Goal: Task Accomplishment & Management: Complete application form

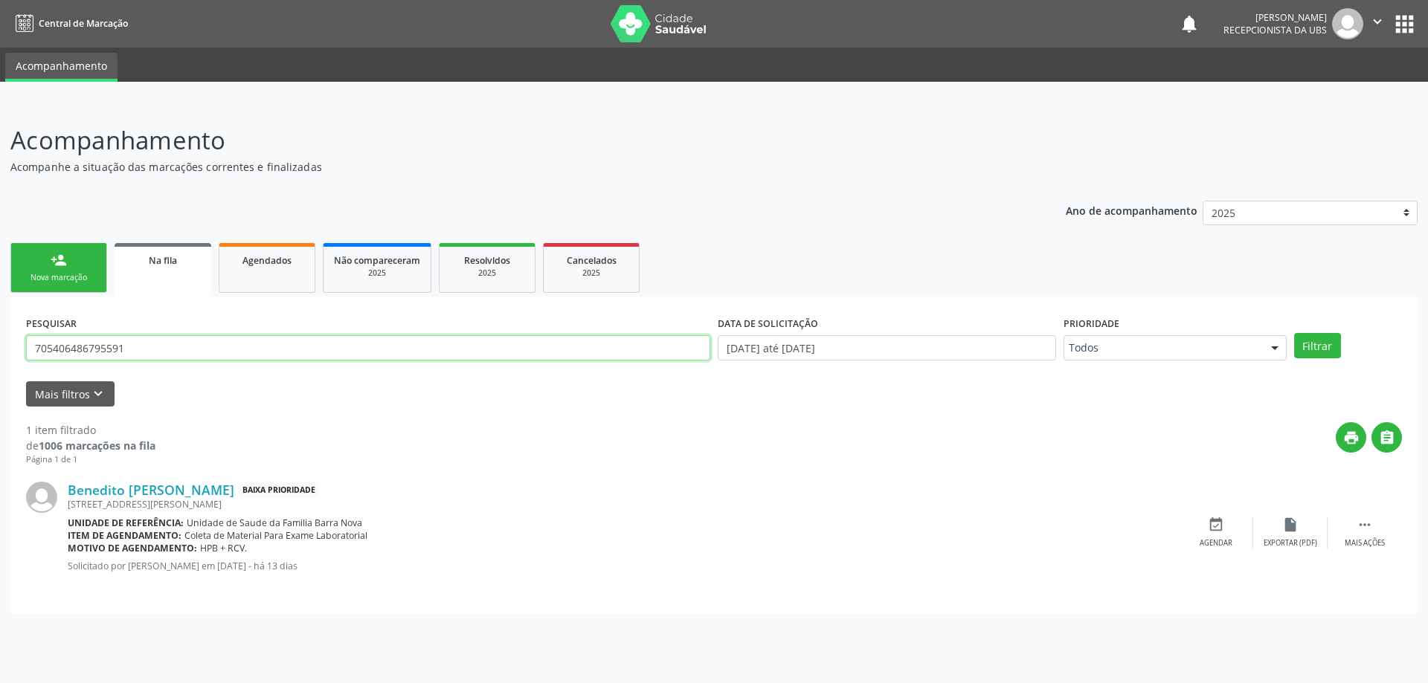
drag, startPoint x: 178, startPoint y: 352, endPoint x: 0, endPoint y: 355, distance: 177.7
click at [0, 355] on div "Acompanhamento Acompanhe a situação das marcações correntes e finalizadas Relat…" at bounding box center [714, 393] width 1428 height 581
click at [73, 267] on link "person_add Nova marcação" at bounding box center [58, 268] width 97 height 50
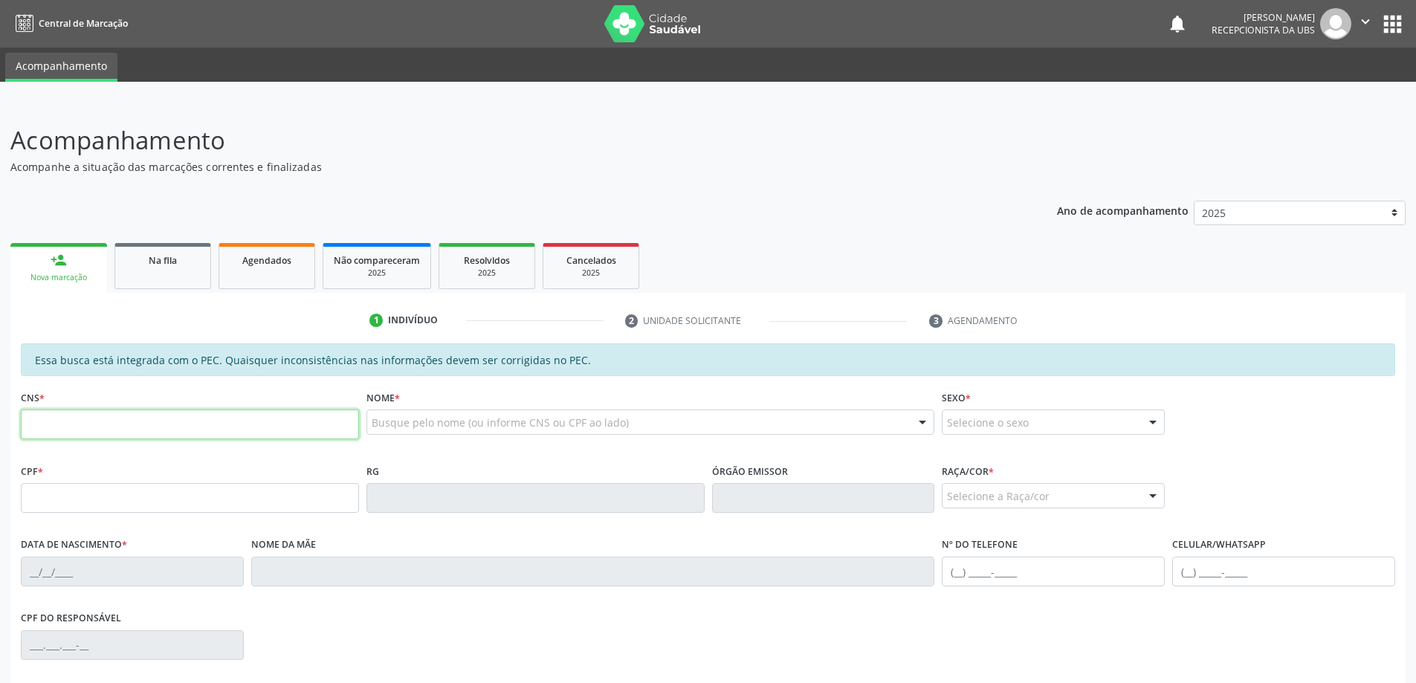
click at [68, 428] on input "text" at bounding box center [190, 425] width 338 height 30
click at [257, 431] on input "text" at bounding box center [190, 425] width 338 height 30
type input "706 6045 1945 4210"
type input "150.069.624-29"
type input "12/09/2006"
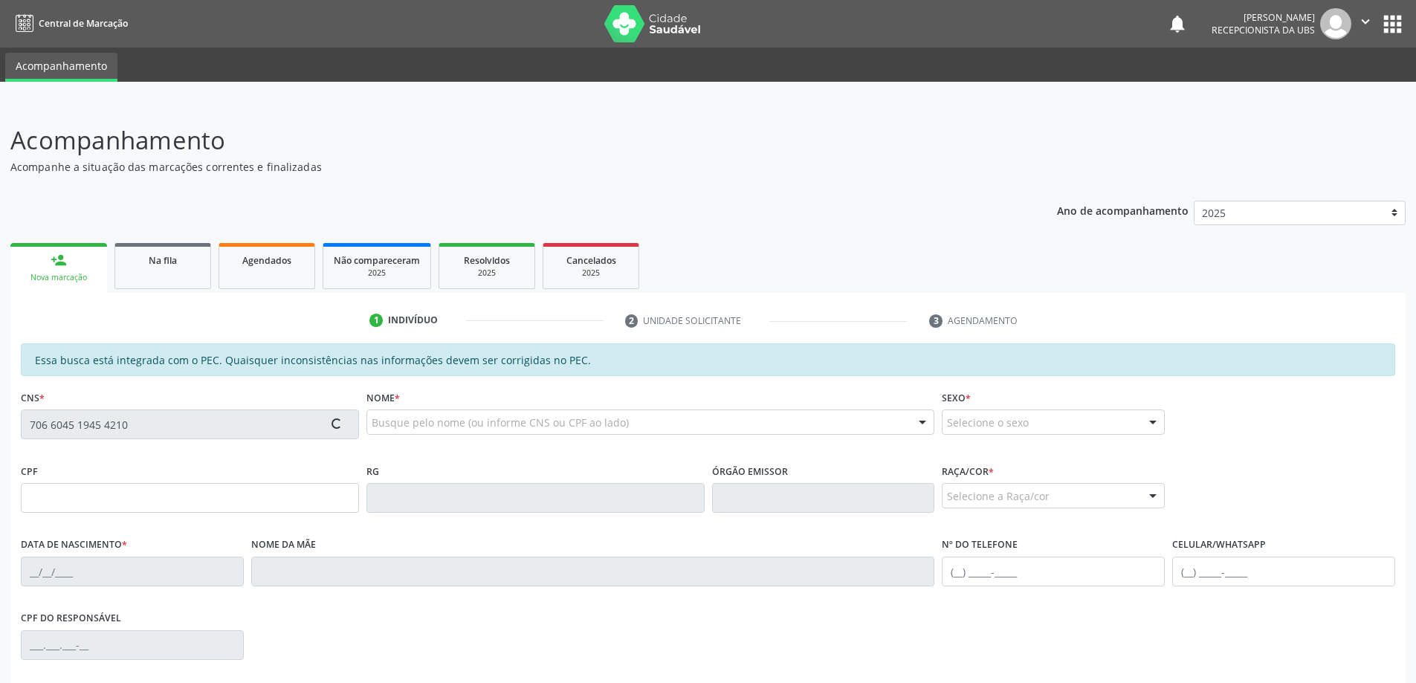
type input "Rosa Maria Santos da Silva"
type input "(82) 99404-0266"
type input "24"
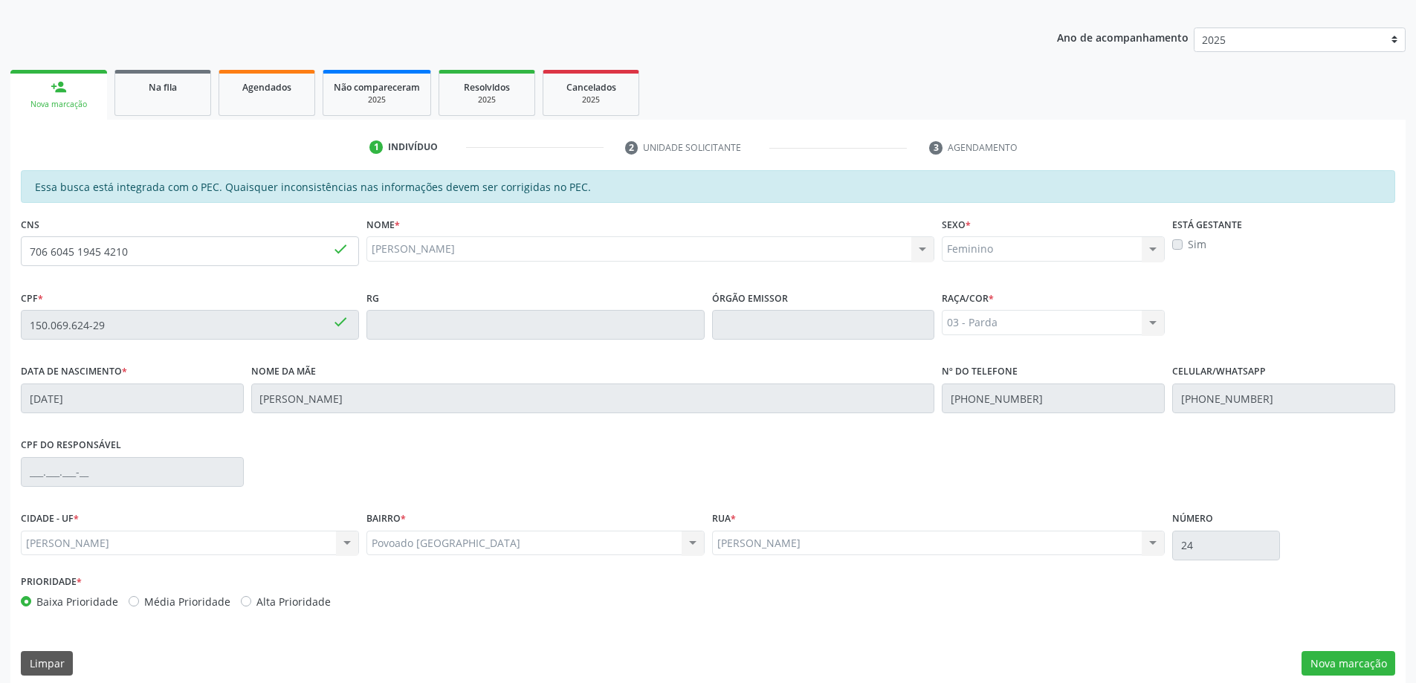
scroll to position [187, 0]
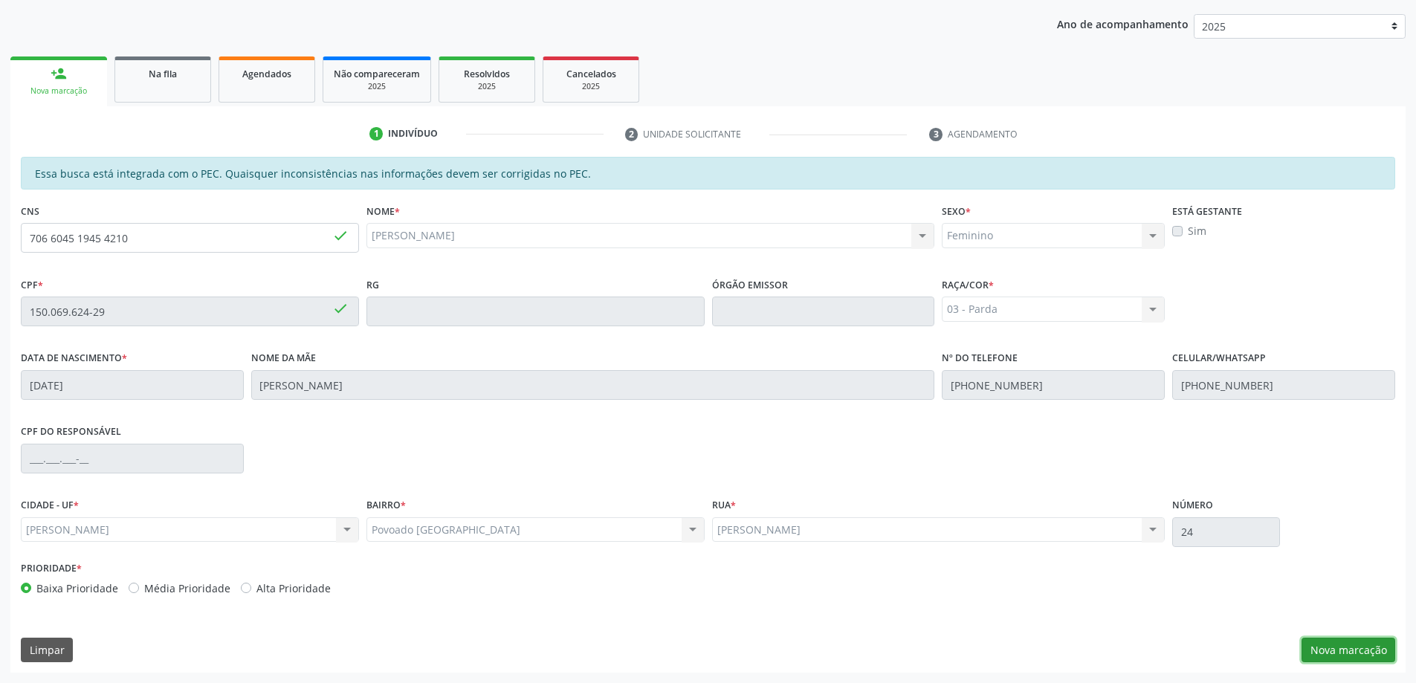
click at [1335, 654] on button "Nova marcação" at bounding box center [1349, 650] width 94 height 25
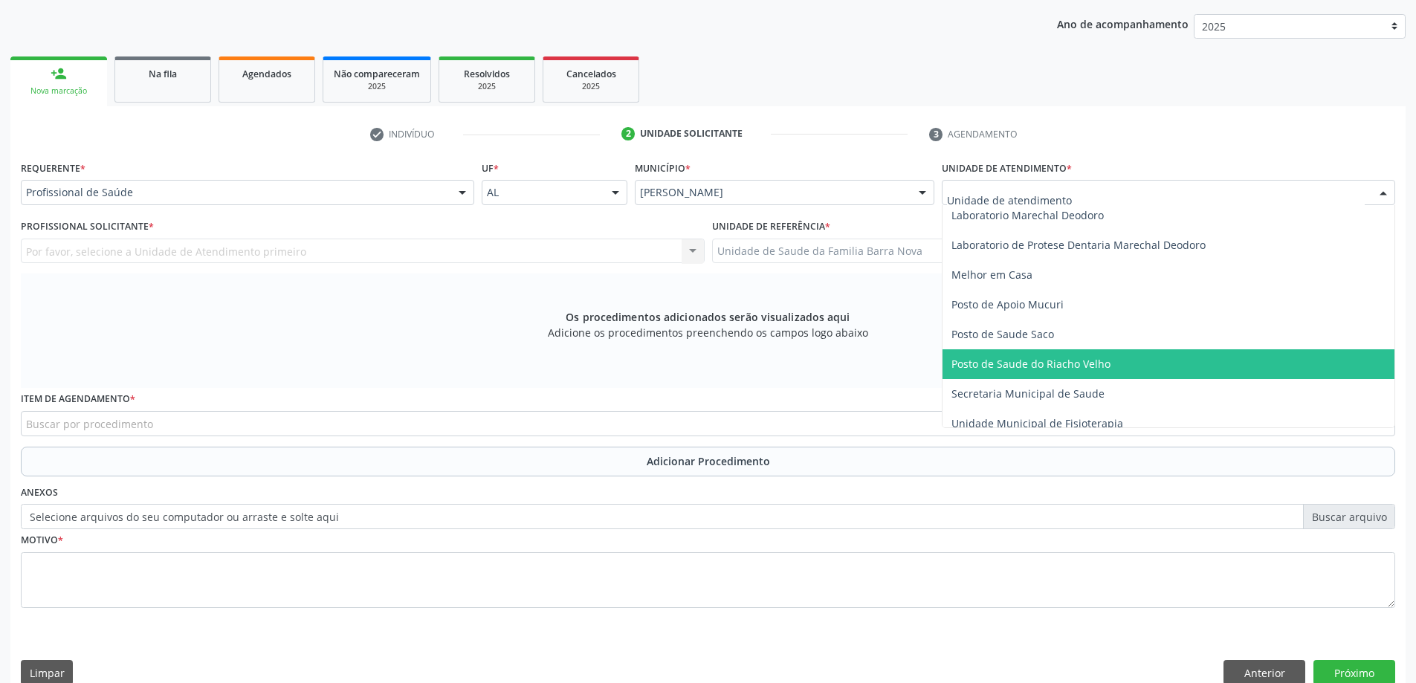
scroll to position [669, 0]
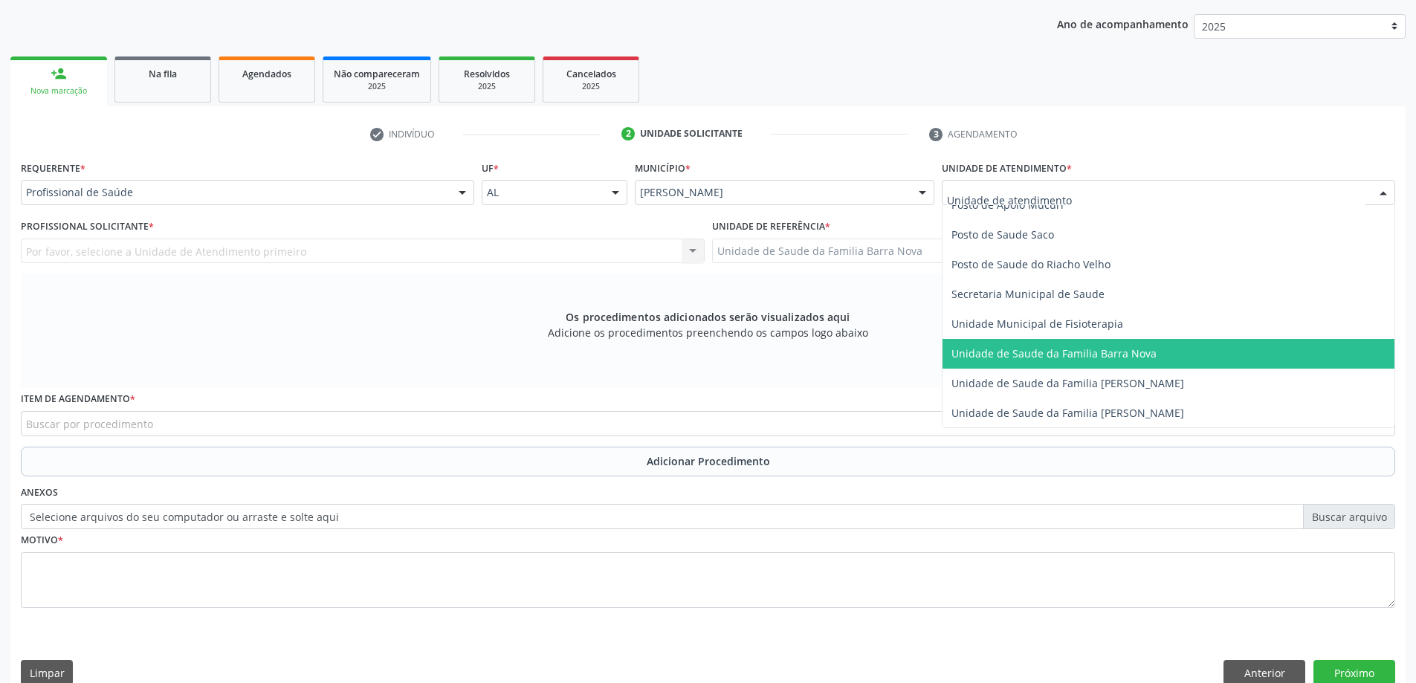
click at [1113, 355] on span "Unidade de Saude da Familia Barra Nova" at bounding box center [1054, 353] width 205 height 14
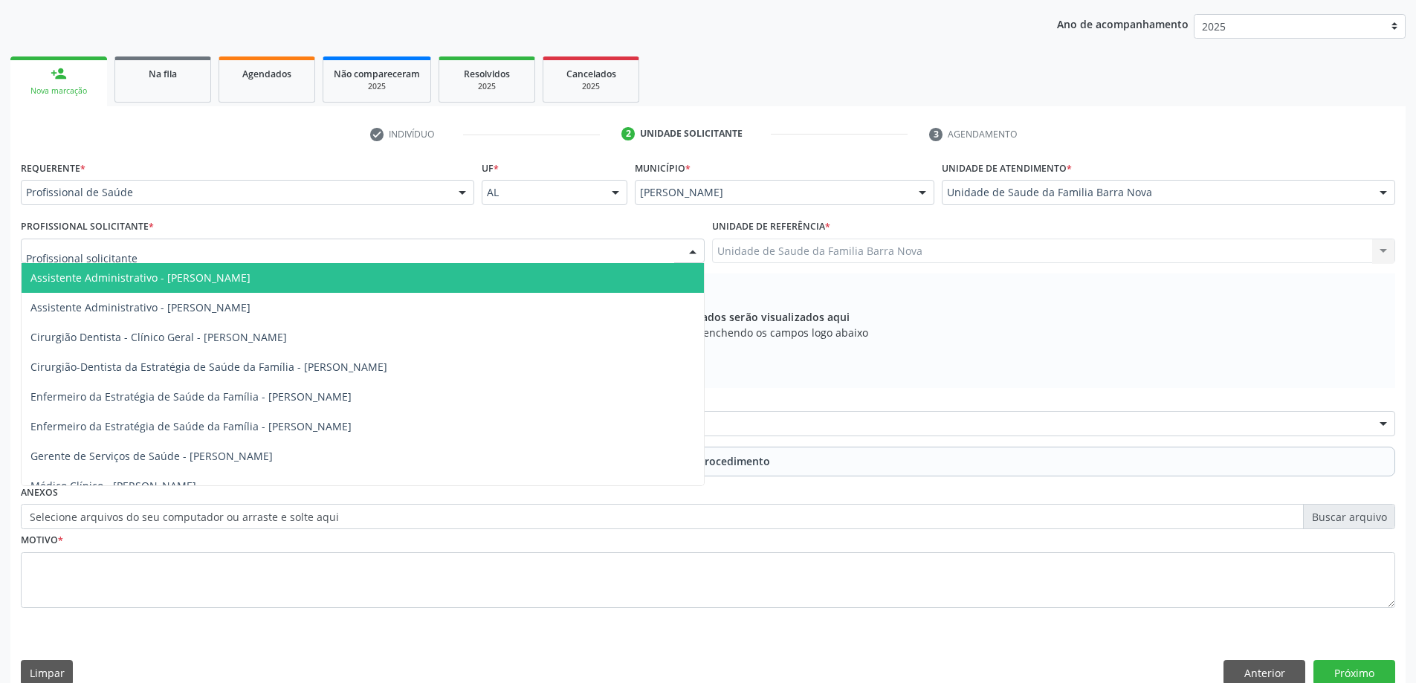
click at [584, 255] on div at bounding box center [363, 251] width 684 height 25
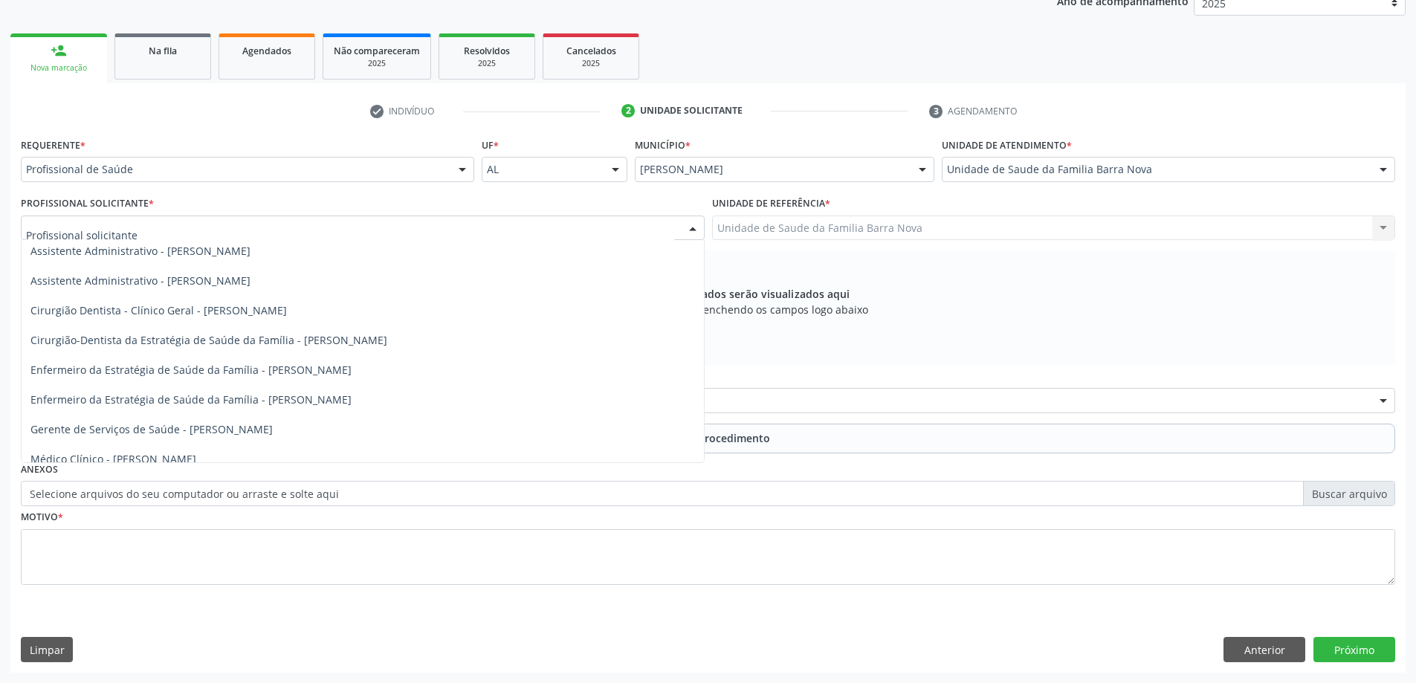
scroll to position [0, 0]
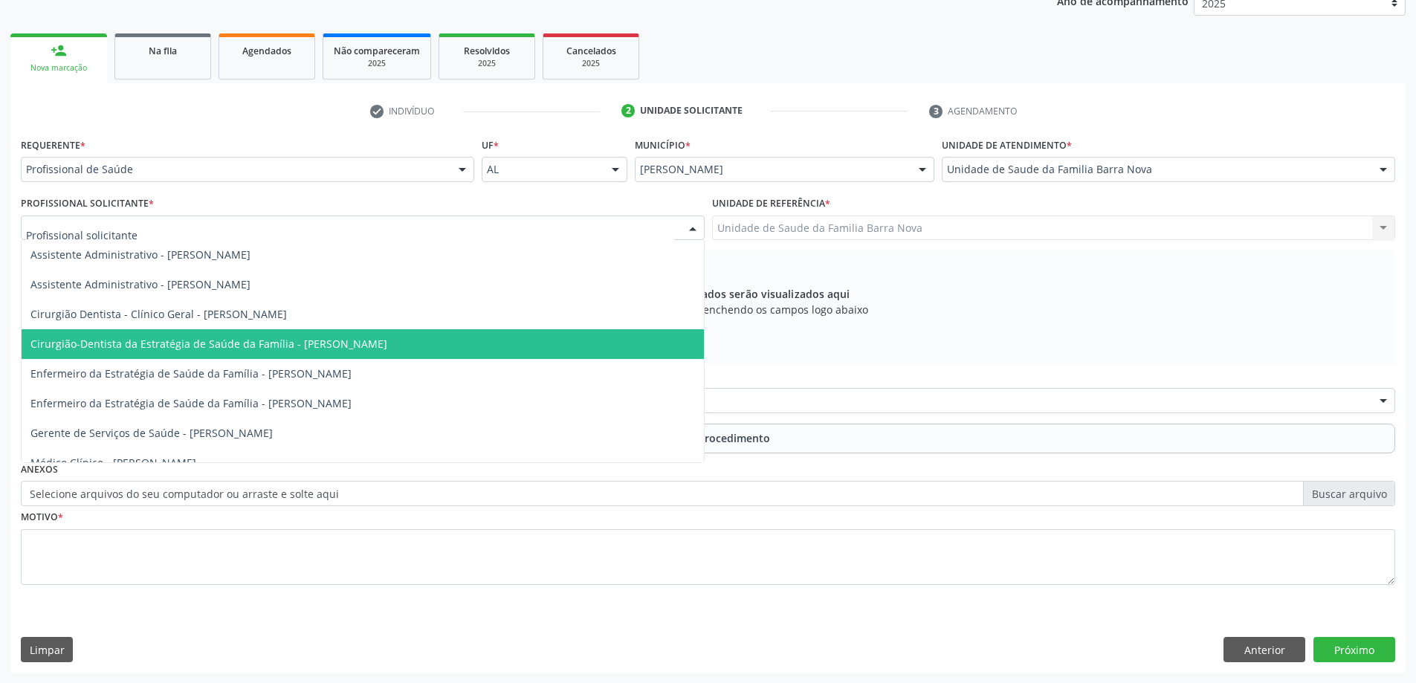
click at [381, 343] on span "Cirurgião-Dentista da Estratégia de Saúde da Família - [PERSON_NAME]" at bounding box center [208, 344] width 357 height 14
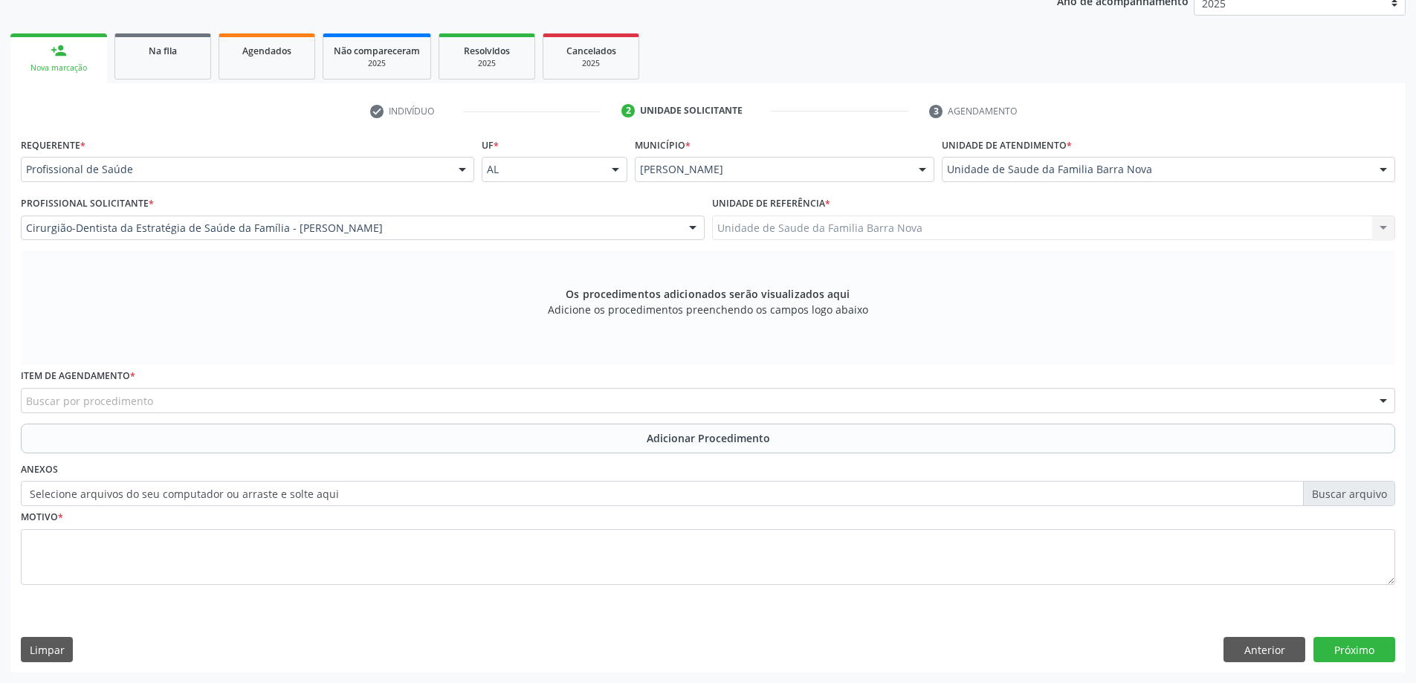
click at [601, 401] on div "Buscar por procedimento" at bounding box center [708, 400] width 1375 height 25
click at [1261, 647] on button "Anterior" at bounding box center [1265, 649] width 82 height 25
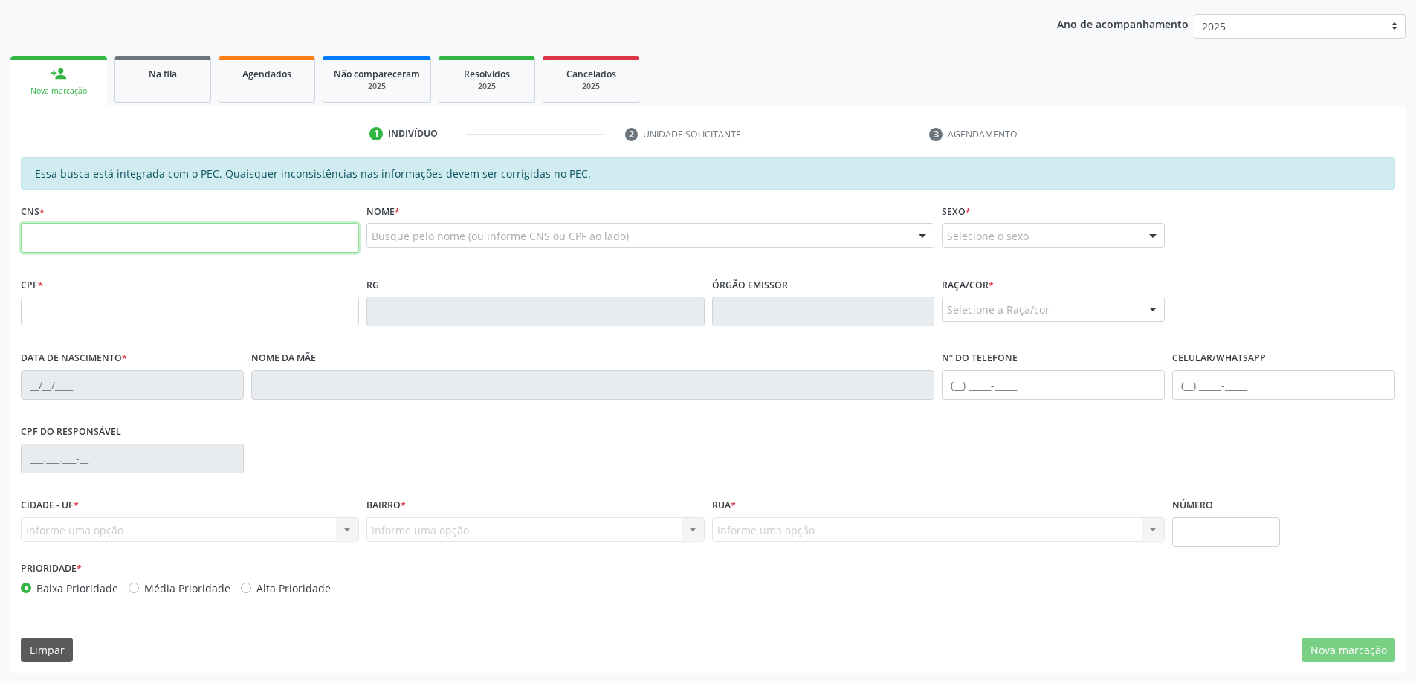
scroll to position [187, 0]
click at [225, 246] on input "text" at bounding box center [190, 238] width 338 height 30
type input "706 6045 1945 4210"
type input "150.069.624-29"
type input "1[DATE]"
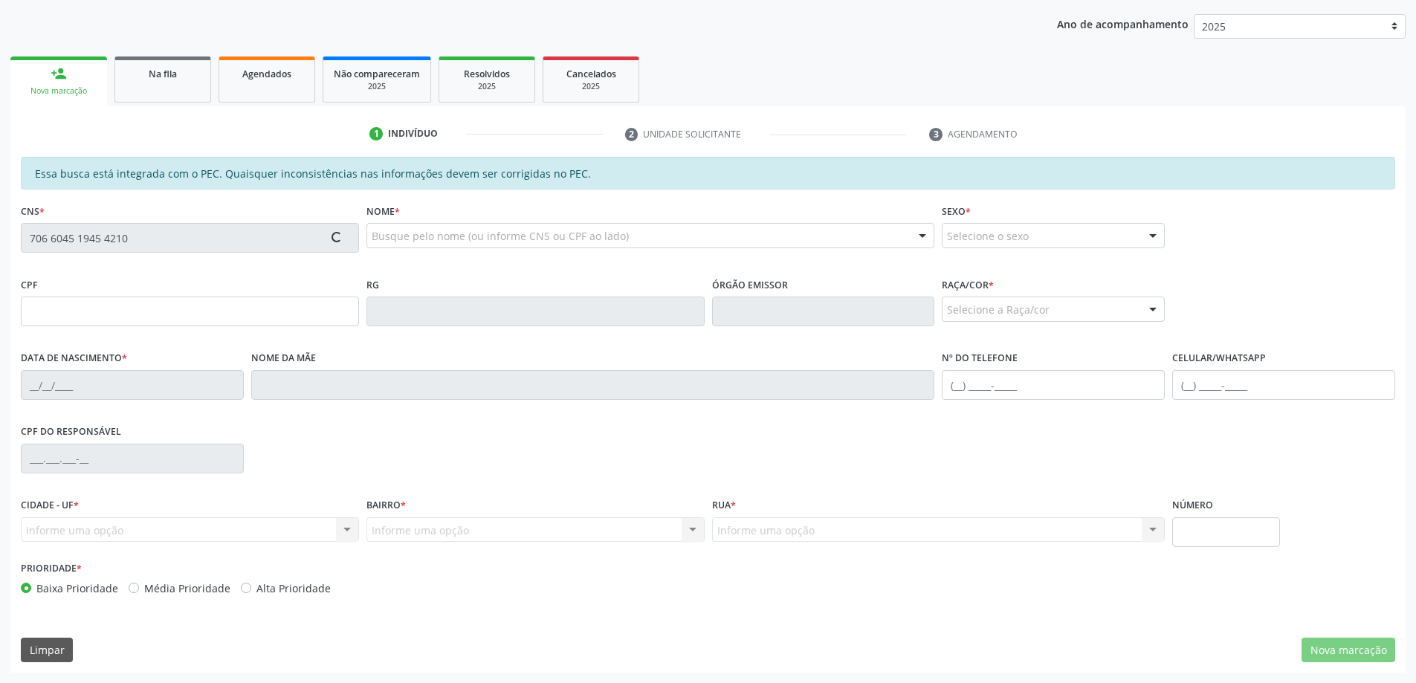
type input "[PERSON_NAME]"
type input "[PHONE_NUMBER]"
type input "24"
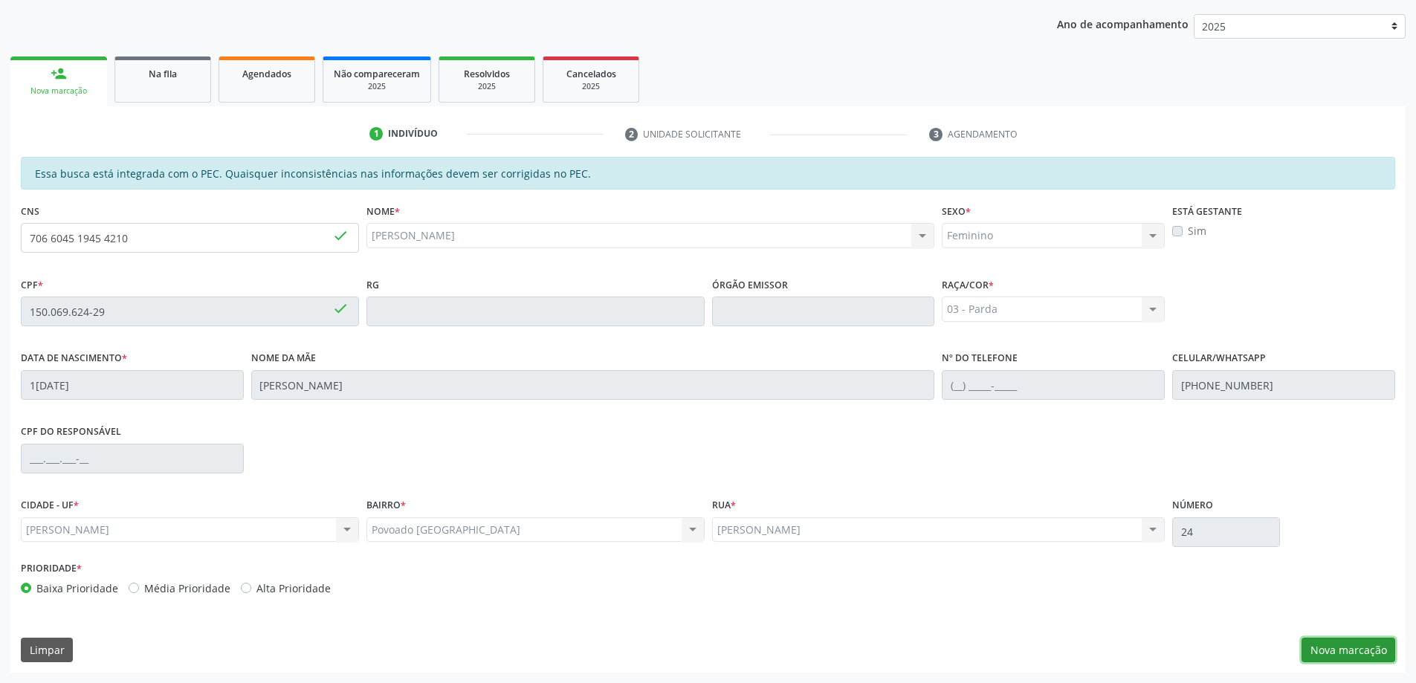
click at [1363, 653] on button "Nova marcação" at bounding box center [1349, 650] width 94 height 25
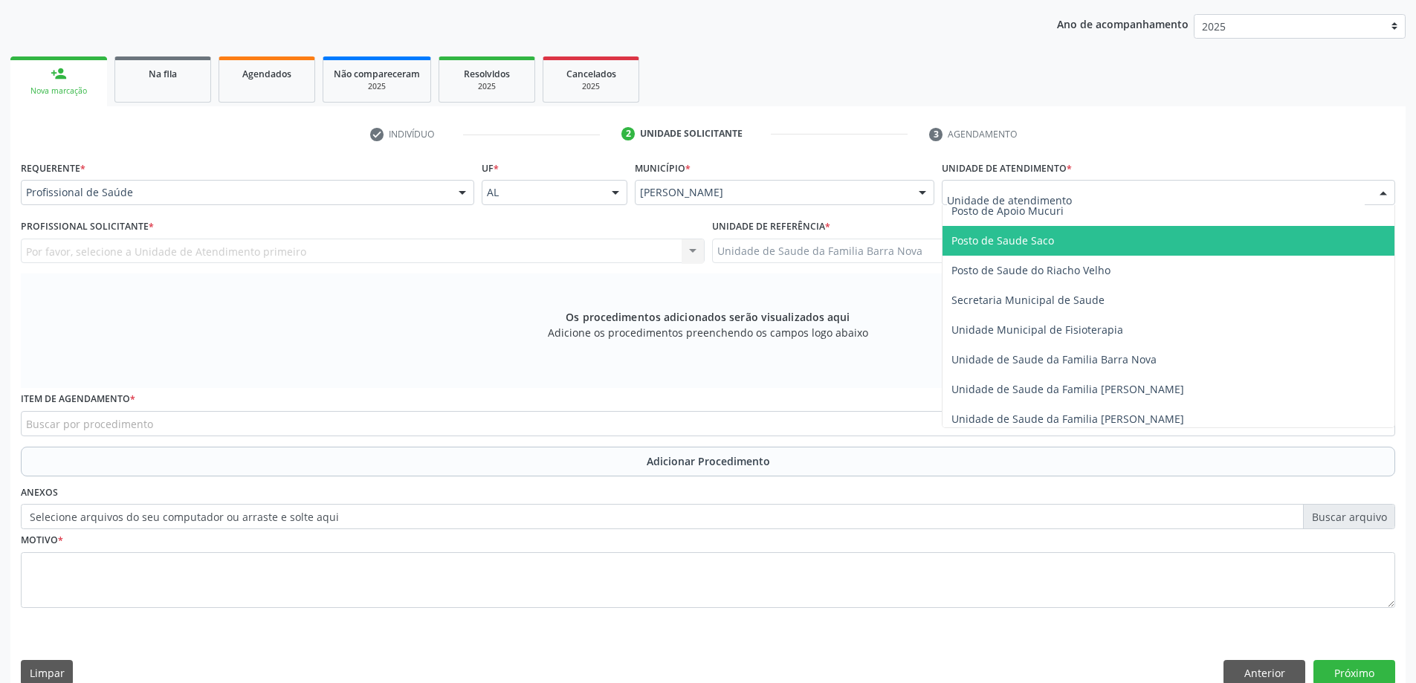
scroll to position [669, 0]
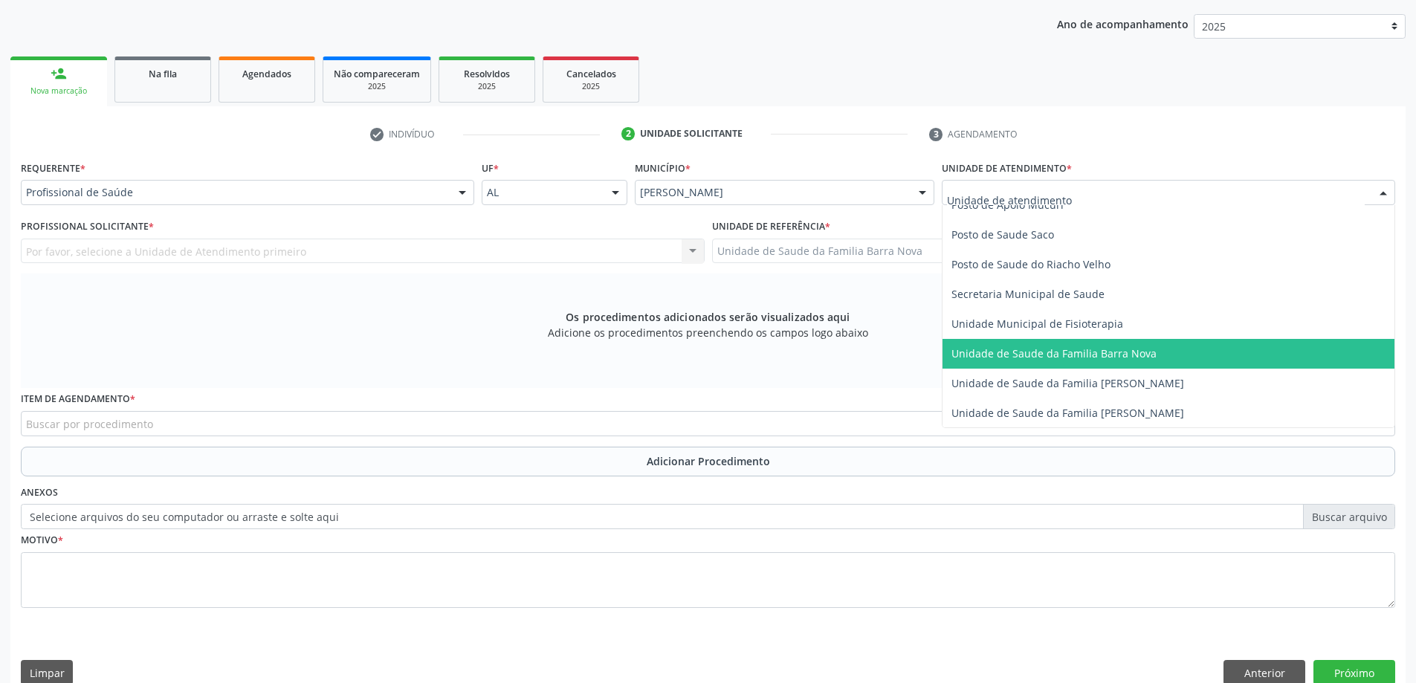
click at [1076, 363] on span "Unidade de Saude da Familia Barra Nova" at bounding box center [1169, 354] width 452 height 30
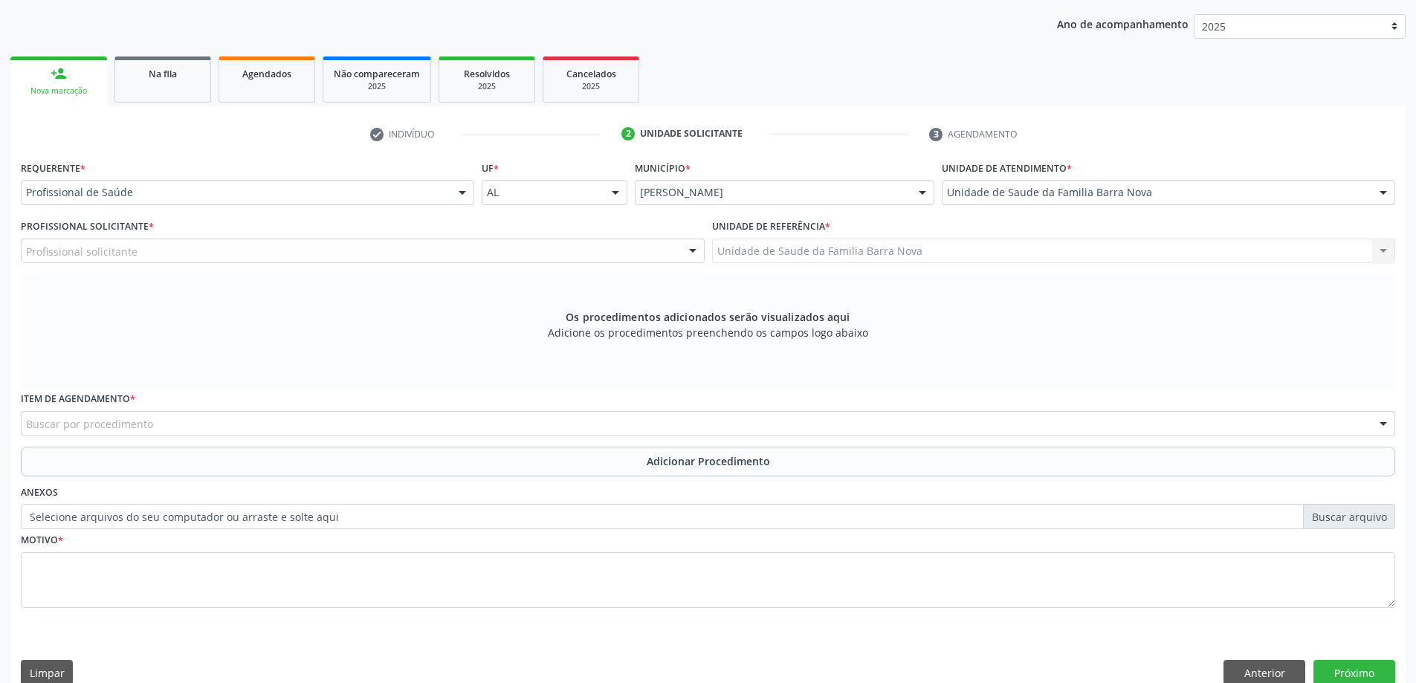
click at [609, 245] on div "Profissional solicitante" at bounding box center [363, 251] width 684 height 25
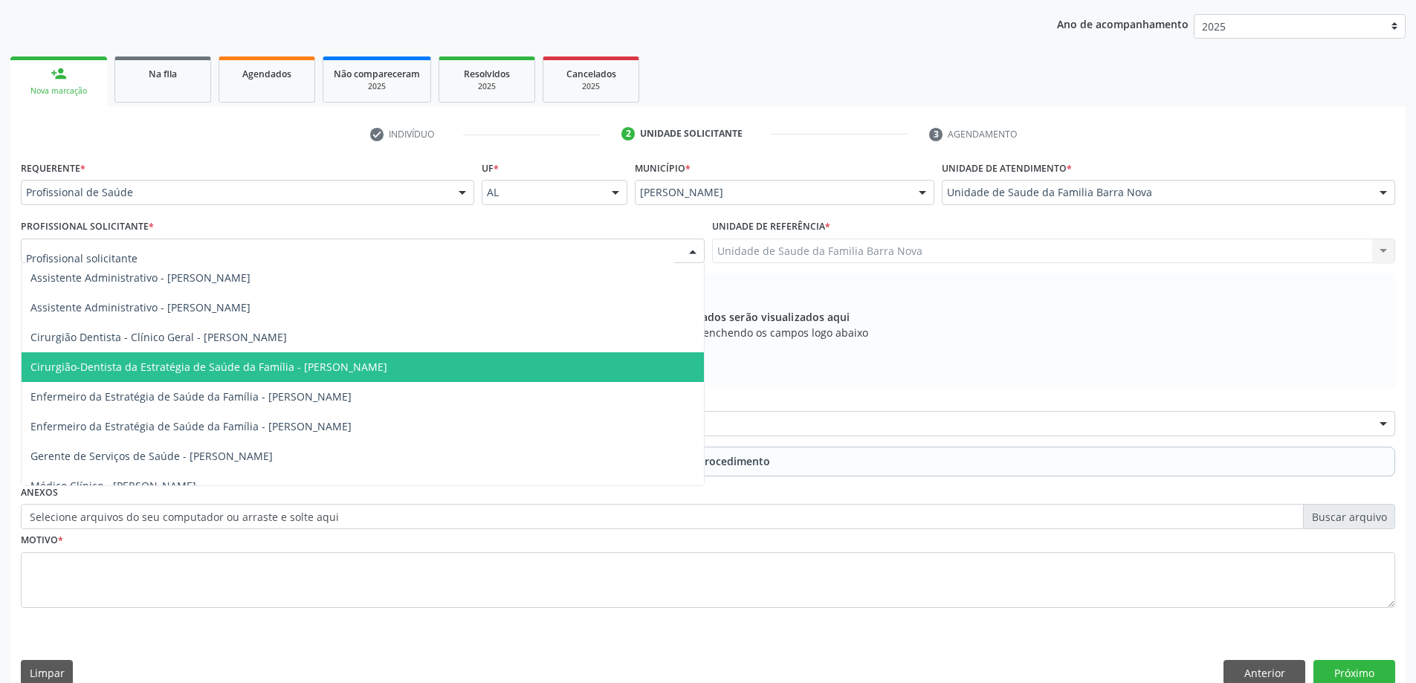
click at [575, 367] on span "Cirurgião-Dentista da Estratégia de Saúde da Família - Valeria de Araujo Omena …" at bounding box center [363, 367] width 683 height 30
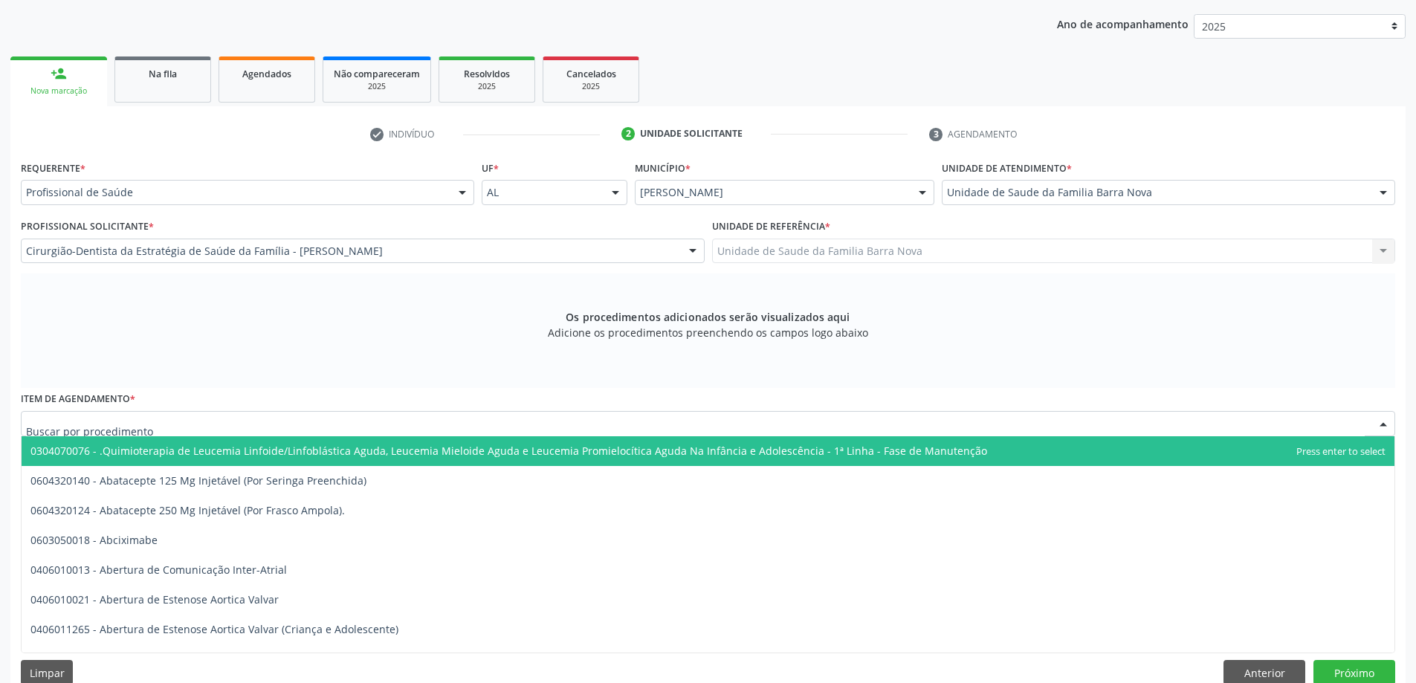
click at [629, 428] on div at bounding box center [708, 423] width 1375 height 25
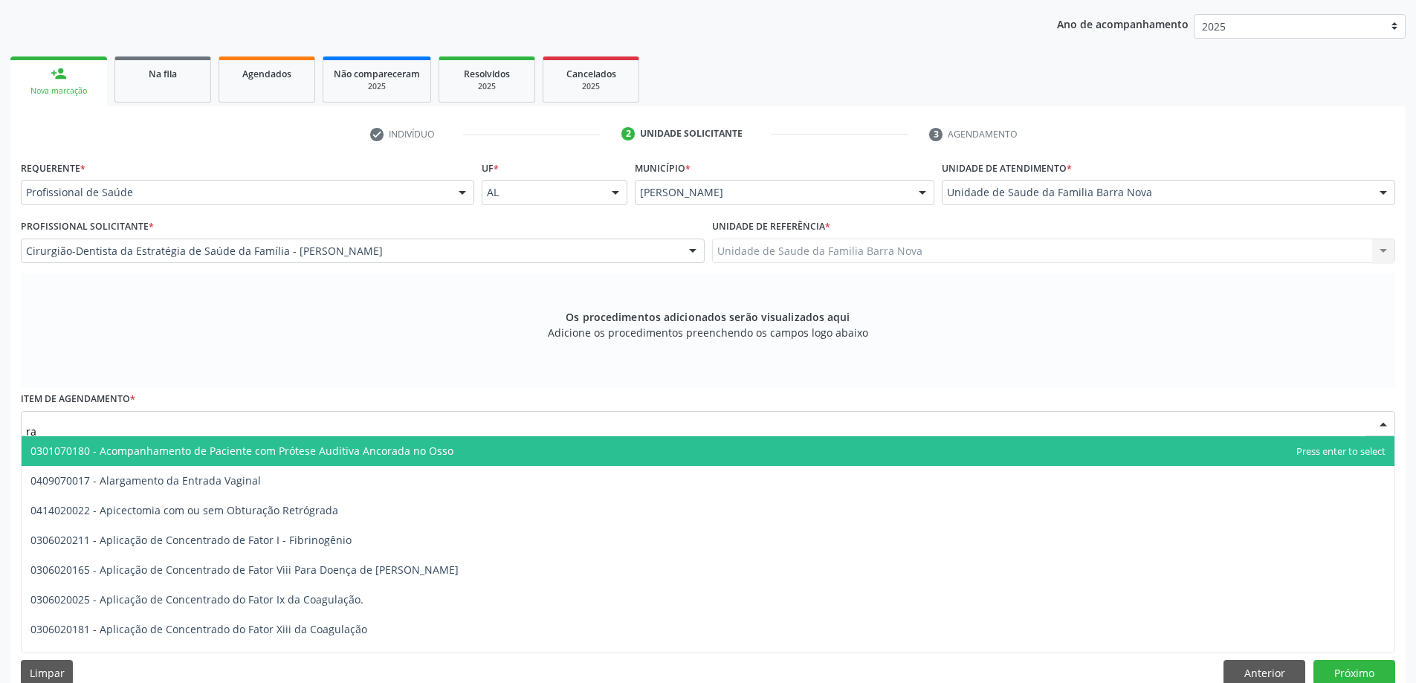
type input "r"
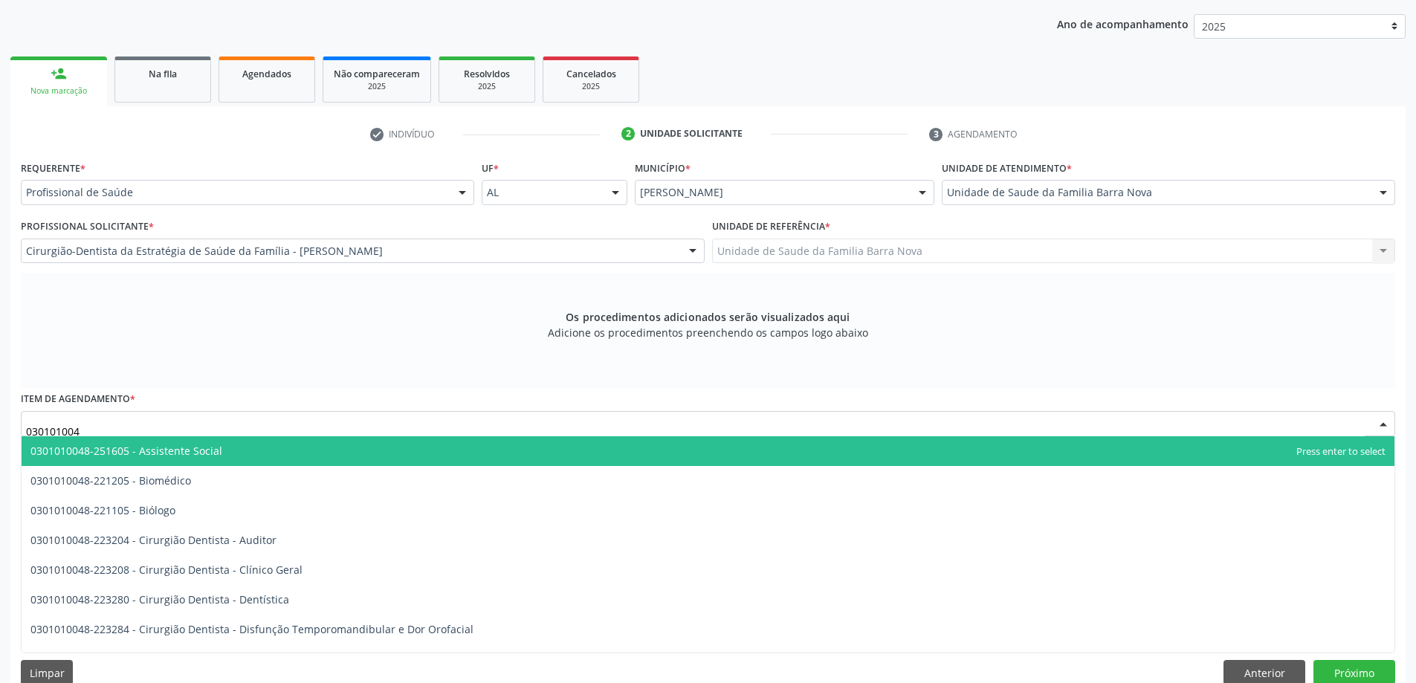
type input "0301010048"
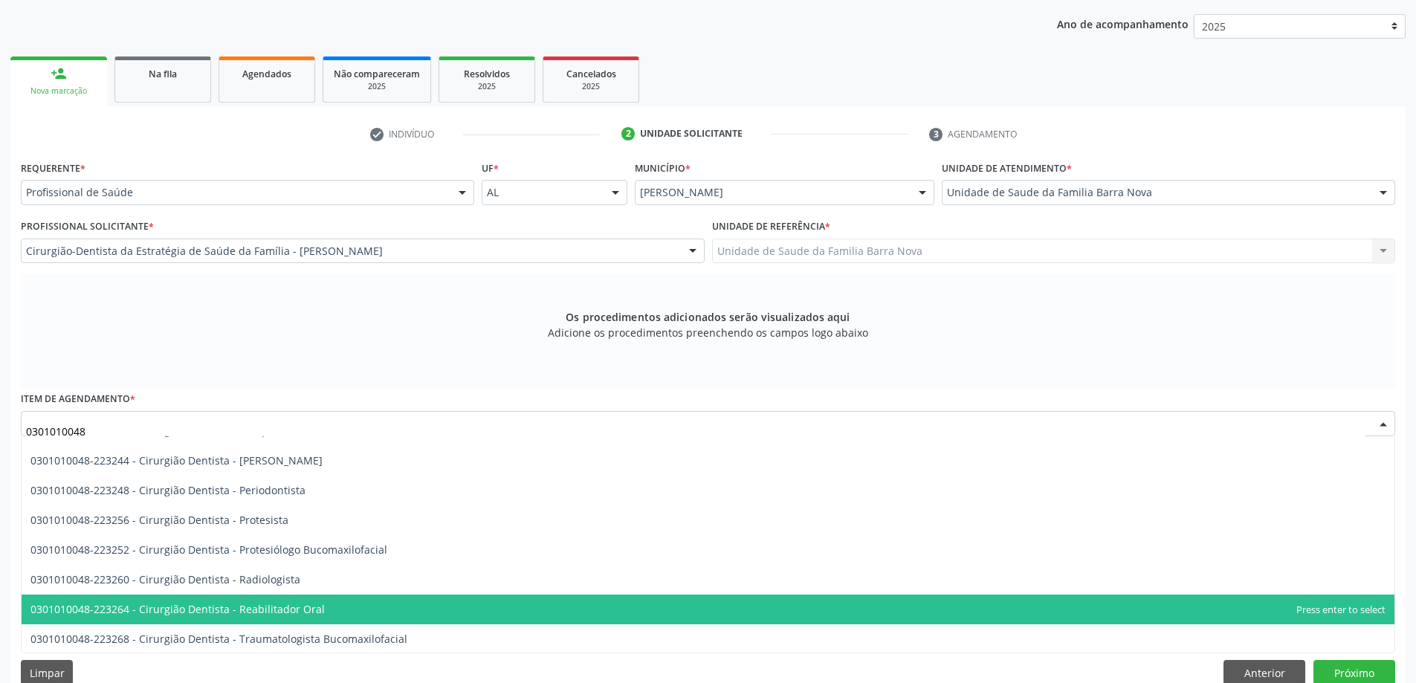
scroll to position [520, 0]
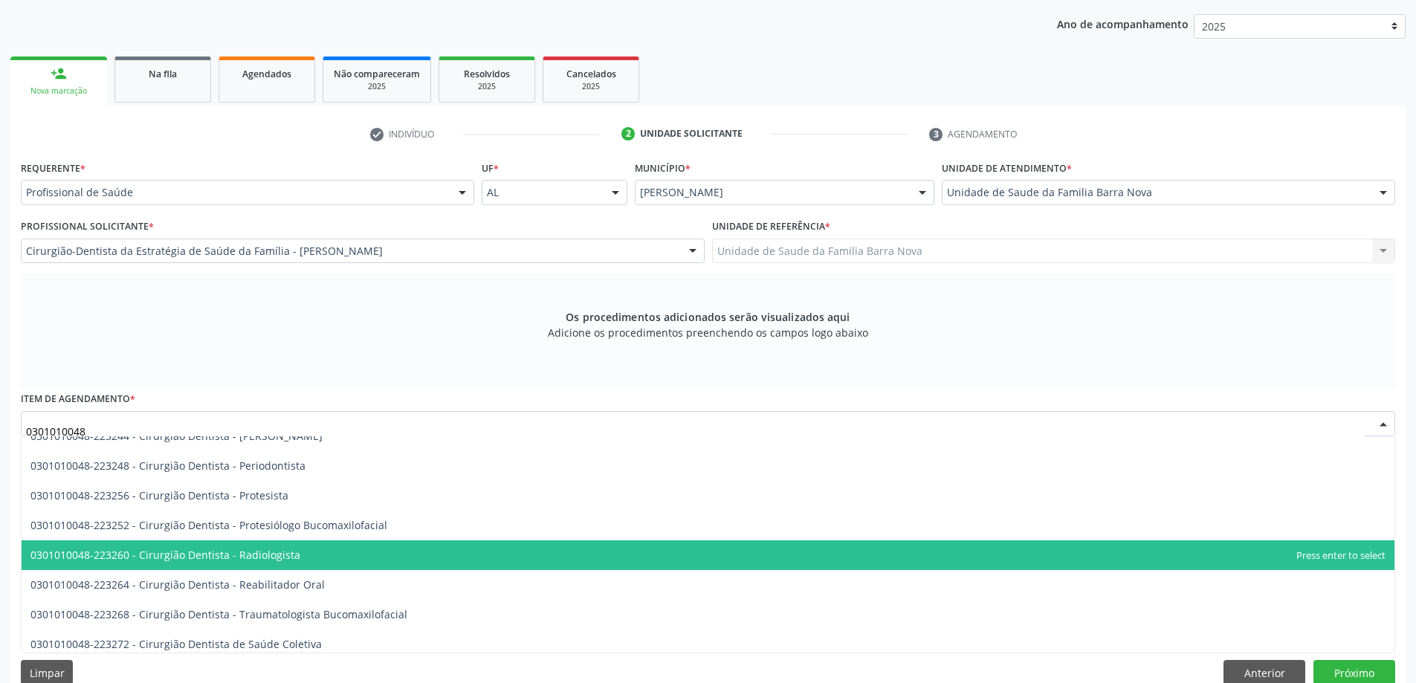
click at [365, 557] on span "0301010048-223260 - Cirurgião Dentista - Radiologista" at bounding box center [708, 556] width 1373 height 30
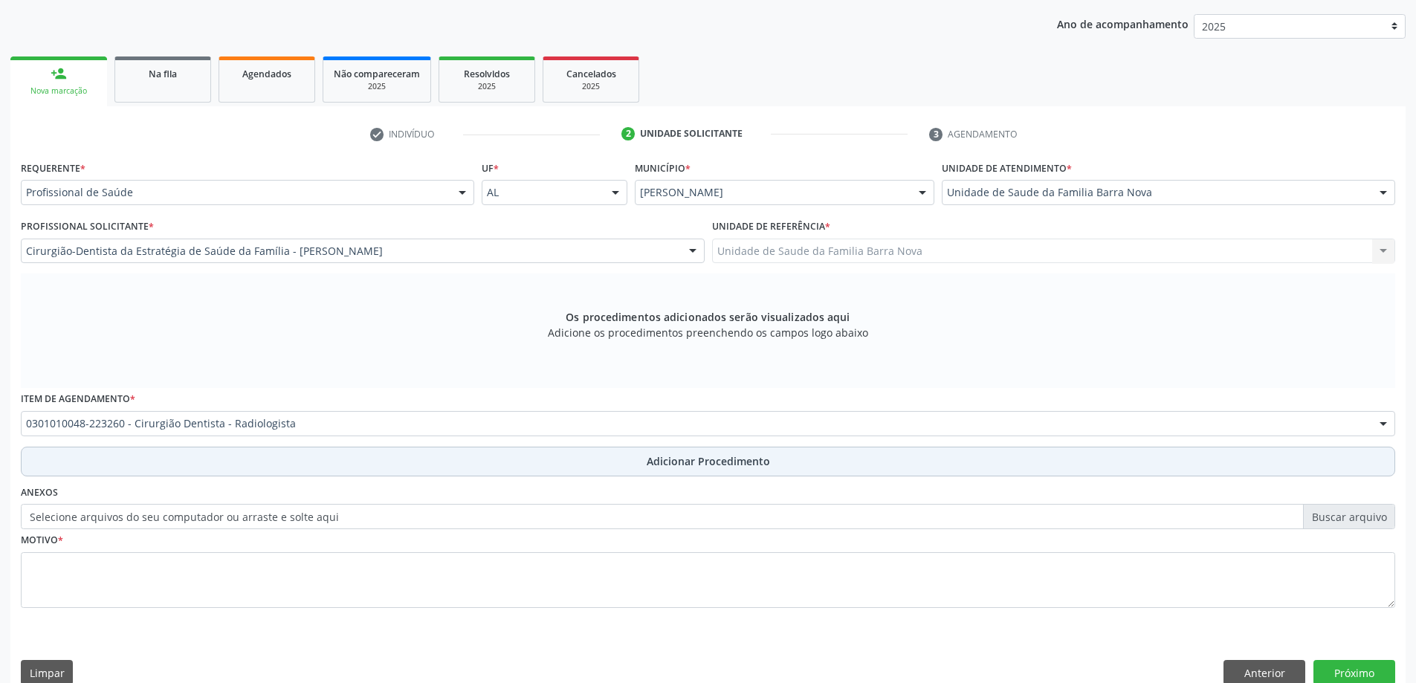
click at [692, 462] on span "Adicionar Procedimento" at bounding box center [708, 462] width 123 height 16
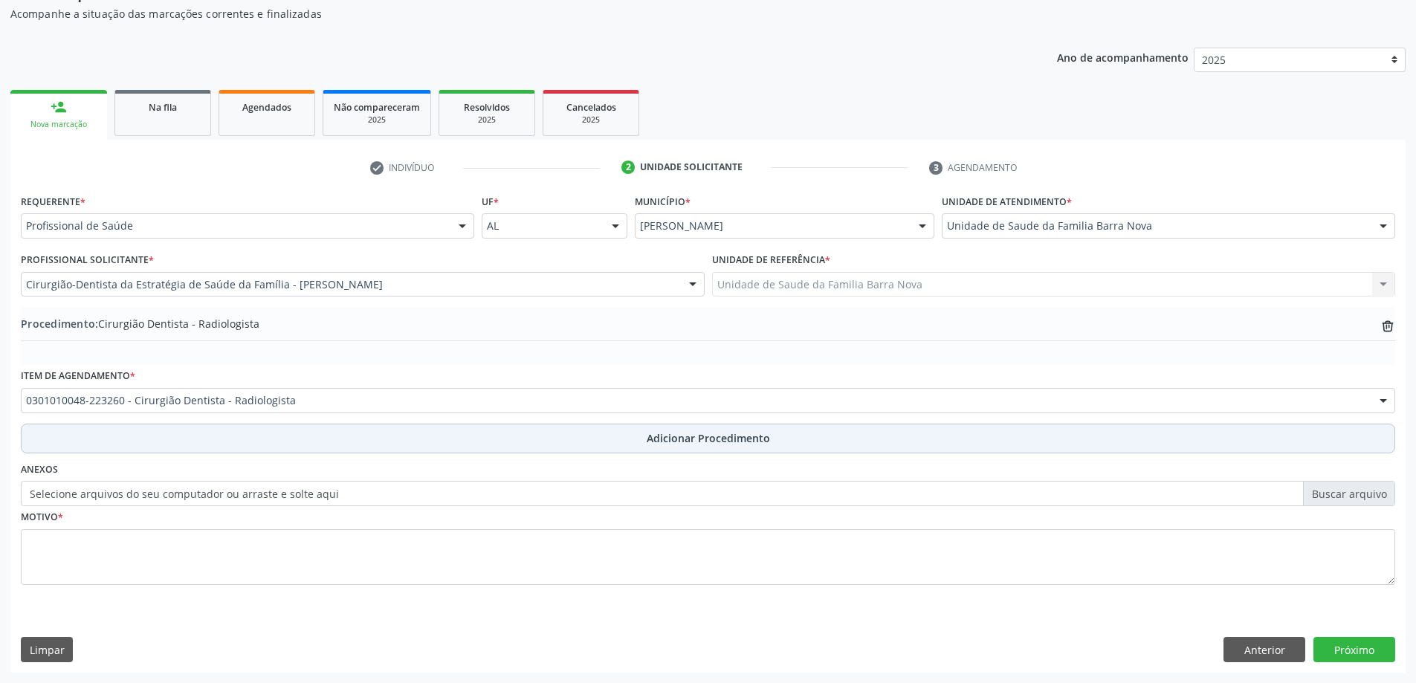
scroll to position [153, 0]
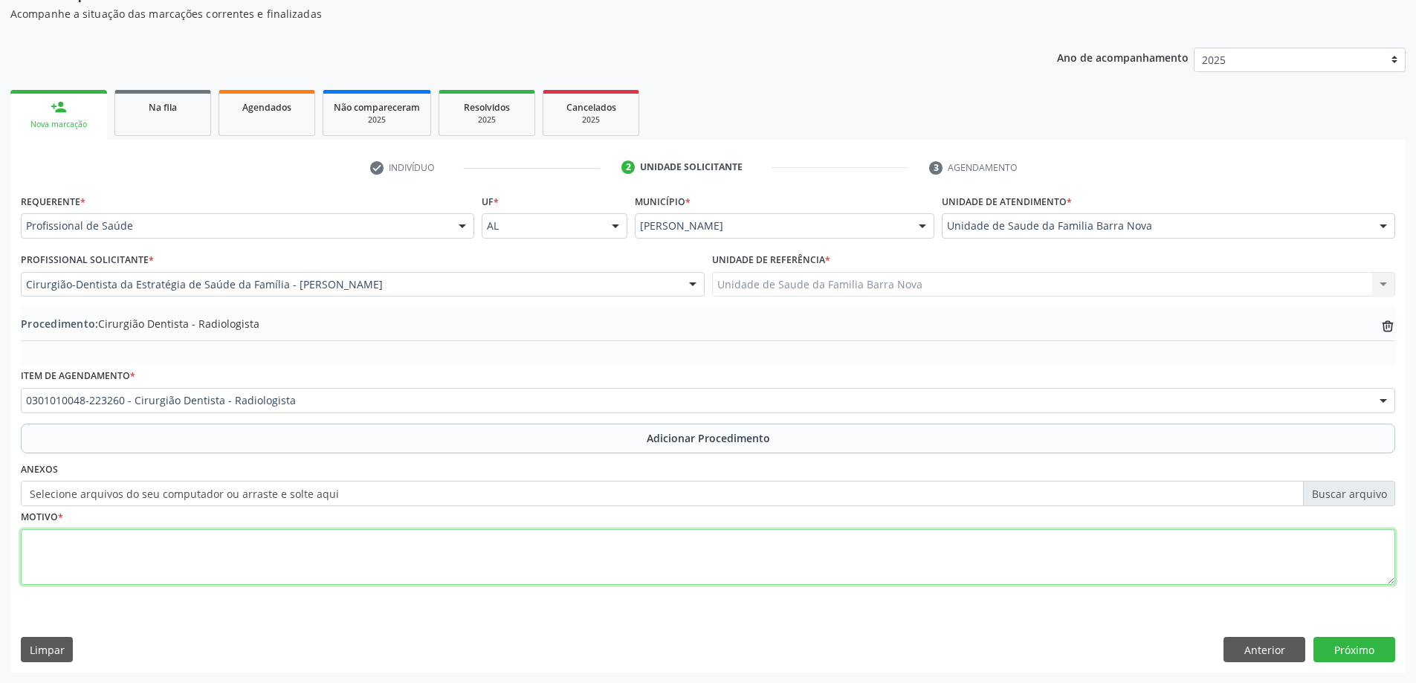
click at [293, 530] on textarea at bounding box center [708, 557] width 1375 height 57
type textarea "Raio X periapical do elemento 48 ."
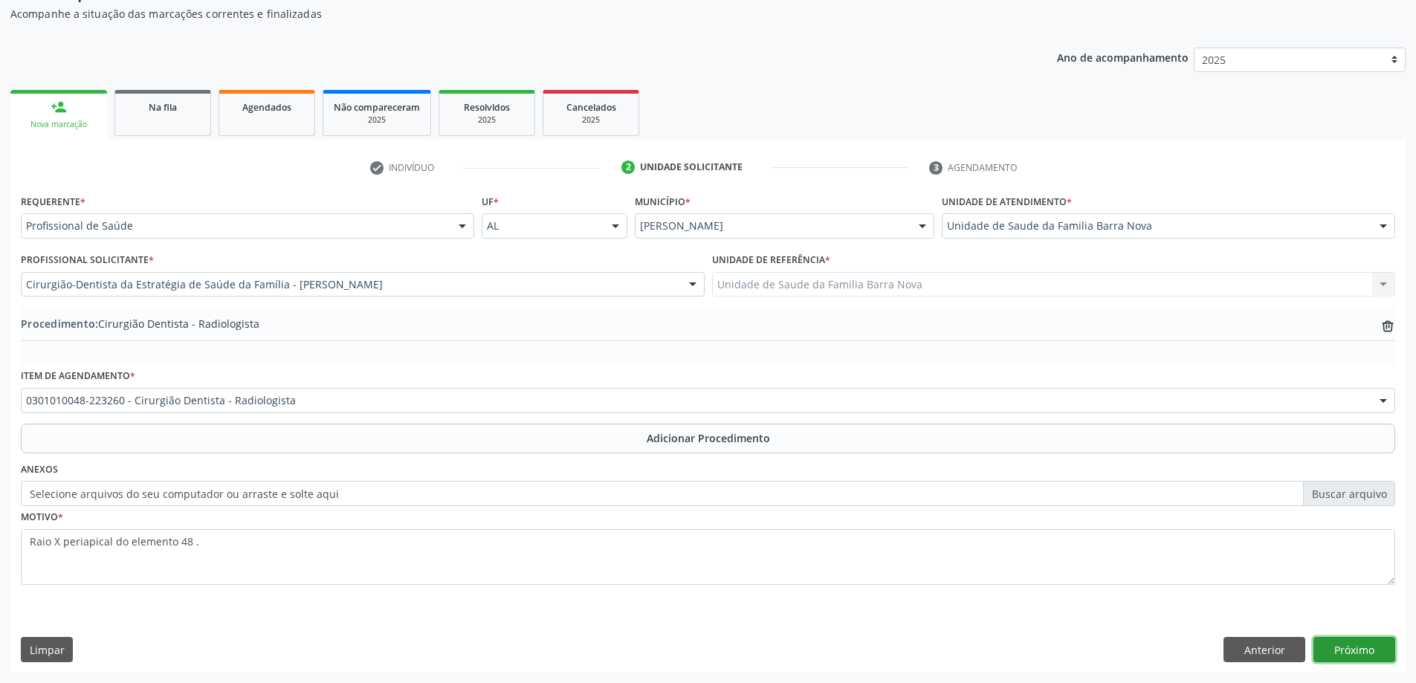
click at [1349, 649] on button "Próximo" at bounding box center [1355, 649] width 82 height 25
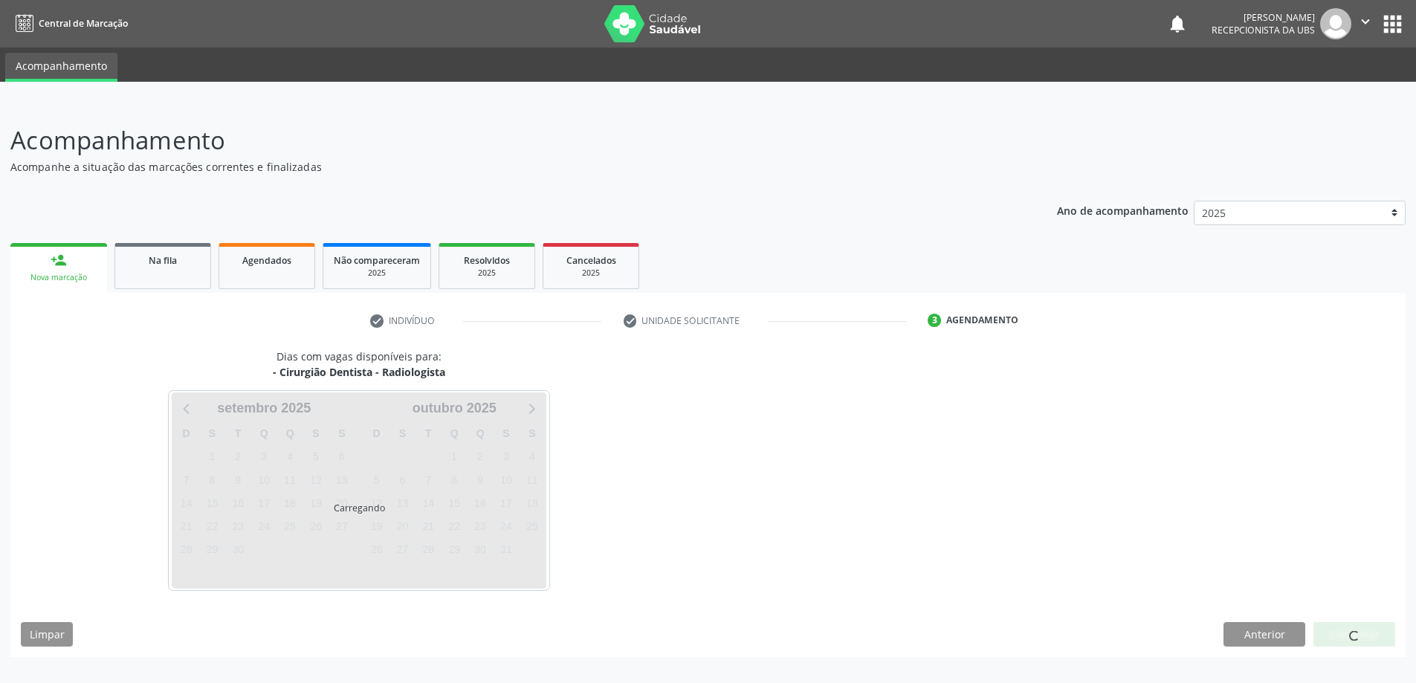
scroll to position [0, 0]
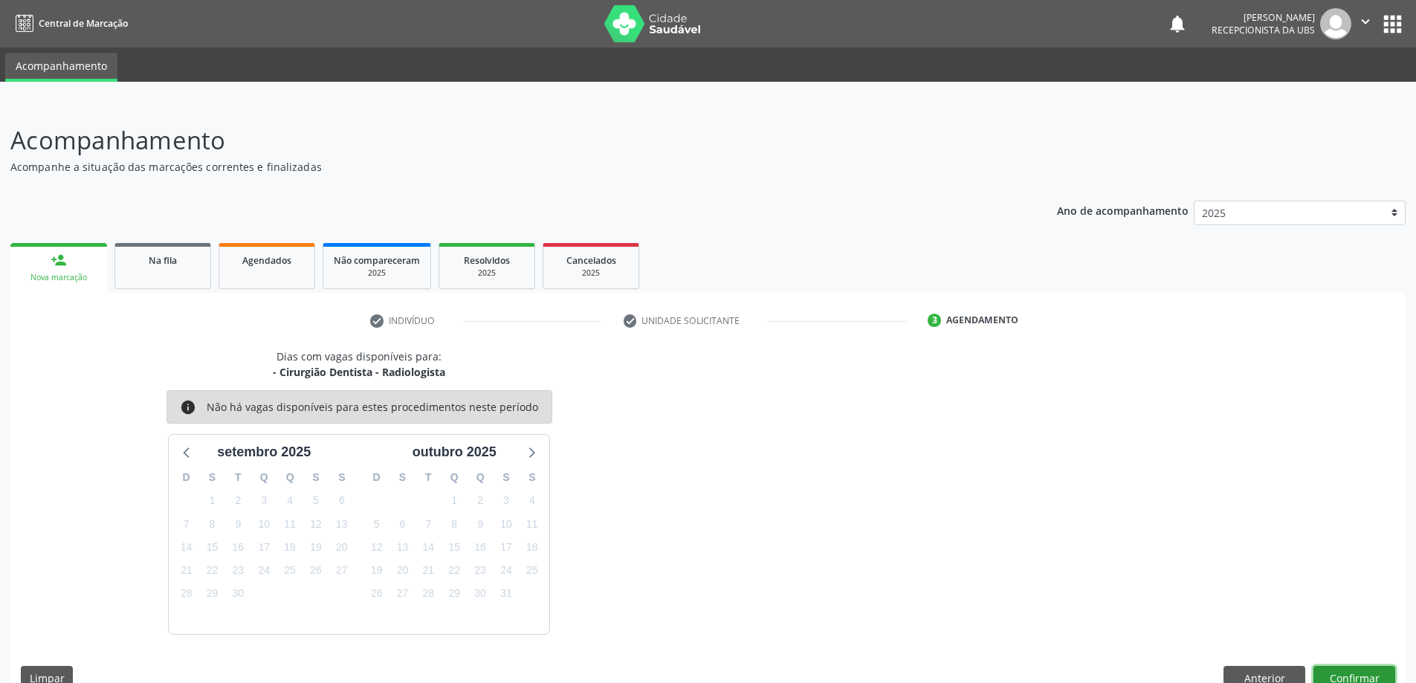
click at [1349, 669] on button "Confirmar" at bounding box center [1355, 678] width 82 height 25
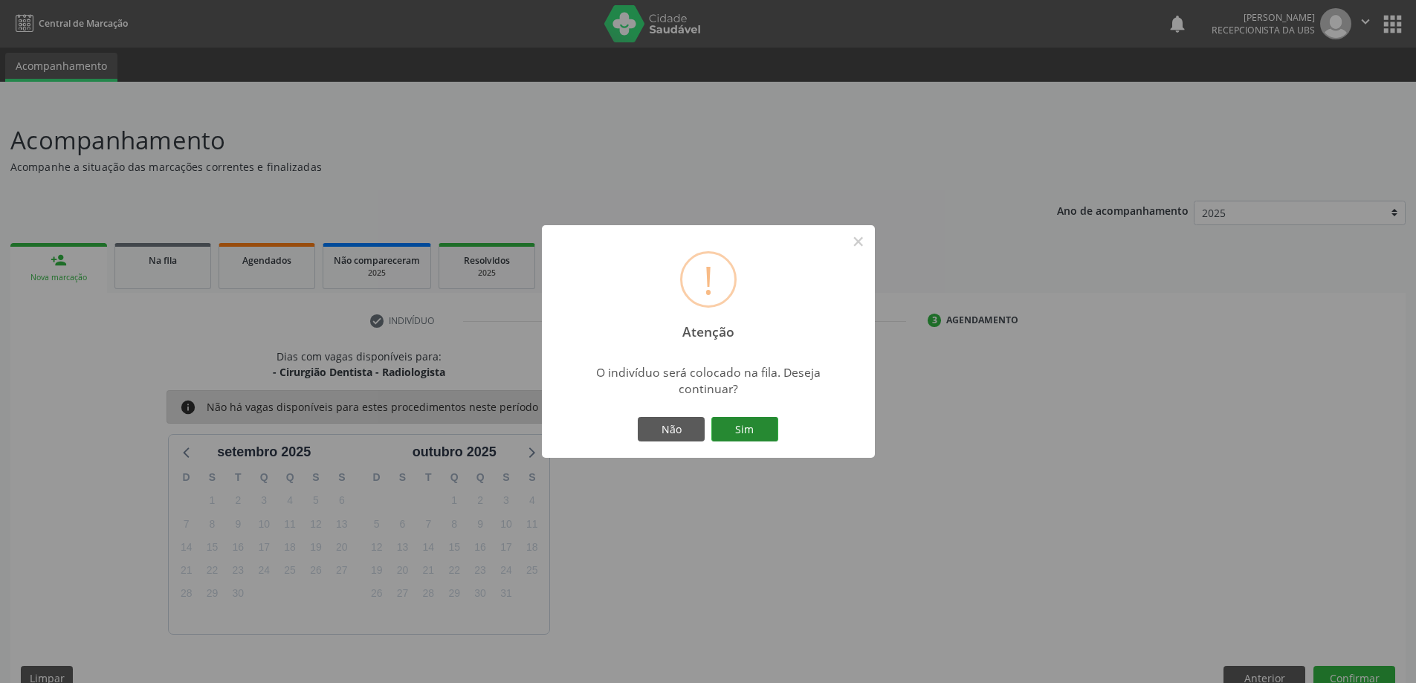
click at [741, 424] on button "Sim" at bounding box center [745, 429] width 67 height 25
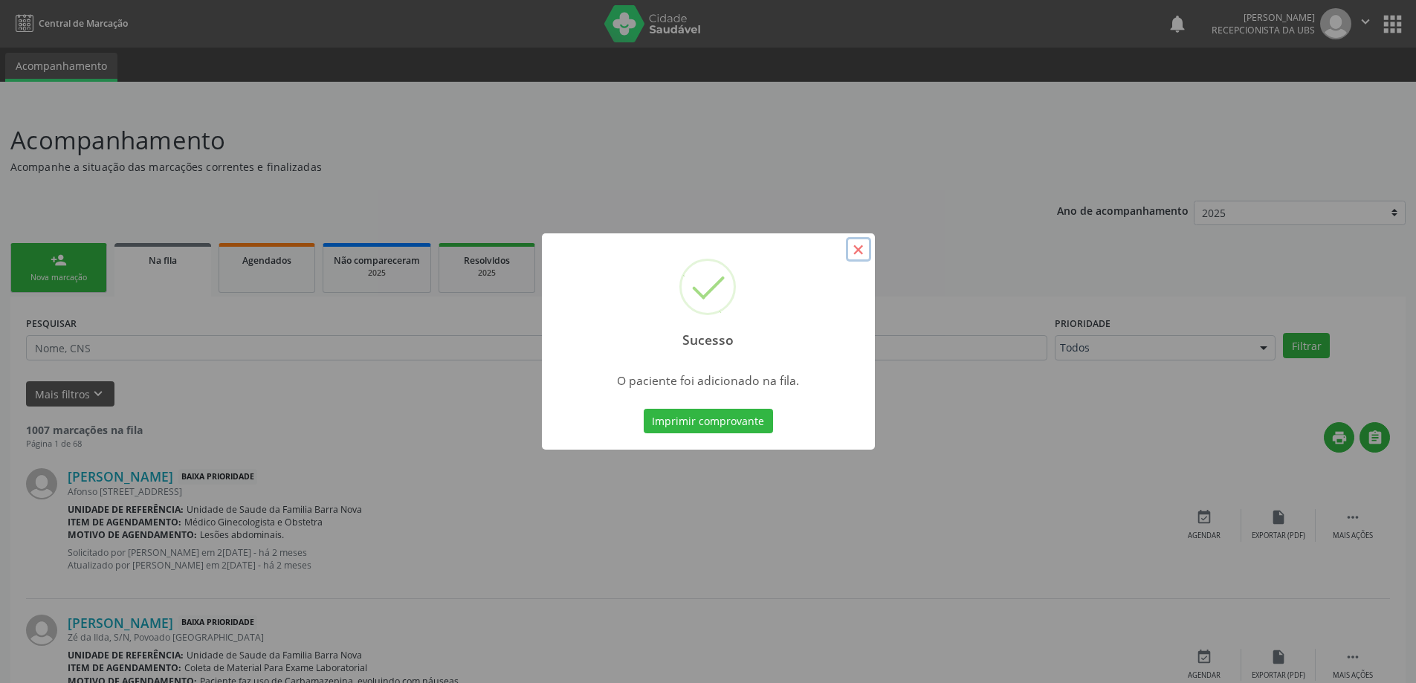
click at [856, 248] on button "×" at bounding box center [858, 249] width 25 height 25
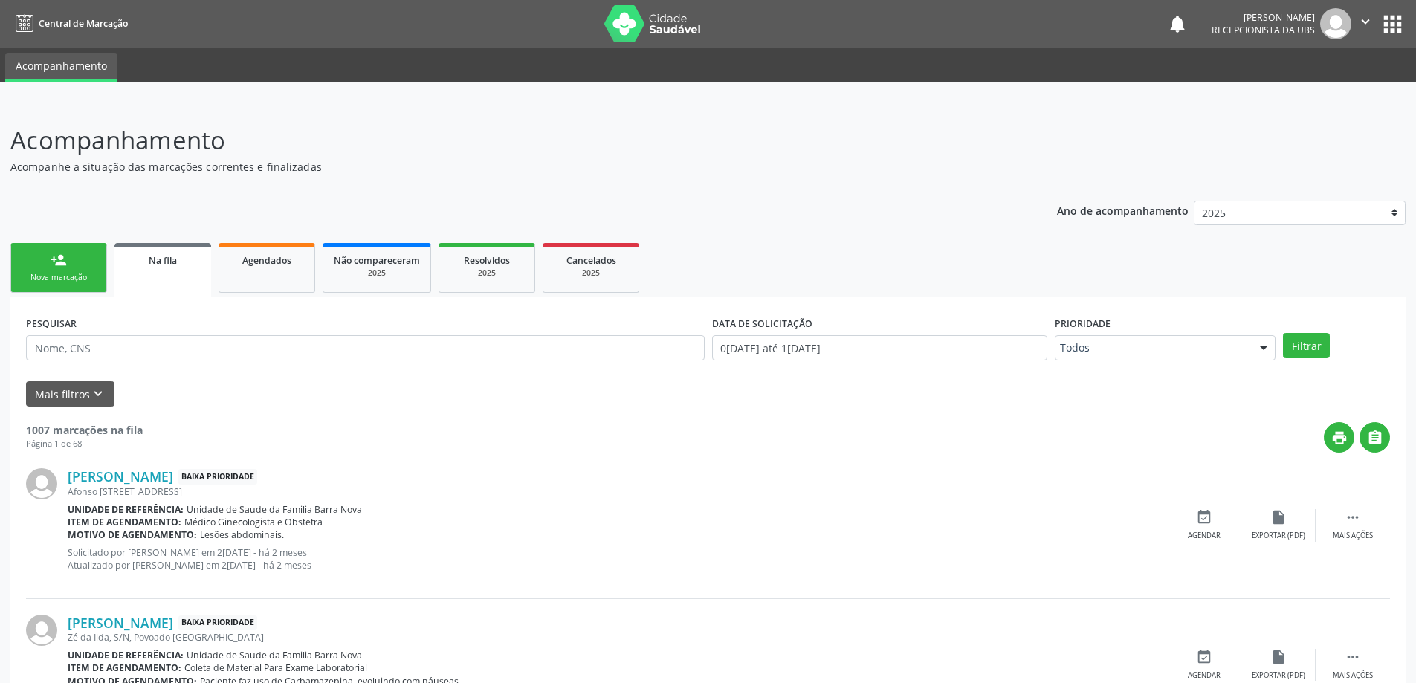
click at [74, 270] on link "person_add Nova marcação" at bounding box center [58, 268] width 97 height 50
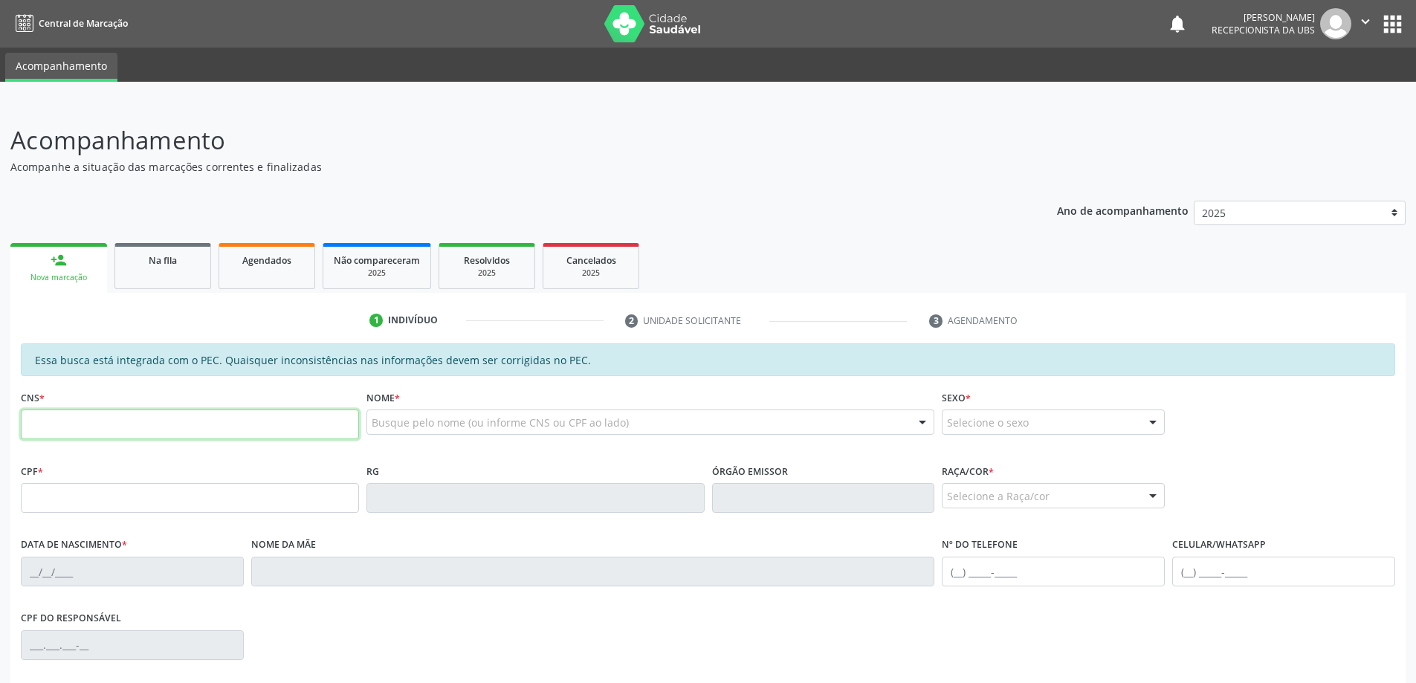
click at [90, 416] on input "text" at bounding box center [190, 425] width 338 height 30
type input "706 6045 1945 4210"
type input "150.069.624-29"
type input "12/09/2006"
type input "Rosa Maria Santos da Silva"
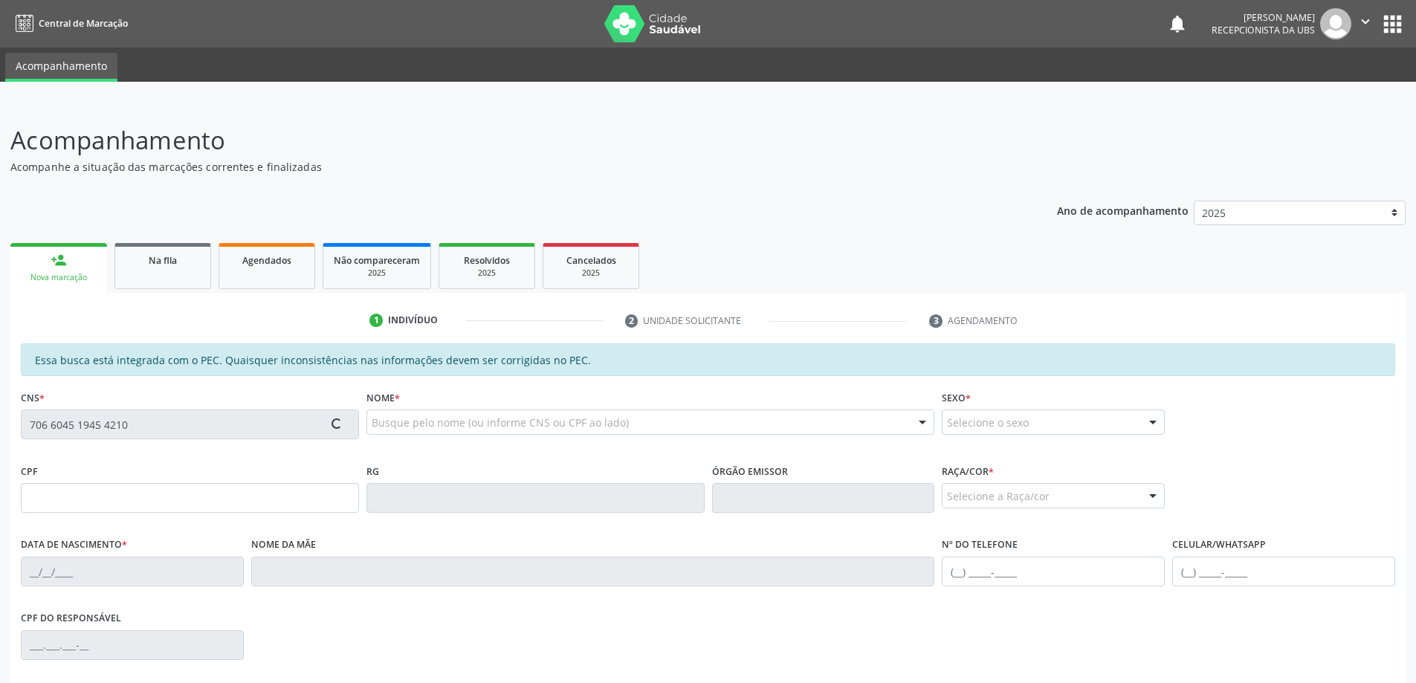
type input "(82) 99434-5806"
type input "24"
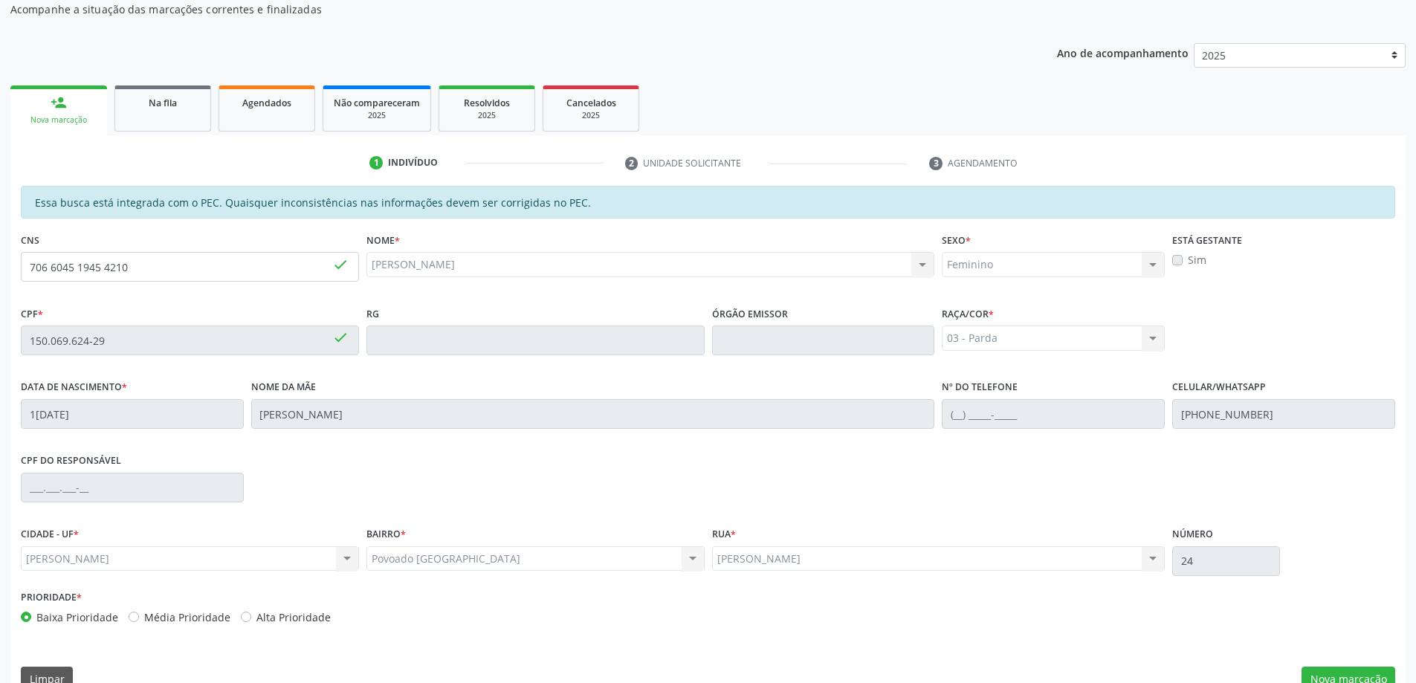
scroll to position [187, 0]
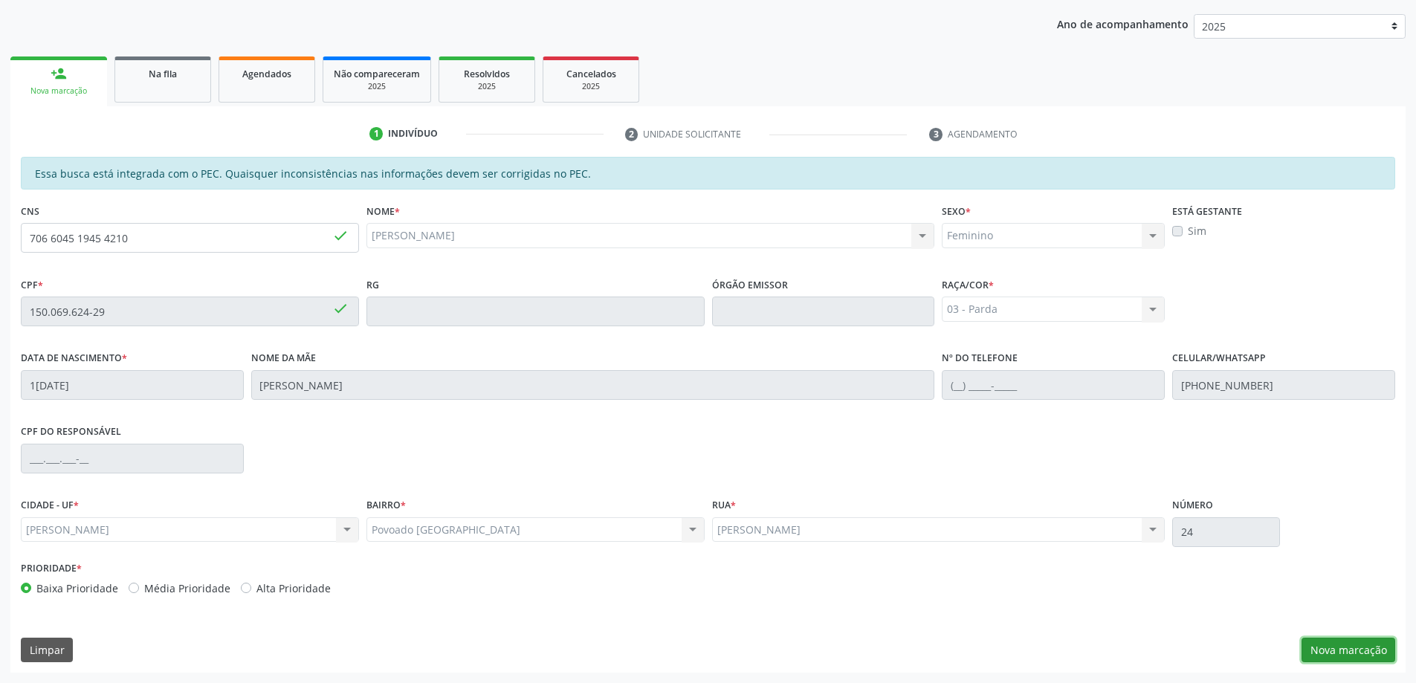
click at [1352, 648] on button "Nova marcação" at bounding box center [1349, 650] width 94 height 25
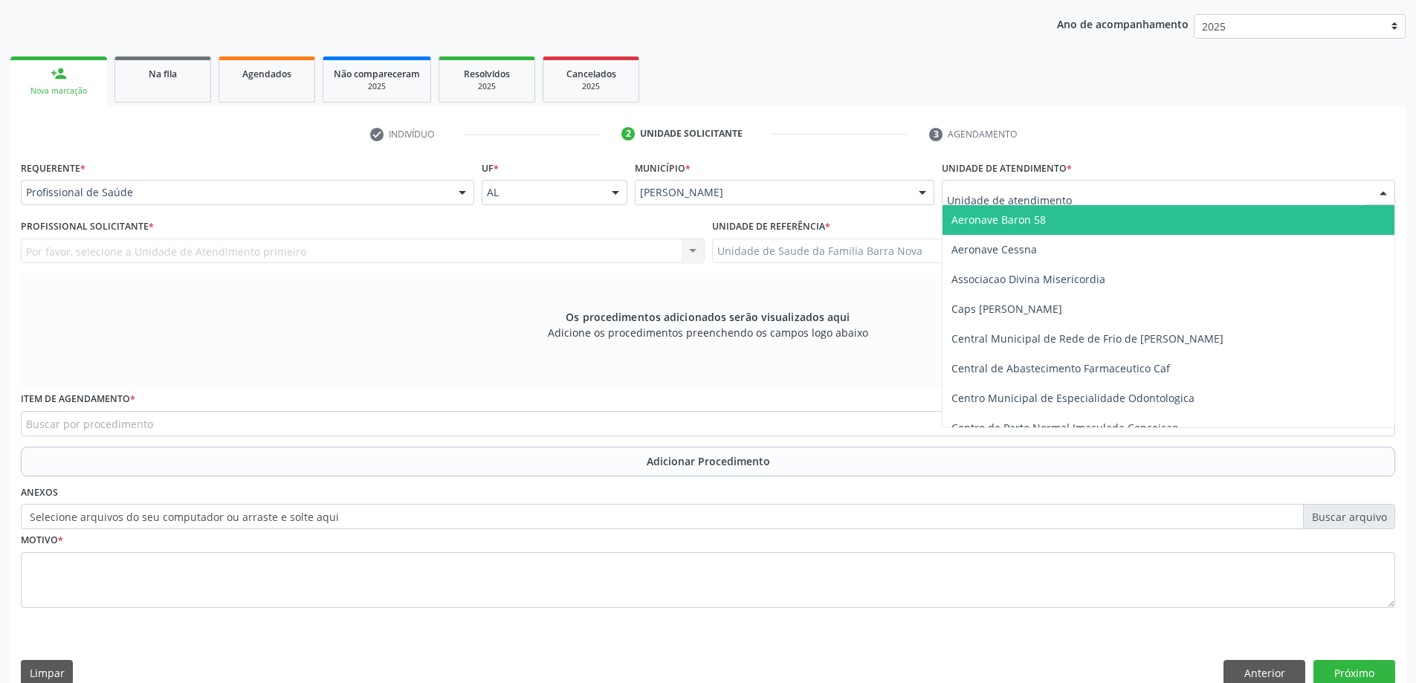
click at [982, 184] on div at bounding box center [1169, 192] width 454 height 25
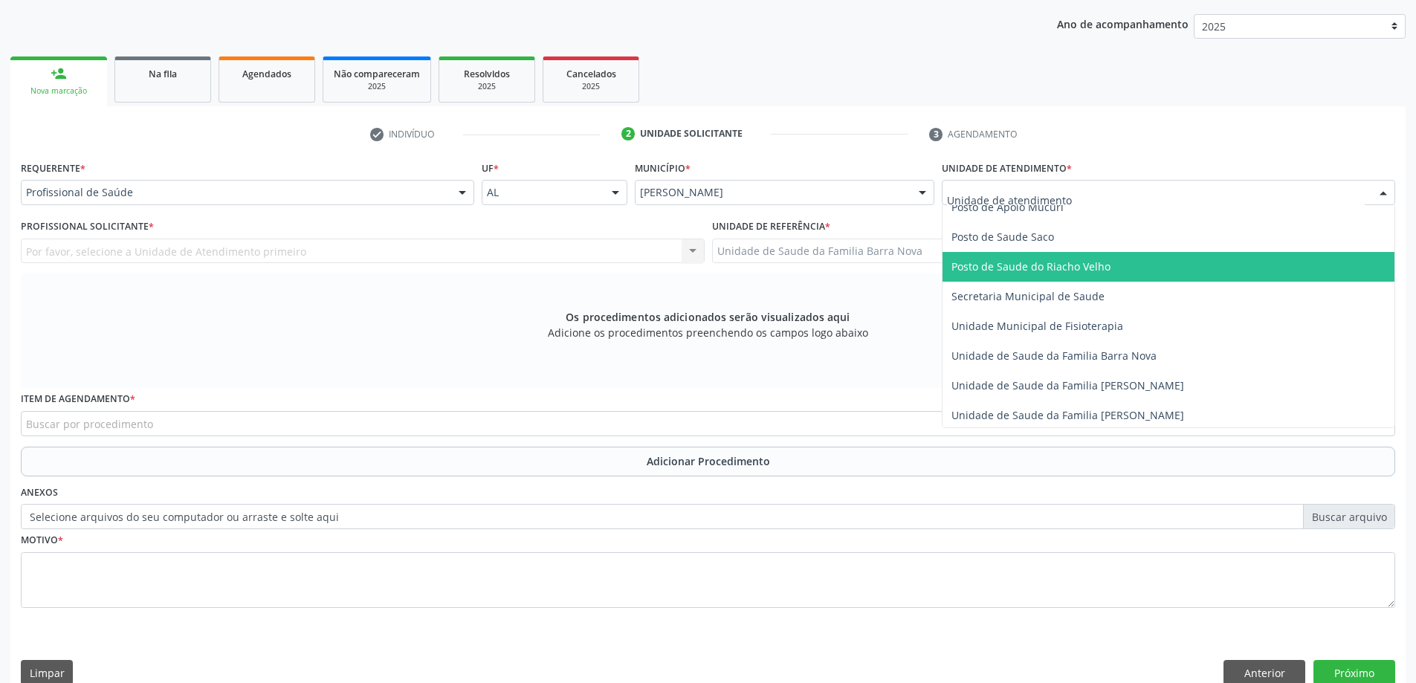
scroll to position [669, 0]
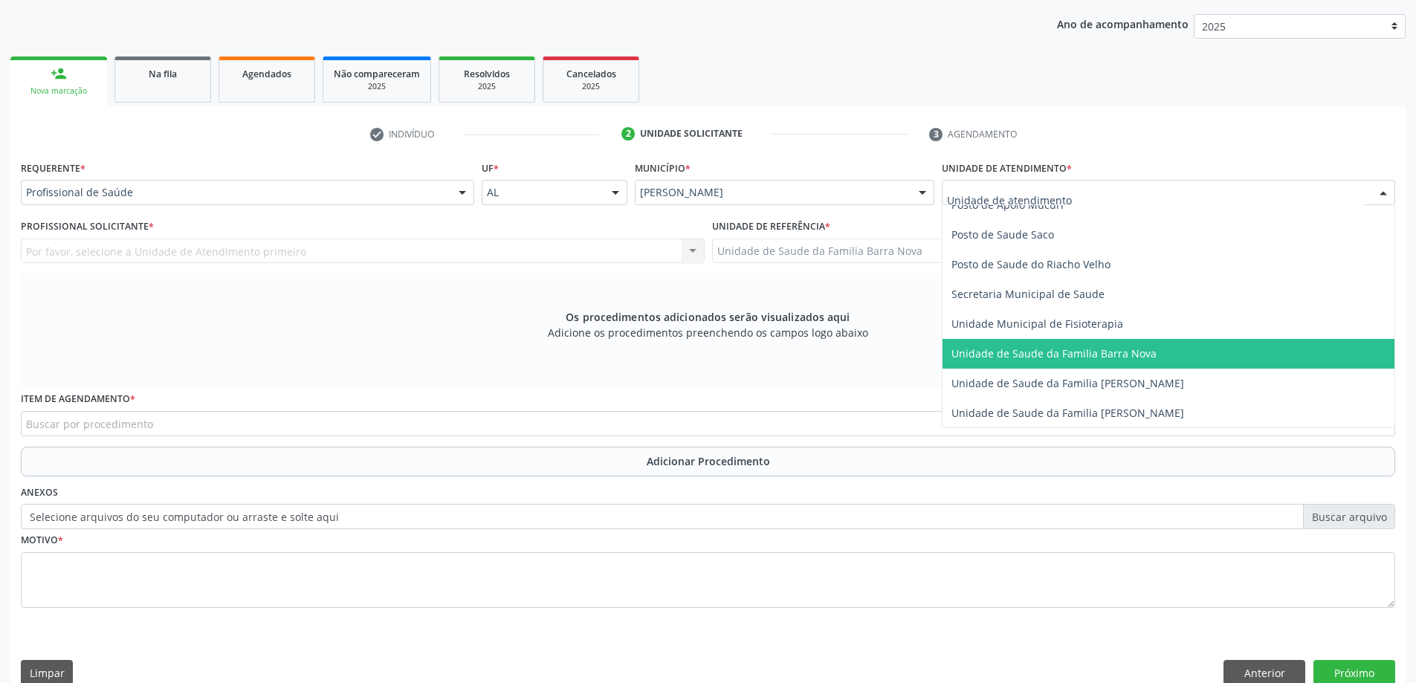
click at [1115, 352] on span "Unidade de Saude da Familia Barra Nova" at bounding box center [1054, 353] width 205 height 14
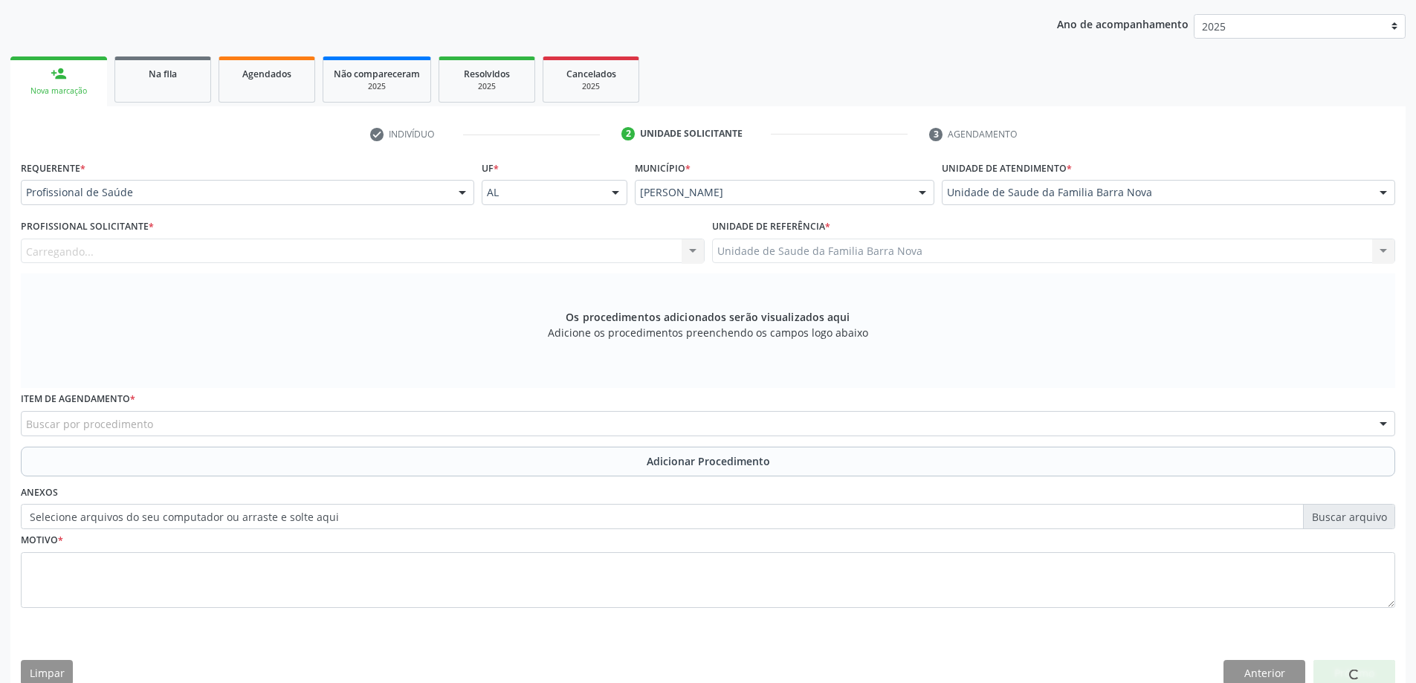
click at [467, 247] on div "Carregando... Nenhum resultado encontrado para: " " Não há nenhuma opção para s…" at bounding box center [363, 251] width 684 height 25
click at [299, 251] on div "Profissional solicitante" at bounding box center [363, 251] width 684 height 25
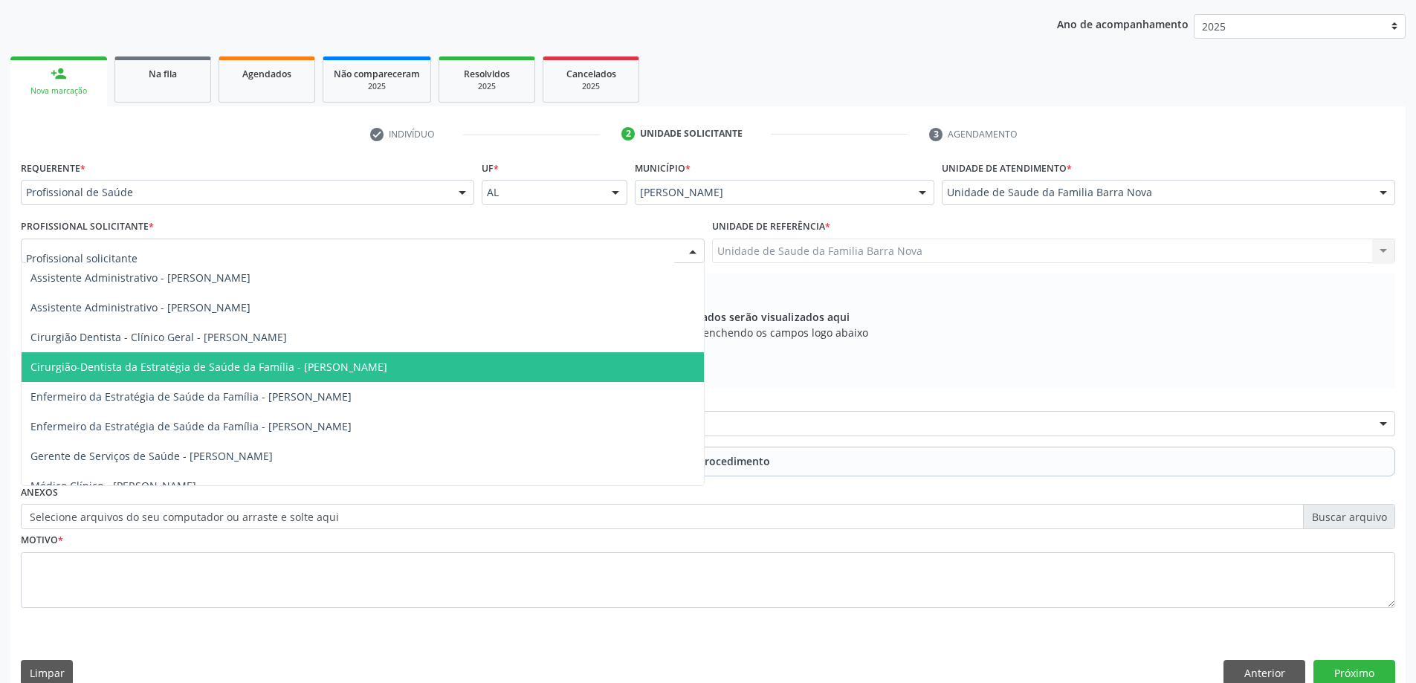
click at [350, 373] on span "Cirurgião-Dentista da Estratégia de Saúde da Família - Valeria de Araujo Omena …" at bounding box center [208, 367] width 357 height 14
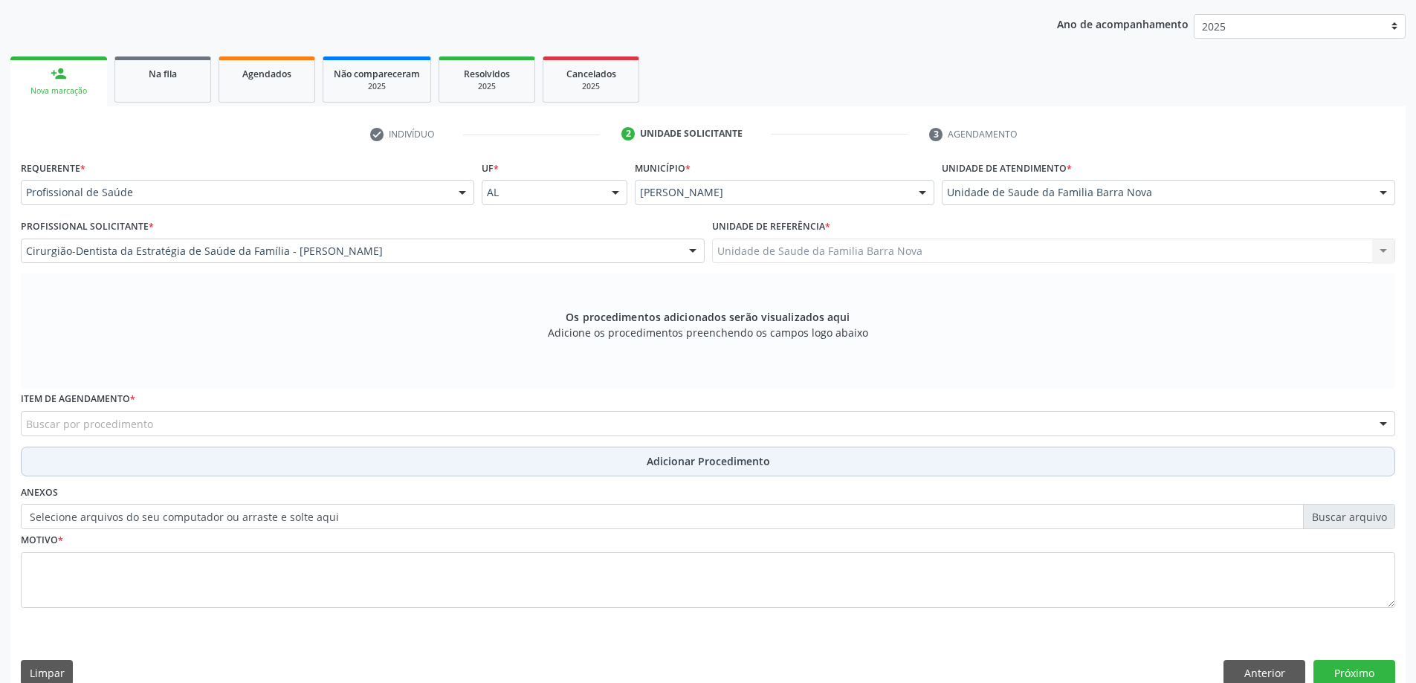
click at [270, 457] on button "Adicionar Procedimento" at bounding box center [708, 462] width 1375 height 30
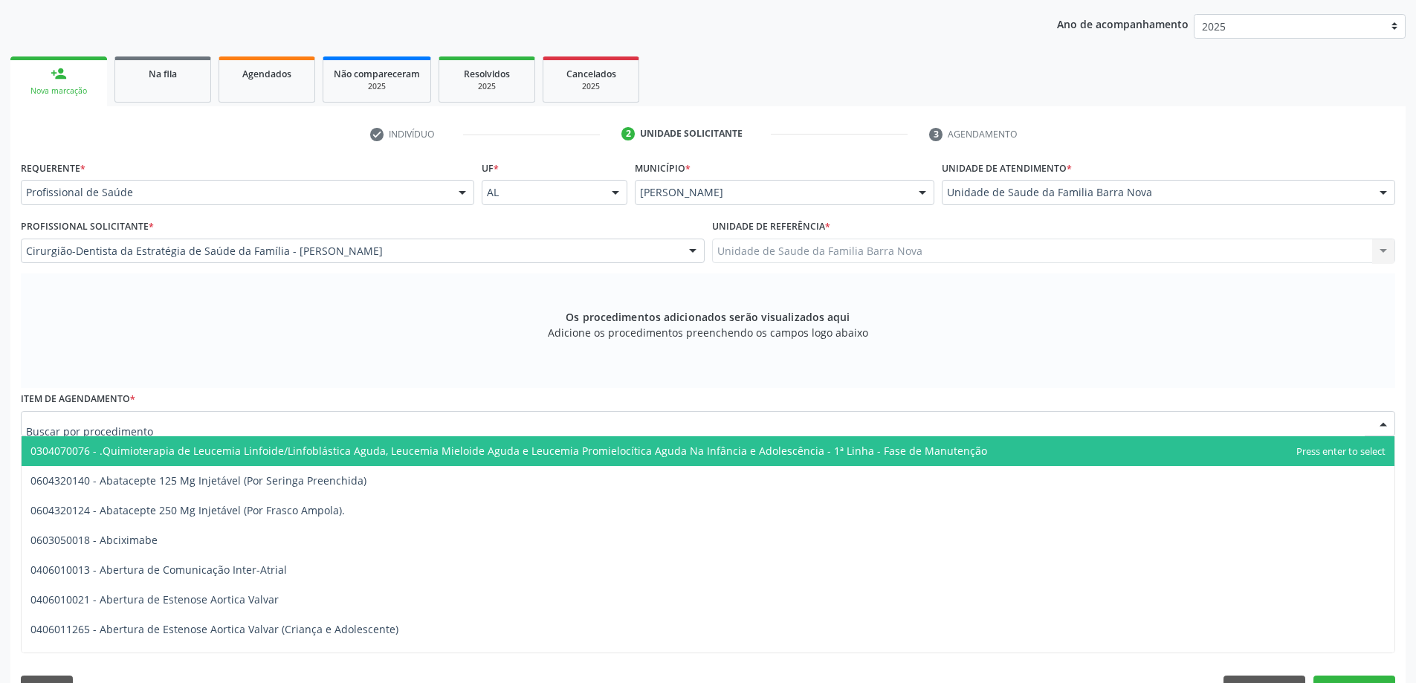
click at [262, 428] on div at bounding box center [708, 423] width 1375 height 25
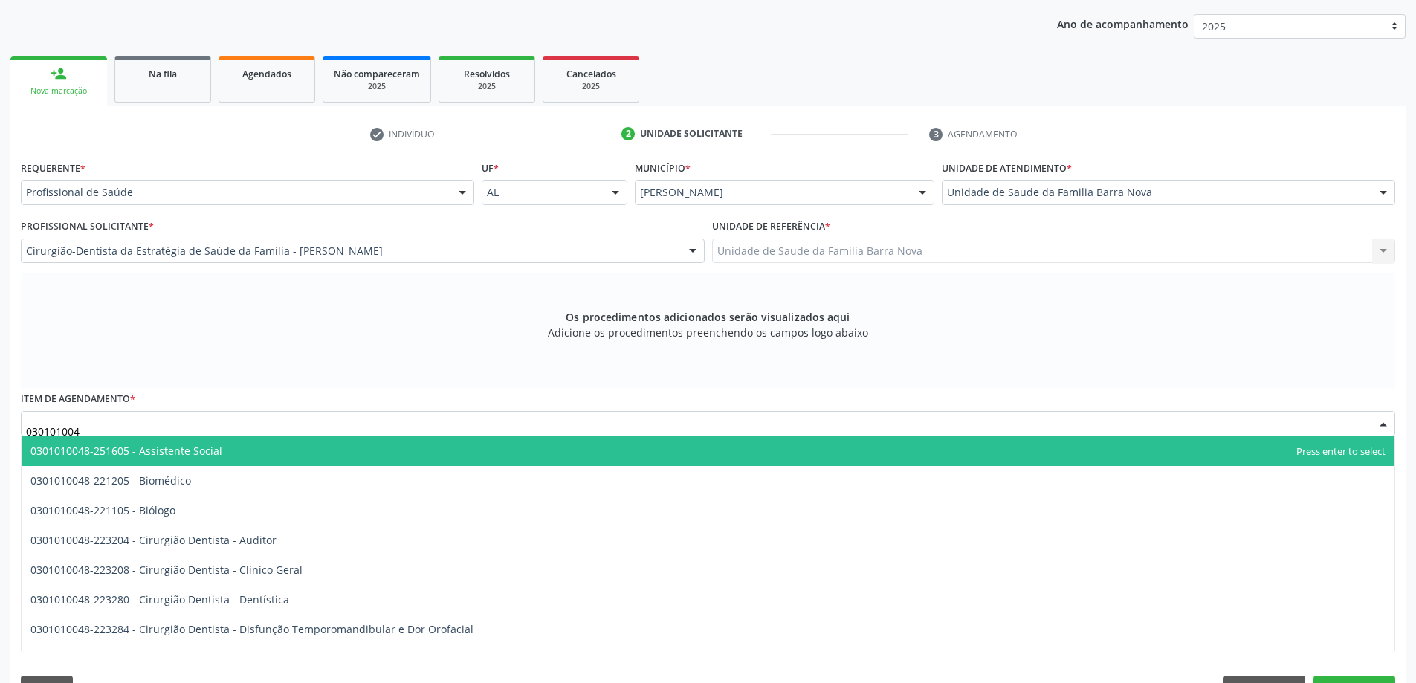
type input "0301010048"
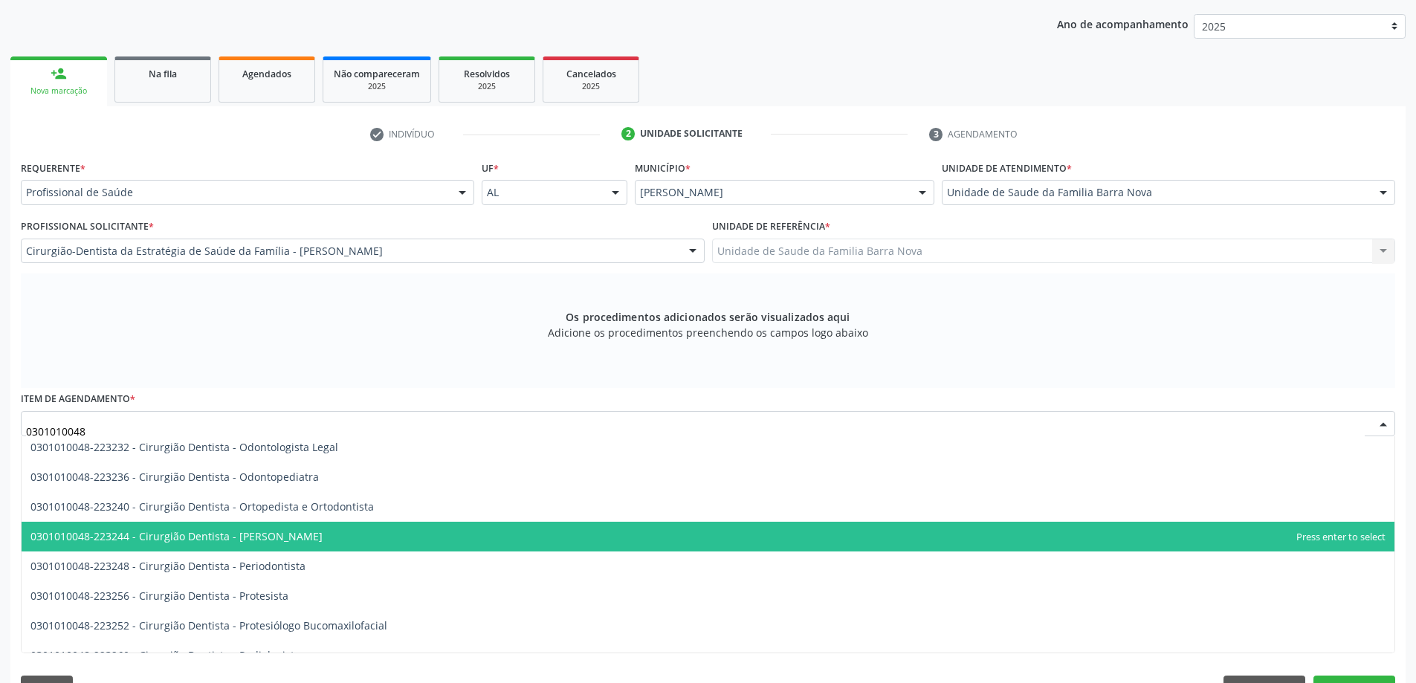
scroll to position [446, 0]
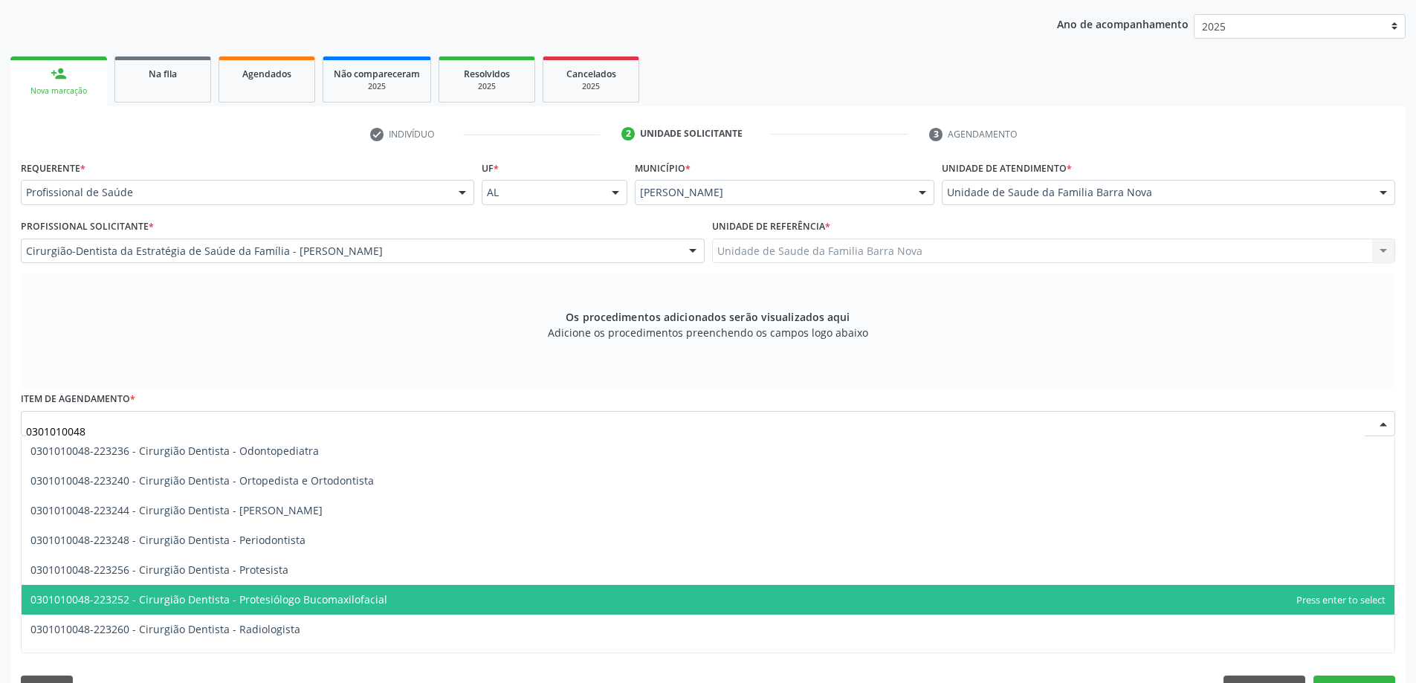
click at [413, 601] on span "0301010048-223252 - Cirurgião Dentista - Protesiólogo Bucomaxilofacial" at bounding box center [708, 600] width 1373 height 30
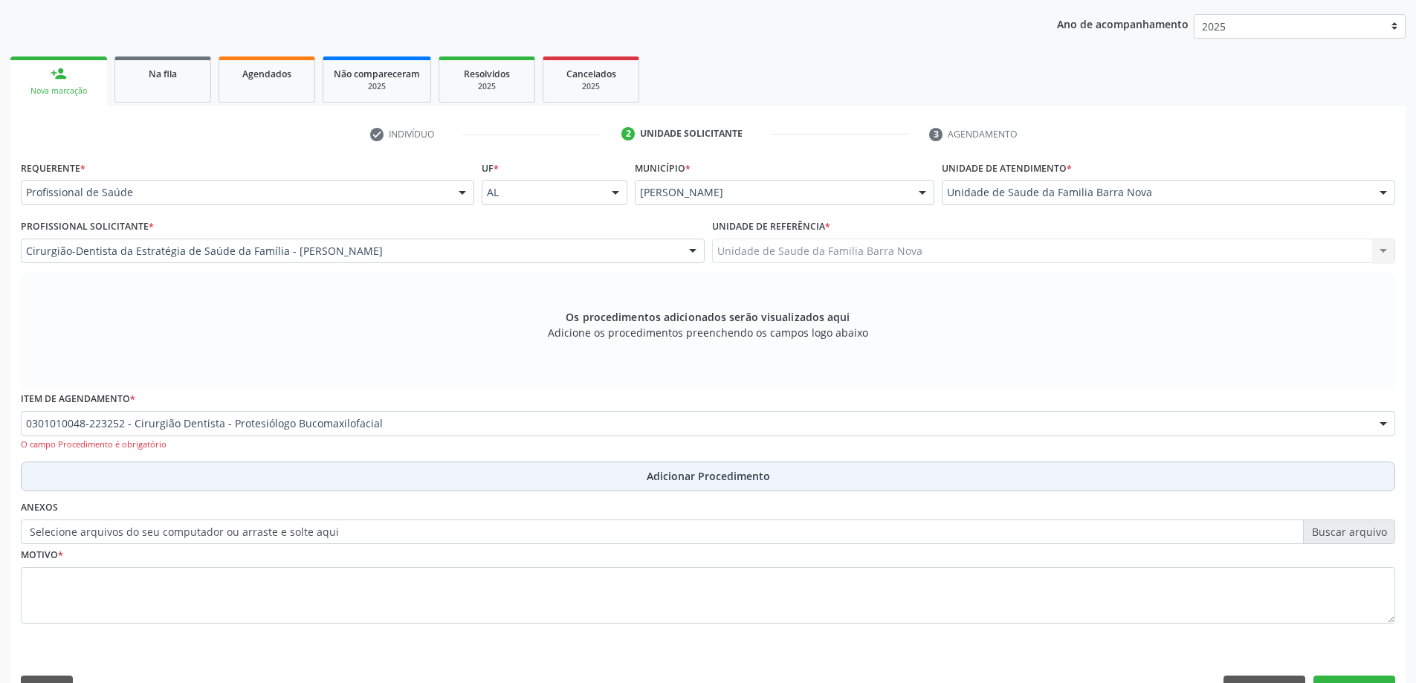
click at [674, 480] on span "Adicionar Procedimento" at bounding box center [708, 476] width 123 height 16
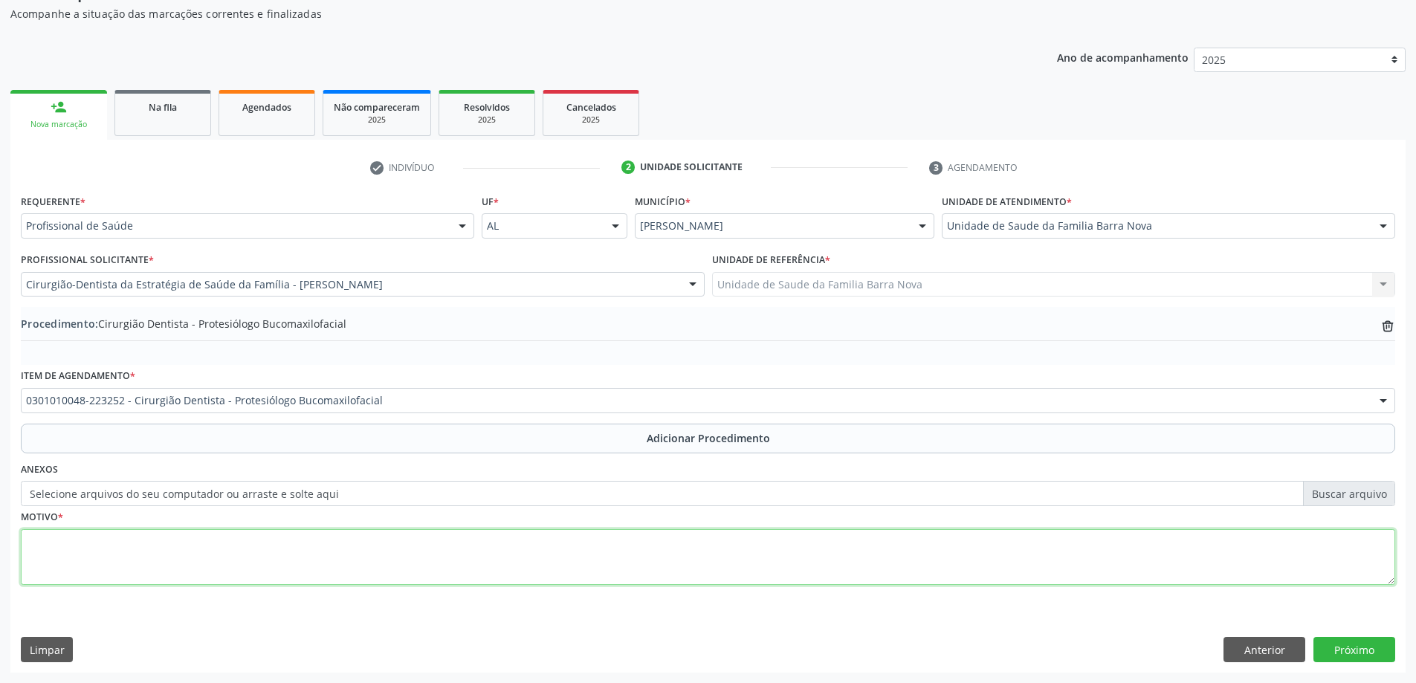
click at [329, 555] on textarea at bounding box center [708, 557] width 1375 height 57
type textarea "R"
type textarea "Dentes inclusos."
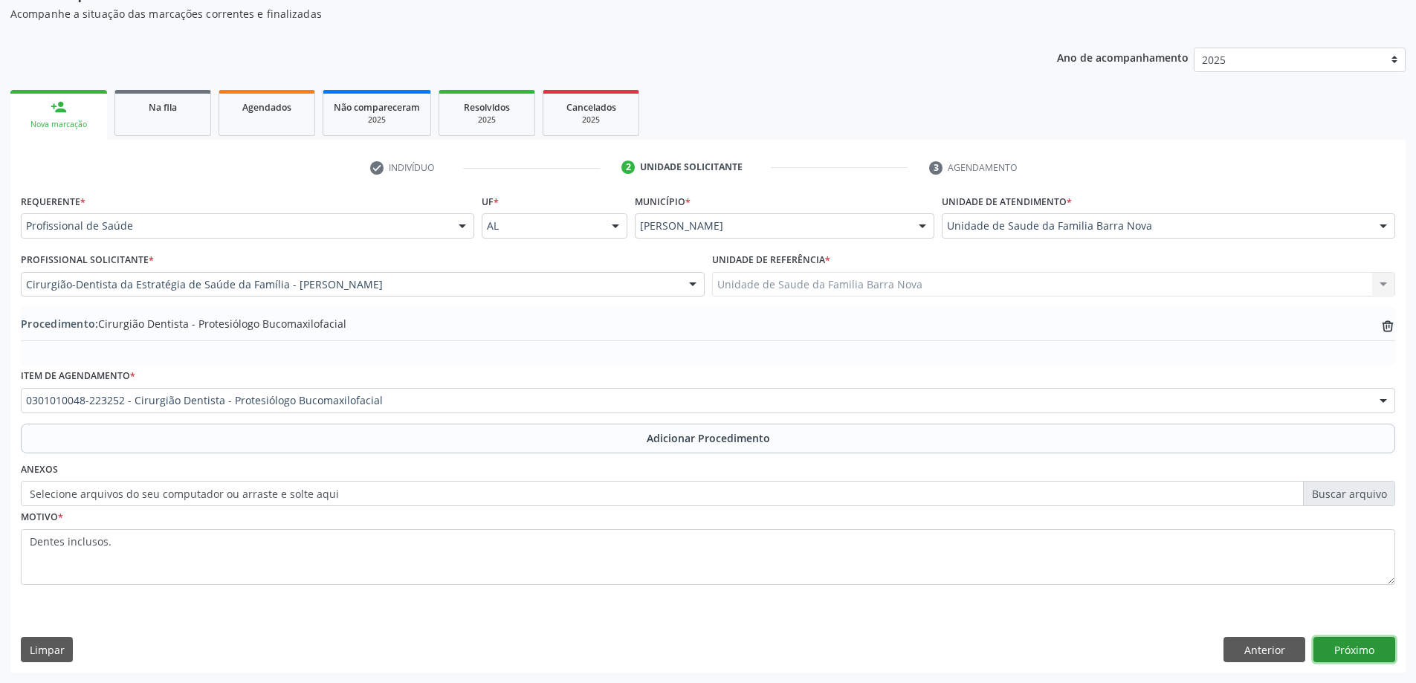
click at [1346, 652] on button "Próximo" at bounding box center [1355, 649] width 82 height 25
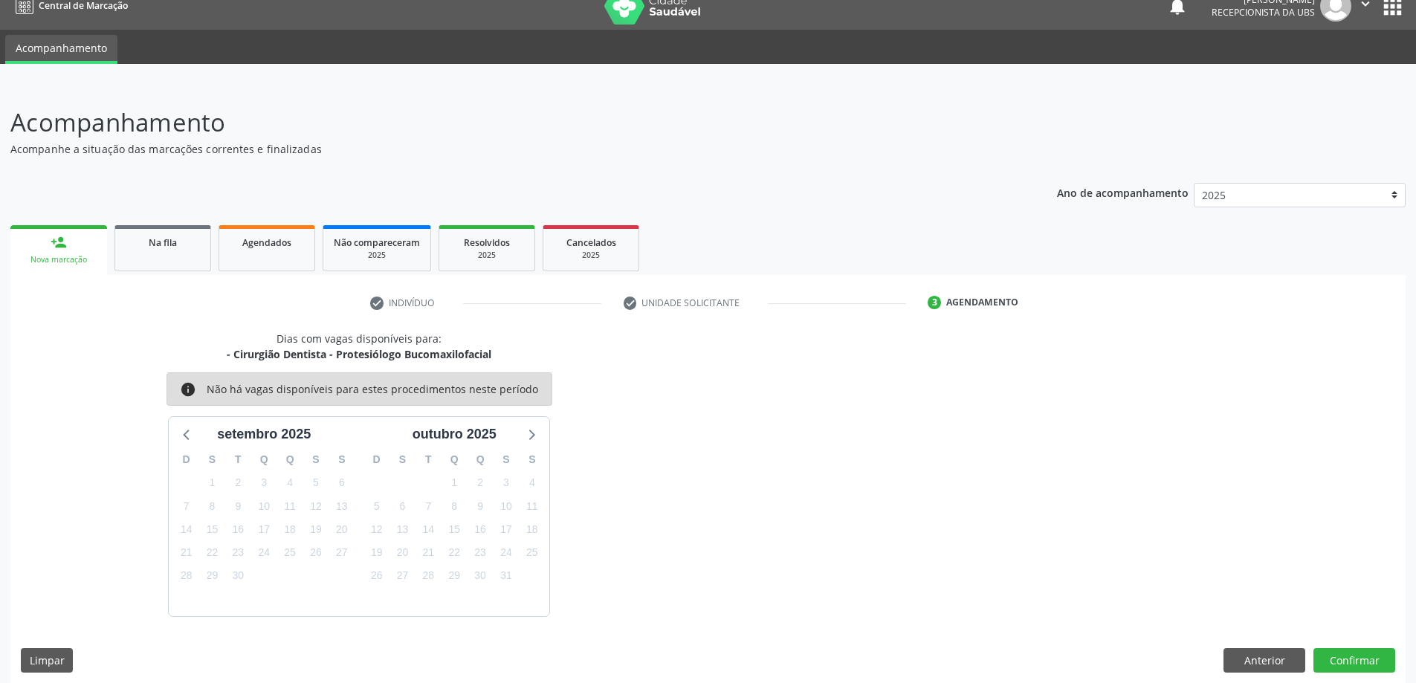
scroll to position [28, 0]
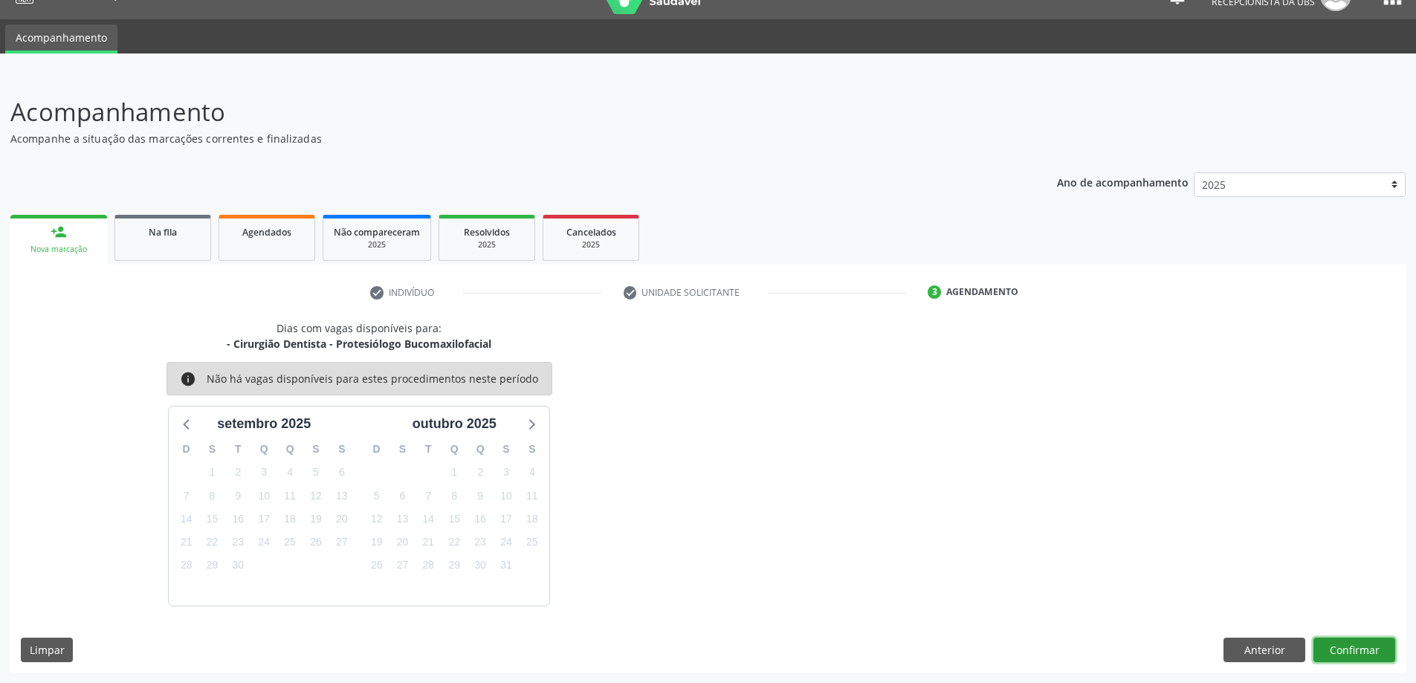
click at [1367, 644] on button "Confirmar" at bounding box center [1355, 650] width 82 height 25
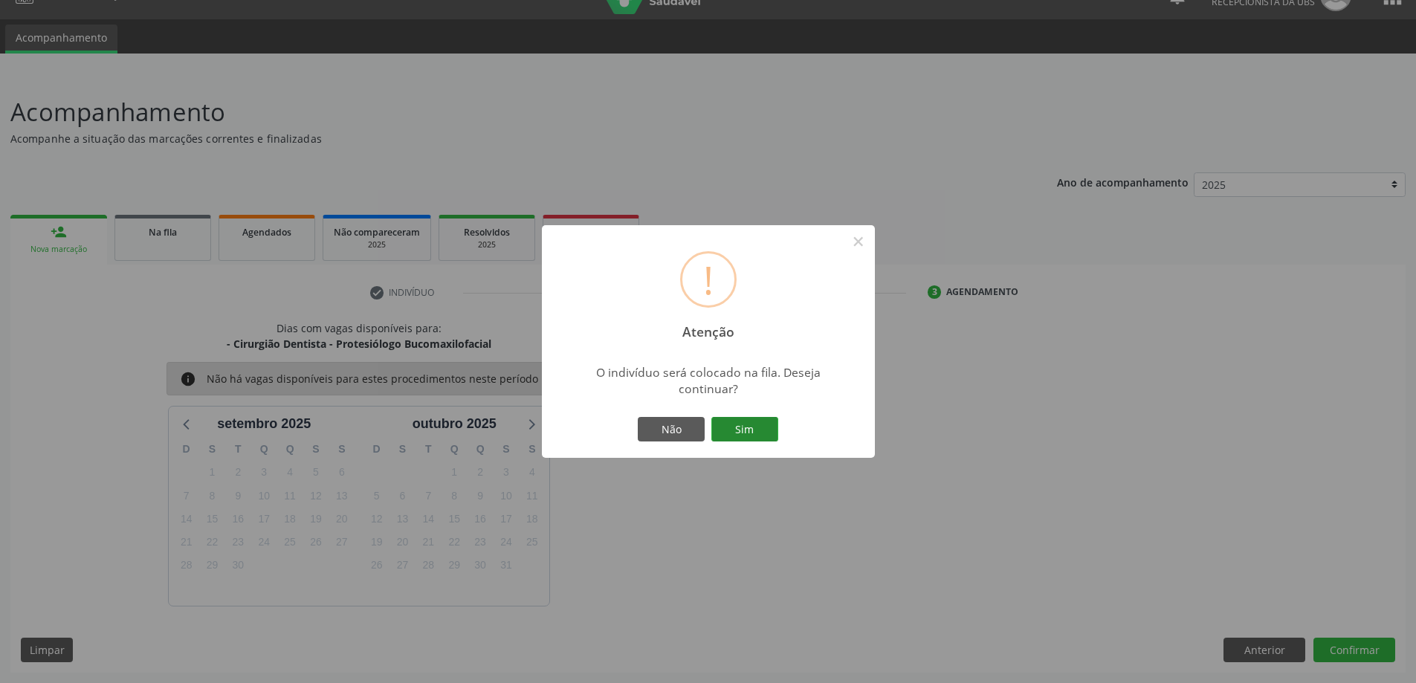
click at [745, 430] on button "Sim" at bounding box center [745, 429] width 67 height 25
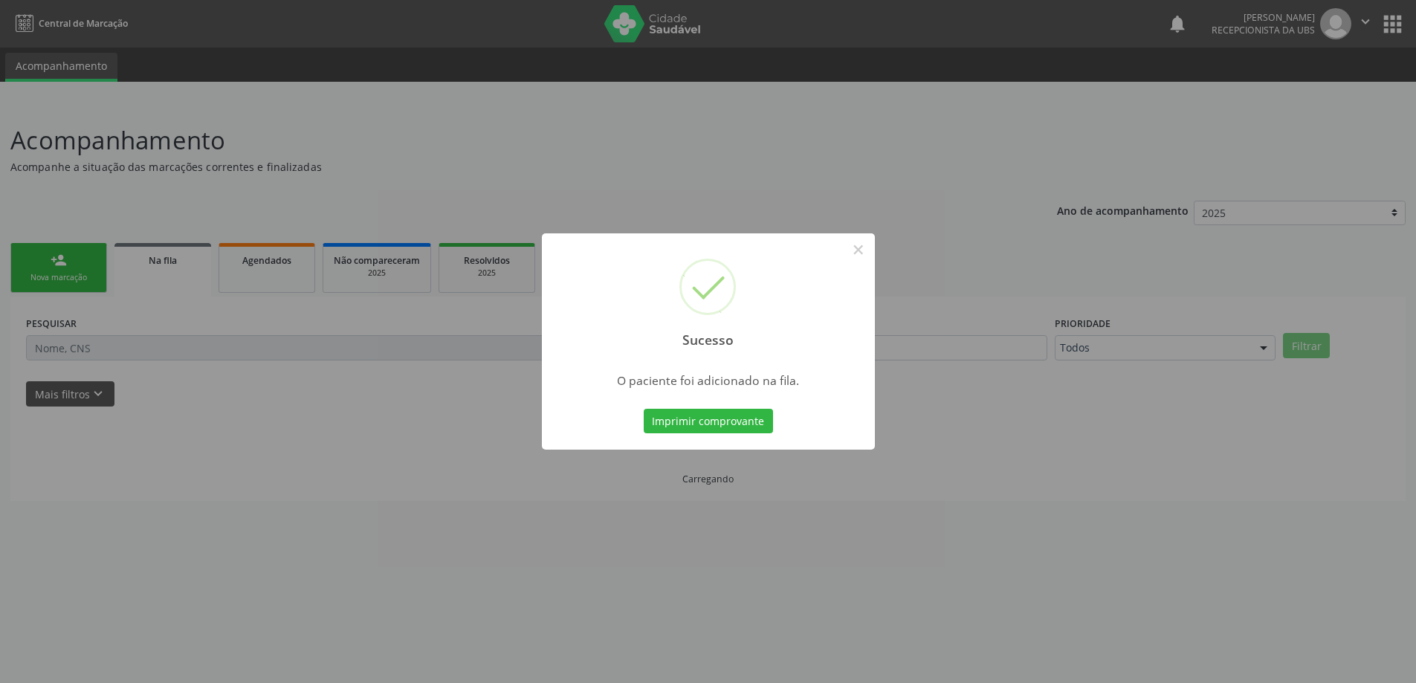
scroll to position [0, 0]
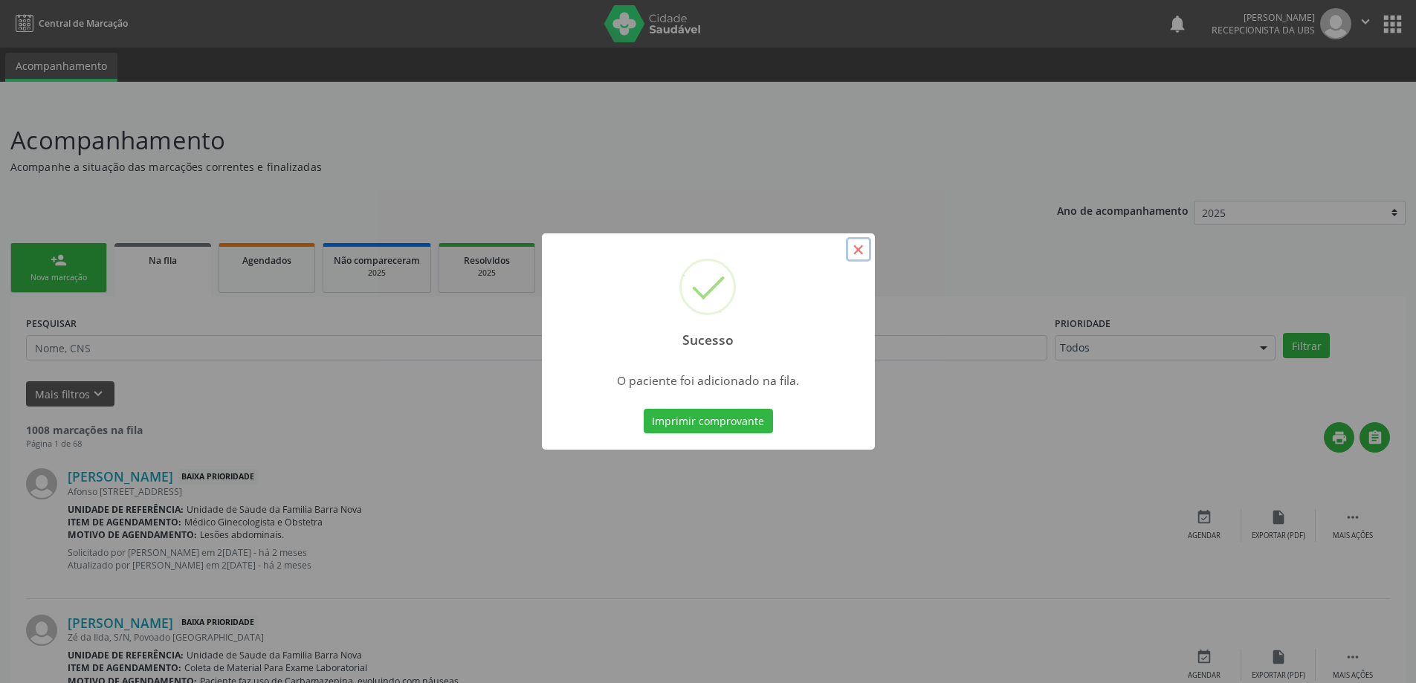
click at [854, 244] on button "×" at bounding box center [858, 249] width 25 height 25
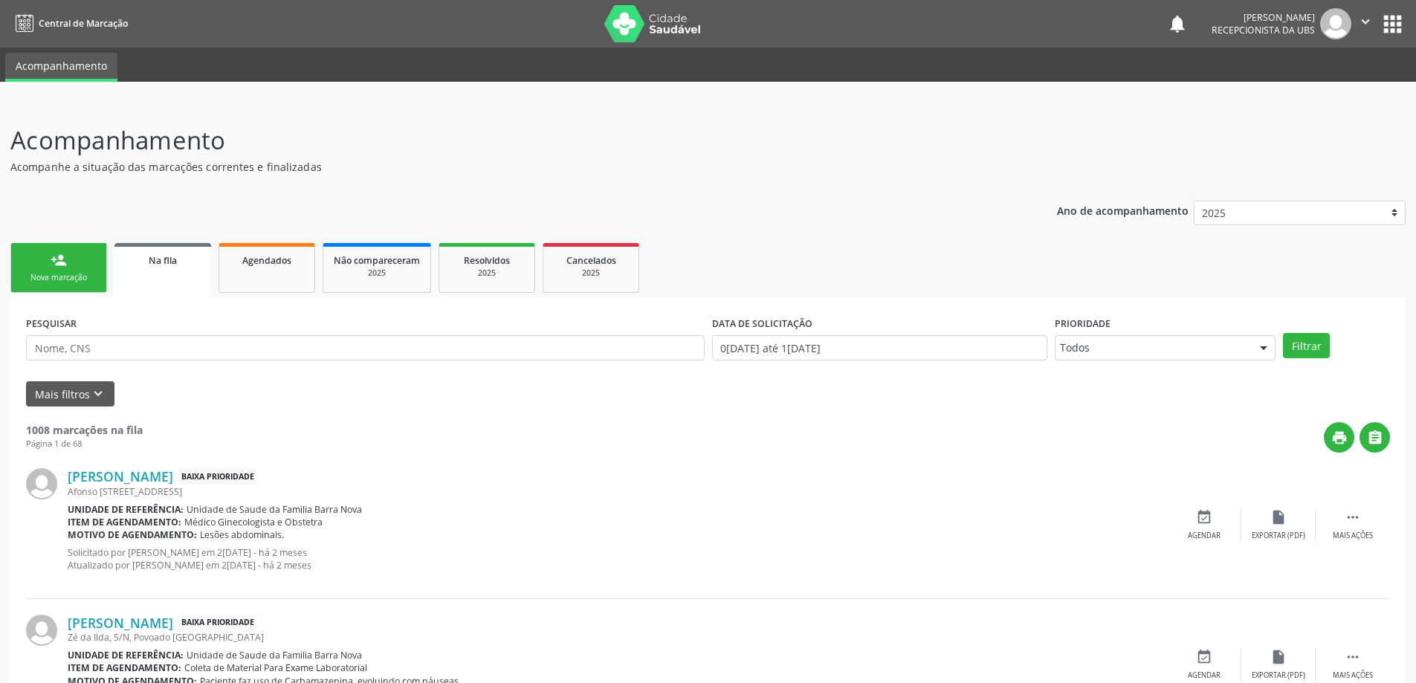
click at [79, 279] on div "Nova marcação" at bounding box center [59, 277] width 74 height 11
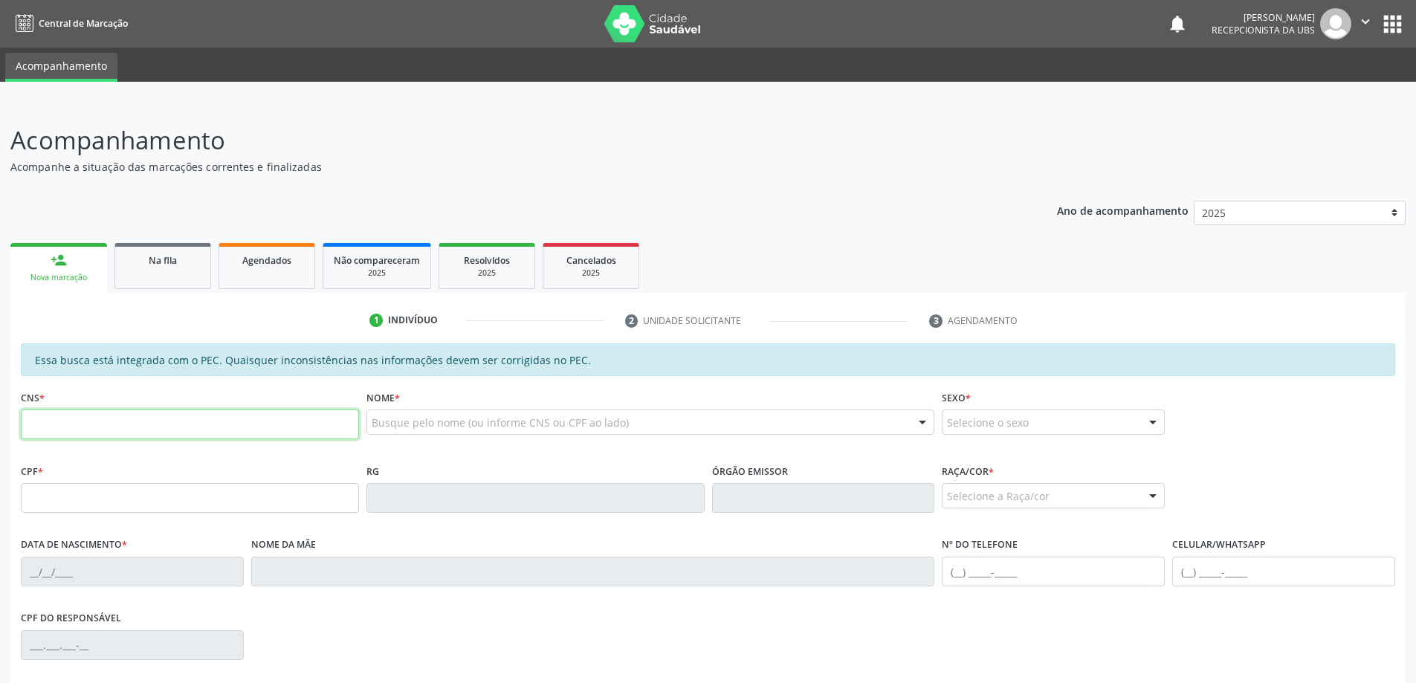
click at [117, 438] on input "text" at bounding box center [190, 425] width 338 height 30
type input "706 8067 6341 0529"
type input "099.346.584-61"
type input "[DATE]"
type input "Nailza [PERSON_NAME]"
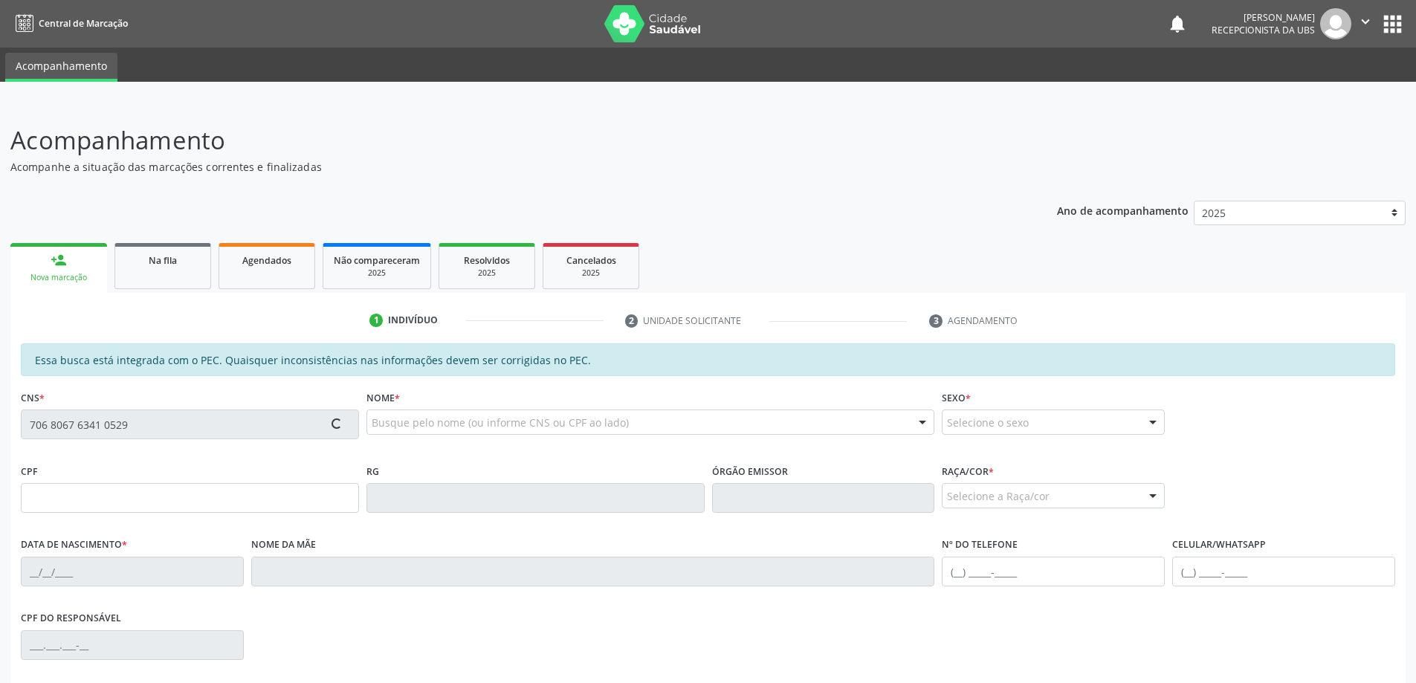
type input "[PHONE_NUMBER]"
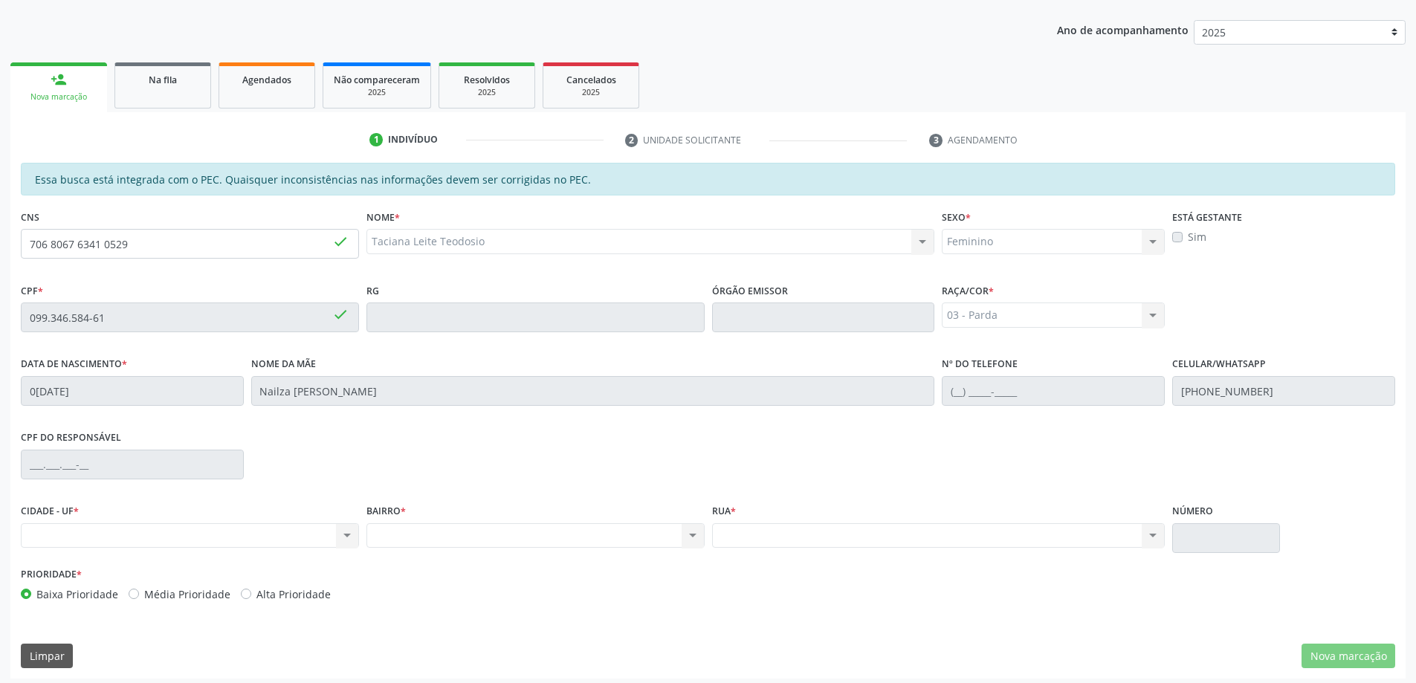
scroll to position [187, 0]
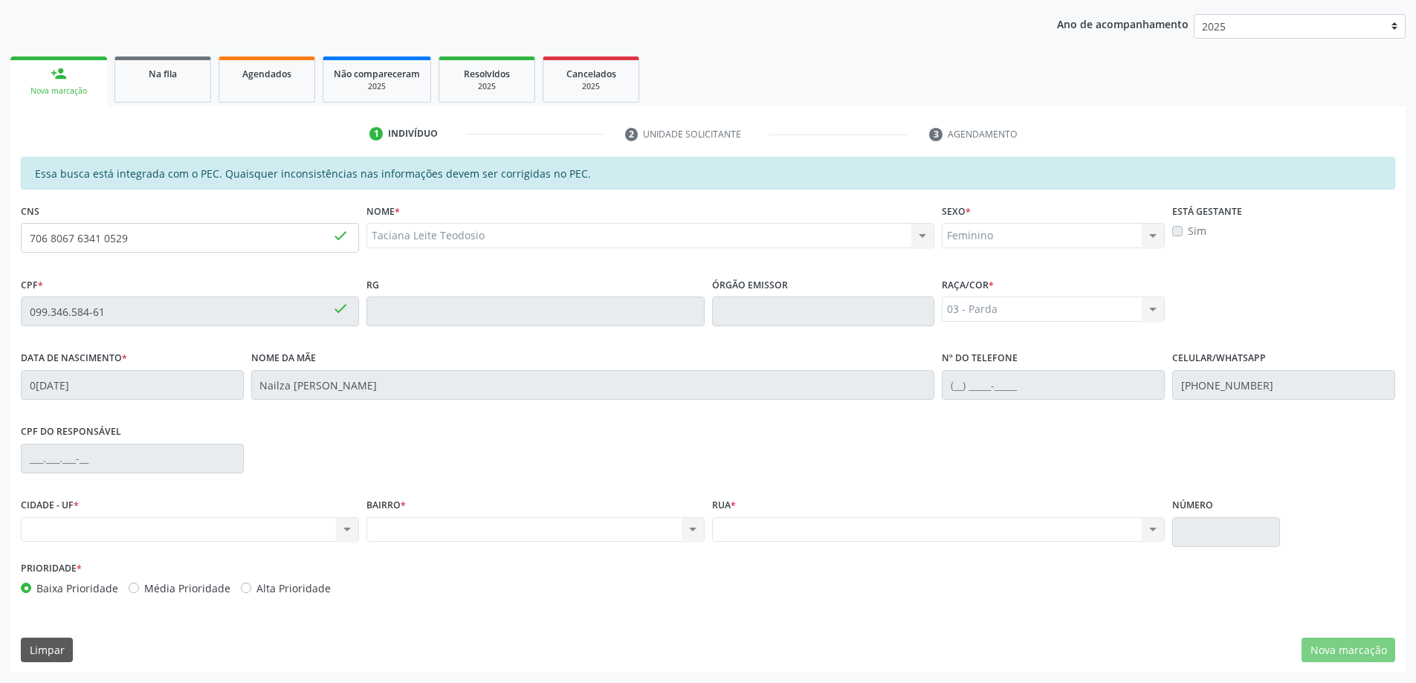
click at [255, 521] on div "Nenhum resultado encontrado para: " " Não há nenhuma opção para ser exibida." at bounding box center [190, 529] width 338 height 25
click at [254, 525] on div "Nenhum resultado encontrado para: " " Não há nenhuma opção para ser exibida." at bounding box center [190, 529] width 338 height 25
click at [346, 532] on div "Nenhum resultado encontrado para: " " Não há nenhuma opção para ser exibida." at bounding box center [190, 529] width 338 height 25
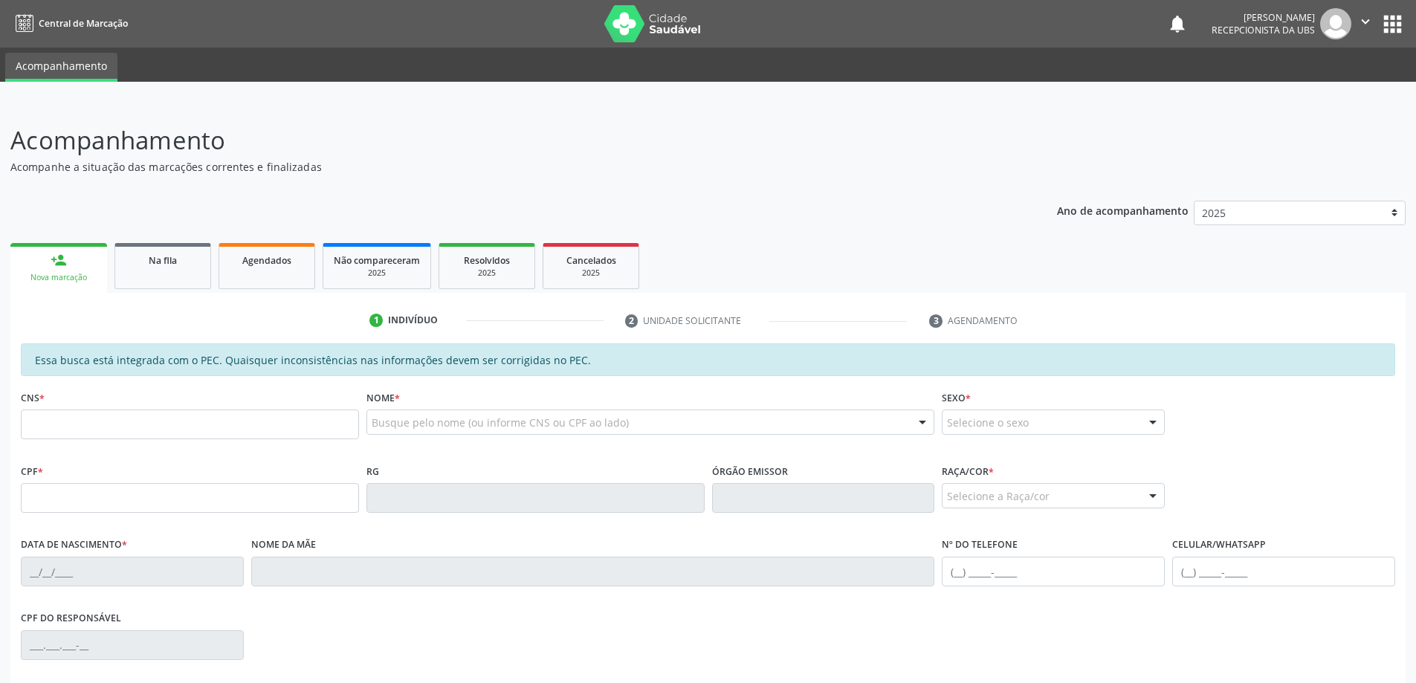
scroll to position [187, 0]
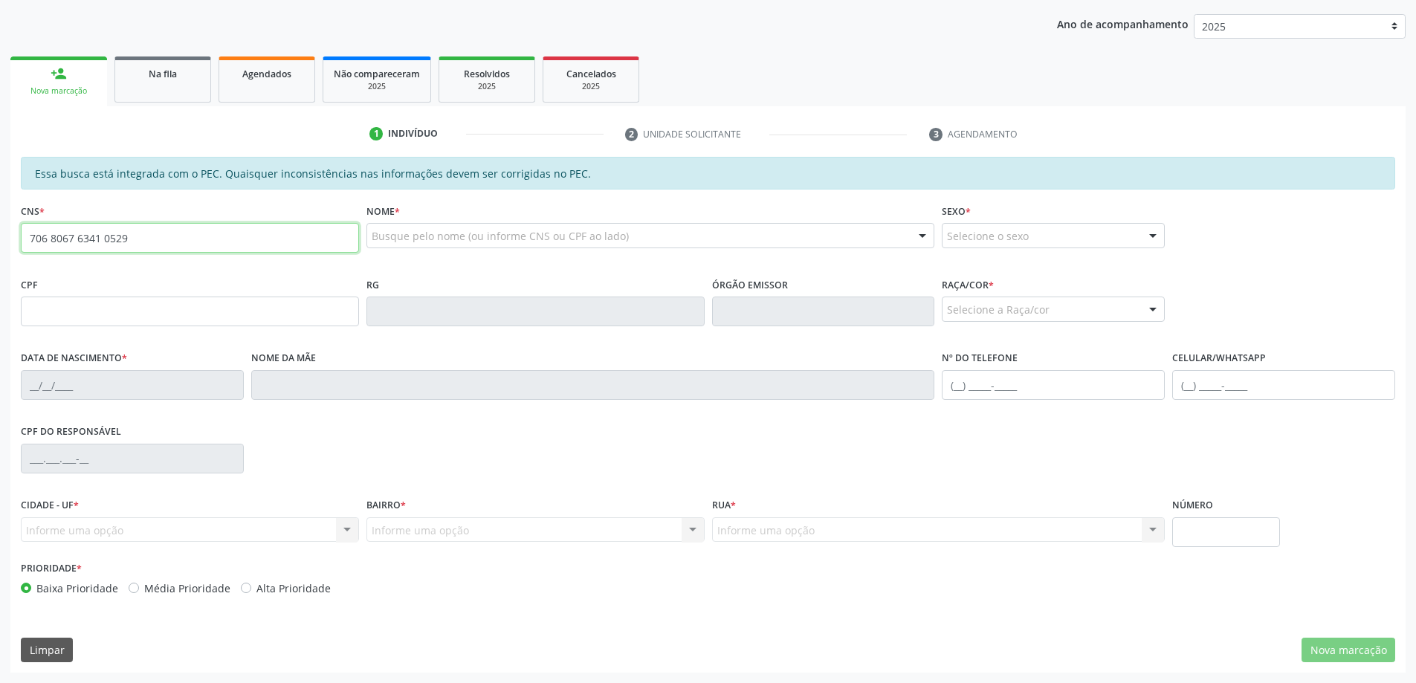
type input "706 8067 6341 0529"
type input "099.346.584-61"
type input "[DATE]"
type input "Nailza [PERSON_NAME]"
type input "[PHONE_NUMBER]"
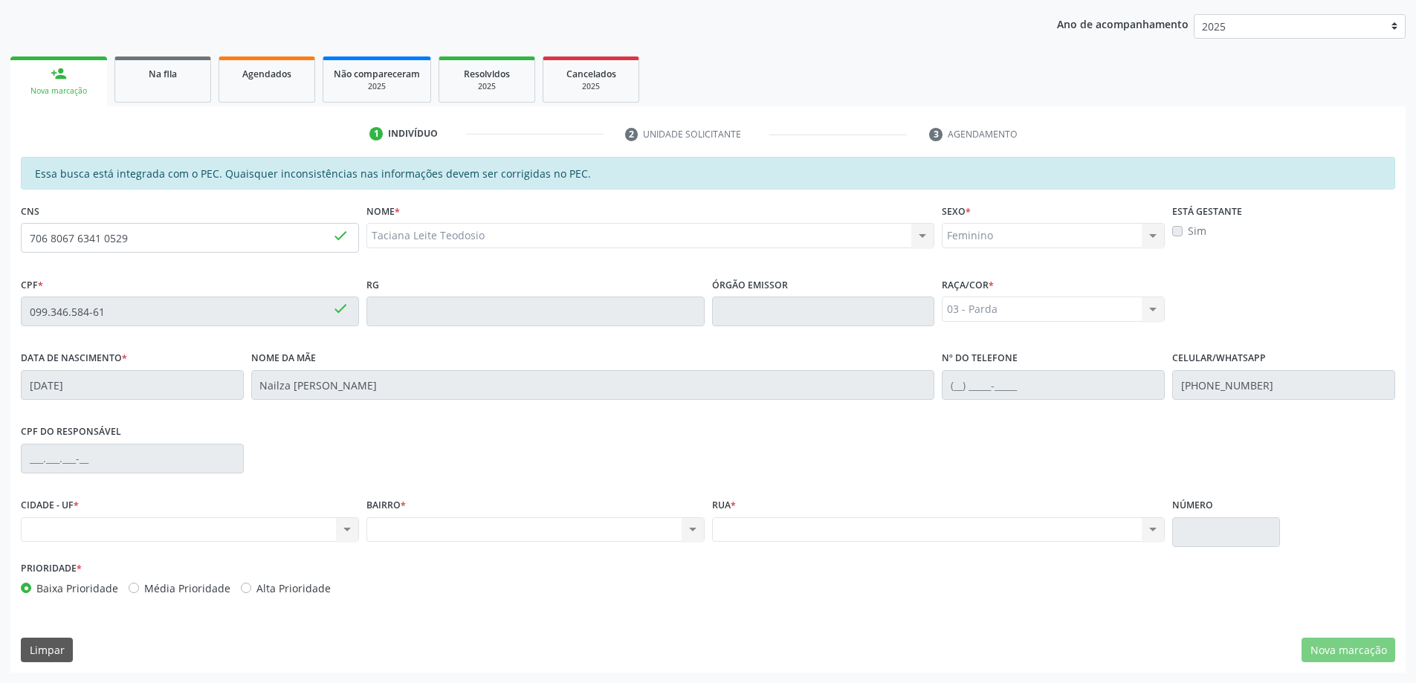
click at [535, 447] on div "CPF do responsável" at bounding box center [708, 458] width 1382 height 74
click at [813, 468] on div "CPF do responsável" at bounding box center [708, 458] width 1382 height 74
click at [862, 451] on div "CPF do responsável" at bounding box center [708, 458] width 1382 height 74
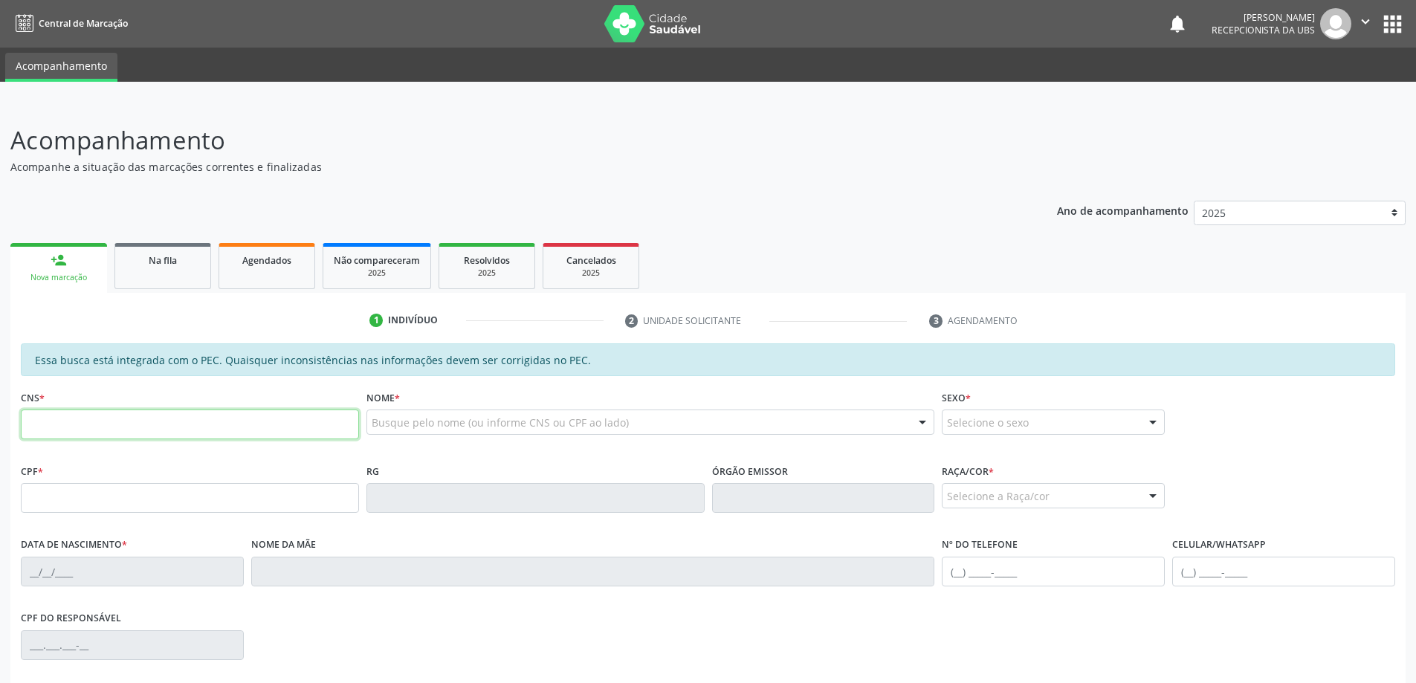
click at [97, 425] on input "text" at bounding box center [190, 425] width 338 height 30
type input "706 8067 6341 0529"
type input "099.346.584-61"
type input "[DATE]"
type input "Nailza [PERSON_NAME]"
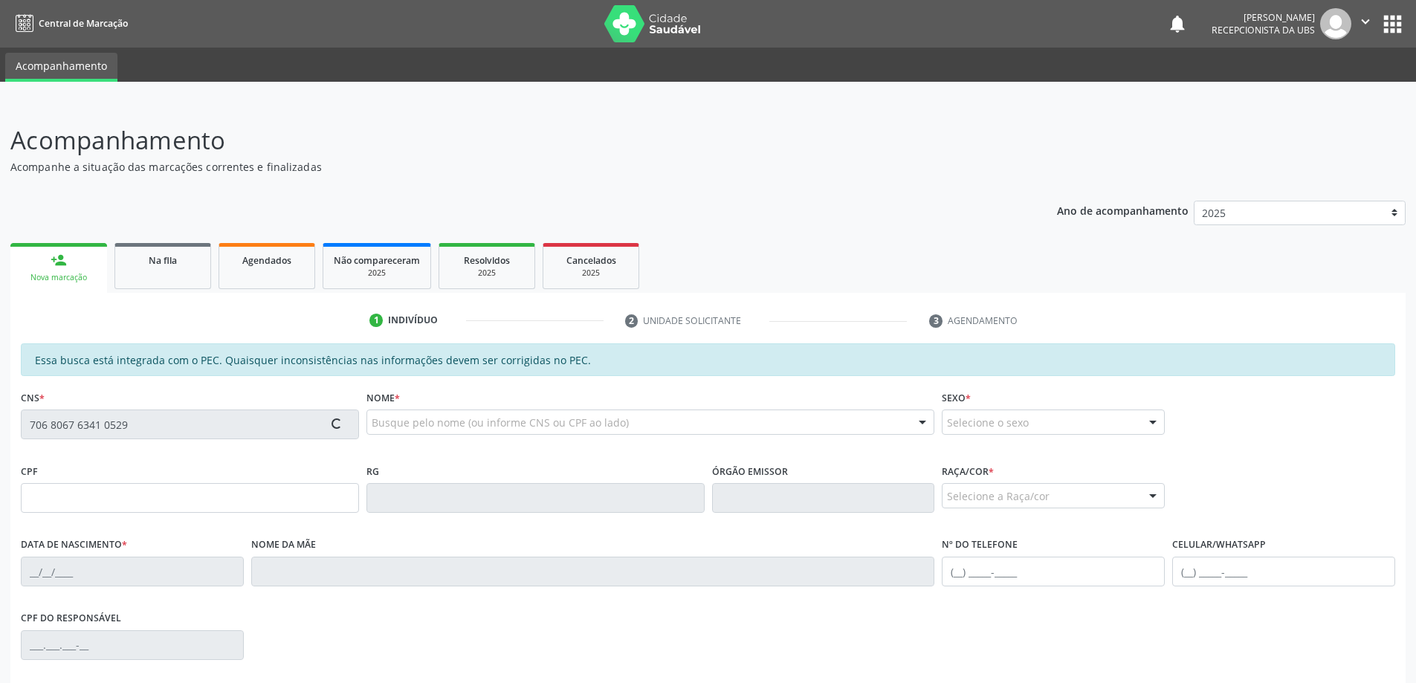
type input "[PHONE_NUMBER]"
type input "S/N"
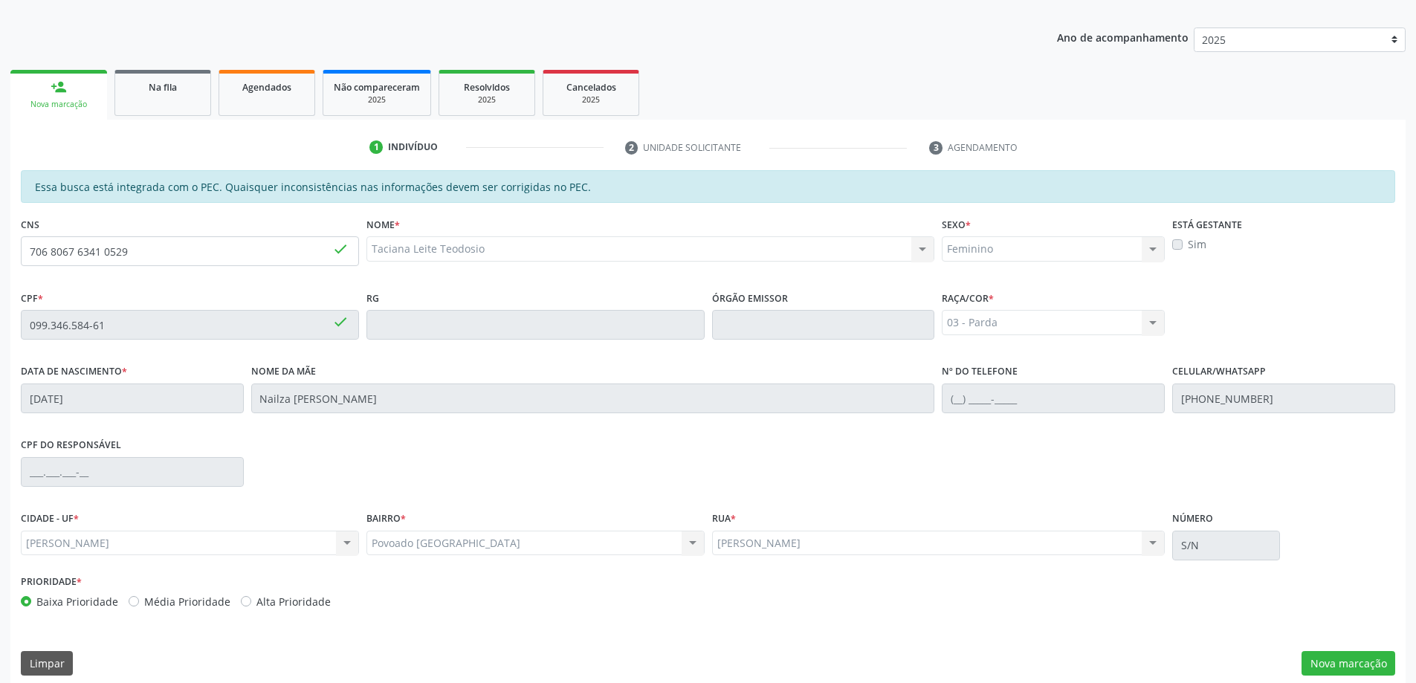
scroll to position [187, 0]
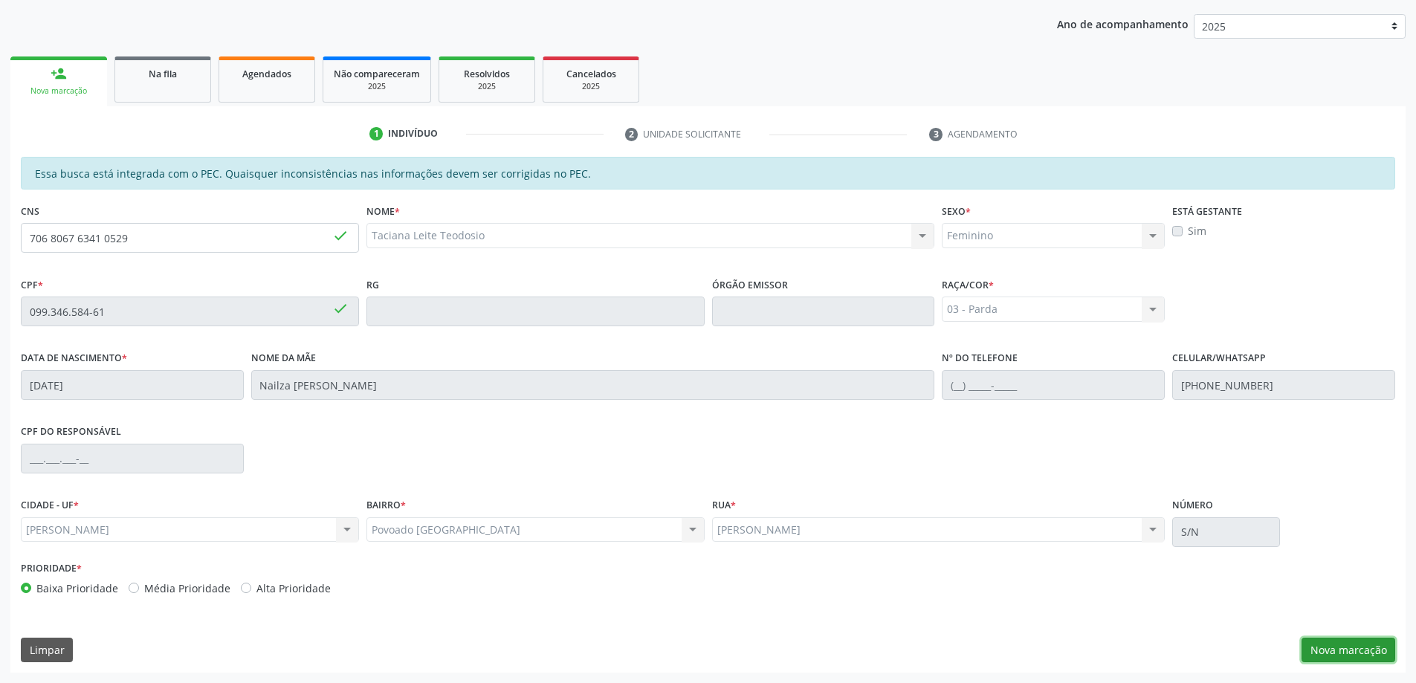
click at [1343, 651] on button "Nova marcação" at bounding box center [1349, 650] width 94 height 25
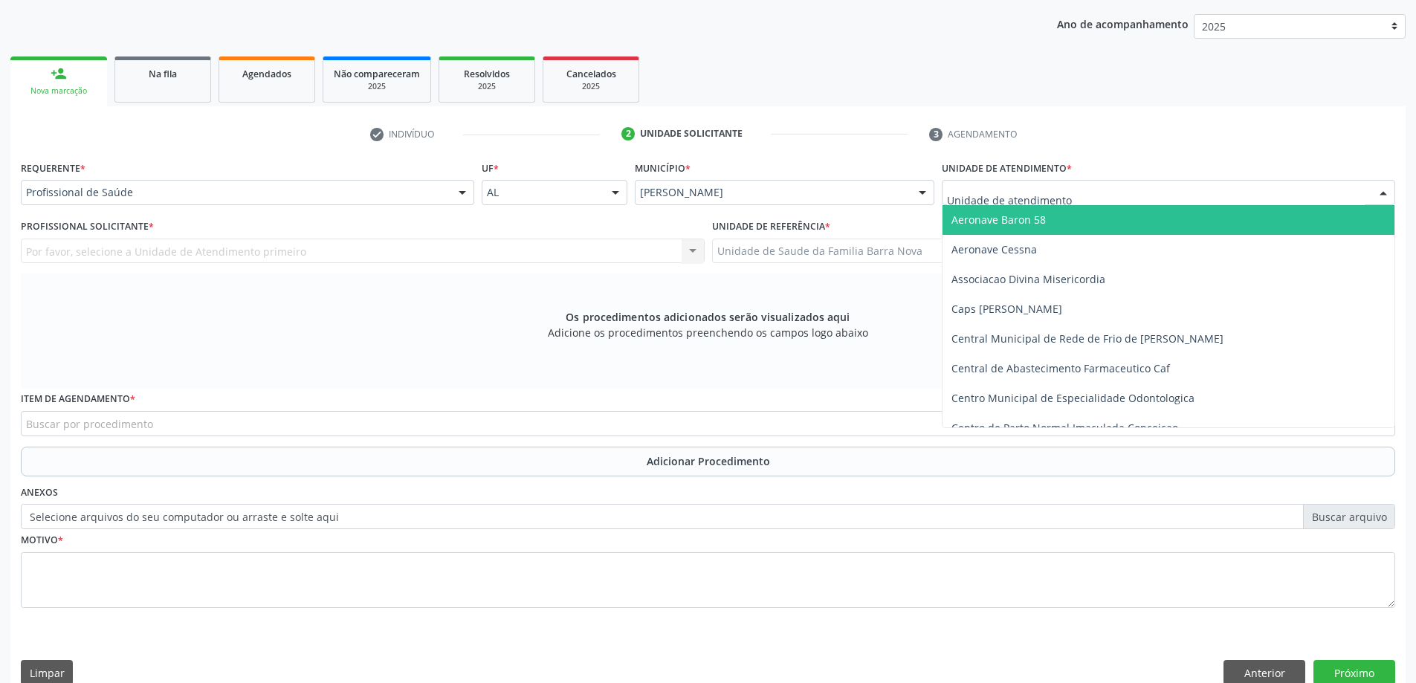
click at [1113, 194] on div at bounding box center [1169, 192] width 454 height 25
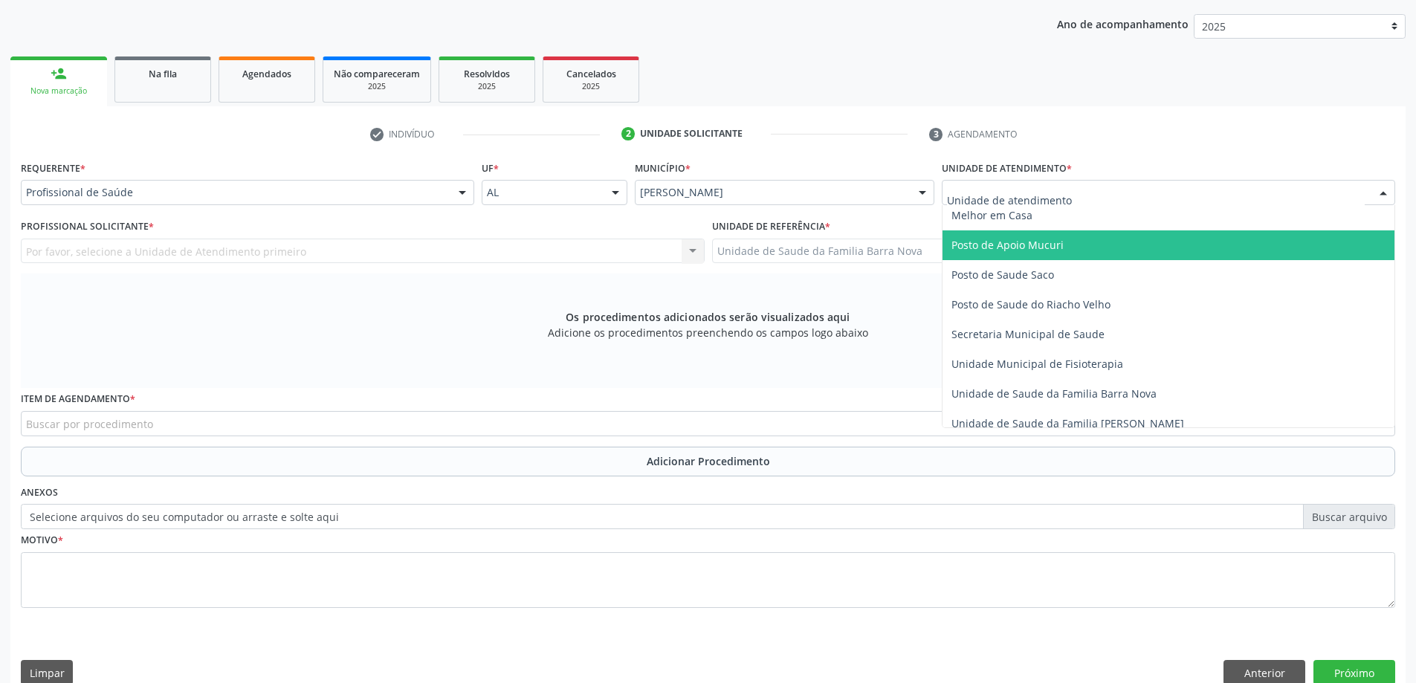
scroll to position [669, 0]
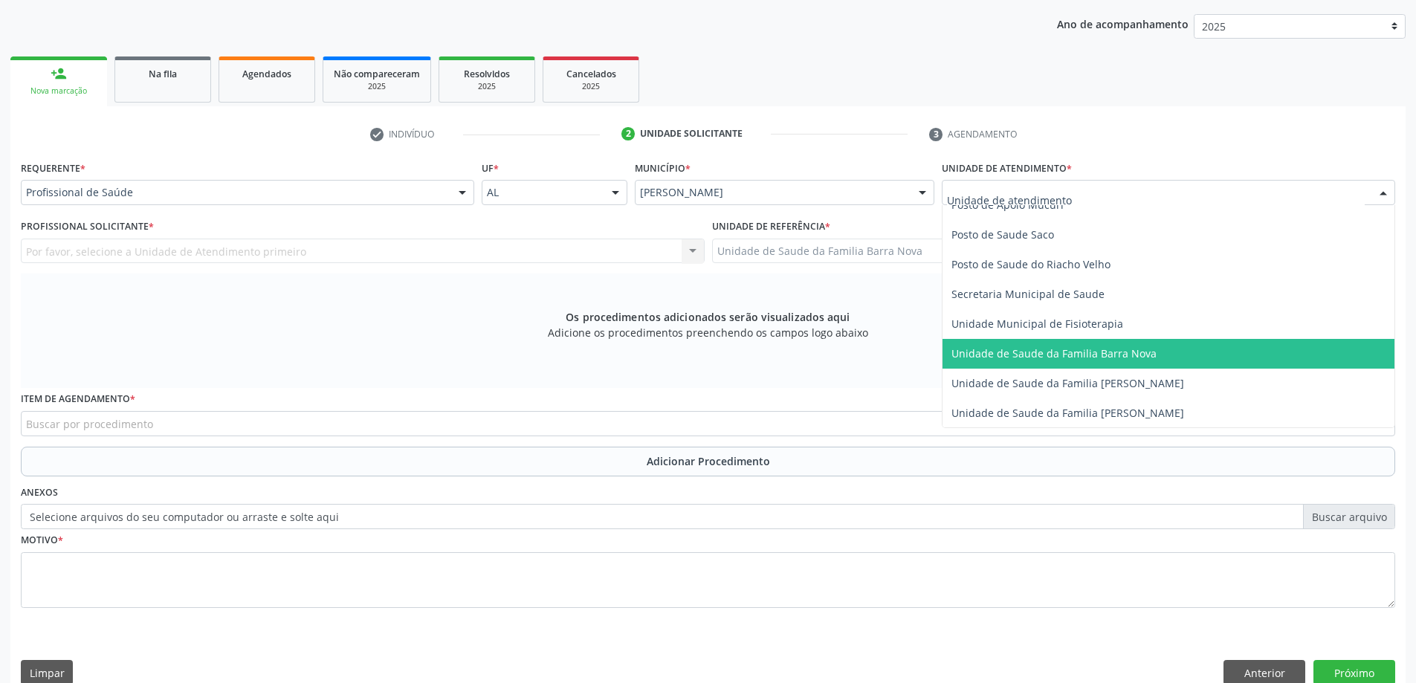
click at [1106, 360] on span "Unidade de Saude da Familia Barra Nova" at bounding box center [1054, 353] width 205 height 14
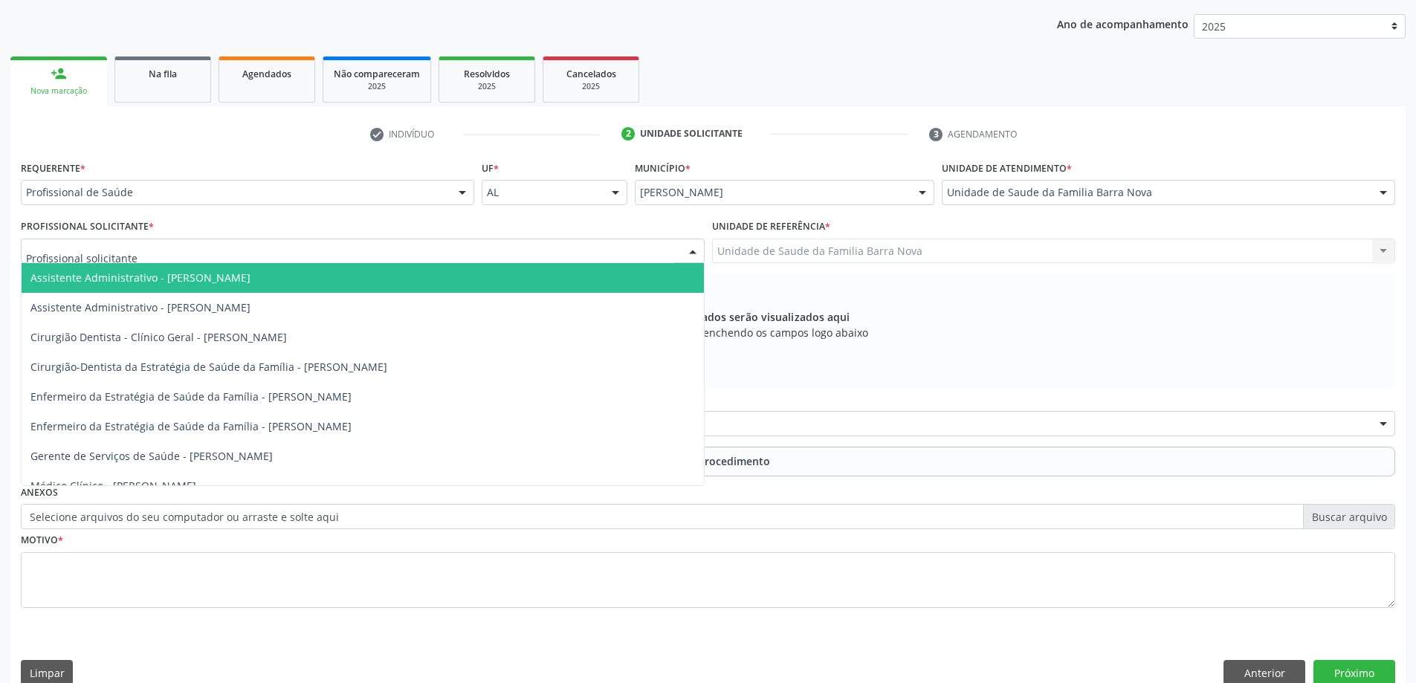
click at [304, 256] on div at bounding box center [363, 251] width 684 height 25
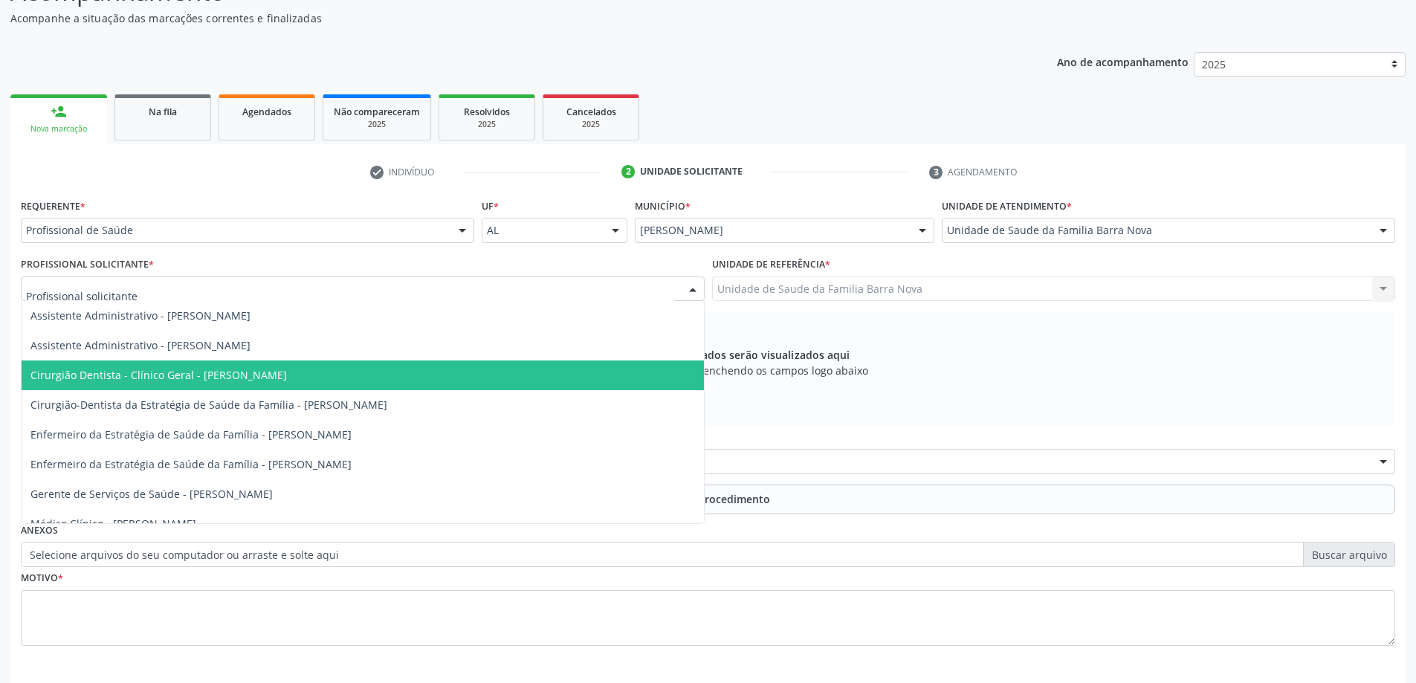
scroll to position [112, 0]
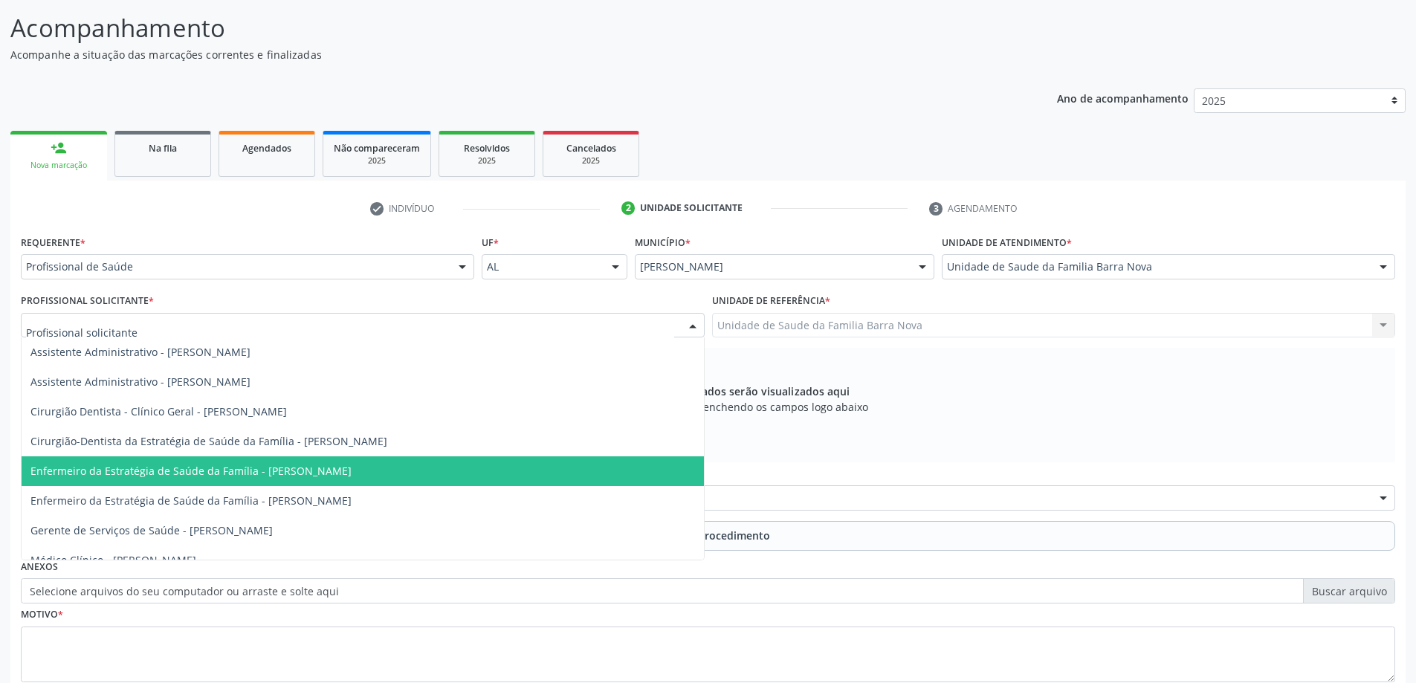
click at [322, 468] on span "Enfermeiro da Estratégia de Saúde da Família - Ewerton Souza Santos de Carvalho" at bounding box center [190, 471] width 321 height 14
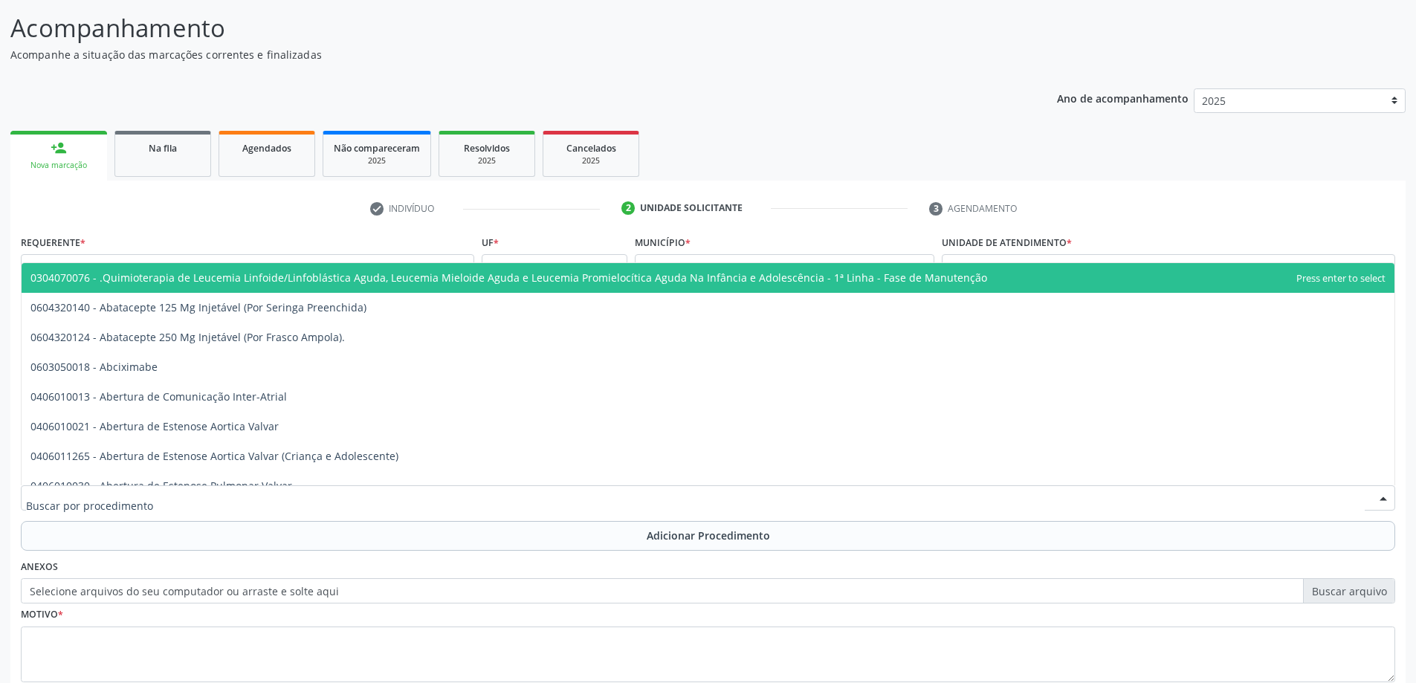
click at [543, 497] on div at bounding box center [708, 498] width 1375 height 25
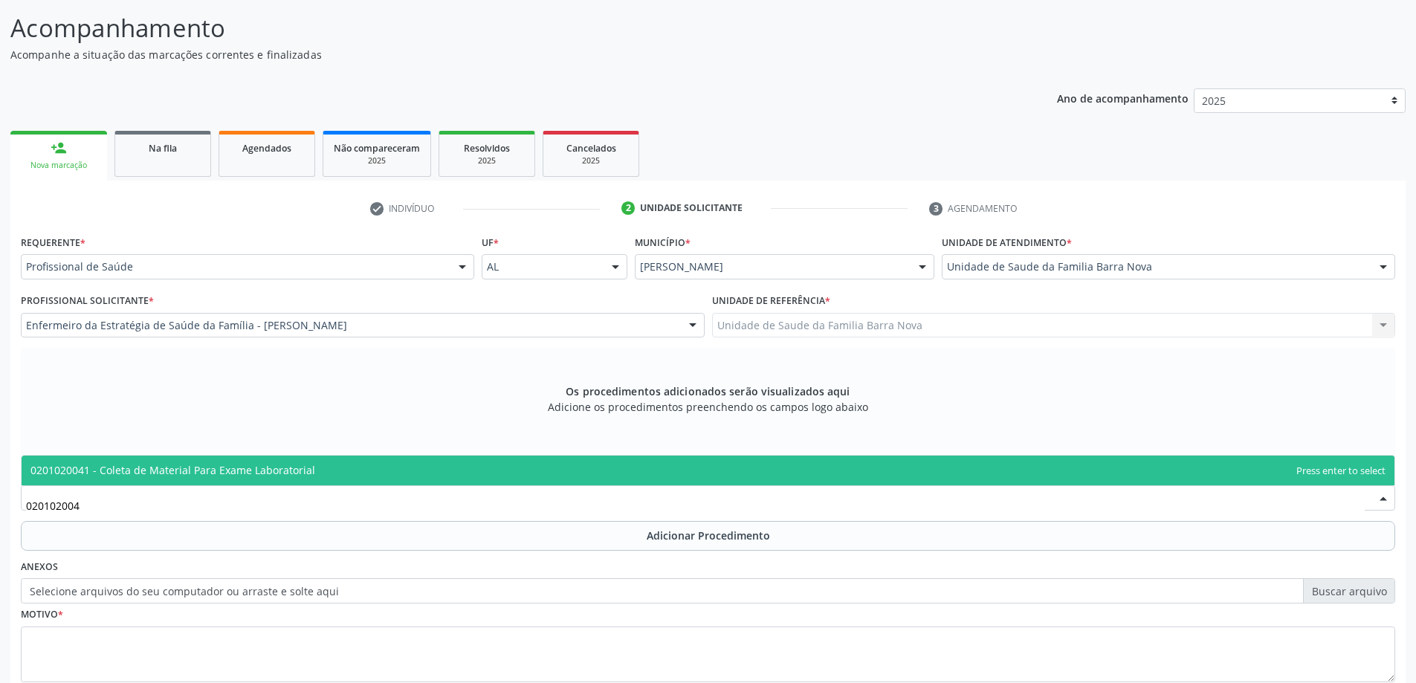
type input "0201020041"
click at [564, 469] on span "0201020041 - Coleta de Material Para Exame Laboratorial" at bounding box center [708, 471] width 1373 height 30
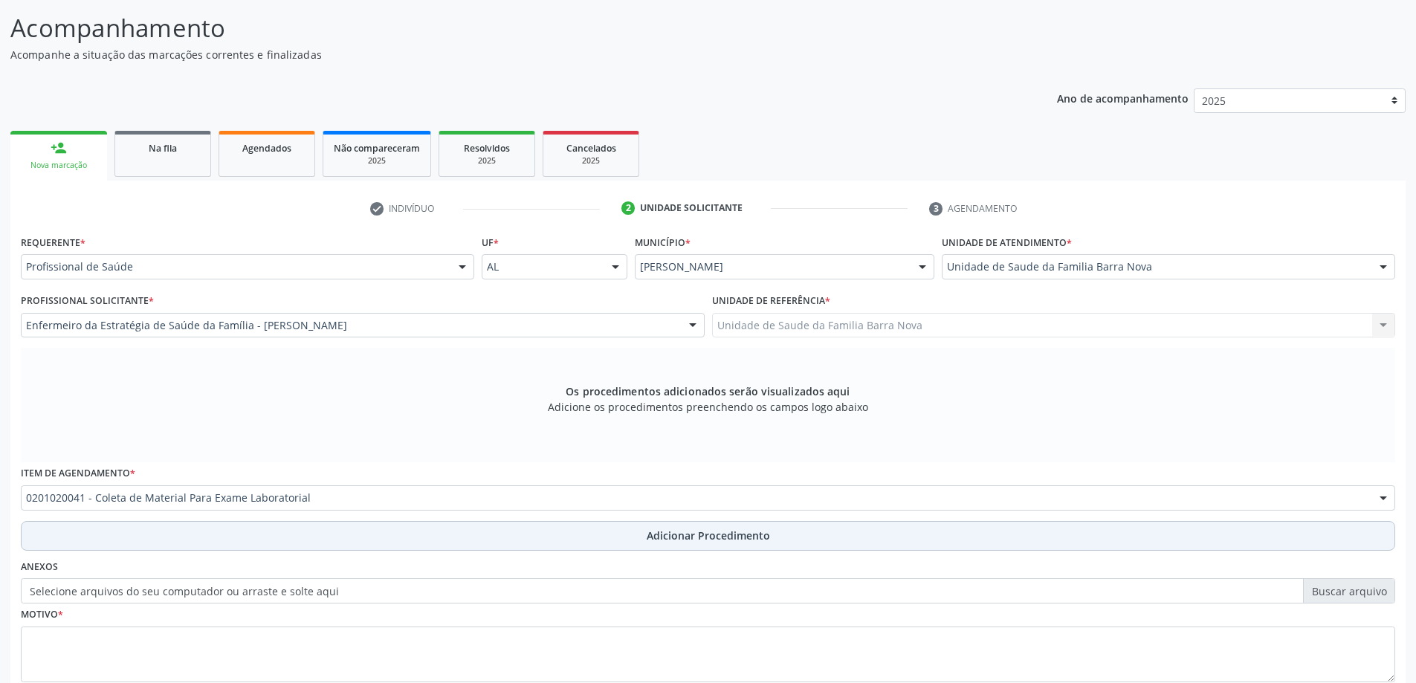
click at [673, 540] on span "Adicionar Procedimento" at bounding box center [708, 536] width 123 height 16
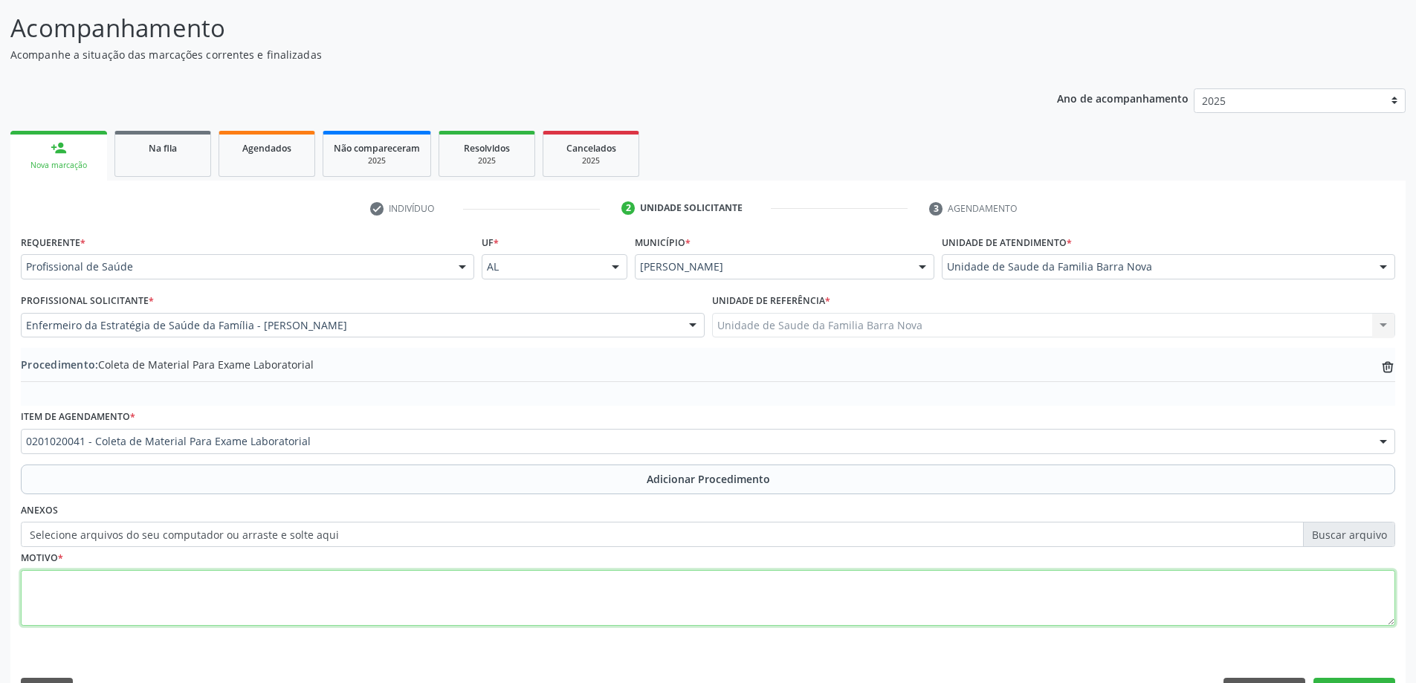
click at [181, 604] on textarea at bounding box center [708, 598] width 1375 height 57
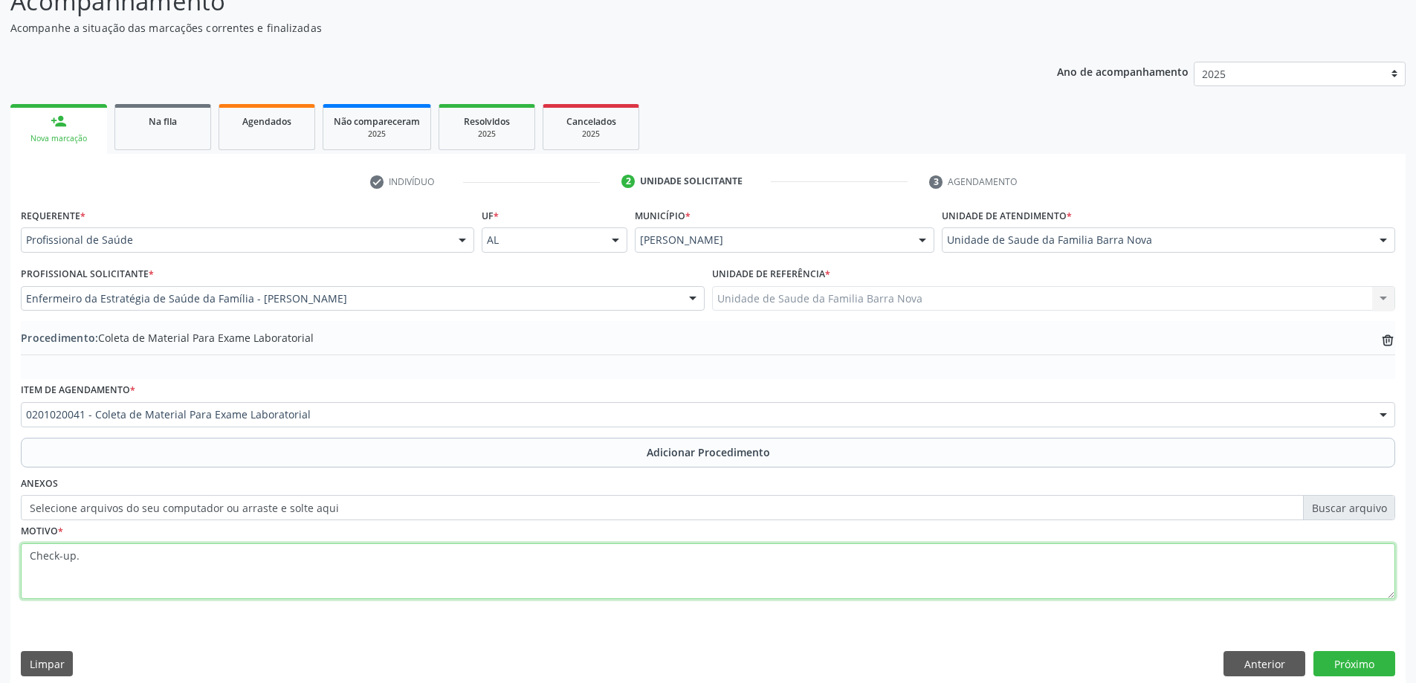
scroll to position [153, 0]
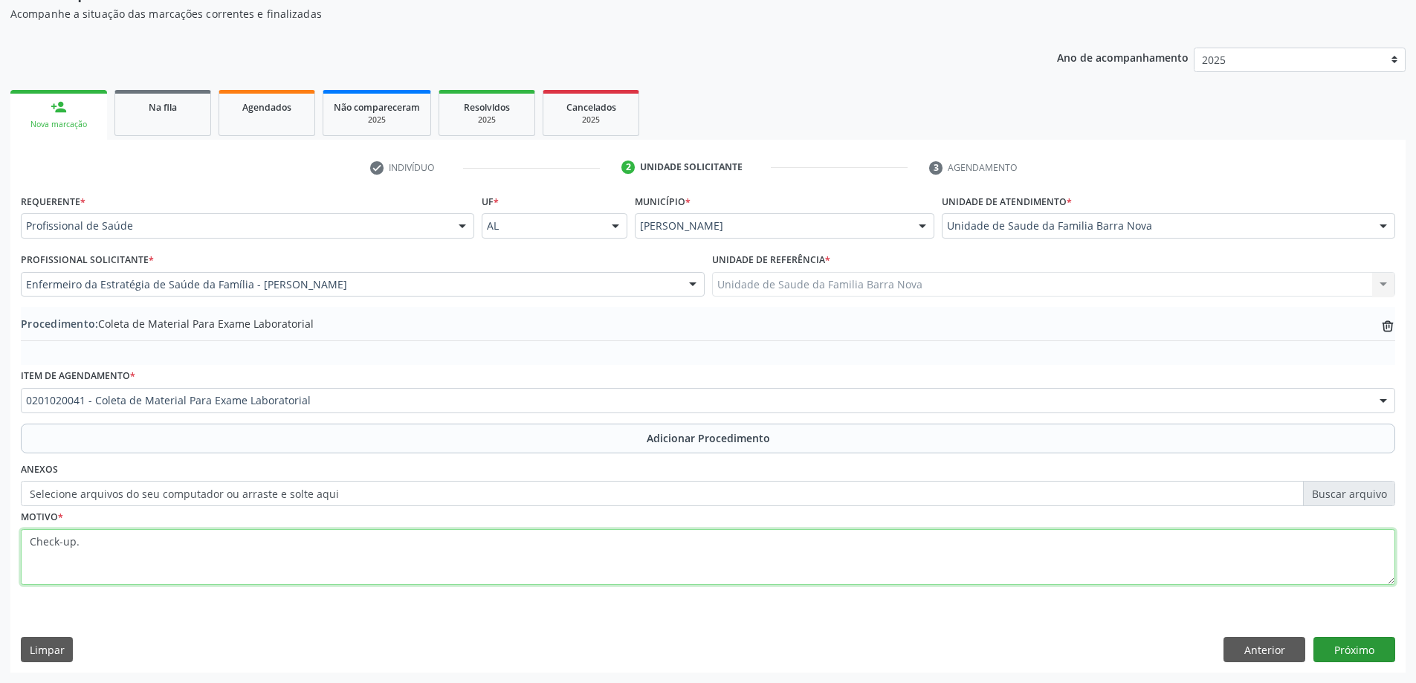
type textarea "Check-up."
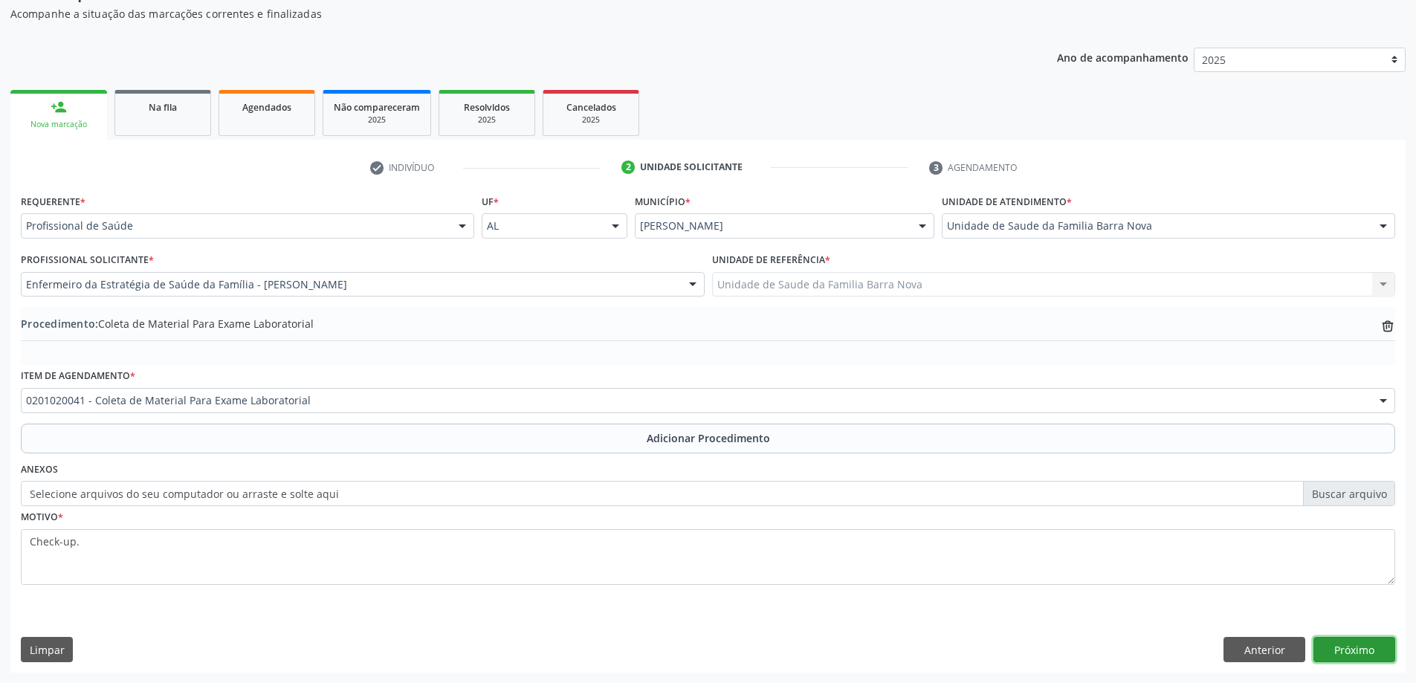
click at [1364, 651] on button "Próximo" at bounding box center [1355, 649] width 82 height 25
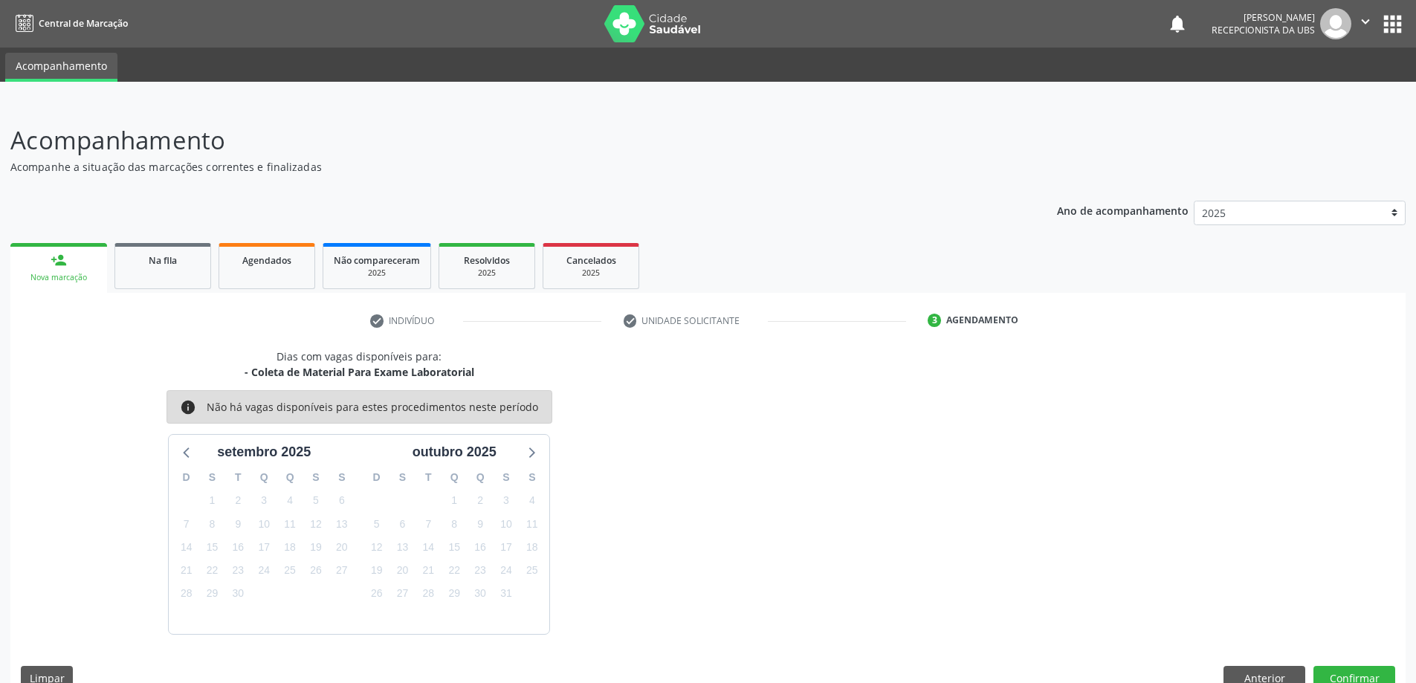
scroll to position [28, 0]
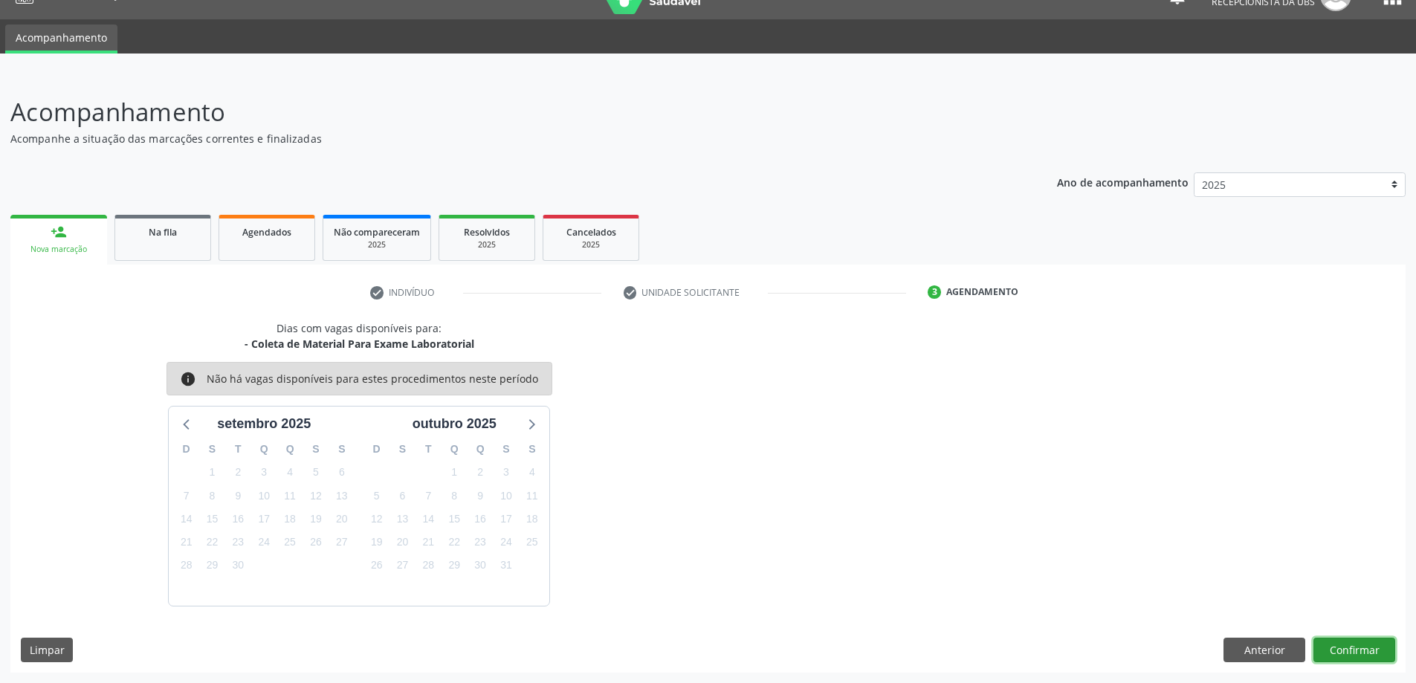
click at [1349, 658] on button "Confirmar" at bounding box center [1355, 650] width 82 height 25
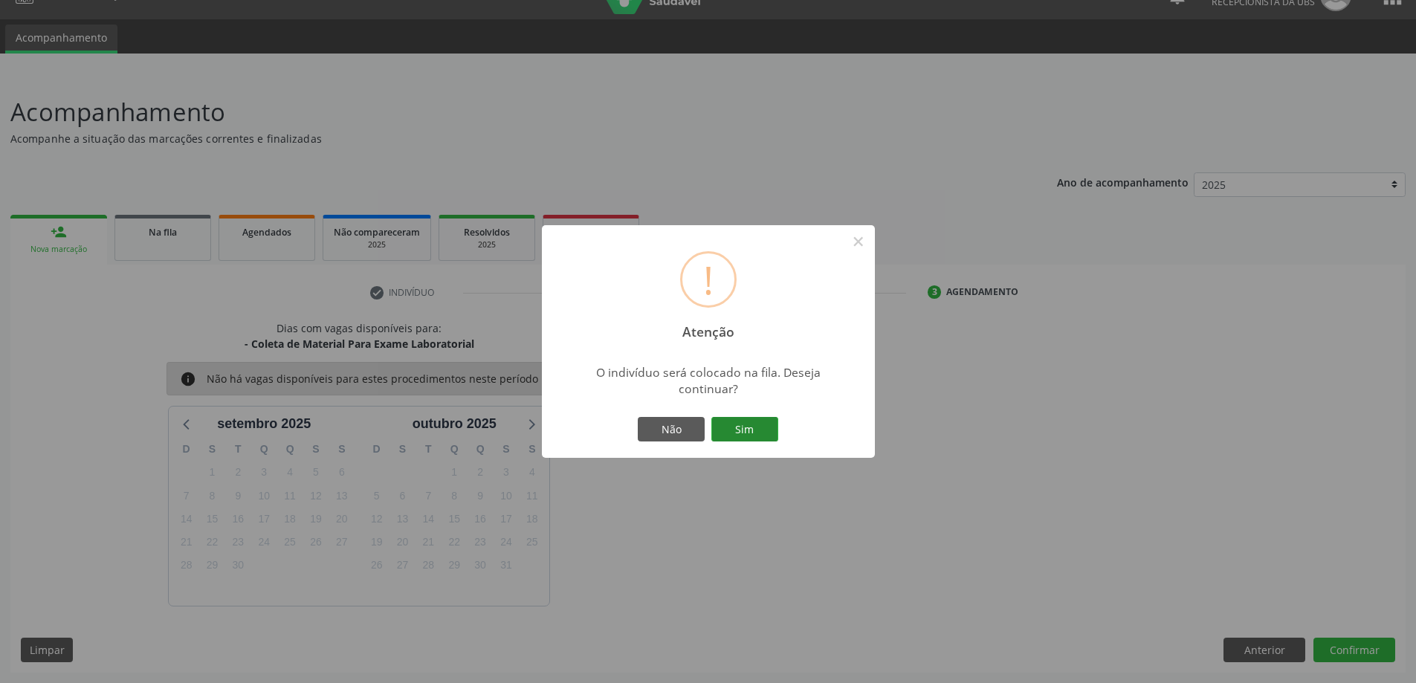
click at [747, 427] on button "Sim" at bounding box center [745, 429] width 67 height 25
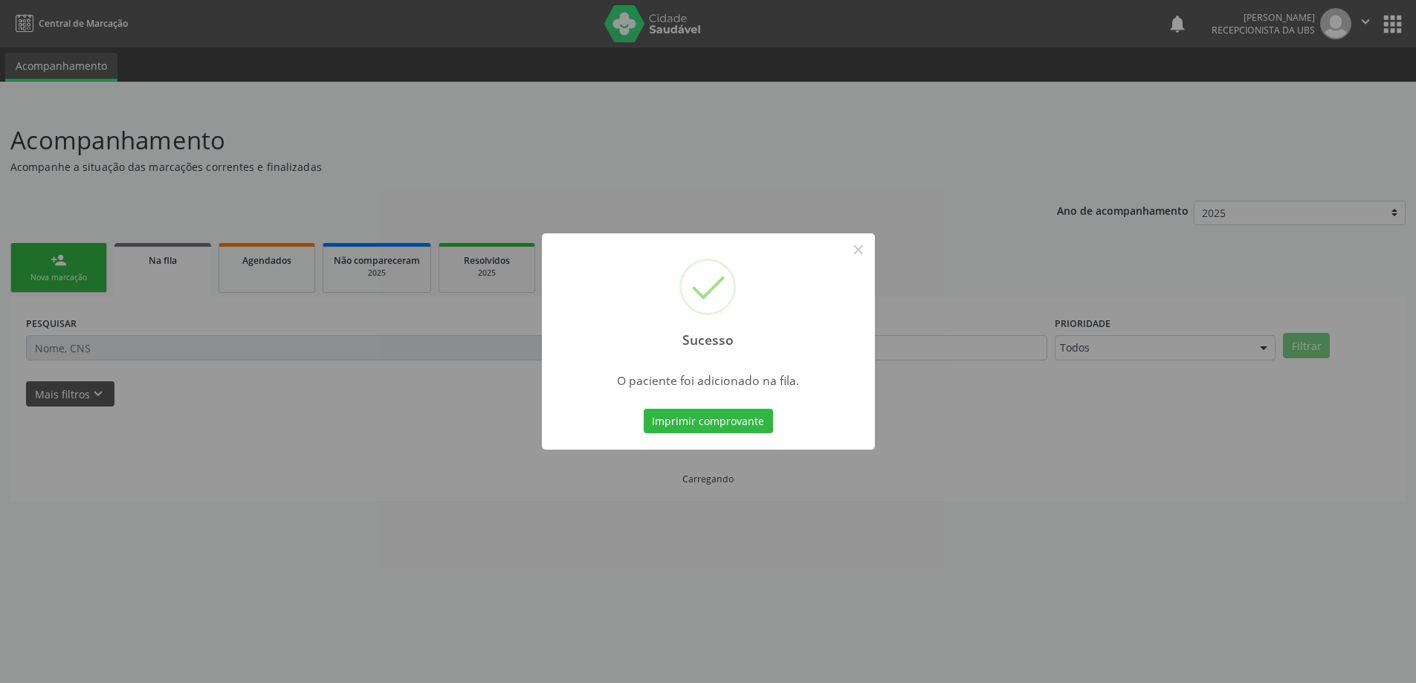
scroll to position [0, 0]
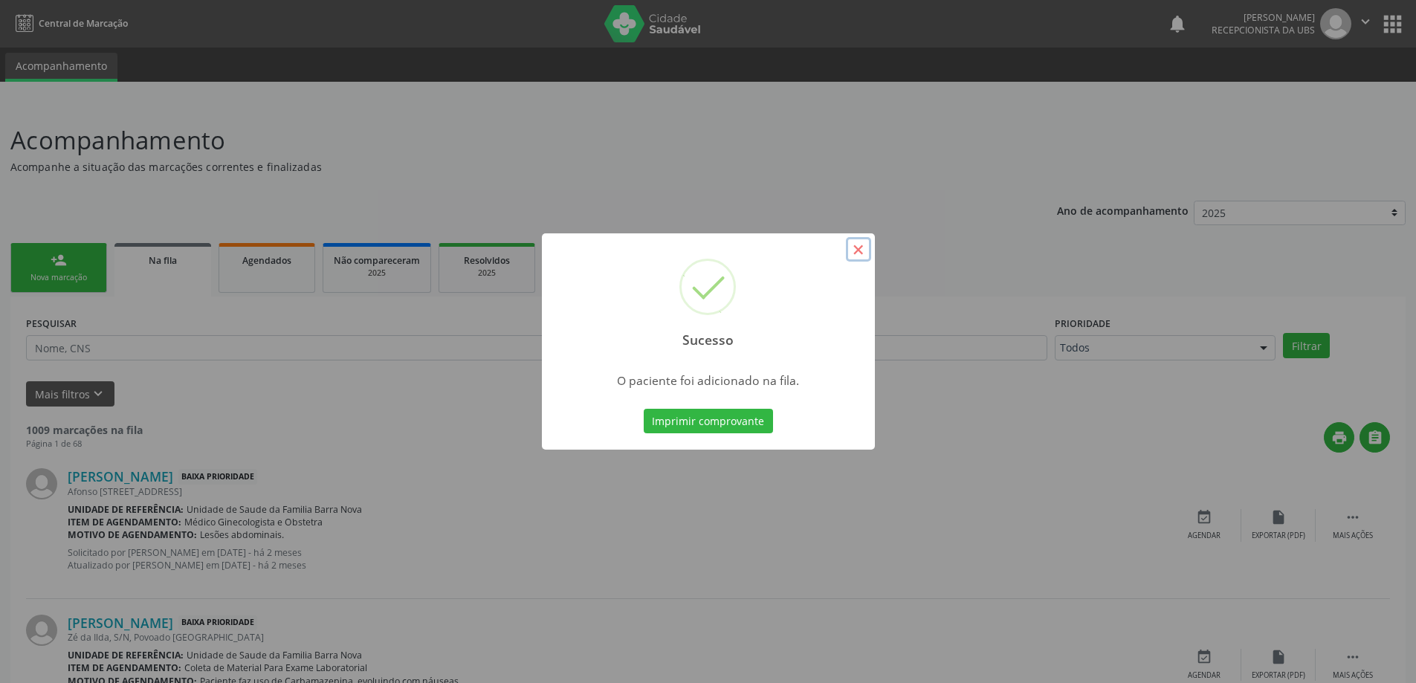
click at [859, 252] on button "×" at bounding box center [858, 249] width 25 height 25
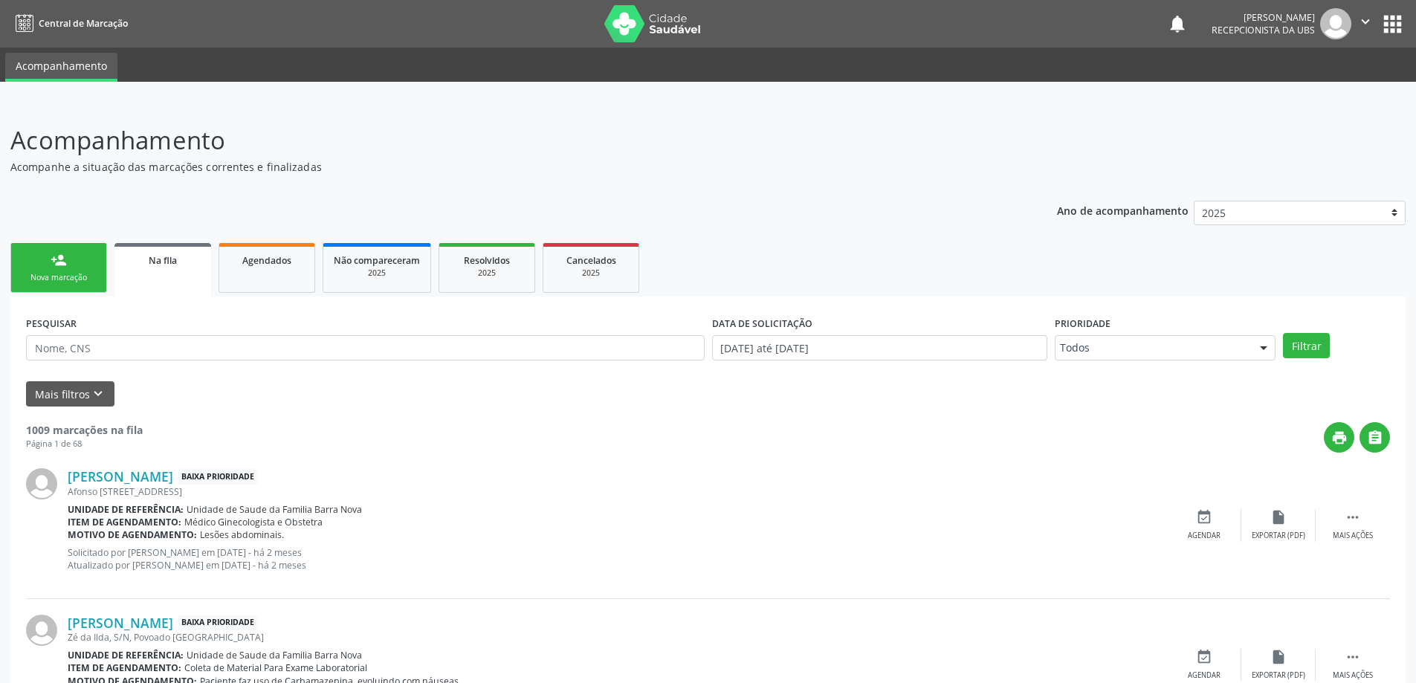
click at [77, 274] on div "Nova marcação" at bounding box center [59, 277] width 74 height 11
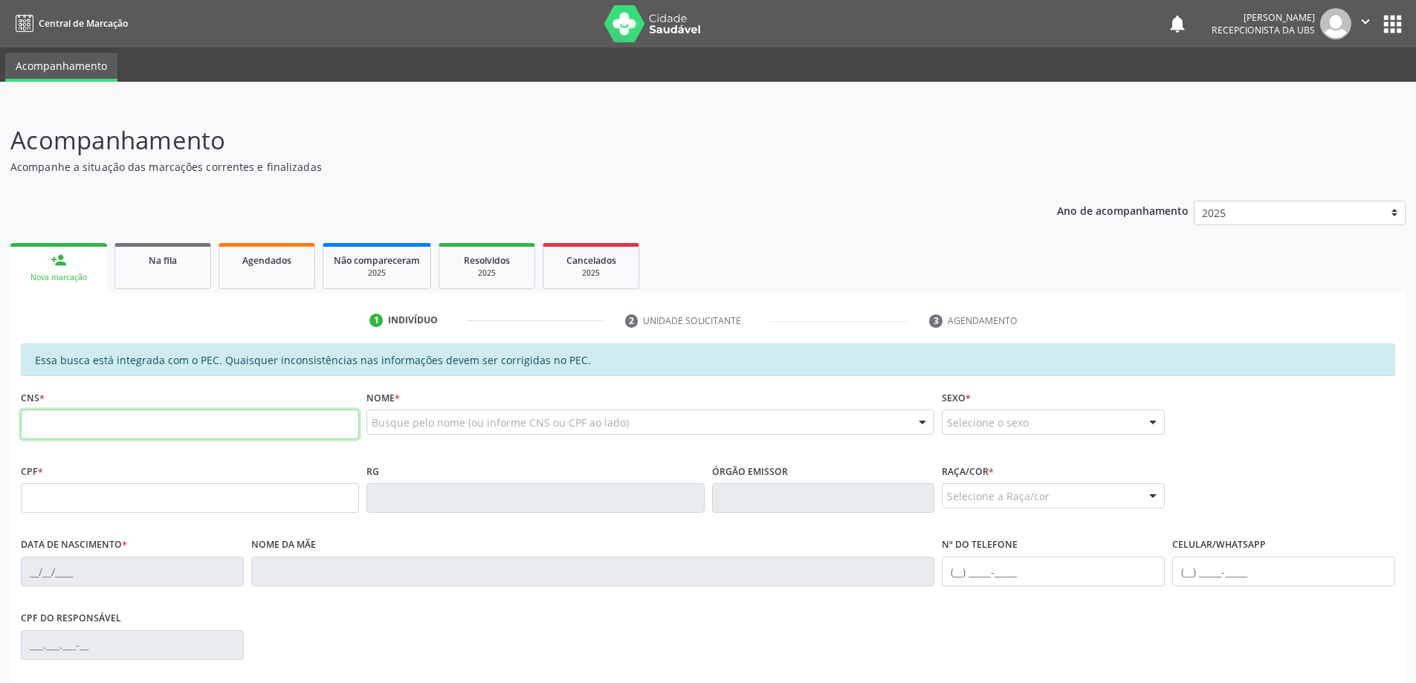
click at [114, 419] on input "text" at bounding box center [190, 425] width 338 height 30
type input "707 6052 4725 0695"
type input "037.950.854-03"
type input "12/04/1977"
type input "Roseane da Silva"
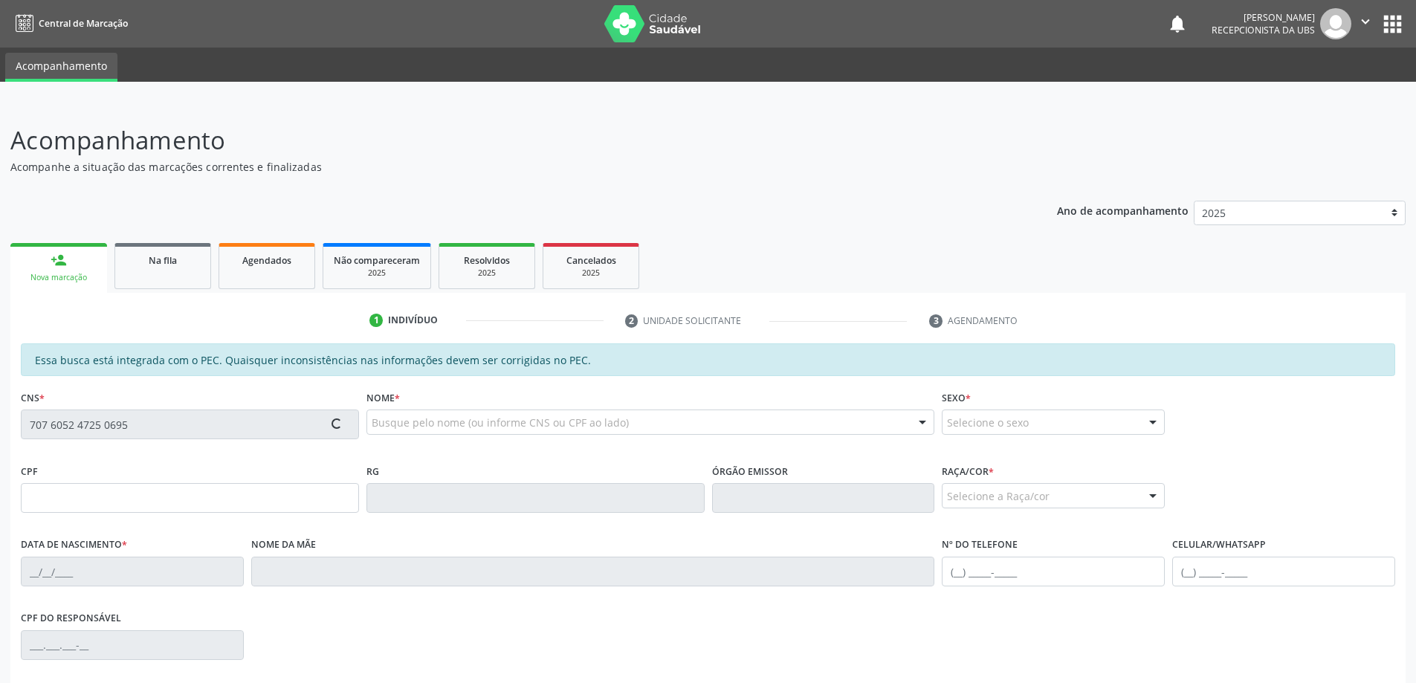
type input "(82) 98758-2776"
type input "03"
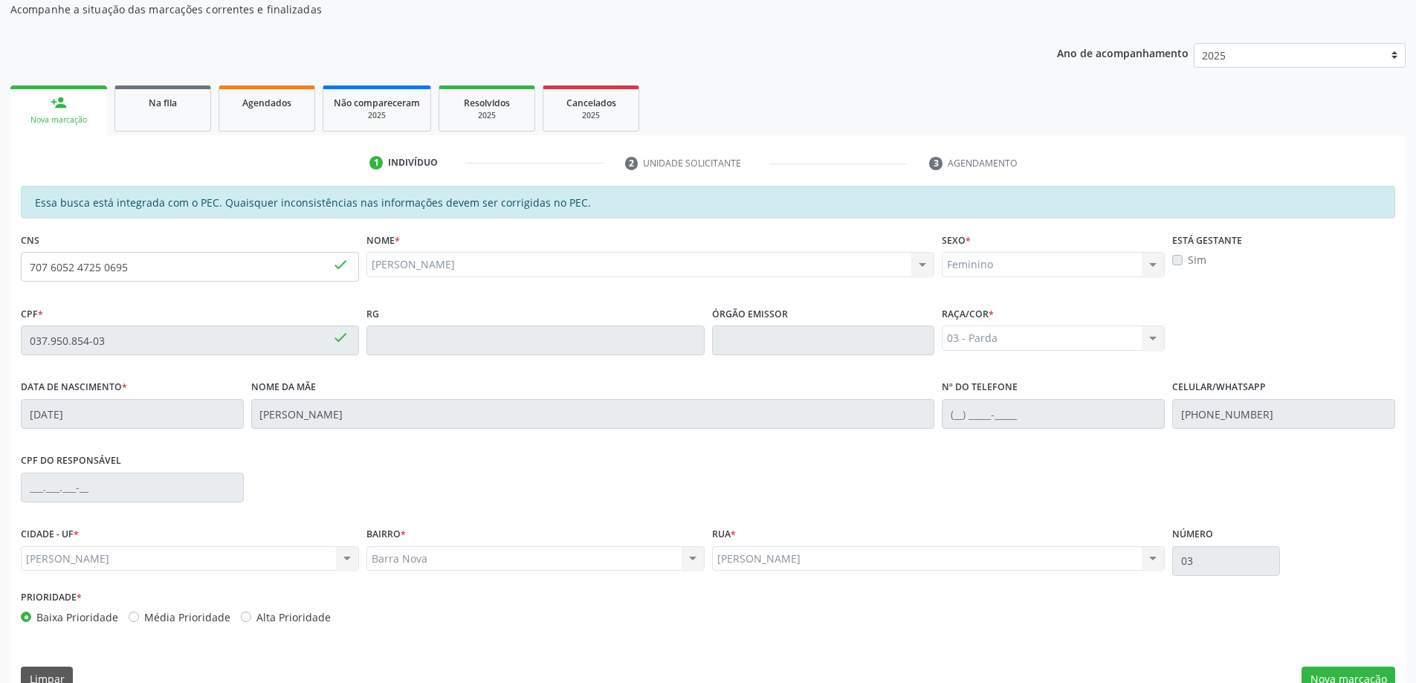
scroll to position [187, 0]
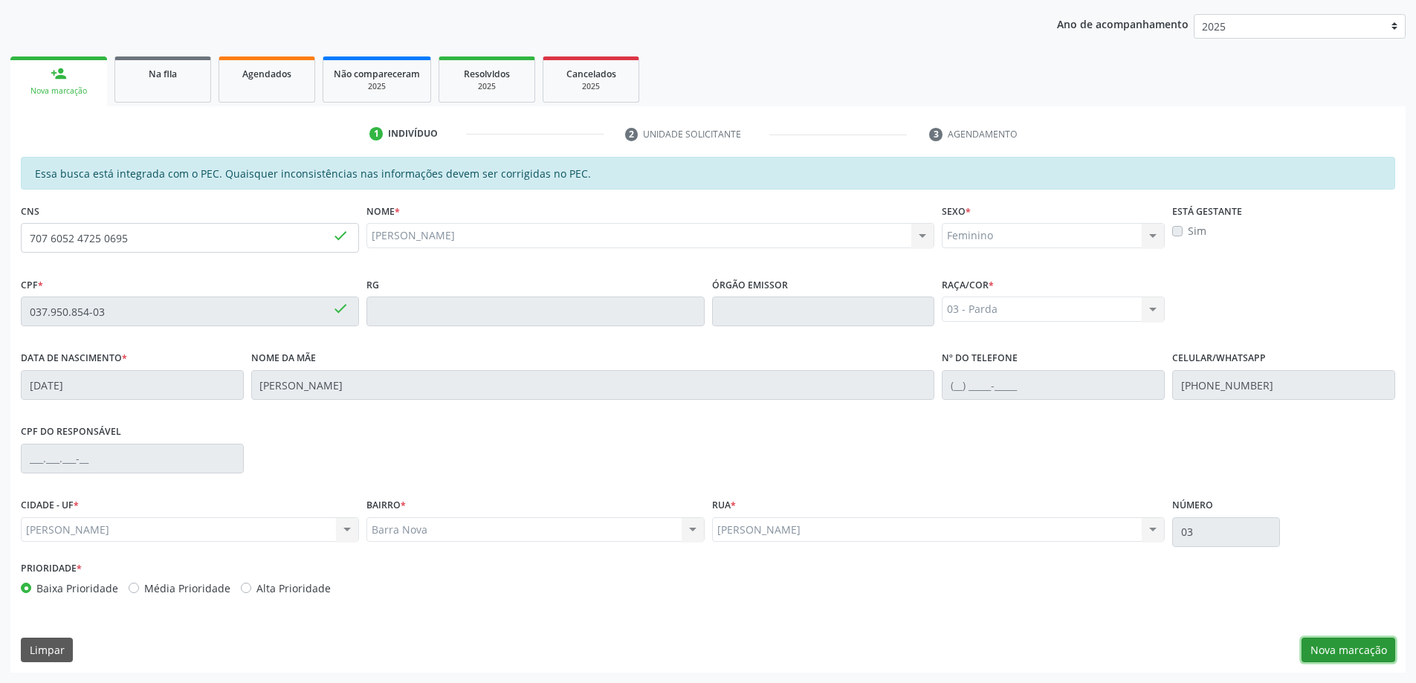
click at [1353, 654] on button "Nova marcação" at bounding box center [1349, 650] width 94 height 25
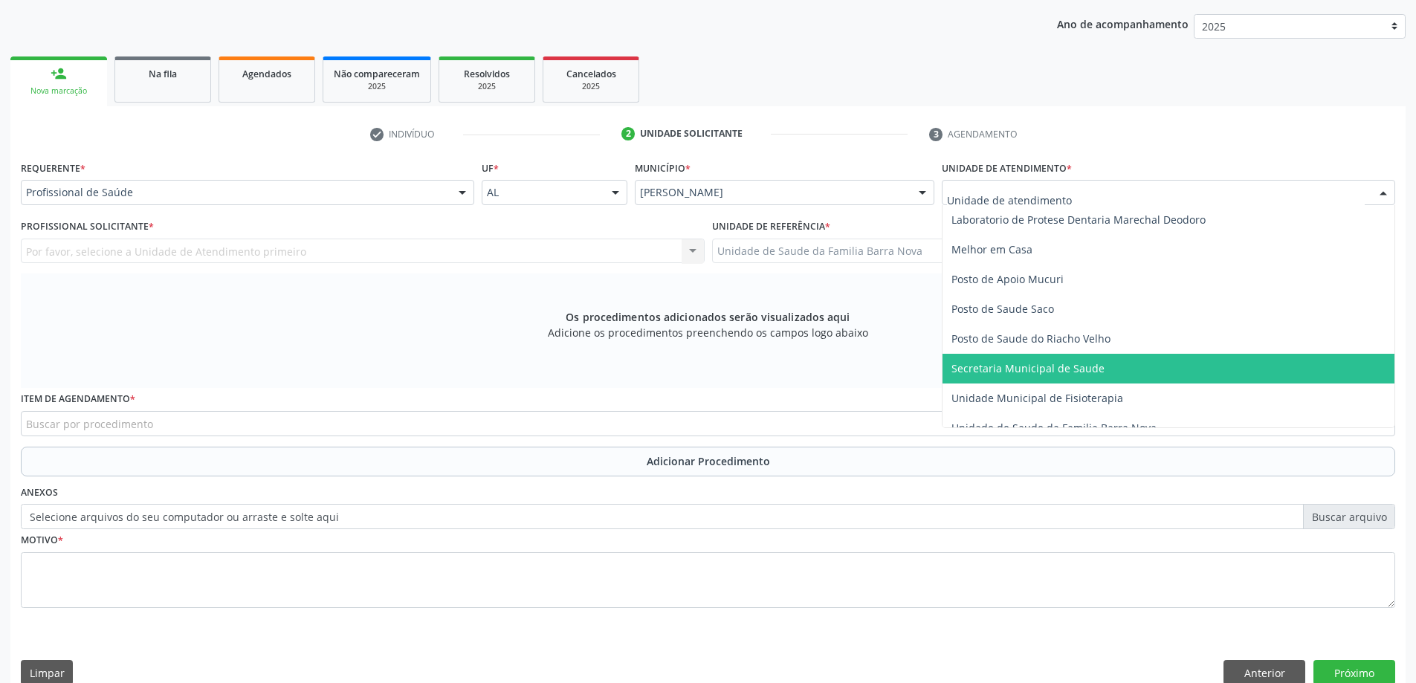
scroll to position [669, 0]
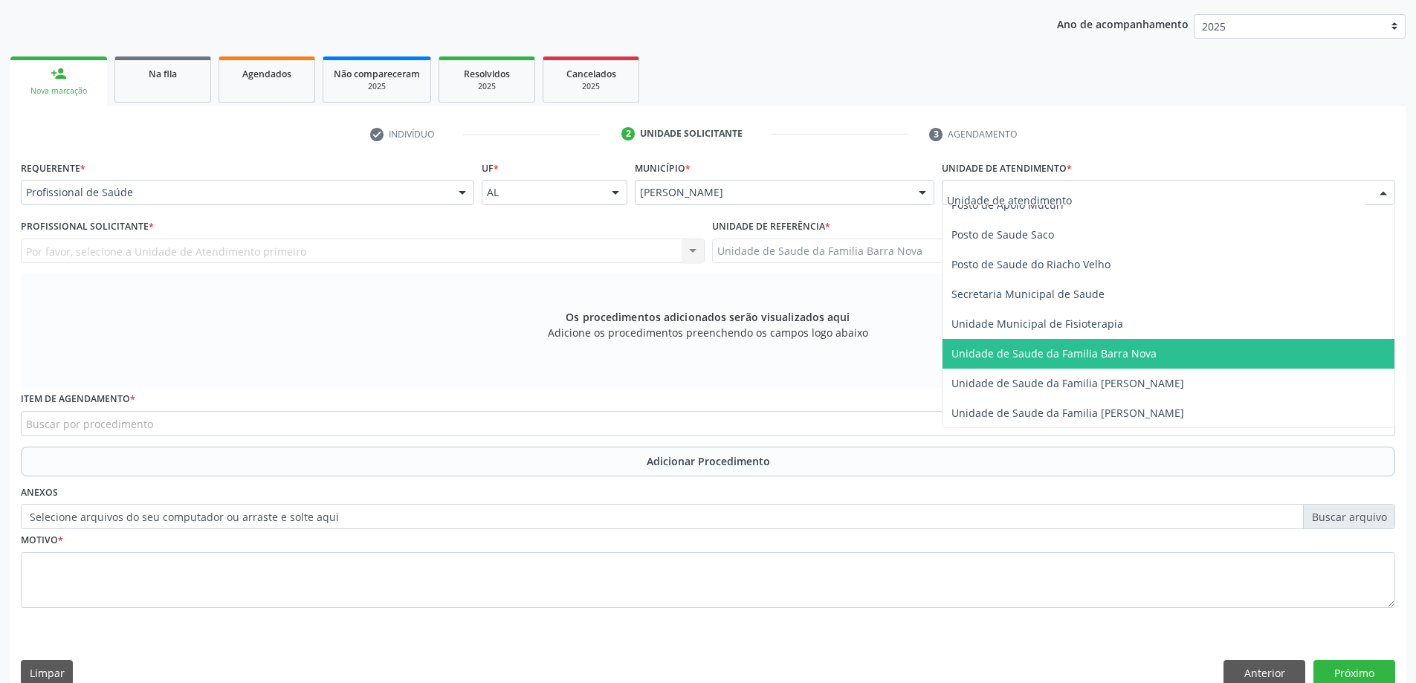
click at [1100, 353] on span "Unidade de Saude da Familia Barra Nova" at bounding box center [1054, 353] width 205 height 14
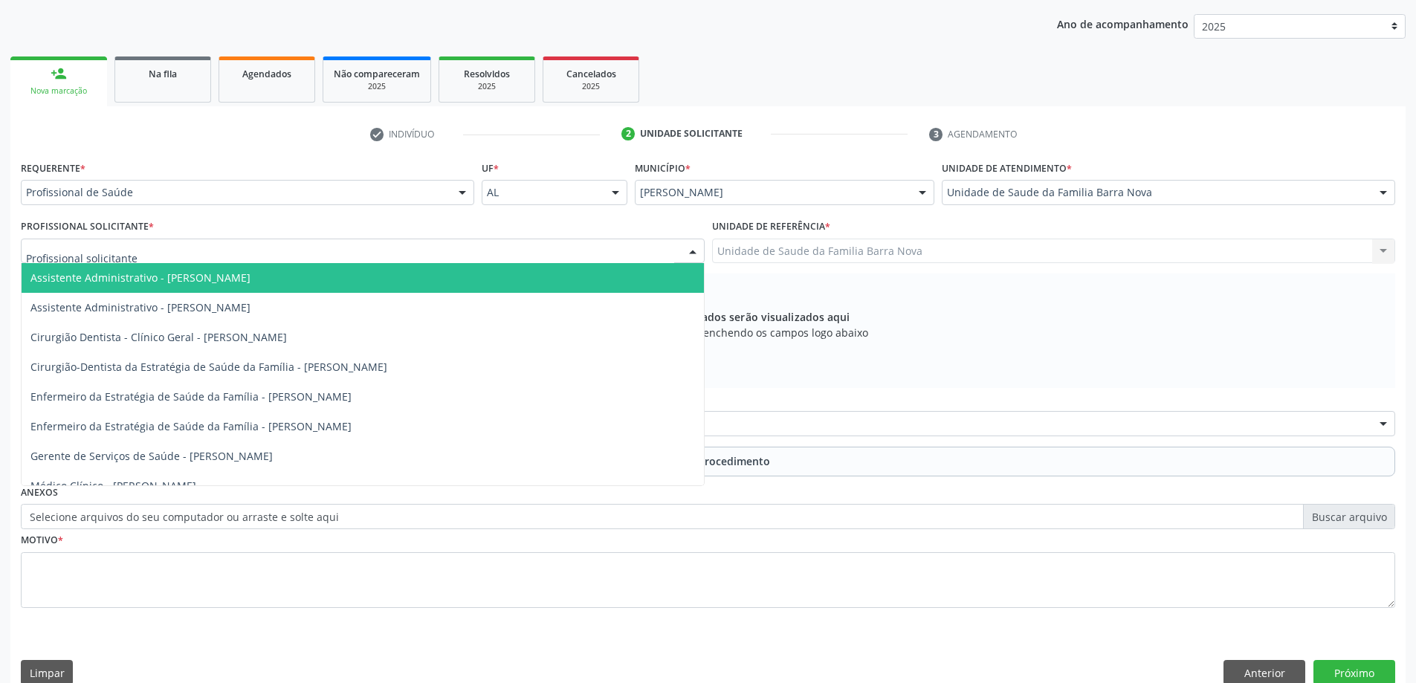
click at [408, 243] on div at bounding box center [363, 251] width 684 height 25
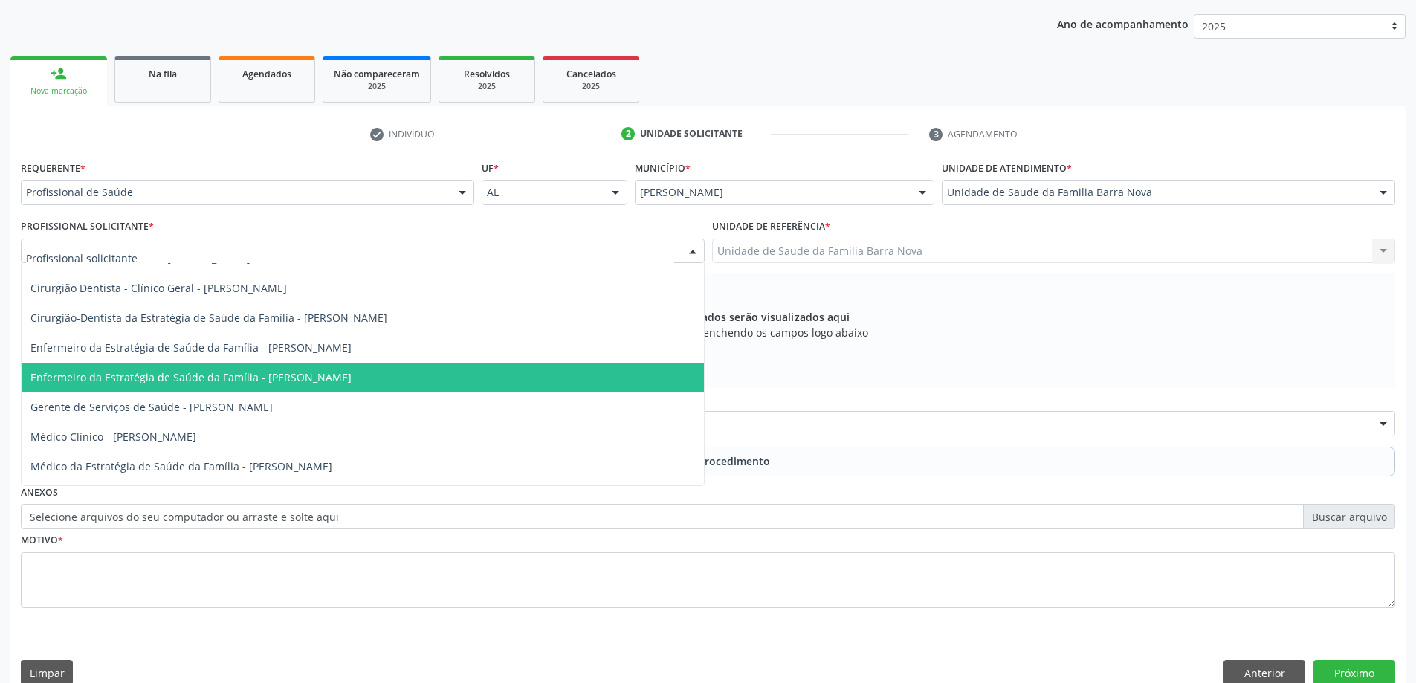
scroll to position [74, 0]
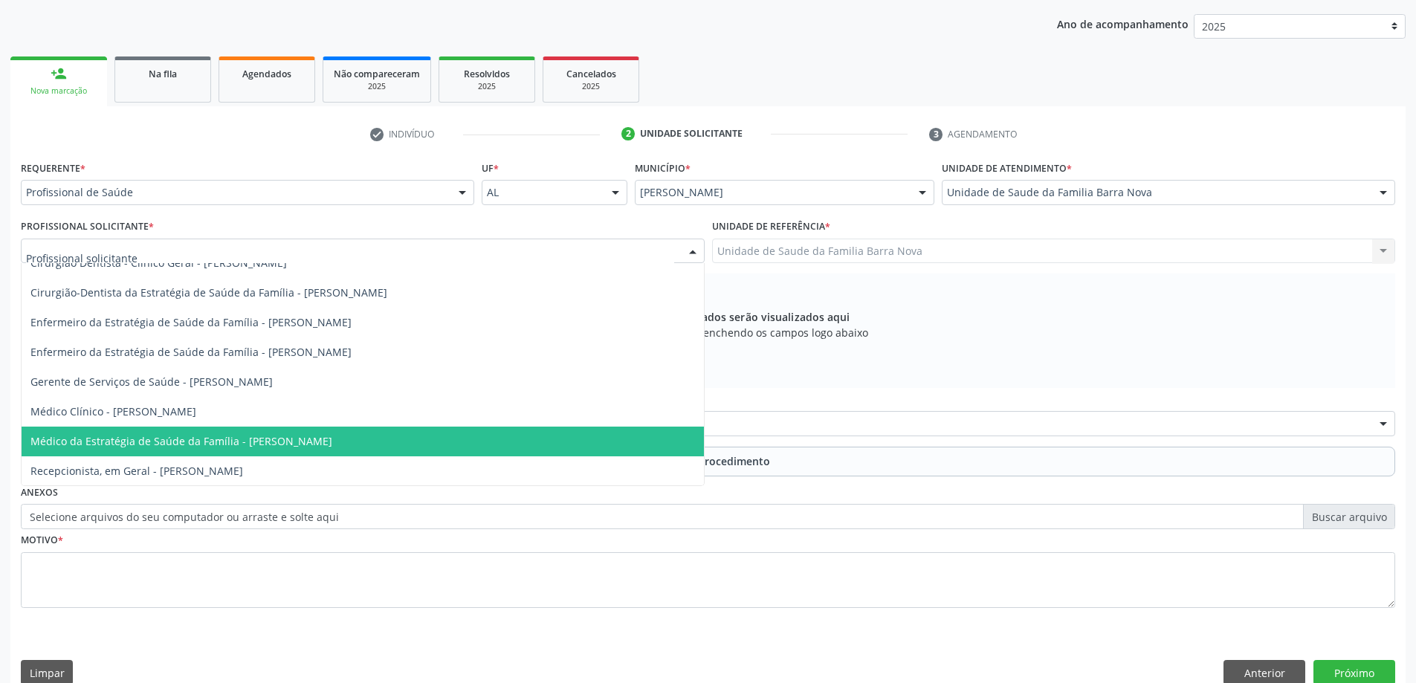
click at [332, 445] on span "Médico da Estratégia de Saúde da Família - Maria Rosiete Carneiro Bandeira" at bounding box center [181, 441] width 302 height 14
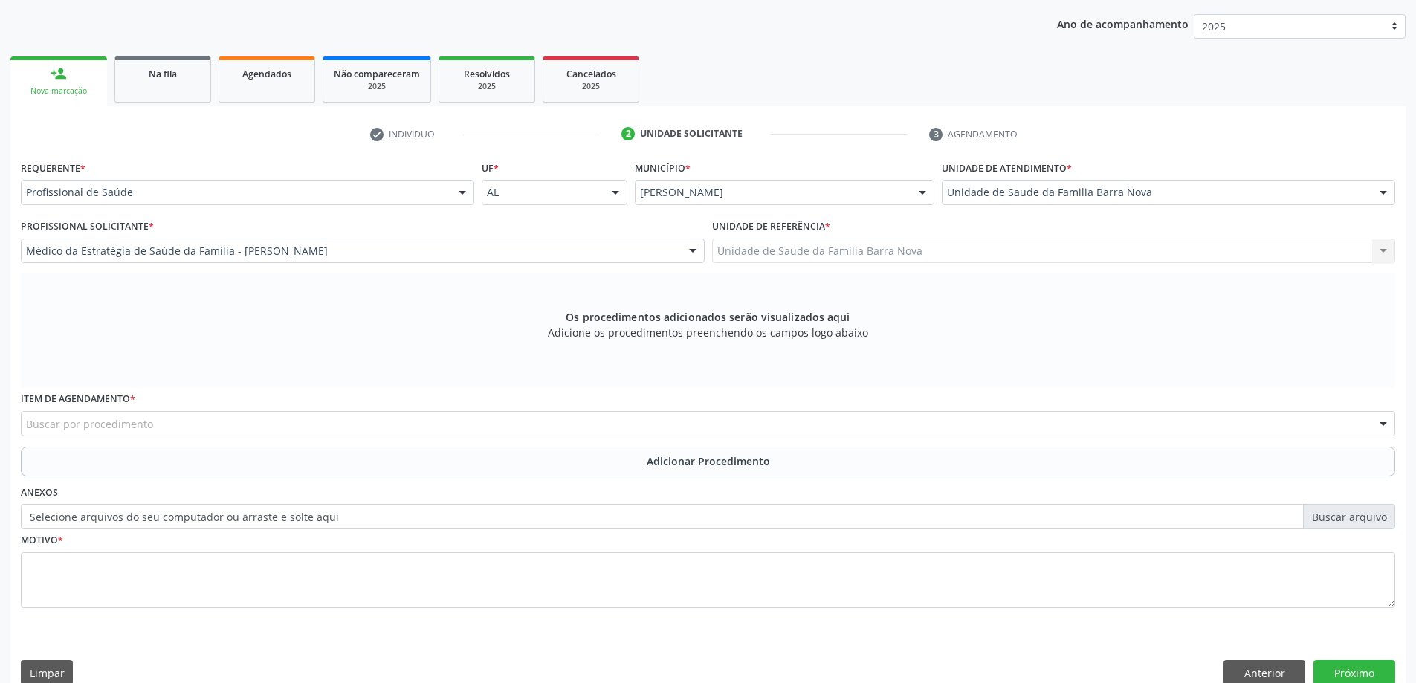
click at [634, 429] on div "Buscar por procedimento" at bounding box center [708, 423] width 1375 height 25
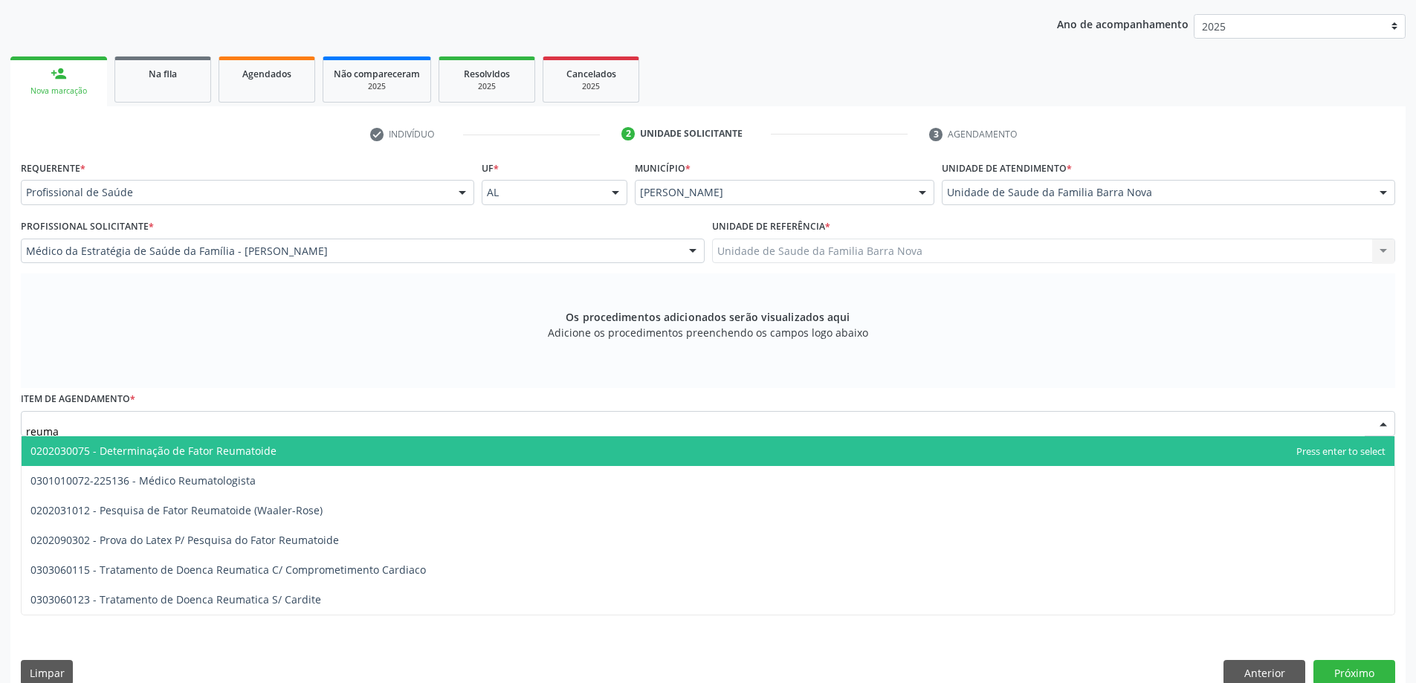
type input "reumat"
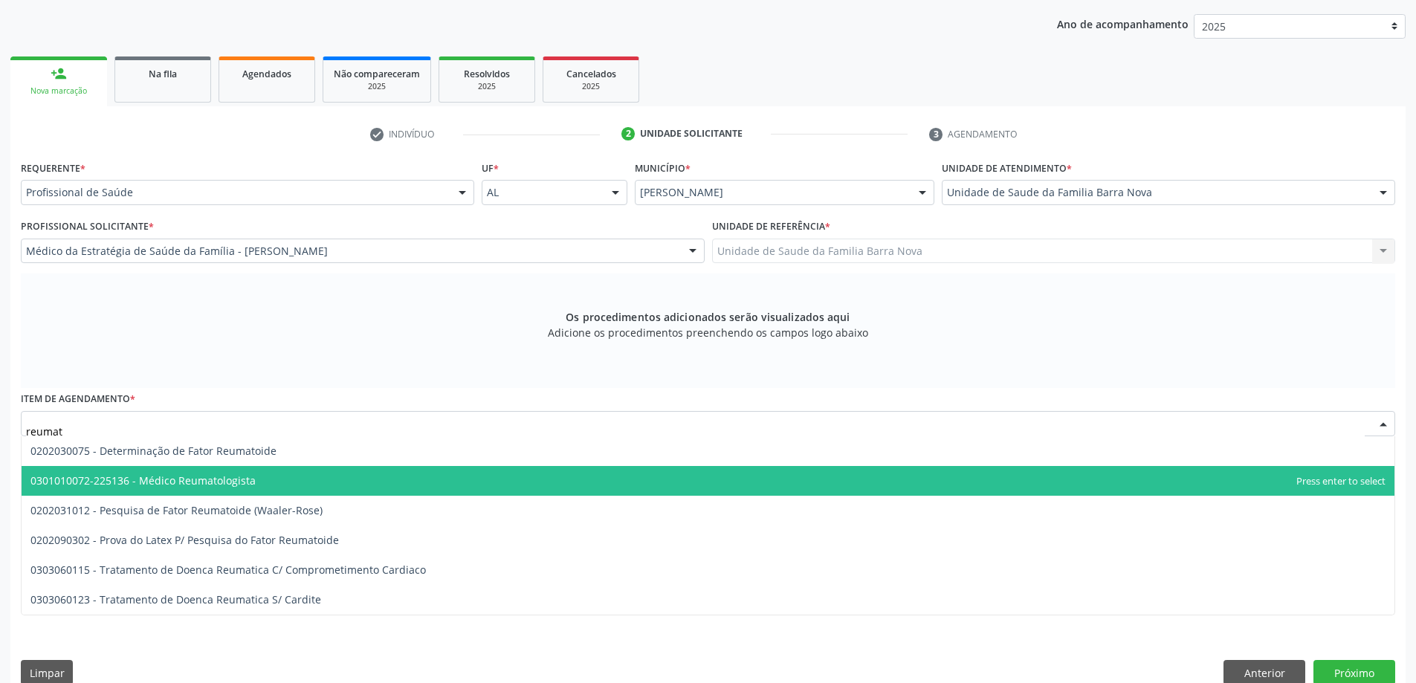
click at [345, 491] on span "0301010072-225136 - Médico Reumatologista" at bounding box center [708, 481] width 1373 height 30
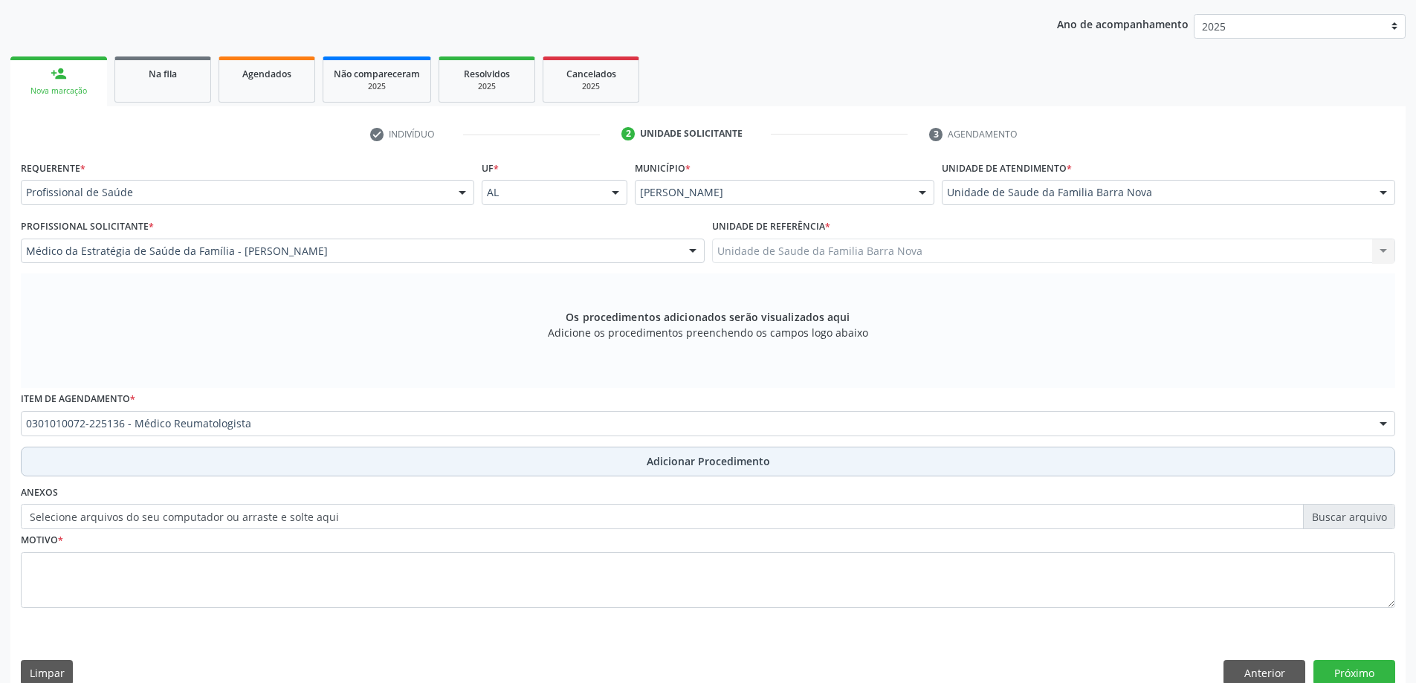
click at [681, 462] on span "Adicionar Procedimento" at bounding box center [708, 462] width 123 height 16
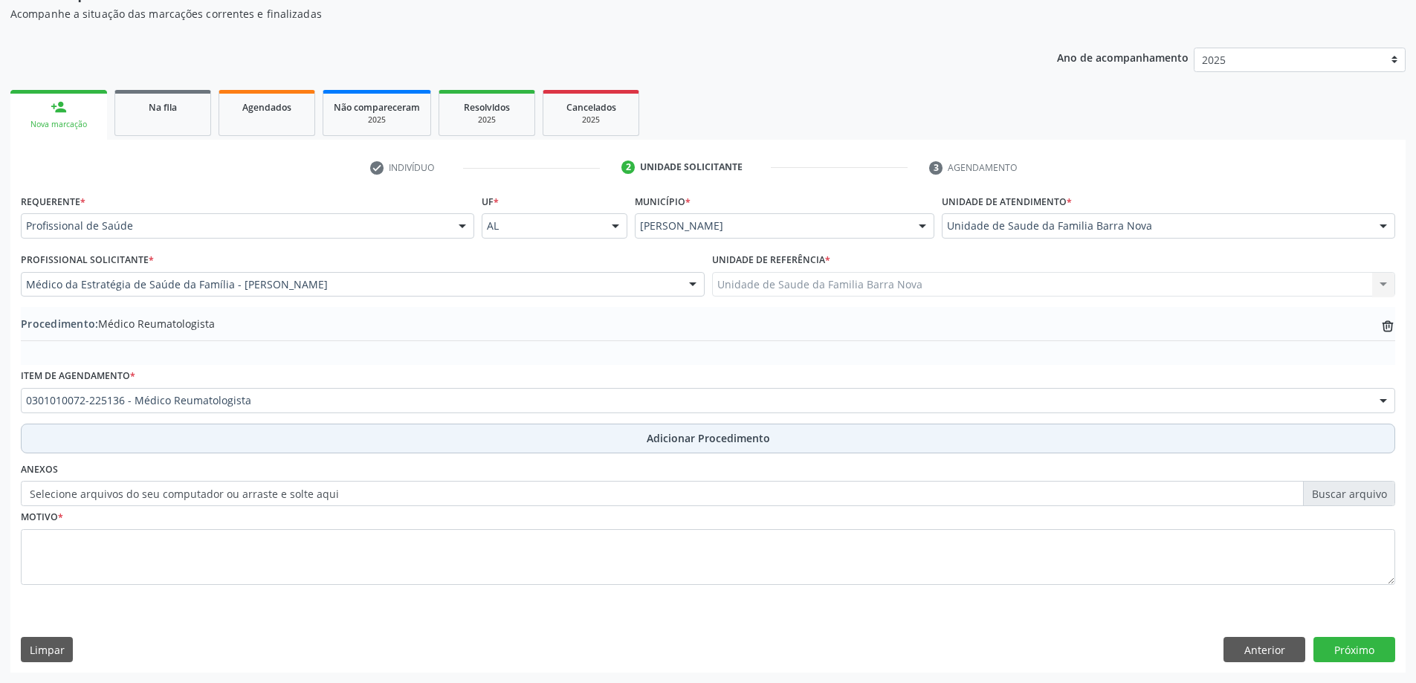
scroll to position [153, 0]
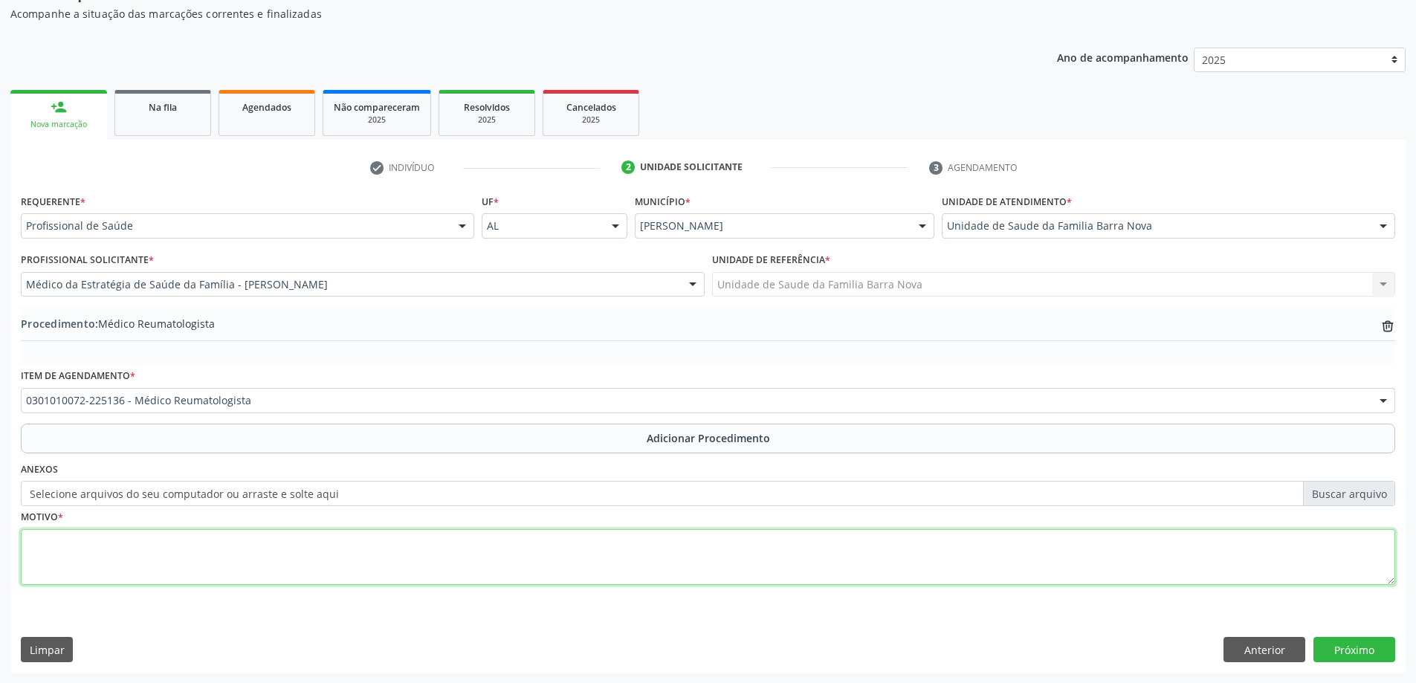
click at [449, 544] on textarea at bounding box center [708, 557] width 1375 height 57
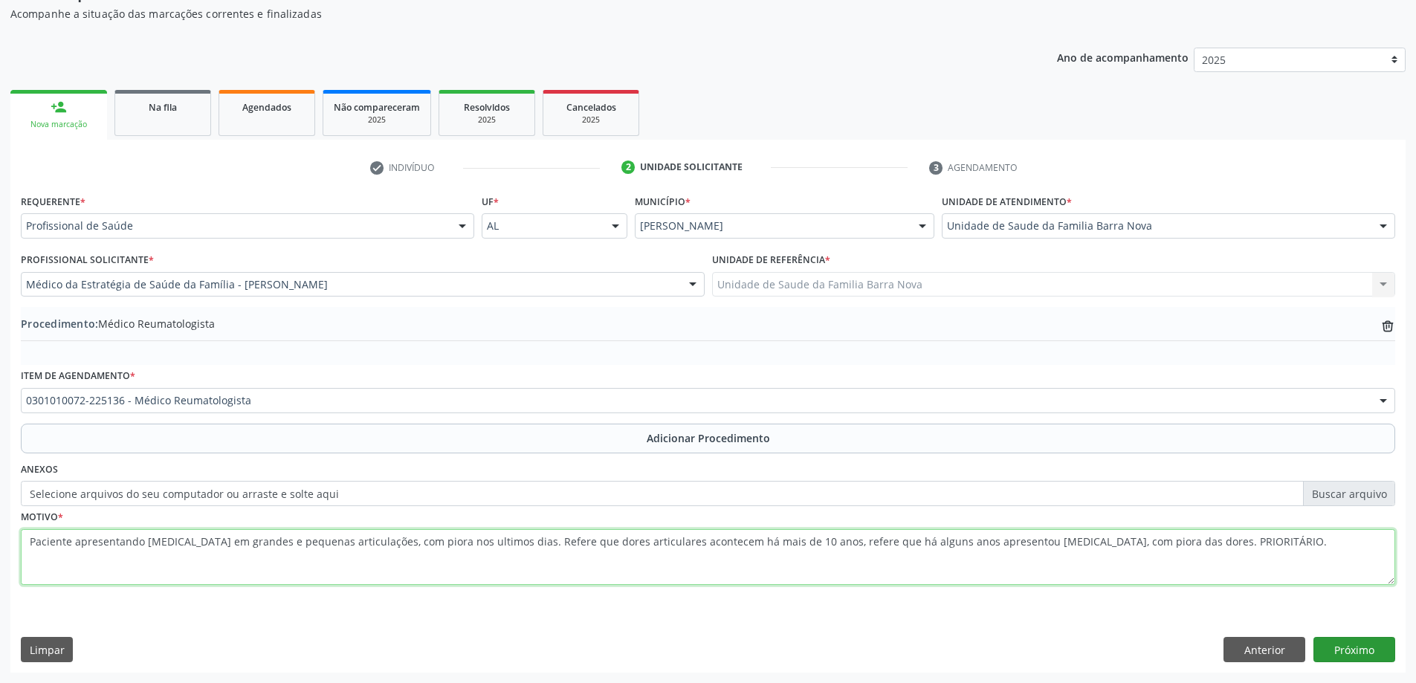
type textarea "Paciente apresentando artralgia em grandes e pequenas articulações, com piora n…"
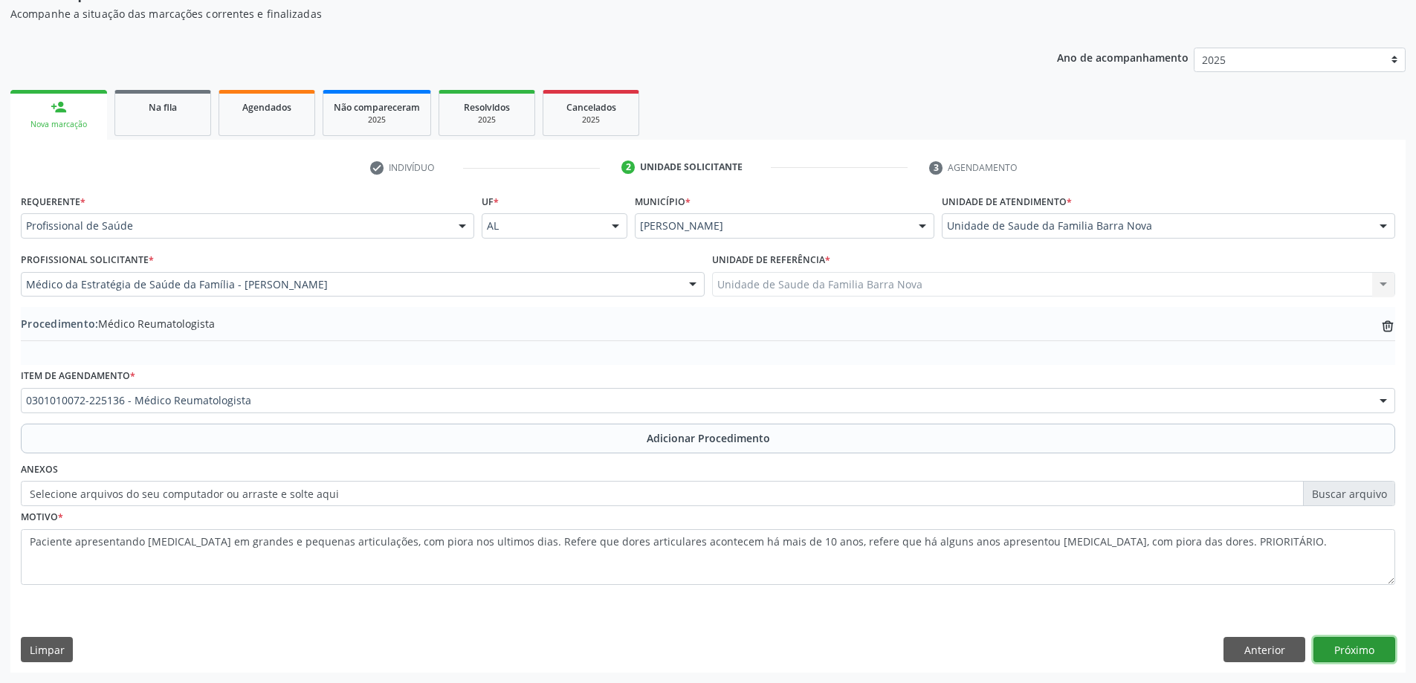
click at [1348, 647] on button "Próximo" at bounding box center [1355, 649] width 82 height 25
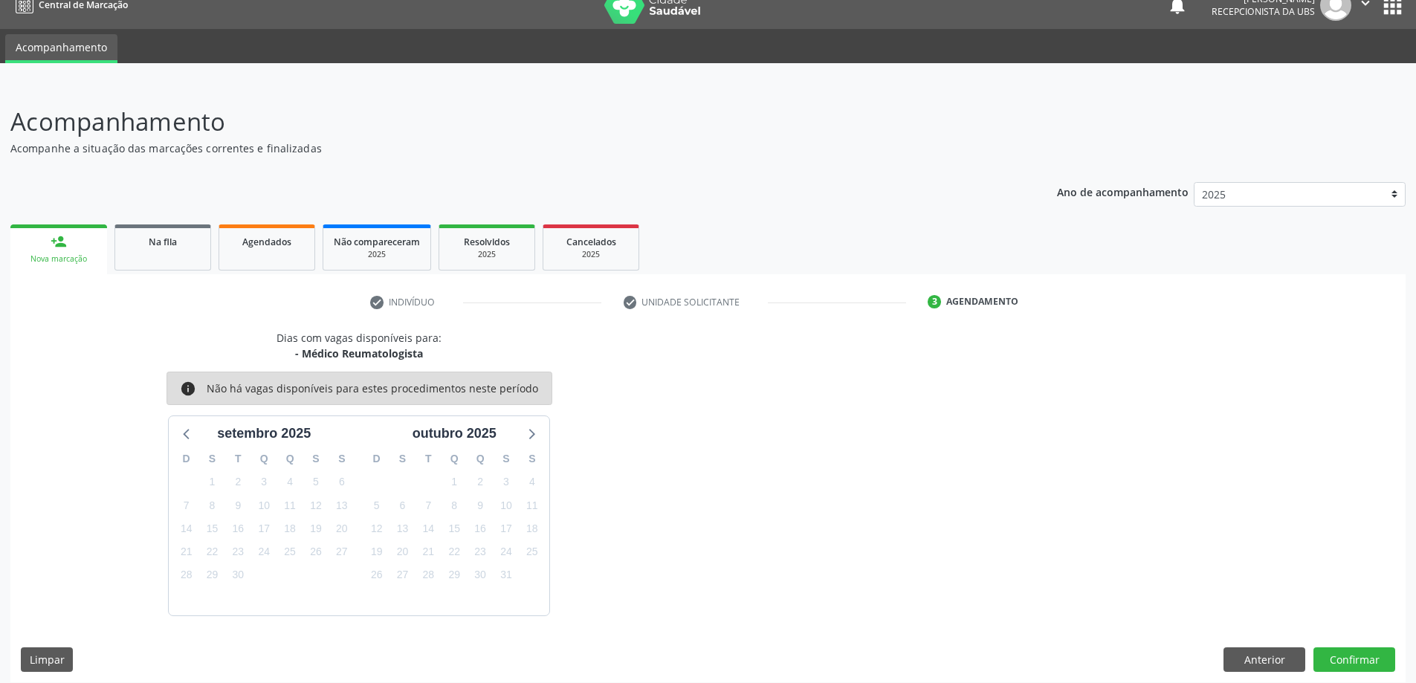
scroll to position [28, 0]
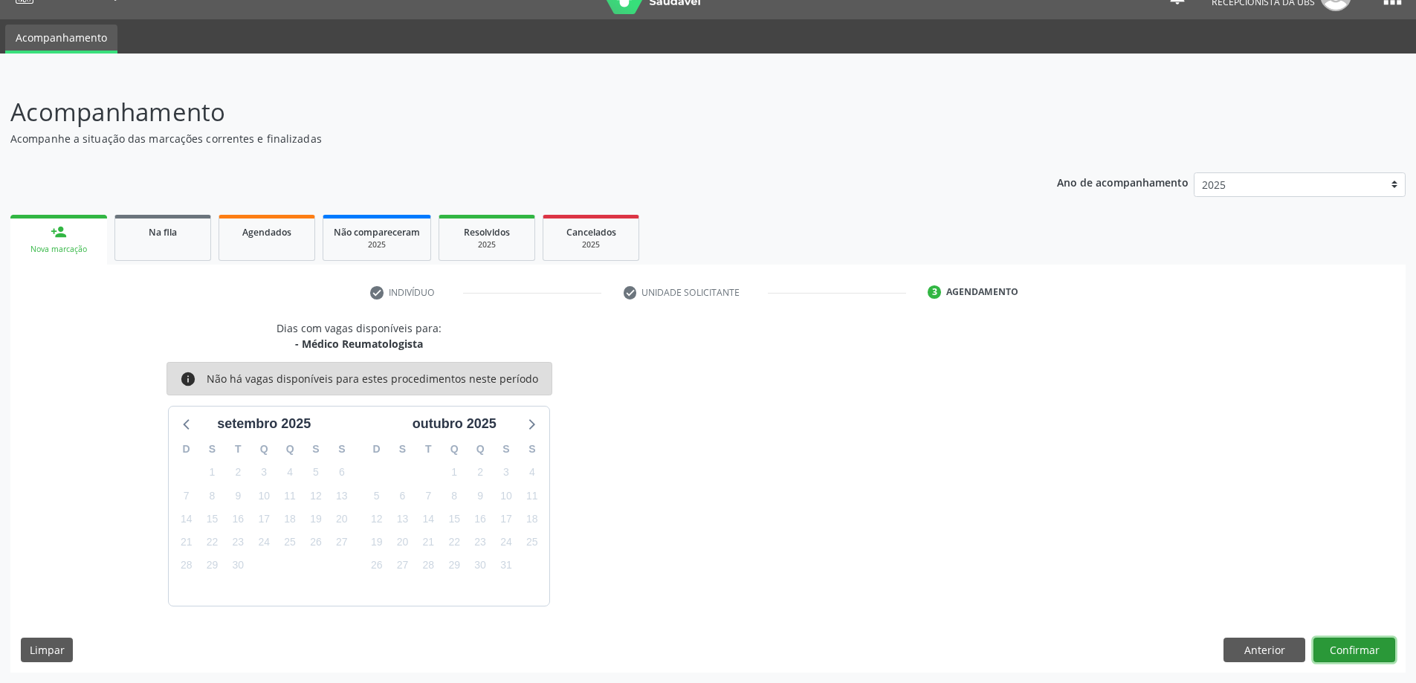
click at [1351, 652] on button "Confirmar" at bounding box center [1355, 650] width 82 height 25
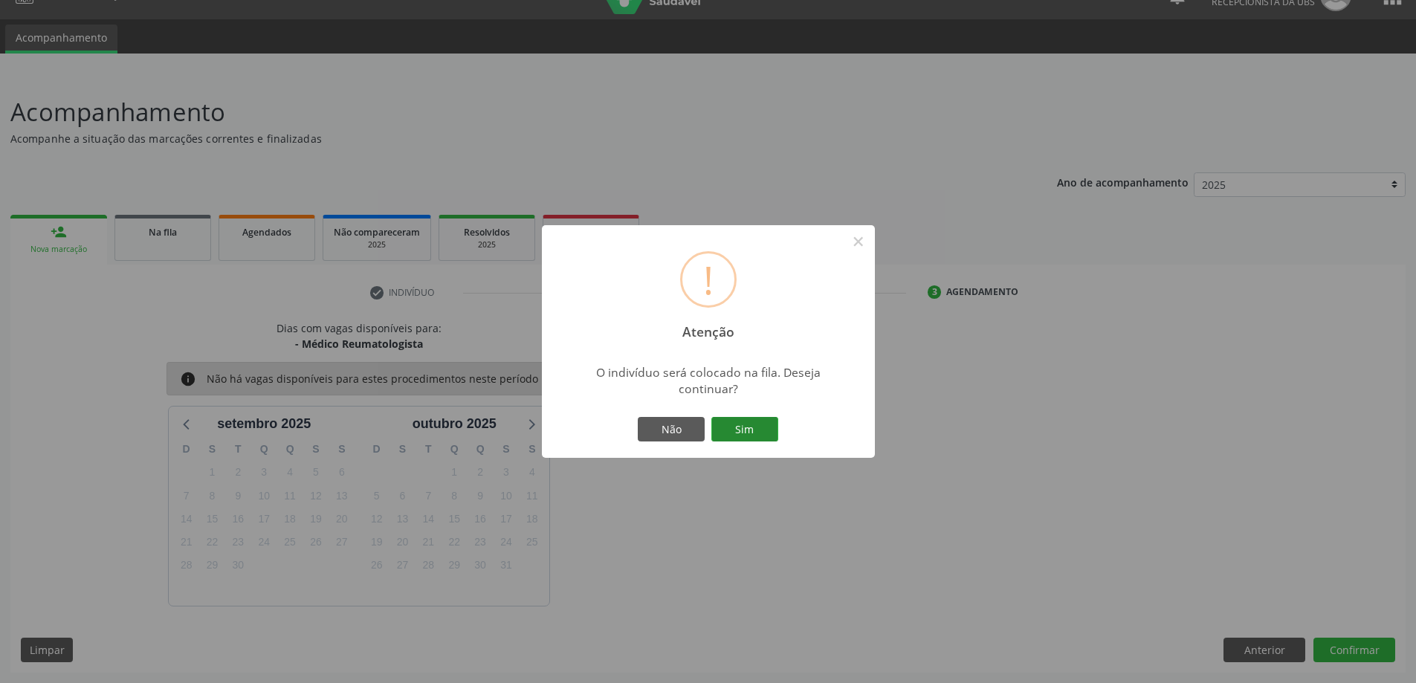
click at [739, 425] on button "Sim" at bounding box center [745, 429] width 67 height 25
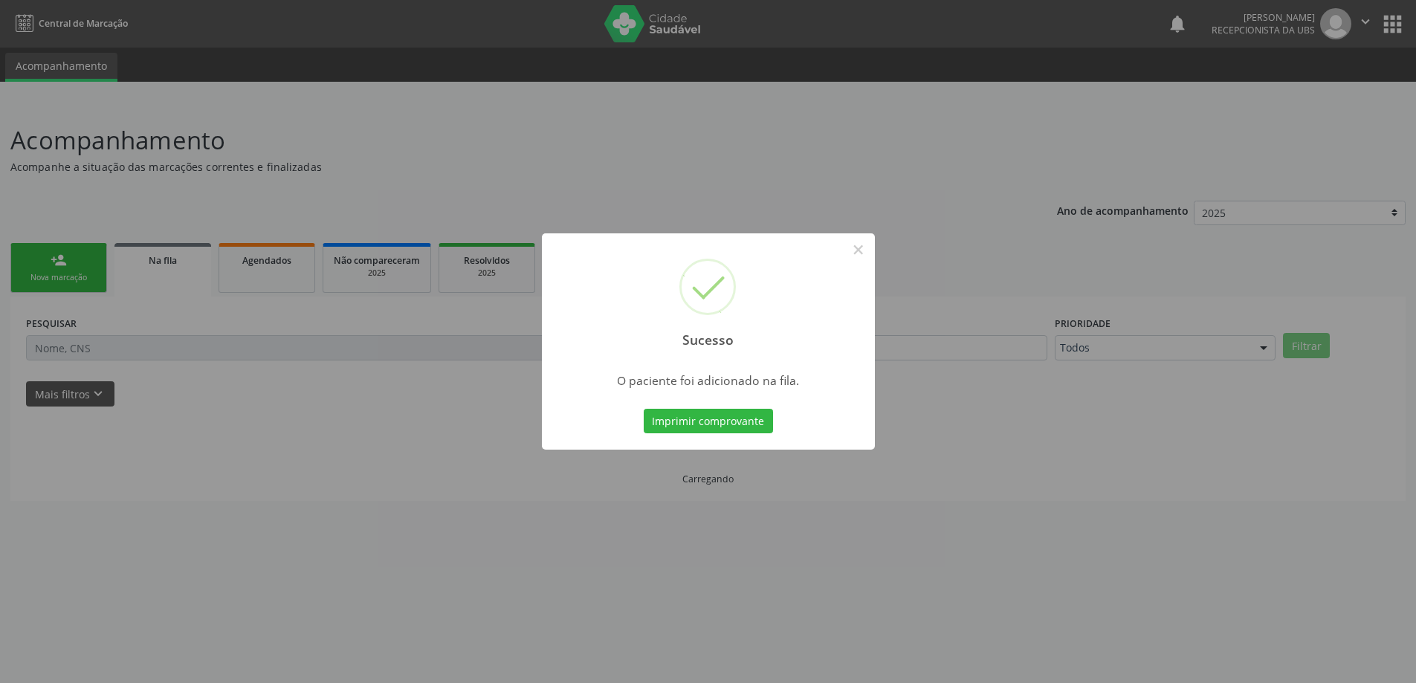
scroll to position [0, 0]
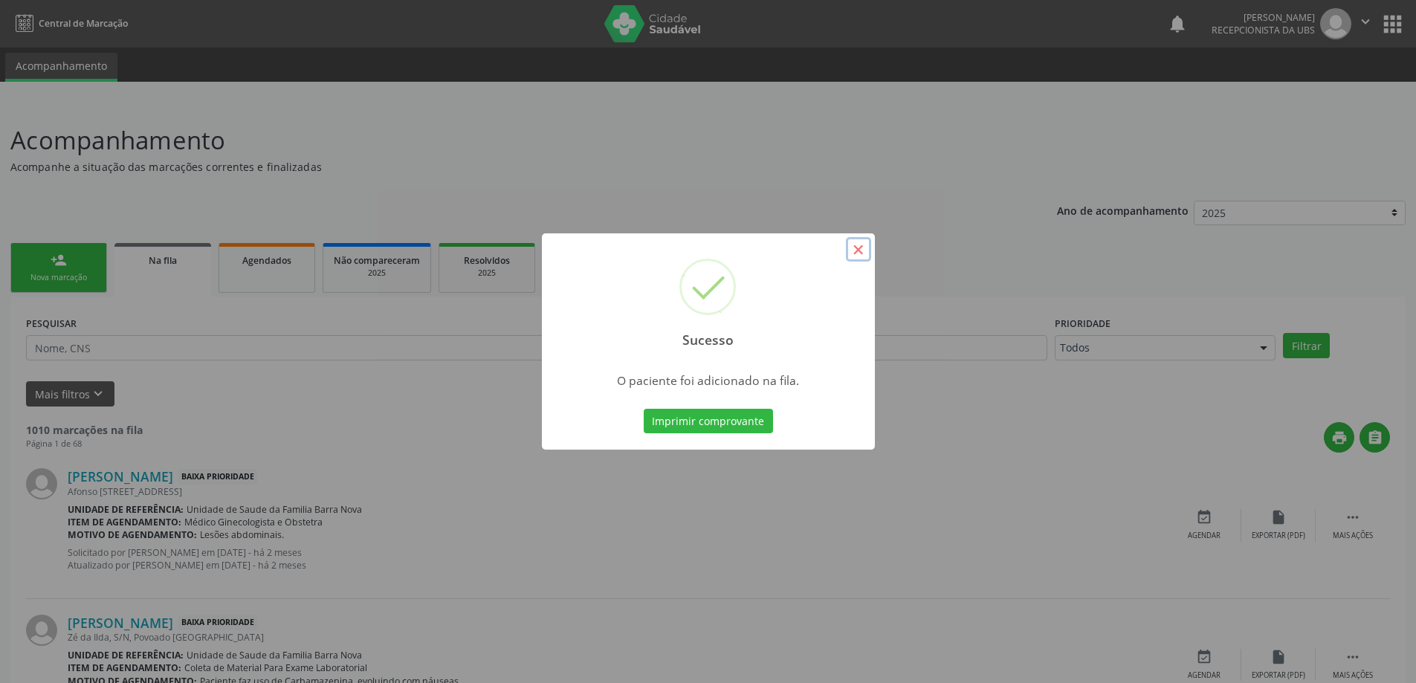
click at [859, 250] on button "×" at bounding box center [858, 249] width 25 height 25
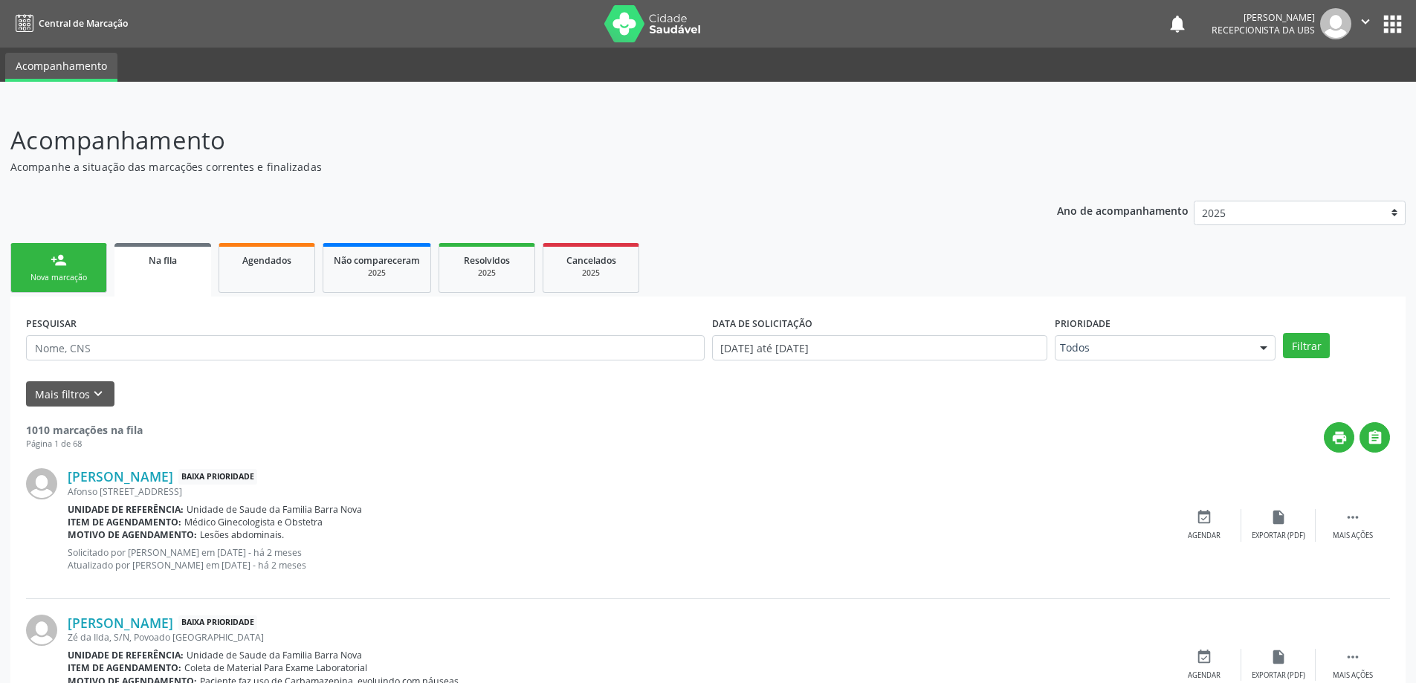
click at [82, 269] on link "person_add Nova marcação" at bounding box center [58, 268] width 97 height 50
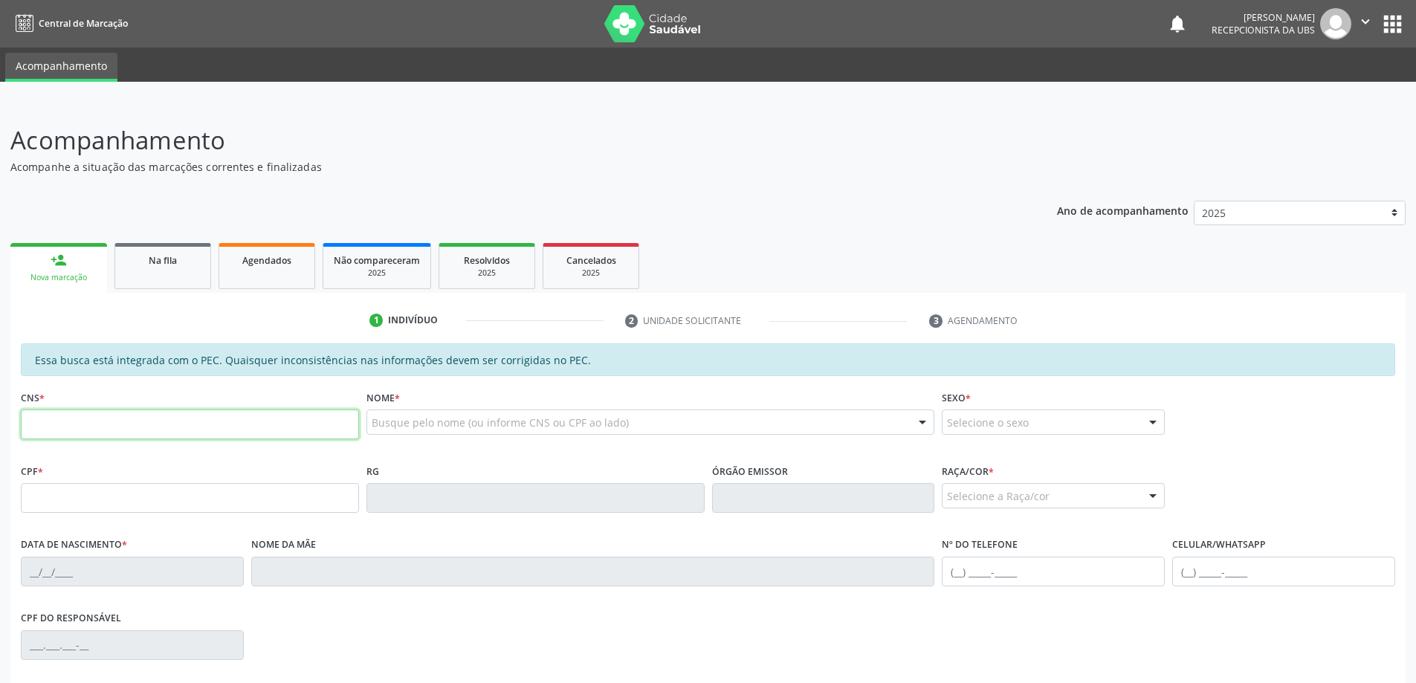
click at [102, 425] on input "text" at bounding box center [190, 425] width 338 height 30
type input "707 6052 4725 0695"
type input "037.950.854-03"
type input "12/04/1977"
type input "Roseane da Silva"
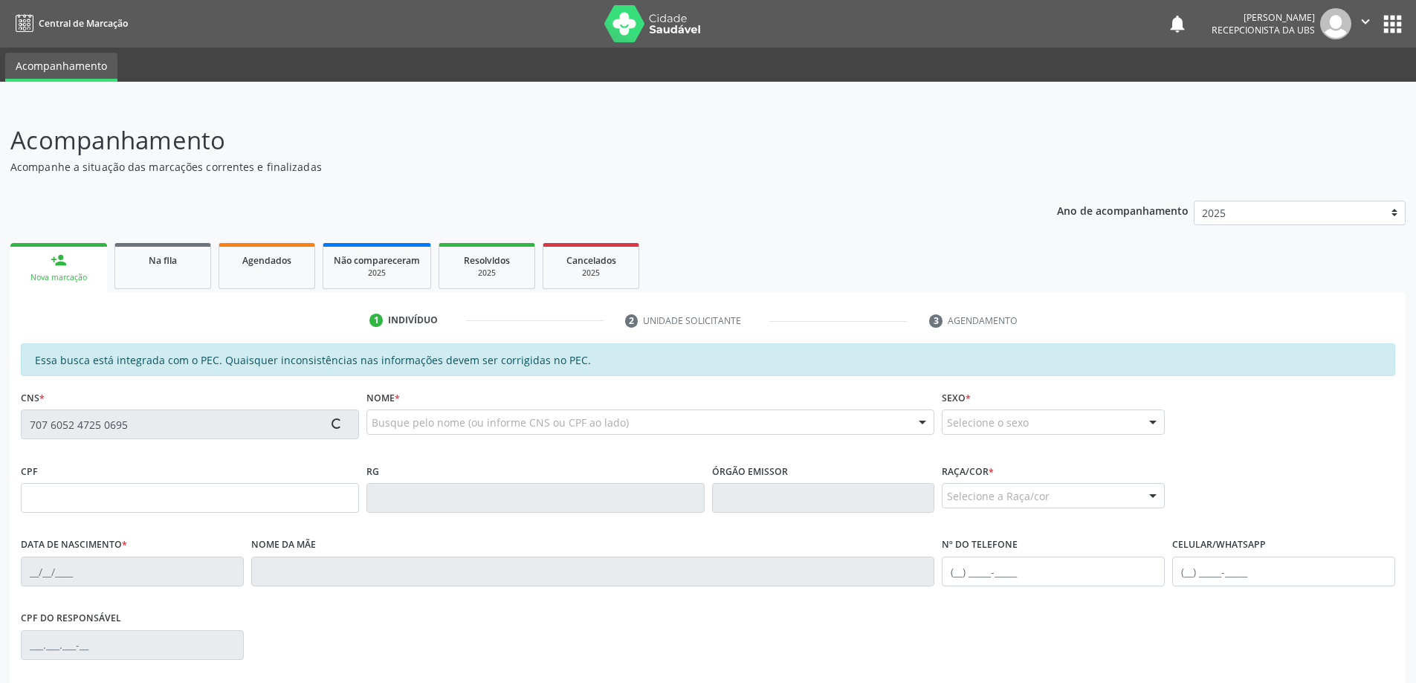
type input "(82) 98758-2776"
type input "03"
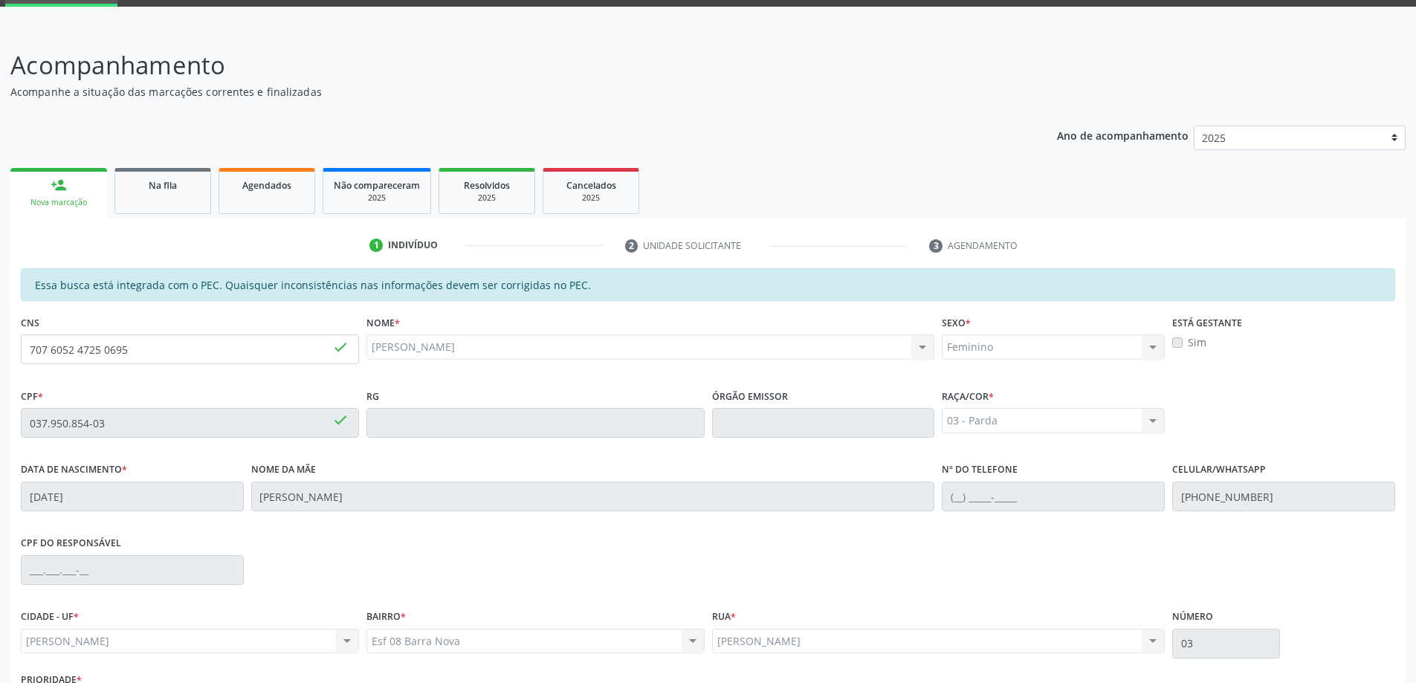
scroll to position [187, 0]
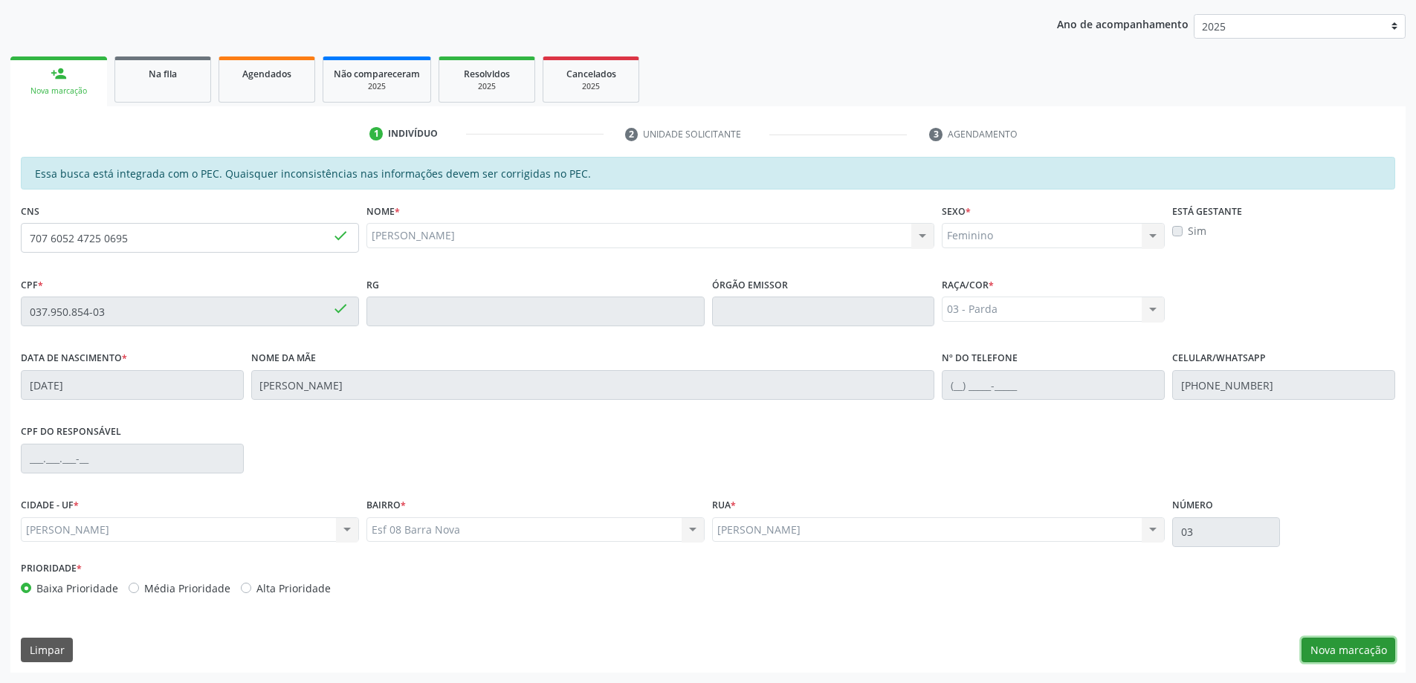
click at [1361, 646] on button "Nova marcação" at bounding box center [1349, 650] width 94 height 25
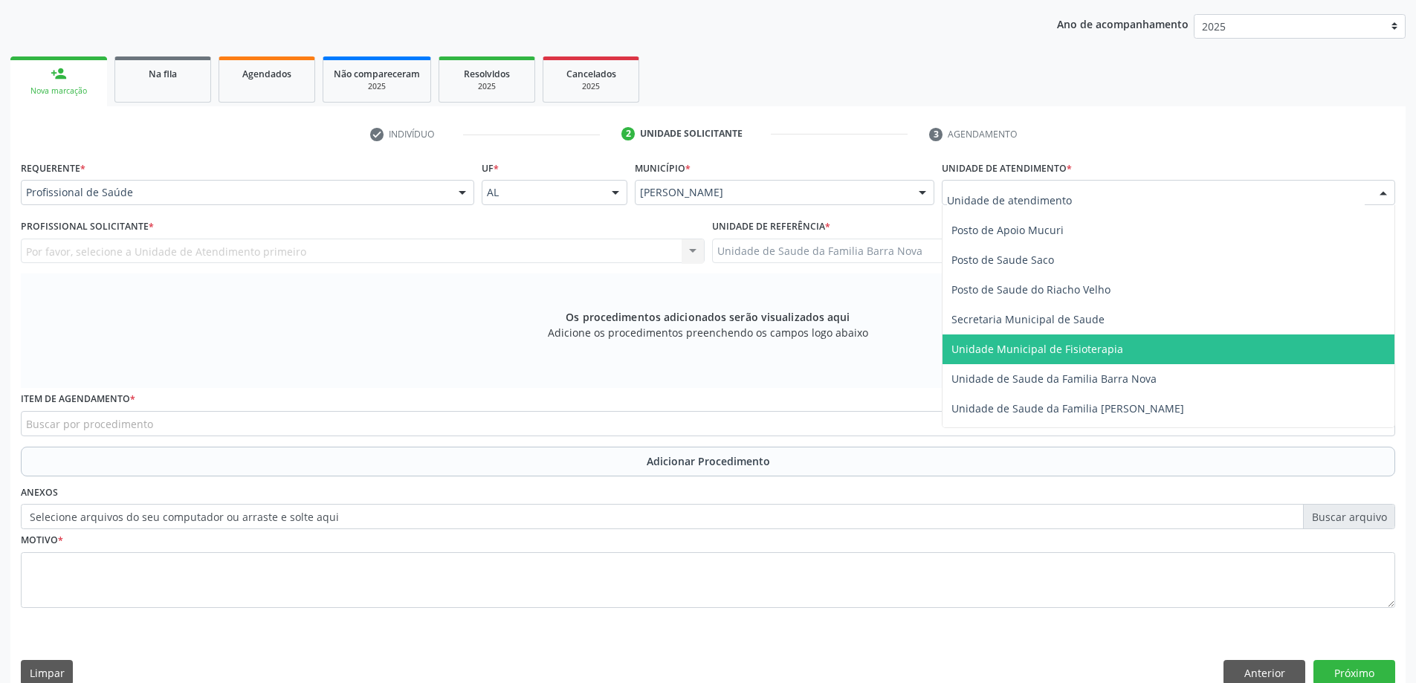
scroll to position [669, 0]
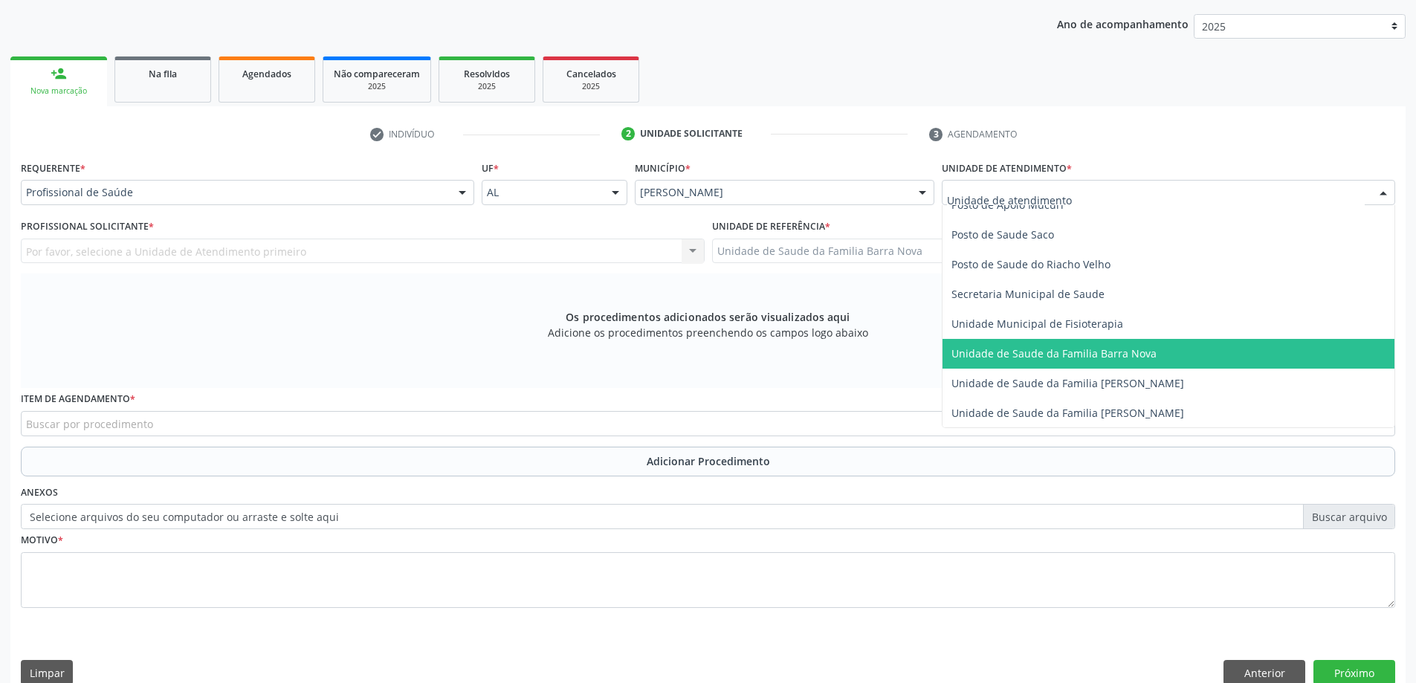
click at [1097, 361] on span "Unidade de Saude da Familia Barra Nova" at bounding box center [1169, 354] width 452 height 30
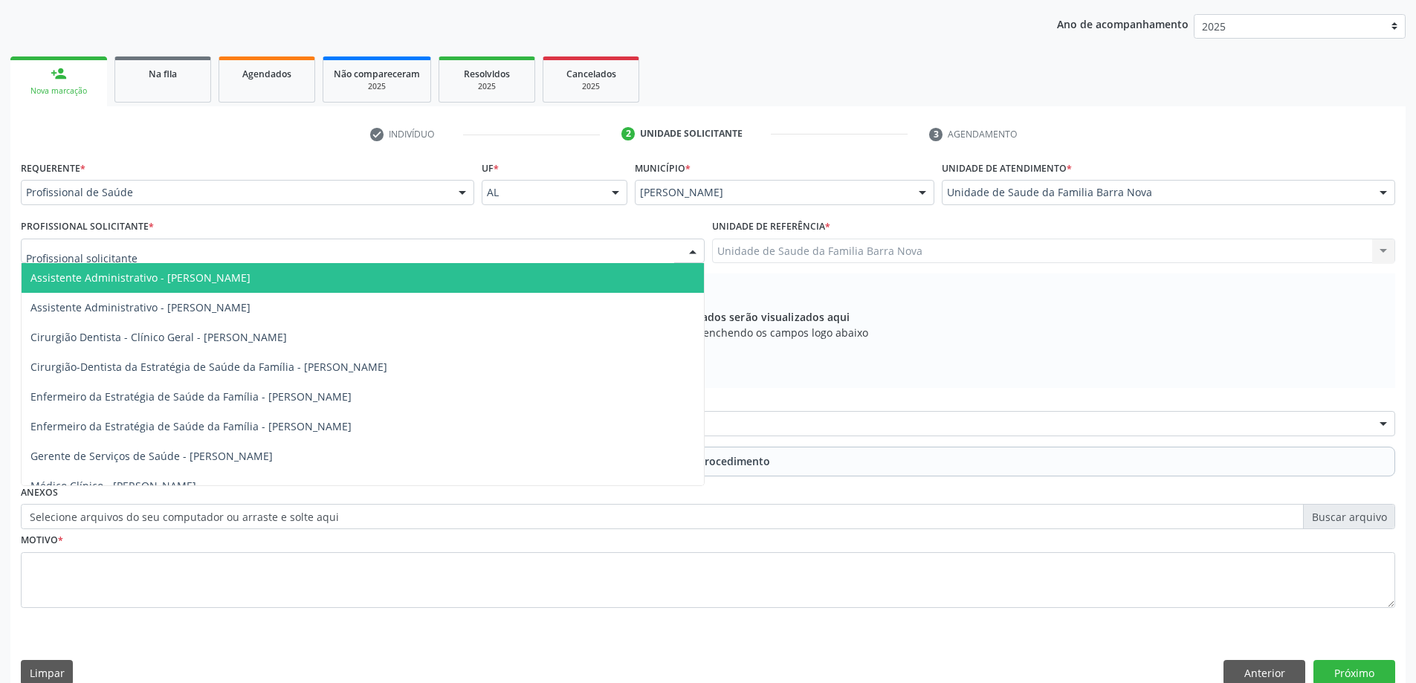
click at [342, 251] on div at bounding box center [363, 251] width 684 height 25
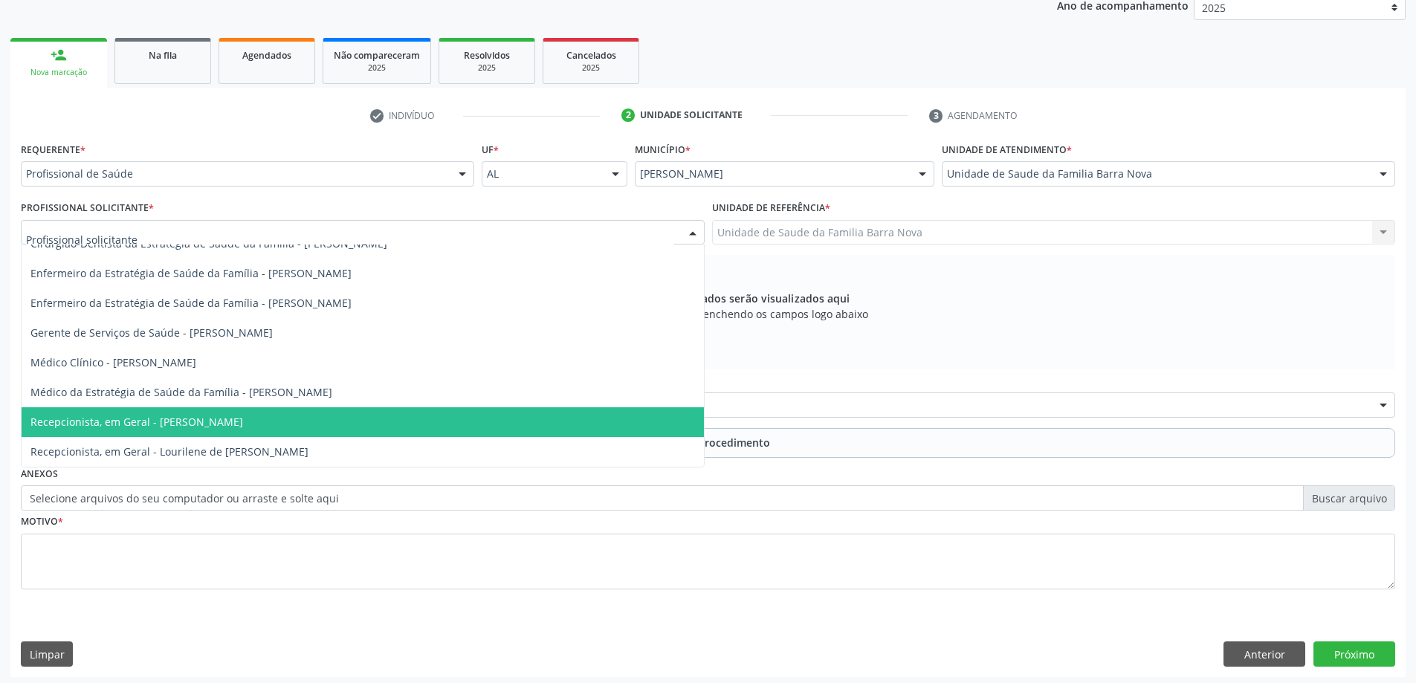
scroll to position [210, 0]
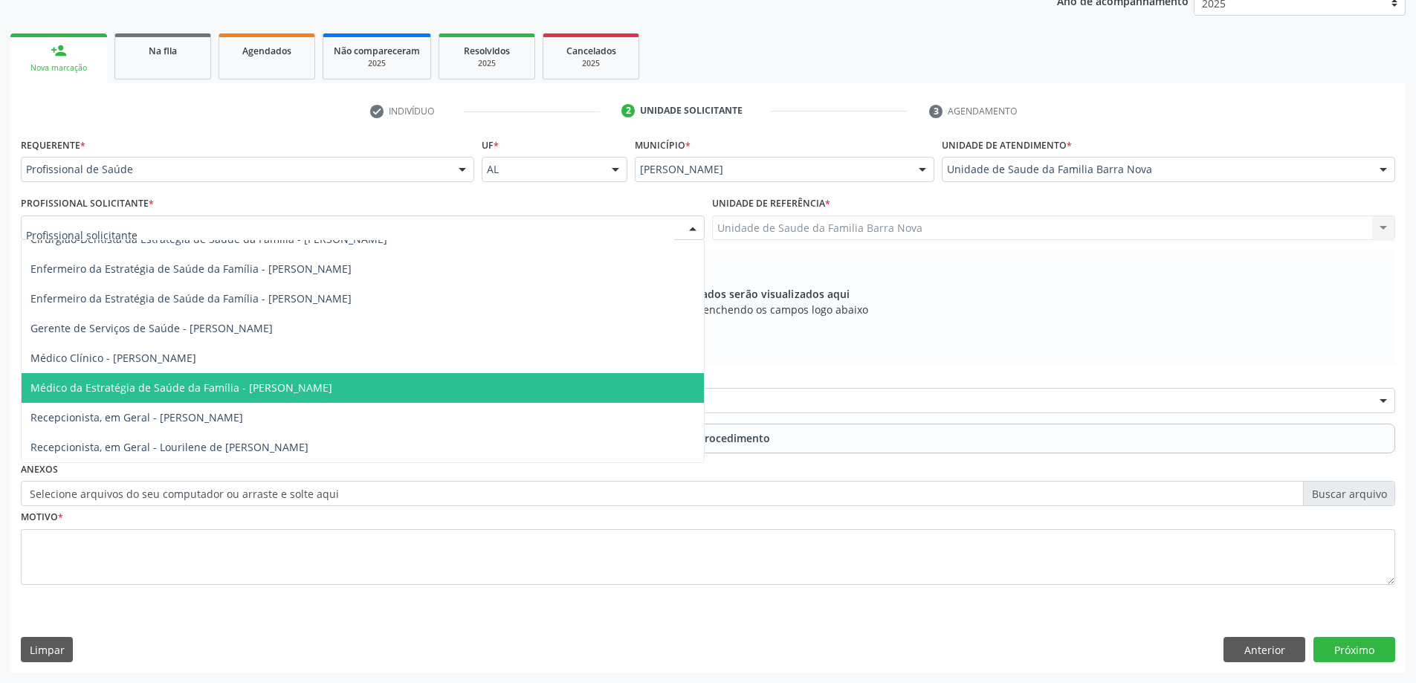
click at [332, 392] on span "Médico da Estratégia de Saúde da Família - [PERSON_NAME]" at bounding box center [181, 388] width 302 height 14
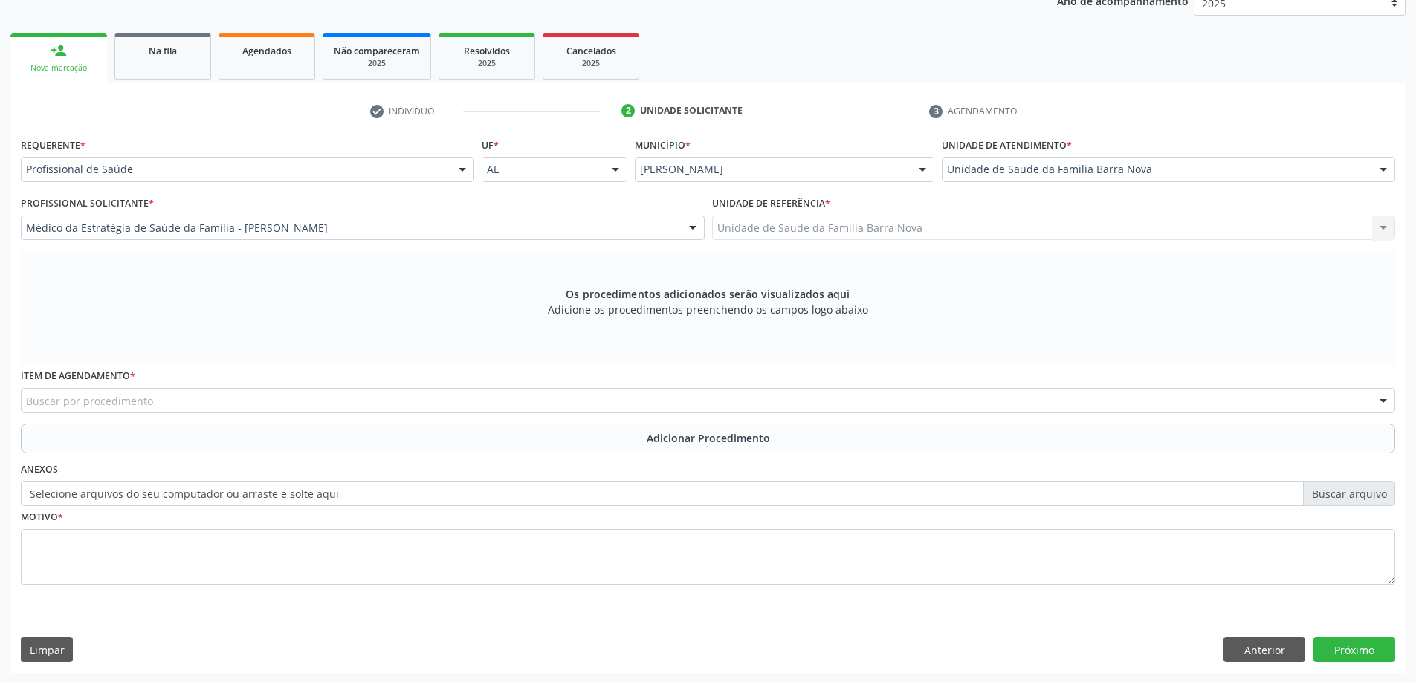
click at [349, 401] on div "Buscar por procedimento" at bounding box center [708, 400] width 1375 height 25
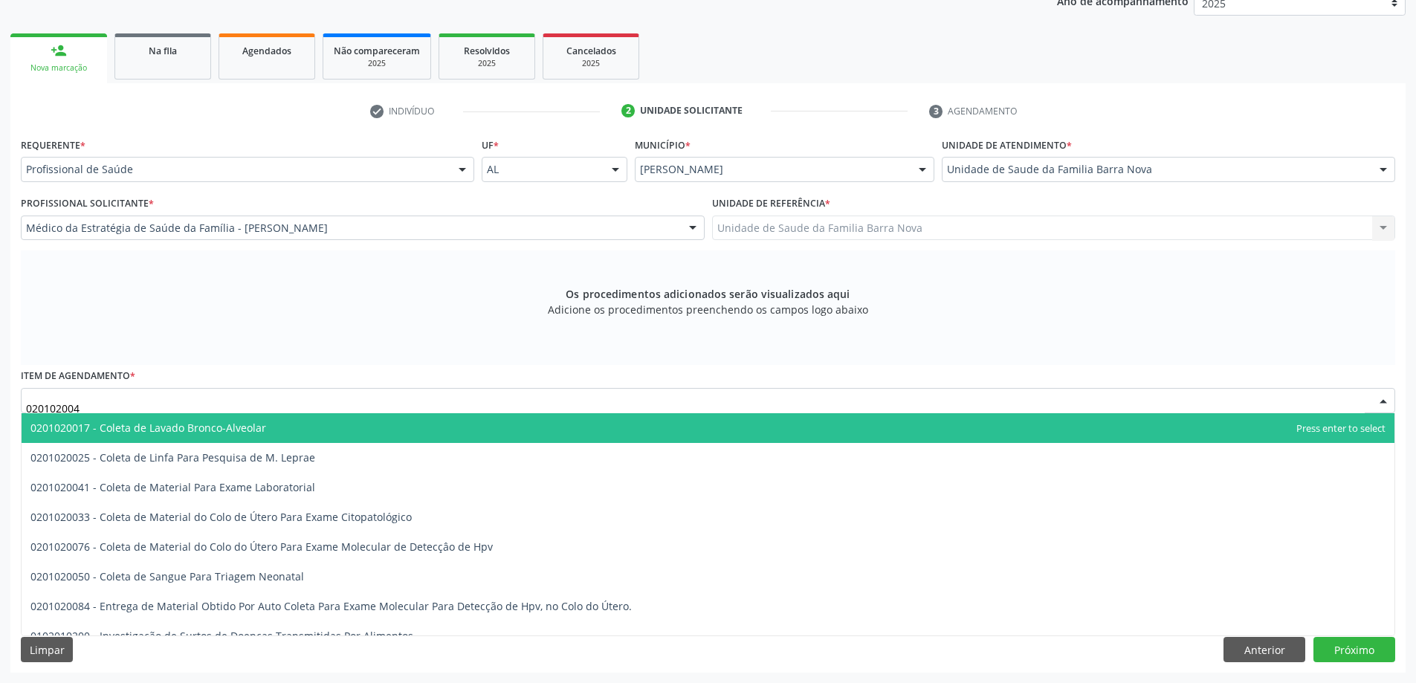
type input "0201020041"
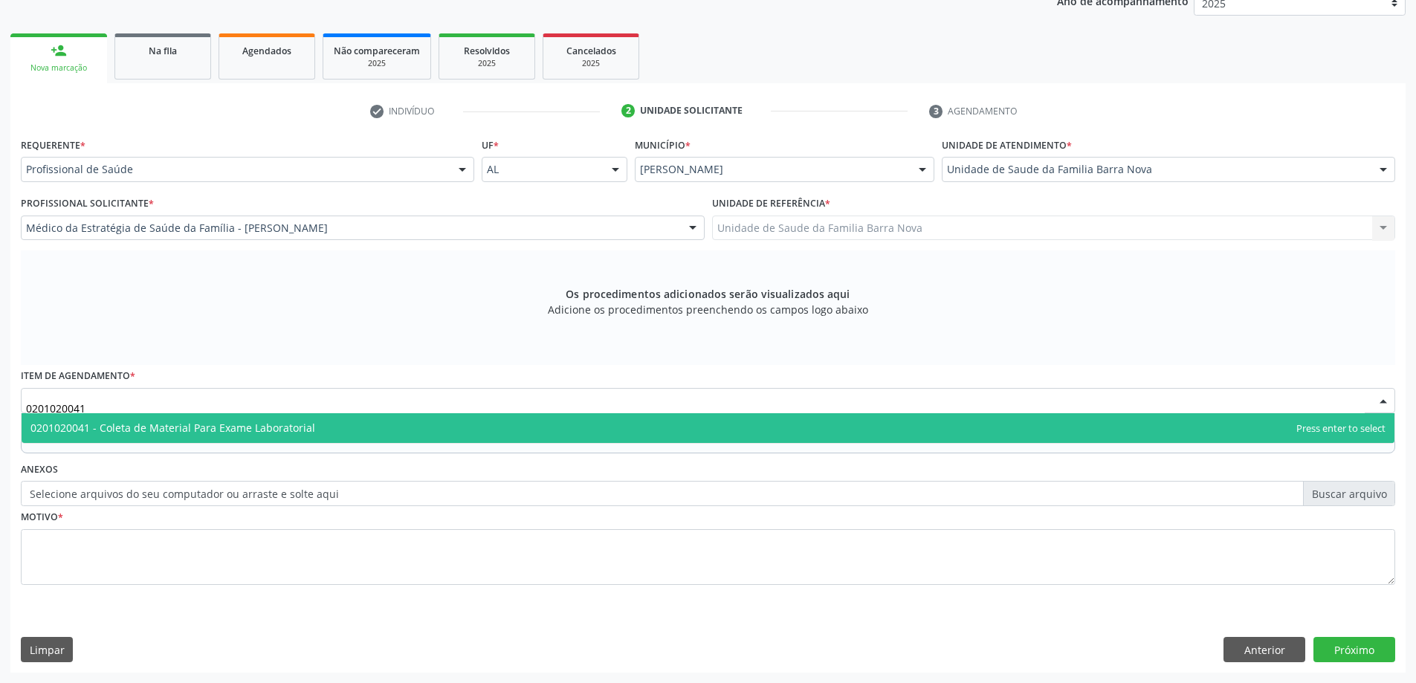
click at [355, 421] on span "0201020041 - Coleta de Material Para Exame Laboratorial" at bounding box center [708, 428] width 1373 height 30
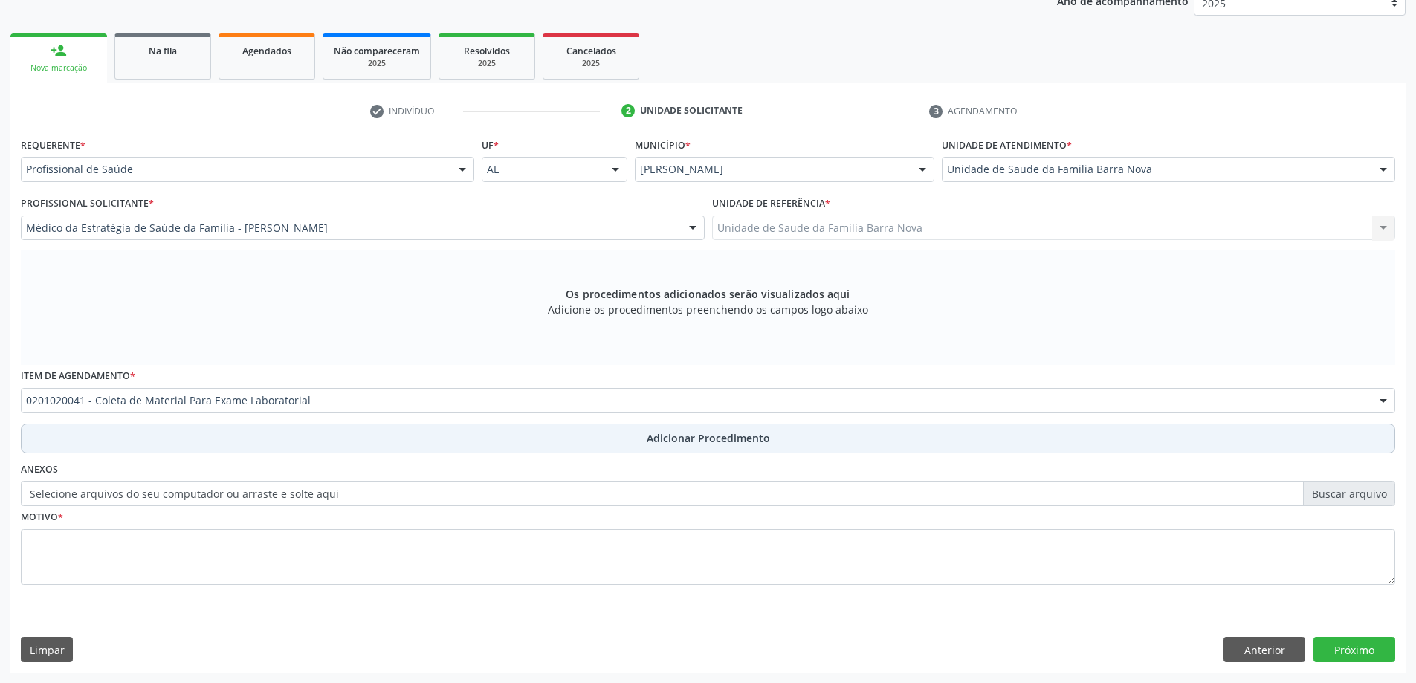
click at [644, 440] on button "Adicionar Procedimento" at bounding box center [708, 439] width 1375 height 30
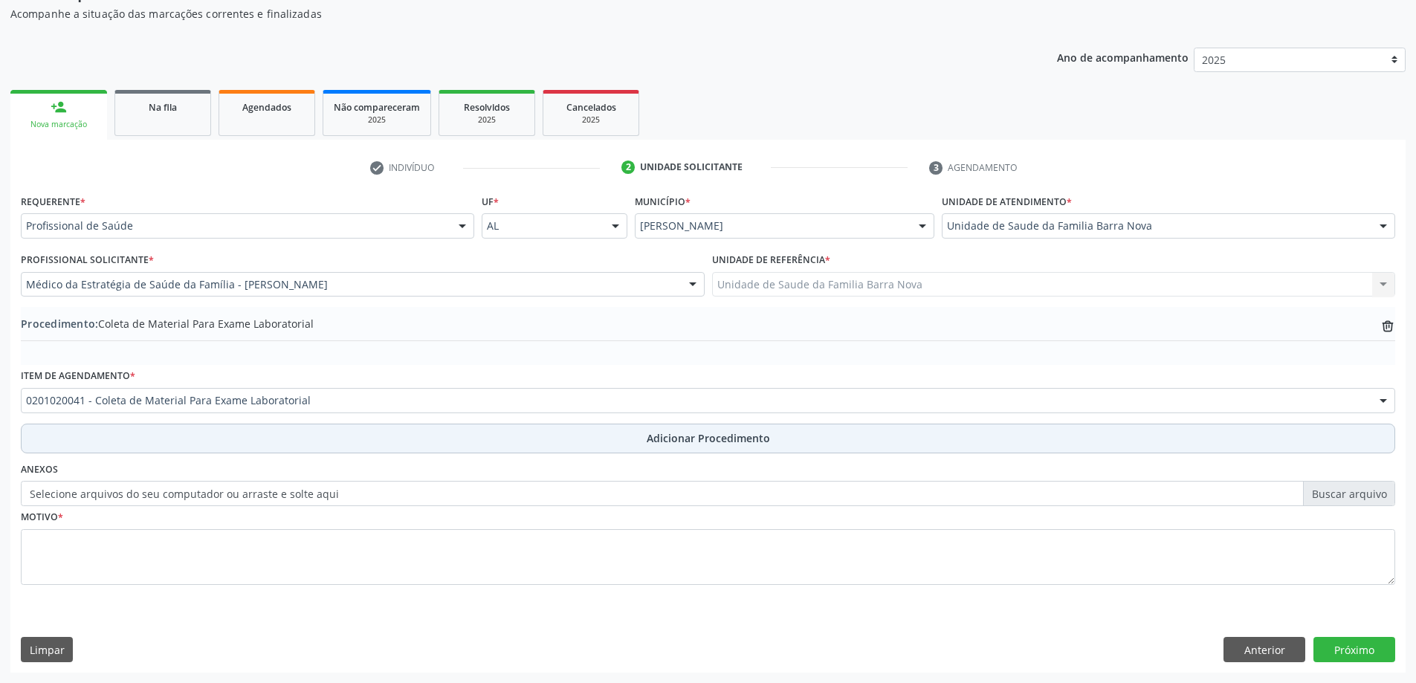
scroll to position [153, 0]
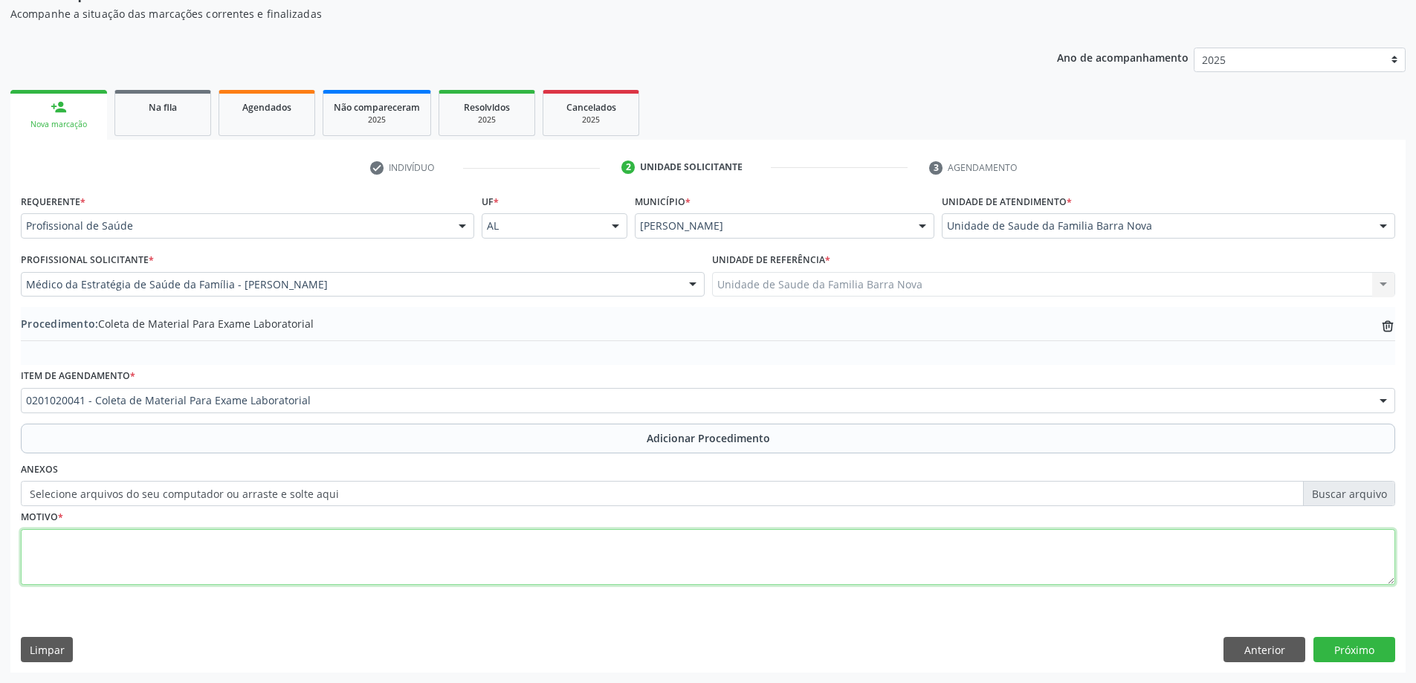
click at [332, 549] on textarea at bounding box center [708, 557] width 1375 height 57
type textarea "r"
type textarea "RCV."
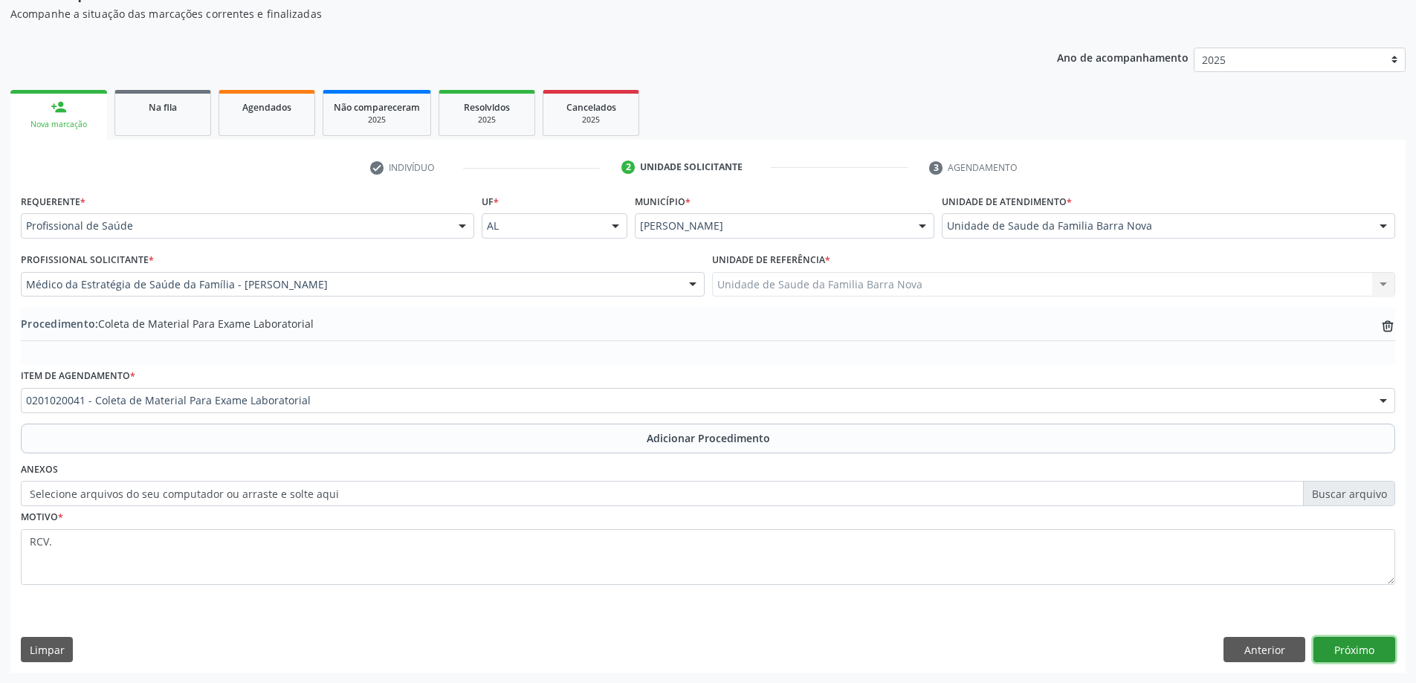
click at [1356, 654] on button "Próximo" at bounding box center [1355, 649] width 82 height 25
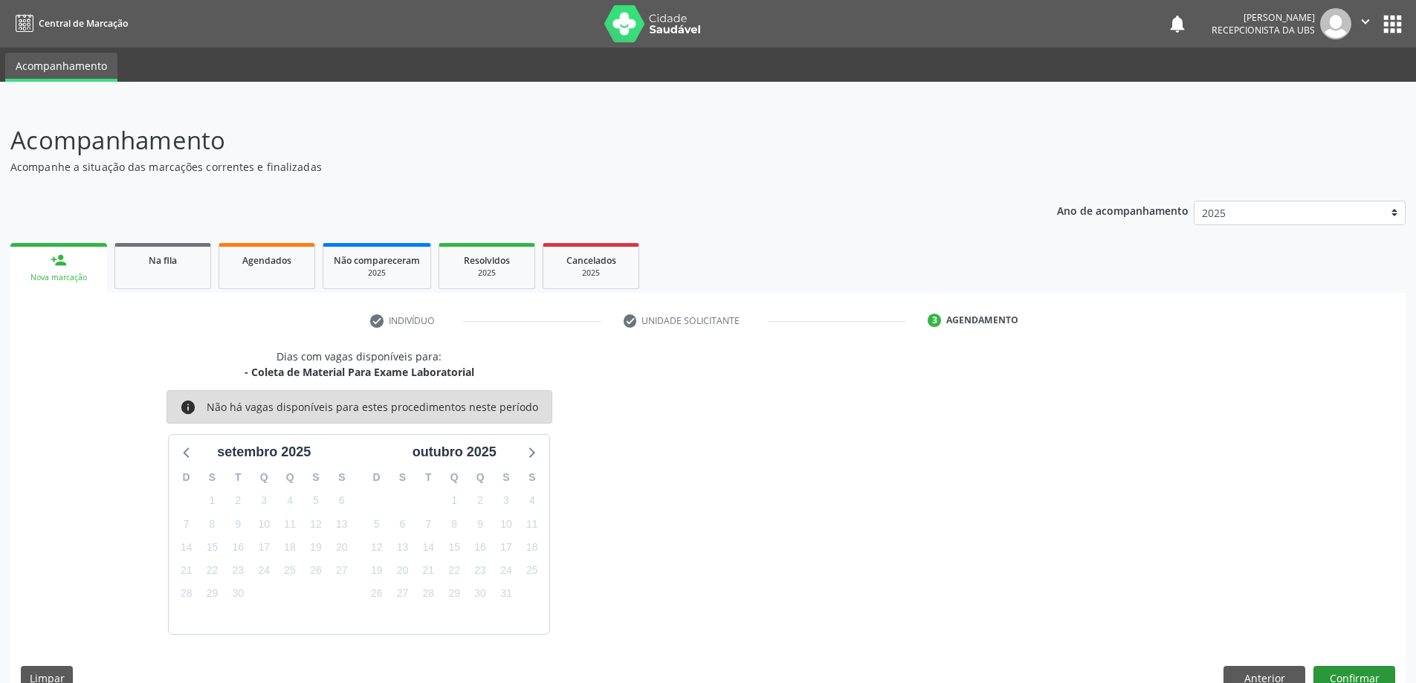
scroll to position [28, 0]
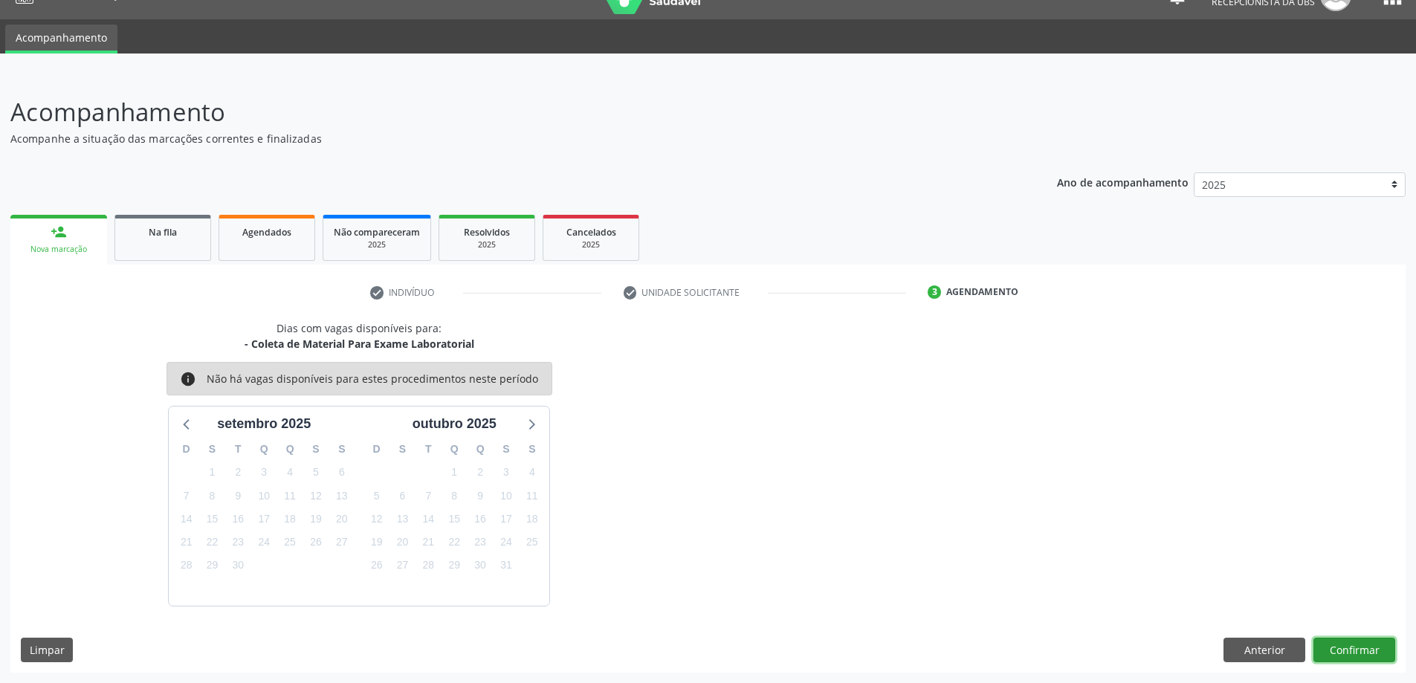
click at [1349, 649] on button "Confirmar" at bounding box center [1355, 650] width 82 height 25
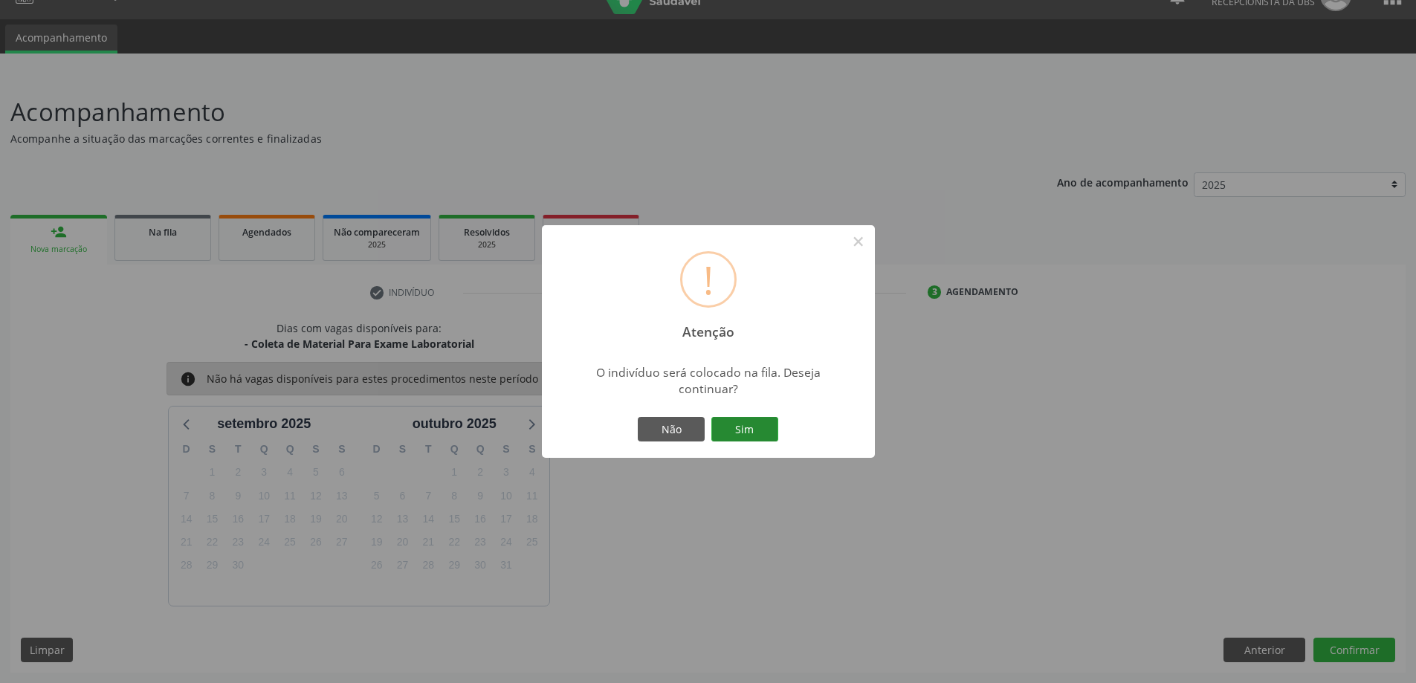
click at [747, 430] on button "Sim" at bounding box center [745, 429] width 67 height 25
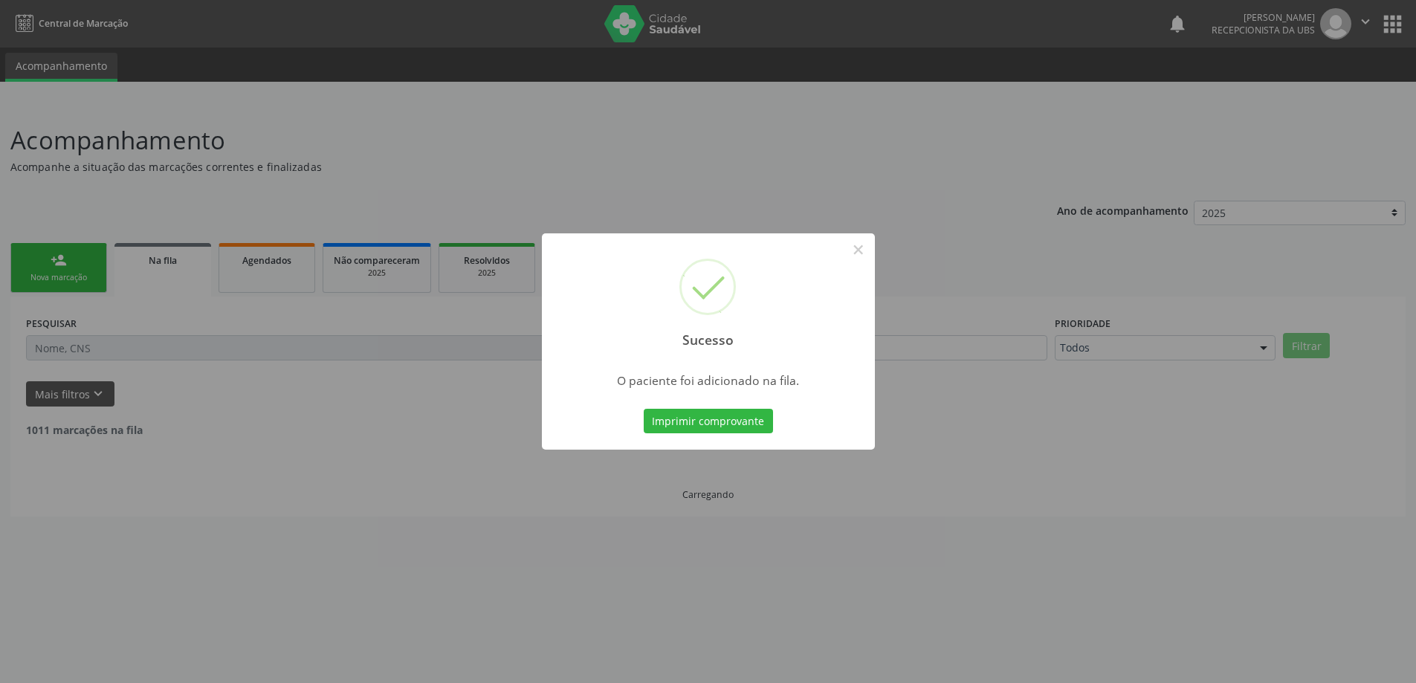
scroll to position [0, 0]
click at [169, 233] on div "Sucesso × O paciente foi adicionado na fila. Imprimir comprovante Cancel" at bounding box center [714, 341] width 1428 height 683
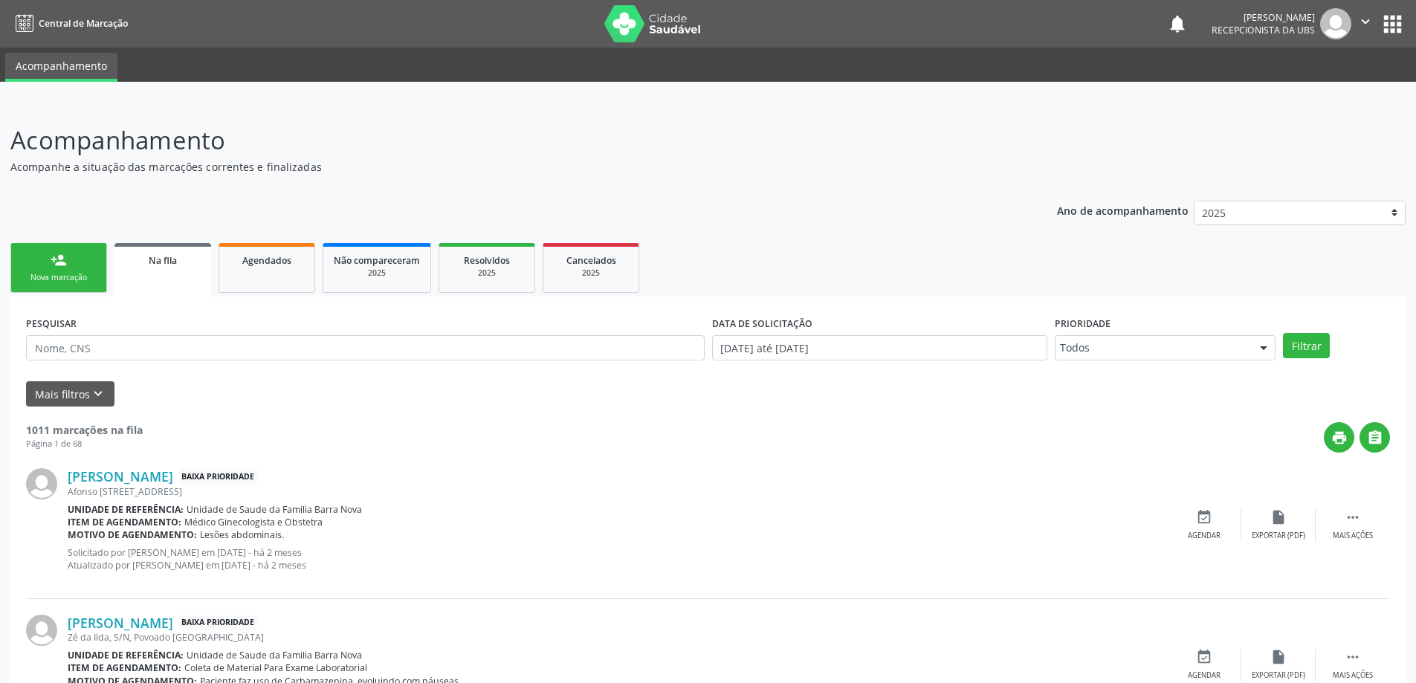
click at [67, 283] on div "Nova marcação" at bounding box center [59, 277] width 74 height 11
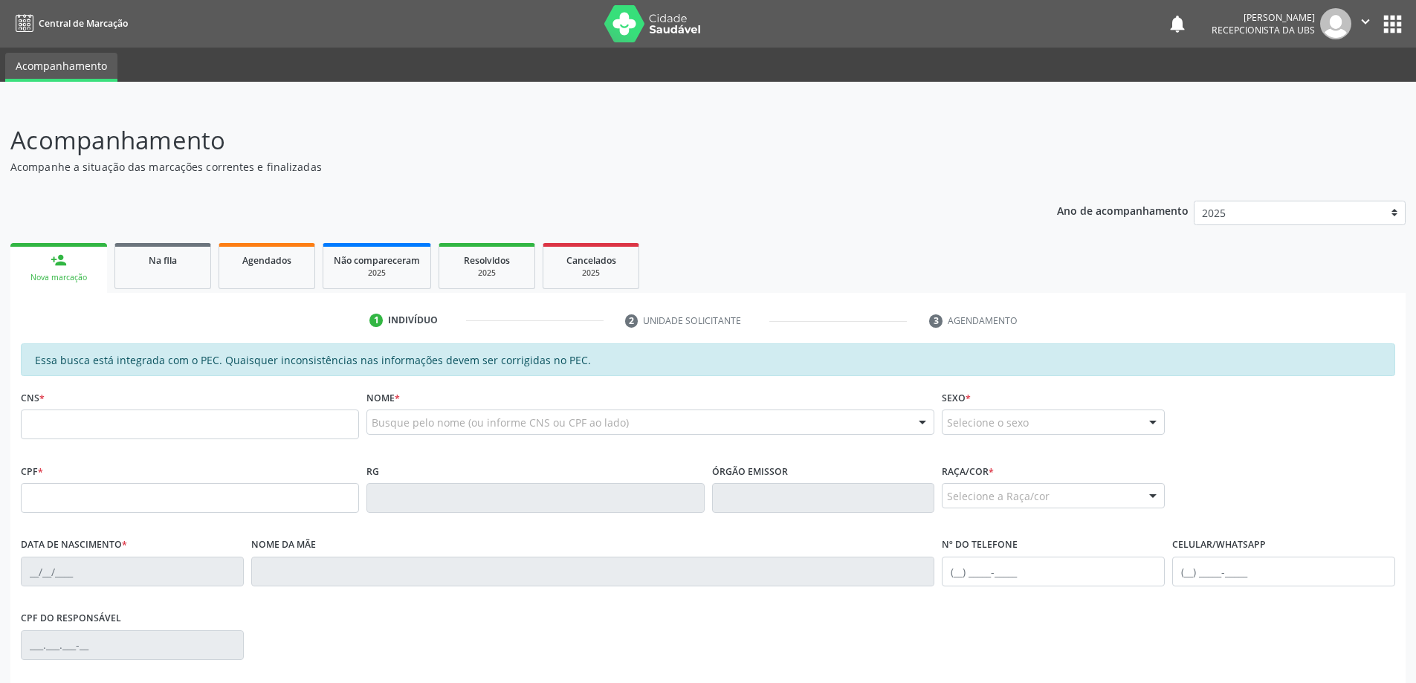
click at [73, 273] on div "Nova marcação" at bounding box center [59, 277] width 76 height 11
click at [110, 425] on input "text" at bounding box center [190, 425] width 338 height 30
type input "705 0092 2169 1255"
type input "383.898.944-91"
type input "01/06/1964"
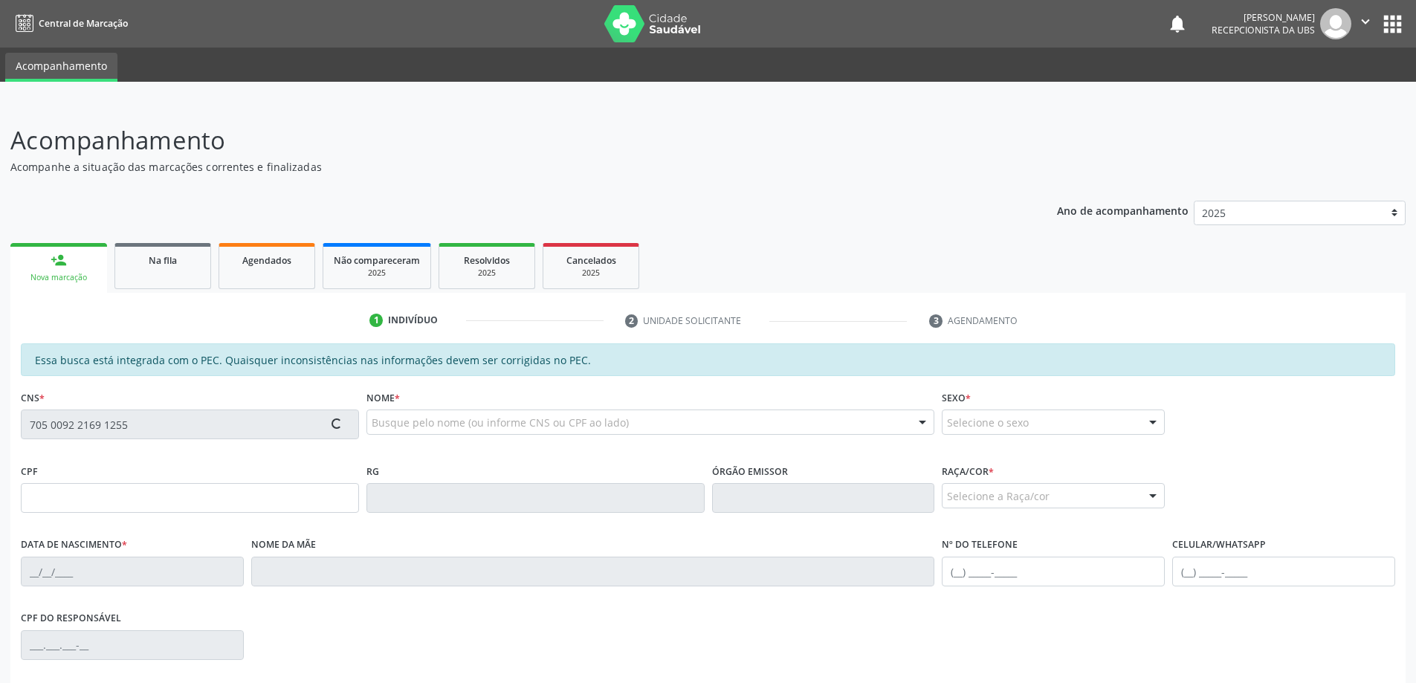
type input "Erondina Alves de Carvalho"
type input "(82) 99318-6961"
type input "S/N"
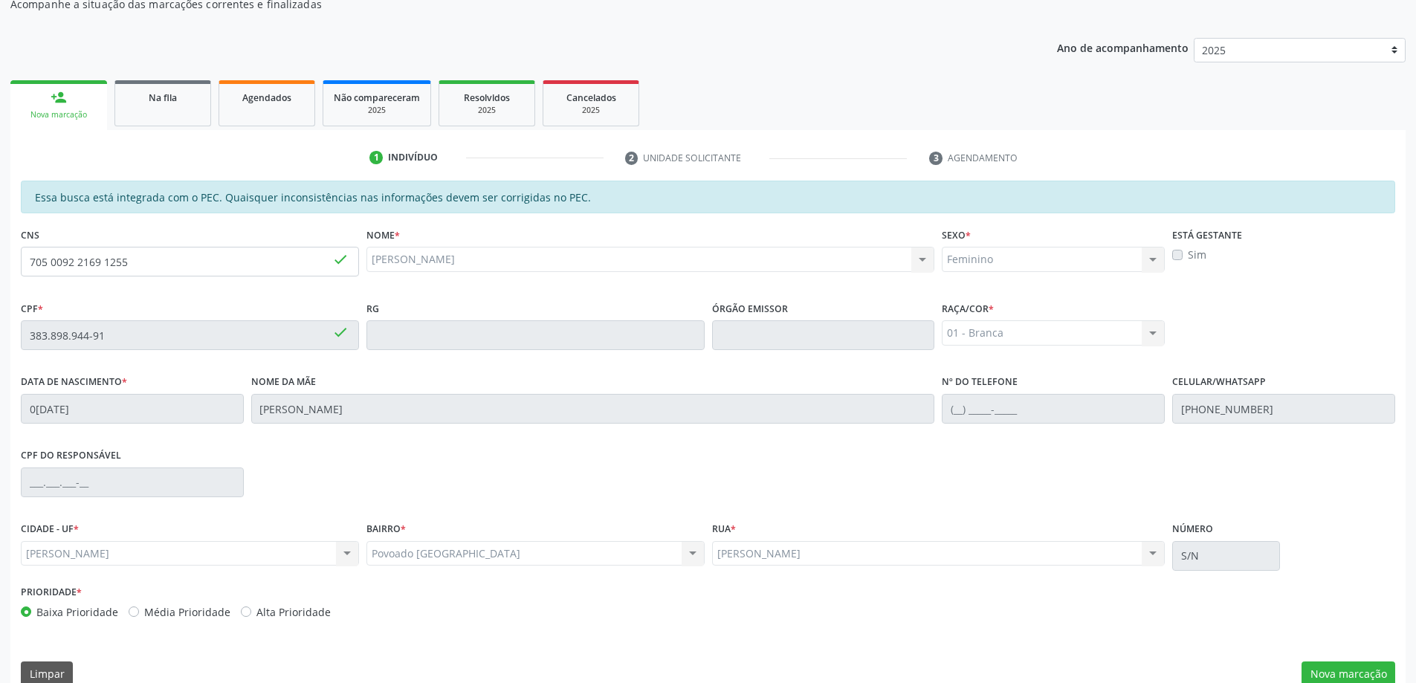
scroll to position [187, 0]
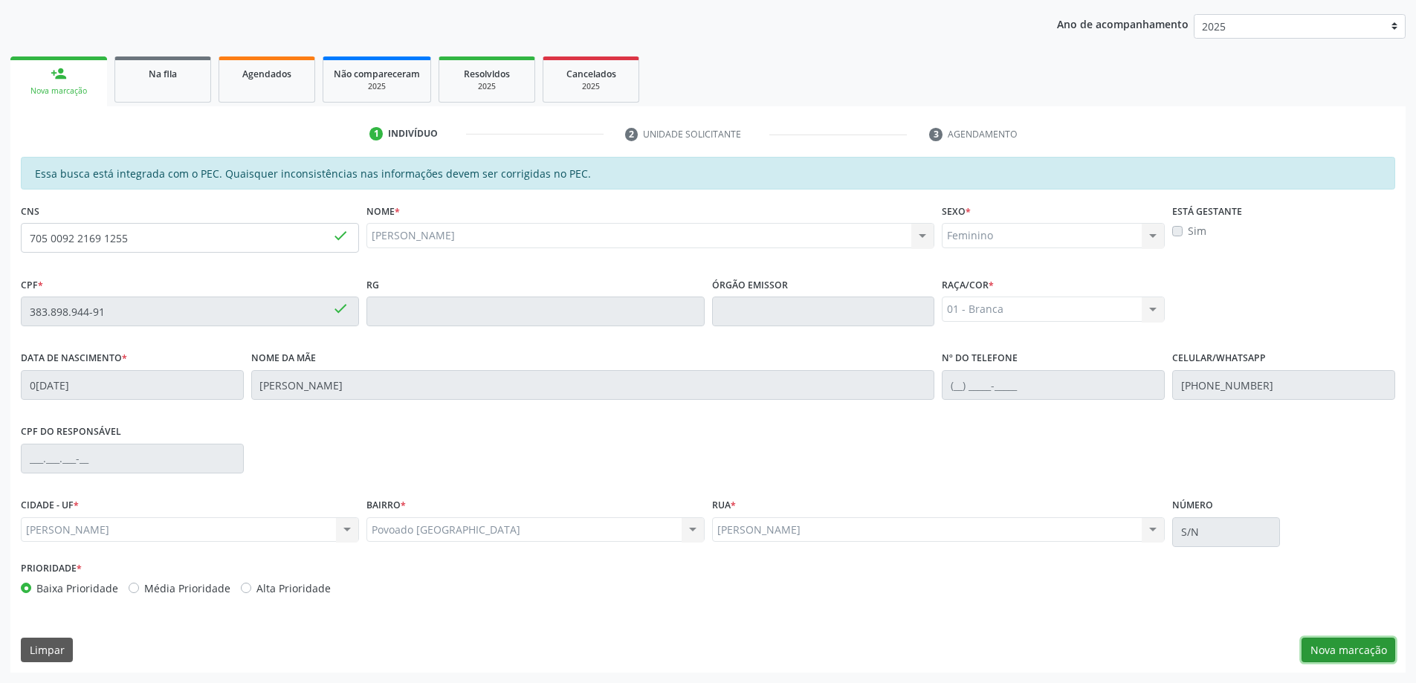
click at [1336, 652] on button "Nova marcação" at bounding box center [1349, 650] width 94 height 25
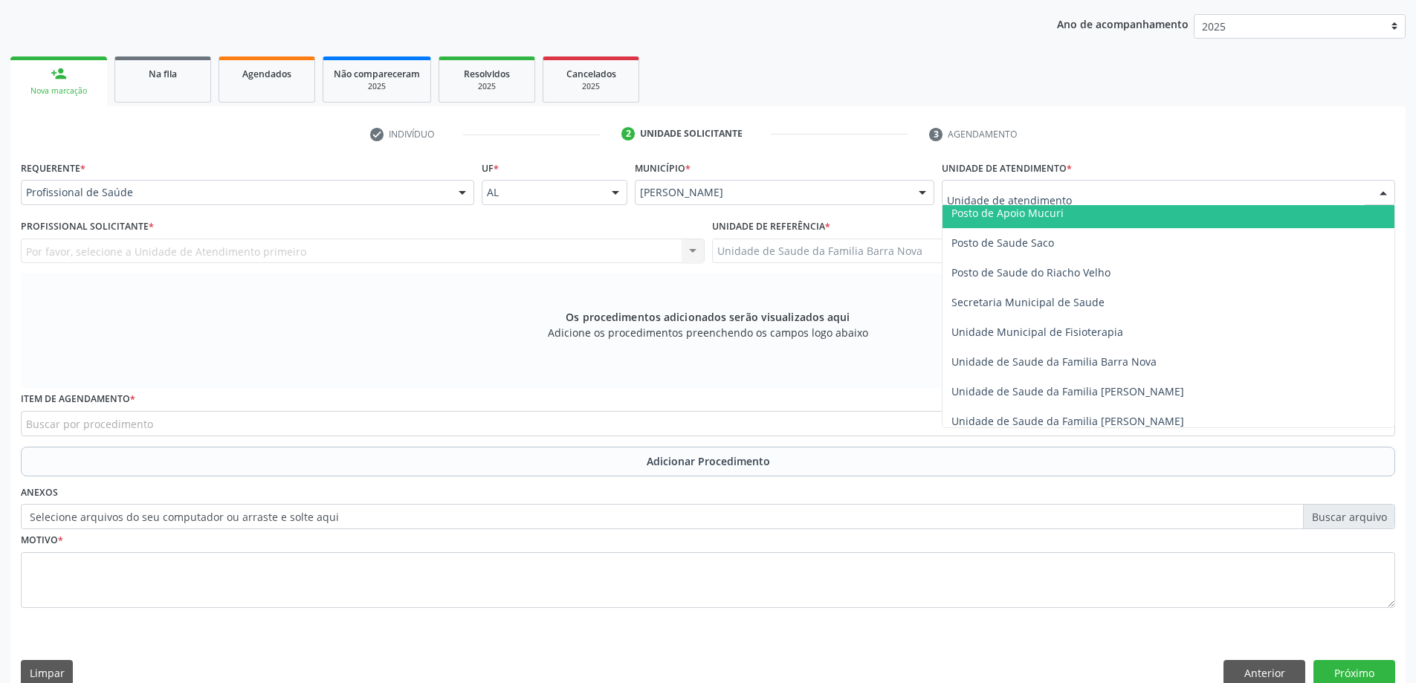
scroll to position [669, 0]
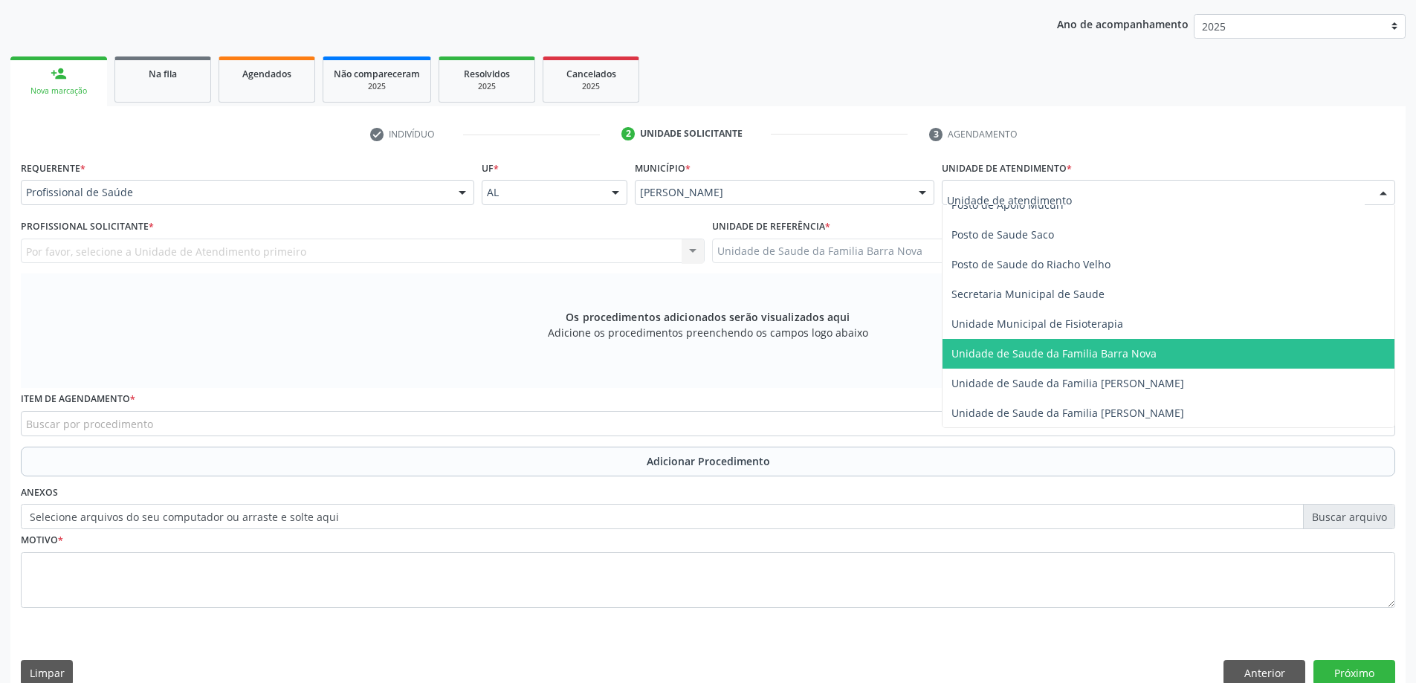
click at [1114, 352] on span "Unidade de Saude da Familia Barra Nova" at bounding box center [1054, 353] width 205 height 14
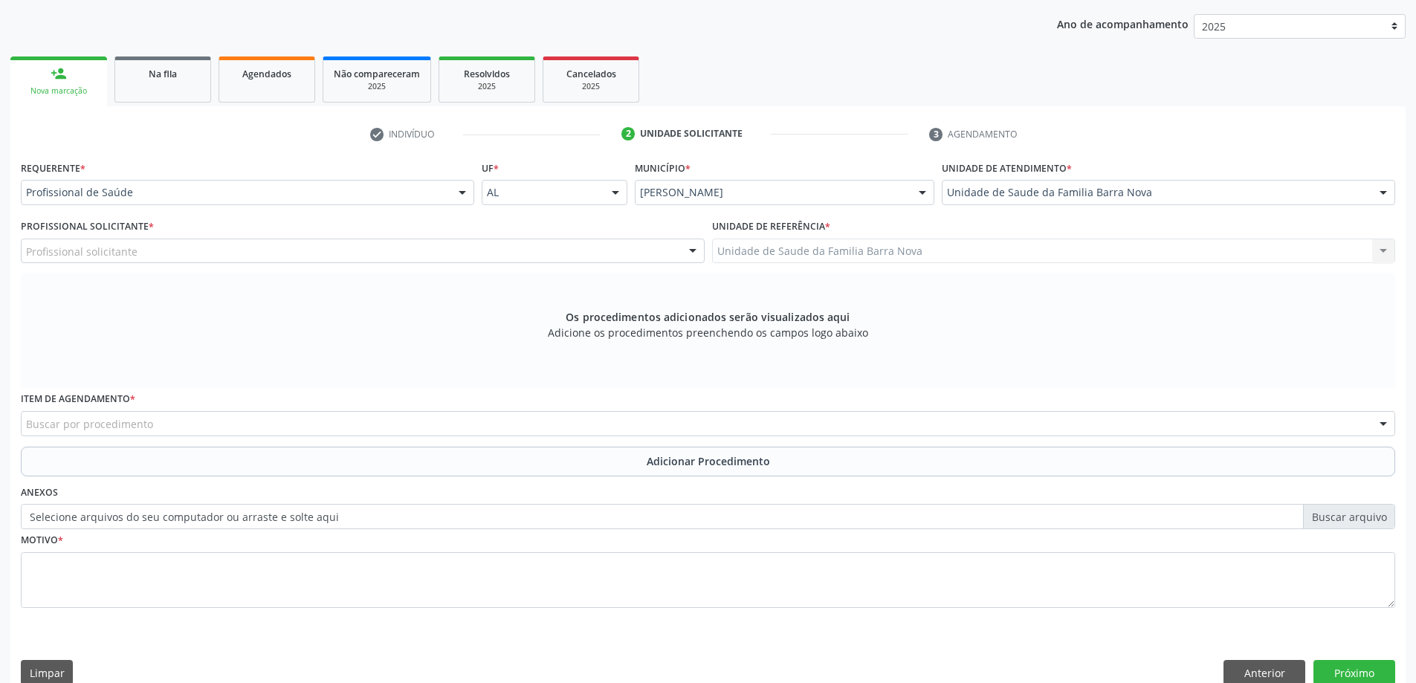
click at [430, 252] on div "Profissional solicitante" at bounding box center [363, 251] width 684 height 25
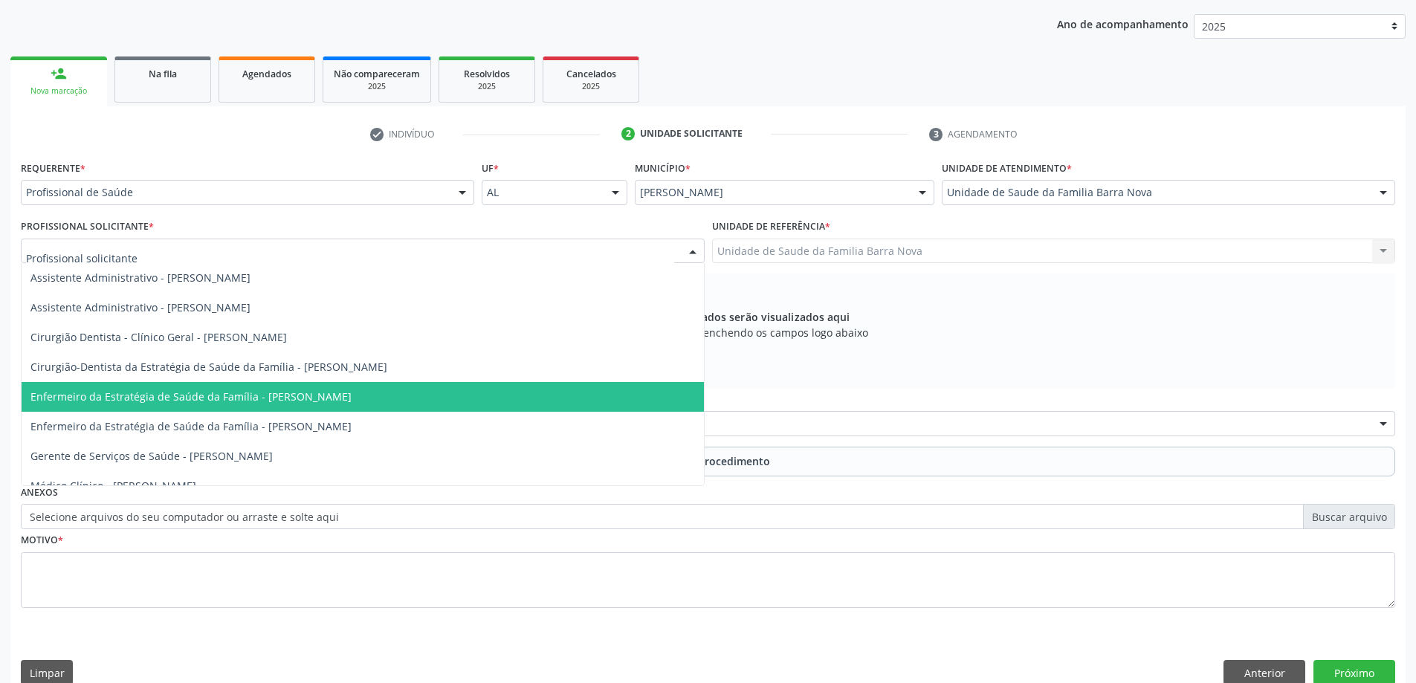
click at [352, 399] on span "Enfermeiro da Estratégia de Saúde da Família - [PERSON_NAME]" at bounding box center [190, 397] width 321 height 14
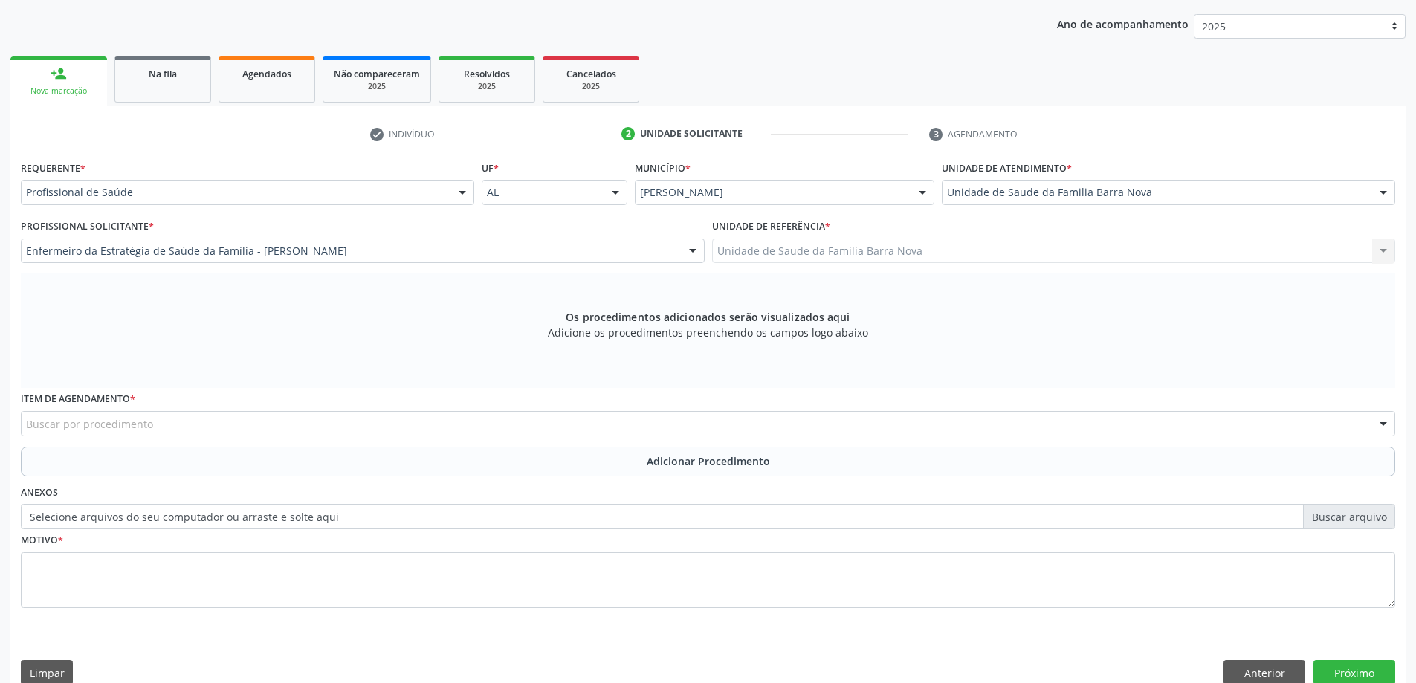
click at [385, 425] on div "Buscar por procedimento" at bounding box center [708, 423] width 1375 height 25
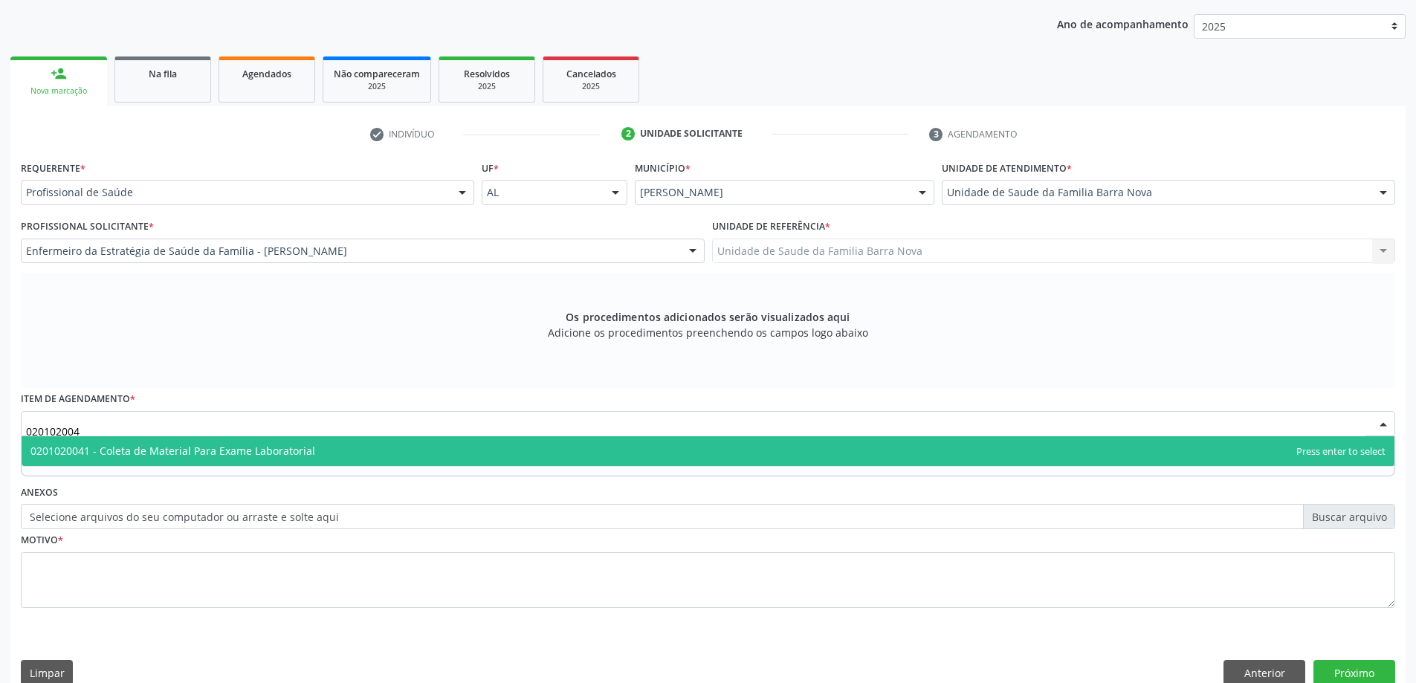
type input "0201020041"
click at [407, 448] on span "0201020041 - Coleta de Material Para Exame Laboratorial" at bounding box center [708, 451] width 1373 height 30
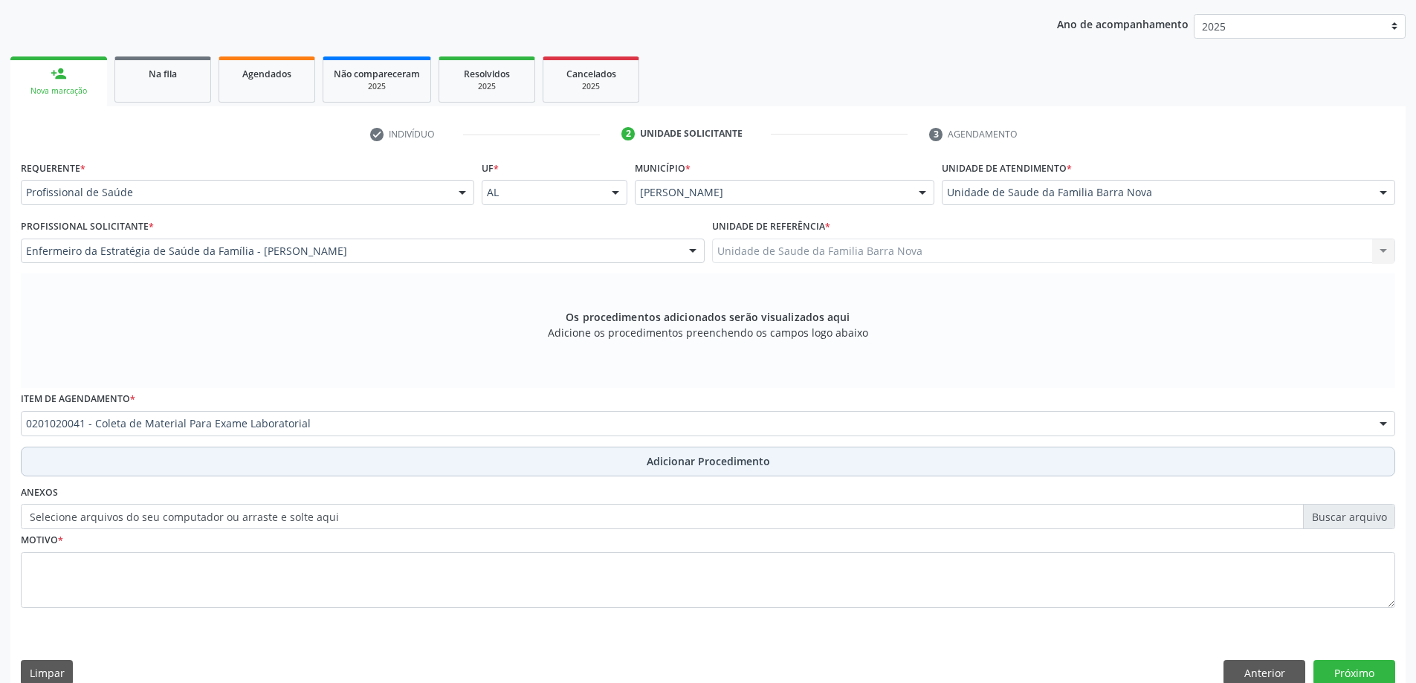
click at [517, 459] on button "Adicionar Procedimento" at bounding box center [708, 462] width 1375 height 30
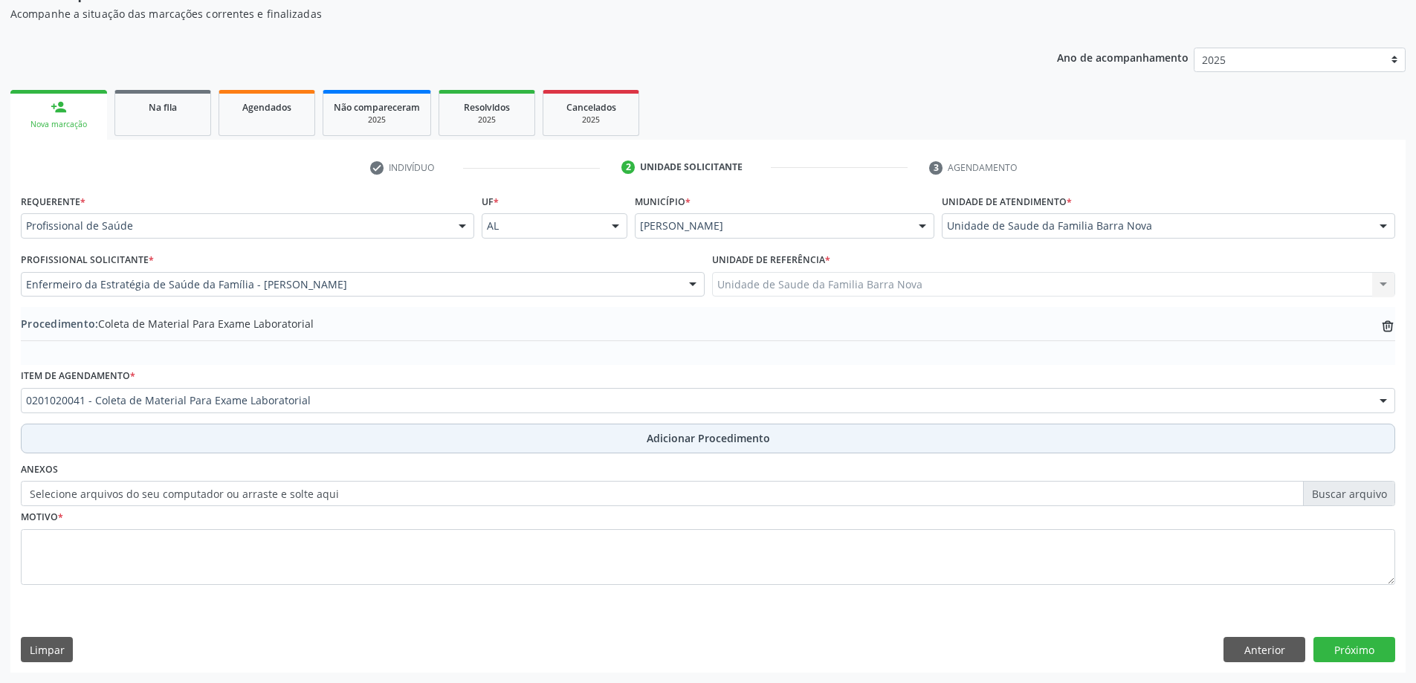
scroll to position [153, 0]
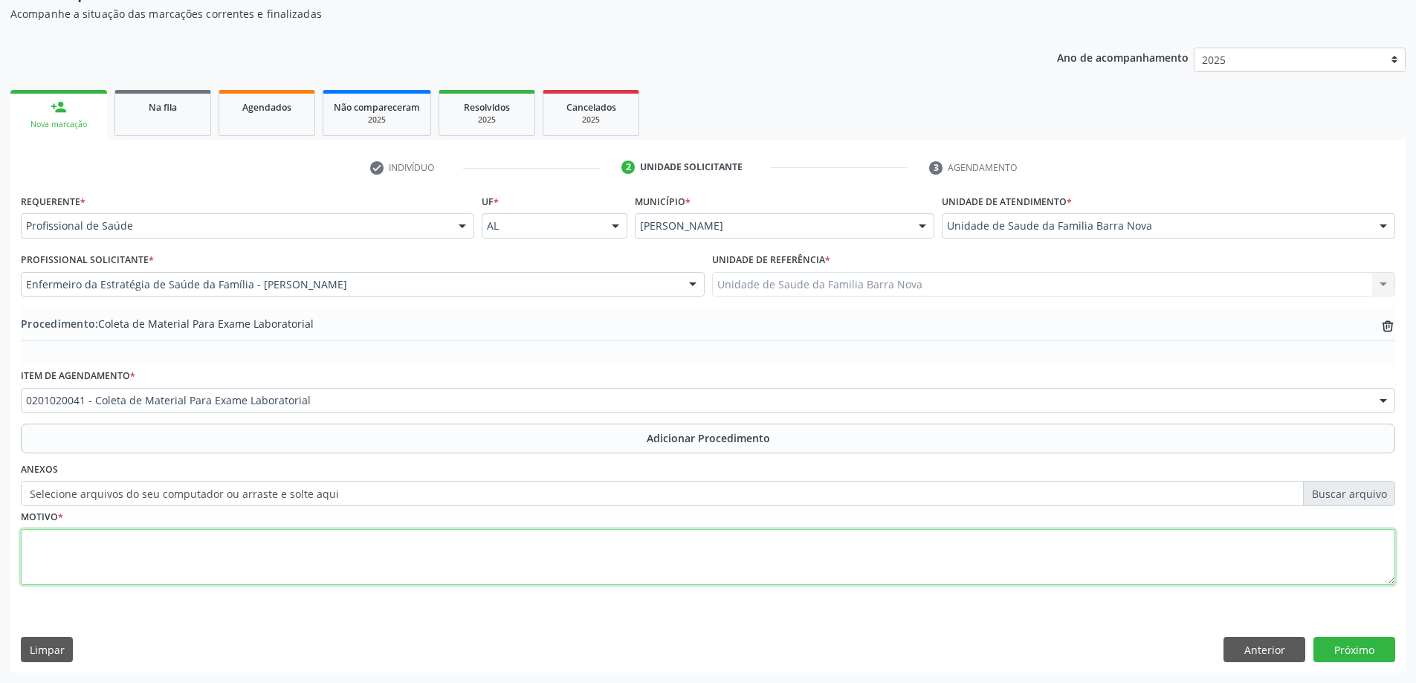
click at [303, 575] on textarea at bounding box center [708, 557] width 1375 height 57
type textarea "ROTINA."
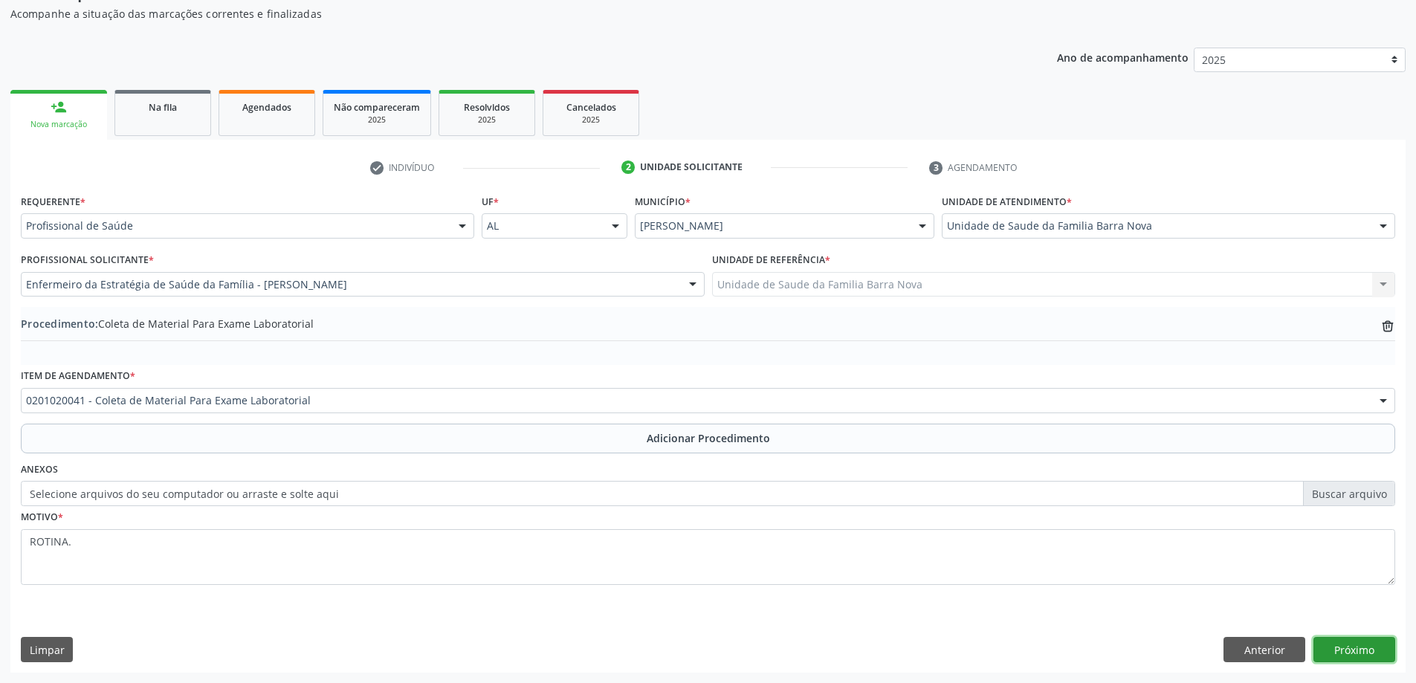
click at [1372, 653] on button "Próximo" at bounding box center [1355, 649] width 82 height 25
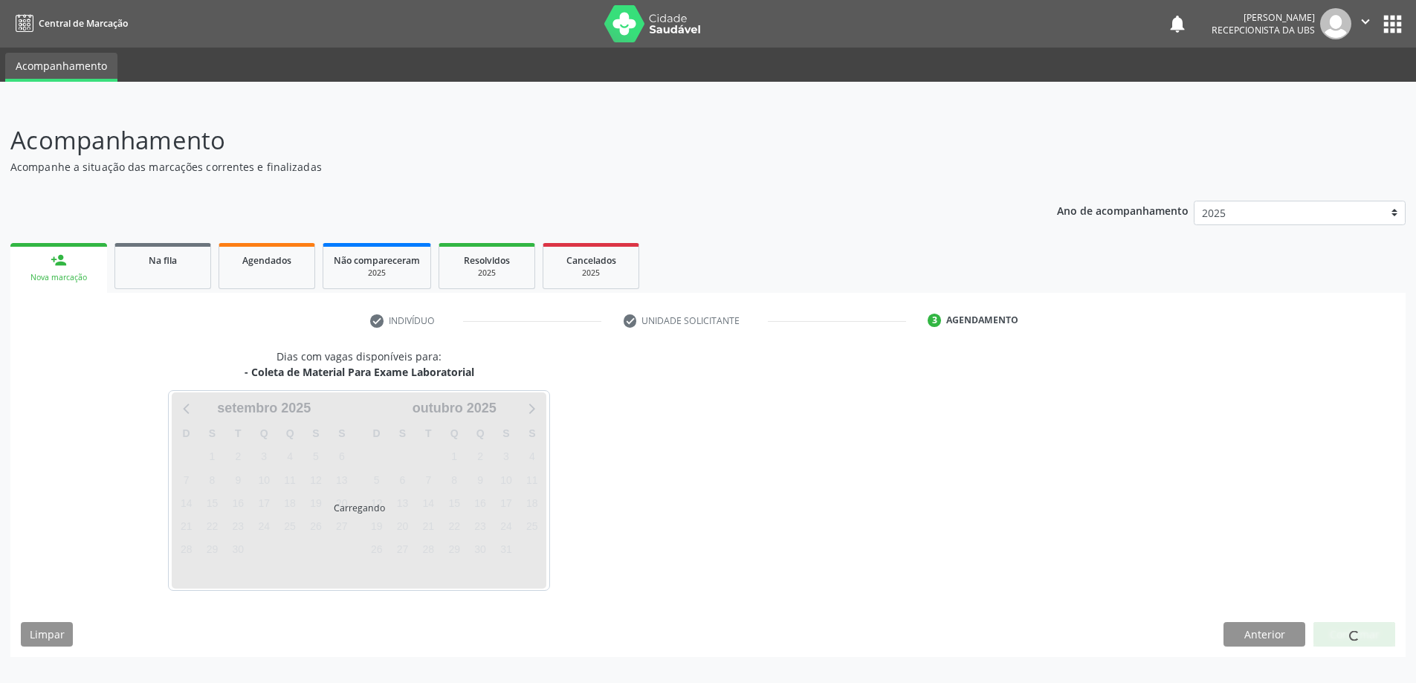
scroll to position [0, 0]
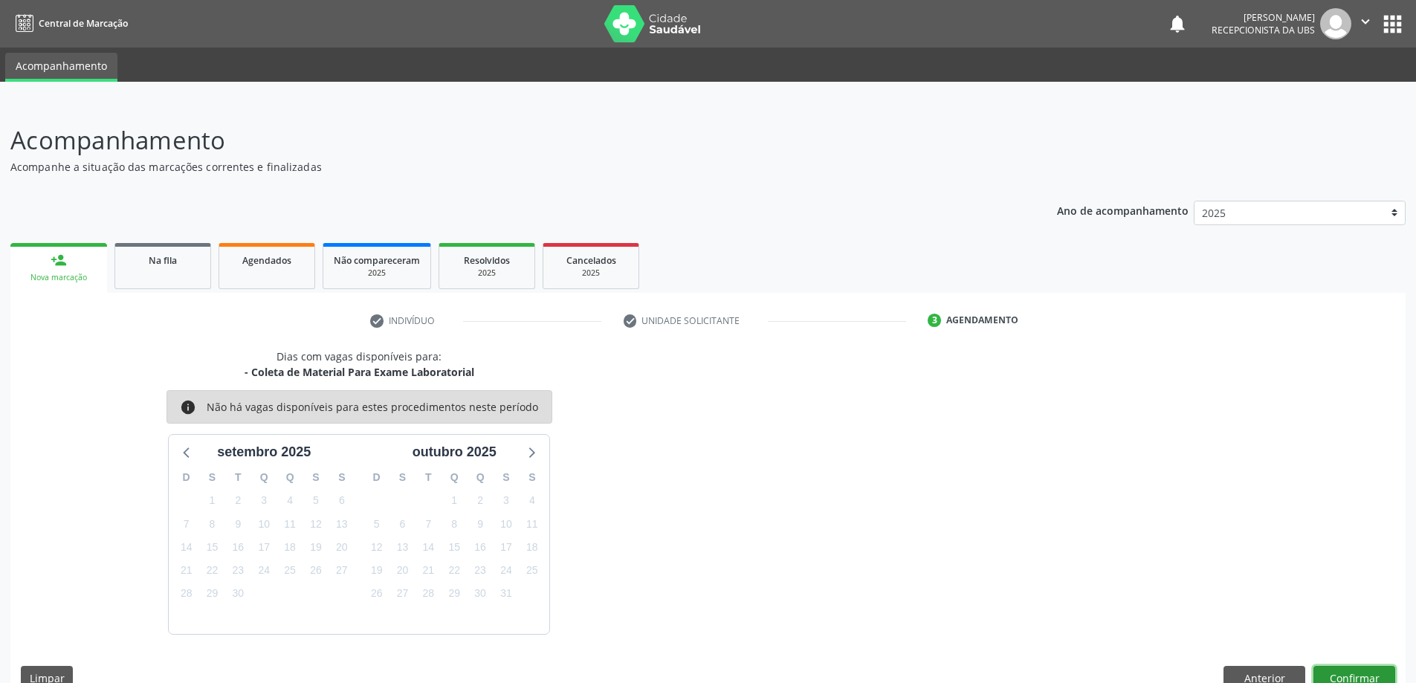
click at [1346, 676] on button "Confirmar" at bounding box center [1355, 678] width 82 height 25
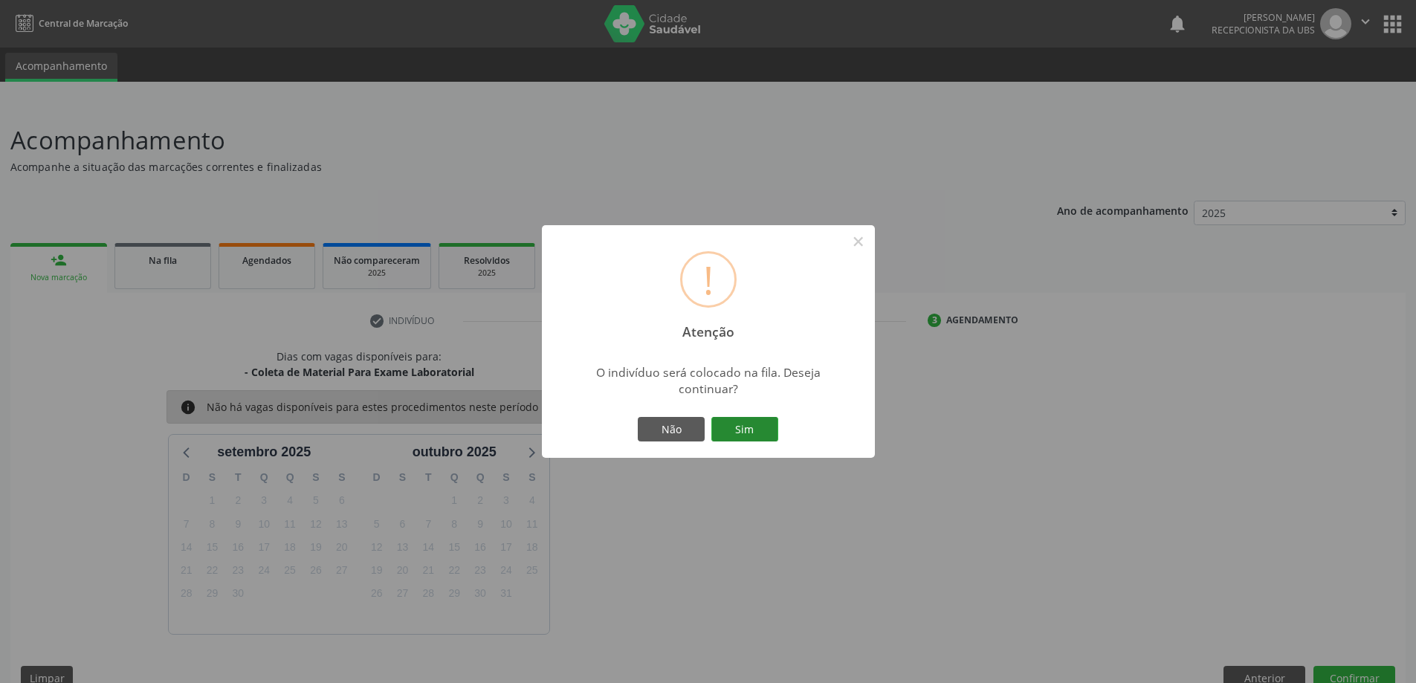
click at [746, 436] on button "Sim" at bounding box center [745, 429] width 67 height 25
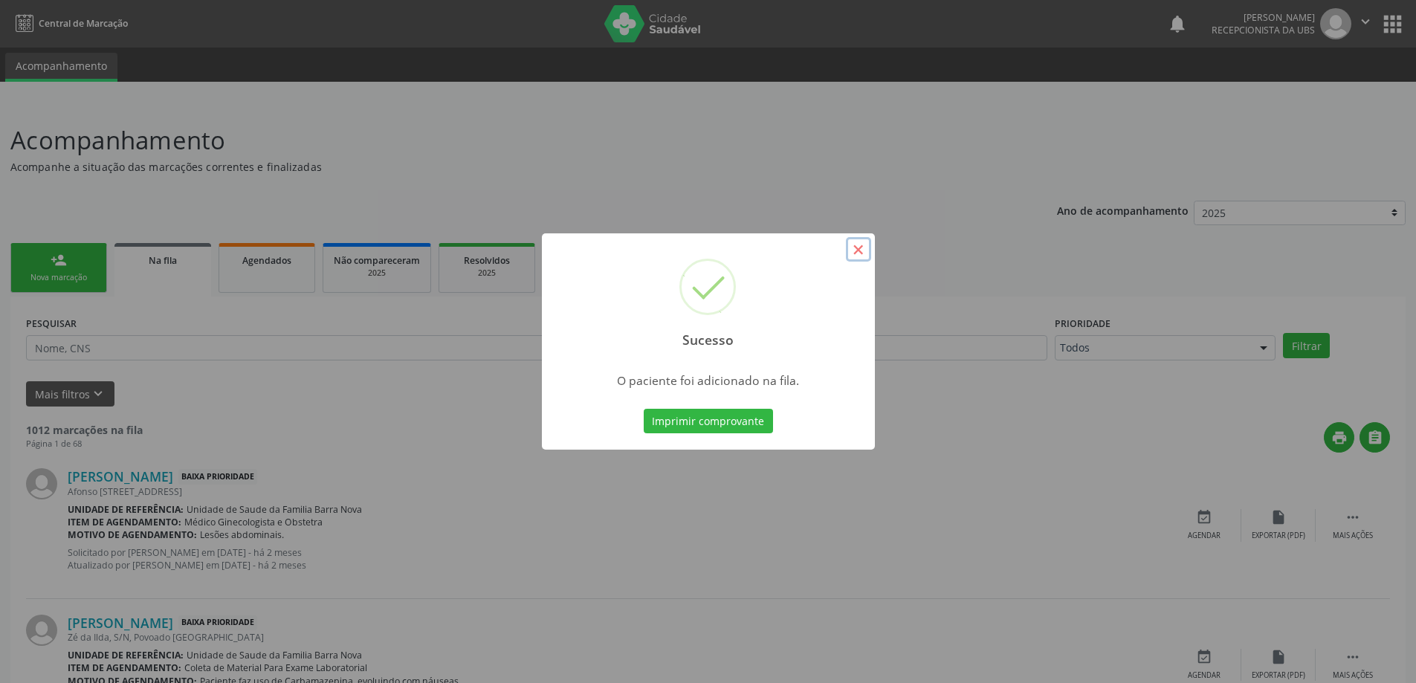
click at [862, 250] on button "×" at bounding box center [858, 249] width 25 height 25
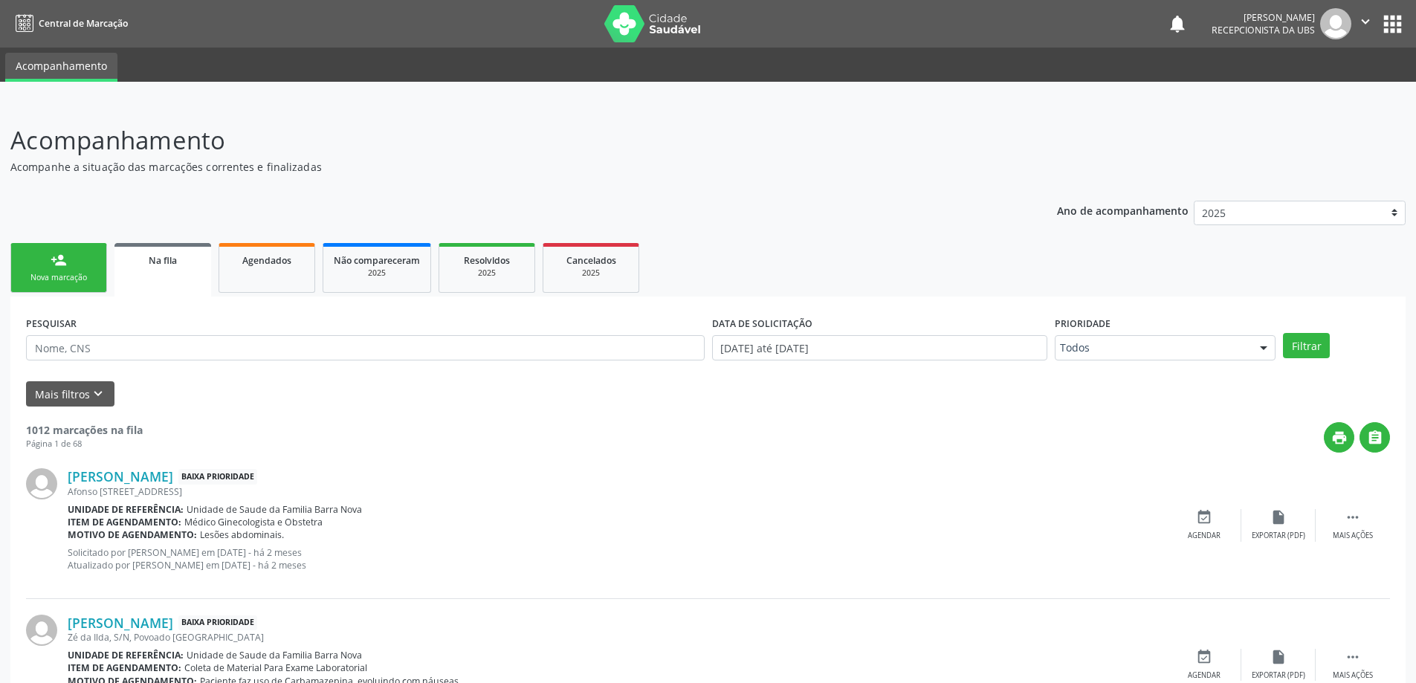
click at [72, 277] on div "Nova marcação" at bounding box center [59, 277] width 74 height 11
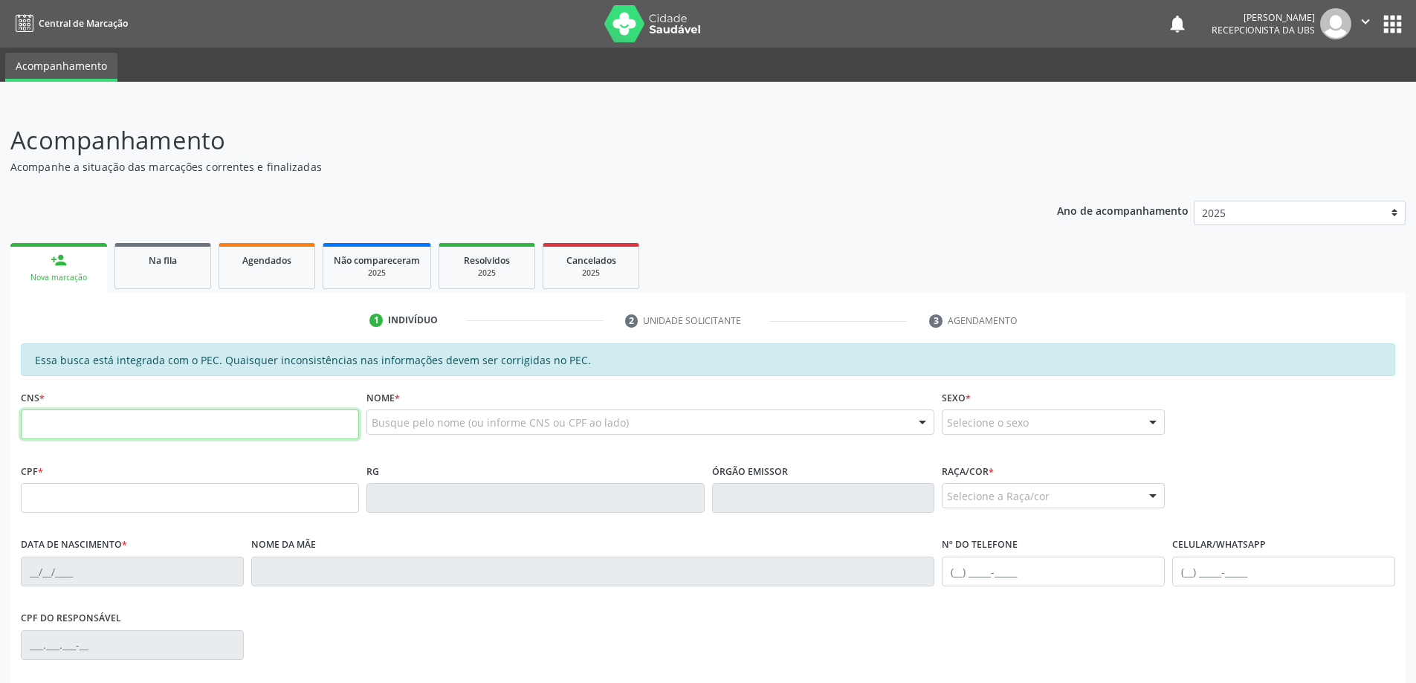
click at [89, 410] on input "text" at bounding box center [190, 425] width 338 height 30
type input "701 4086 2762 5734"
type input "115.528.424-01"
type input "17/11/2008"
type input "Maria Jesus Soares Cavalcante Rodrigues"
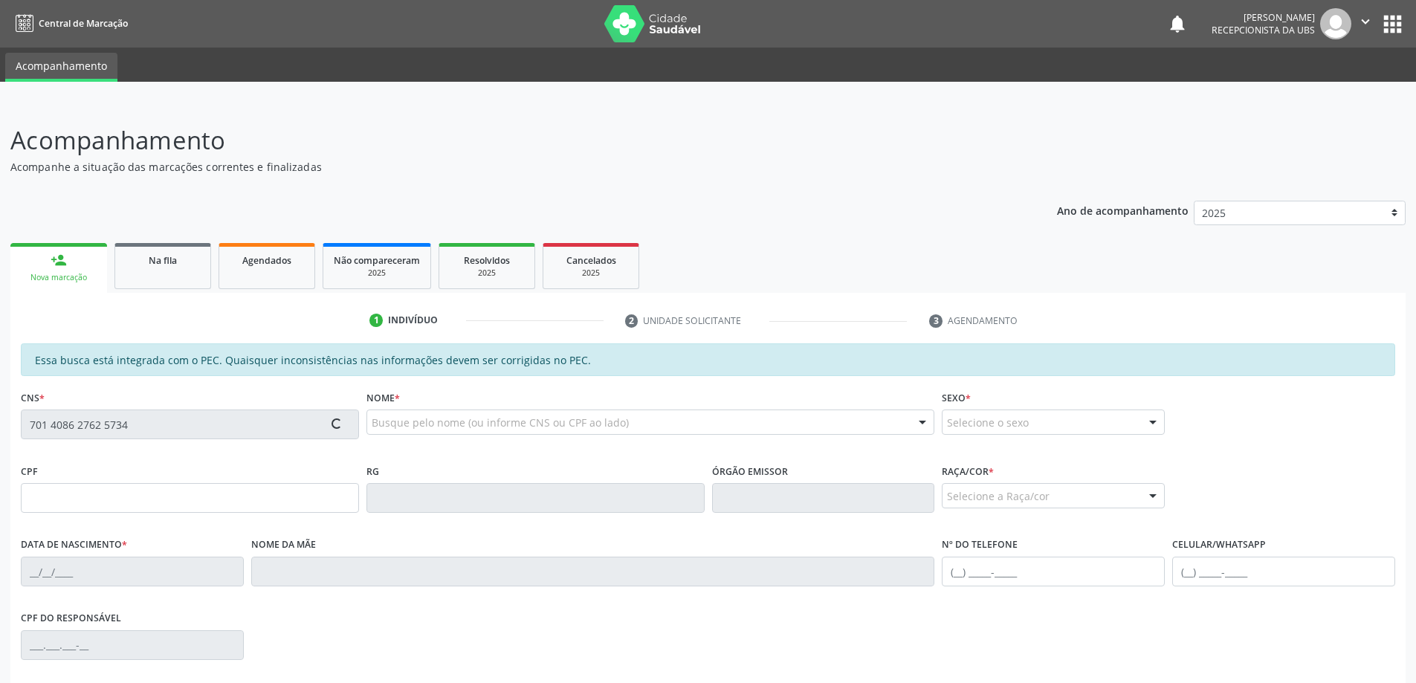
type input "(82) 99957-4794"
type input "1126"
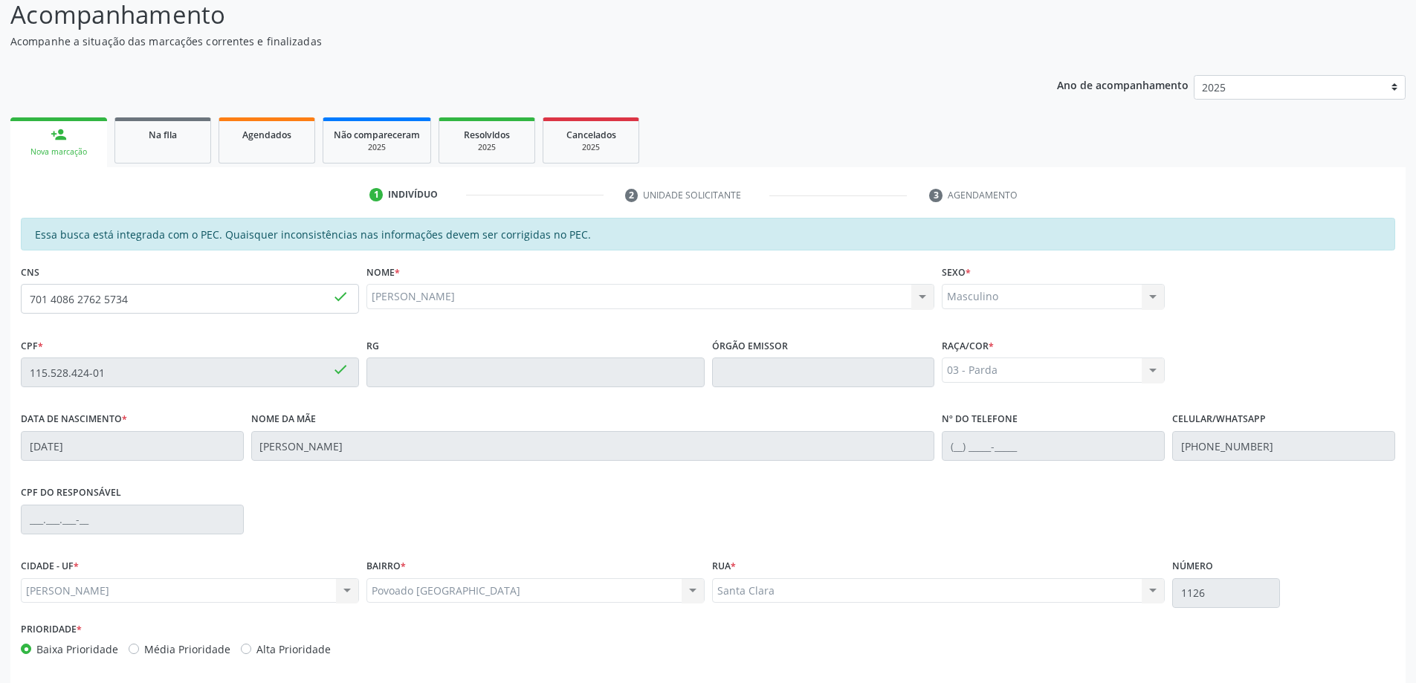
scroll to position [187, 0]
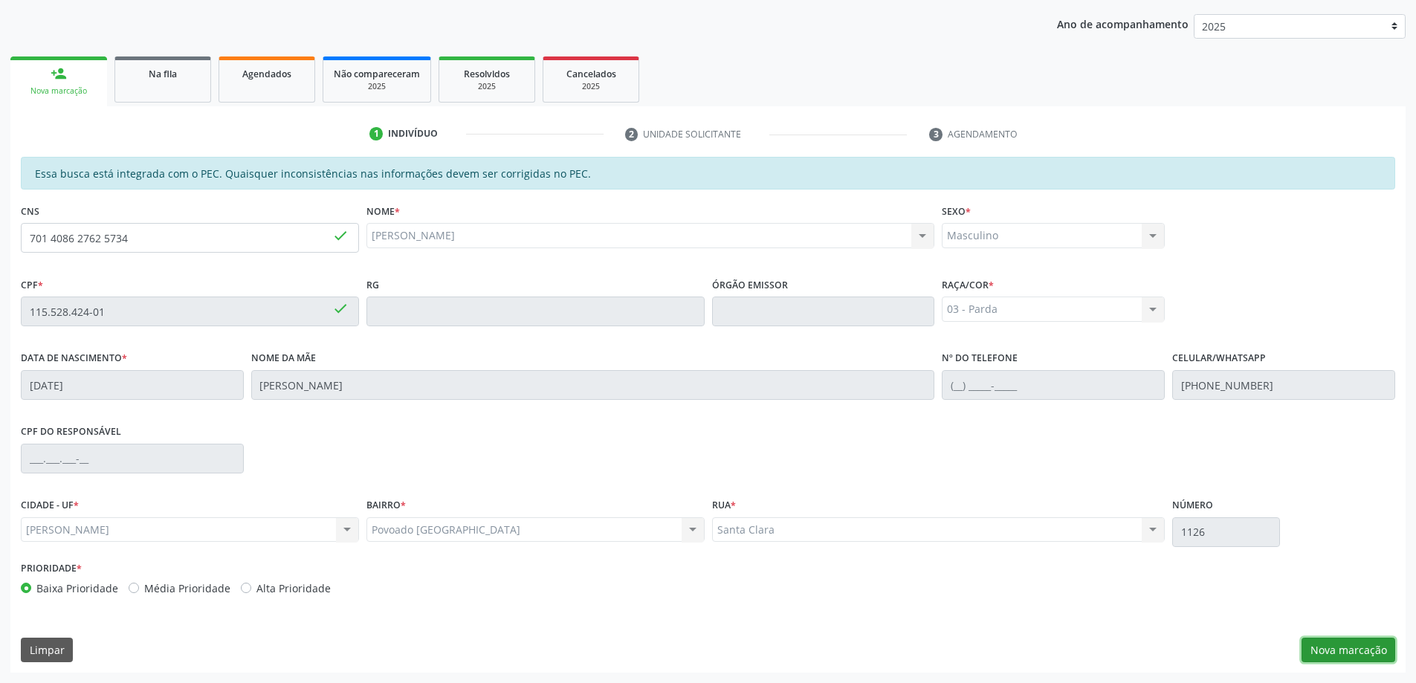
click at [1350, 654] on button "Nova marcação" at bounding box center [1349, 650] width 94 height 25
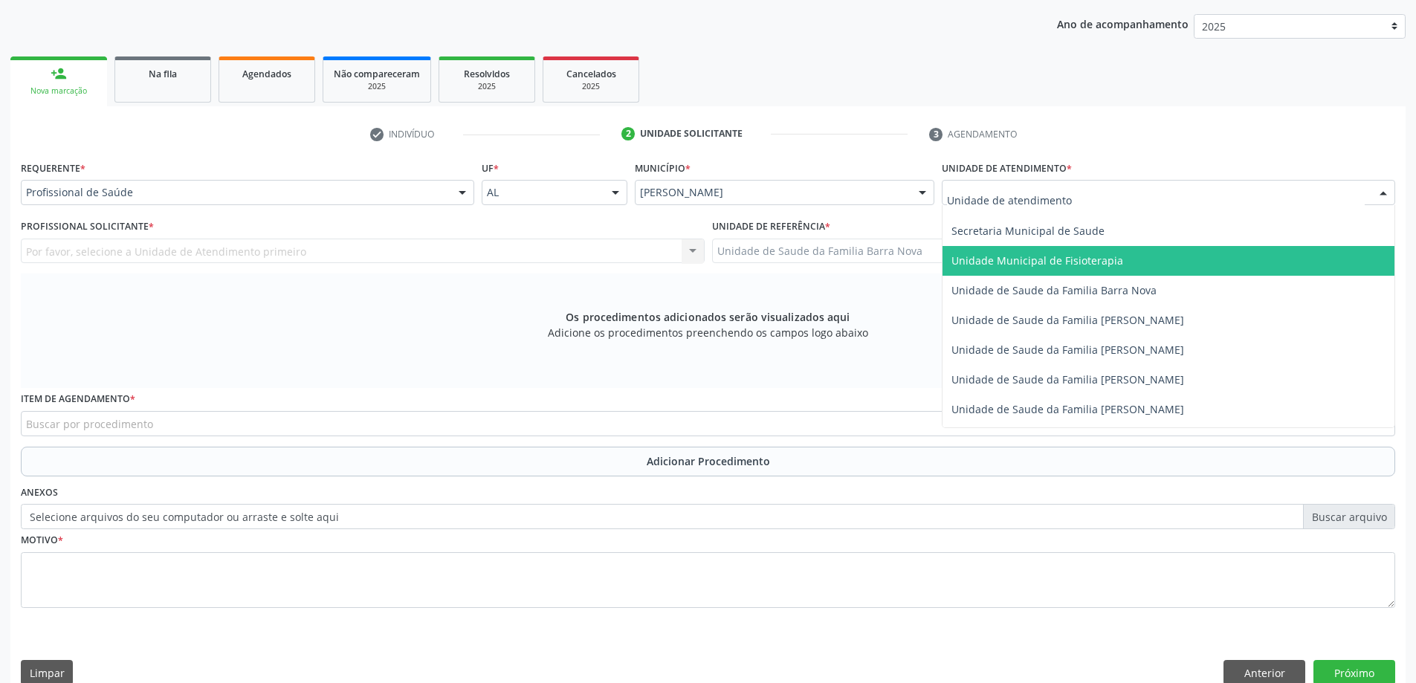
scroll to position [743, 0]
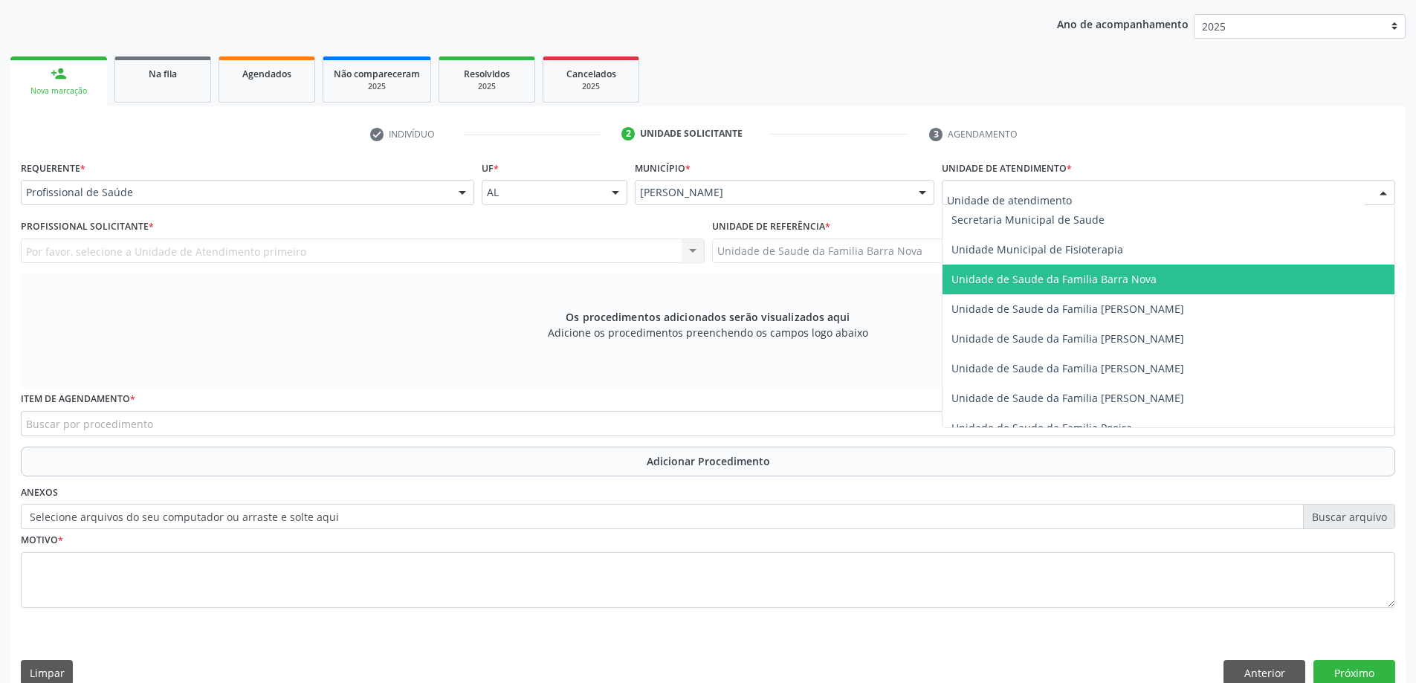
click at [1114, 285] on span "Unidade de Saude da Familia Barra Nova" at bounding box center [1054, 279] width 205 height 14
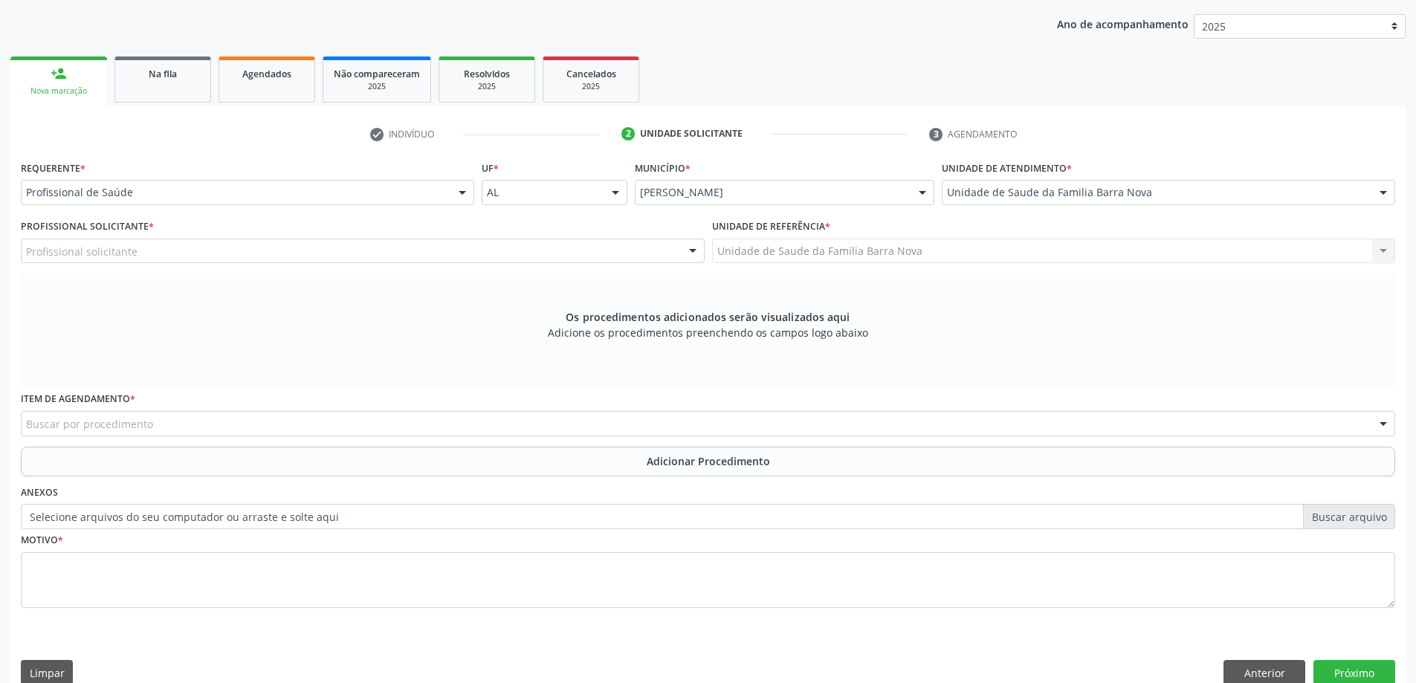
click at [321, 250] on div "Profissional solicitante" at bounding box center [363, 251] width 684 height 25
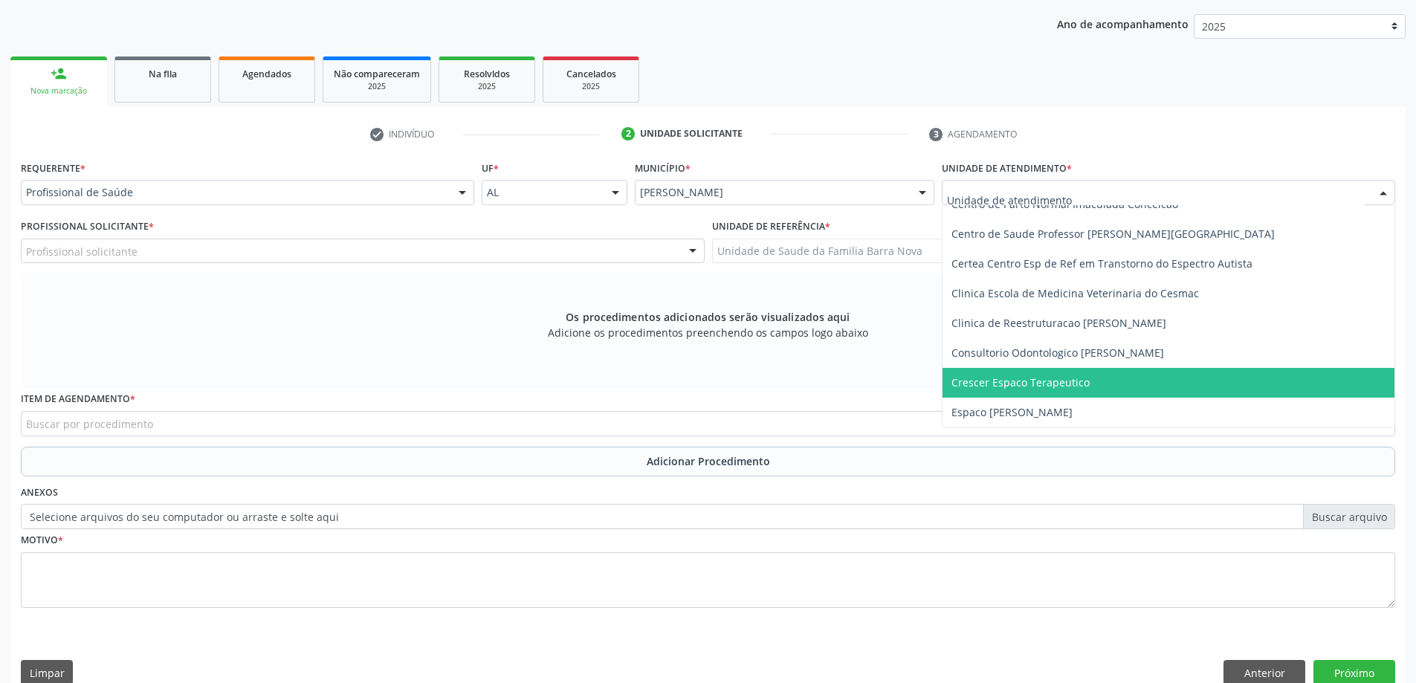
scroll to position [149, 0]
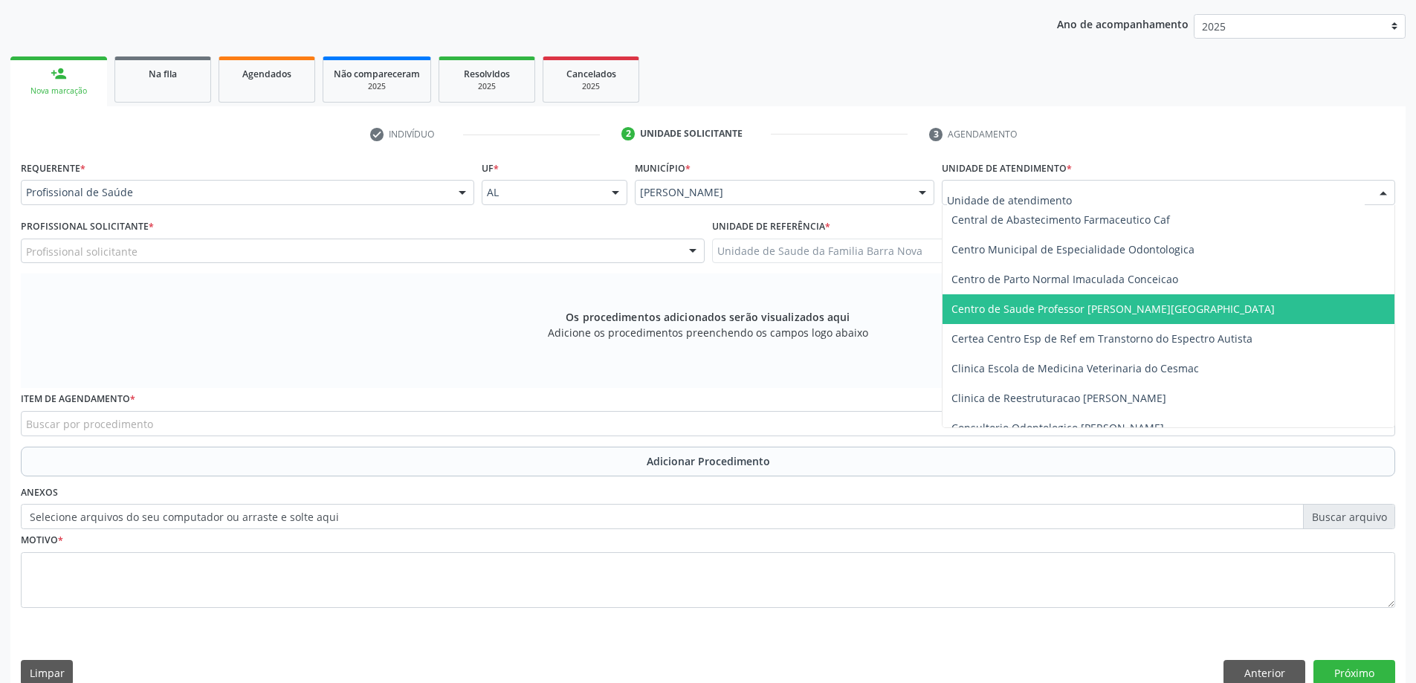
click at [1169, 314] on span "Centro de Saude Professor [PERSON_NAME][GEOGRAPHIC_DATA]" at bounding box center [1169, 309] width 452 height 30
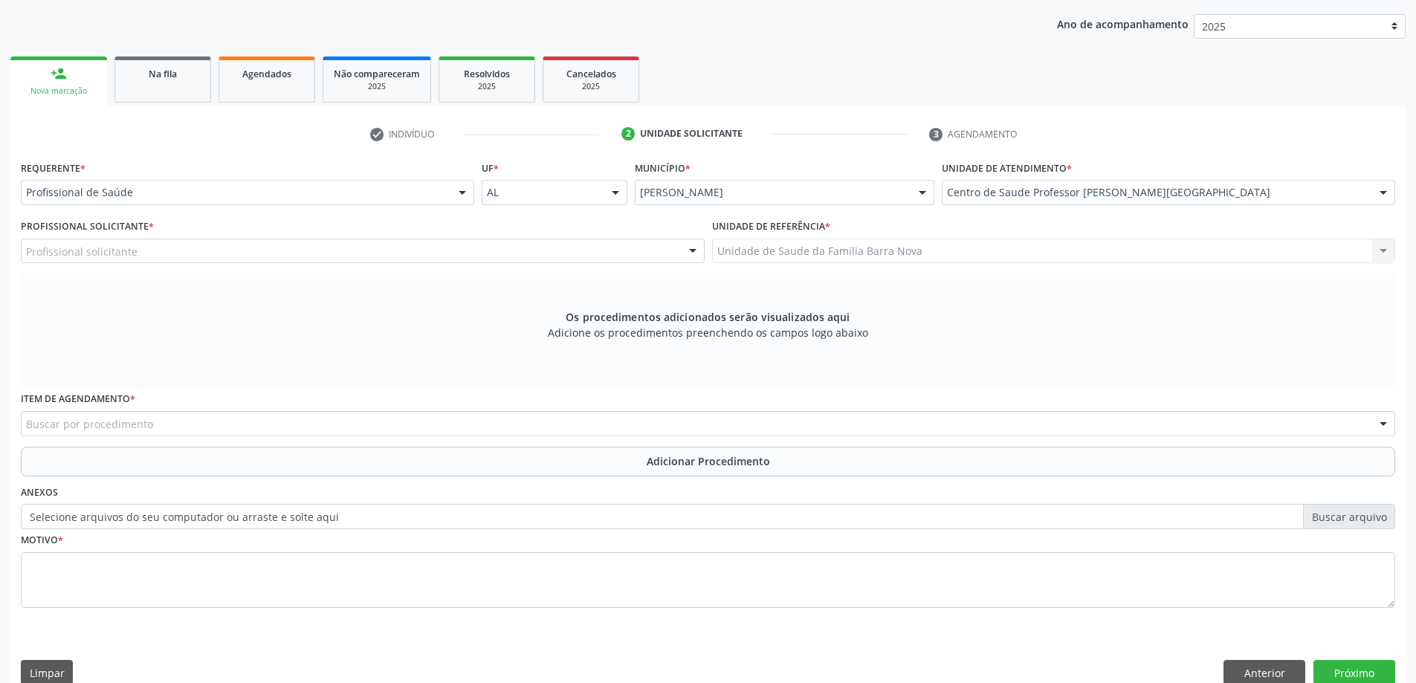
click at [433, 246] on div "Profissional solicitante Assistente Administrativo - Ana Patricia Lima da Silva…" at bounding box center [363, 251] width 684 height 25
click at [421, 252] on div "Profissional solicitante" at bounding box center [363, 251] width 684 height 25
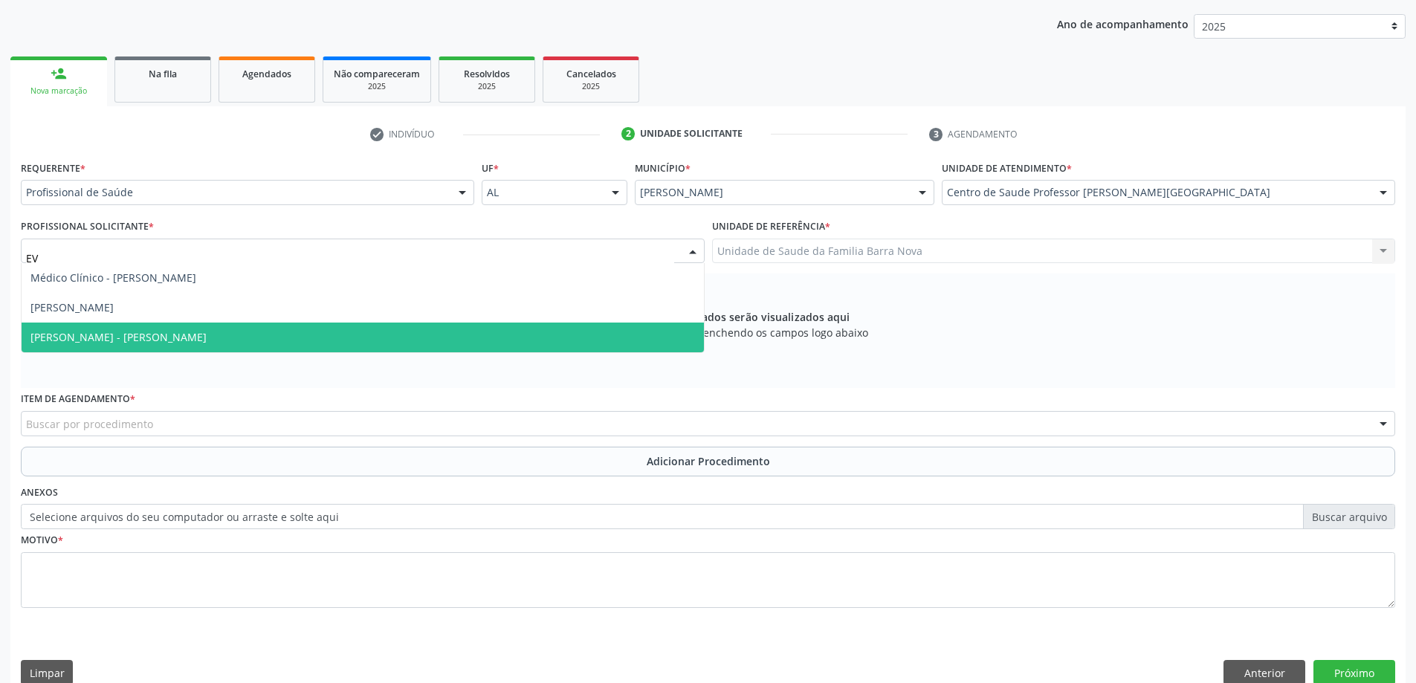
type input "EVE"
click at [356, 343] on span "Médico Psiquiatra - Jose Everaldo Souto" at bounding box center [363, 338] width 683 height 30
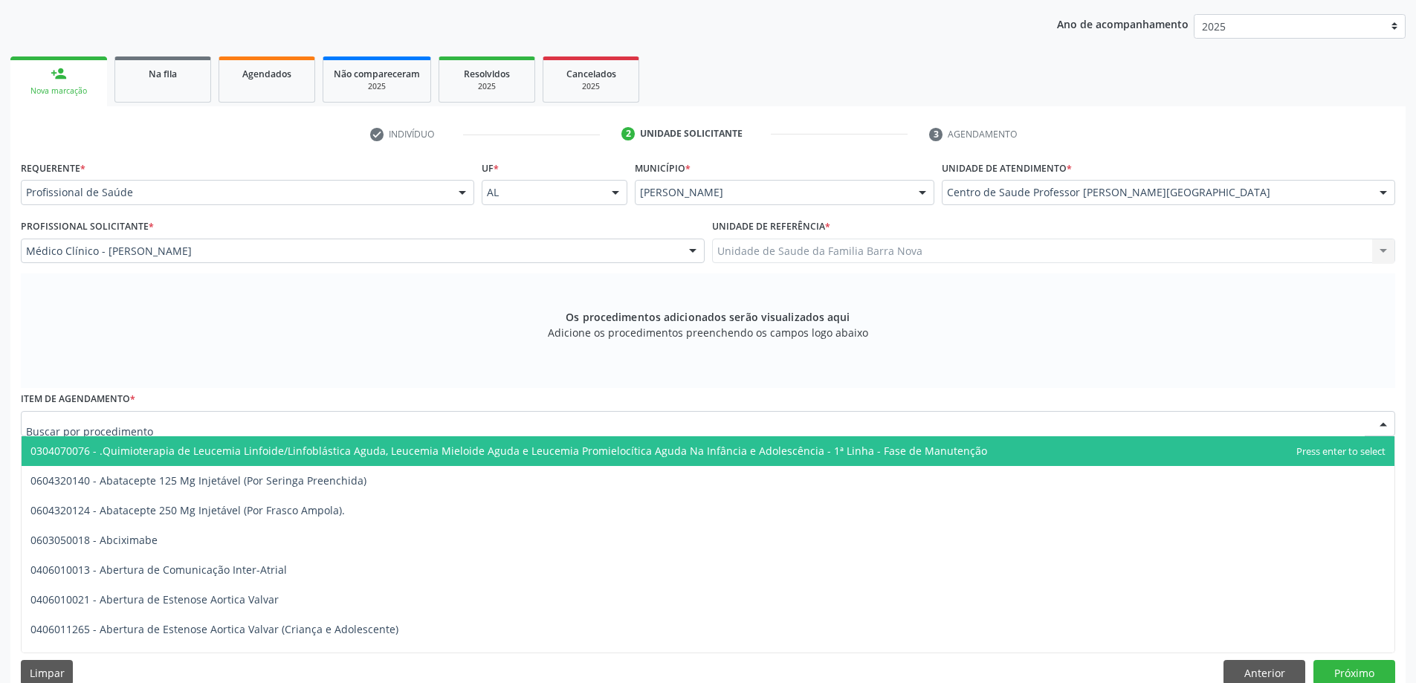
click at [613, 427] on div at bounding box center [708, 423] width 1375 height 25
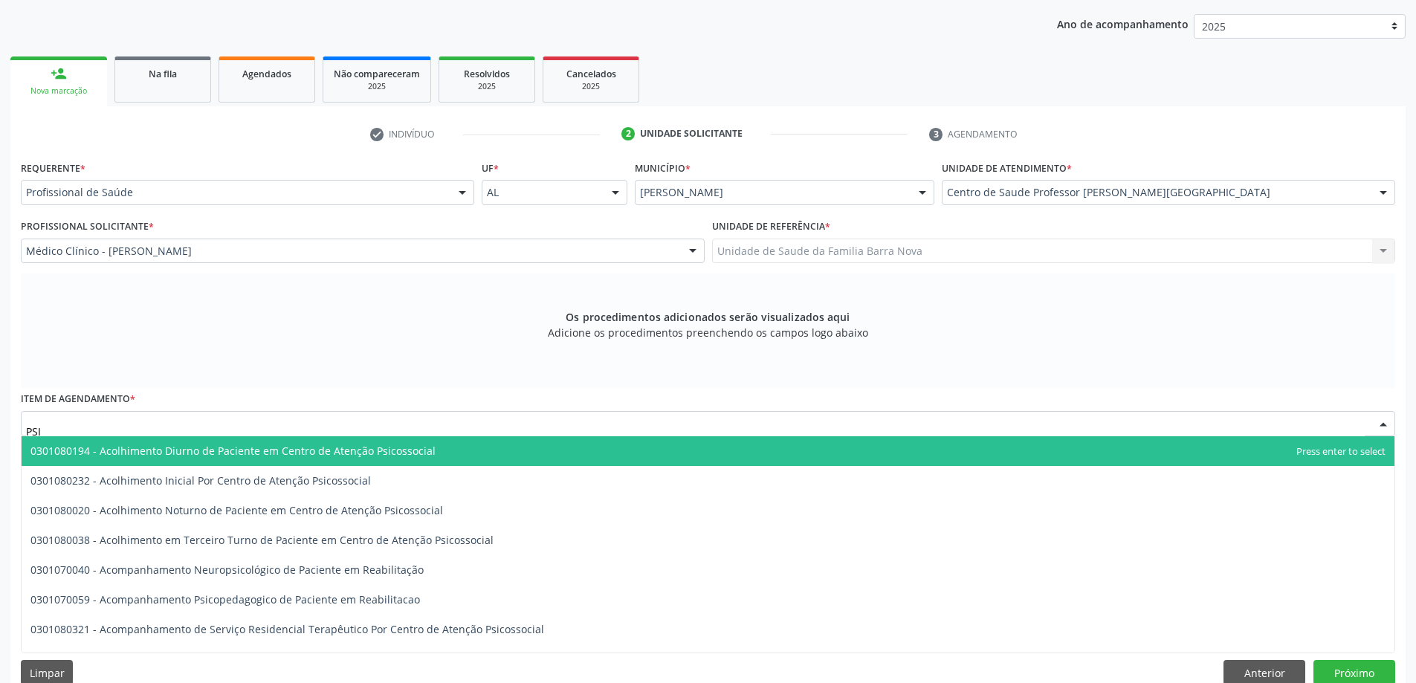
type input "PSIQ"
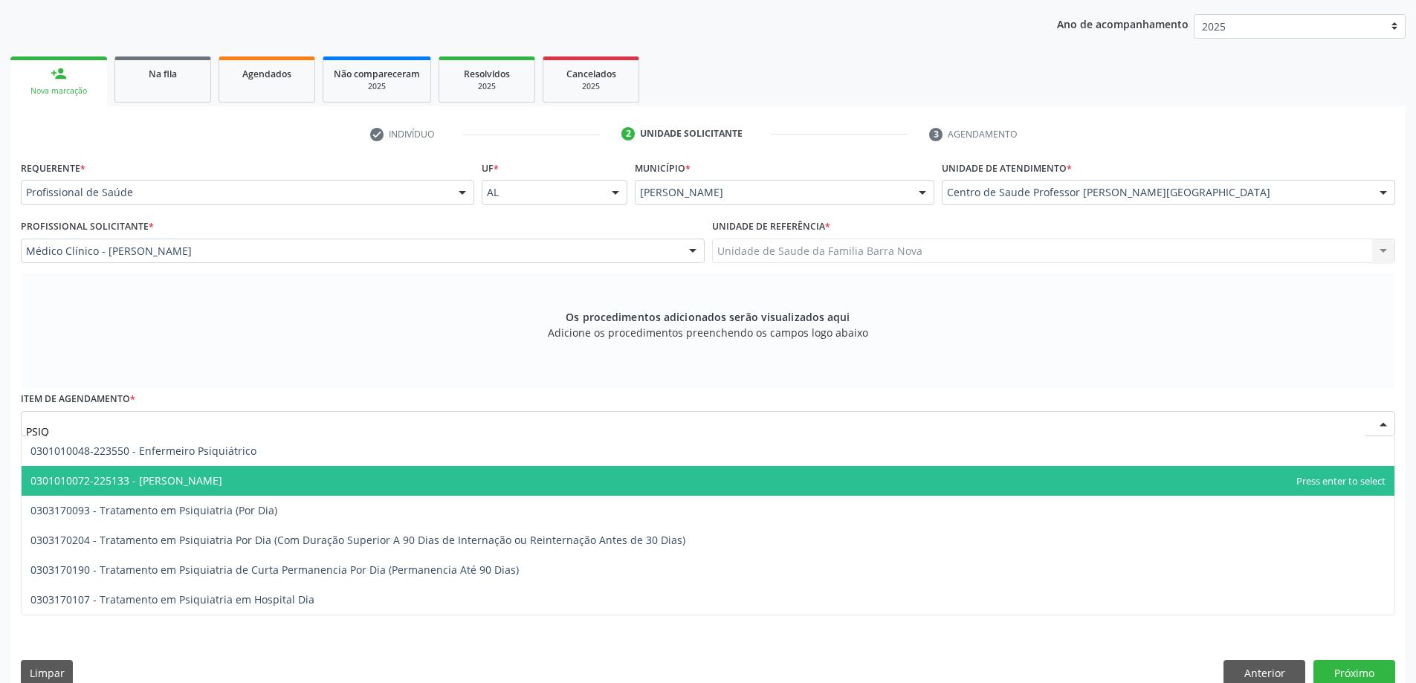
click at [408, 484] on span "0301010072-225133 - Médico Psiquiatra" at bounding box center [708, 481] width 1373 height 30
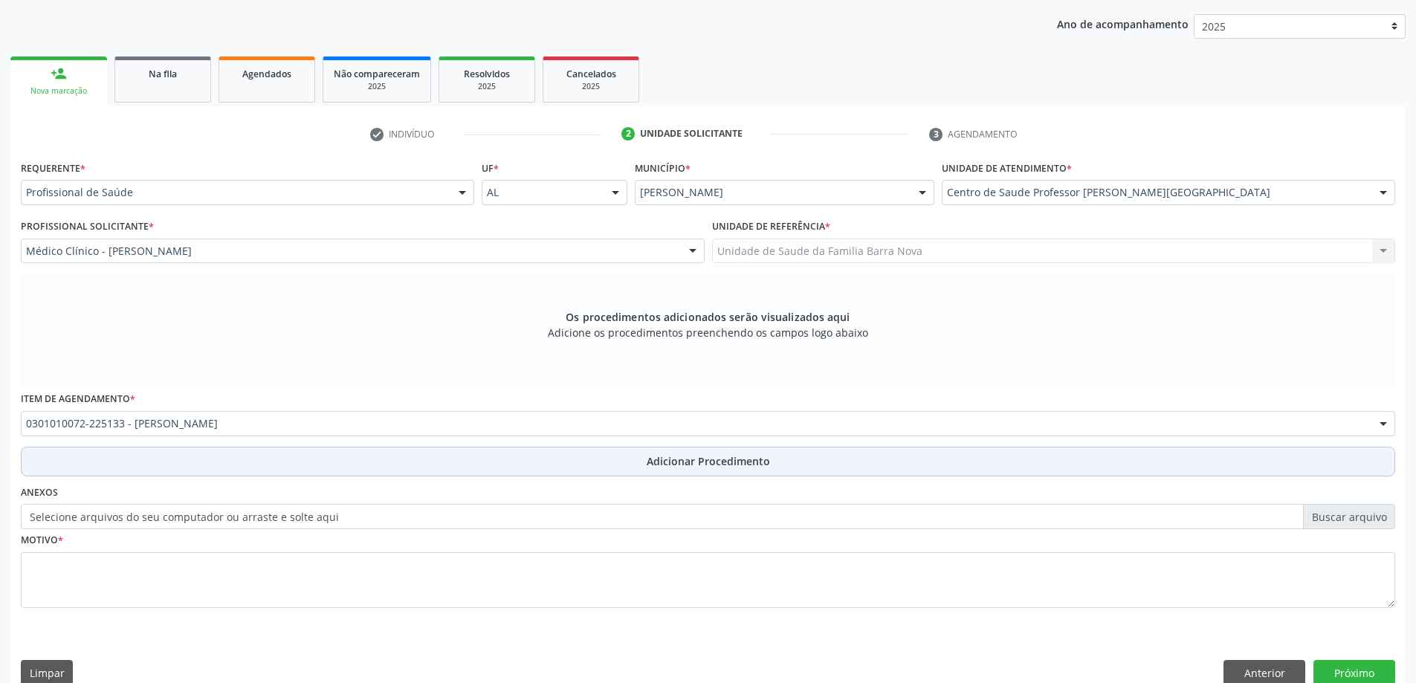
click at [659, 459] on span "Adicionar Procedimento" at bounding box center [708, 462] width 123 height 16
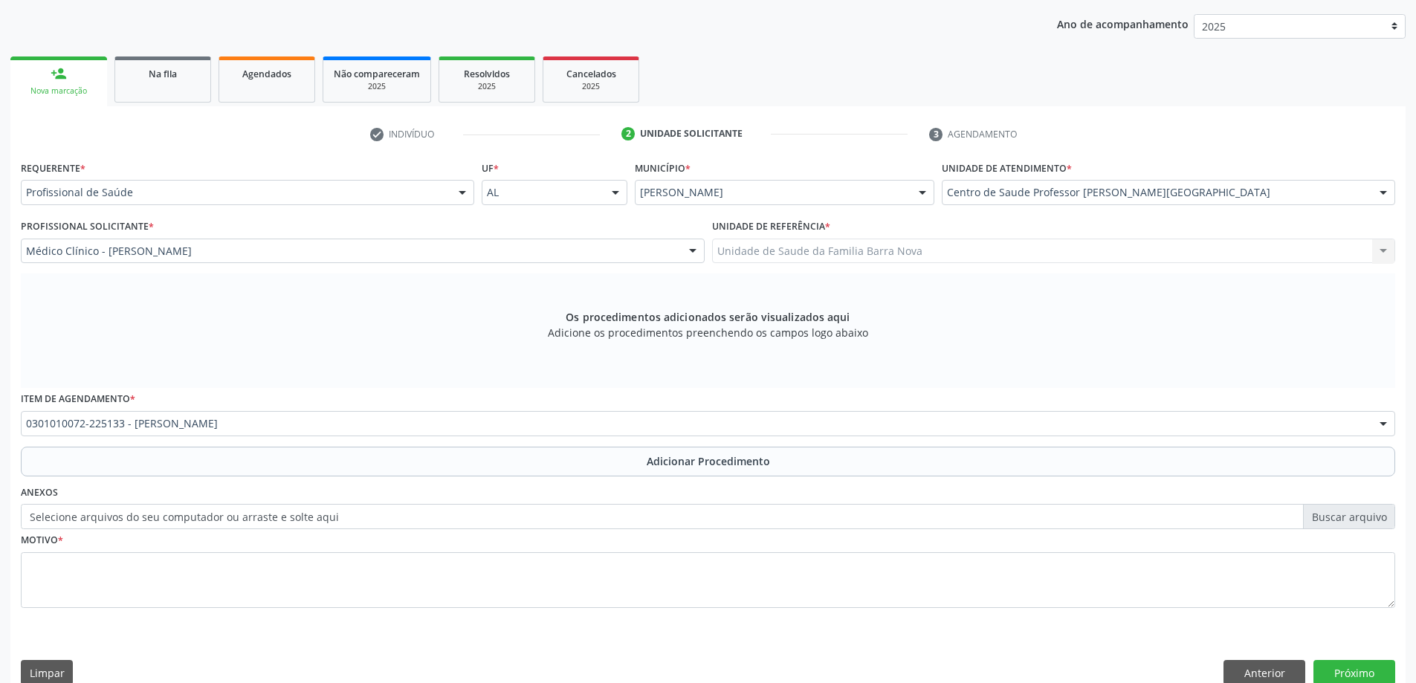
scroll to position [153, 0]
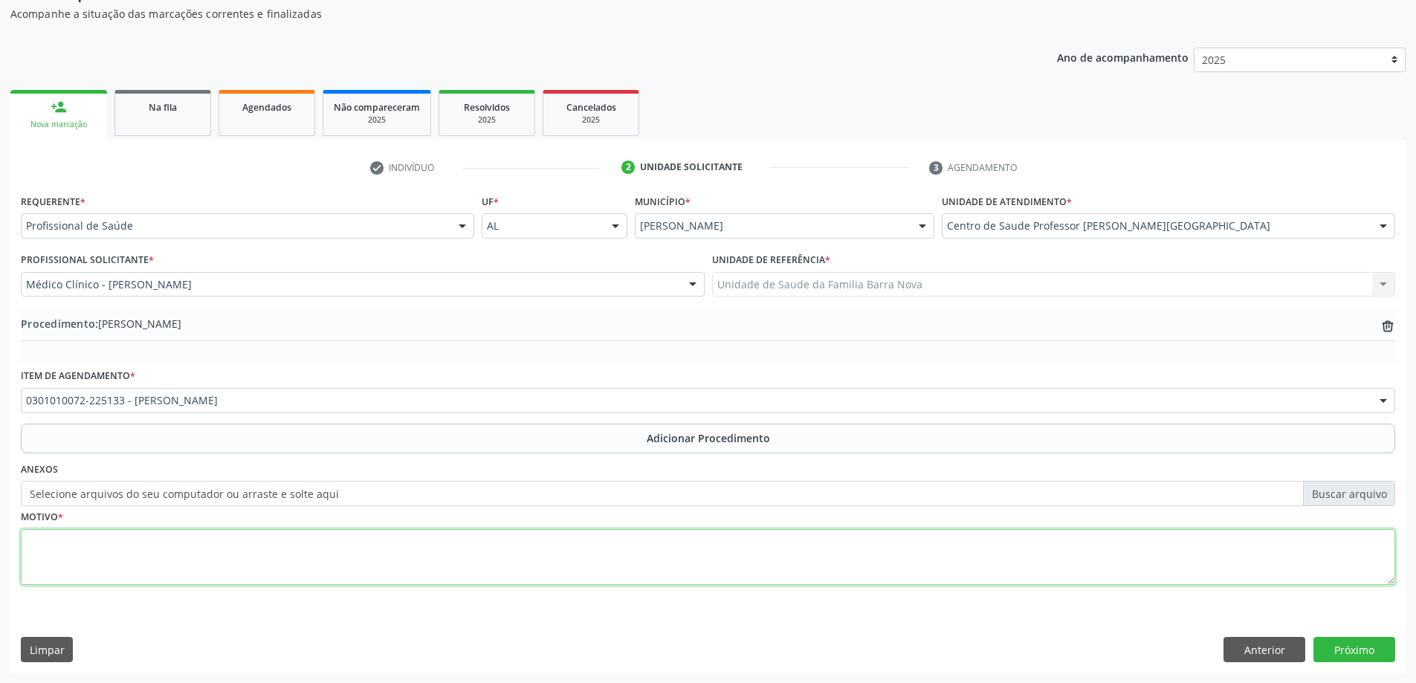
click at [281, 555] on textarea at bounding box center [708, 557] width 1375 height 57
type textarea "RETORNO COM 60 DIAS."
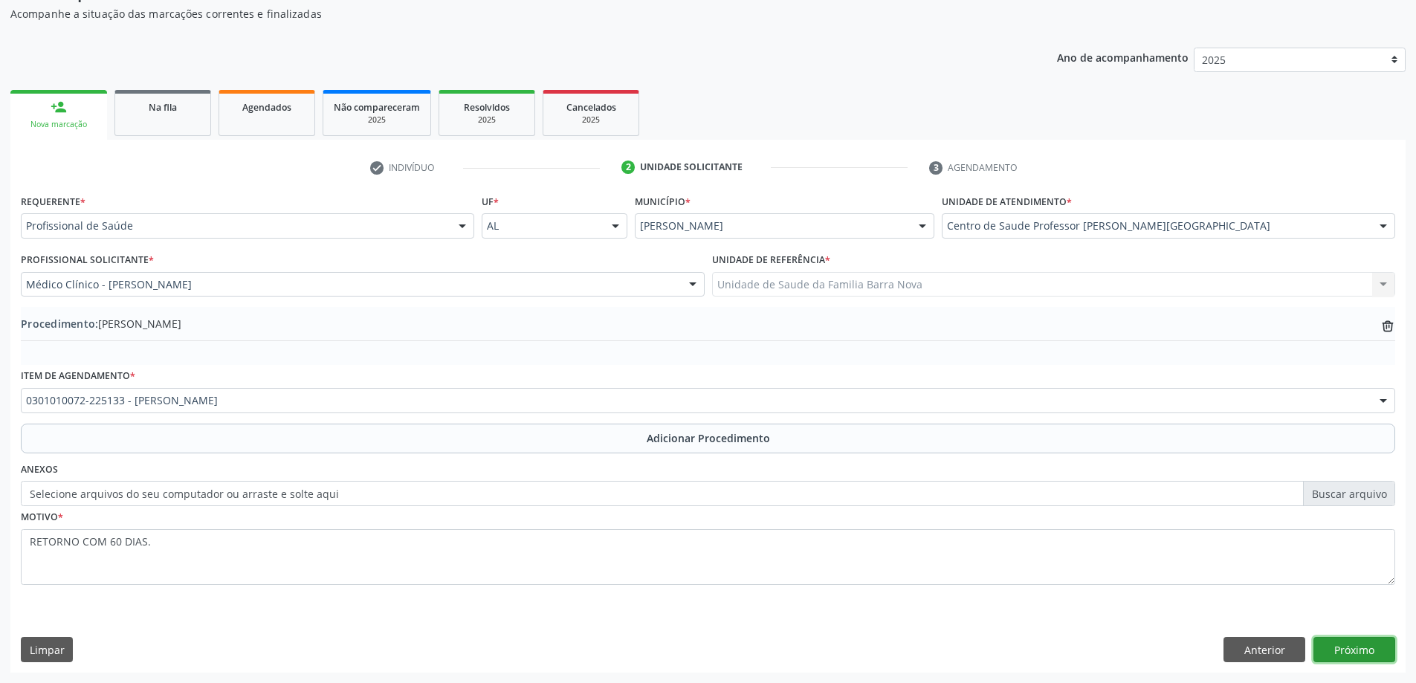
click at [1369, 648] on button "Próximo" at bounding box center [1355, 649] width 82 height 25
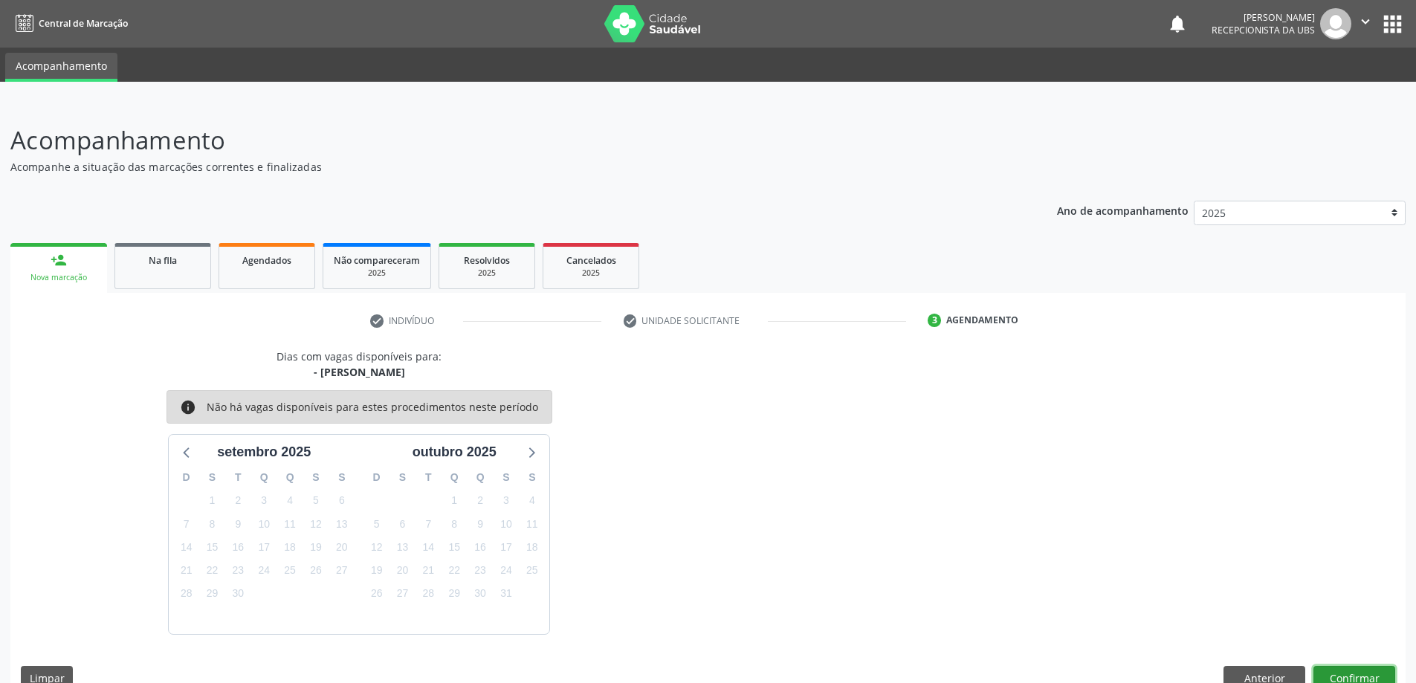
click at [1353, 674] on button "Confirmar" at bounding box center [1355, 678] width 82 height 25
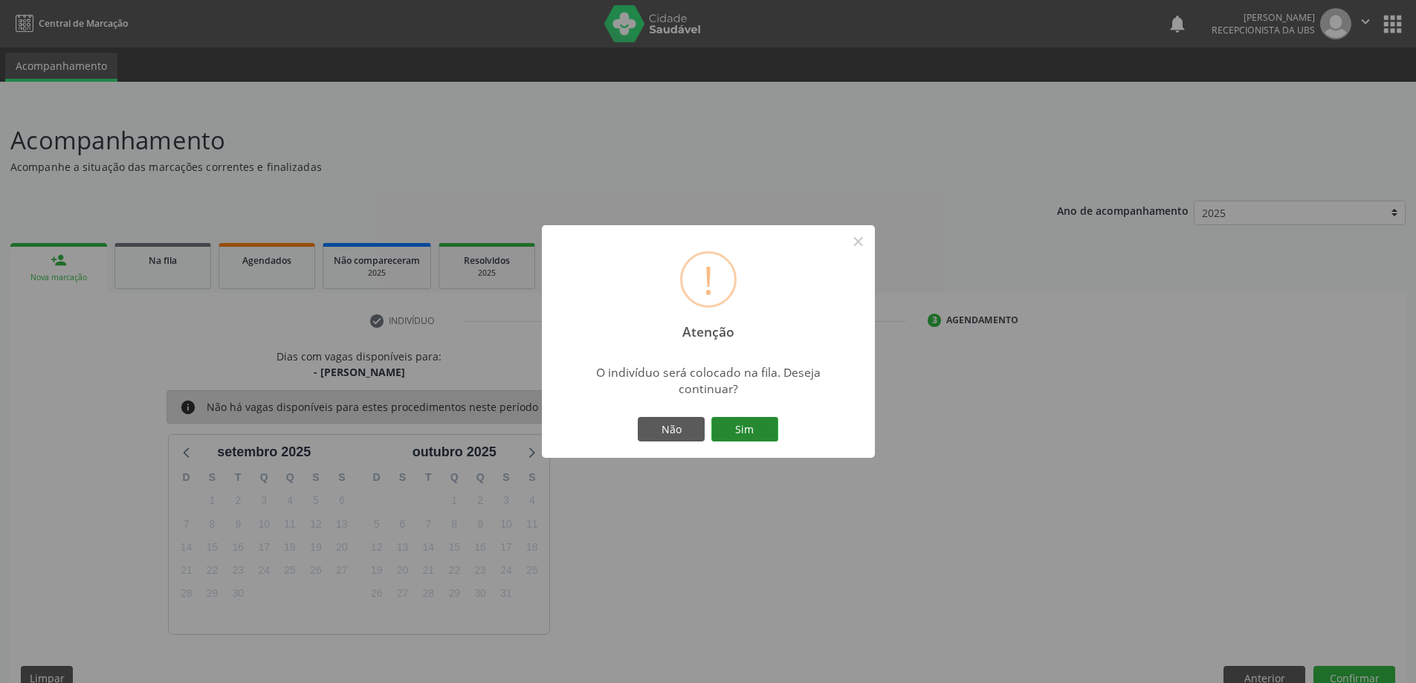
click at [750, 424] on button "Sim" at bounding box center [745, 429] width 67 height 25
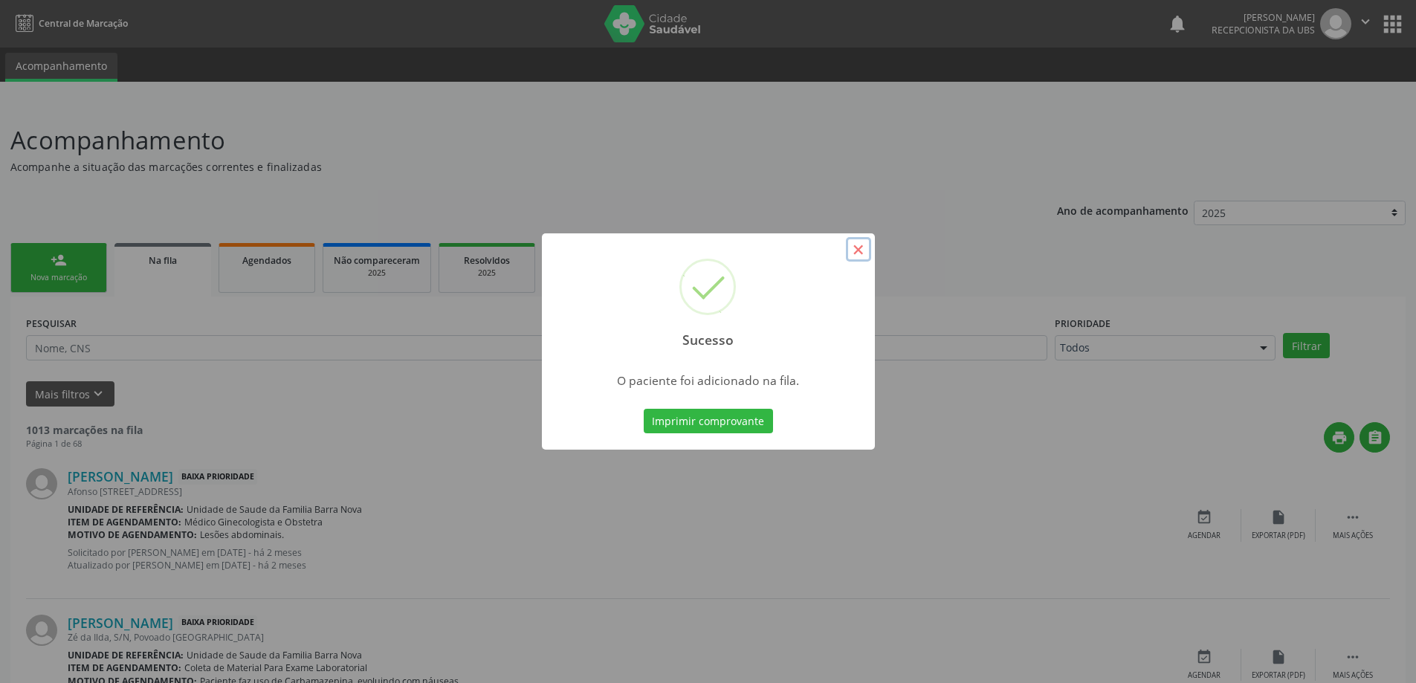
click at [857, 259] on button "×" at bounding box center [858, 249] width 25 height 25
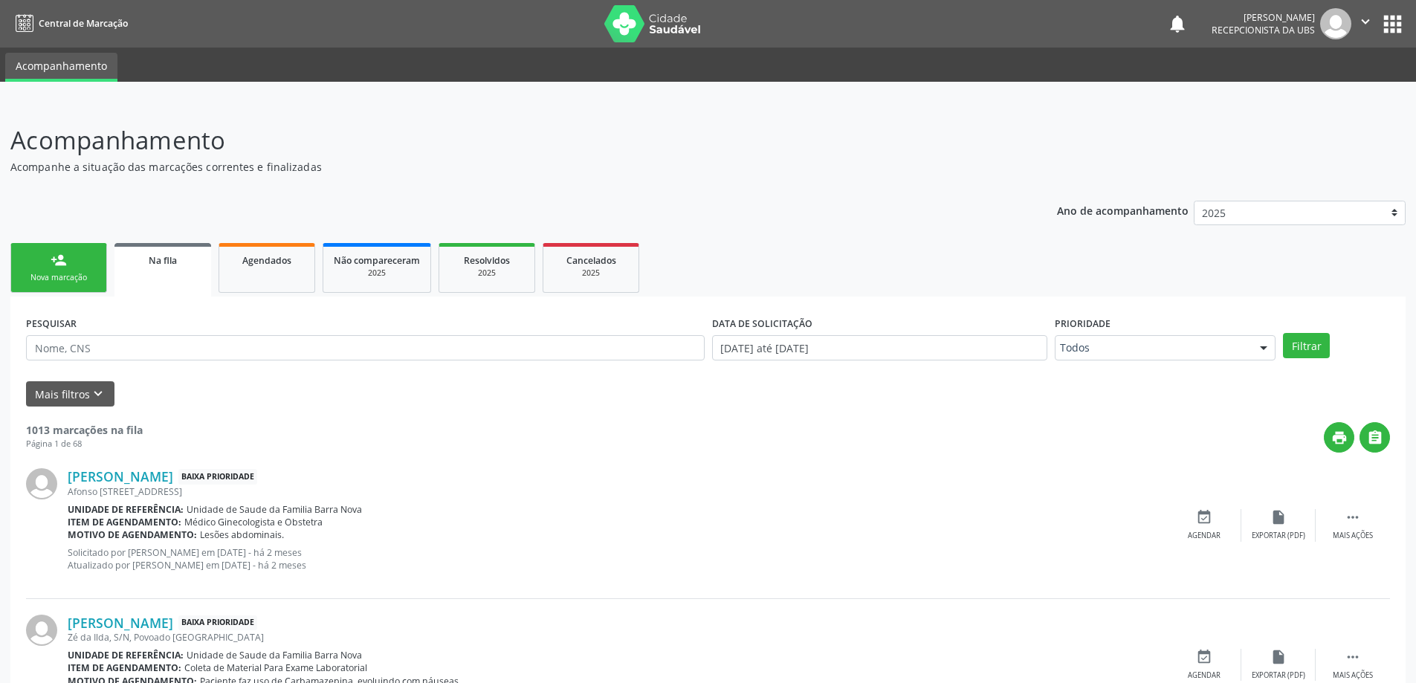
click at [64, 274] on div "Nova marcação" at bounding box center [59, 277] width 74 height 11
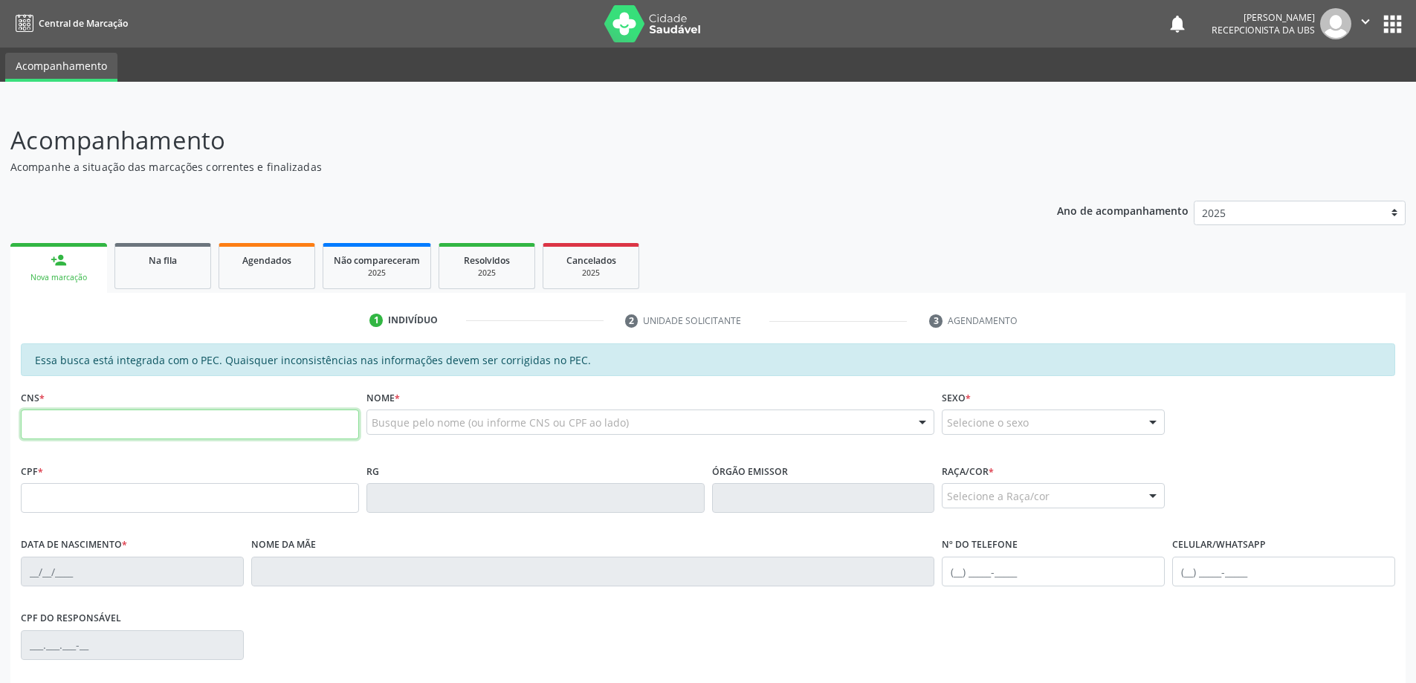
click at [101, 432] on input "text" at bounding box center [190, 425] width 338 height 30
type input "706 4081 4620 9785"
type input "226.900.657-70"
type input "02/10/2013"
type input "Andressa Alves Pires"
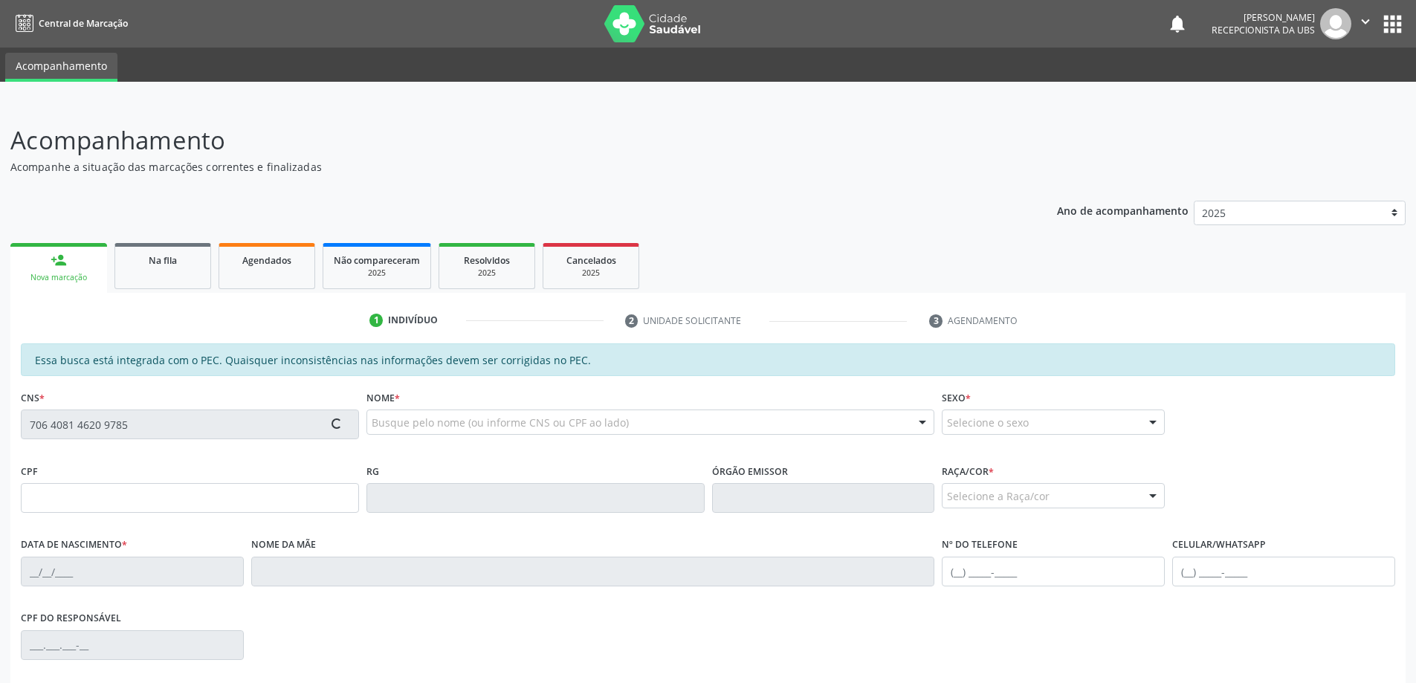
type input "(21) 98237-3039"
type input "180"
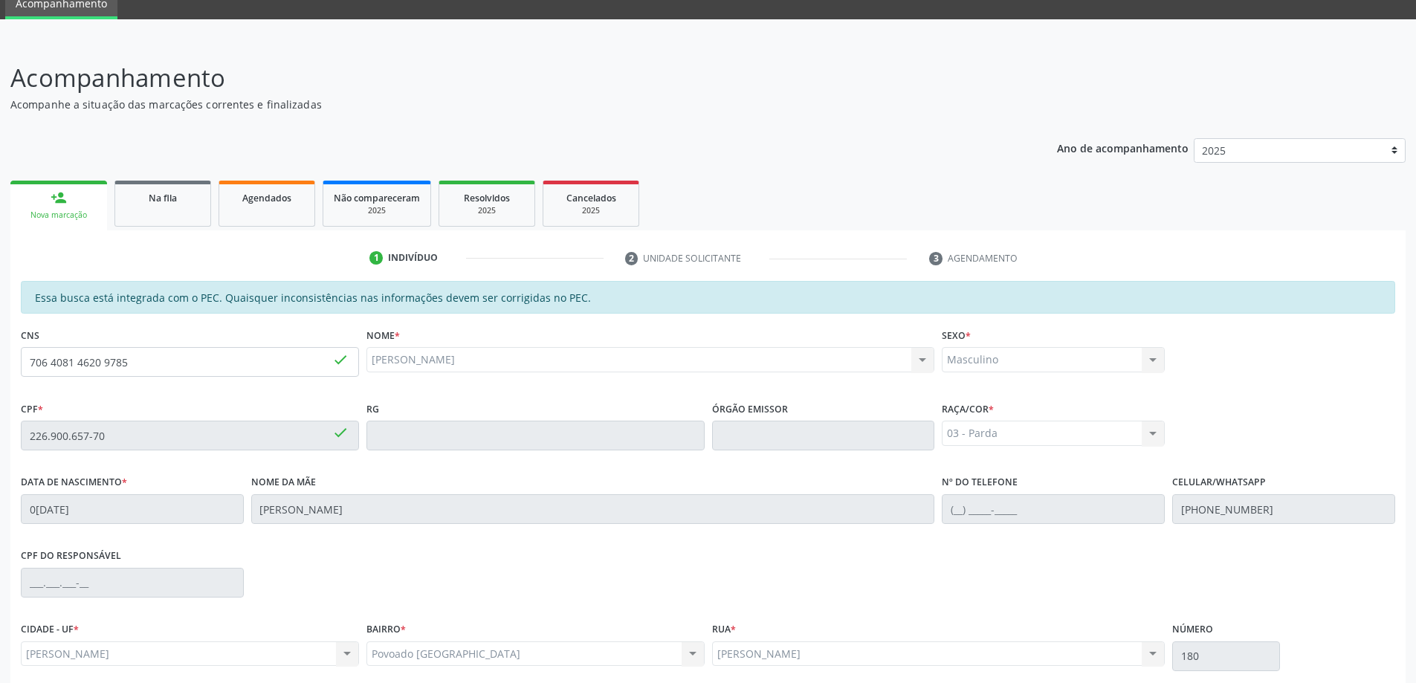
scroll to position [187, 0]
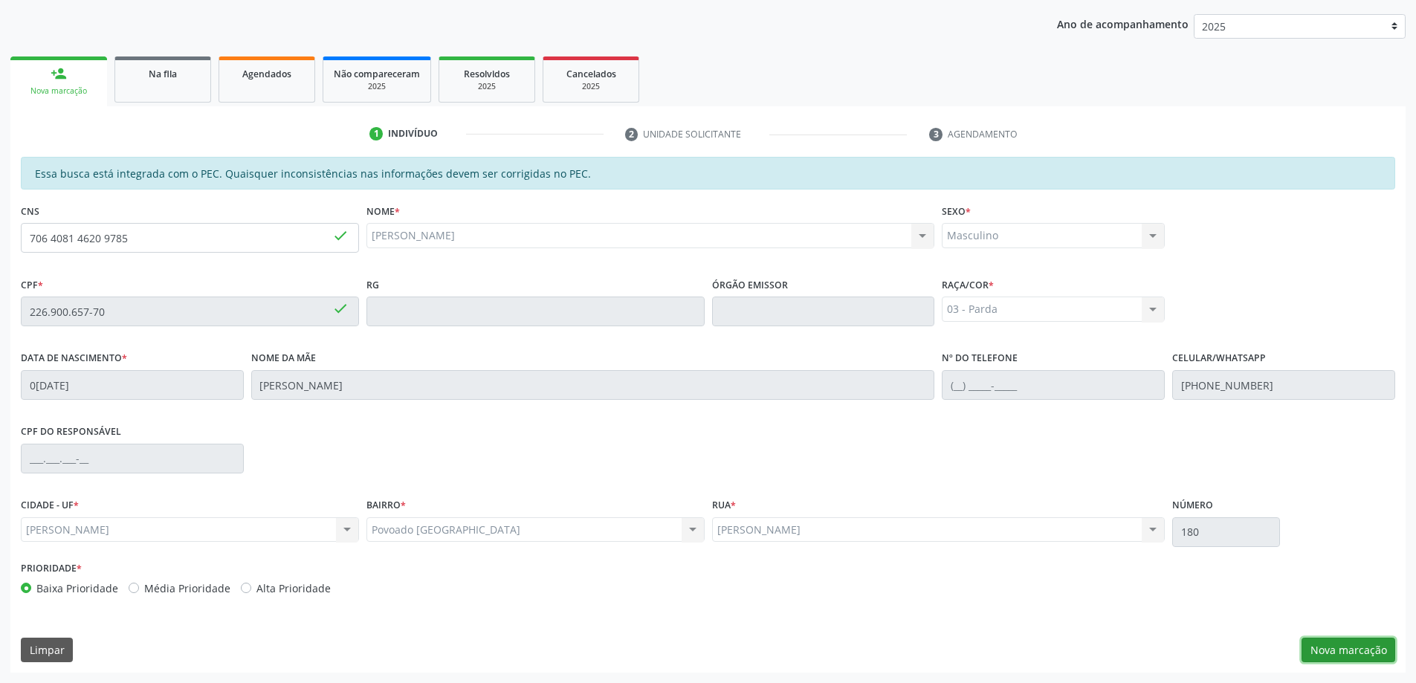
click at [1343, 651] on button "Nova marcação" at bounding box center [1349, 650] width 94 height 25
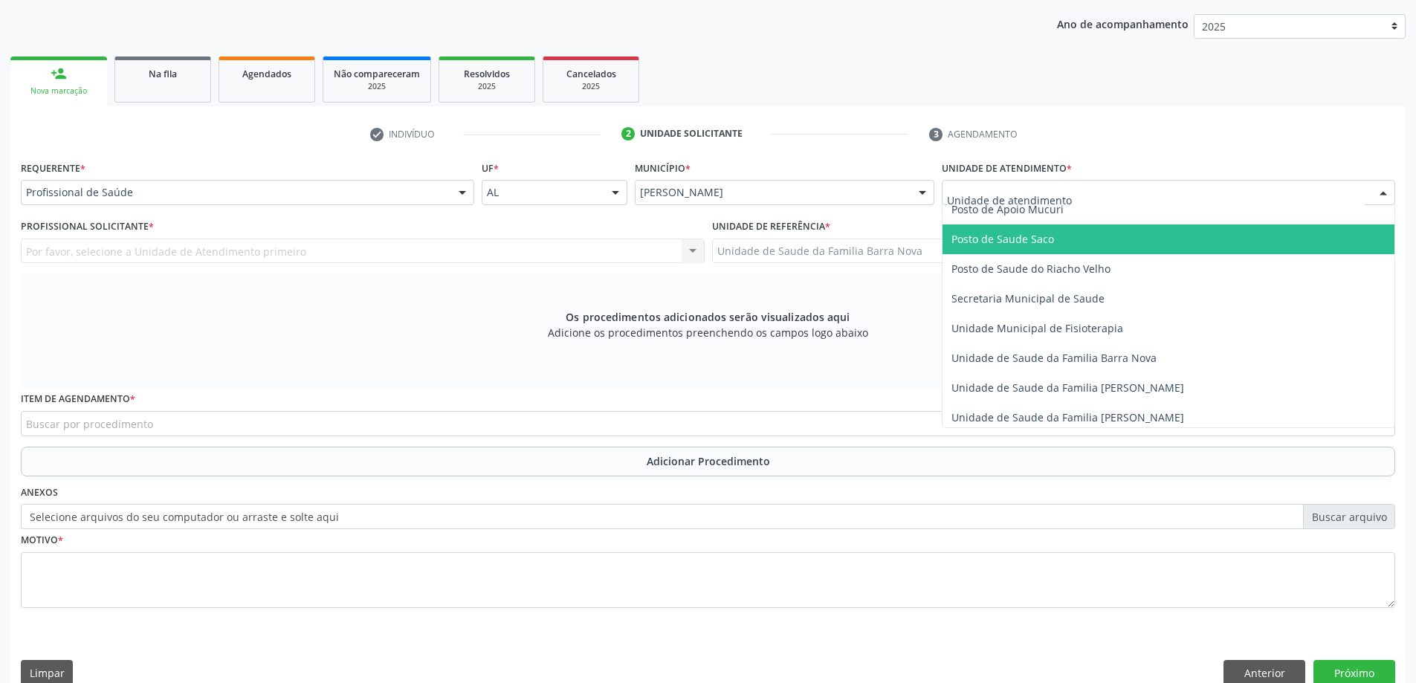
scroll to position [669, 0]
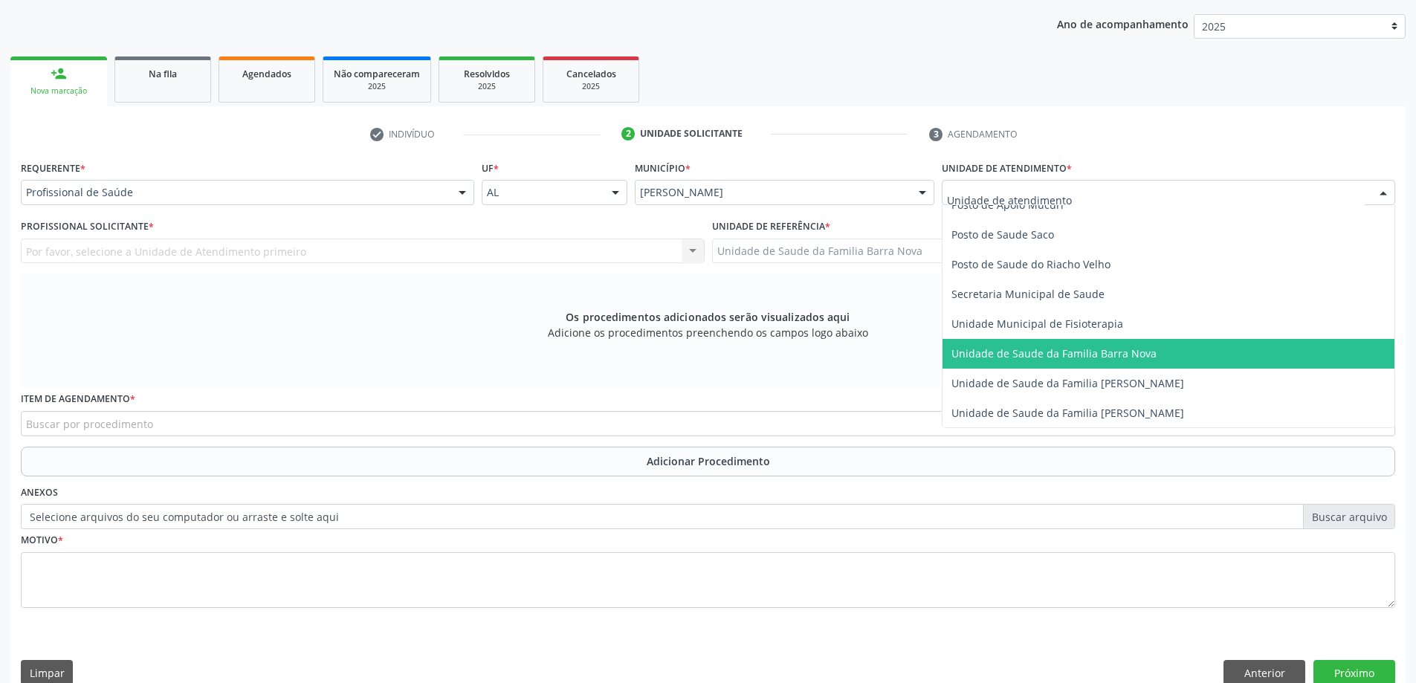
click at [1099, 359] on span "Unidade de Saude da Familia Barra Nova" at bounding box center [1054, 353] width 205 height 14
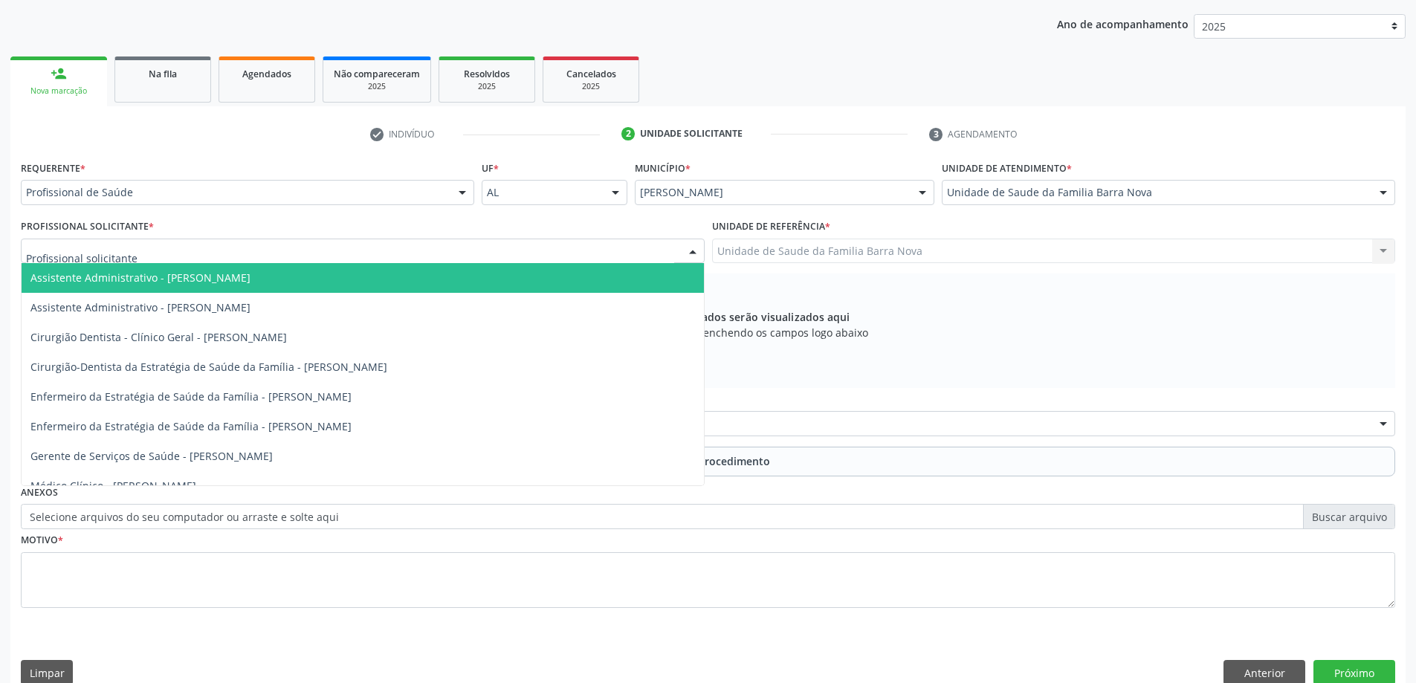
click at [427, 254] on div at bounding box center [363, 251] width 684 height 25
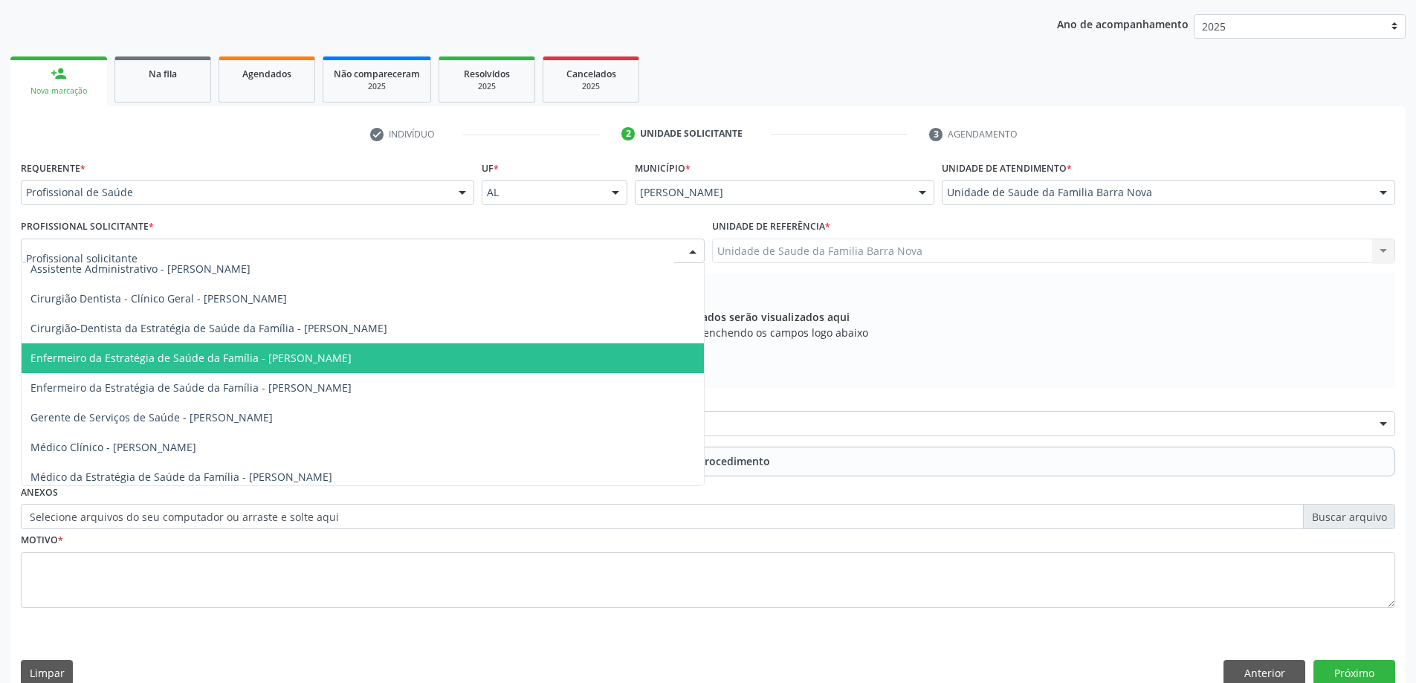
scroll to position [105, 0]
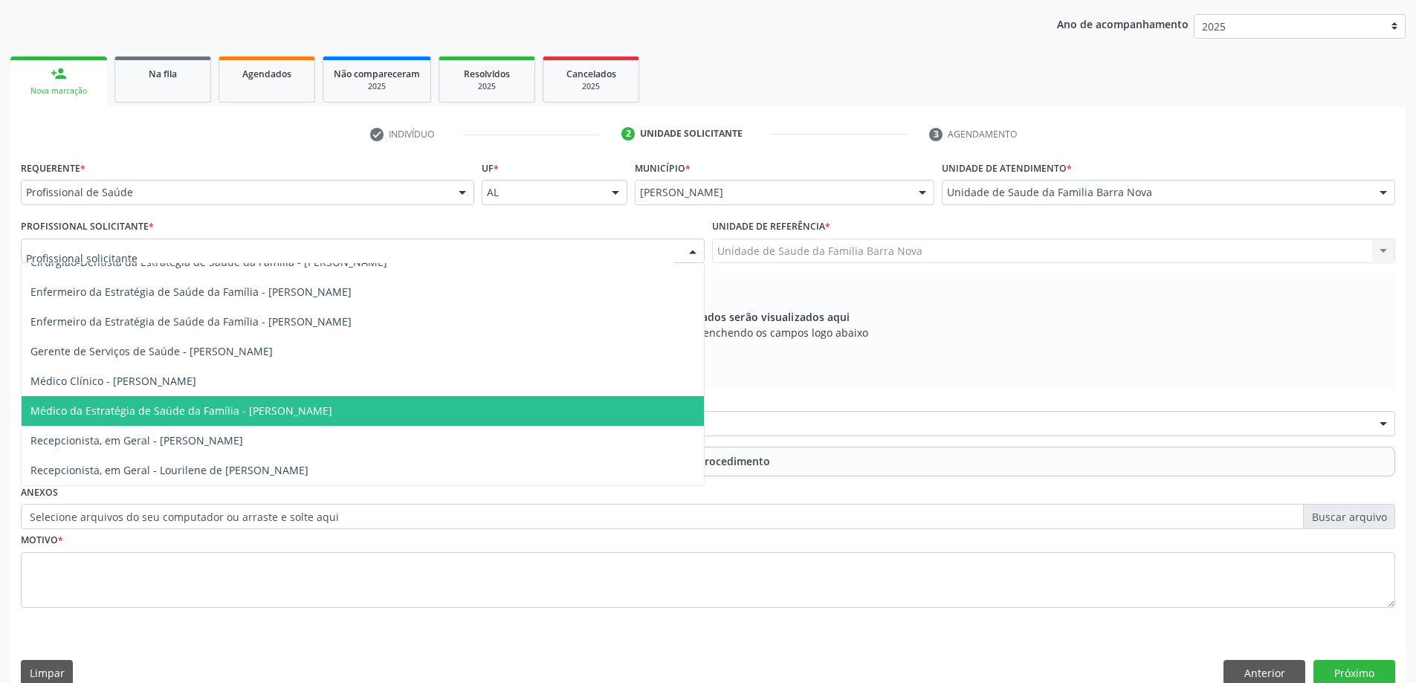
click at [332, 405] on span "Médico da Estratégia de Saúde da Família - [PERSON_NAME]" at bounding box center [181, 411] width 302 height 14
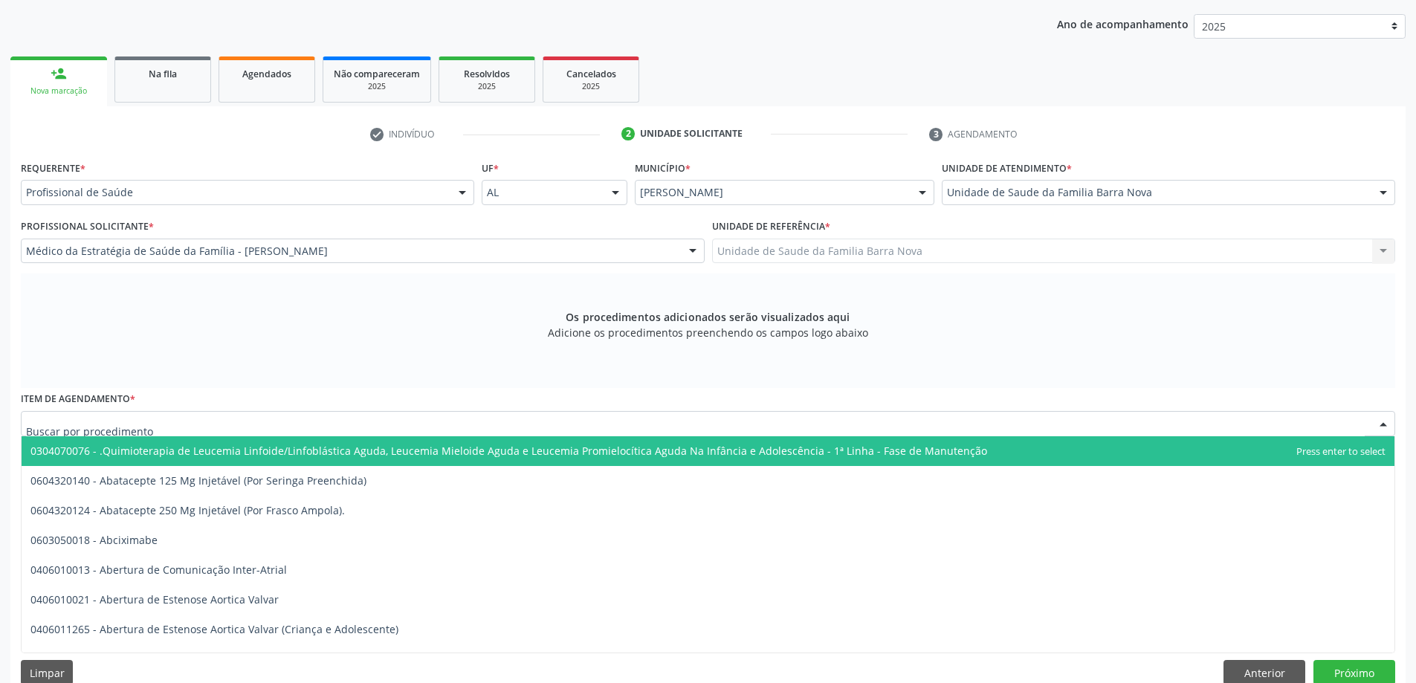
click at [529, 427] on div at bounding box center [708, 423] width 1375 height 25
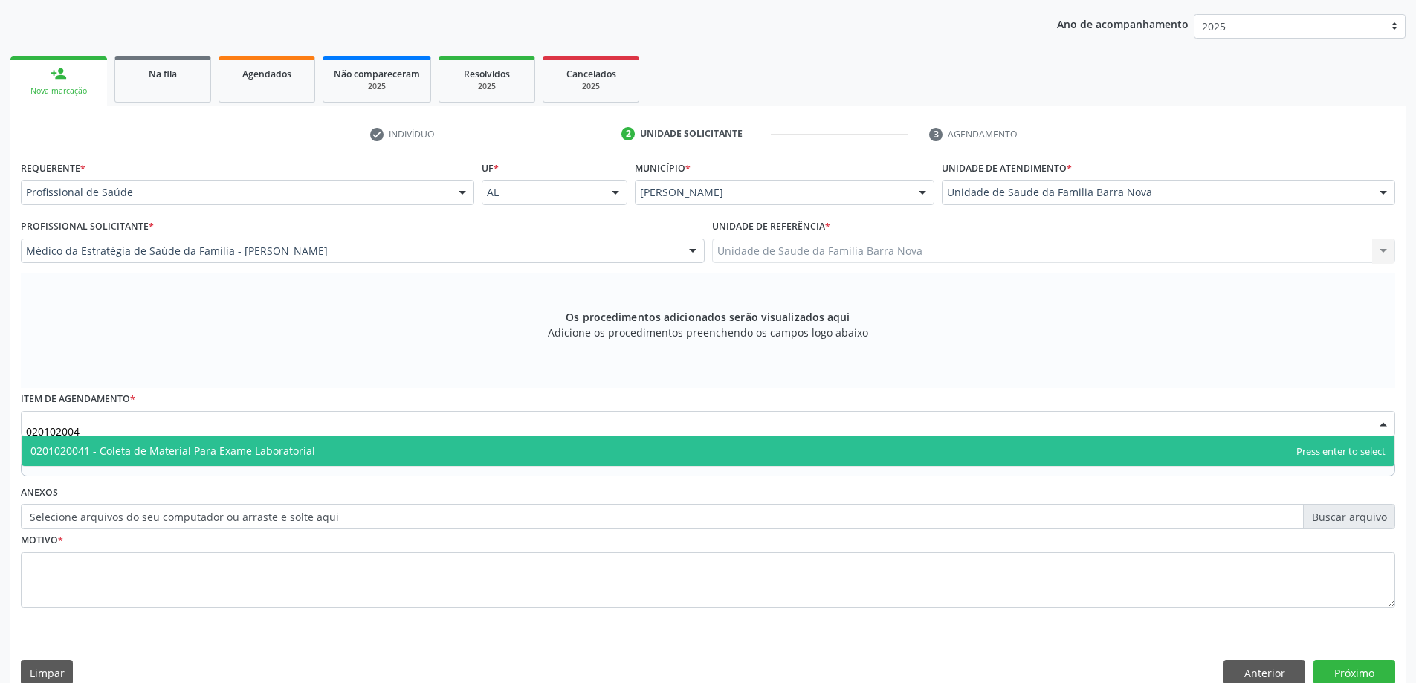
type input "0201020041"
click at [488, 454] on span "0201020041 - Coleta de Material Para Exame Laboratorial" at bounding box center [708, 451] width 1373 height 30
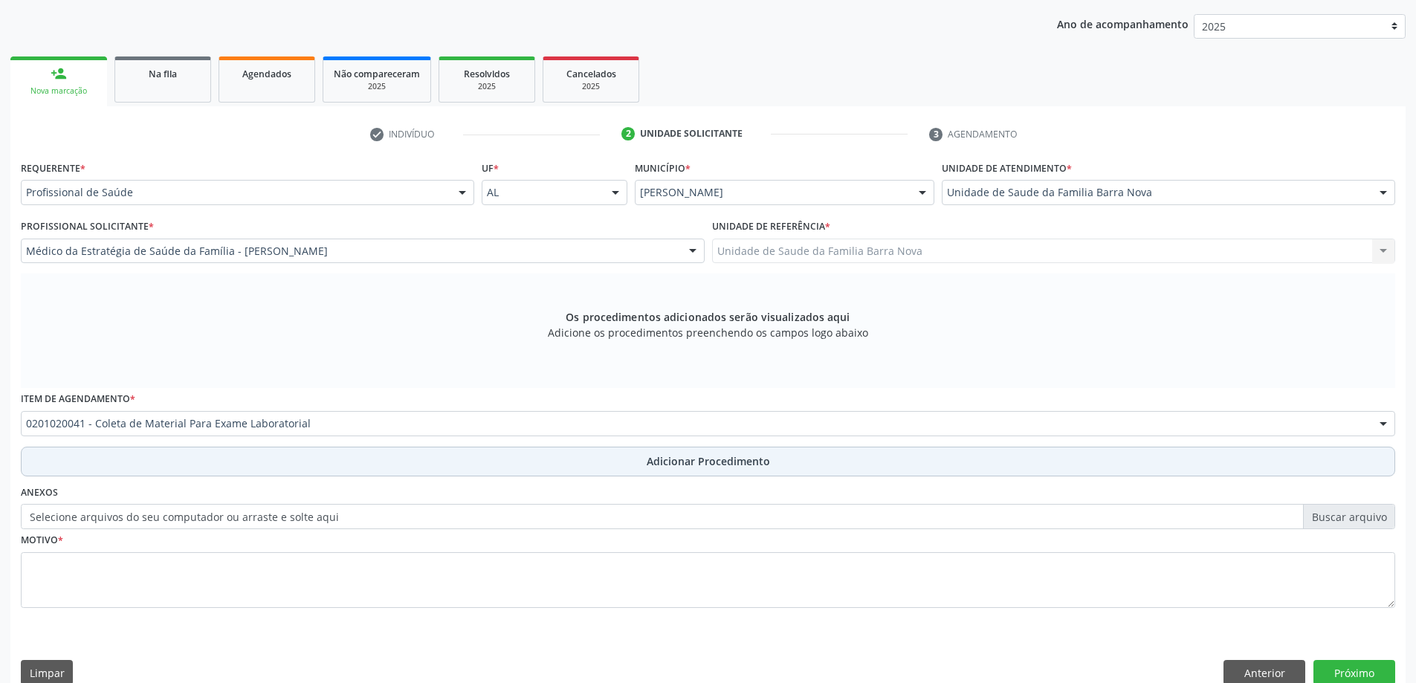
click at [668, 462] on span "Adicionar Procedimento" at bounding box center [708, 462] width 123 height 16
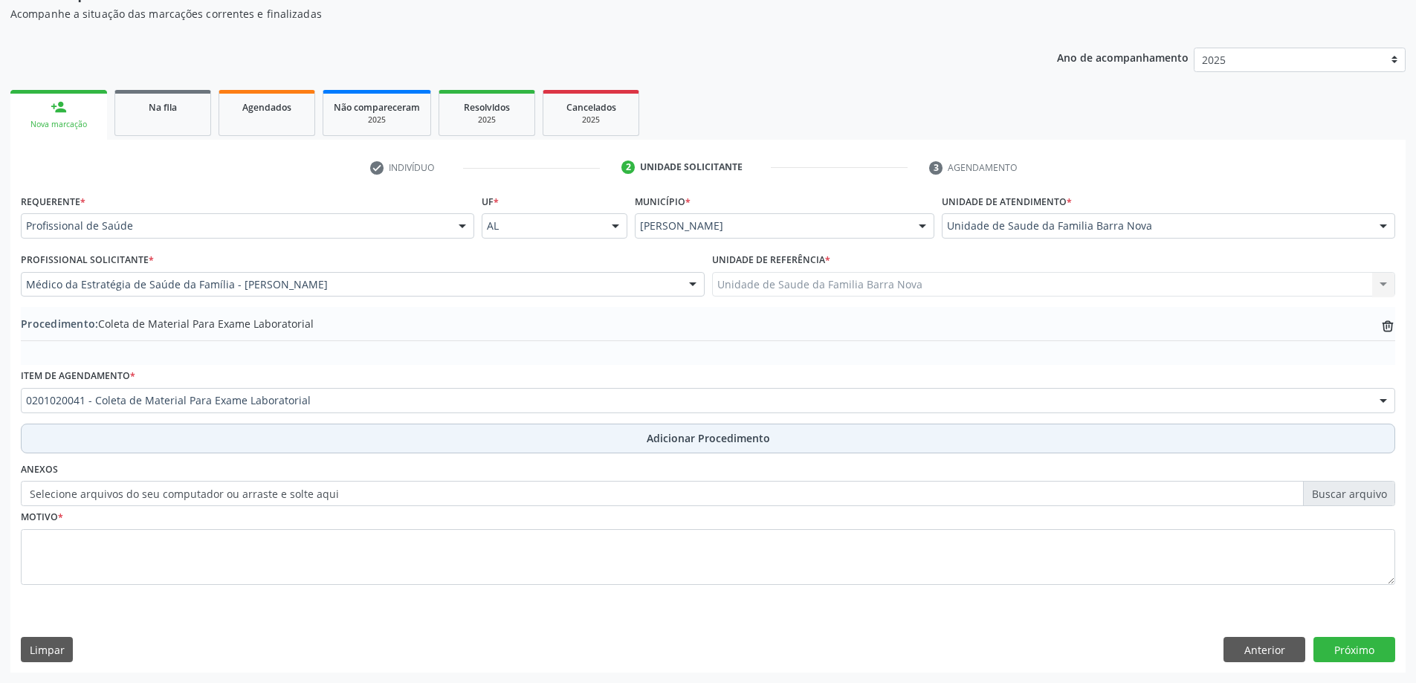
scroll to position [153, 0]
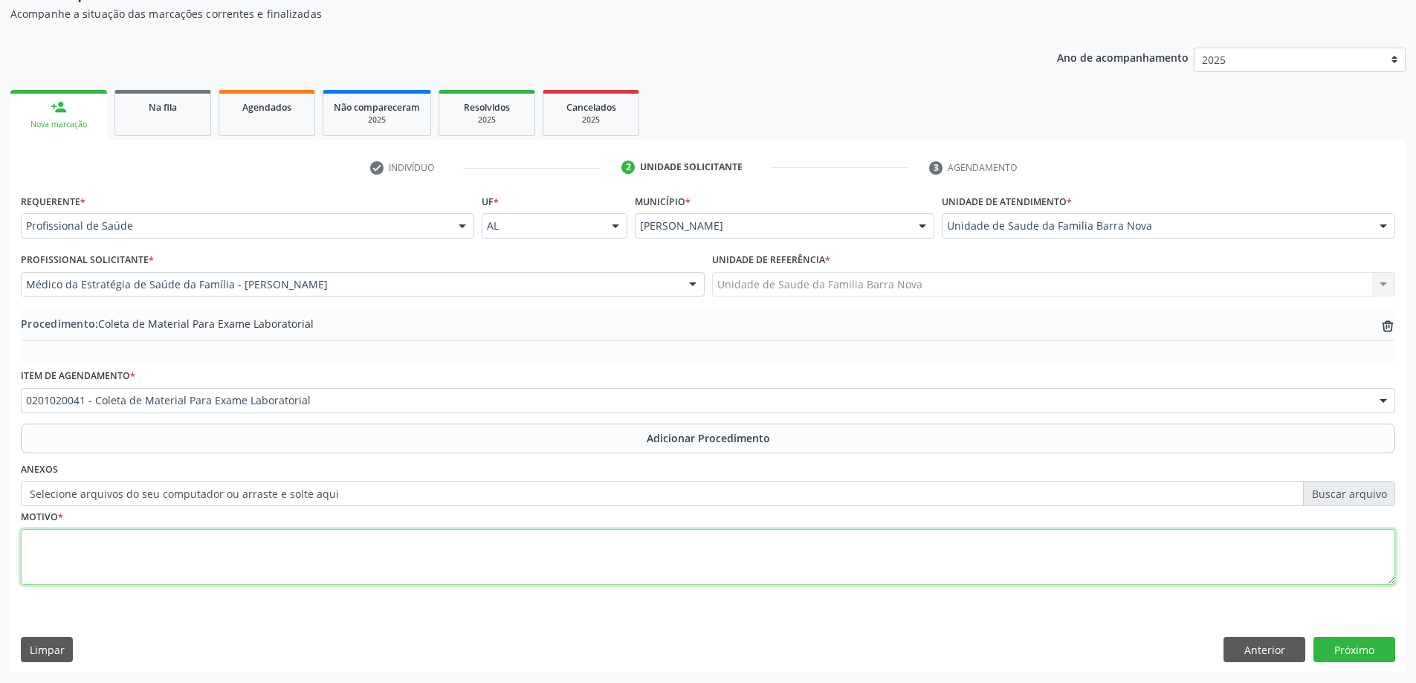
click at [457, 546] on textarea at bounding box center [708, 557] width 1375 height 57
type textarea "OBESIDADE INFANTIL."
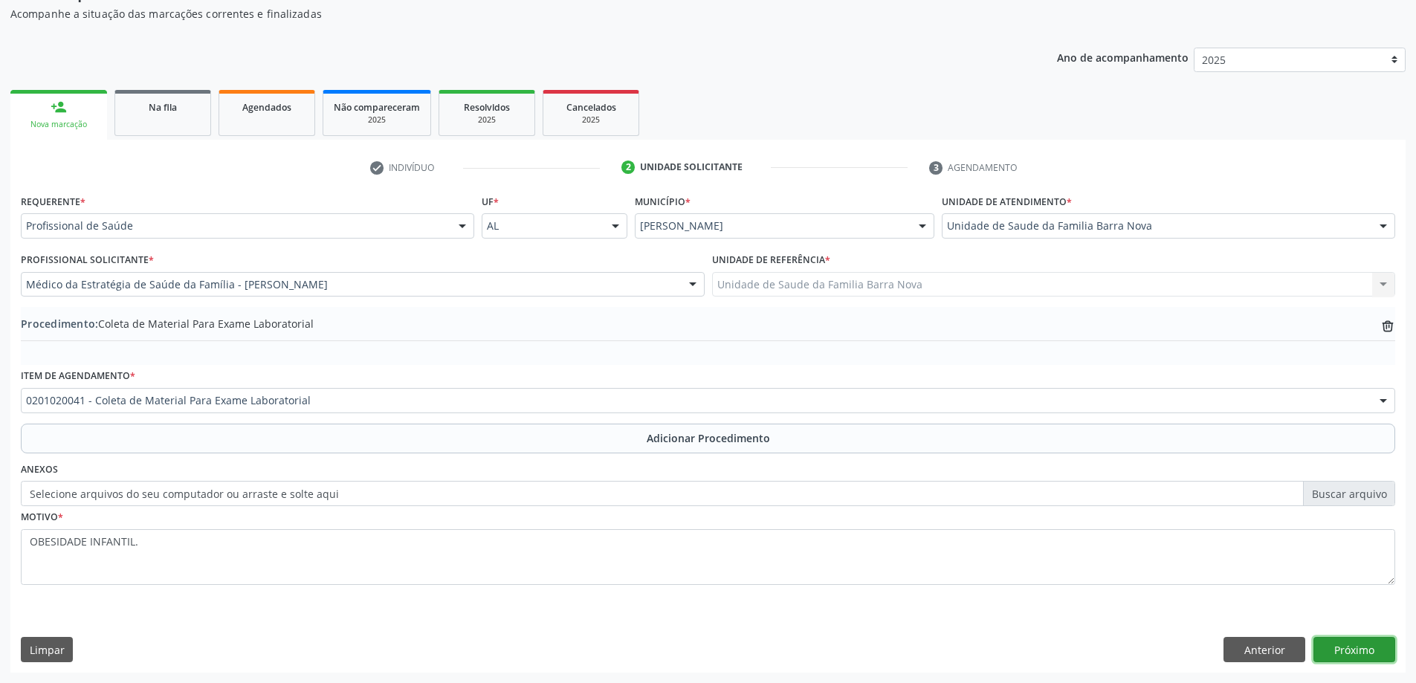
click at [1367, 649] on button "Próximo" at bounding box center [1355, 649] width 82 height 25
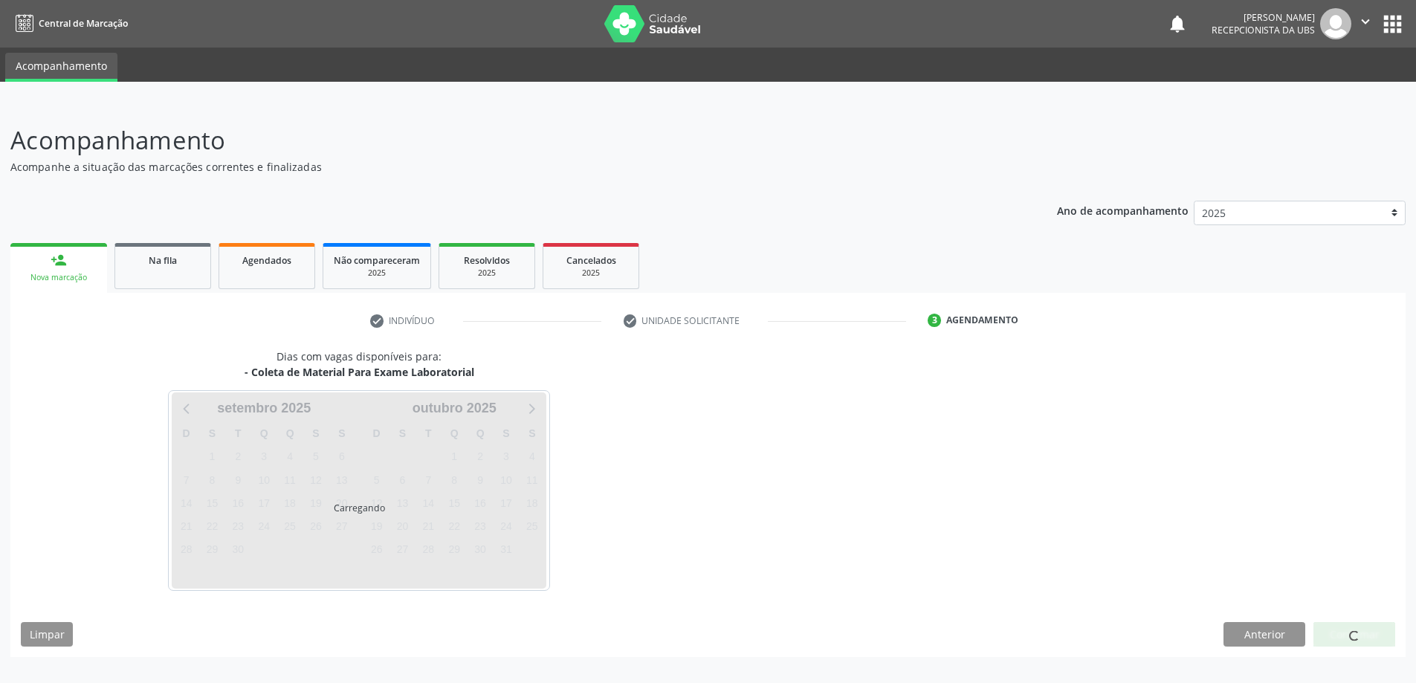
scroll to position [0, 0]
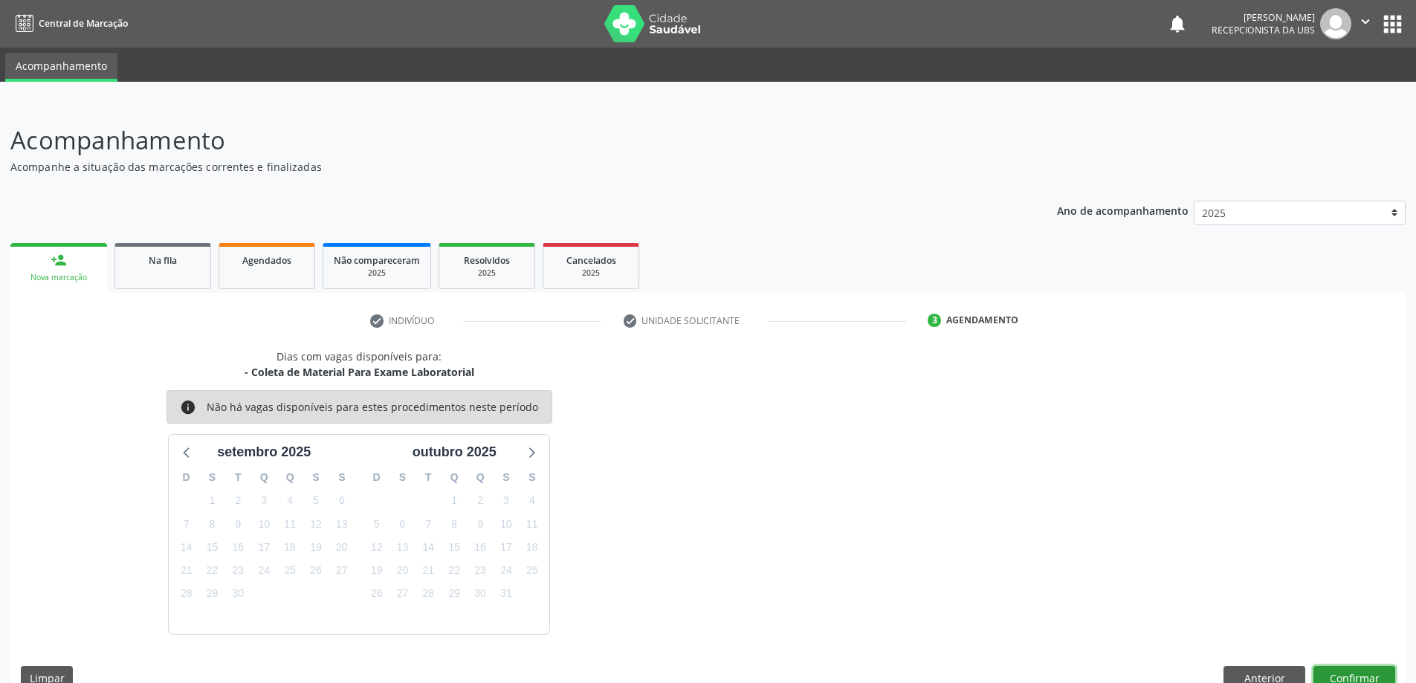
click at [1358, 672] on button "Confirmar" at bounding box center [1355, 678] width 82 height 25
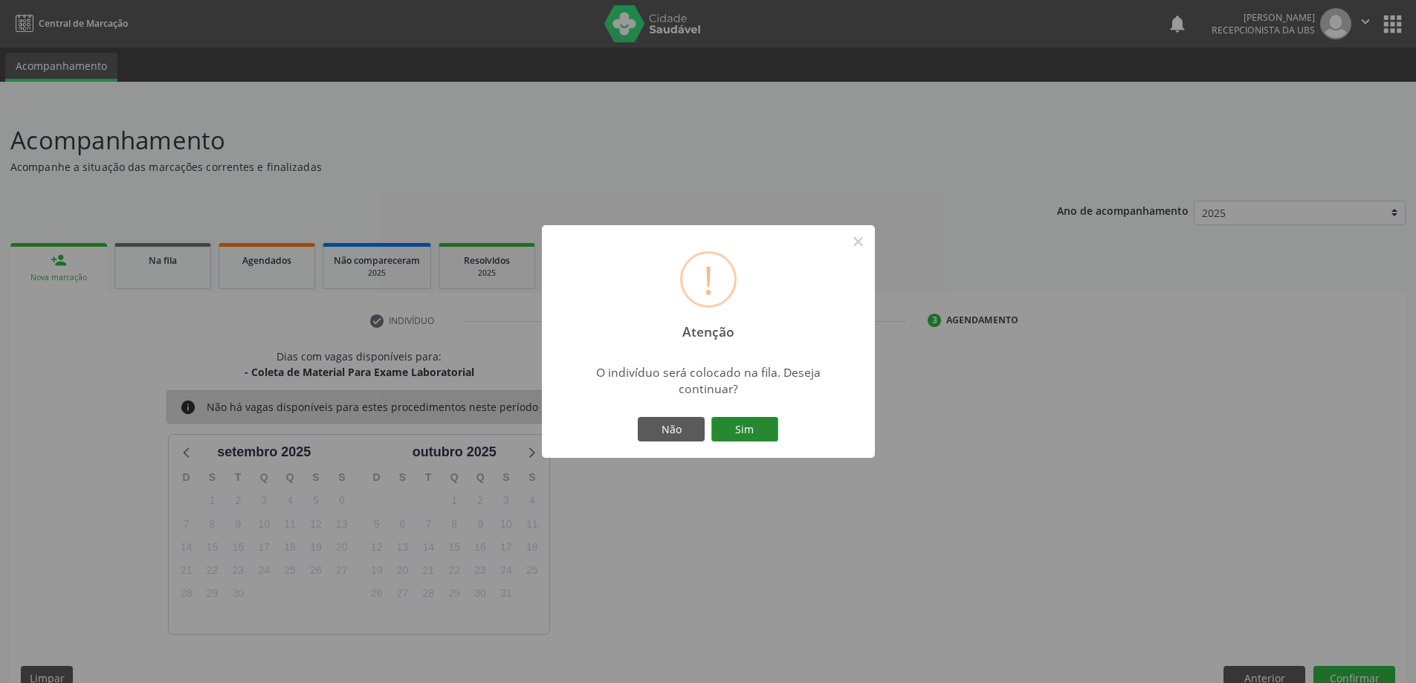
click at [735, 435] on button "Sim" at bounding box center [745, 429] width 67 height 25
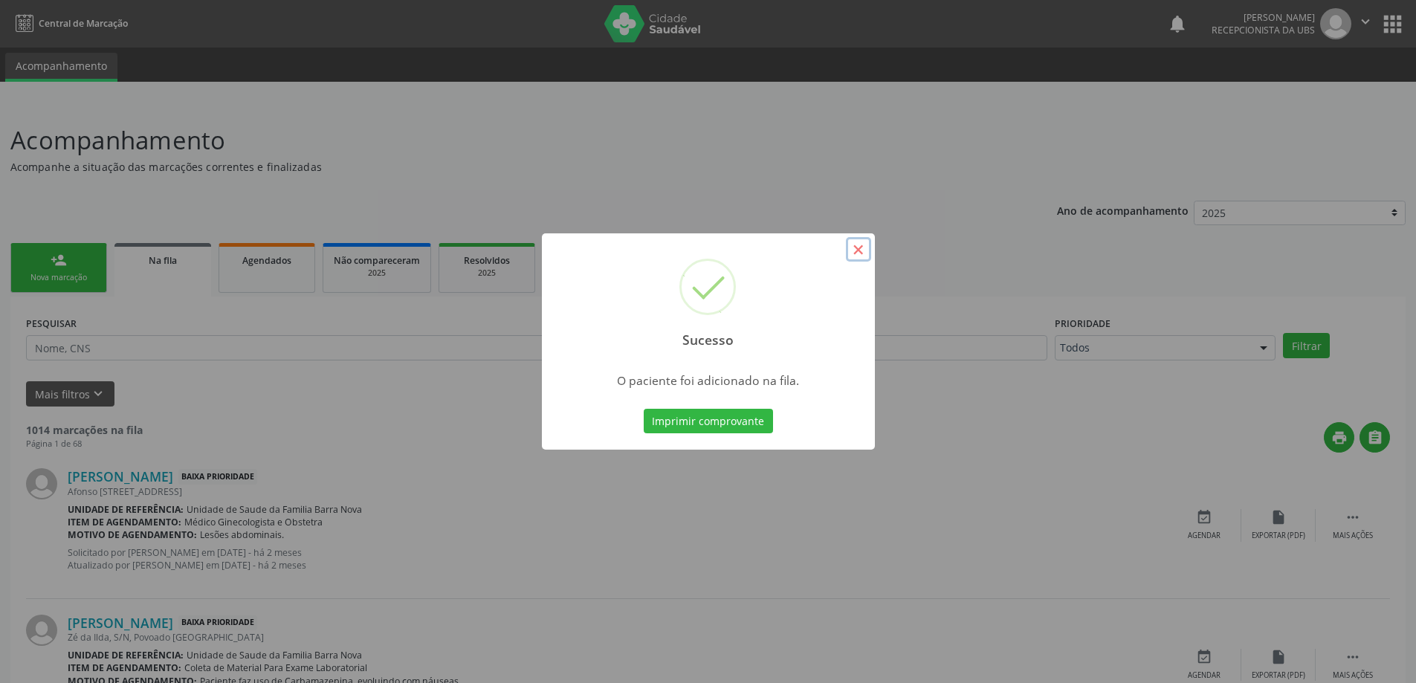
click at [855, 245] on button "×" at bounding box center [858, 249] width 25 height 25
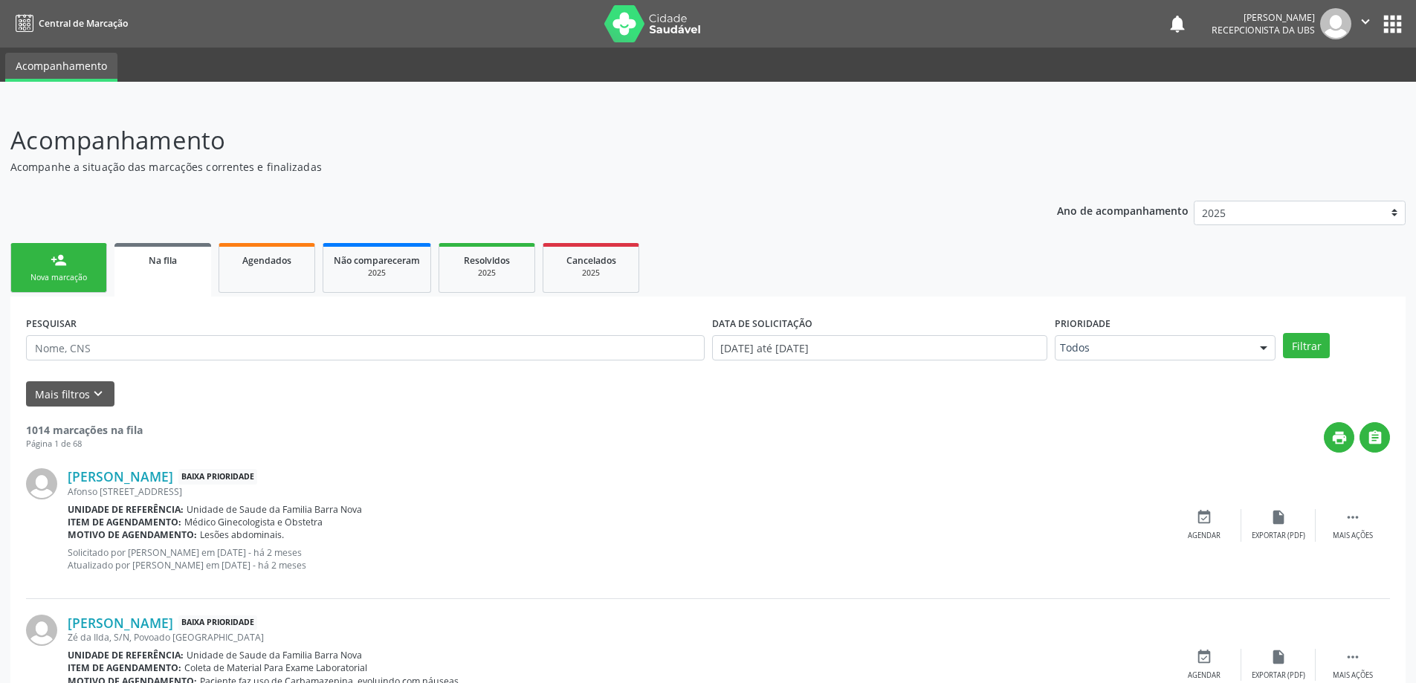
click at [48, 257] on link "person_add Nova marcação" at bounding box center [58, 268] width 97 height 50
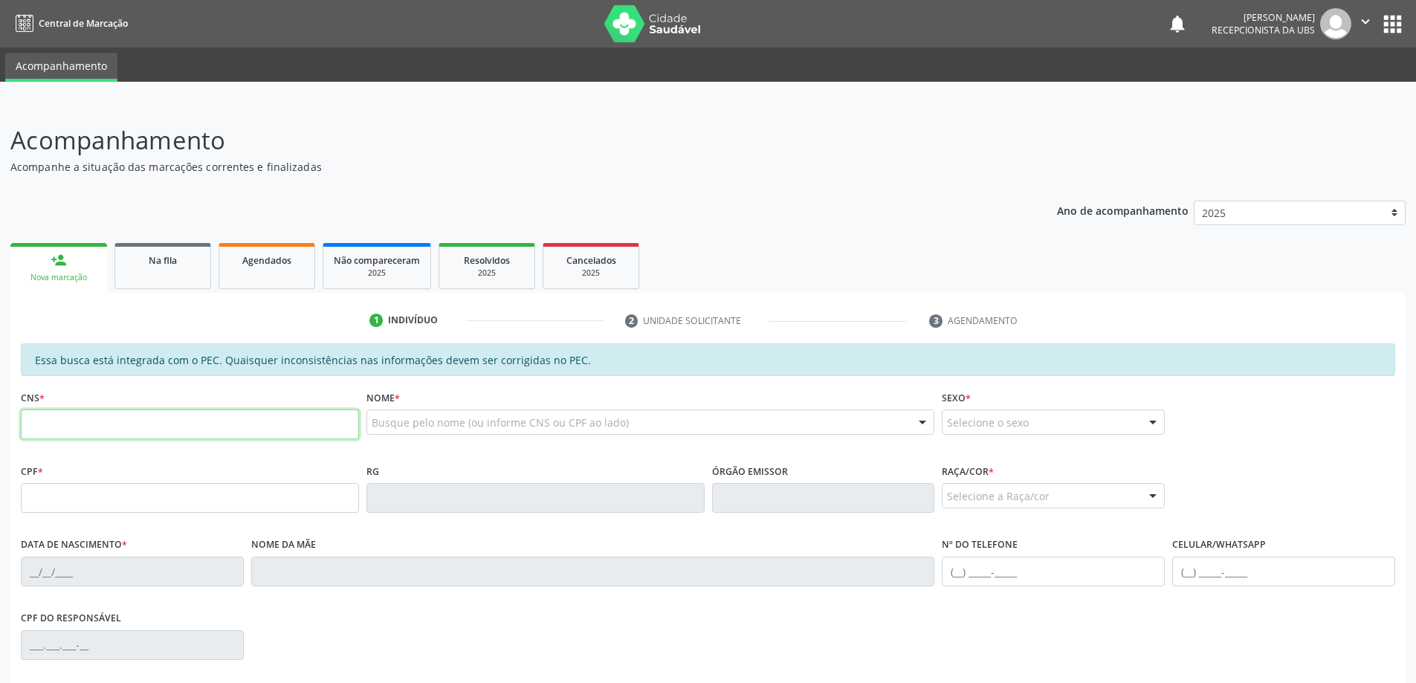
click at [86, 419] on input "text" at bounding box center [190, 425] width 338 height 30
type input "704 2087 9093 0881"
type input "077.460.094-25"
type input "29/03/1988"
type input "Maria Rosenilda Soares Galdino"
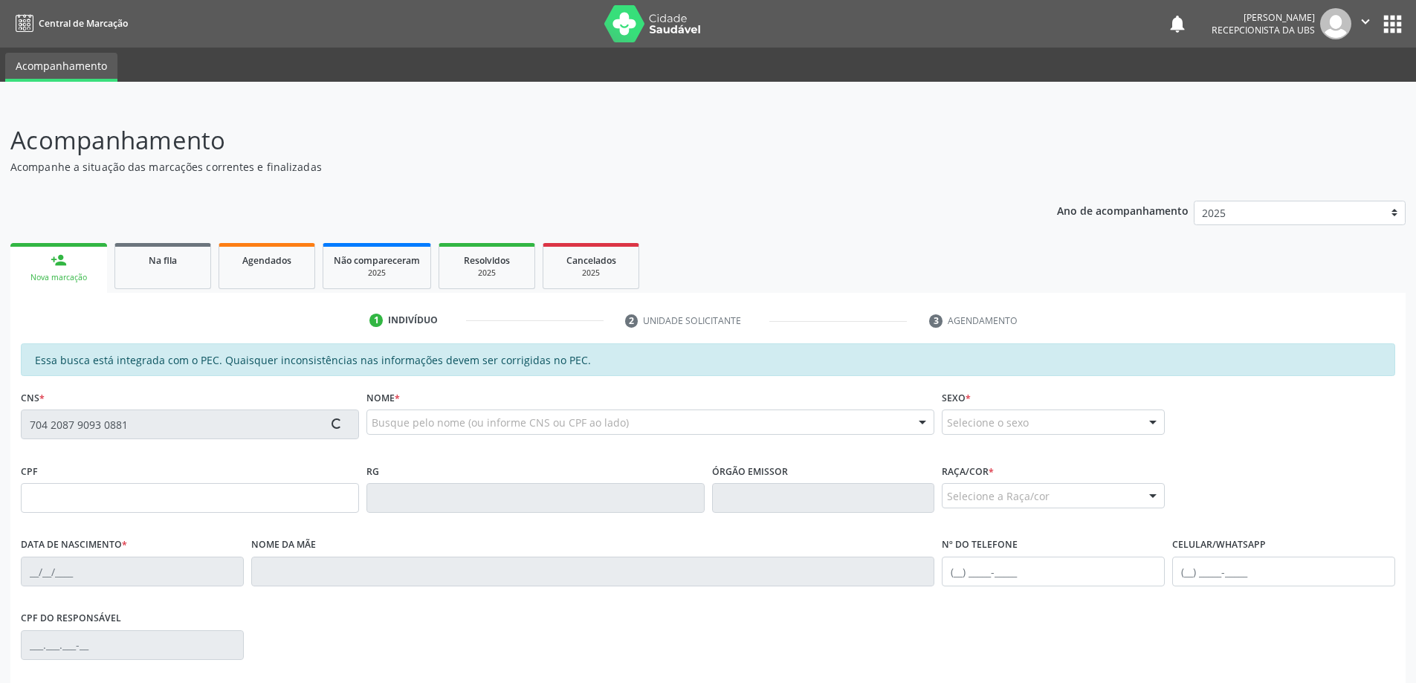
type input "(82) 98810-4689"
type input "130"
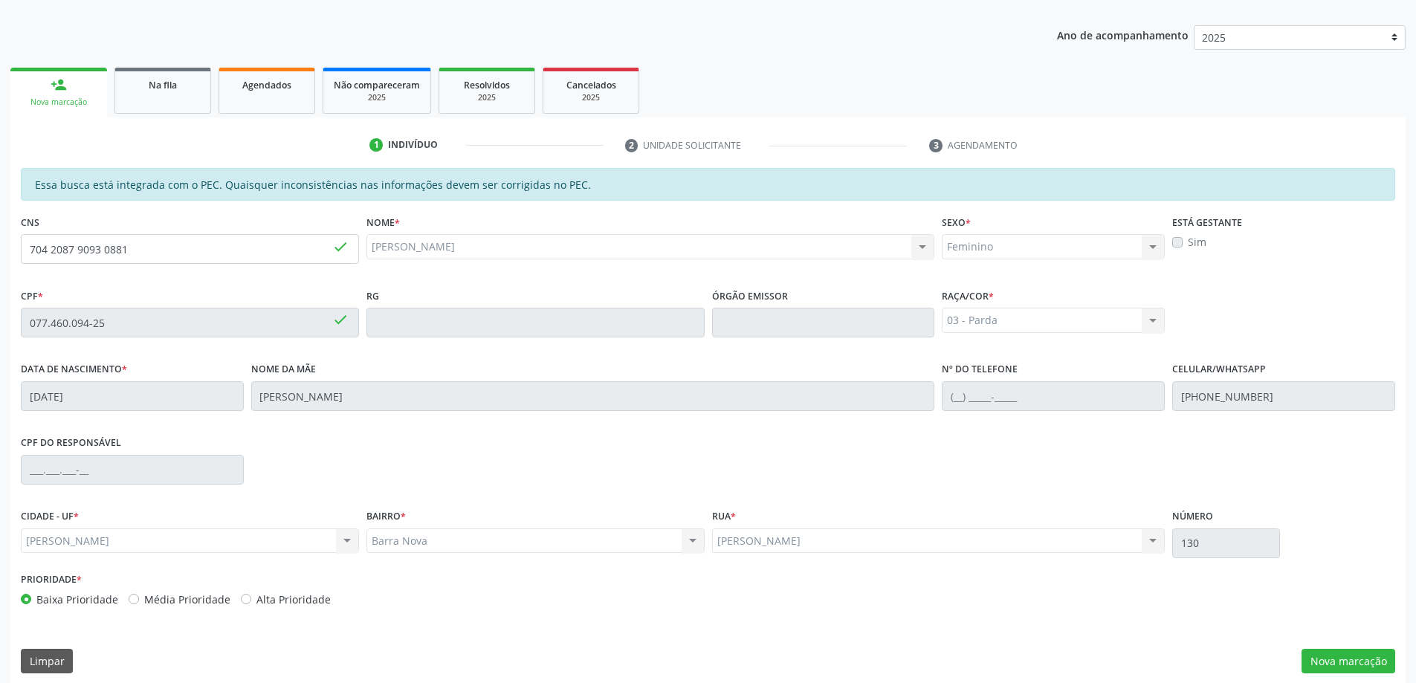
scroll to position [187, 0]
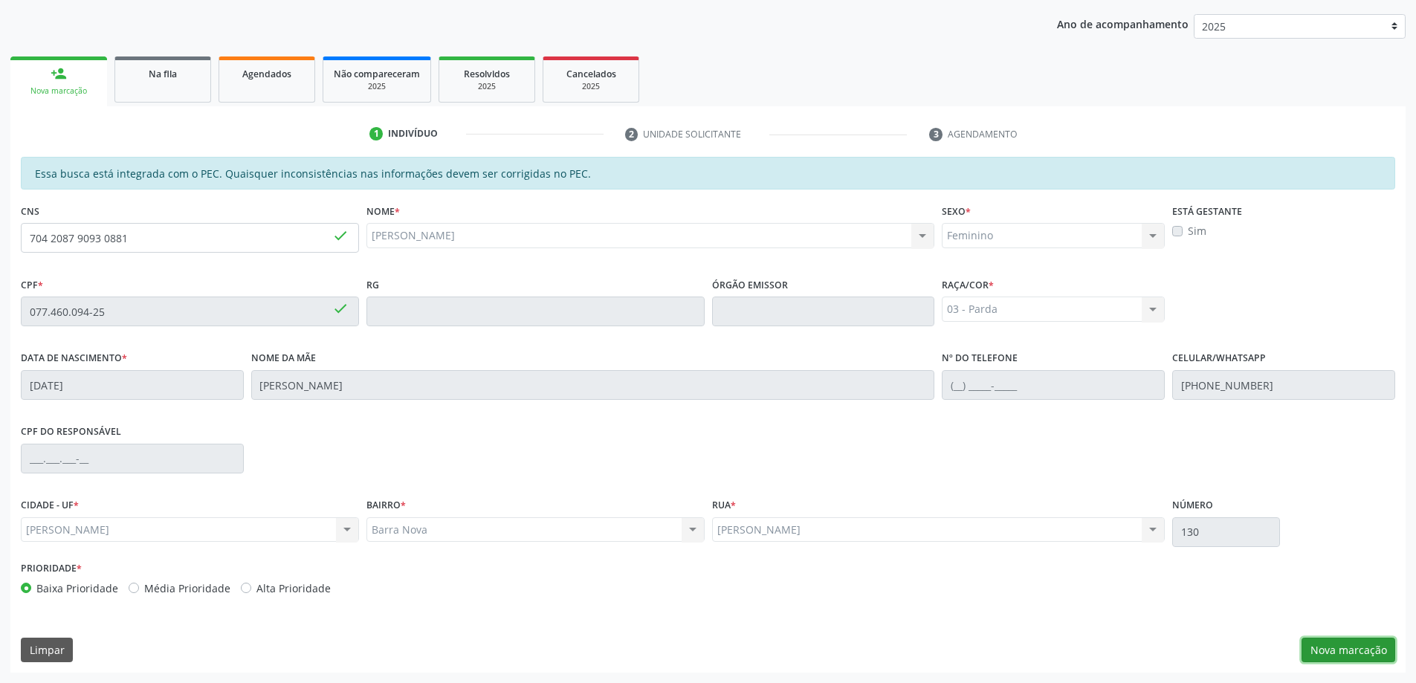
click at [1354, 644] on button "Nova marcação" at bounding box center [1349, 650] width 94 height 25
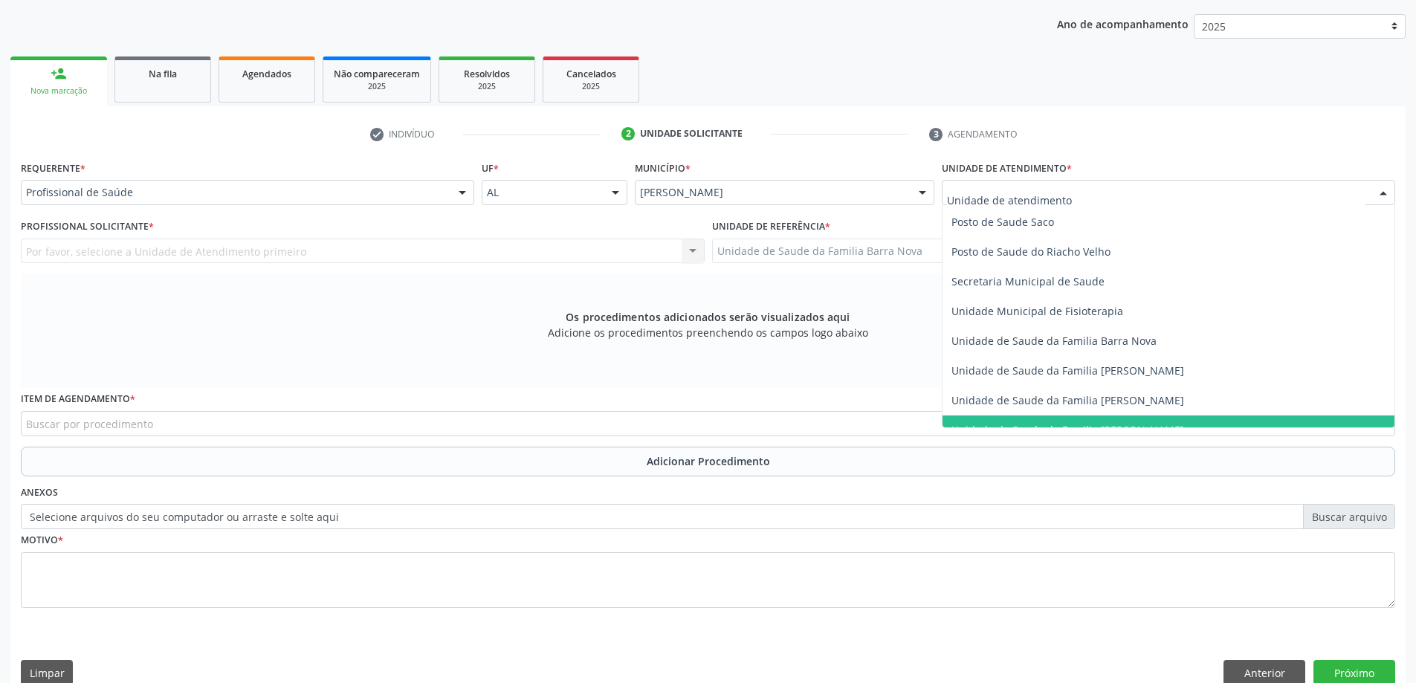
scroll to position [669, 0]
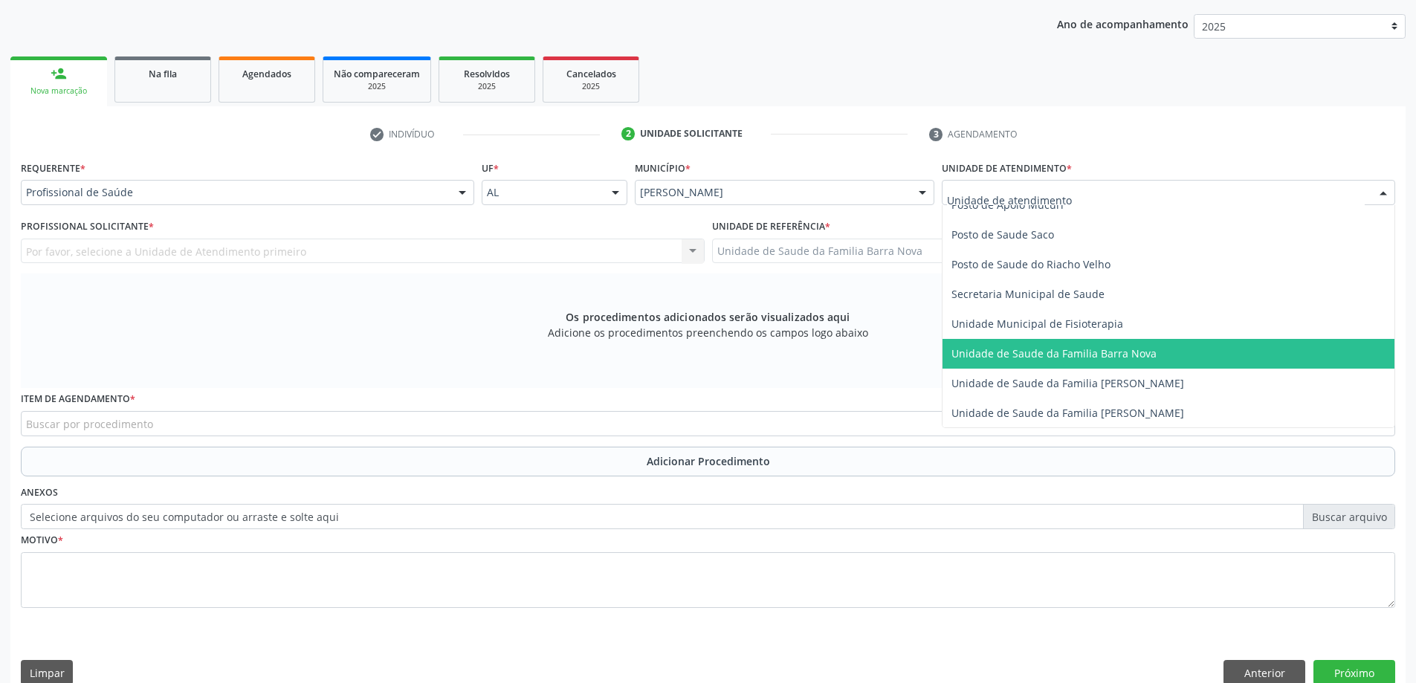
click at [1117, 354] on span "Unidade de Saude da Familia Barra Nova" at bounding box center [1054, 353] width 205 height 14
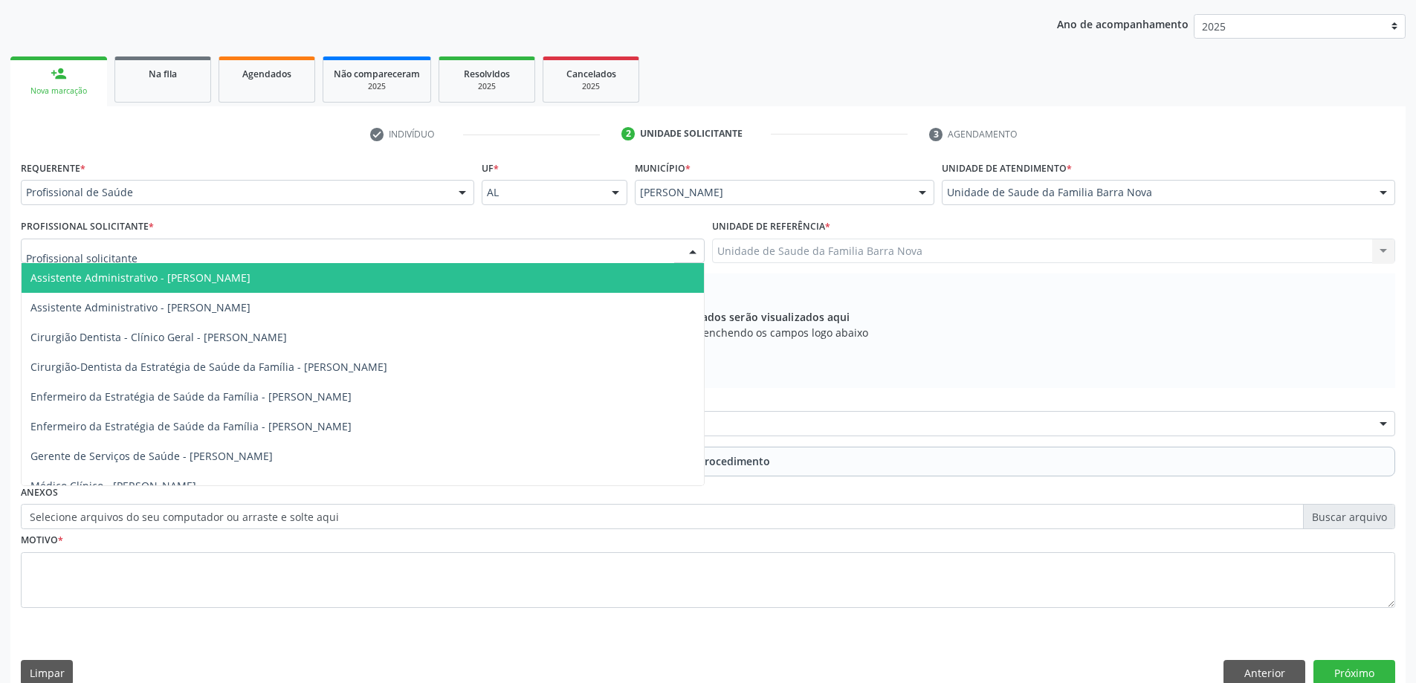
click at [488, 251] on div at bounding box center [363, 251] width 684 height 25
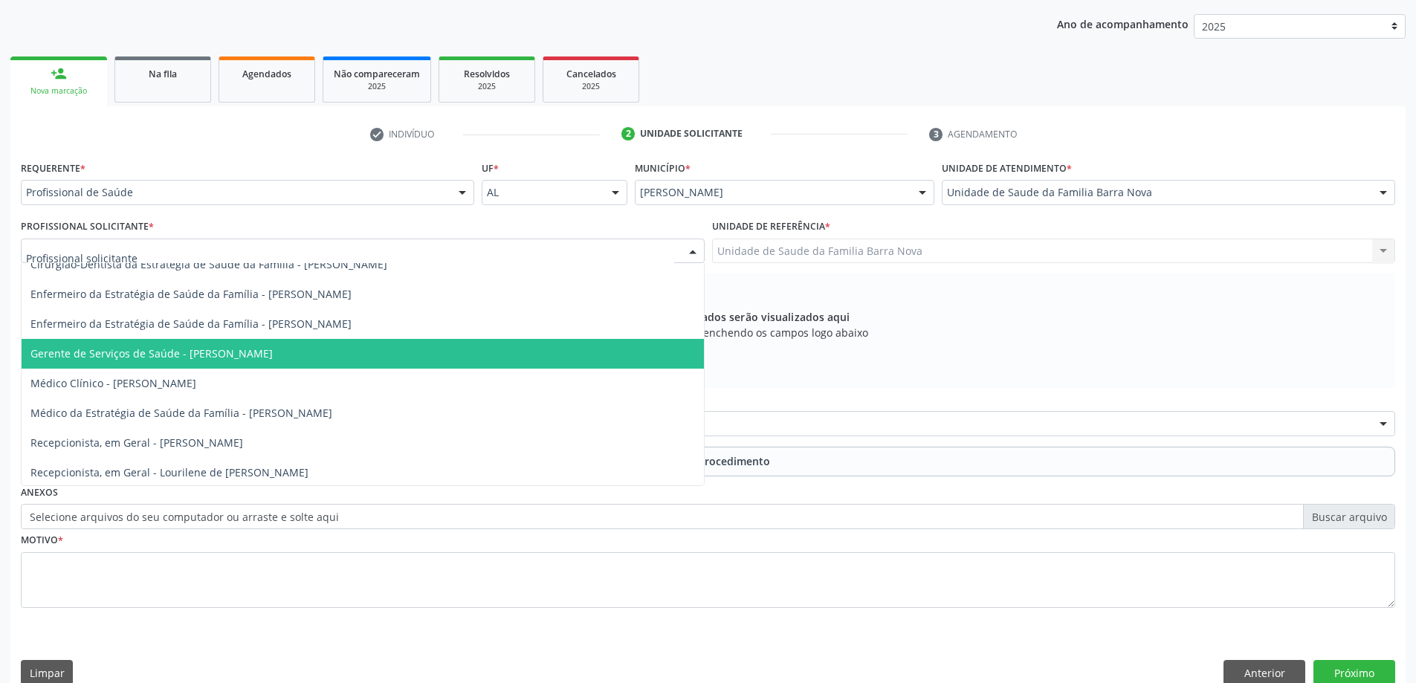
scroll to position [105, 0]
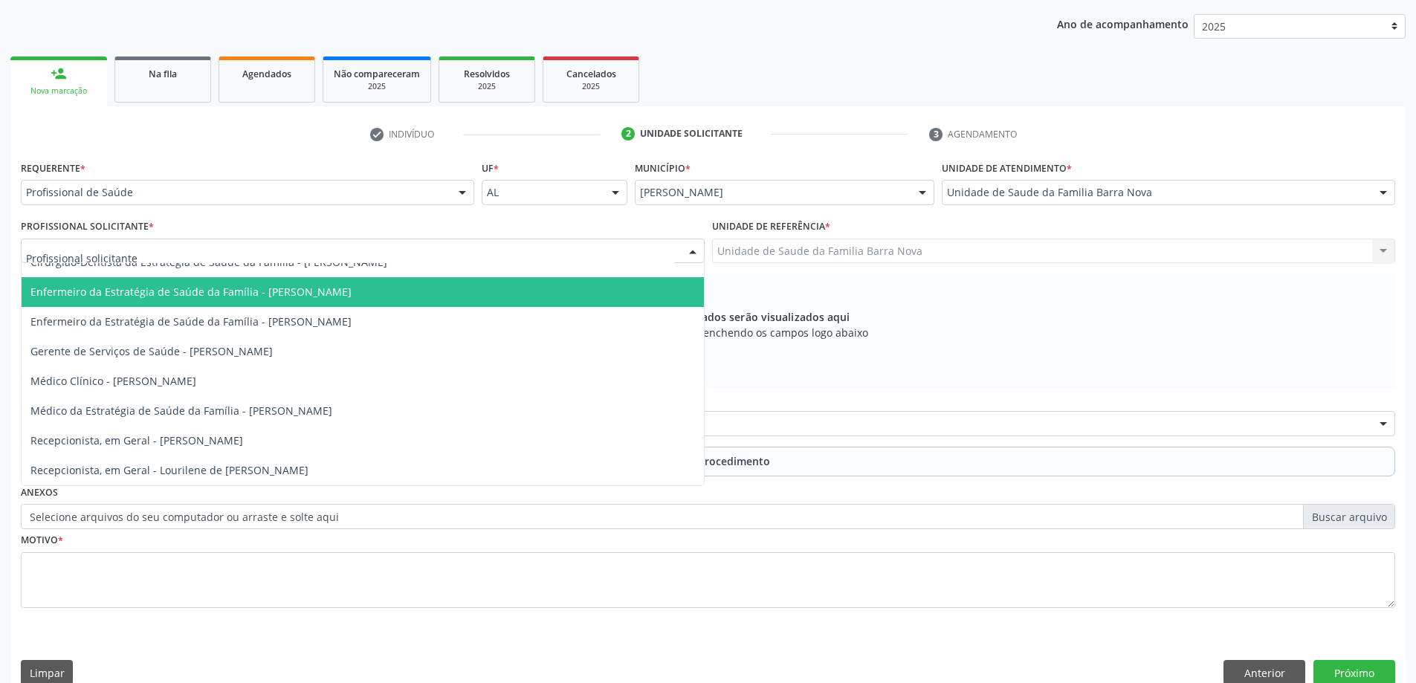
click at [444, 300] on span "Enfermeiro da Estratégia de Saúde da Família - [PERSON_NAME]" at bounding box center [363, 292] width 683 height 30
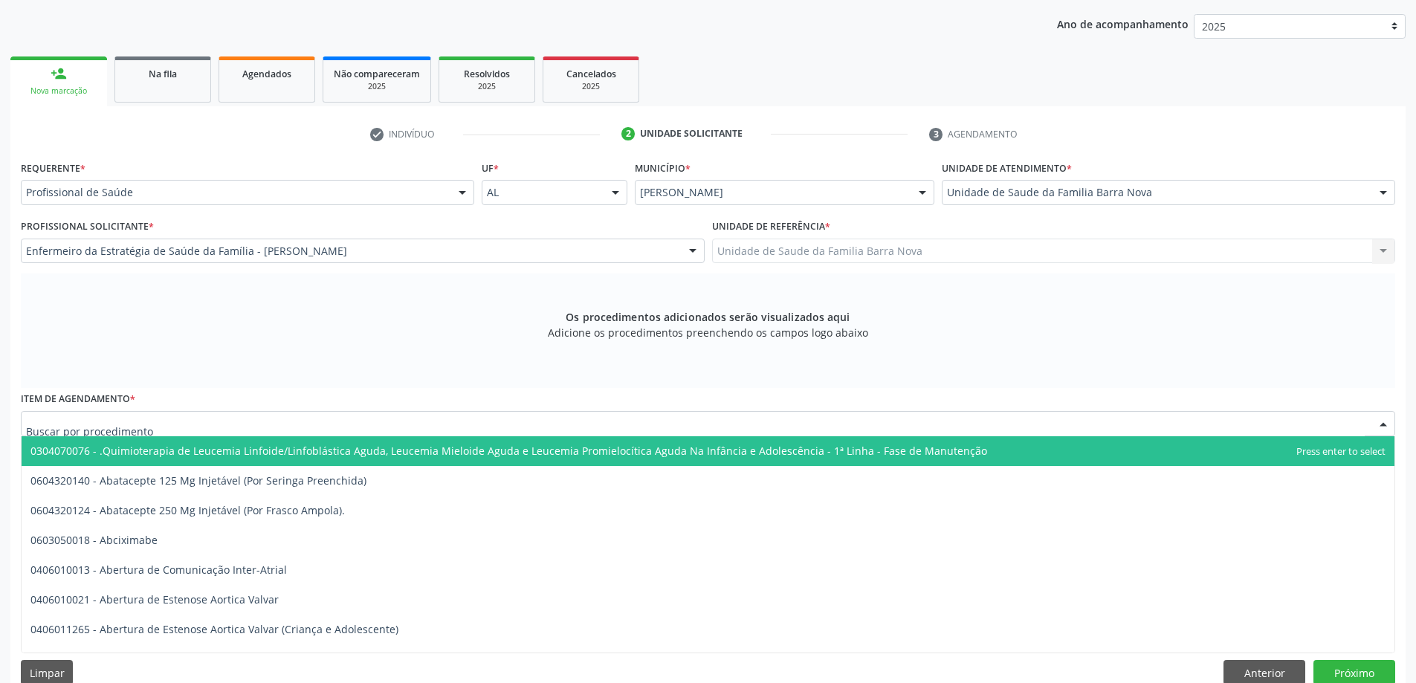
click at [510, 422] on div at bounding box center [708, 423] width 1375 height 25
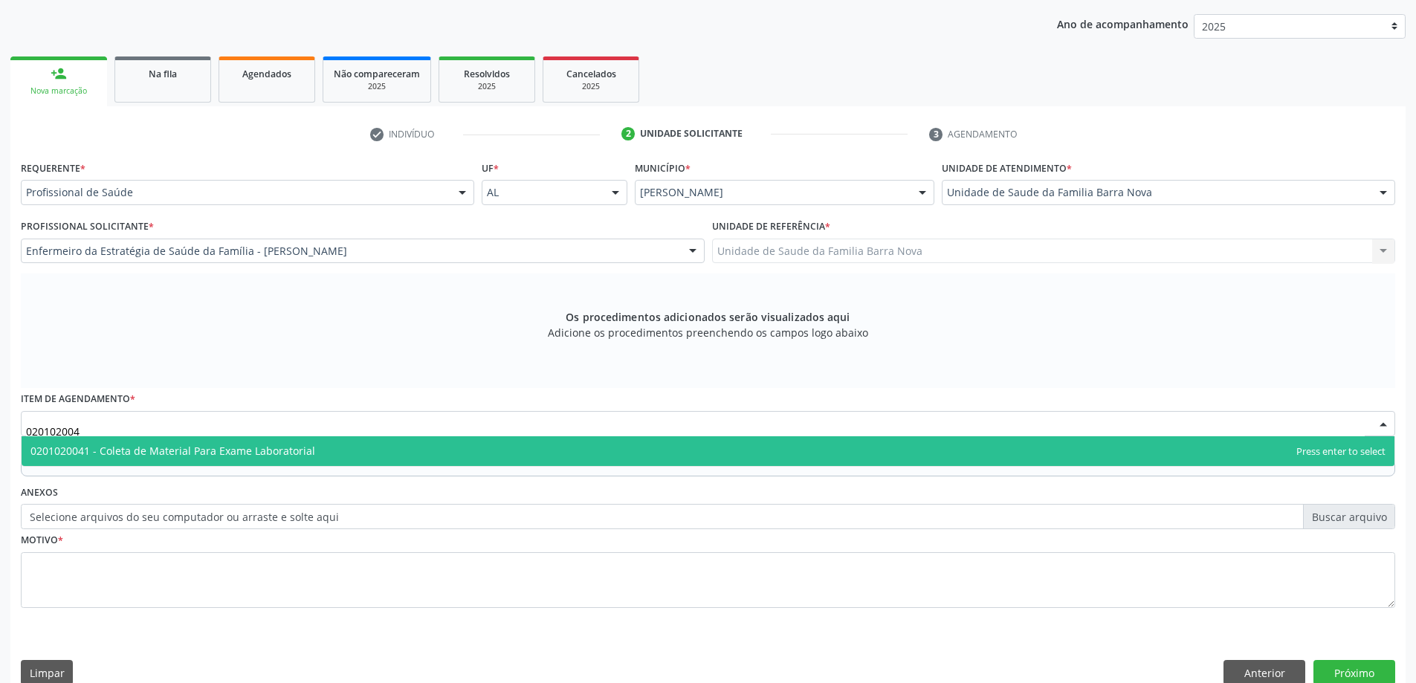
type input "0201020041"
click at [512, 451] on span "0201020041 - Coleta de Material Para Exame Laboratorial" at bounding box center [708, 451] width 1373 height 30
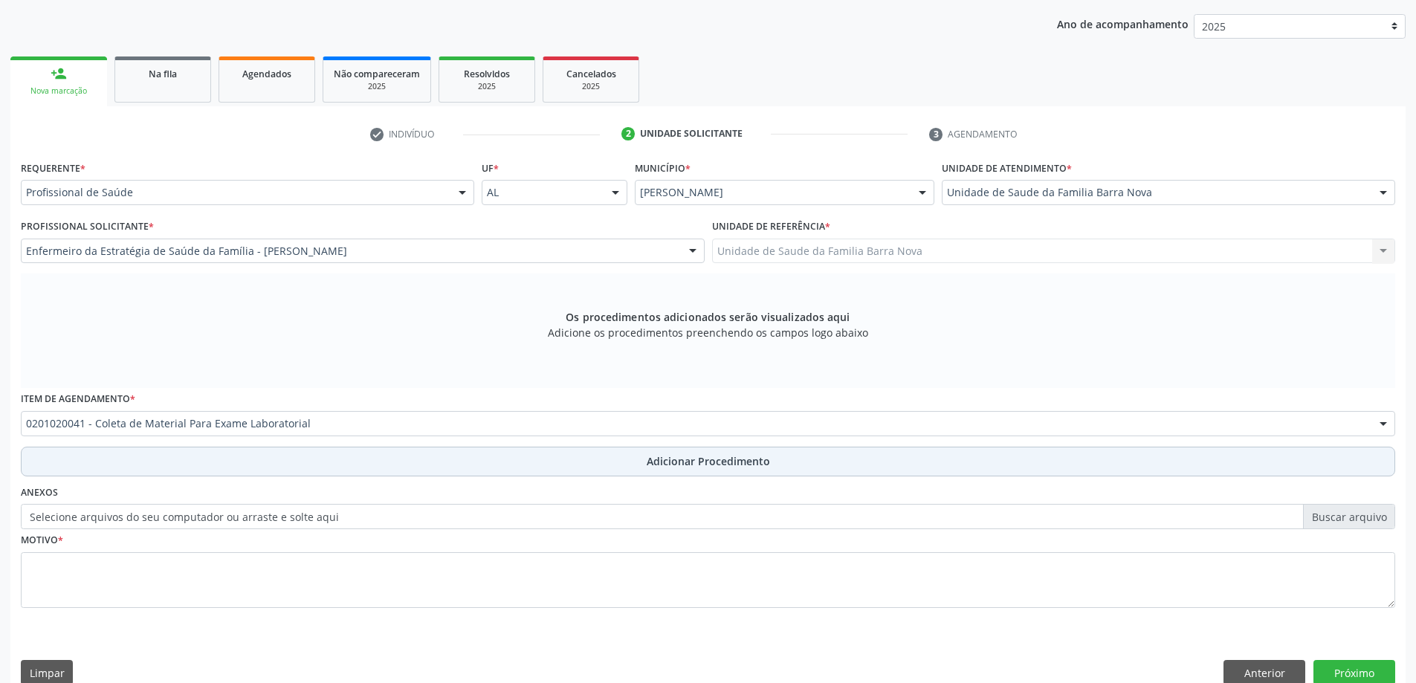
click at [668, 463] on span "Adicionar Procedimento" at bounding box center [708, 462] width 123 height 16
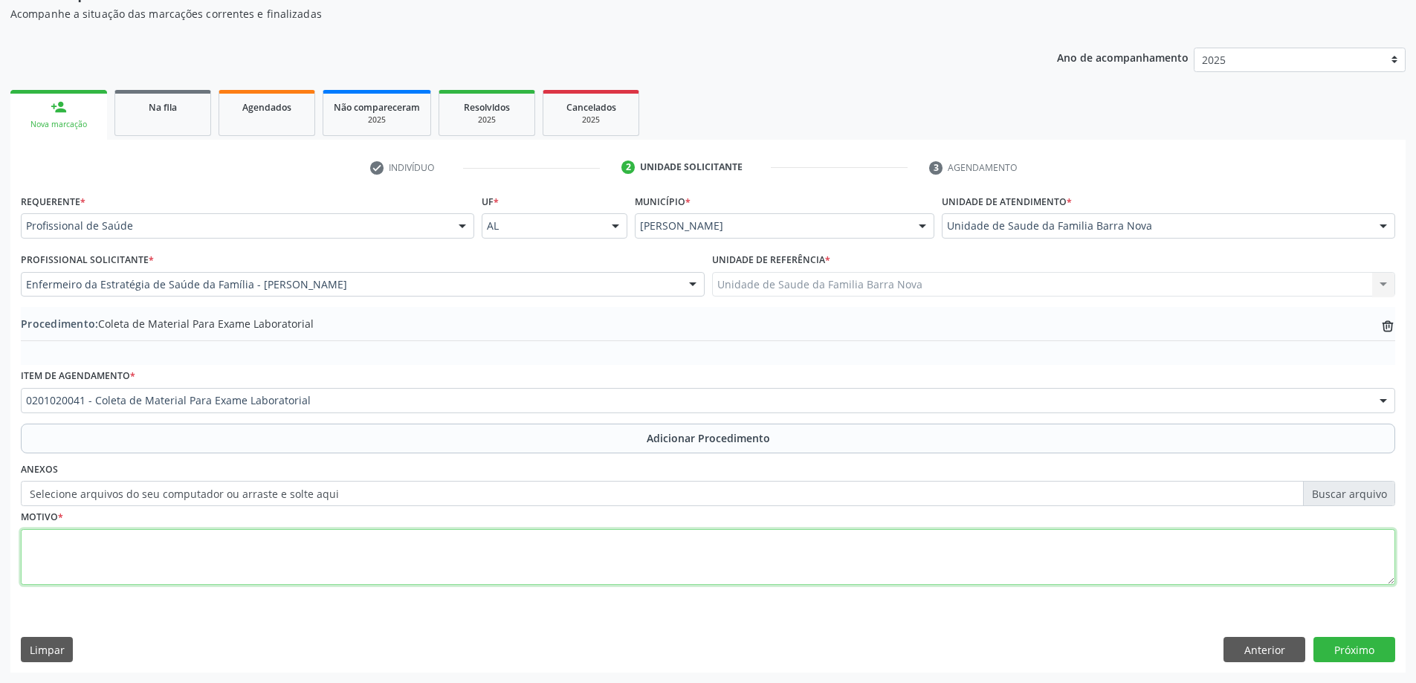
click at [307, 544] on textarea at bounding box center [708, 557] width 1375 height 57
type textarea "ROTINA"
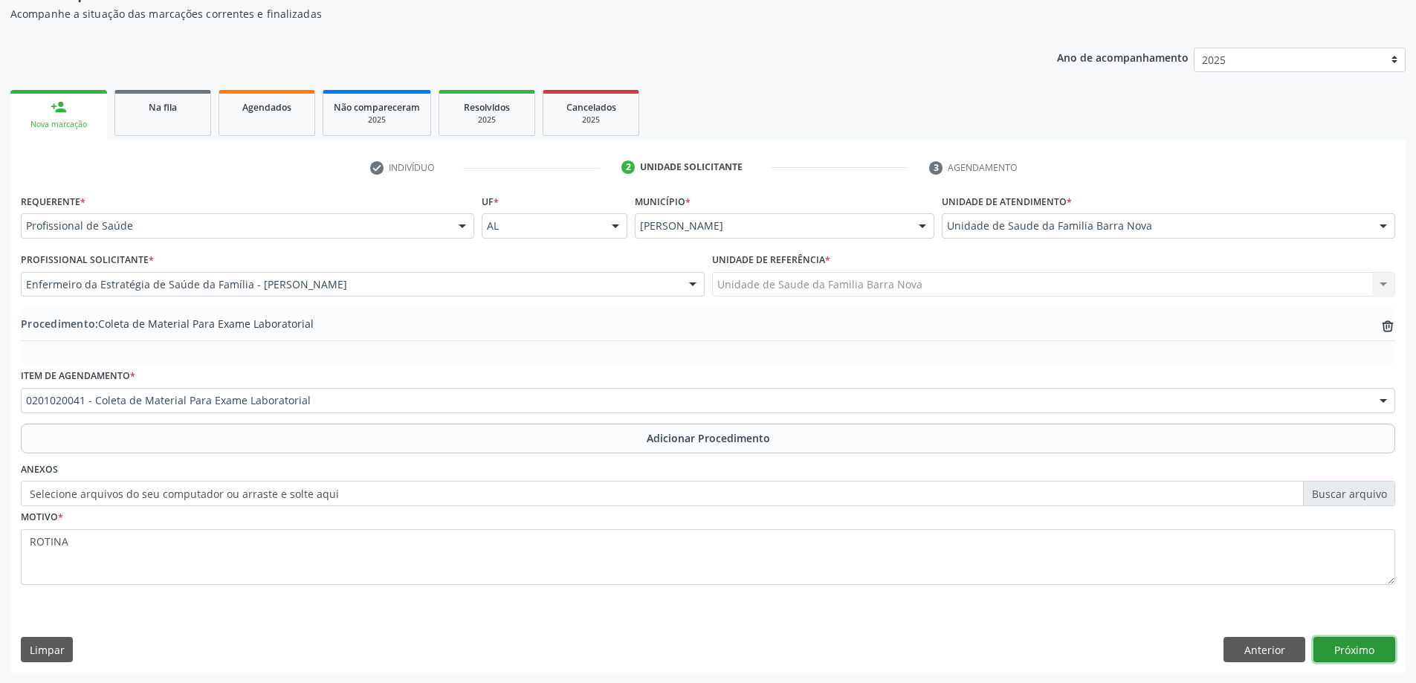
click at [1349, 650] on button "Próximo" at bounding box center [1355, 649] width 82 height 25
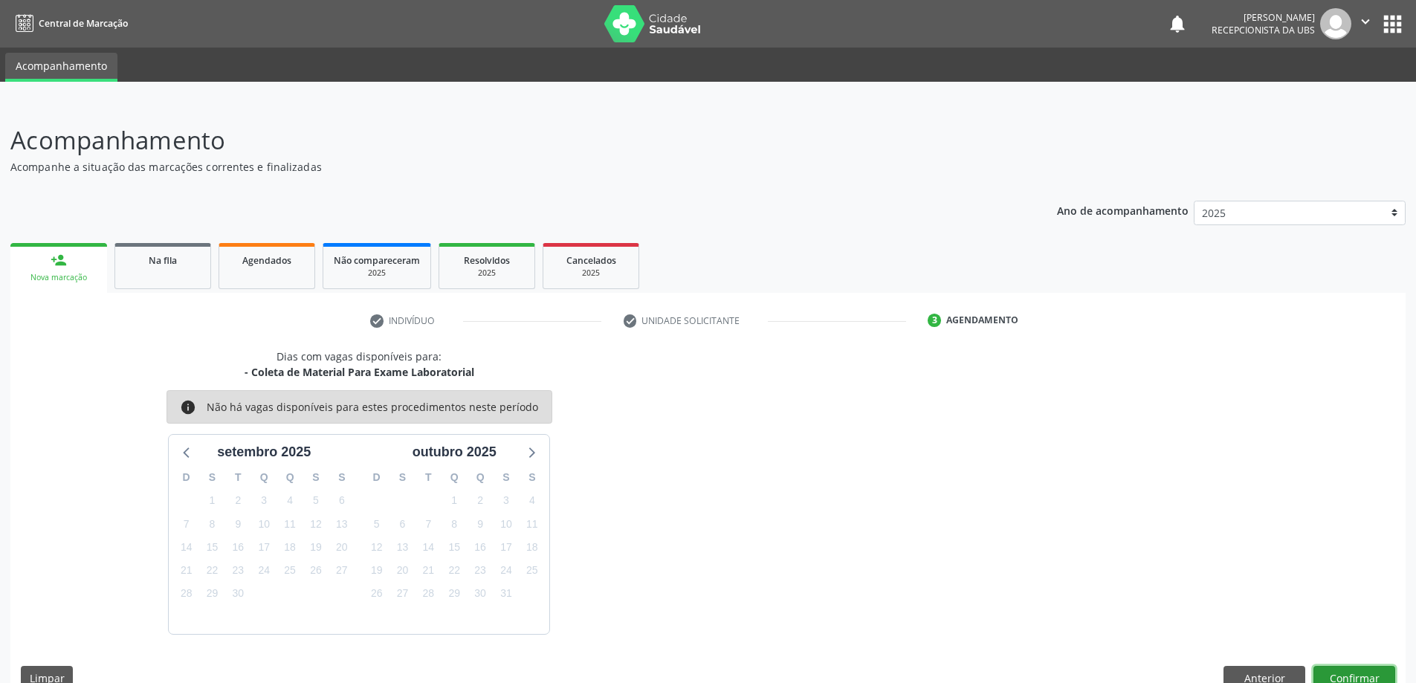
click at [1355, 673] on button "Confirmar" at bounding box center [1355, 678] width 82 height 25
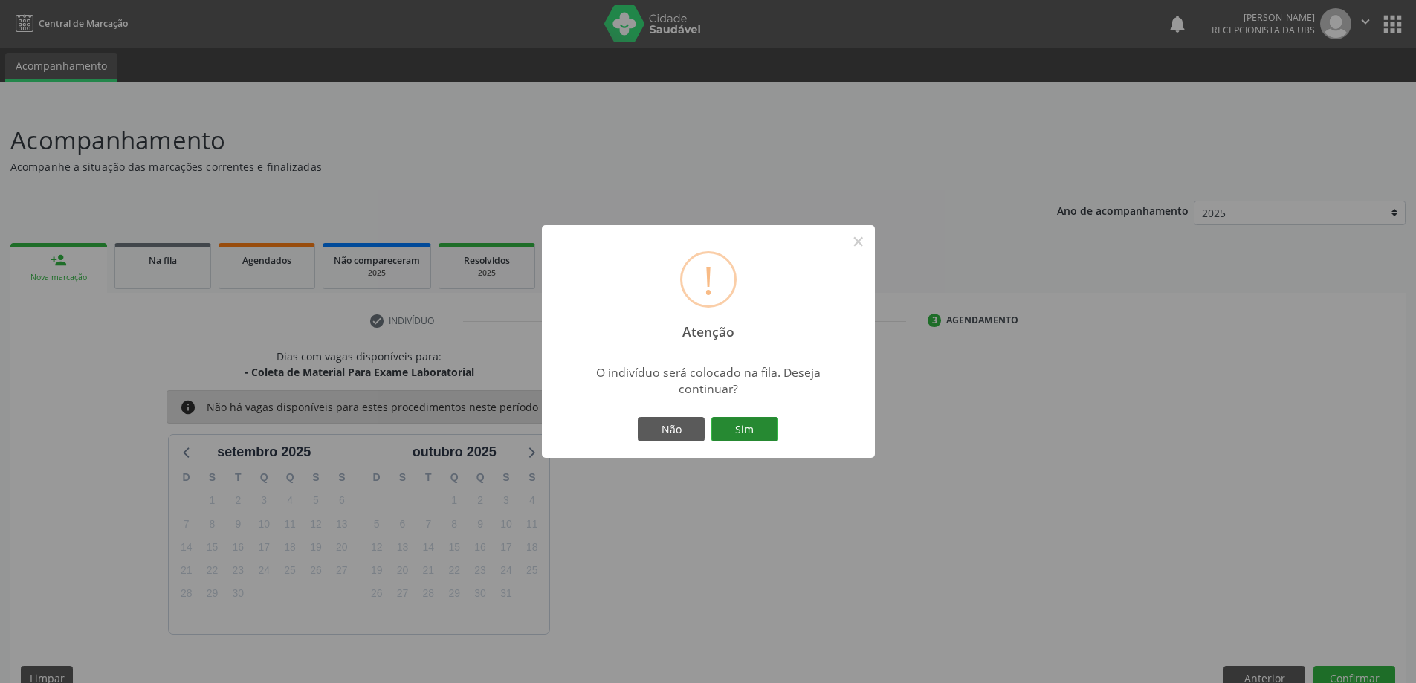
click at [756, 429] on button "Sim" at bounding box center [745, 429] width 67 height 25
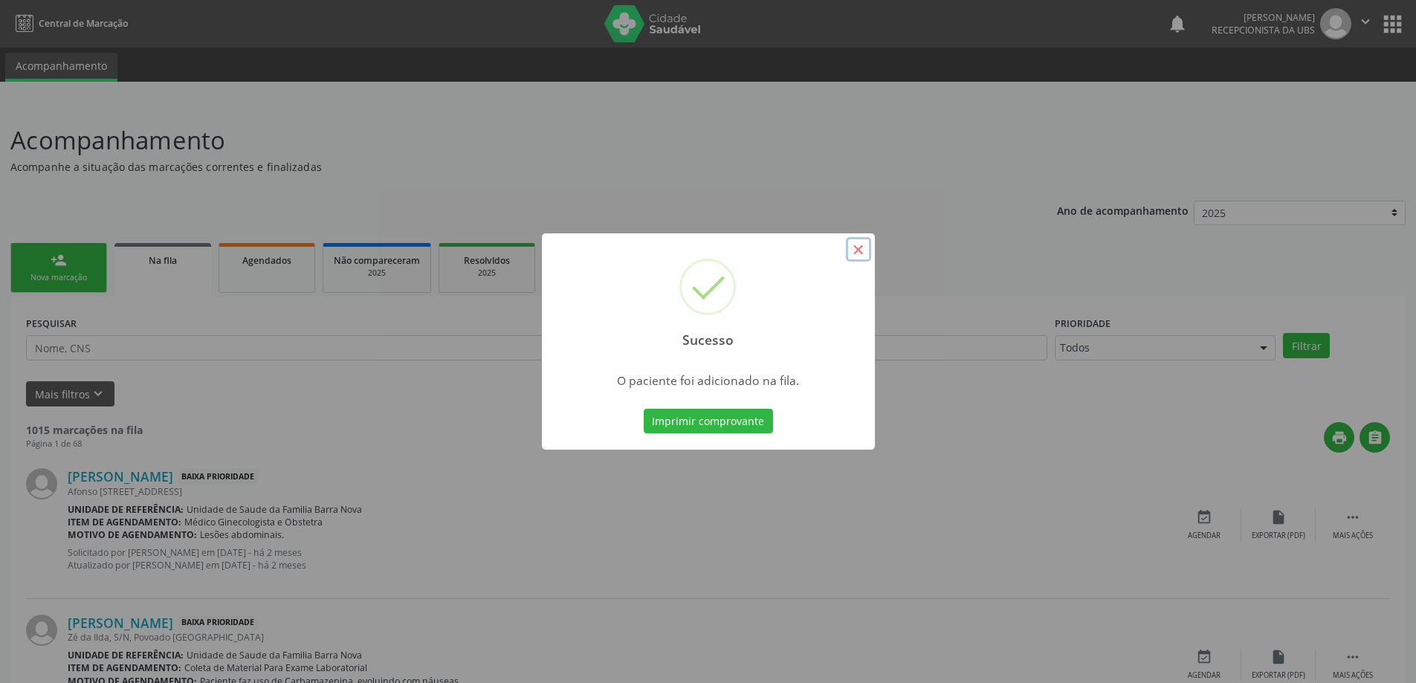
click at [858, 246] on button "×" at bounding box center [858, 249] width 25 height 25
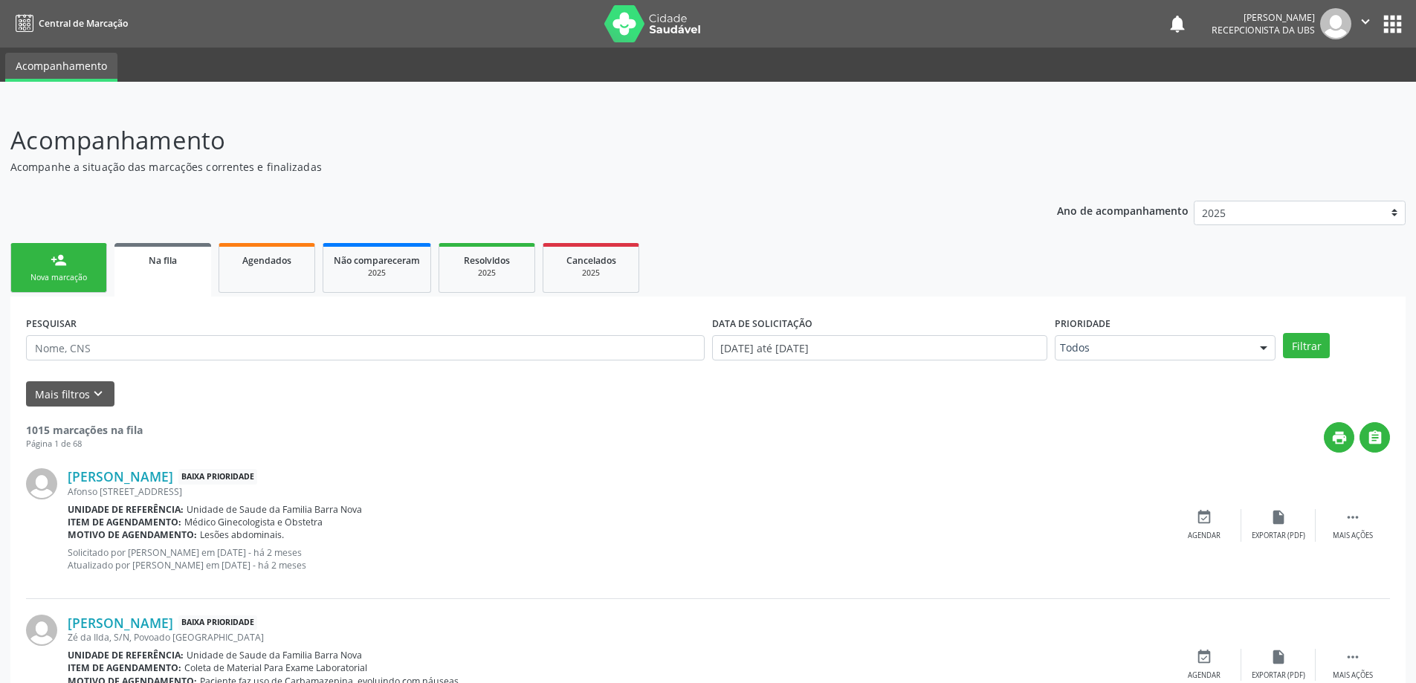
click at [68, 260] on link "person_add Nova marcação" at bounding box center [58, 268] width 97 height 50
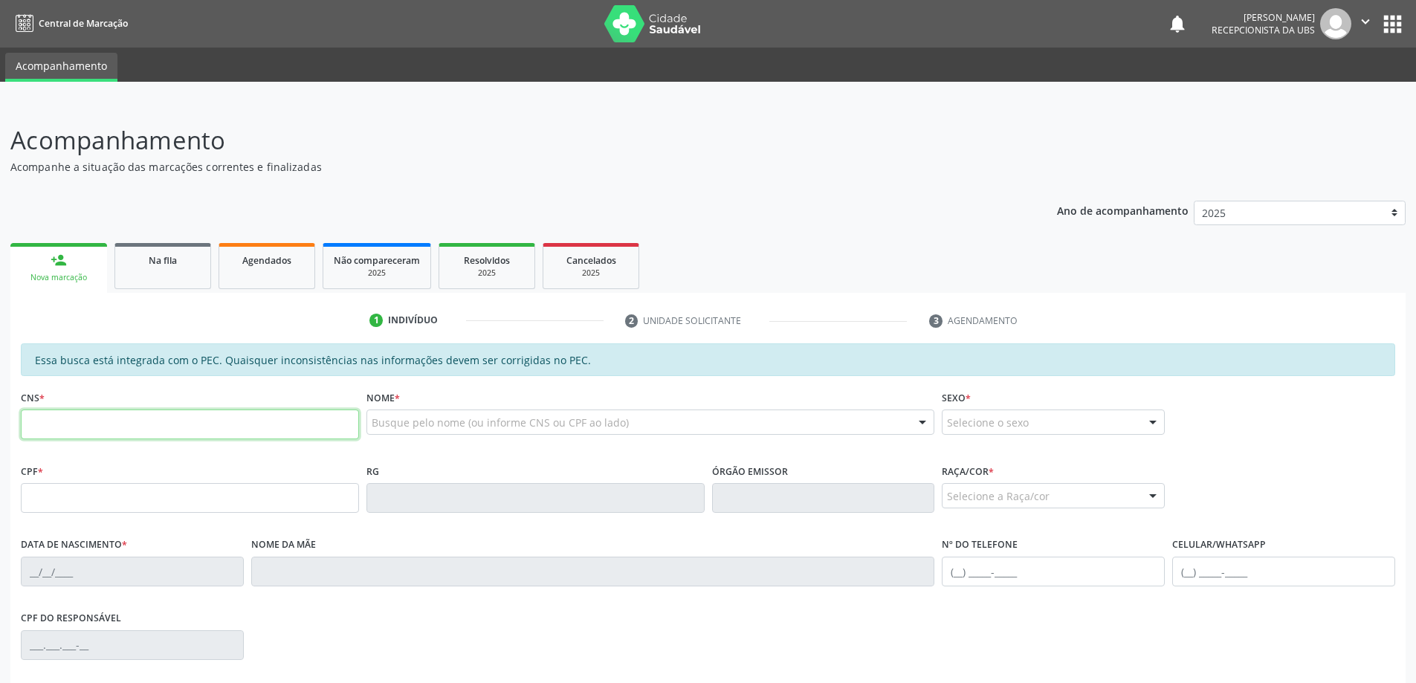
click at [127, 424] on input "text" at bounding box center [190, 425] width 338 height 30
paste input "704 2087 9093 0881"
type input "704 2087 9093 0881"
type input "077.460.094-25"
type input "29/03/1988"
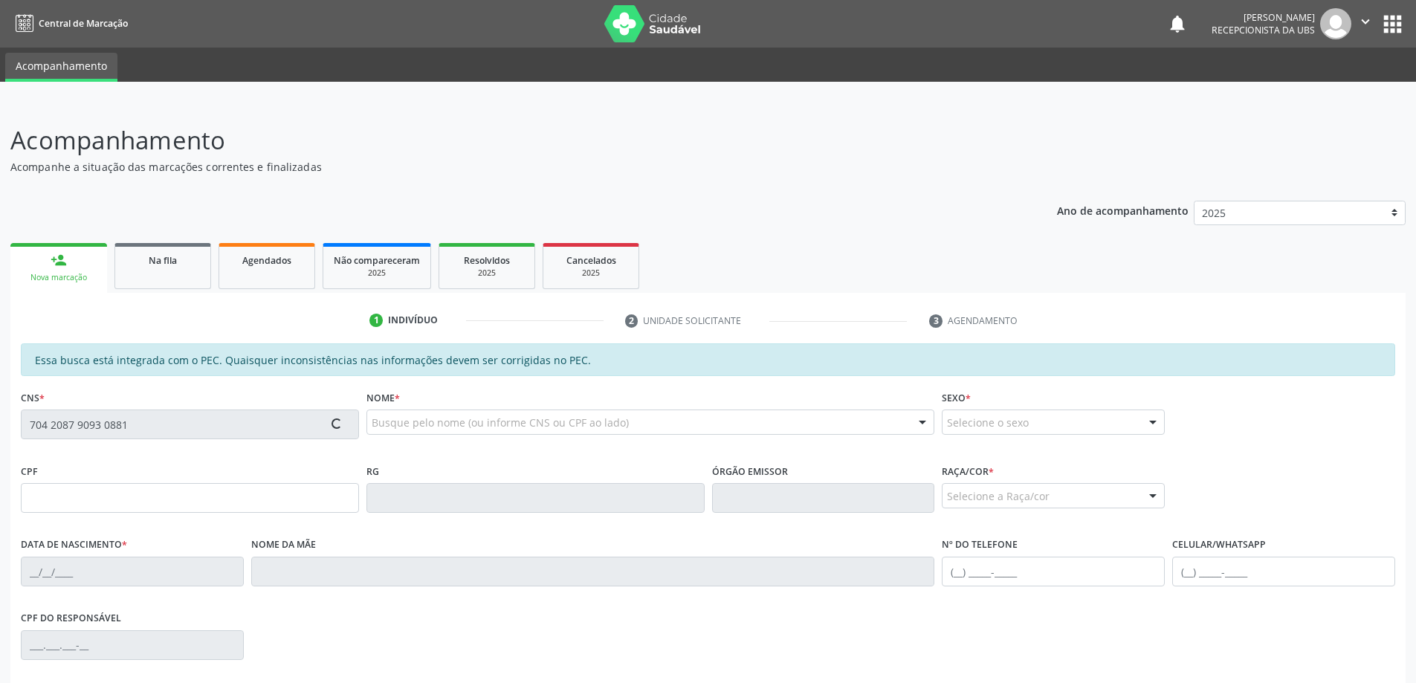
type input "Maria Rosenilda Soares Galdino"
type input "(82) 98810-4689"
type input "130"
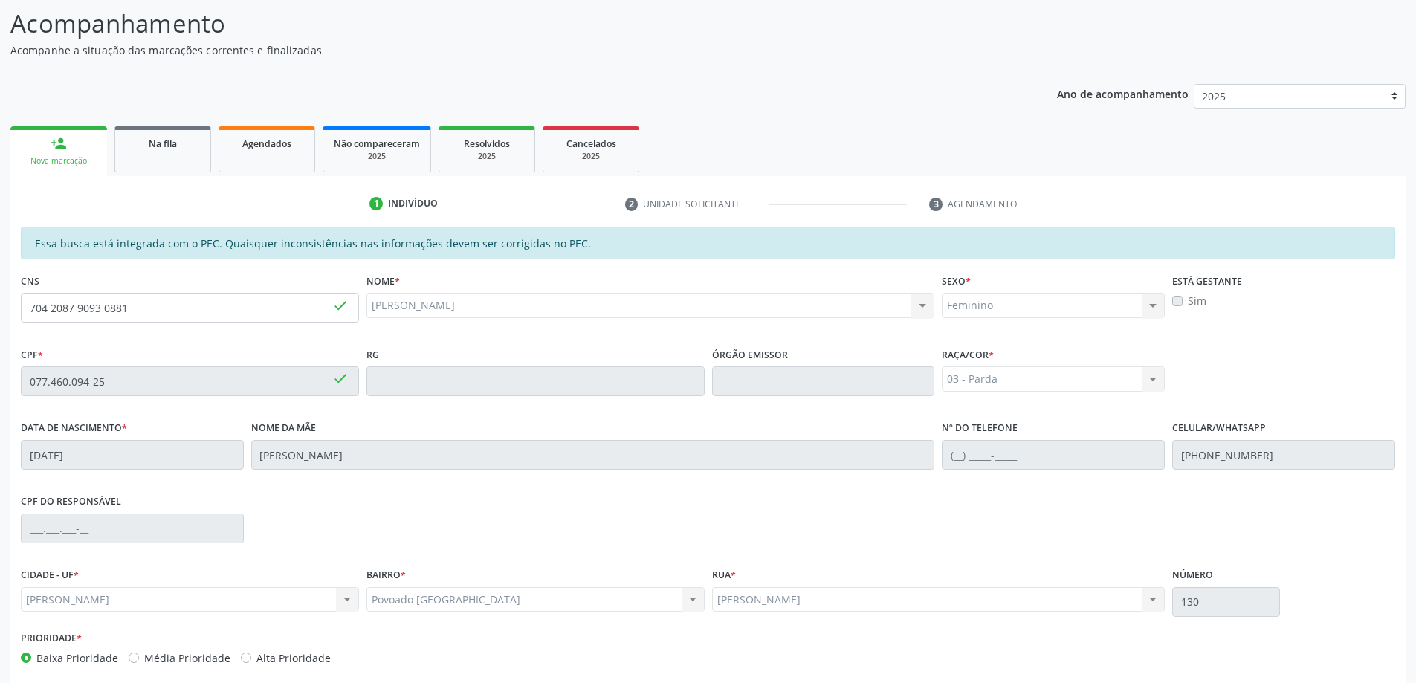
scroll to position [187, 0]
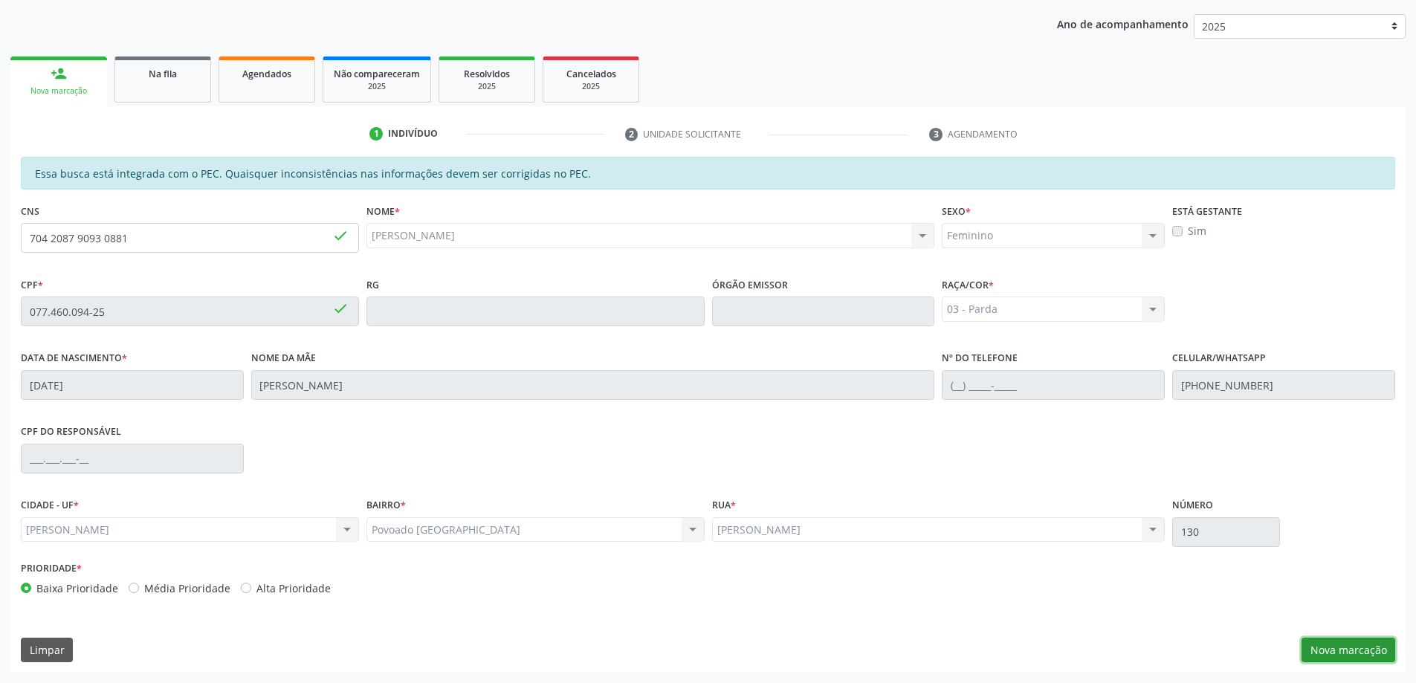
click at [1343, 650] on button "Nova marcação" at bounding box center [1349, 650] width 94 height 25
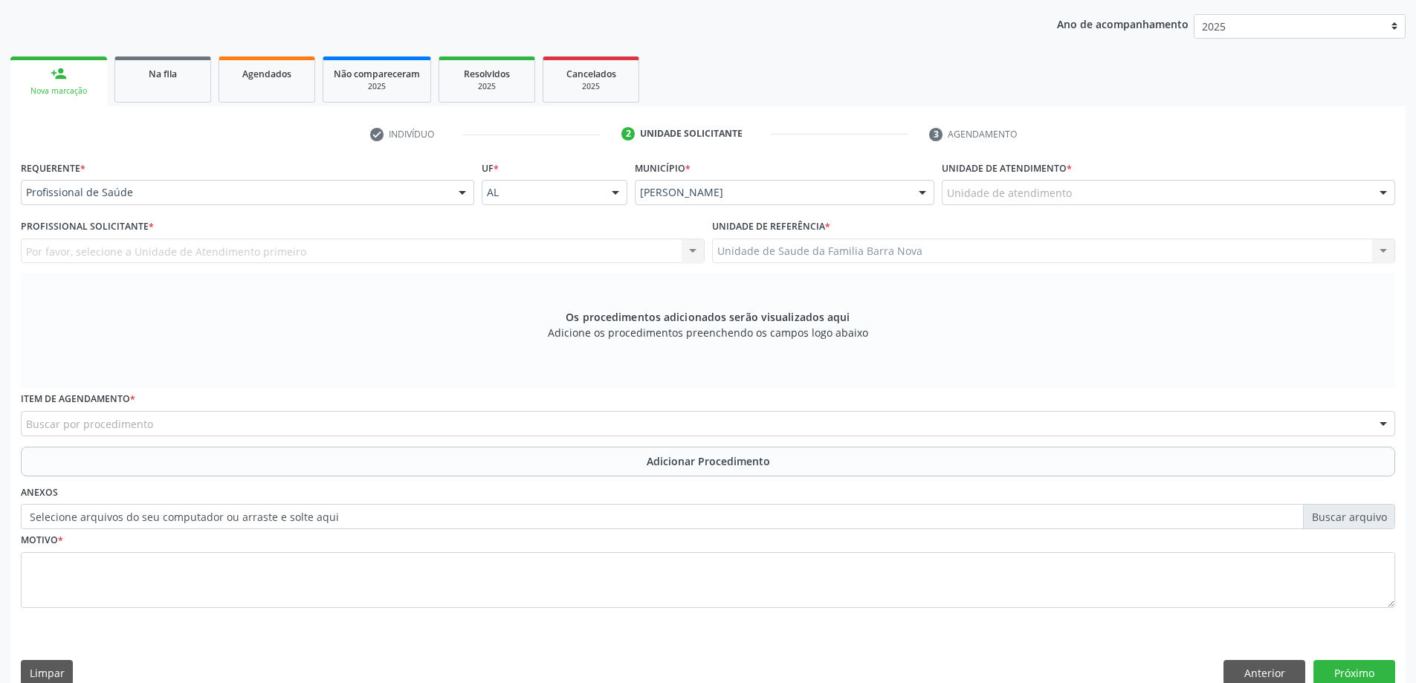
click at [1023, 209] on div "Unidade de atendimento * Unidade de atendimento Aeronave Baron 58 Aeronave Cess…" at bounding box center [1168, 186] width 461 height 58
click at [1025, 204] on div "Unidade de atendimento" at bounding box center [1169, 192] width 454 height 25
type input "H"
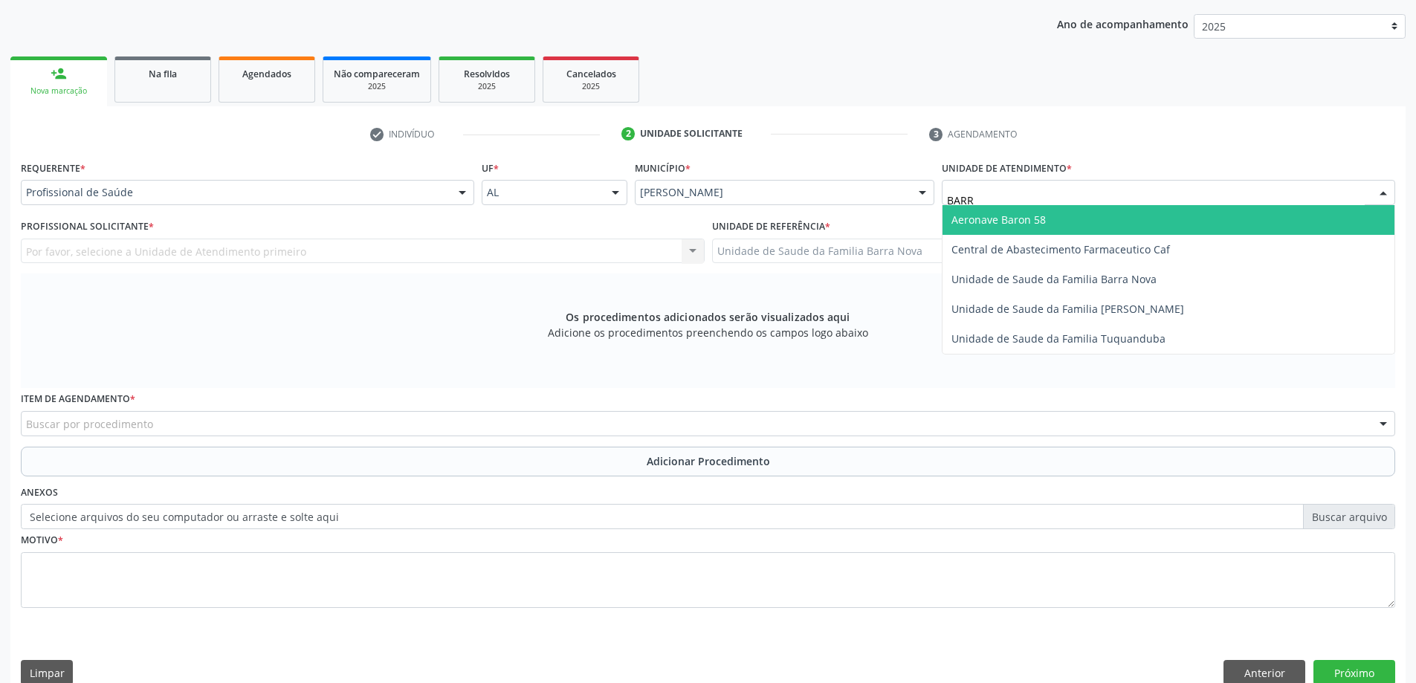
type input "BARRA"
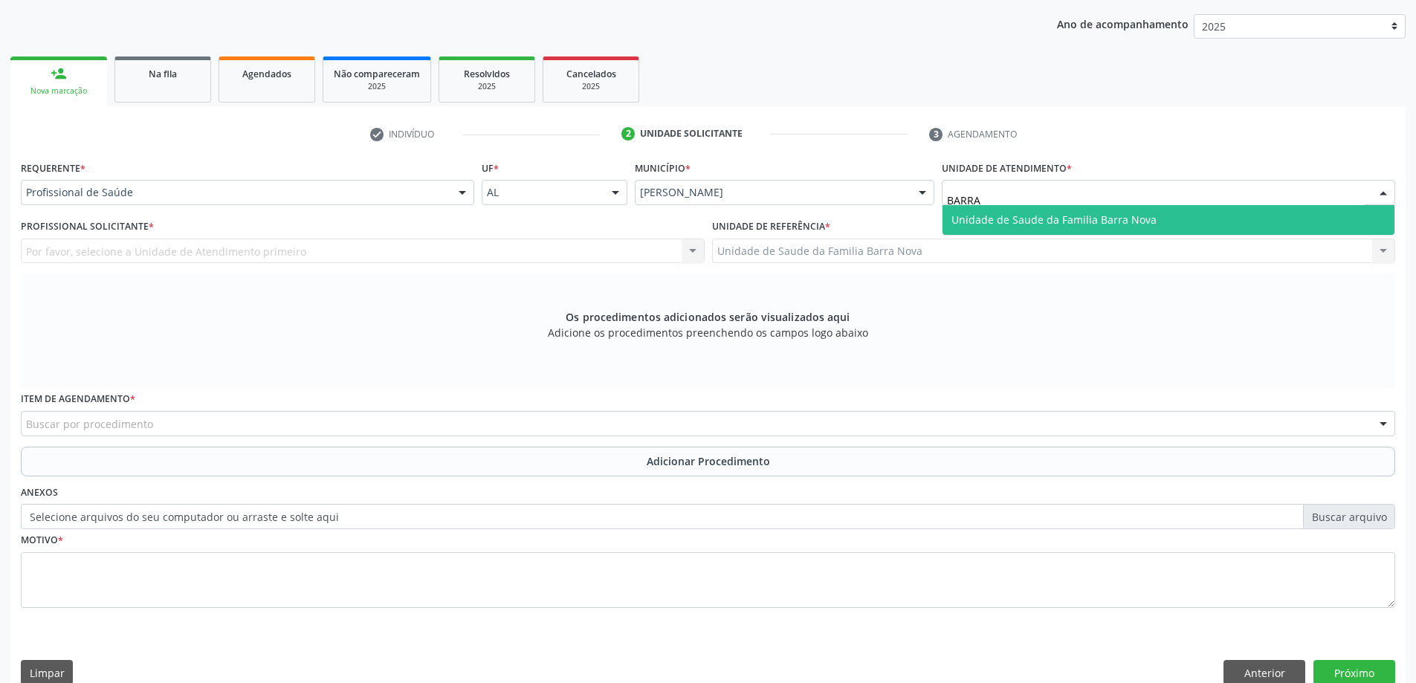
click at [987, 216] on span "Unidade de Saude da Familia Barra Nova" at bounding box center [1054, 220] width 205 height 14
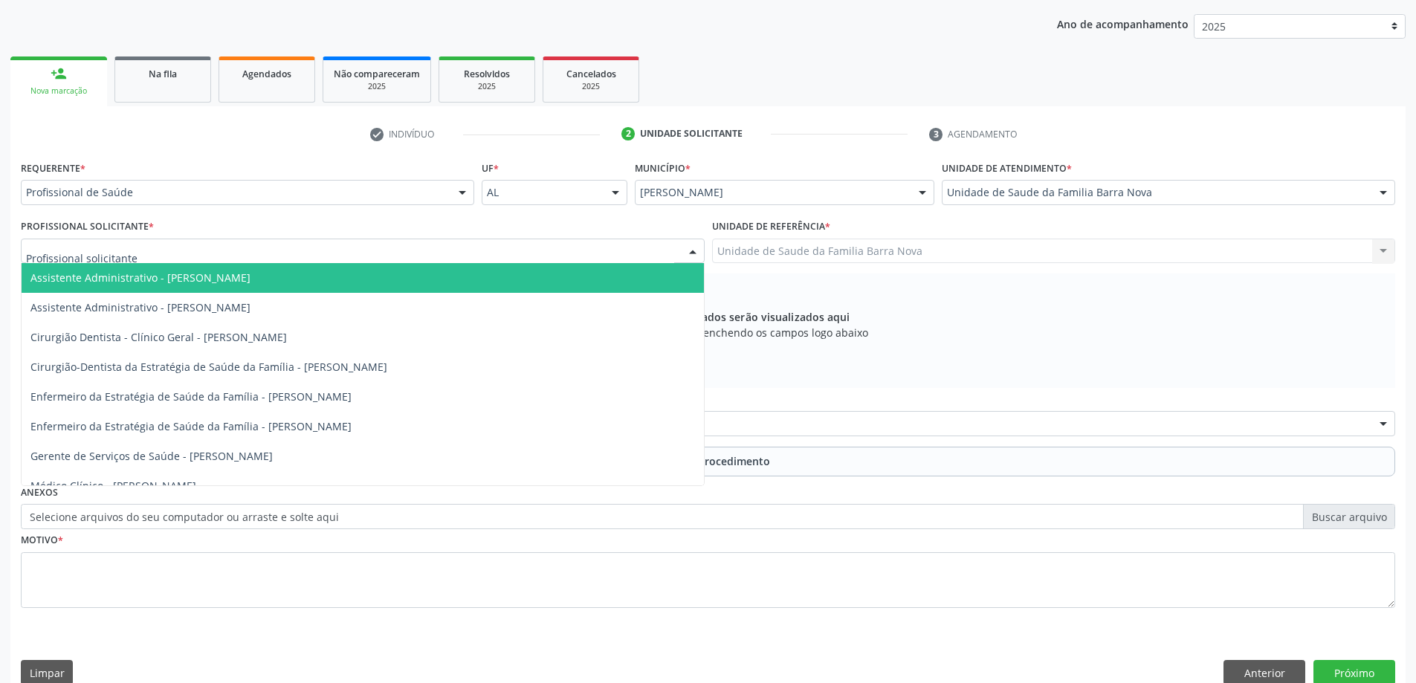
click at [506, 251] on div at bounding box center [363, 251] width 684 height 25
type input "EWE"
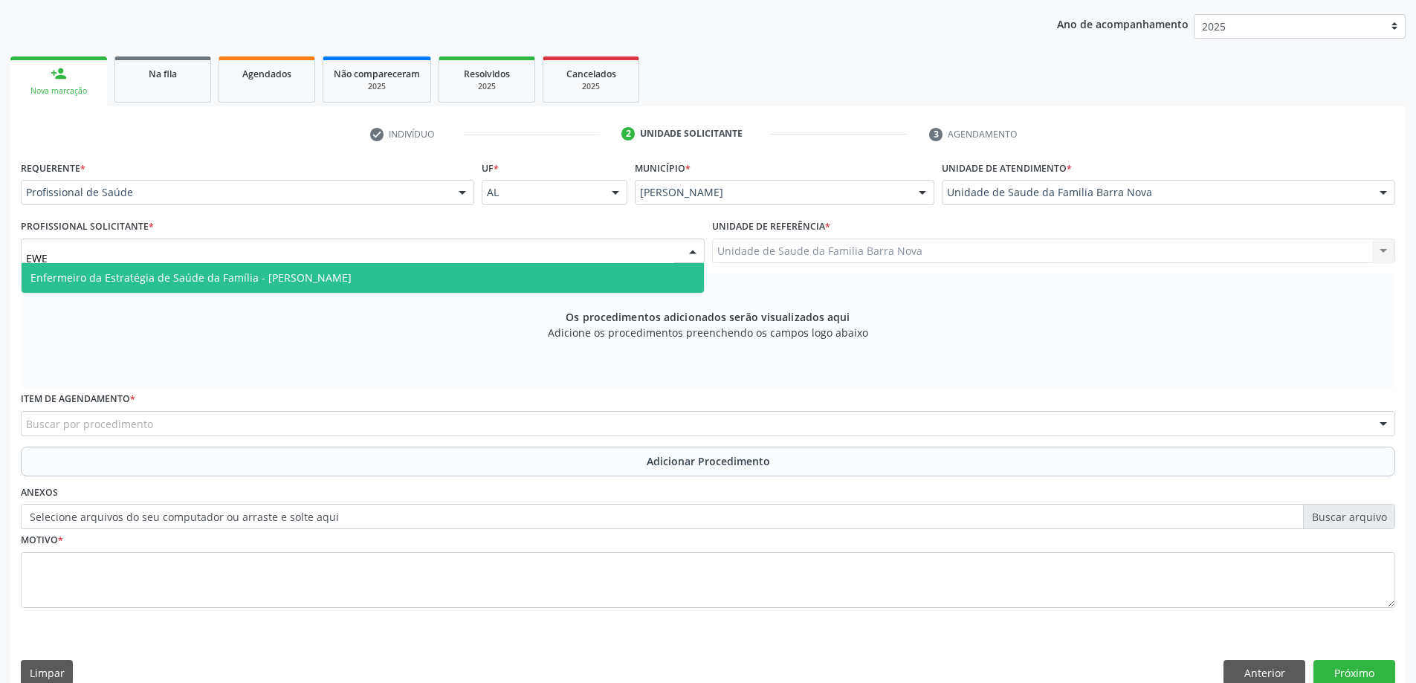
click at [262, 280] on span "Enfermeiro da Estratégia de Saúde da Família - [PERSON_NAME]" at bounding box center [190, 278] width 321 height 14
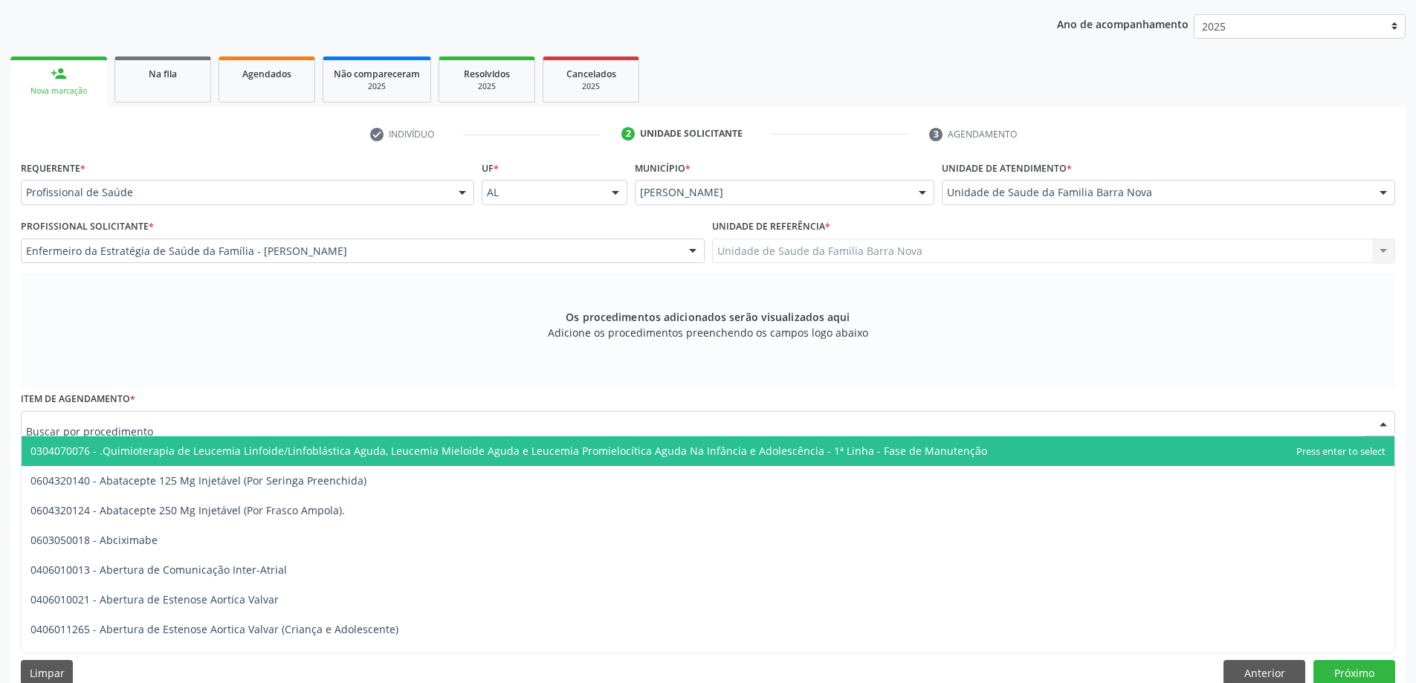
click at [166, 419] on div at bounding box center [708, 423] width 1375 height 25
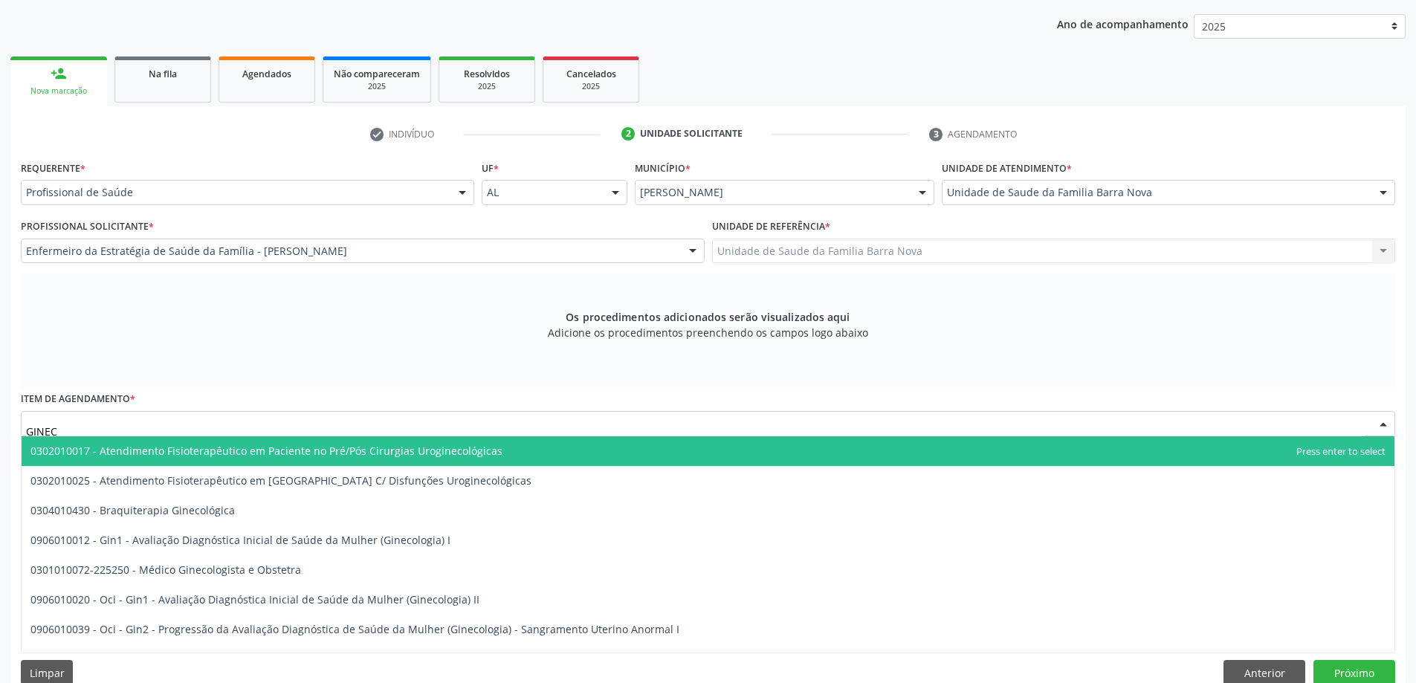
type input "GINECO"
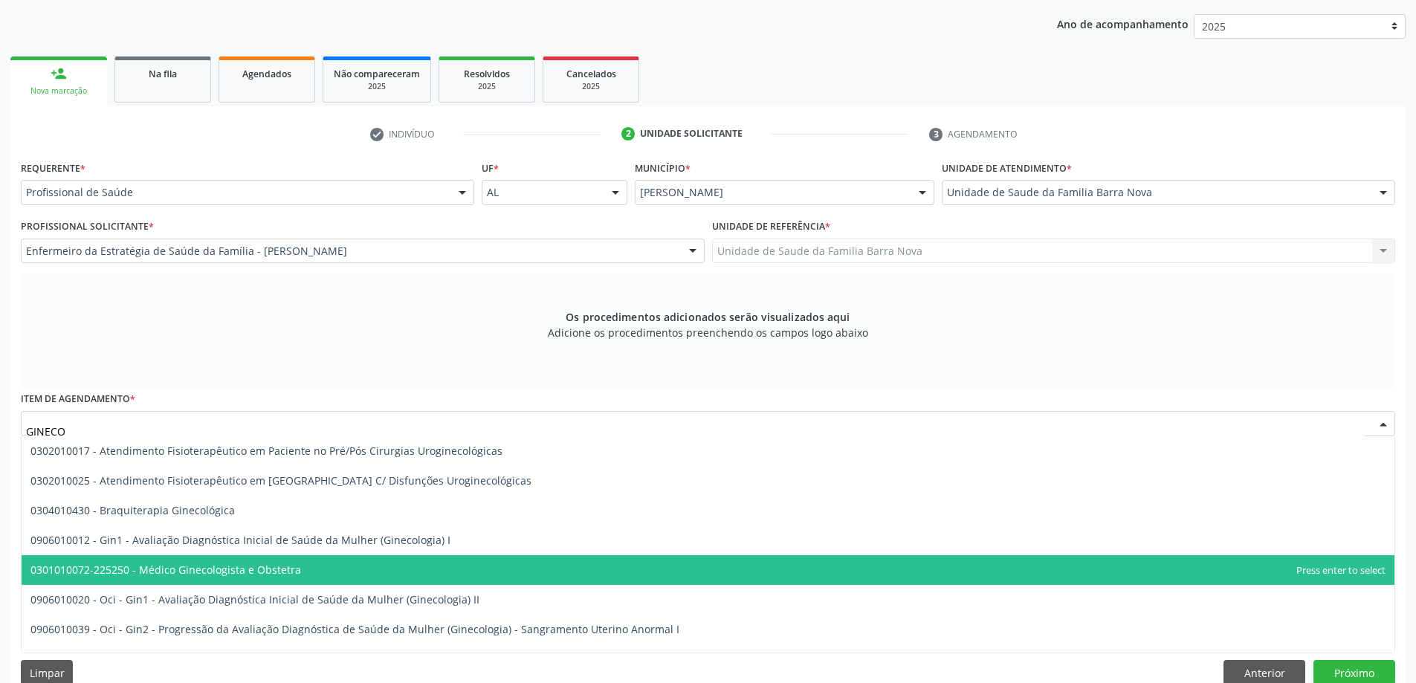
click at [603, 564] on span "0301010072-225250 - Médico Ginecologista e Obstetra" at bounding box center [708, 570] width 1373 height 30
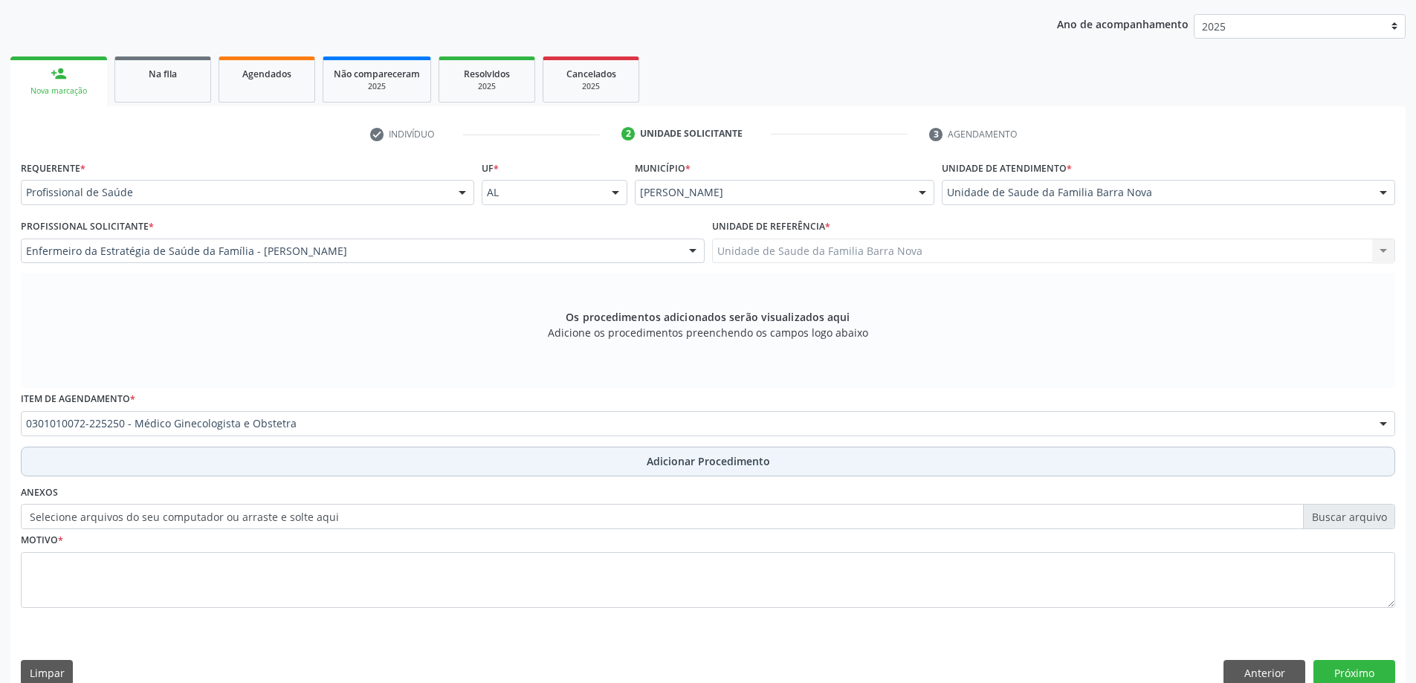
click at [355, 462] on button "Adicionar Procedimento" at bounding box center [708, 462] width 1375 height 30
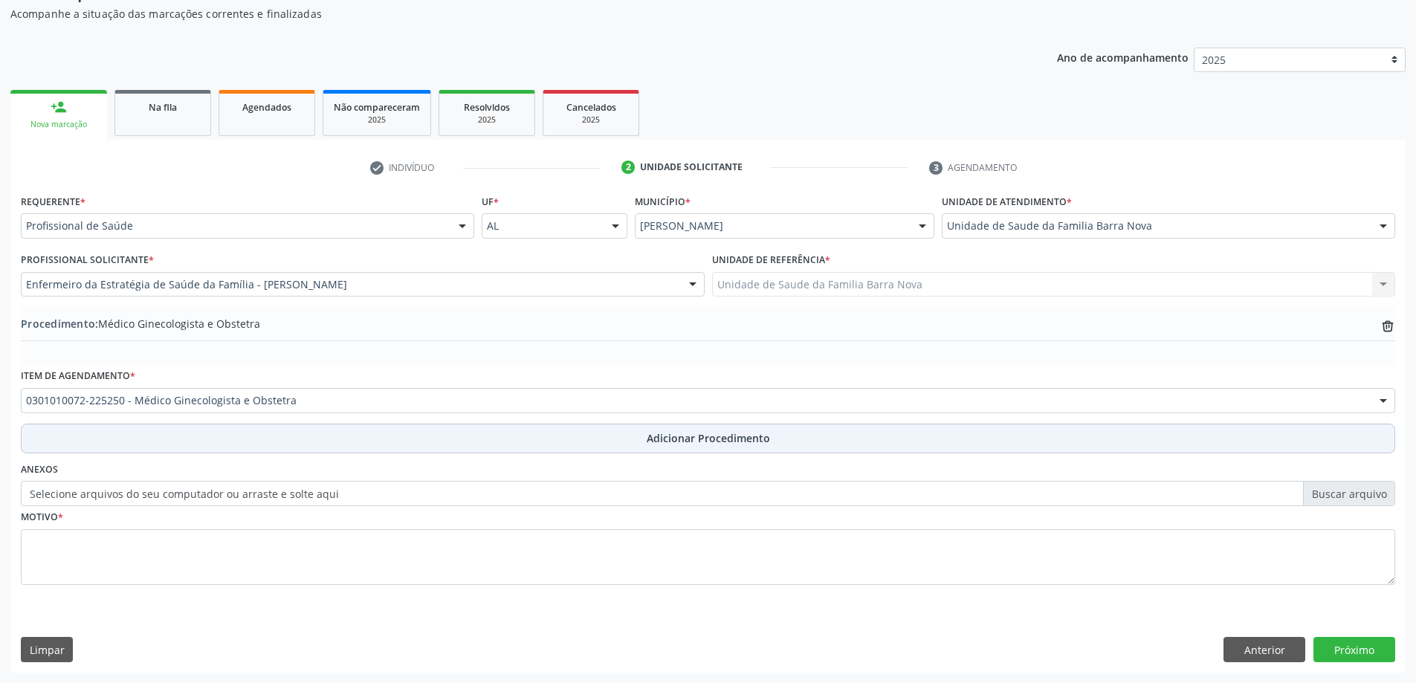
scroll to position [153, 0]
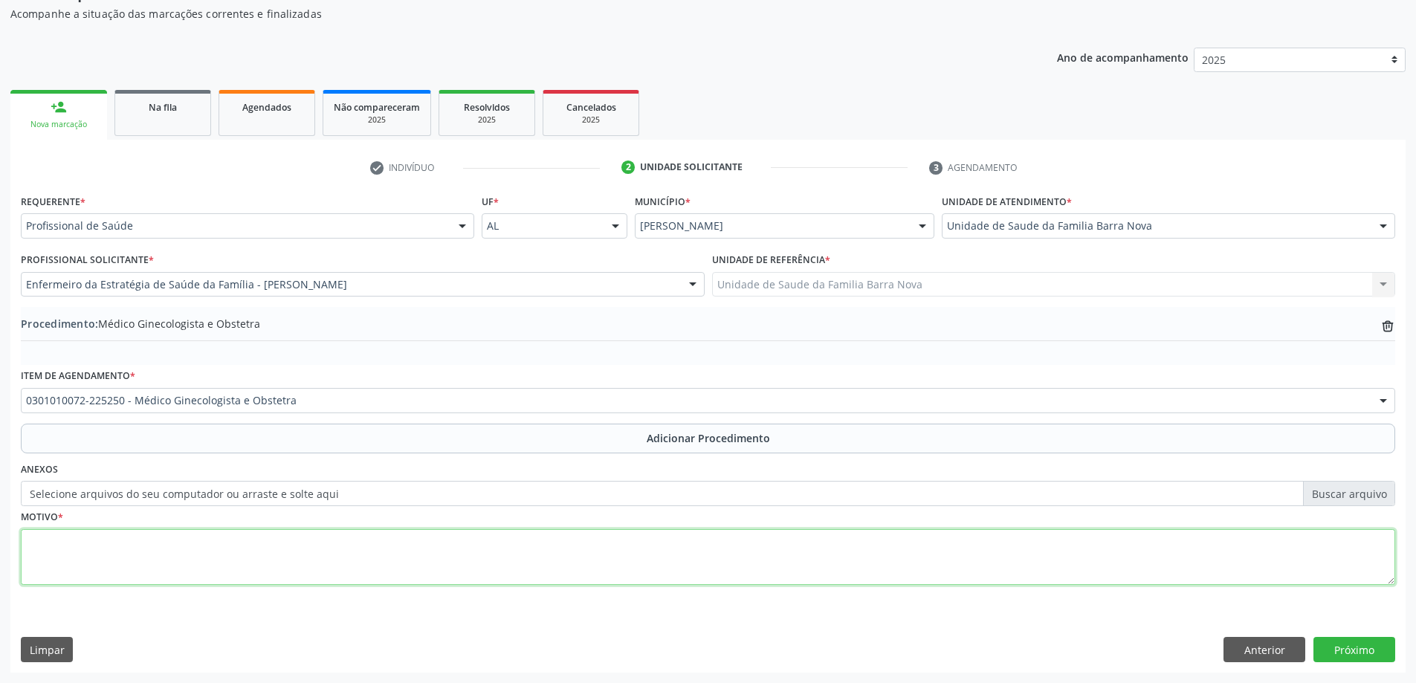
drag, startPoint x: 397, startPoint y: 552, endPoint x: 410, endPoint y: 543, distance: 15.5
click at [401, 551] on textarea at bounding box center [708, 557] width 1375 height 57
type textarea "NODULAÇÃO INGUINAL PALPÁVEL."
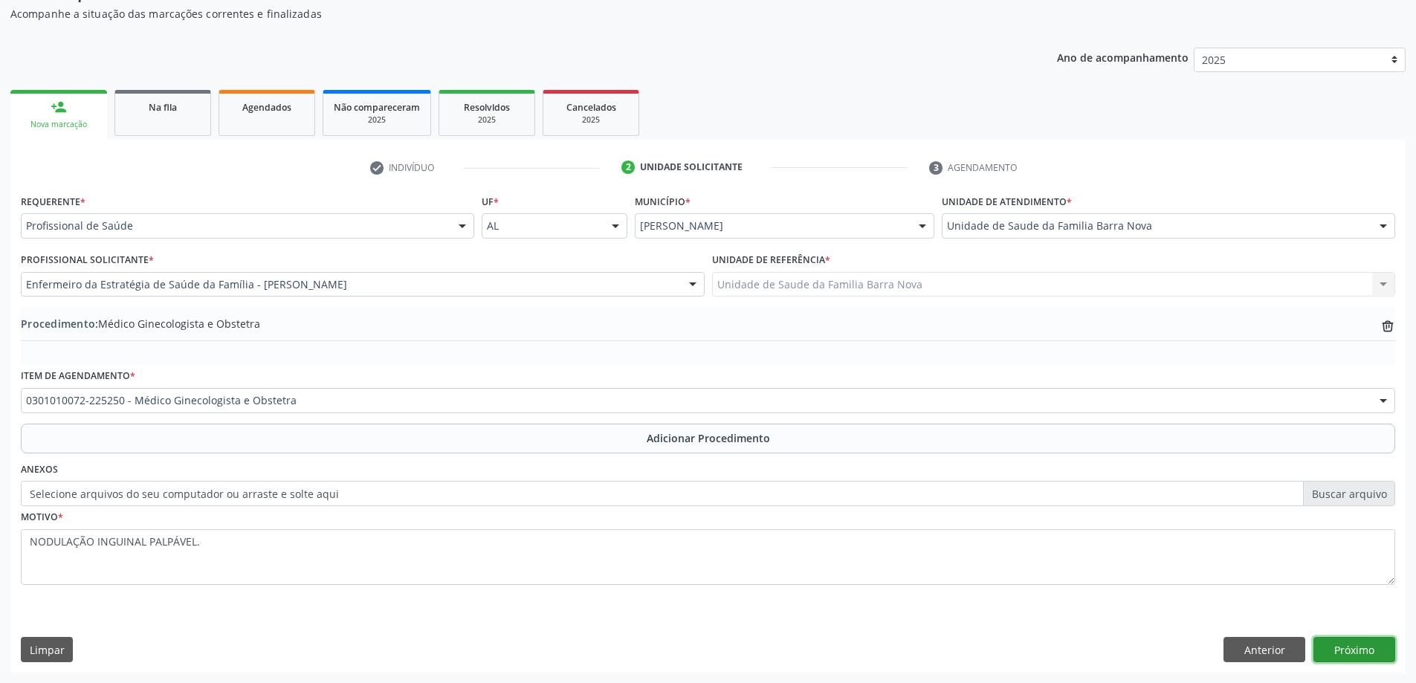
click at [1322, 658] on button "Próximo" at bounding box center [1355, 649] width 82 height 25
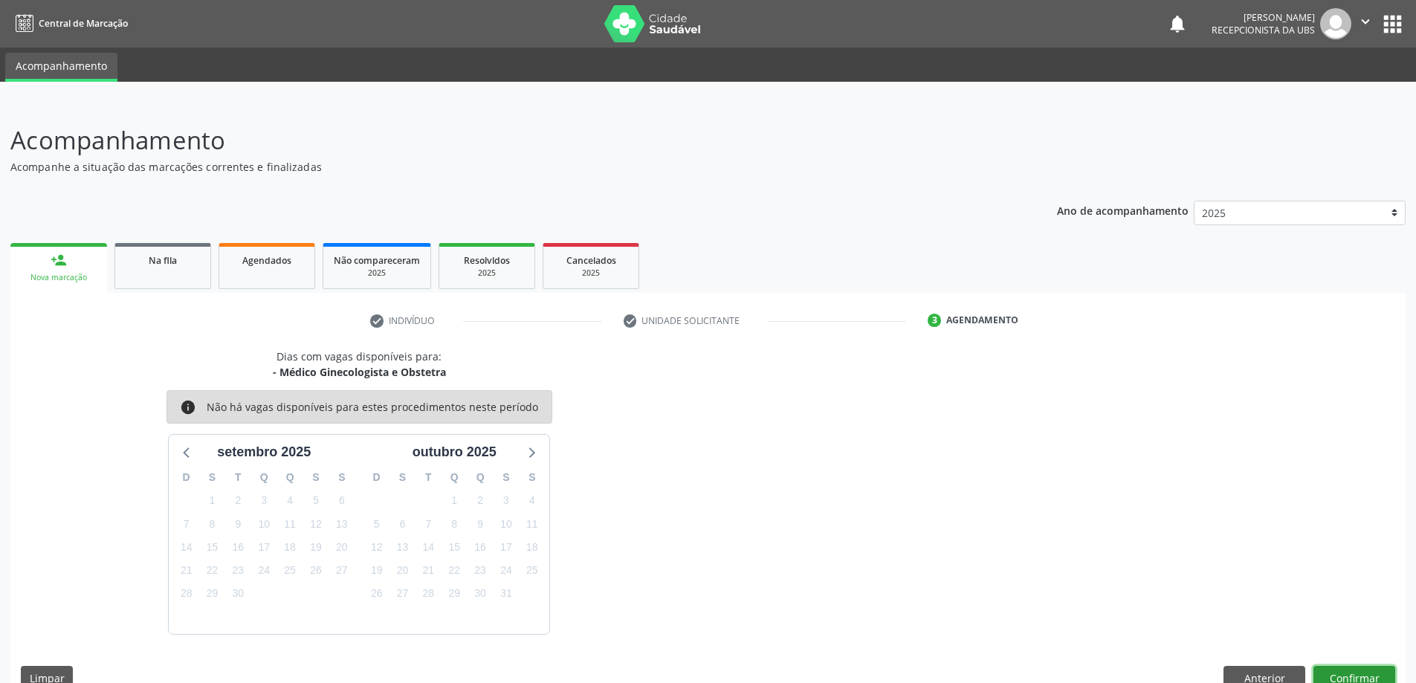
click at [1364, 668] on button "Confirmar" at bounding box center [1355, 678] width 82 height 25
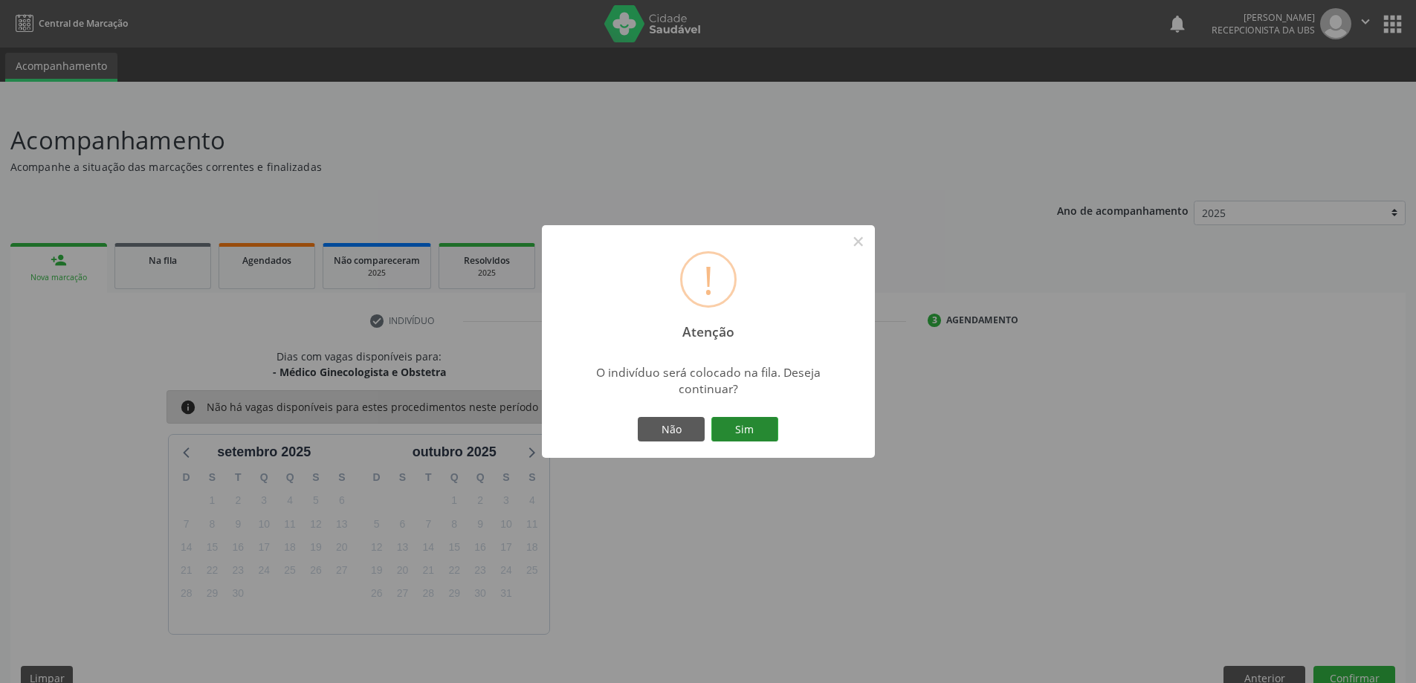
click at [761, 419] on button "Sim" at bounding box center [745, 429] width 67 height 25
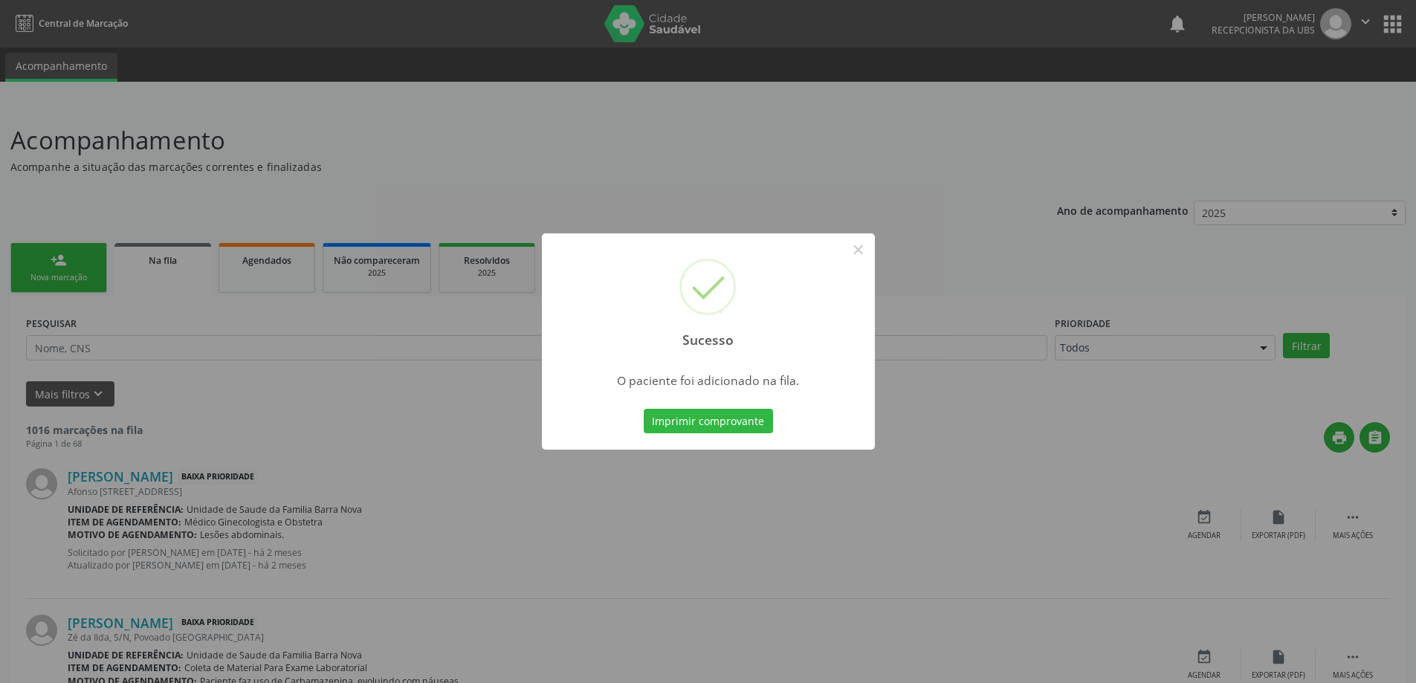
click at [958, 402] on div "Sucesso × O paciente foi adicionado na fila. Imprimir comprovante Cancel" at bounding box center [708, 341] width 1416 height 683
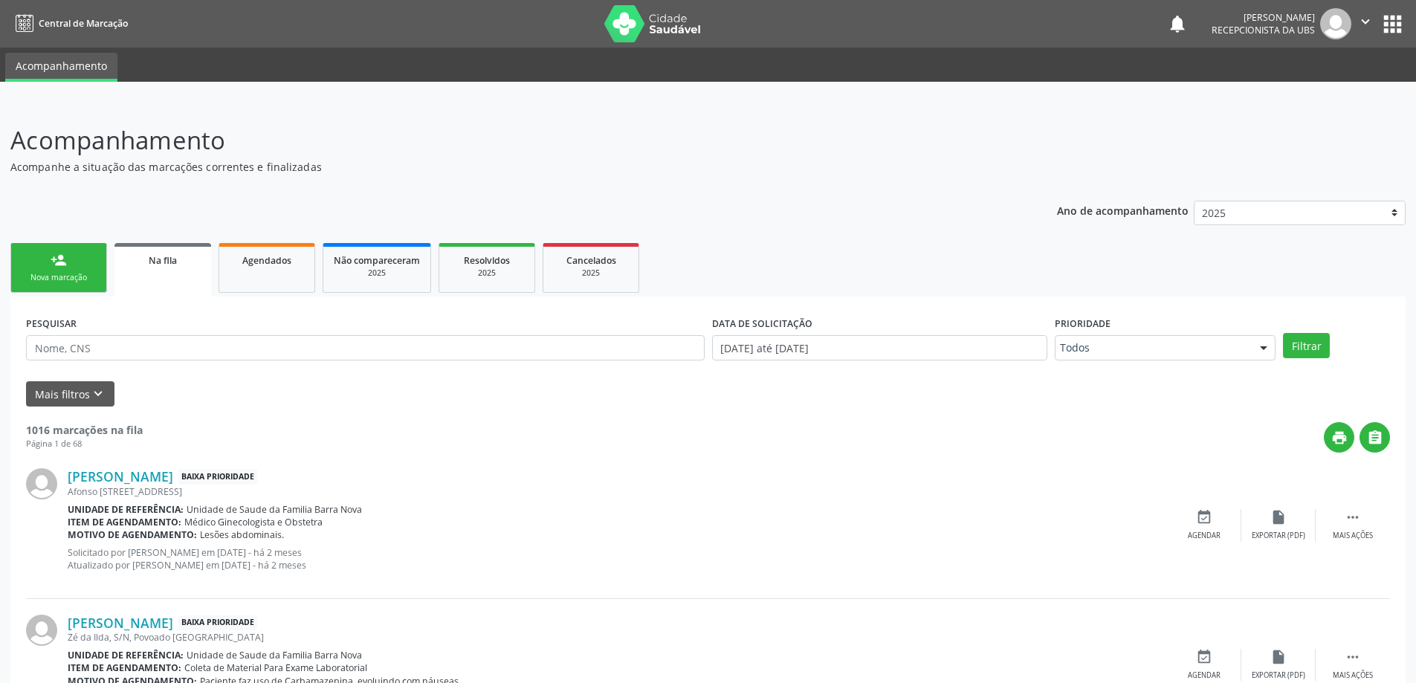
click at [97, 270] on link "person_add Nova marcação" at bounding box center [58, 268] width 97 height 50
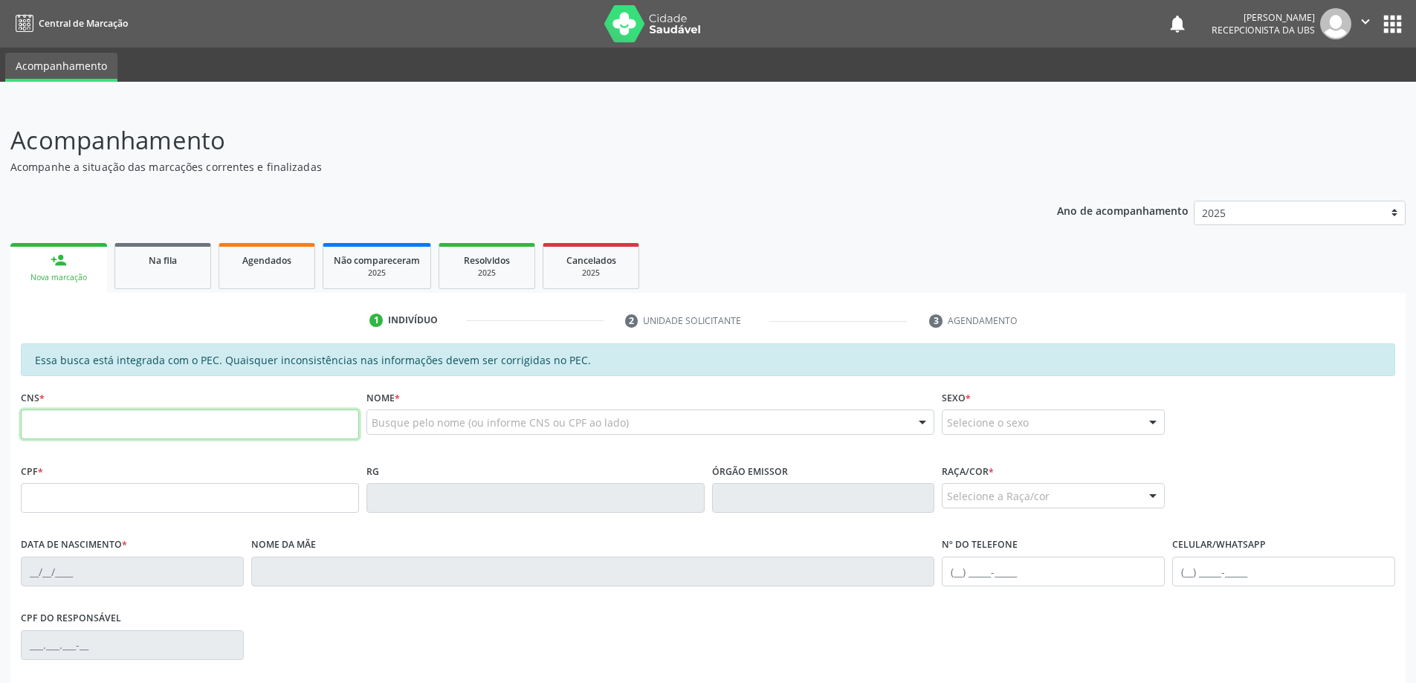
click at [196, 434] on input "text" at bounding box center [190, 425] width 338 height 30
paste input "701 8092 6982 1574"
type input "701 8092 6982 1574"
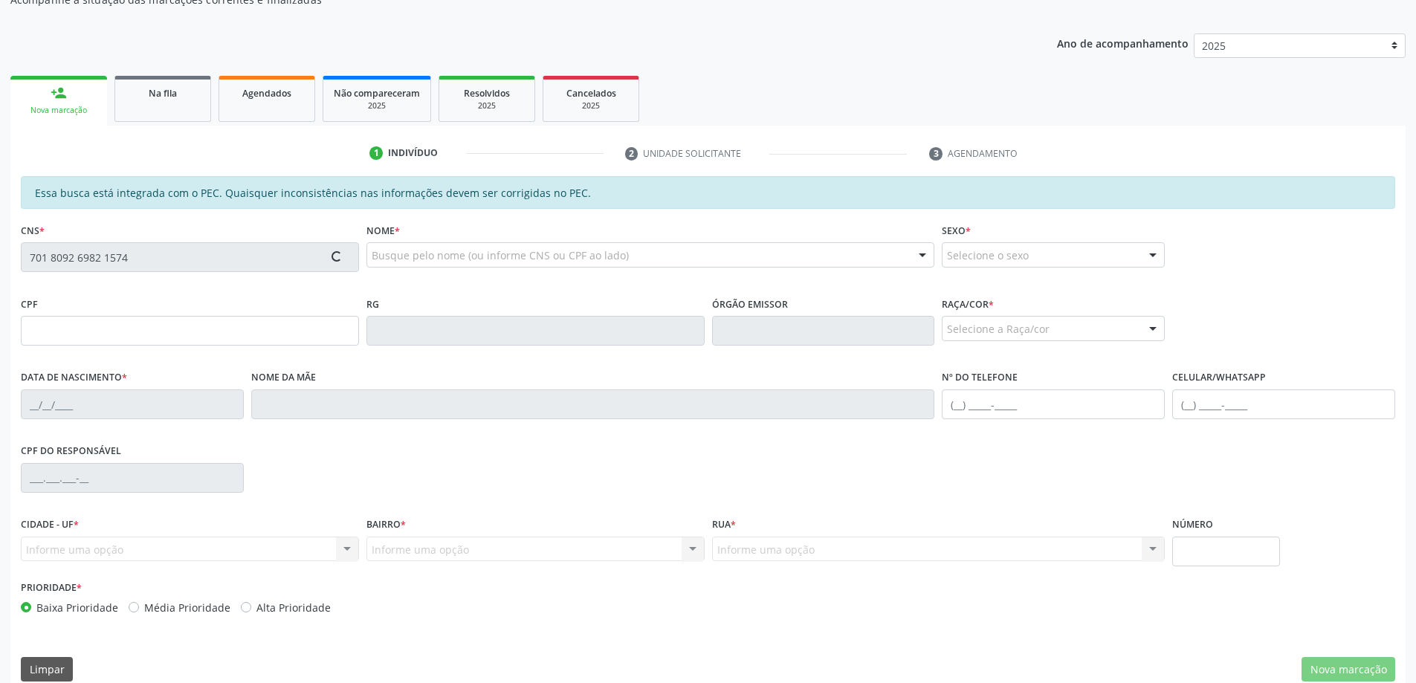
scroll to position [187, 0]
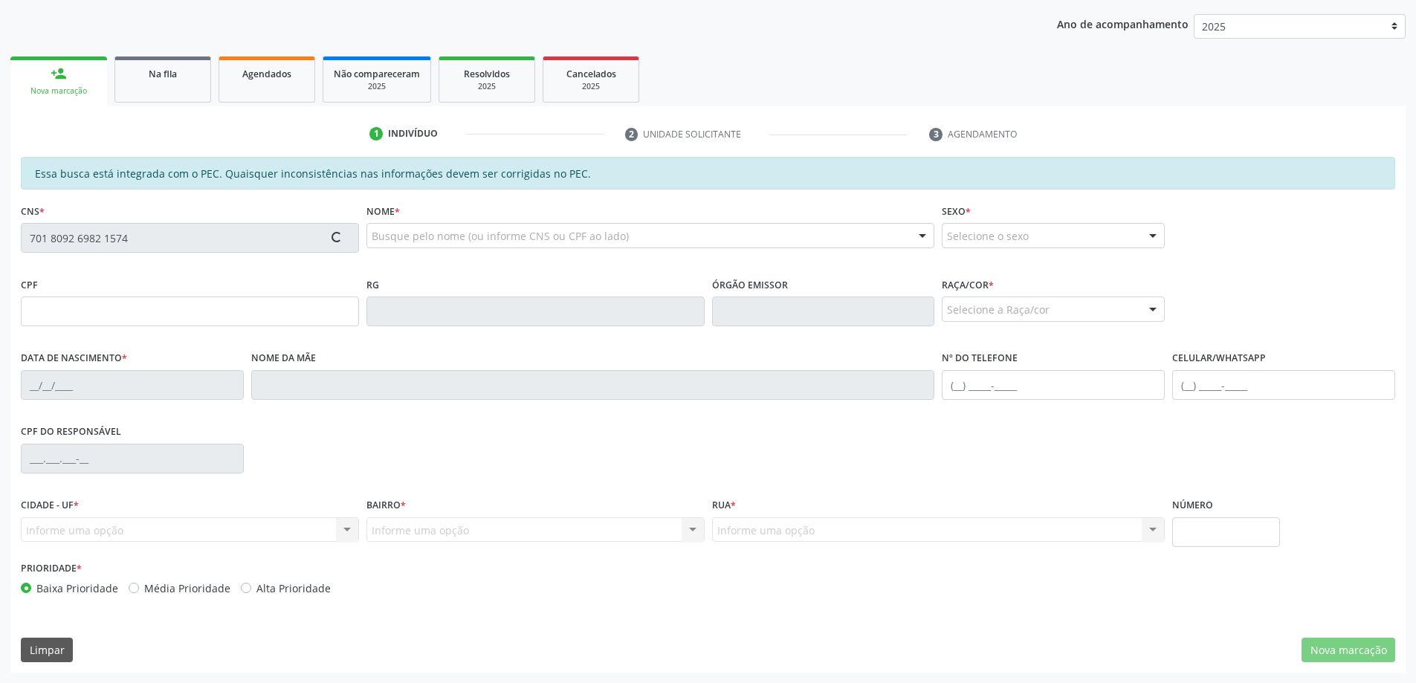
type input "149.894.314-48"
type input "26/07/2013"
type input "Elieide de Lima Nascimento"
type input "(82) 98844-6745"
type input "18"
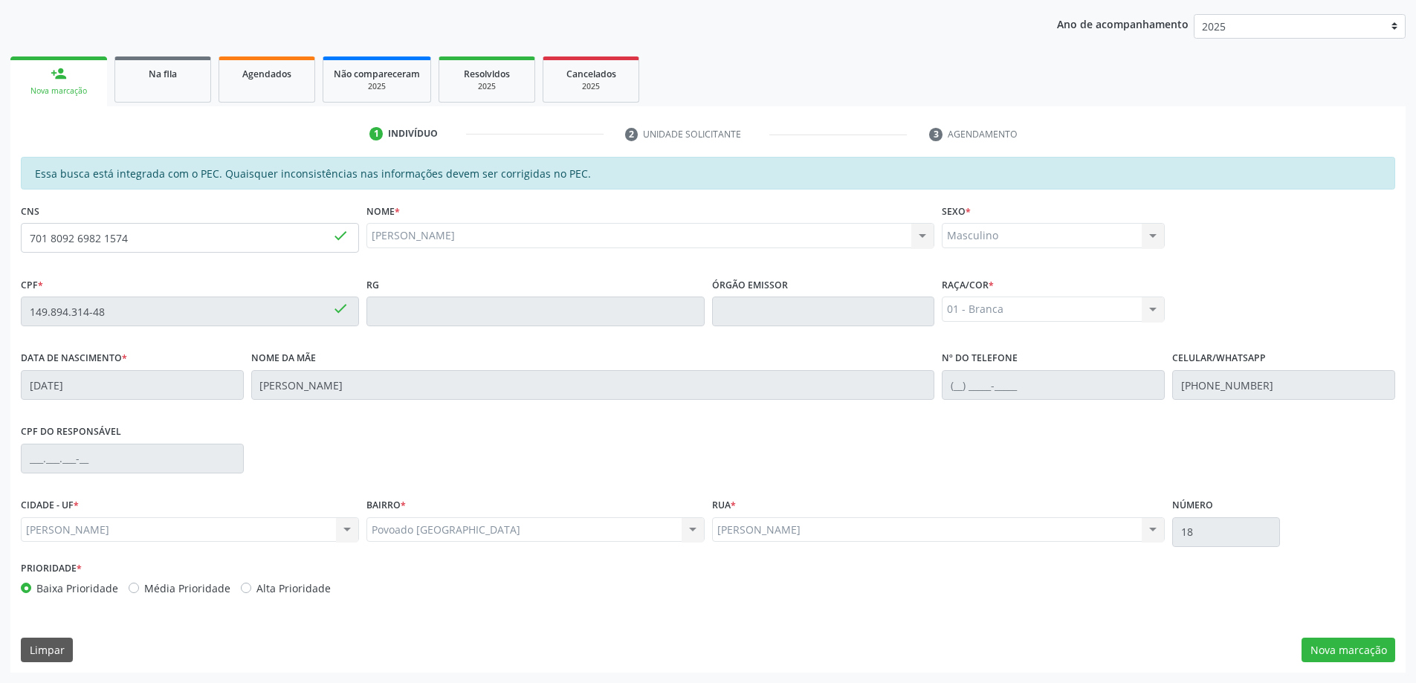
click at [1363, 636] on div "Essa busca está integrada com o PEC. Quaisquer inconsistências nas informações …" at bounding box center [708, 415] width 1396 height 516
click at [1363, 642] on button "Nova marcação" at bounding box center [1349, 650] width 94 height 25
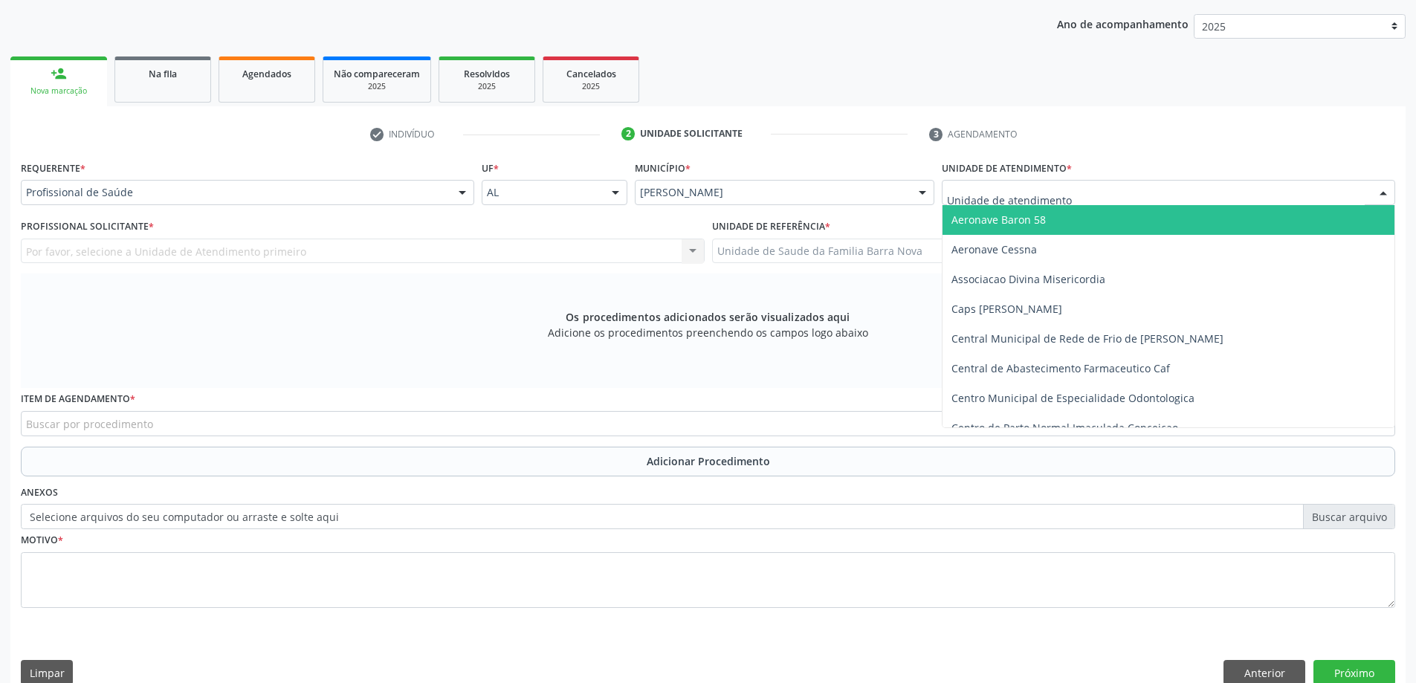
click at [1155, 204] on div "Aeronave Baron 58 Aeronave Cessna Associacao Divina Misericordia Caps Maria Cel…" at bounding box center [1169, 192] width 454 height 25
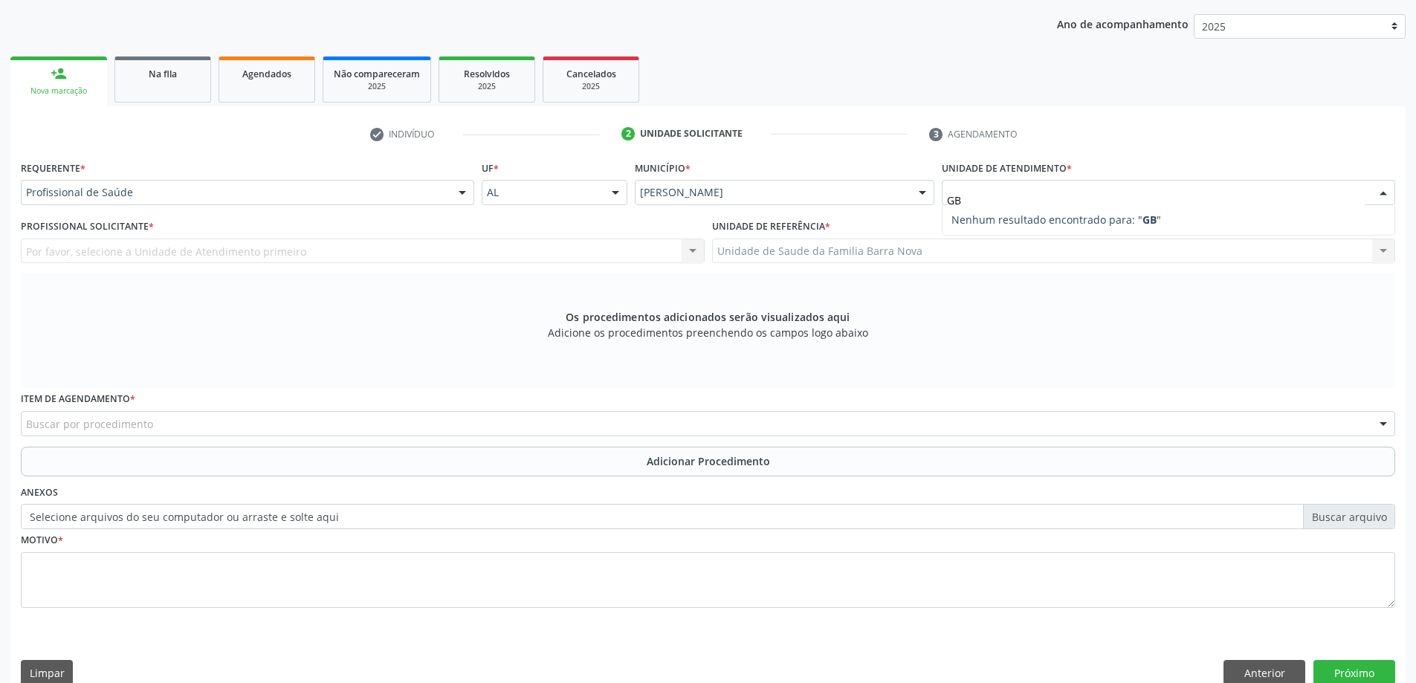
type input "G"
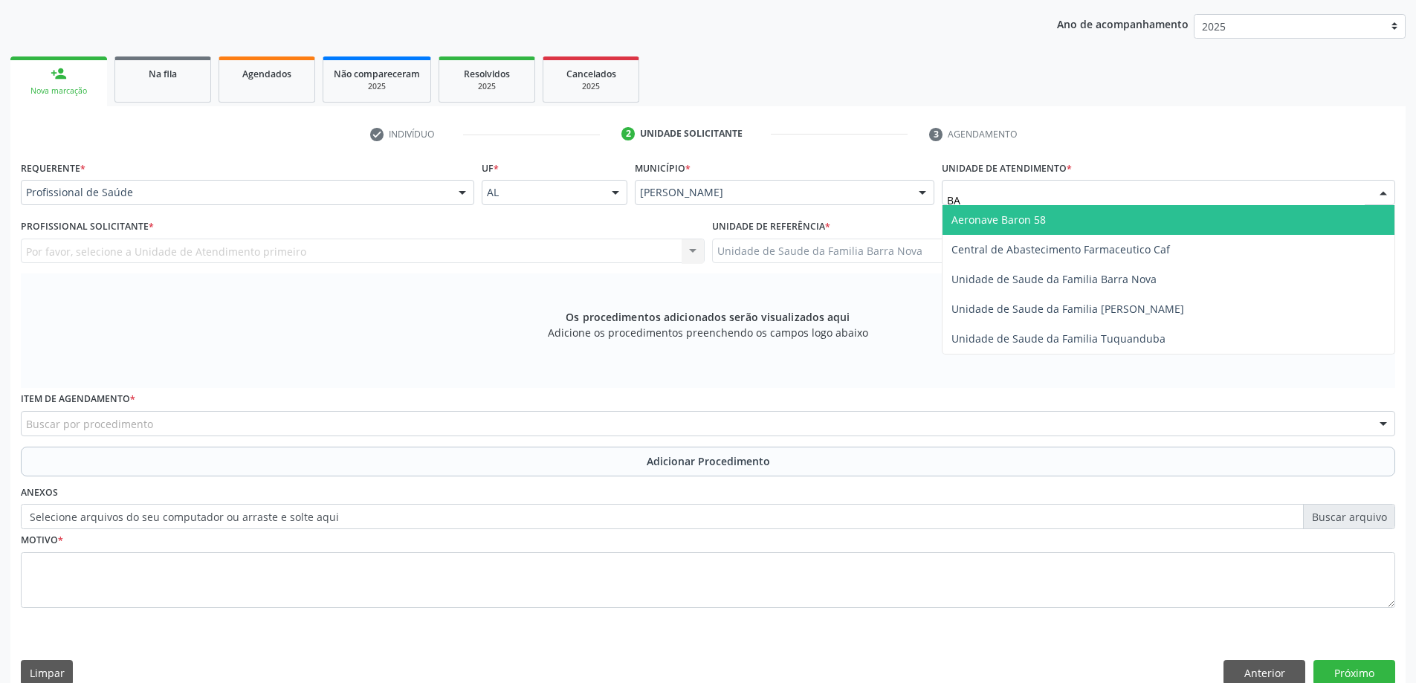
type input "B"
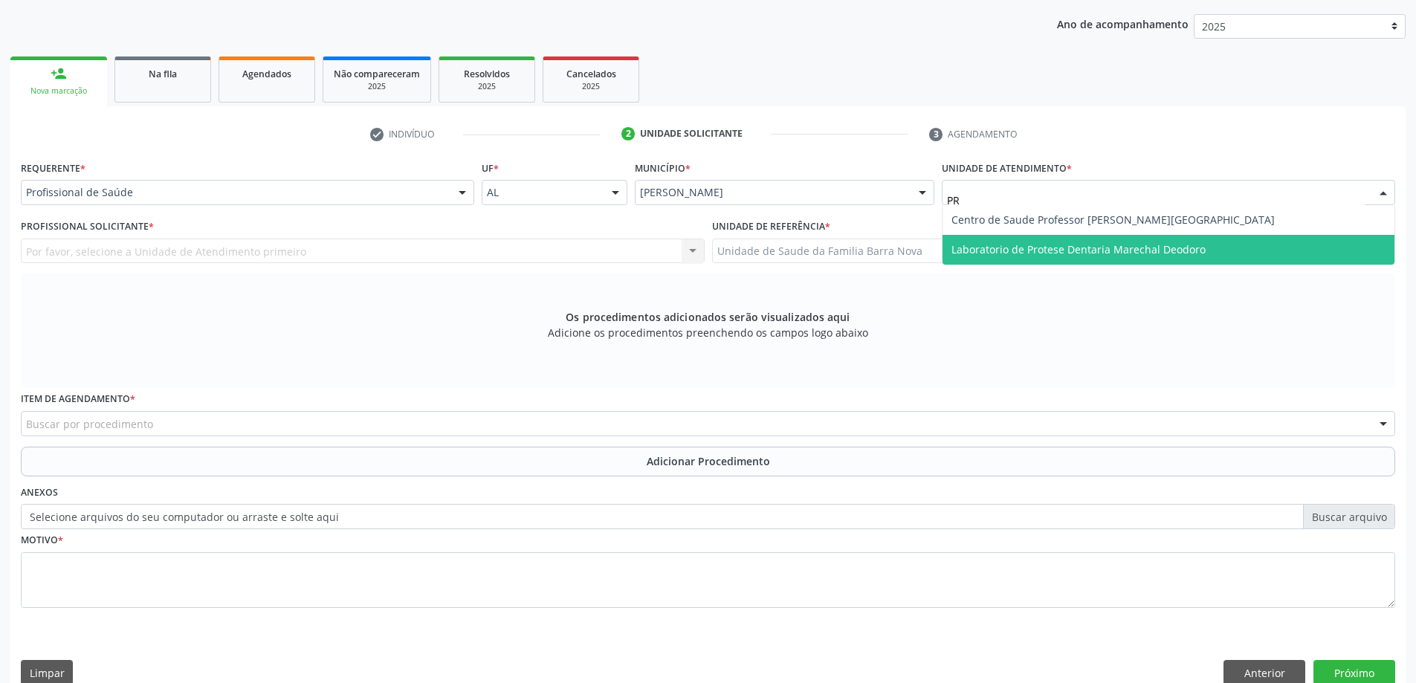
type input "P"
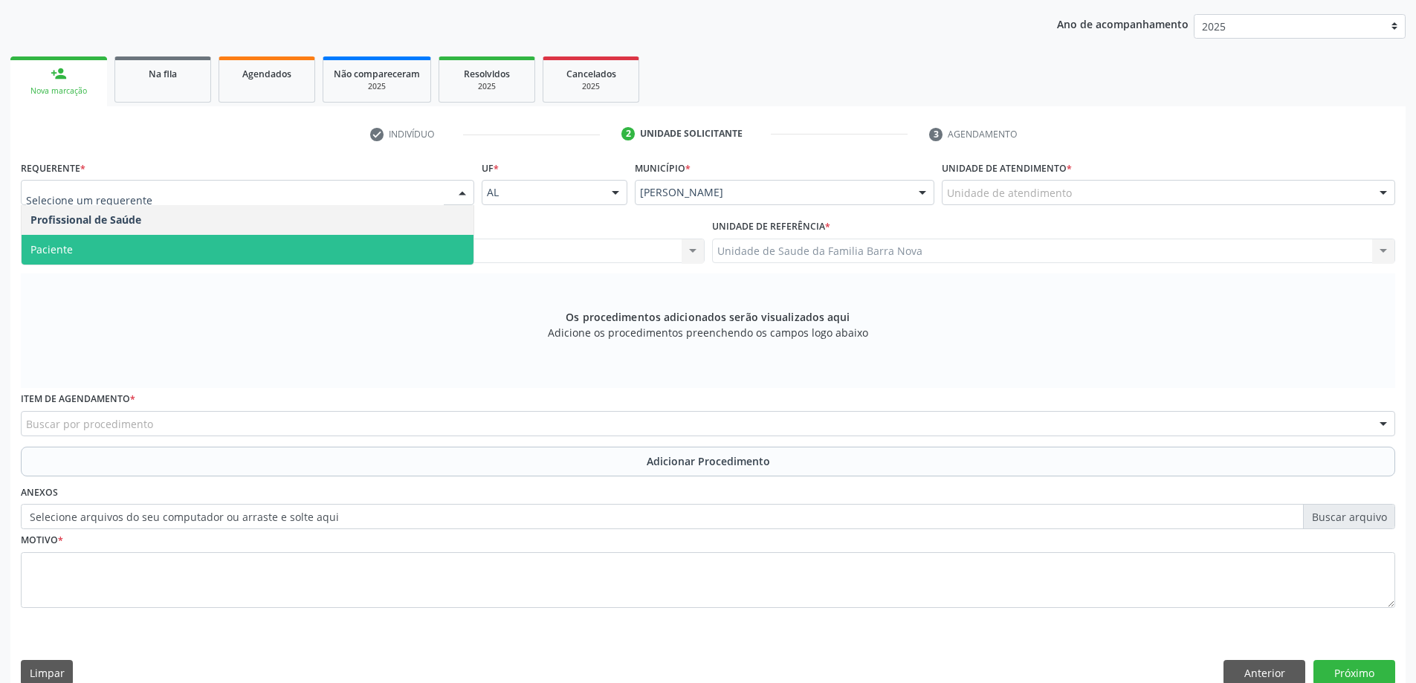
click at [279, 239] on span "Paciente" at bounding box center [248, 250] width 452 height 30
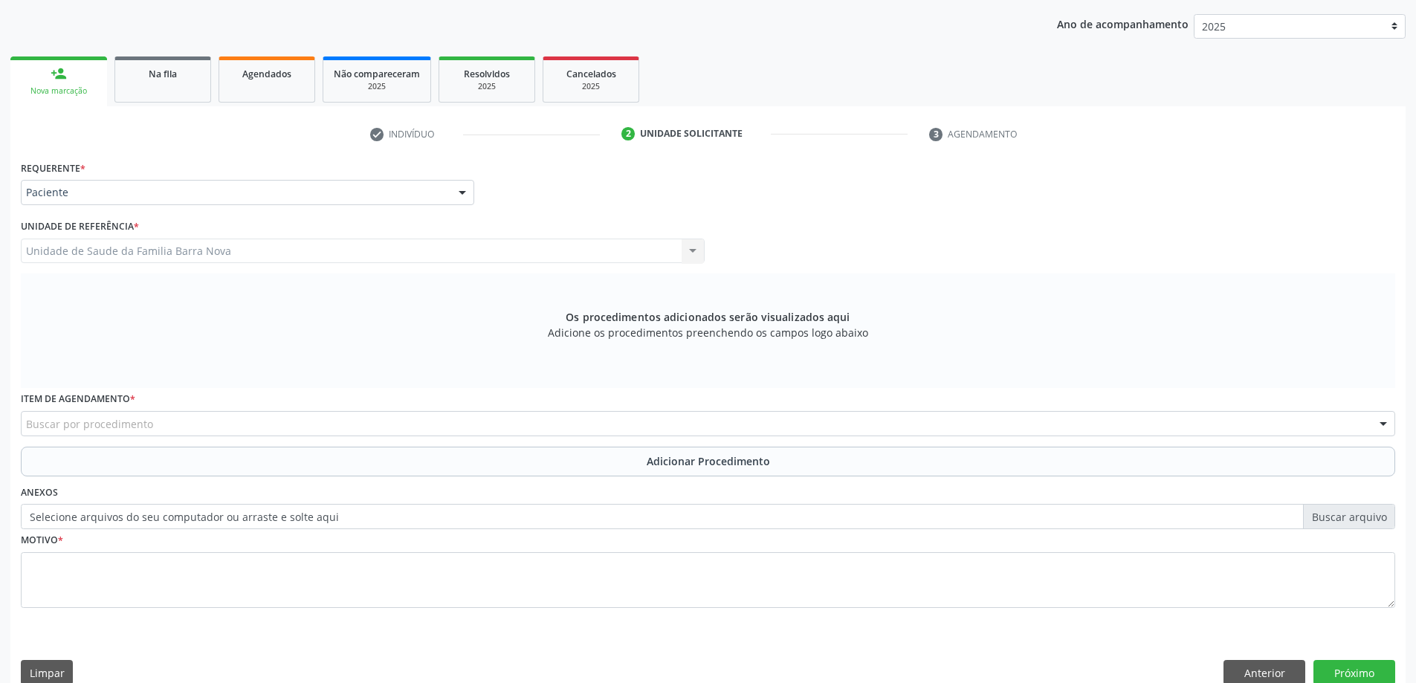
click at [300, 245] on div "Unidade de Saude da Familia Barra Nova Unidade de Saude da Familia Barra Nova N…" at bounding box center [363, 251] width 684 height 25
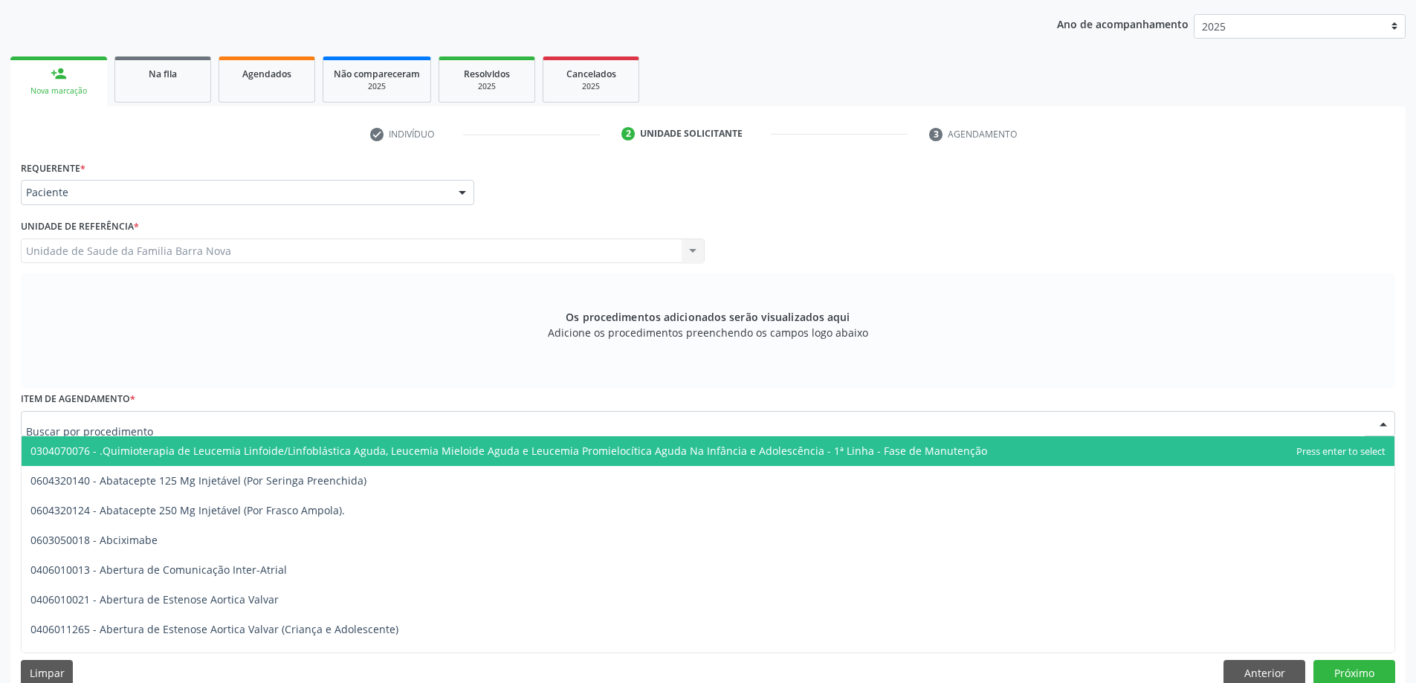
click at [184, 416] on div at bounding box center [708, 423] width 1375 height 25
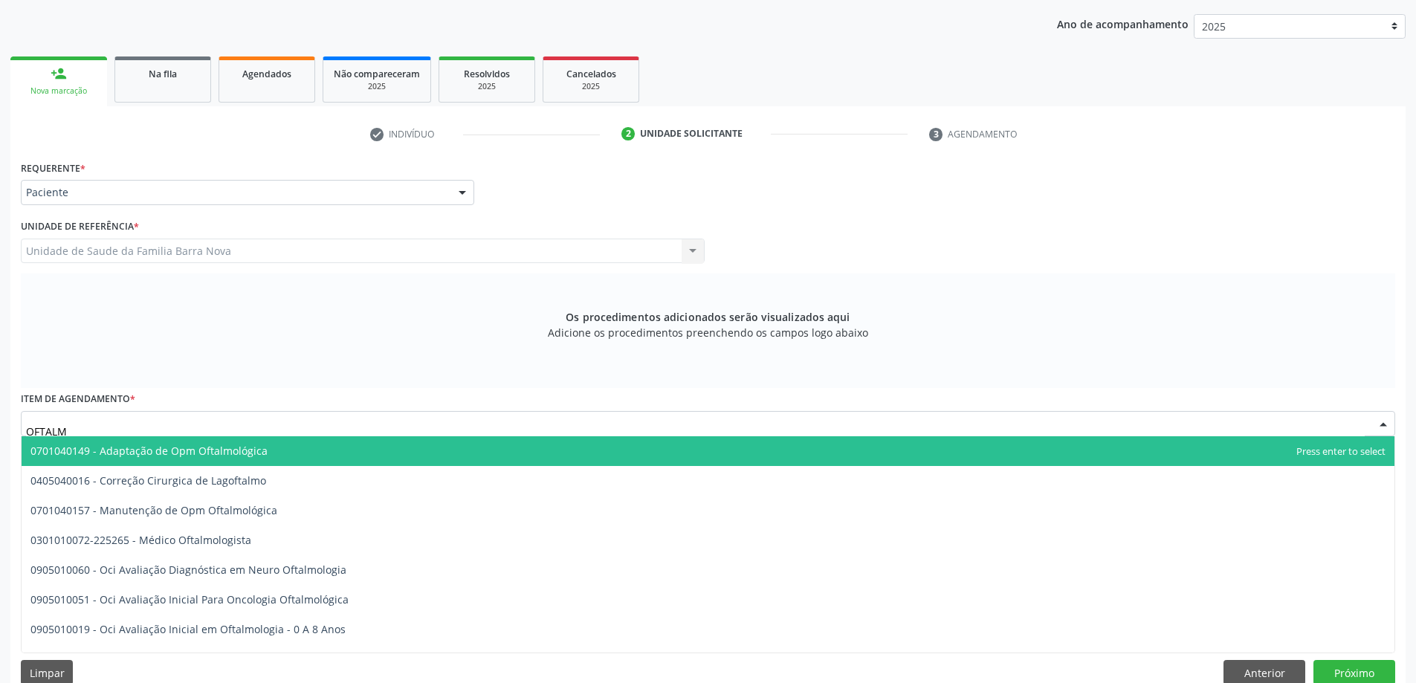
type input "OFTALMO"
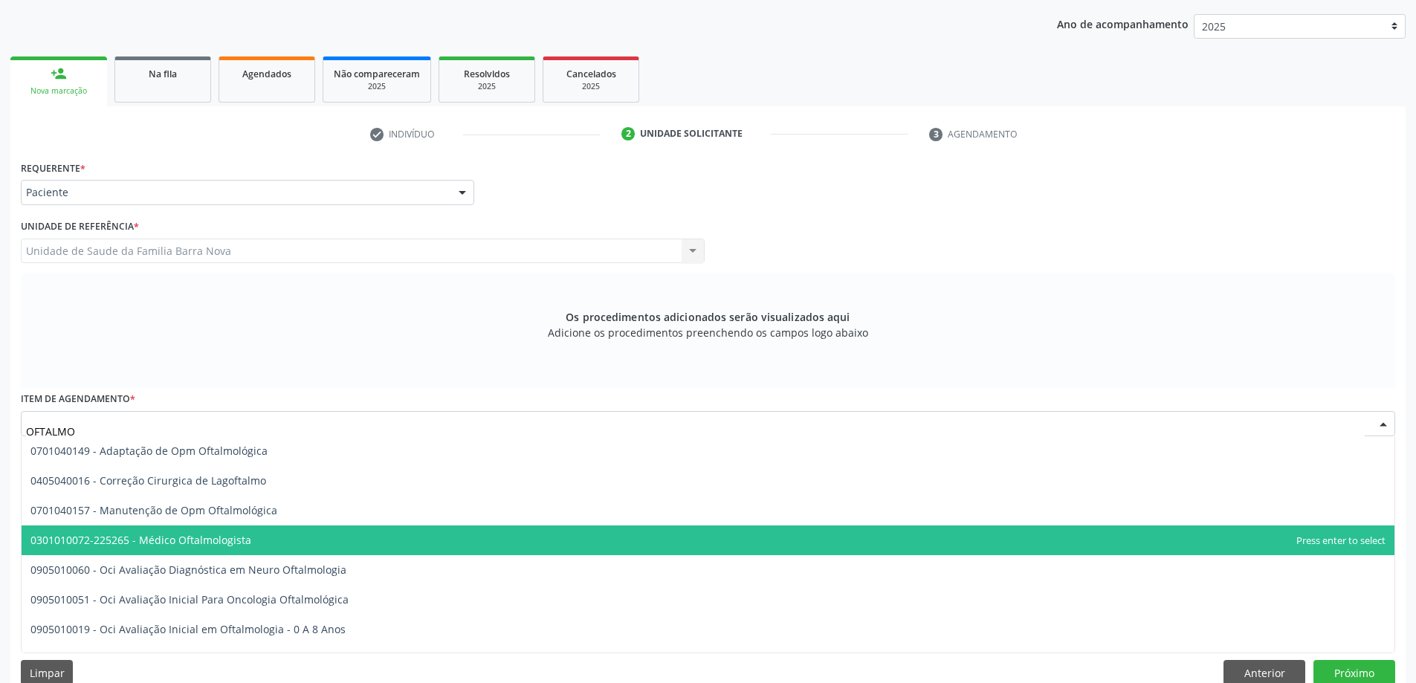
click at [217, 542] on span "0301010072-225265 - Médico Oftalmologista" at bounding box center [140, 540] width 221 height 14
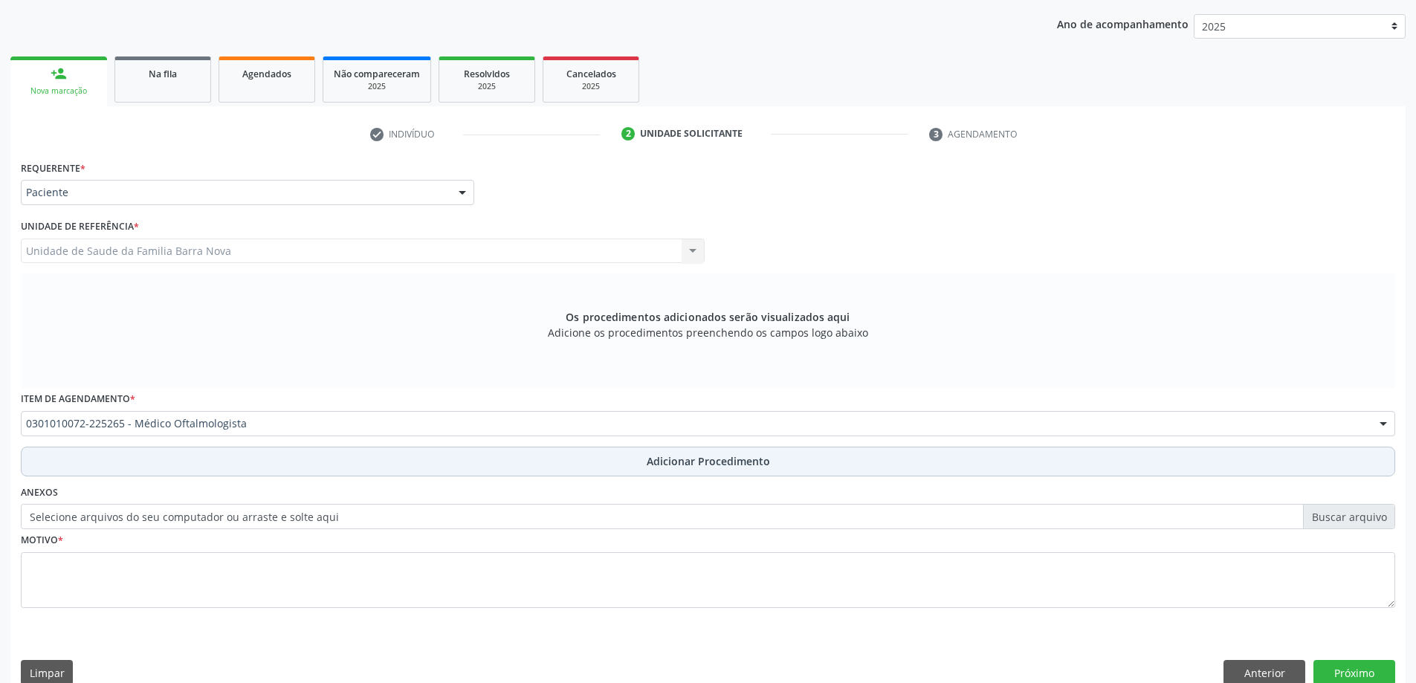
click at [297, 458] on button "Adicionar Procedimento" at bounding box center [708, 462] width 1375 height 30
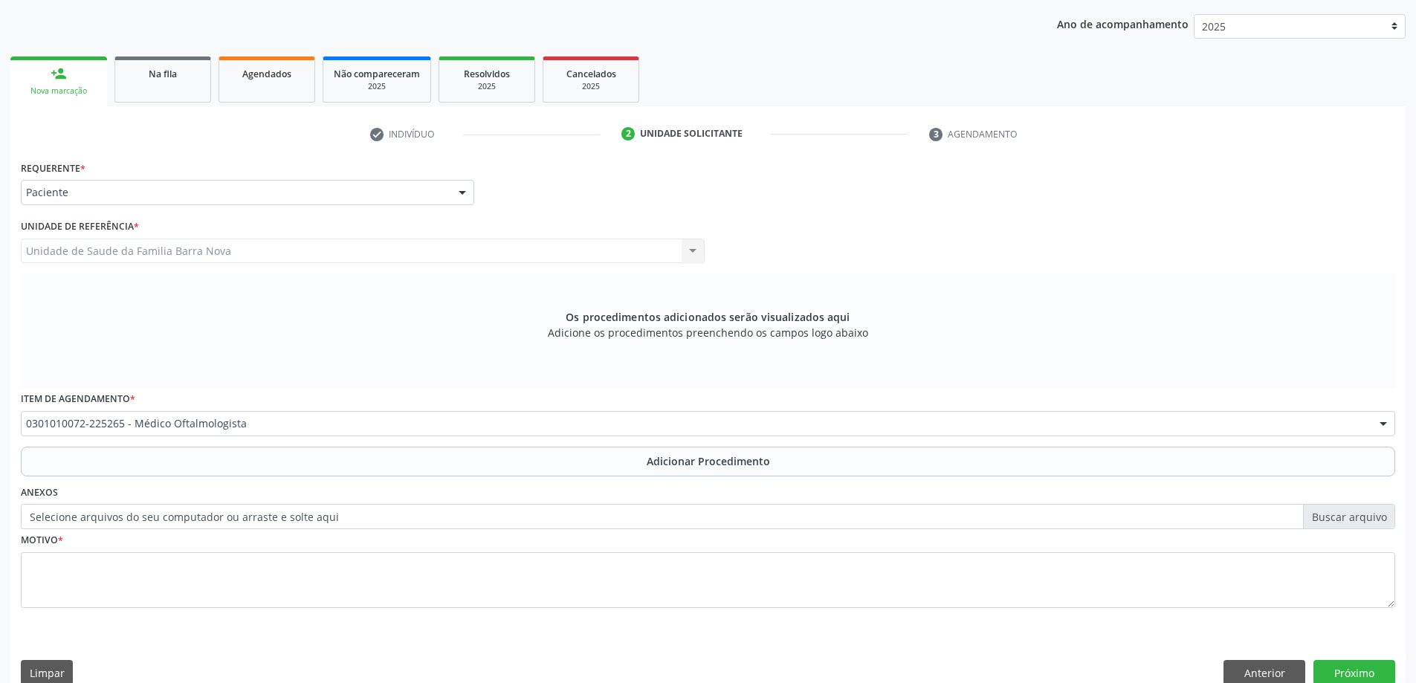
scroll to position [153, 0]
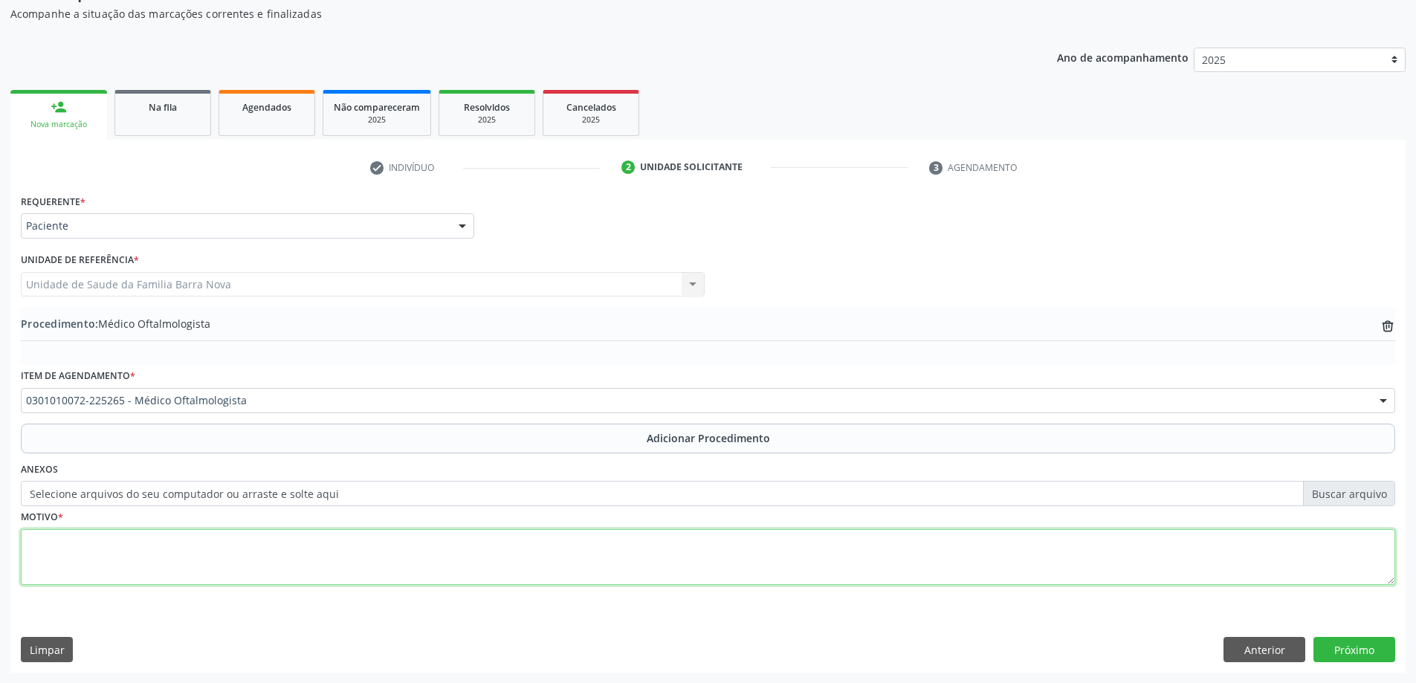
click at [219, 581] on textarea at bounding box center [708, 557] width 1375 height 57
type textarea "J"
type textarea "NECESSITA AVALIAÇÃO."
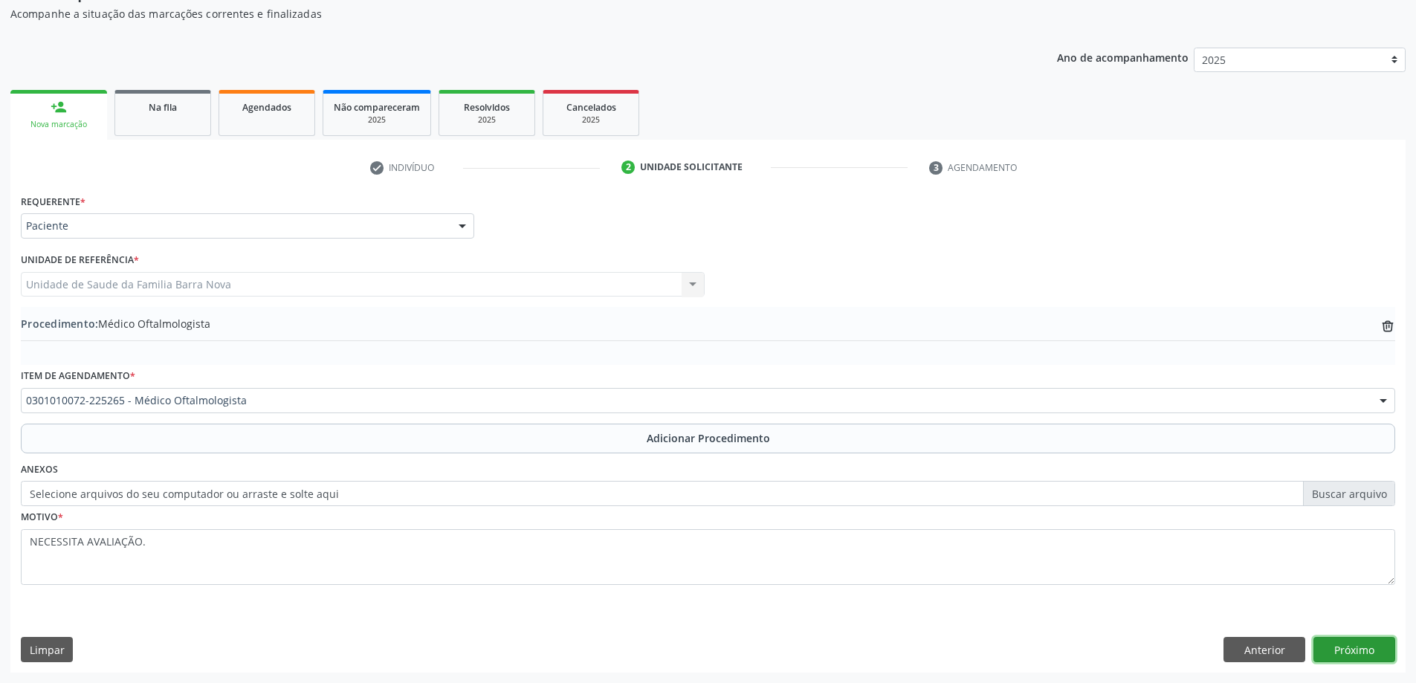
click at [1348, 654] on button "Próximo" at bounding box center [1355, 649] width 82 height 25
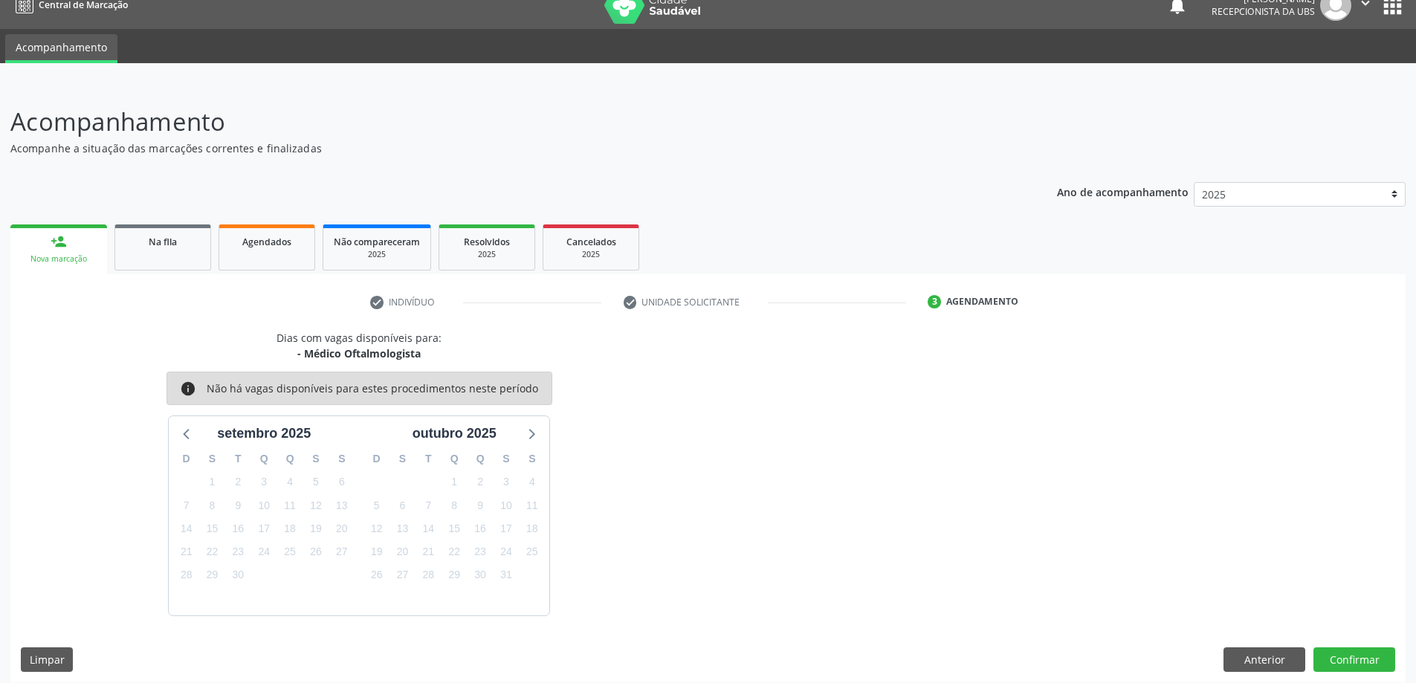
scroll to position [28, 0]
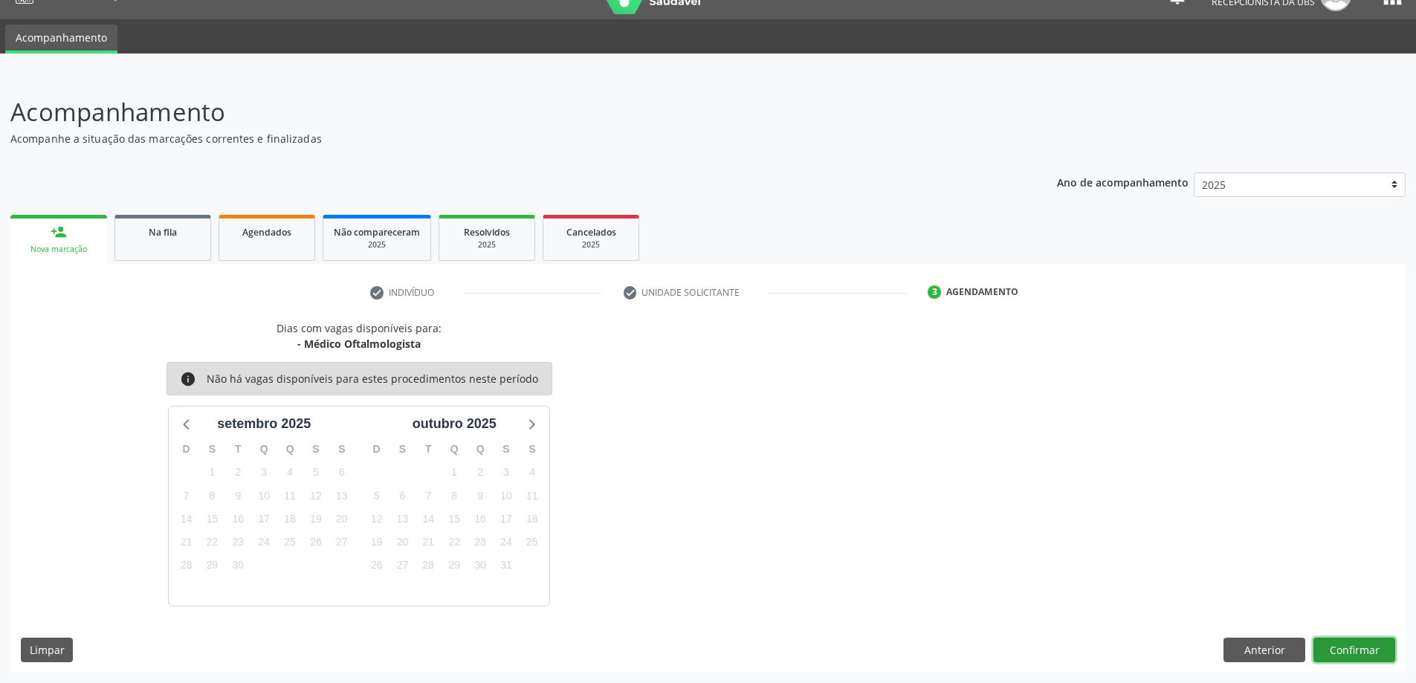
click at [1365, 659] on button "Confirmar" at bounding box center [1355, 650] width 82 height 25
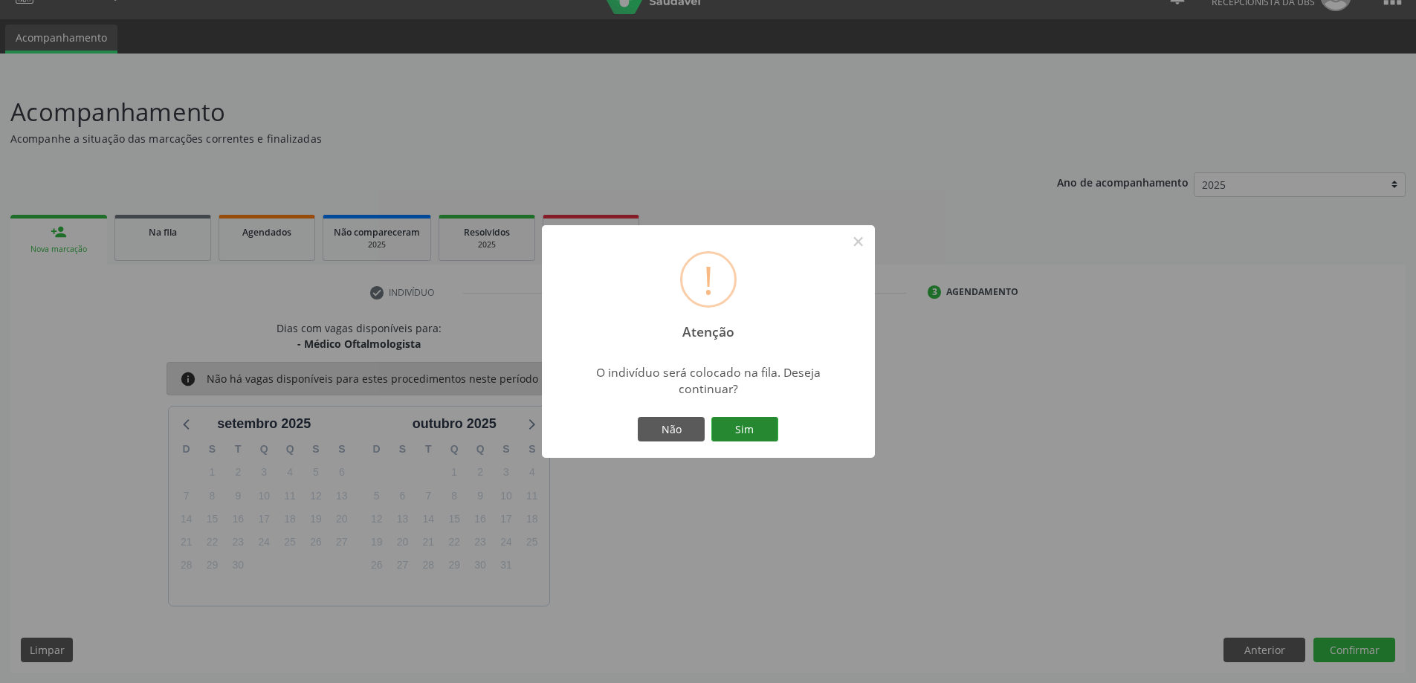
click at [750, 430] on button "Sim" at bounding box center [745, 429] width 67 height 25
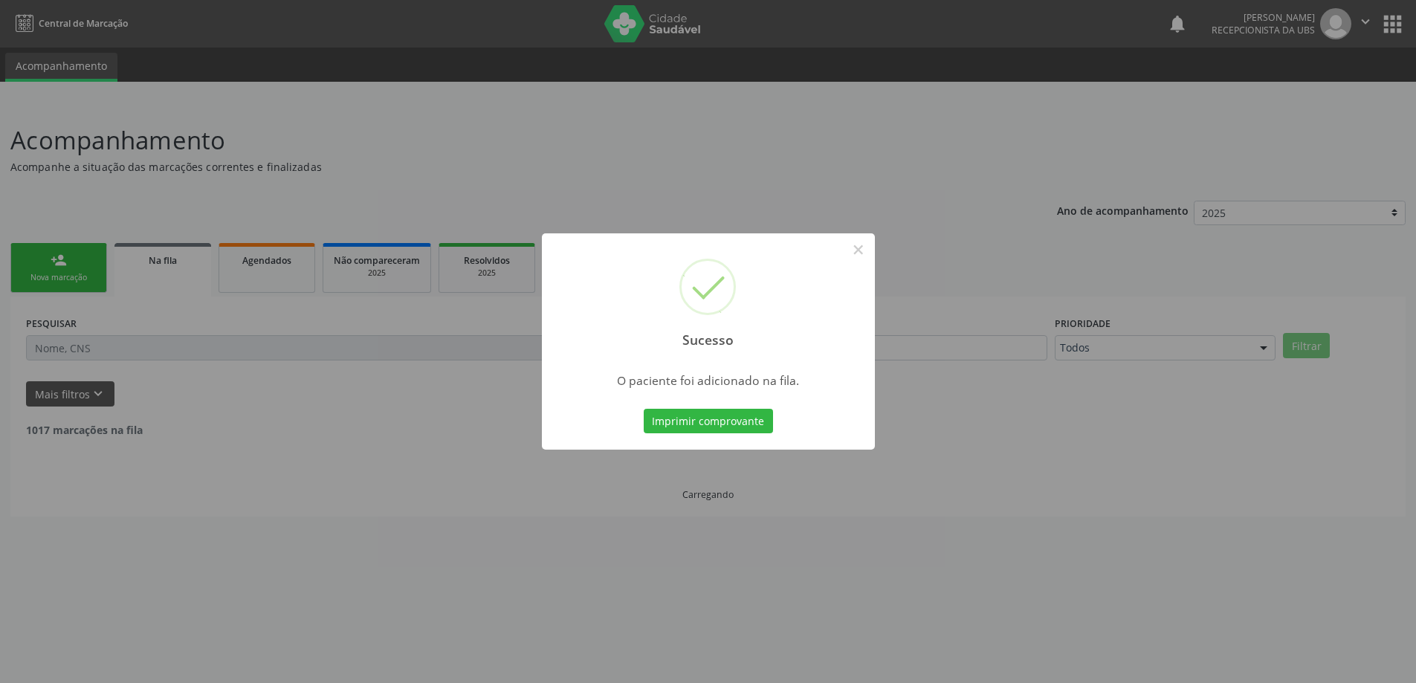
scroll to position [0, 0]
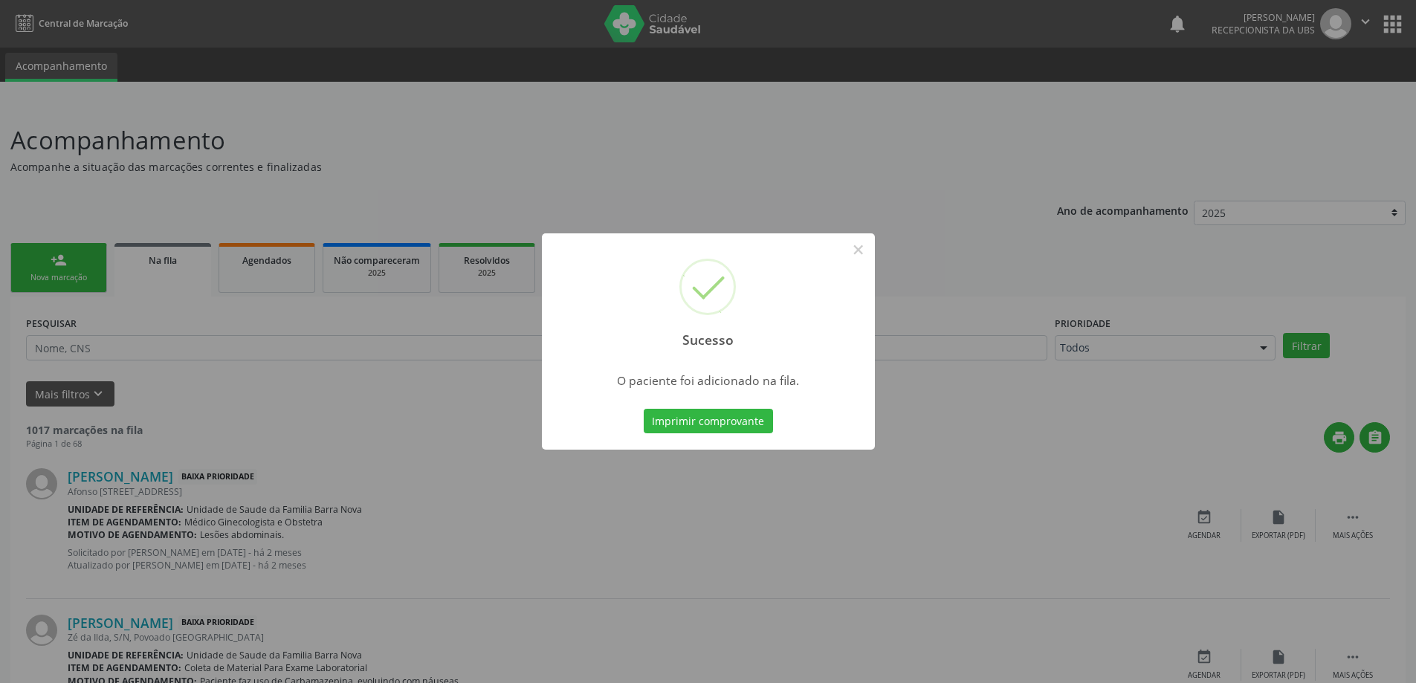
click at [264, 404] on div "Sucesso × O paciente foi adicionado na fila. Imprimir comprovante Cancel" at bounding box center [708, 341] width 1416 height 683
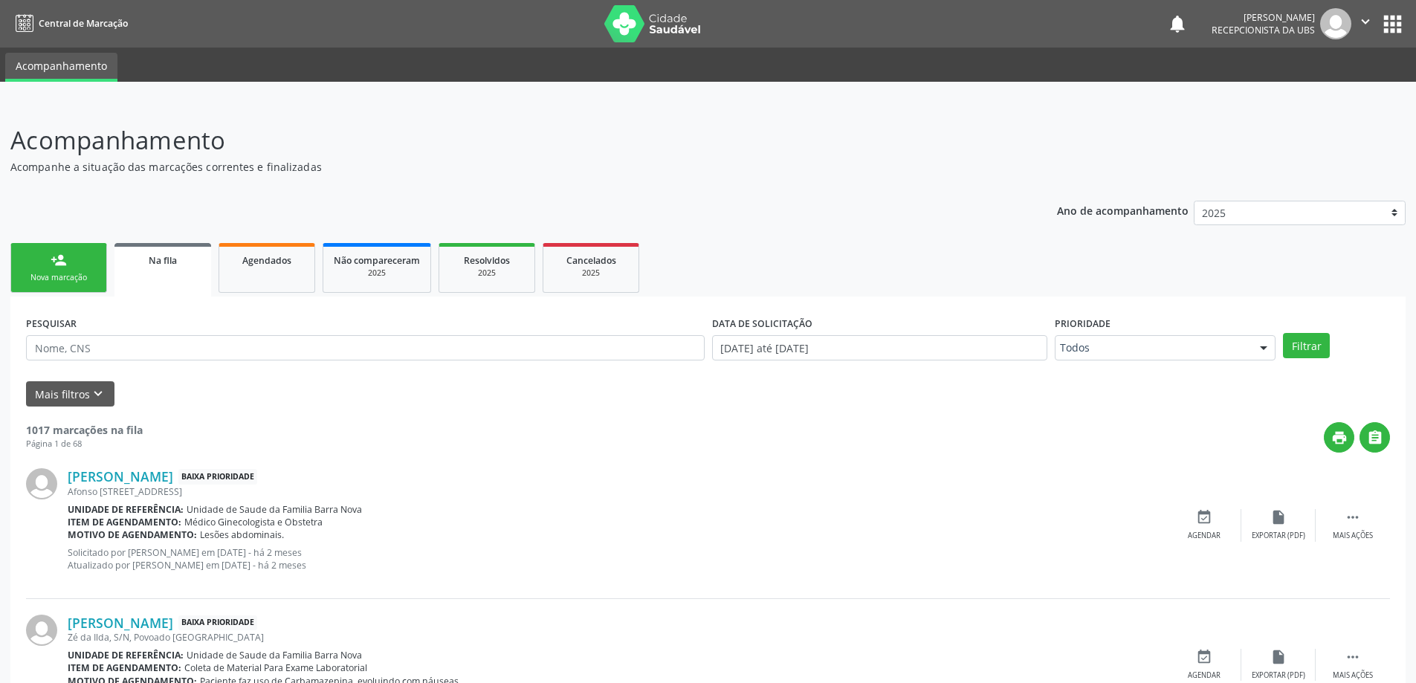
click at [79, 252] on link "person_add Nova marcação" at bounding box center [58, 268] width 97 height 50
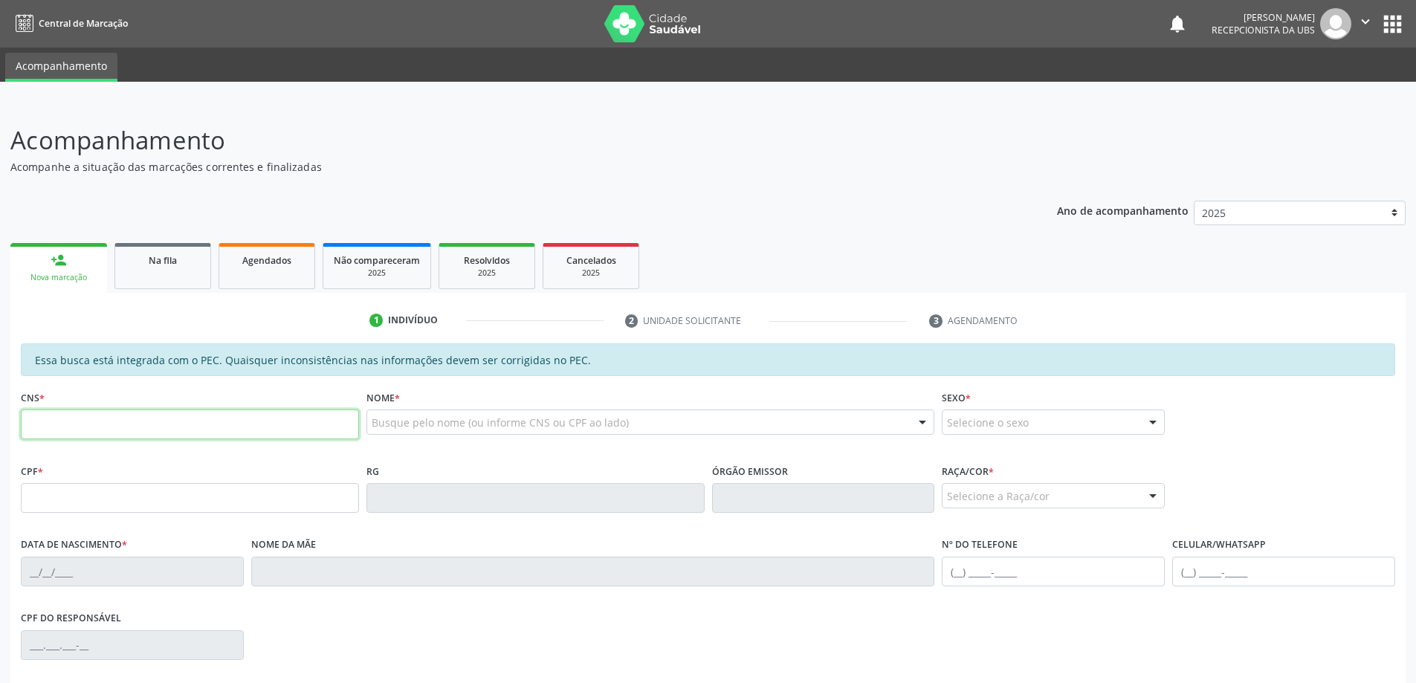
click at [281, 411] on input "text" at bounding box center [190, 425] width 338 height 30
paste input "700 6049 4672 7166"
type input "700 6049 4672 7166"
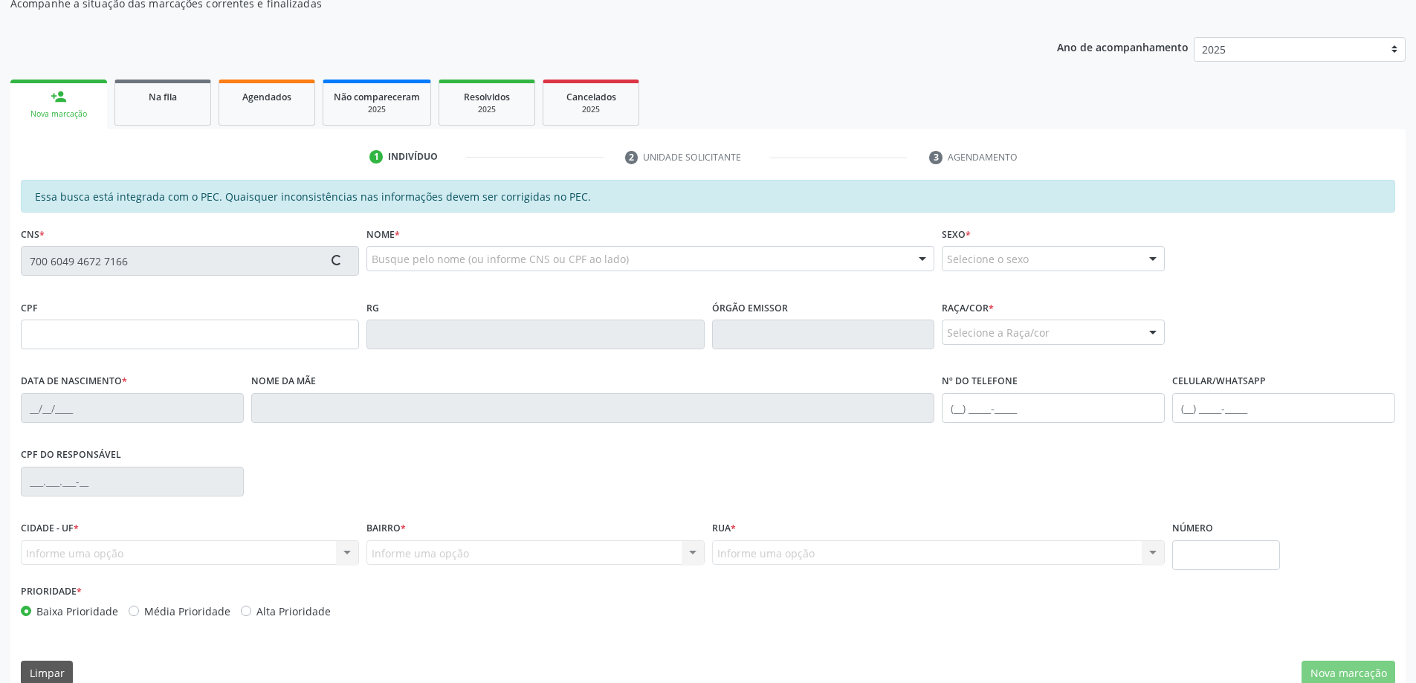
type input "066.144.534-83"
type input "22/10/1985"
type input "Flávia Maria de Barros Alexandre"
type input "(82) 99159-4830"
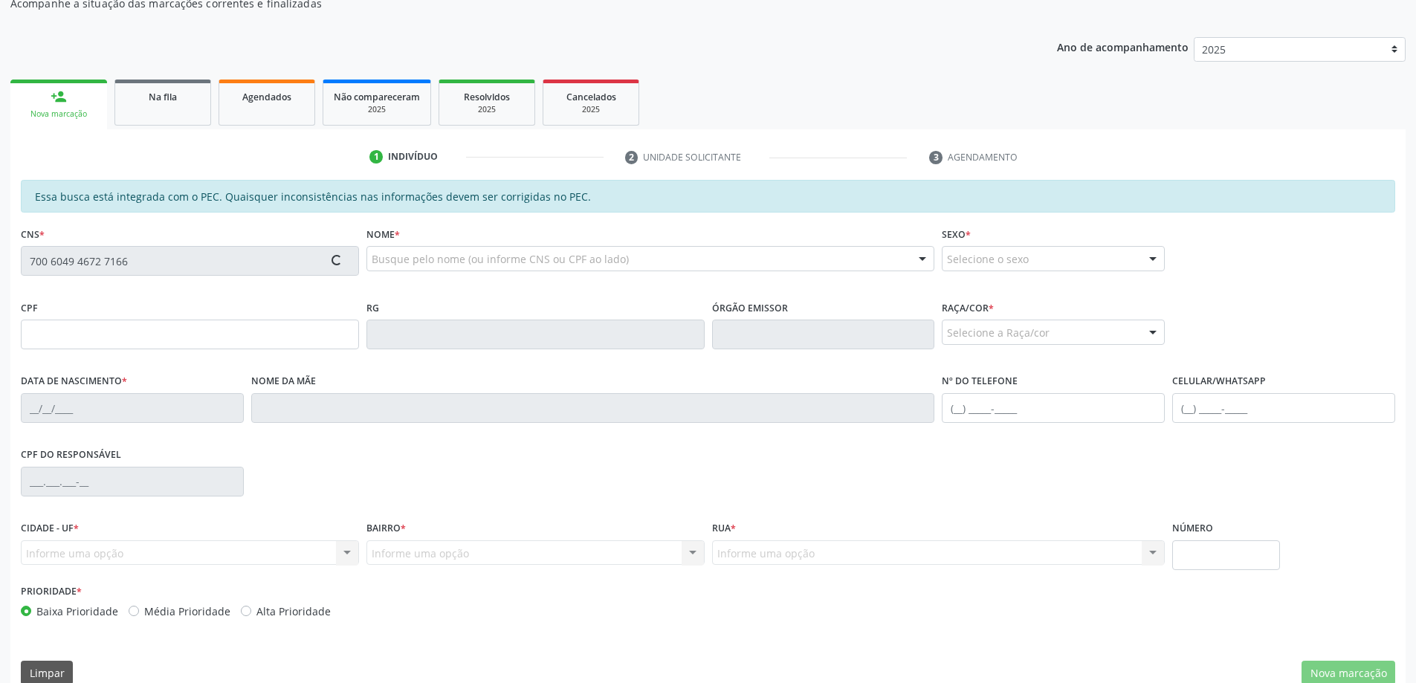
type input "03"
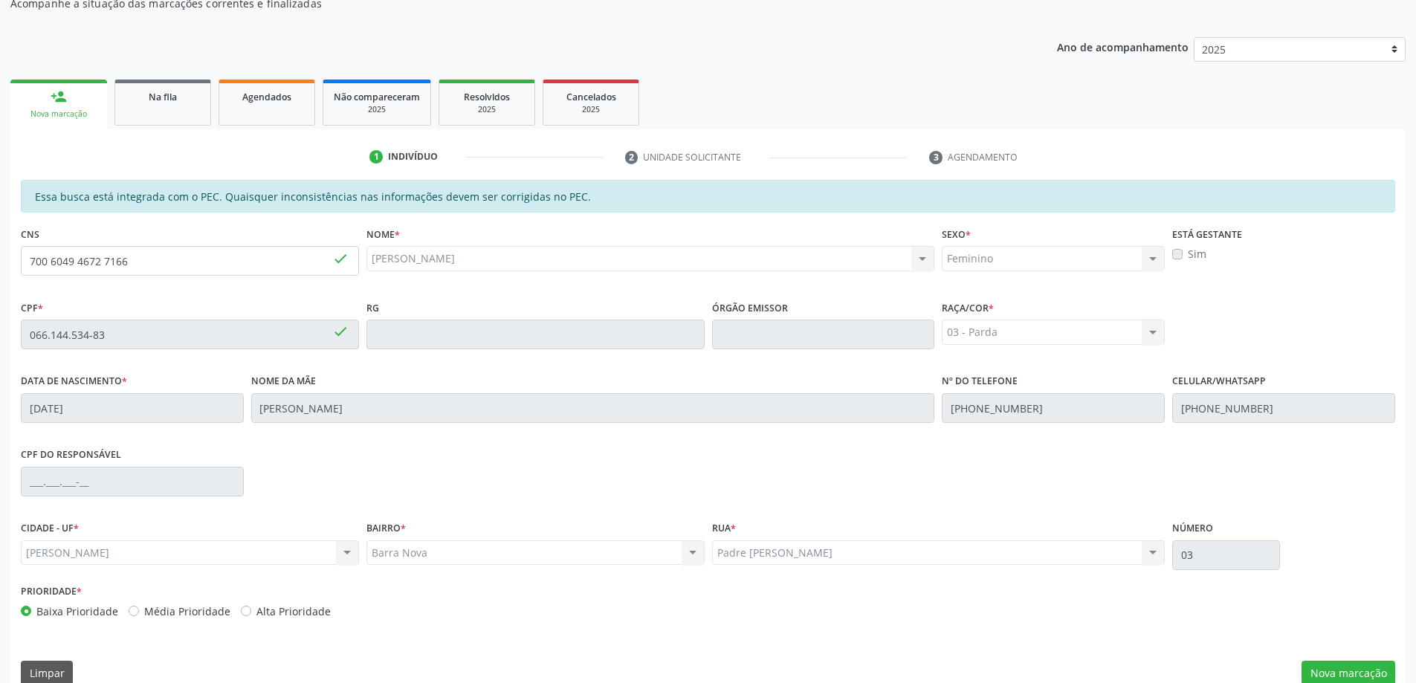
scroll to position [187, 0]
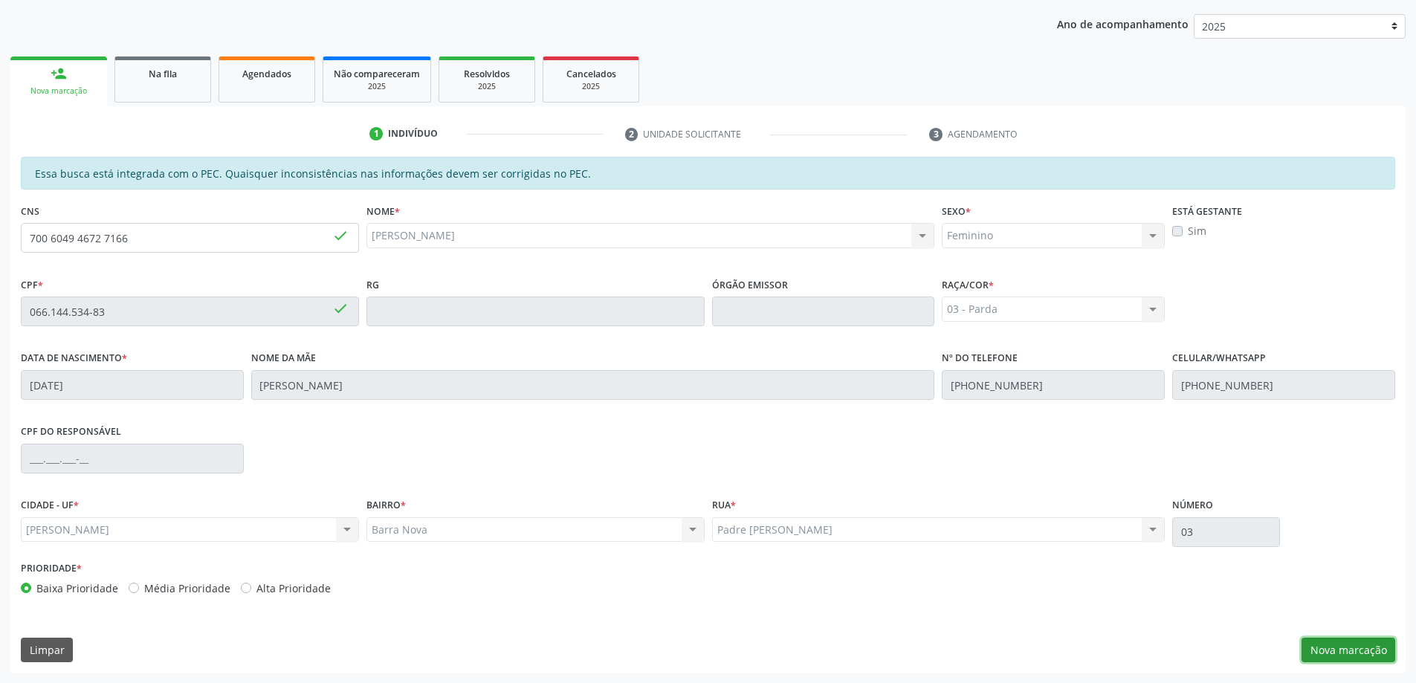
click at [1335, 648] on button "Nova marcação" at bounding box center [1349, 650] width 94 height 25
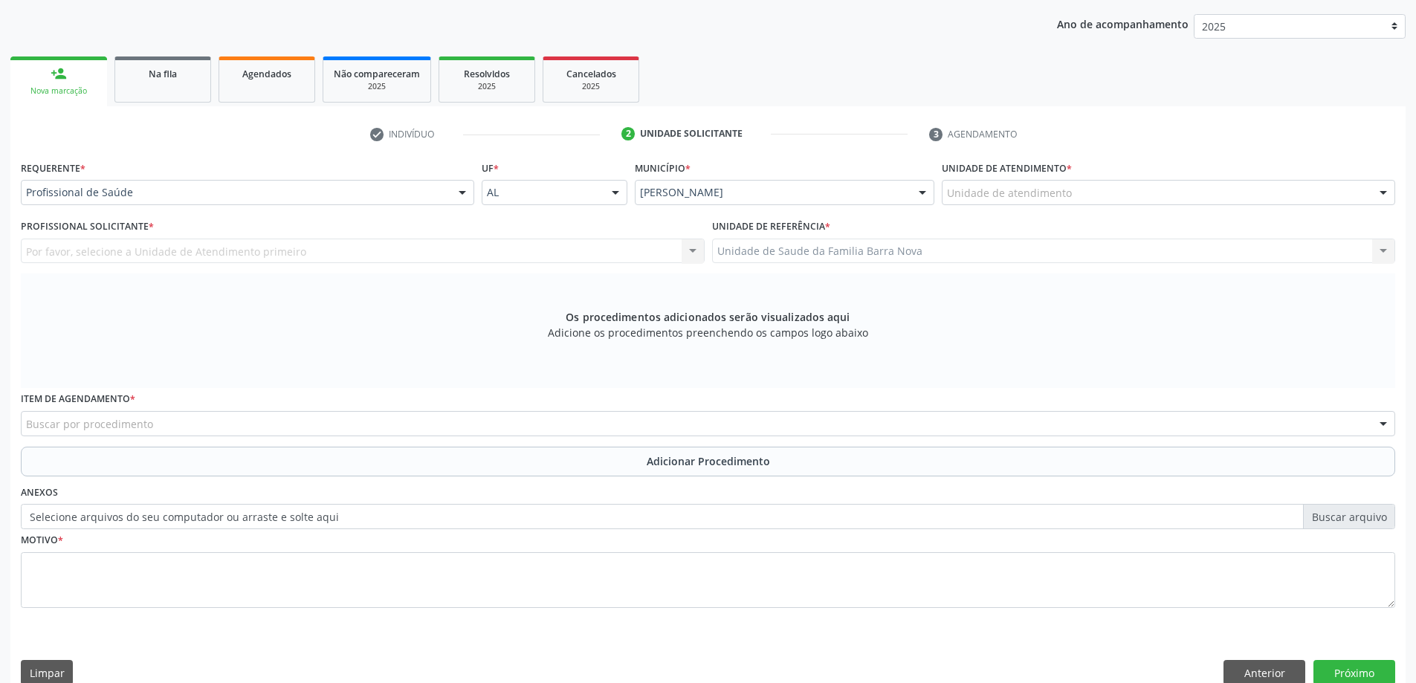
click at [987, 216] on div "Unidade de referência * Unidade de Saude da Familia Barra Nova Unidade de Saude…" at bounding box center [1054, 240] width 684 height 48
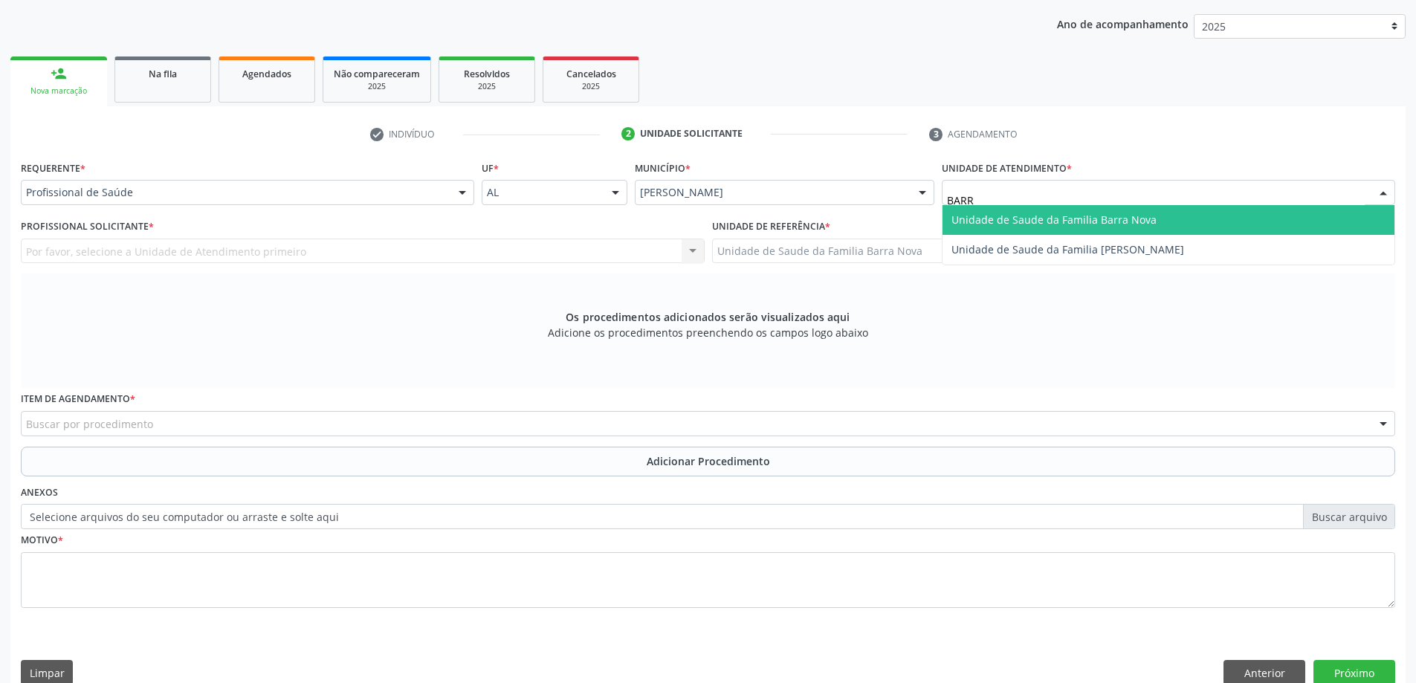
type input "BARRA"
drag, startPoint x: 984, startPoint y: 216, endPoint x: 662, endPoint y: 163, distance: 326.2
click at [984, 215] on span "Unidade de Saude da Familia Barra Nova" at bounding box center [1054, 220] width 205 height 14
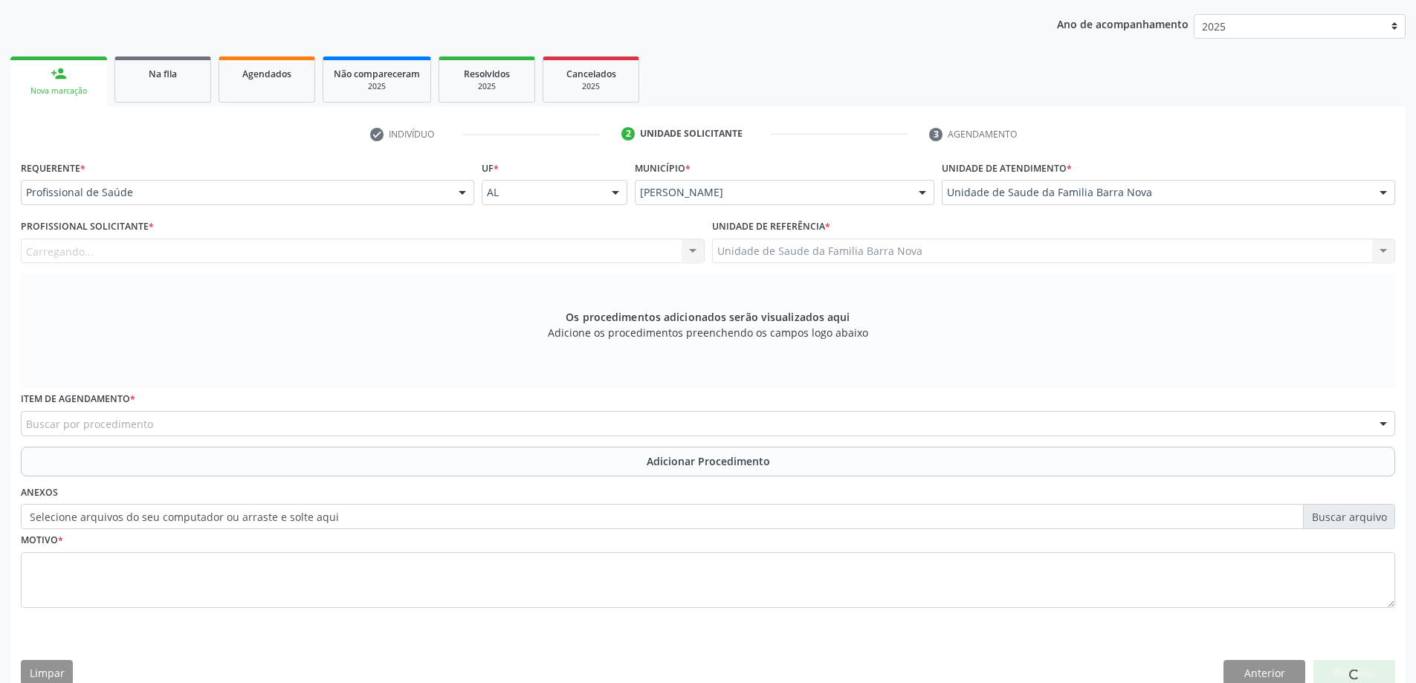
click at [434, 260] on div "Carregando... Nenhum resultado encontrado para: " " Não há nenhuma opção para s…" at bounding box center [363, 251] width 684 height 25
click at [432, 257] on div "Profissional solicitante" at bounding box center [363, 251] width 684 height 25
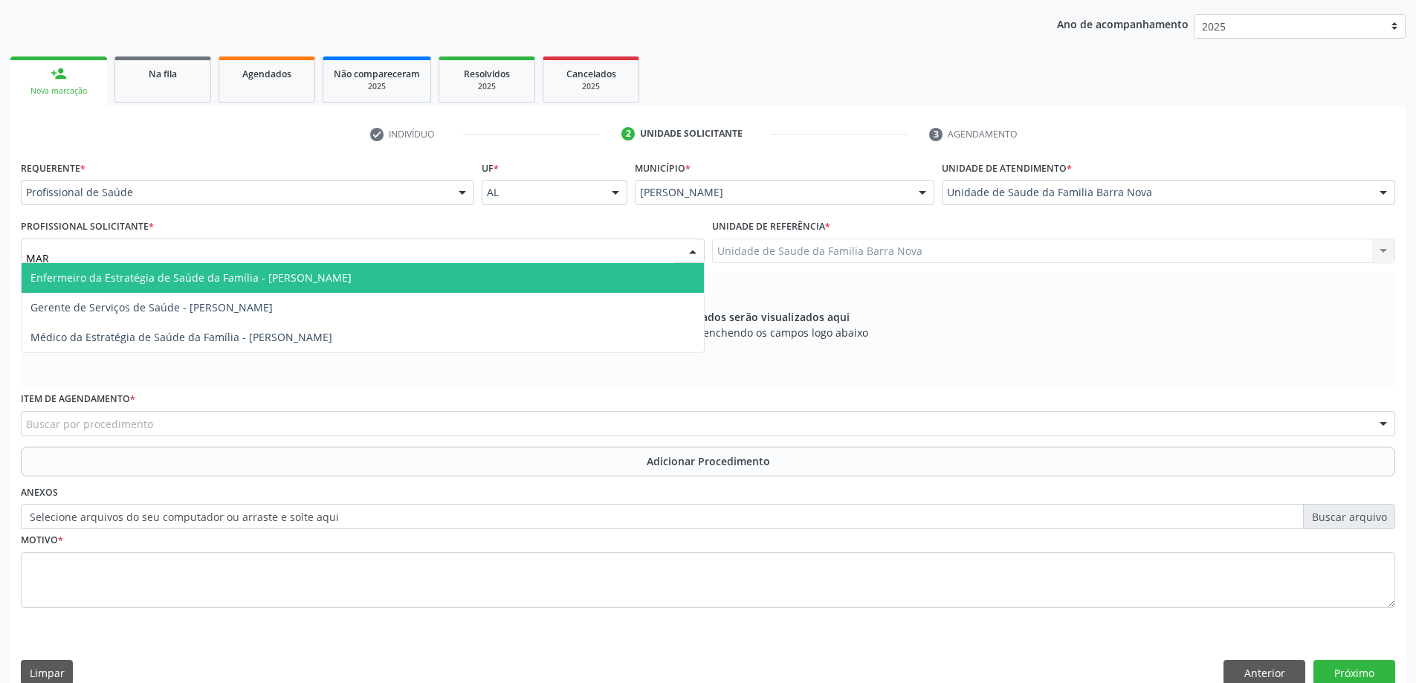
type input "MARI"
click at [332, 273] on span "Médico da Estratégia de Saúde da Família - [PERSON_NAME]" at bounding box center [181, 278] width 302 height 14
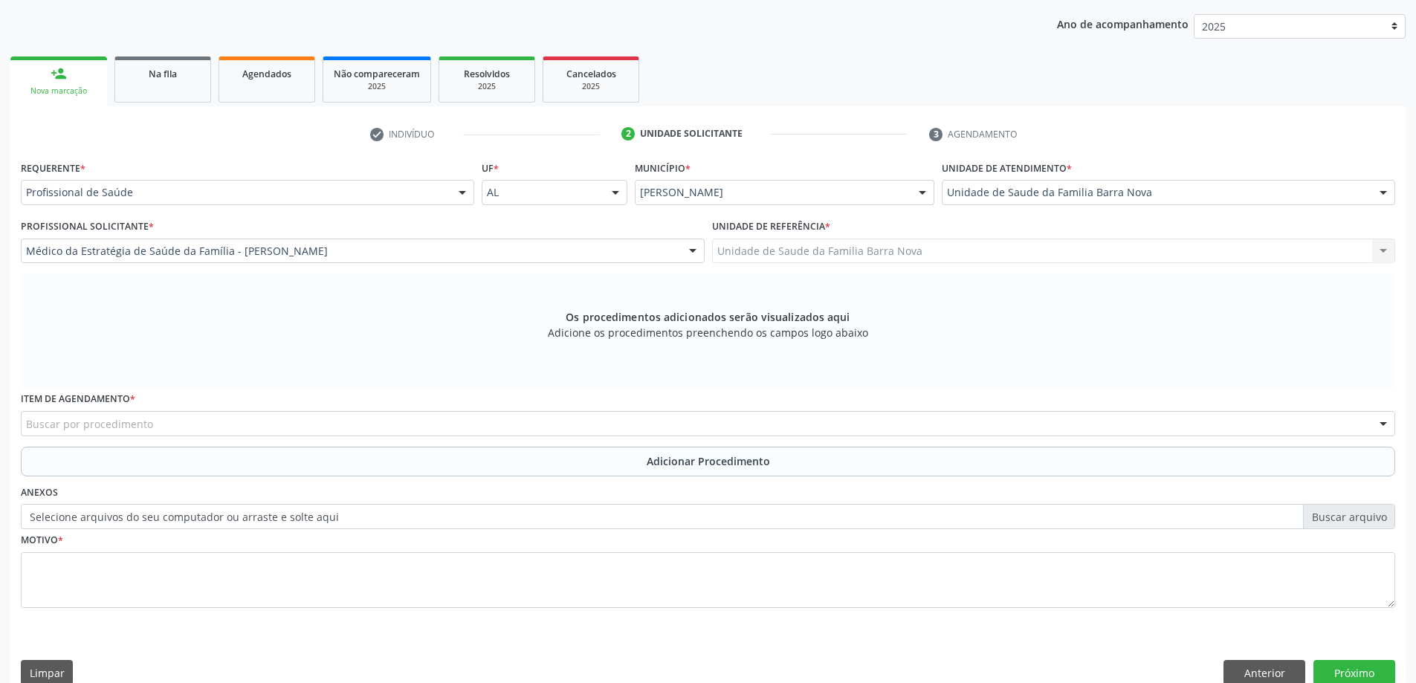
click at [391, 420] on div "Buscar por procedimento" at bounding box center [708, 423] width 1375 height 25
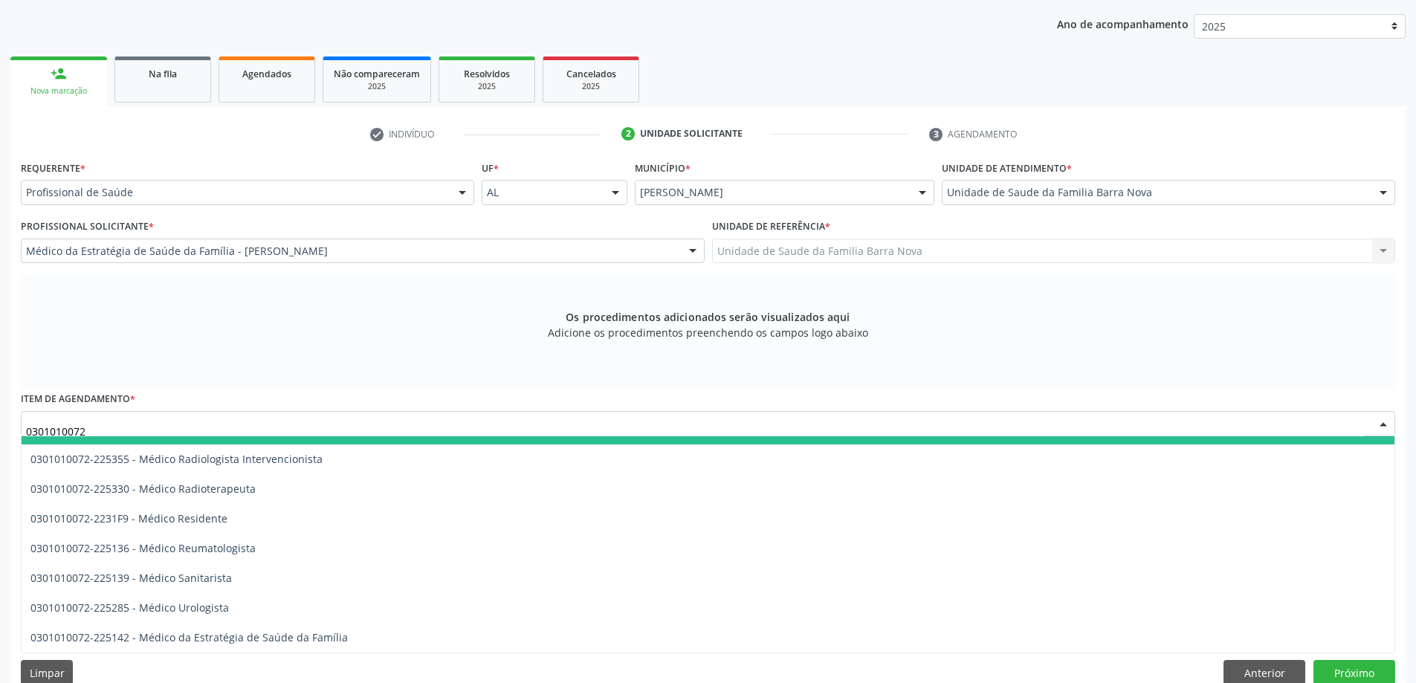
scroll to position [1561, 0]
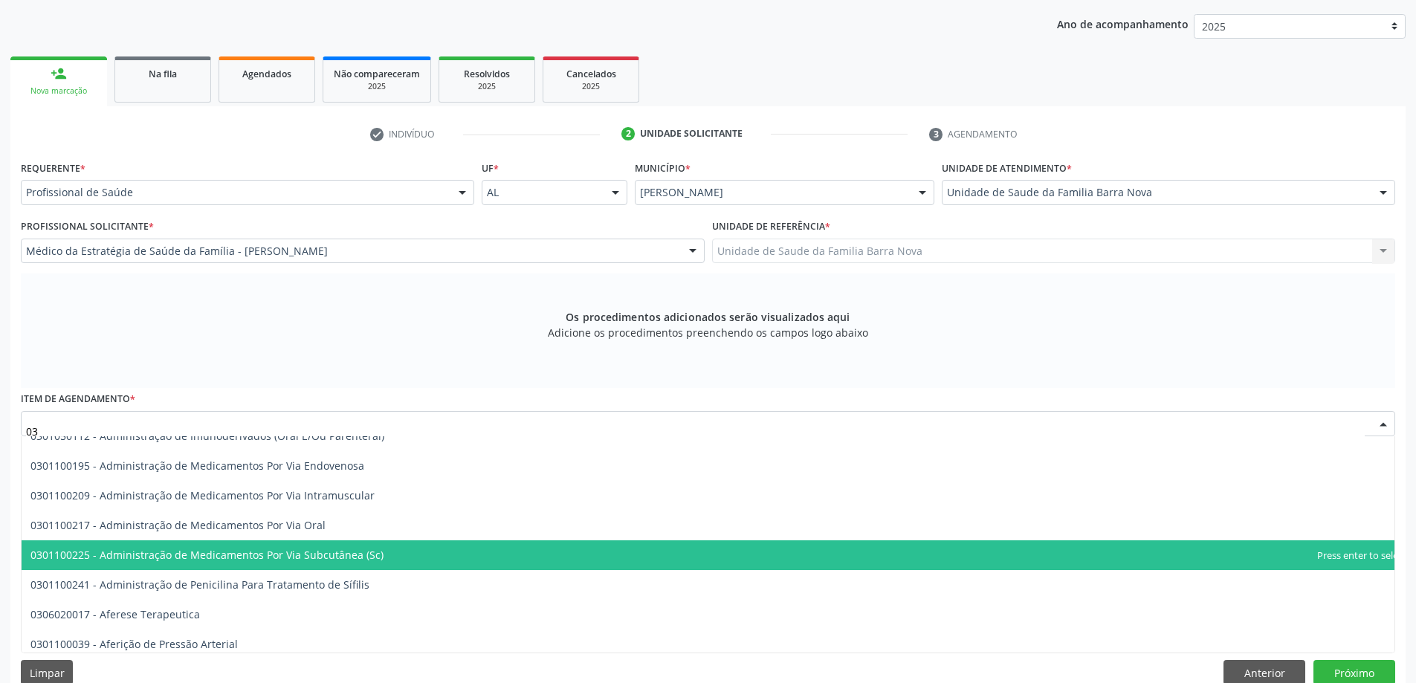
type input "0"
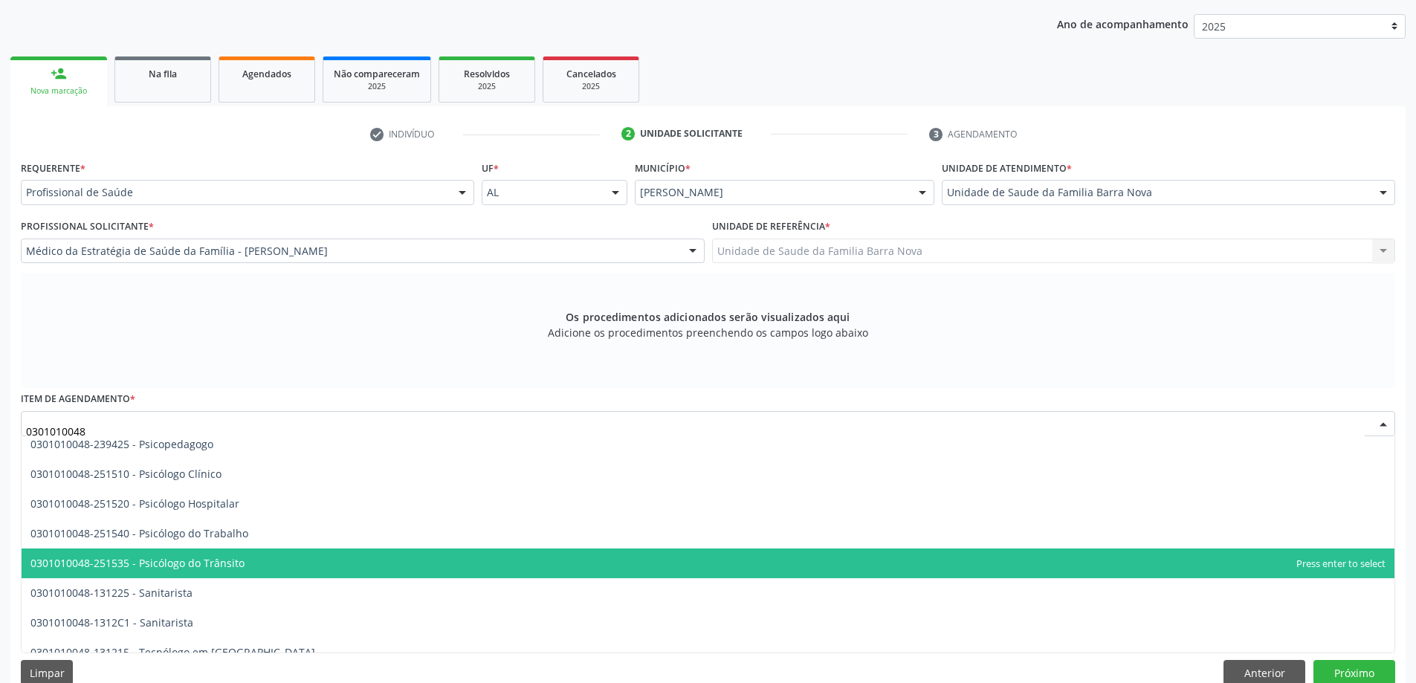
scroll to position [2371, 0]
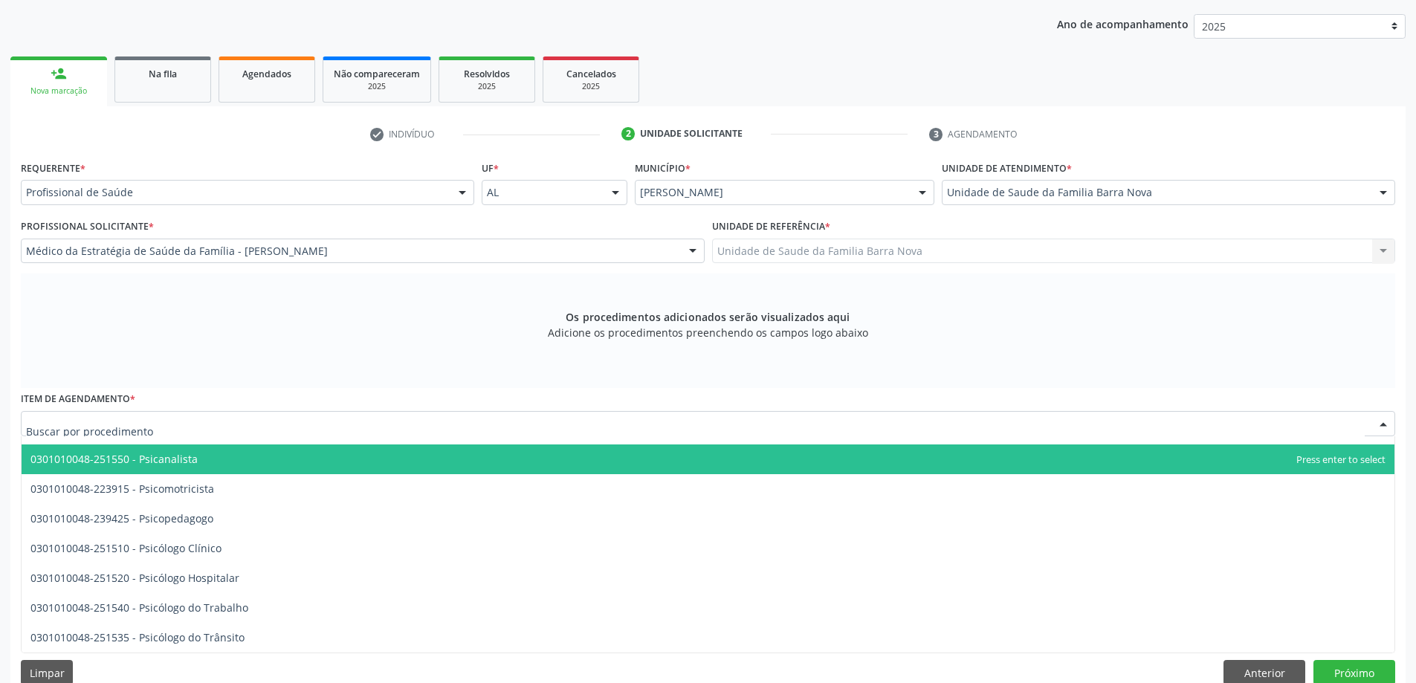
click at [366, 393] on div "Item de agendamento * 0301010048-251605 - Assistente Social 0301010048-221205 -…" at bounding box center [708, 412] width 1375 height 48
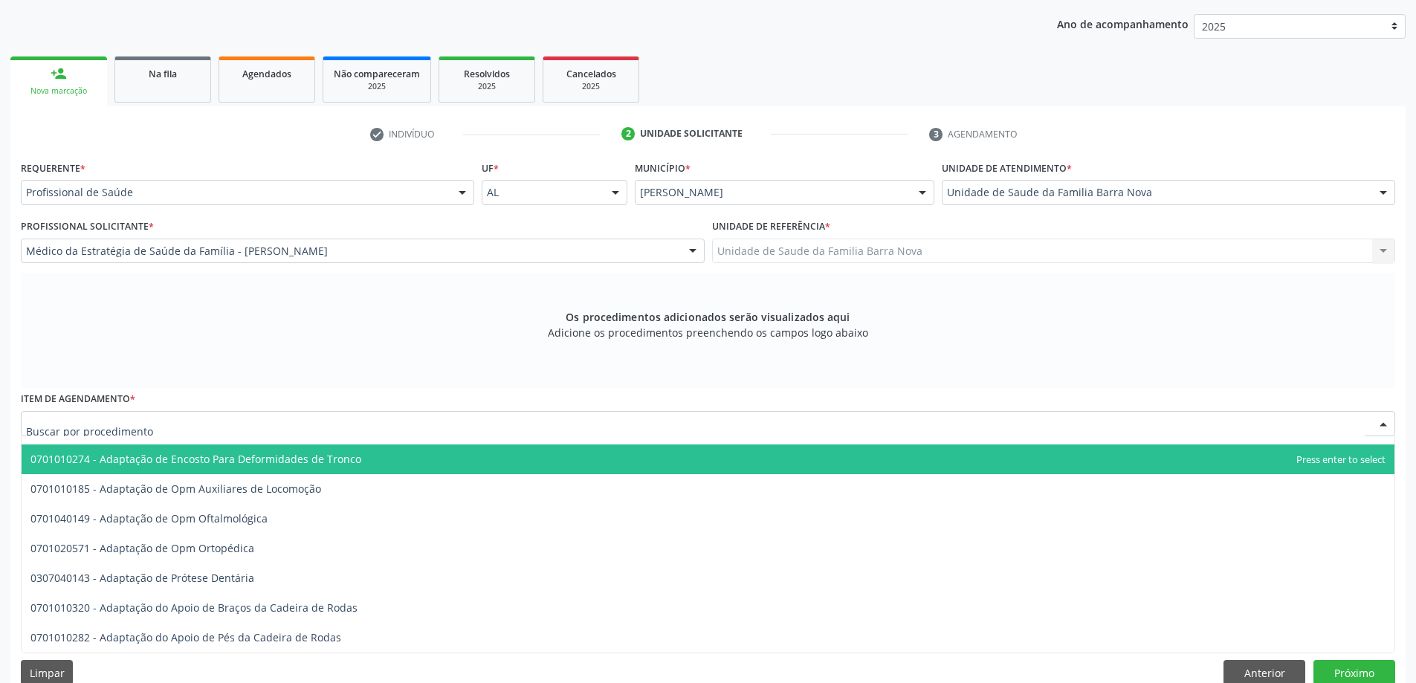
click at [362, 420] on div at bounding box center [708, 423] width 1375 height 25
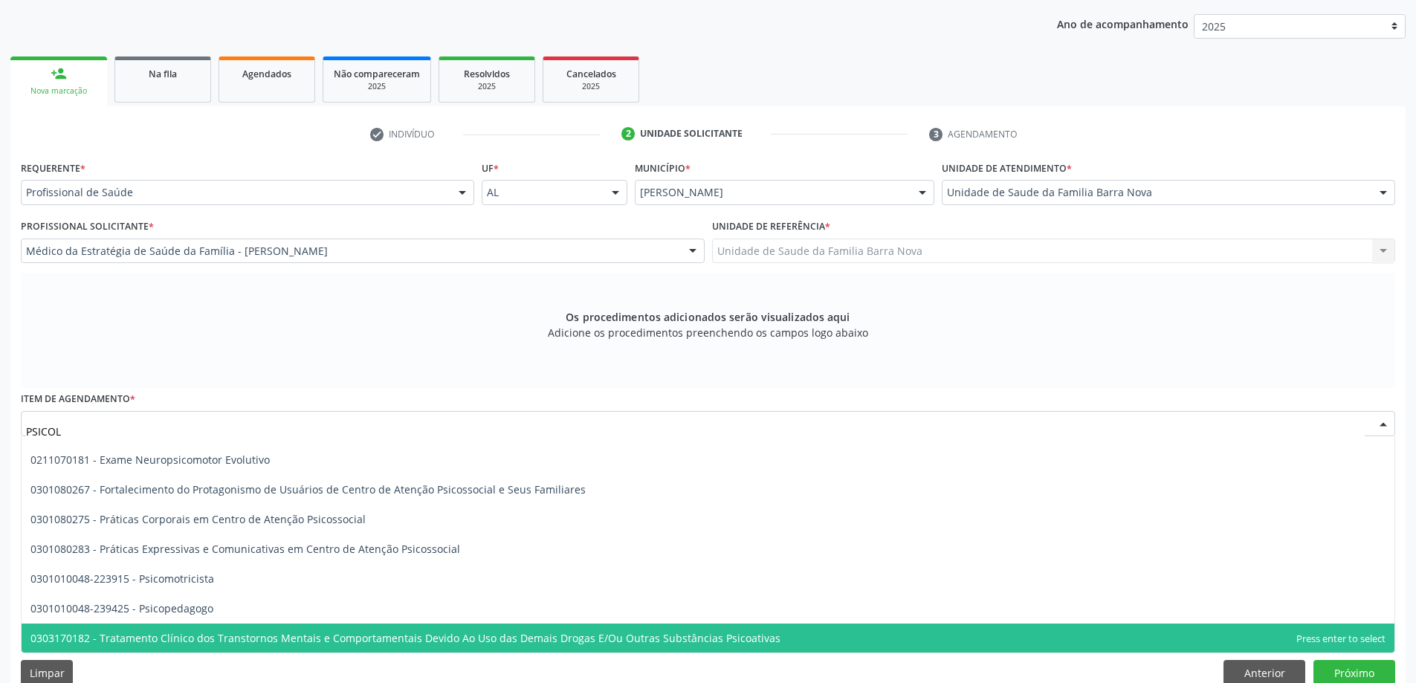
scroll to position [0, 0]
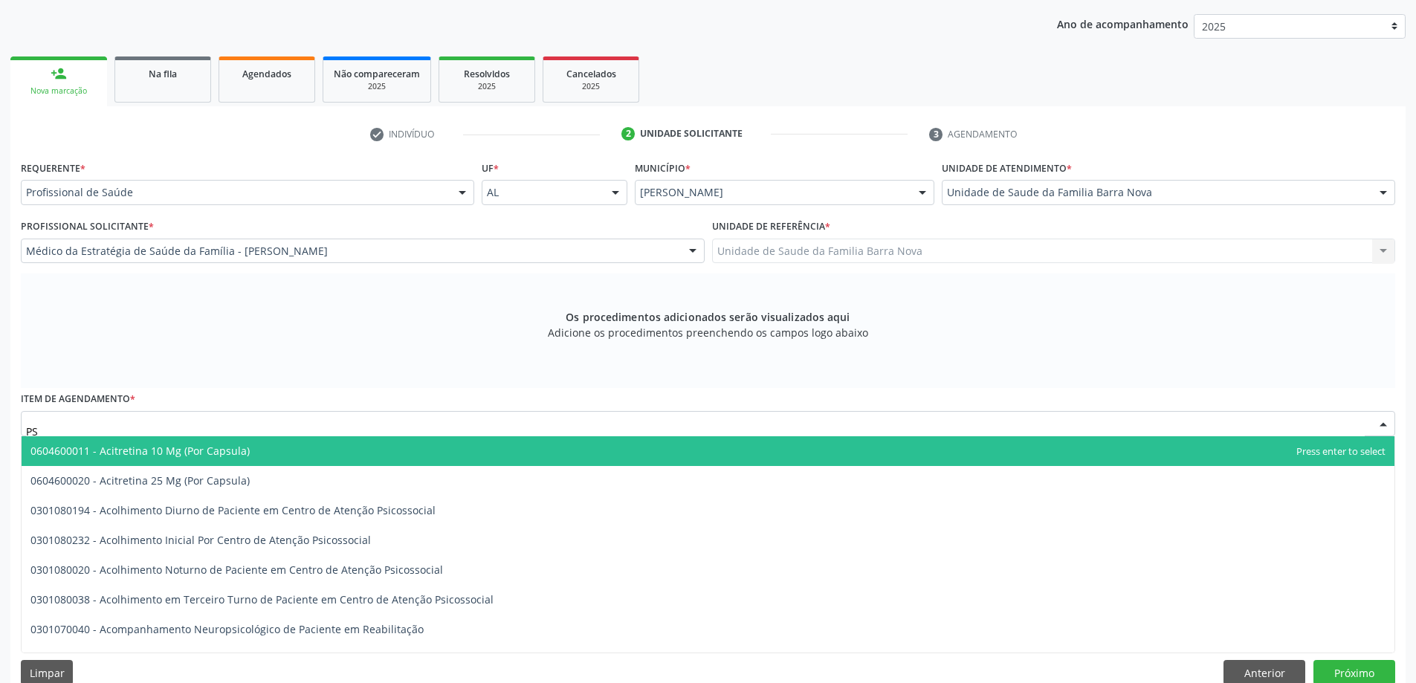
type input "P"
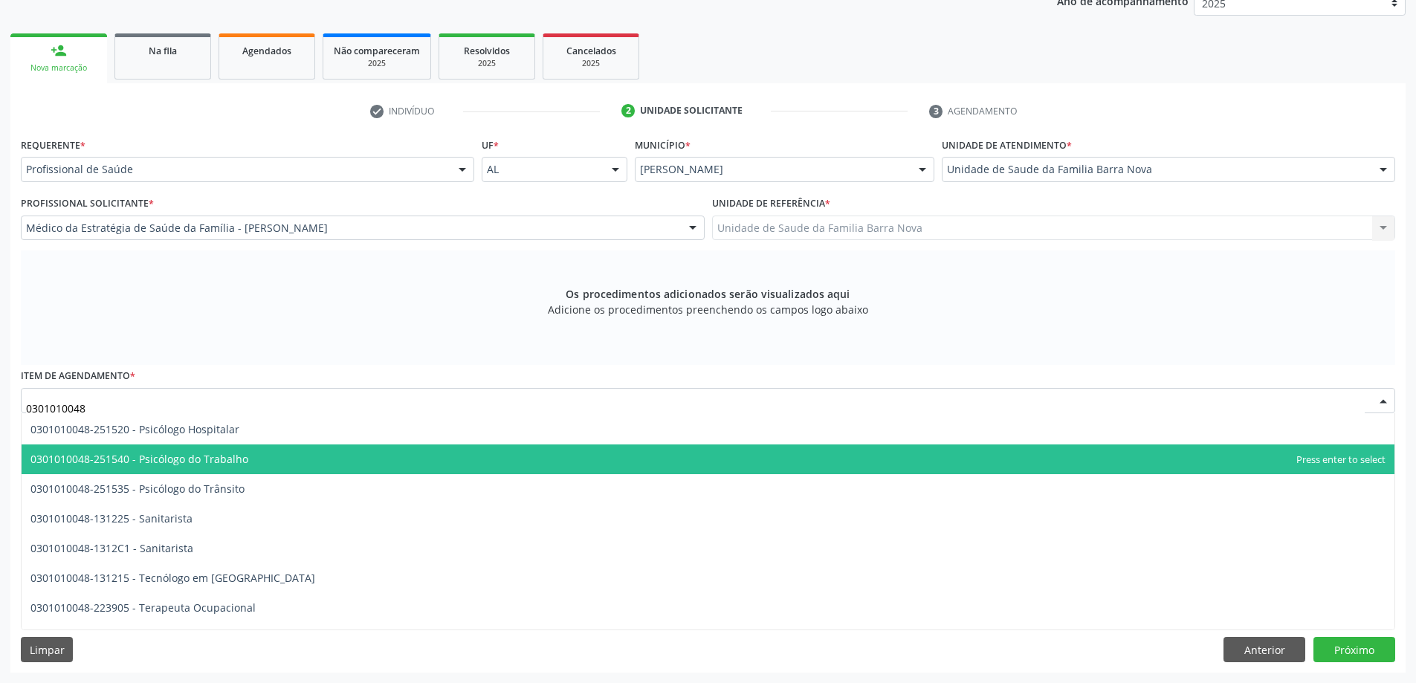
scroll to position [2519, 0]
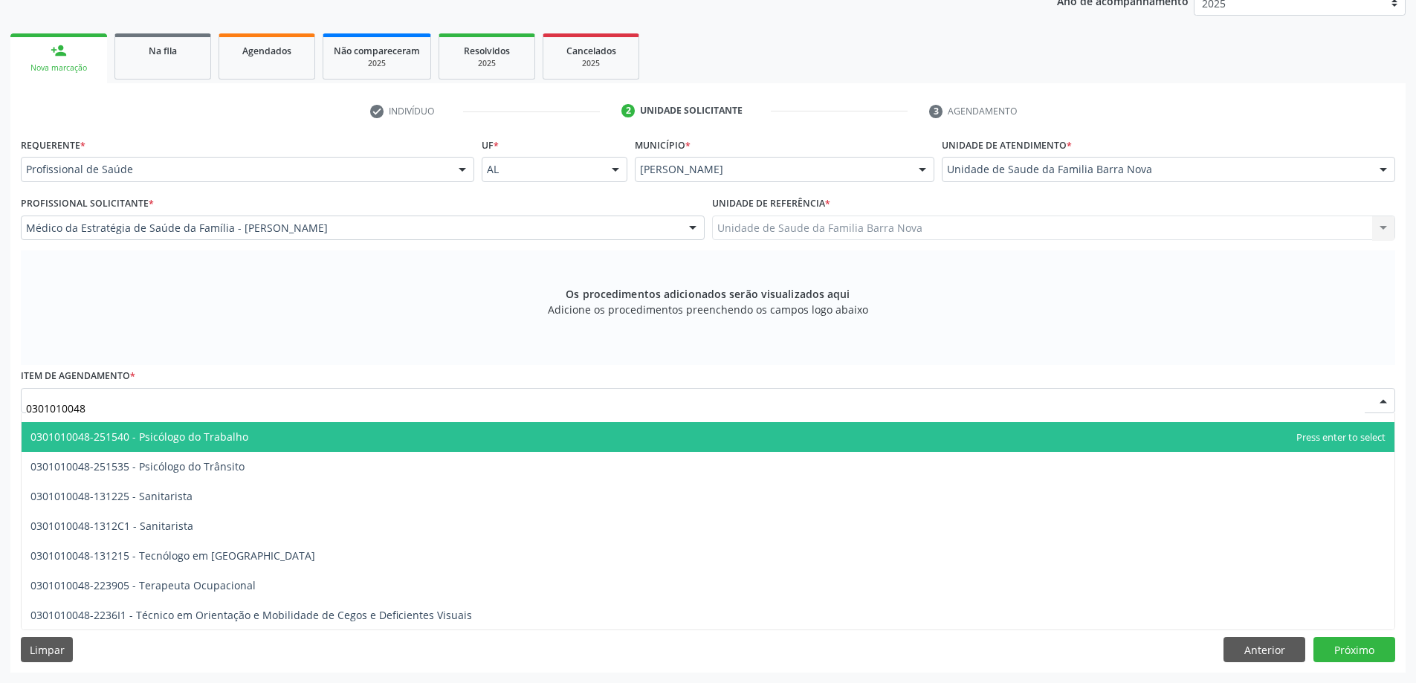
type input "0301010048"
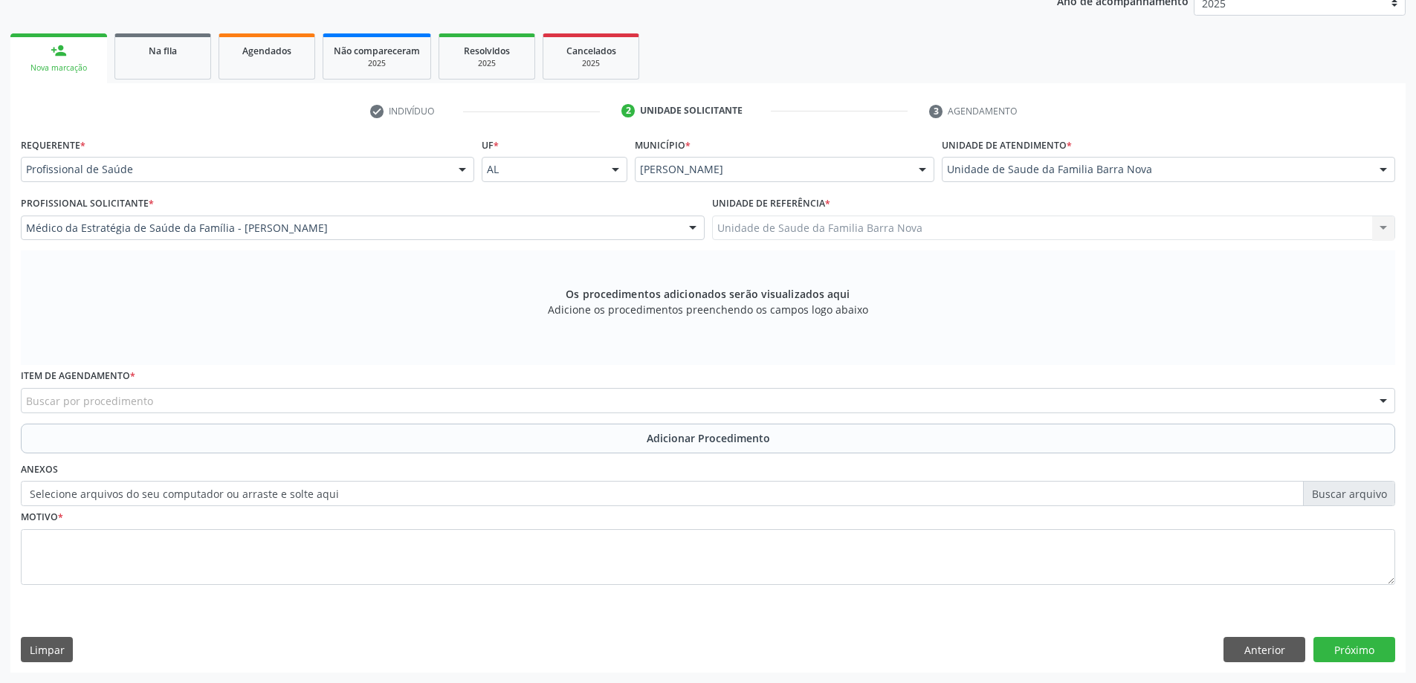
click at [424, 274] on div "Os procedimentos adicionados serão visualizados aqui Adicione os procedimentos …" at bounding box center [708, 308] width 1375 height 114
click at [310, 389] on div "Buscar por procedimento" at bounding box center [708, 400] width 1375 height 25
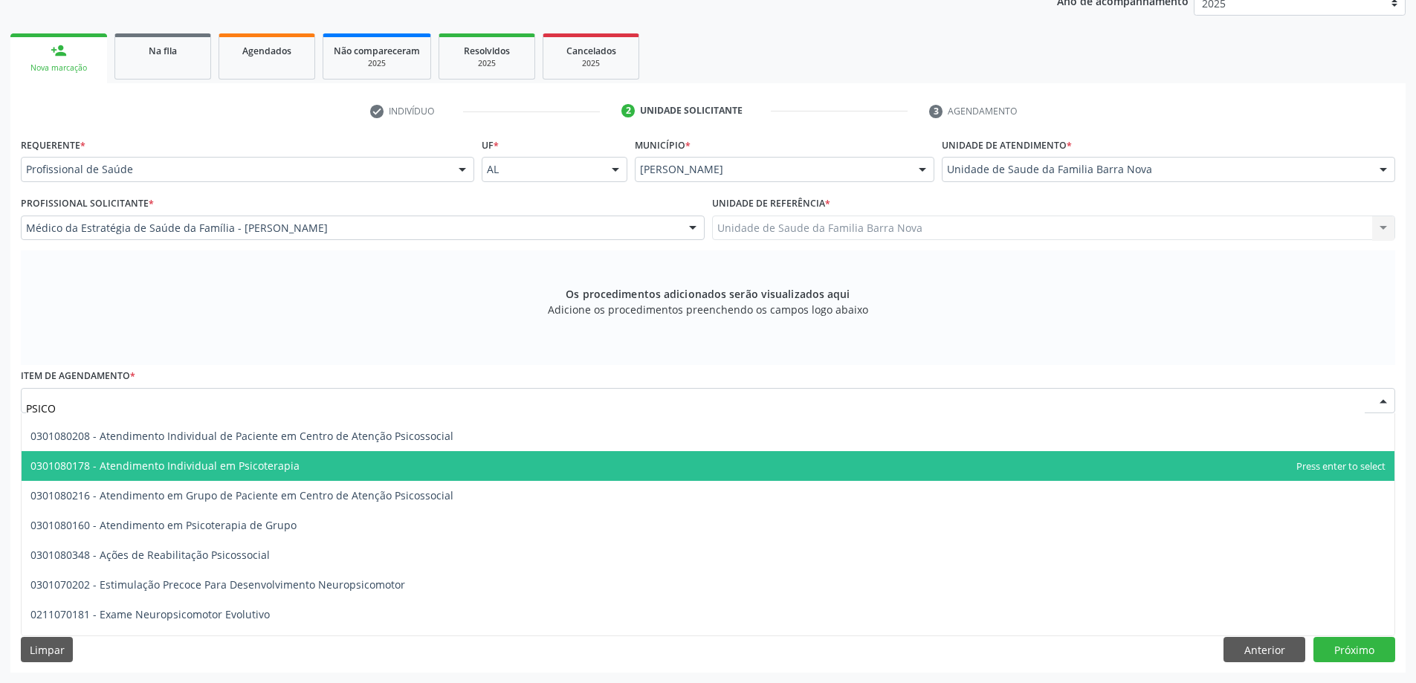
scroll to position [372, 0]
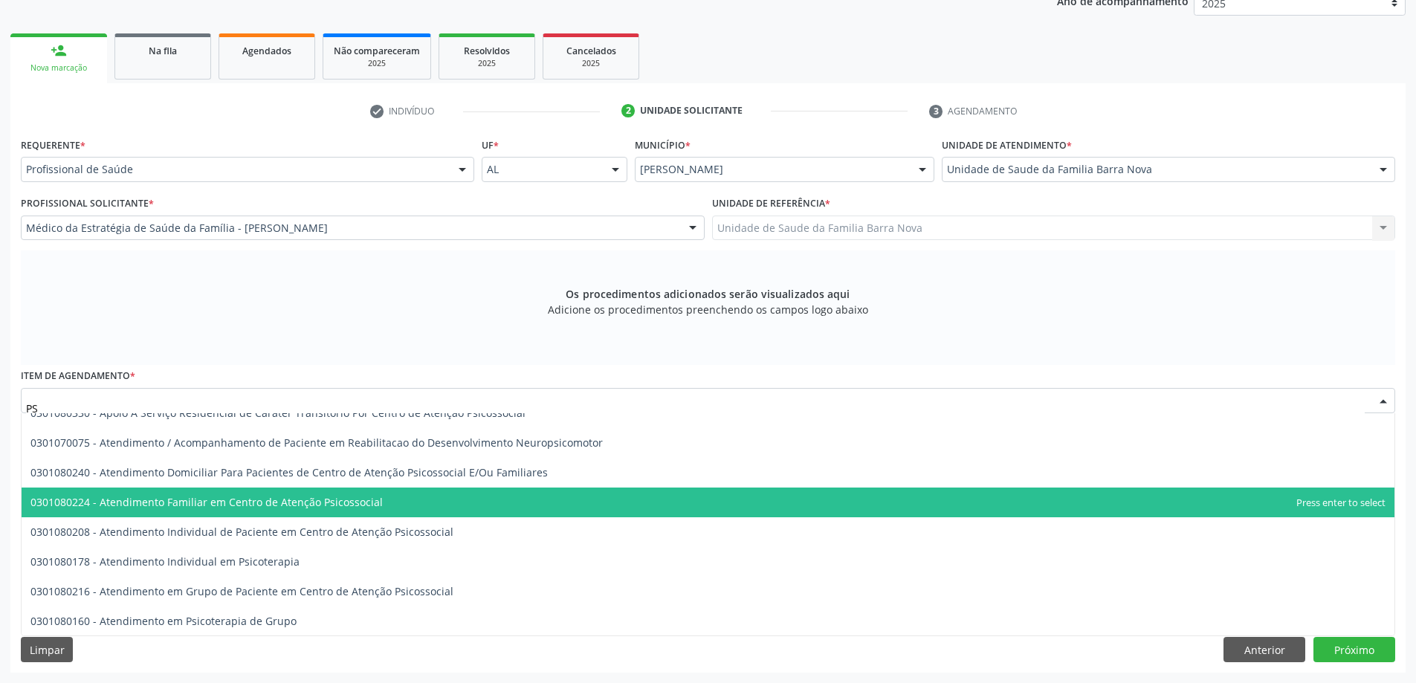
type input "P"
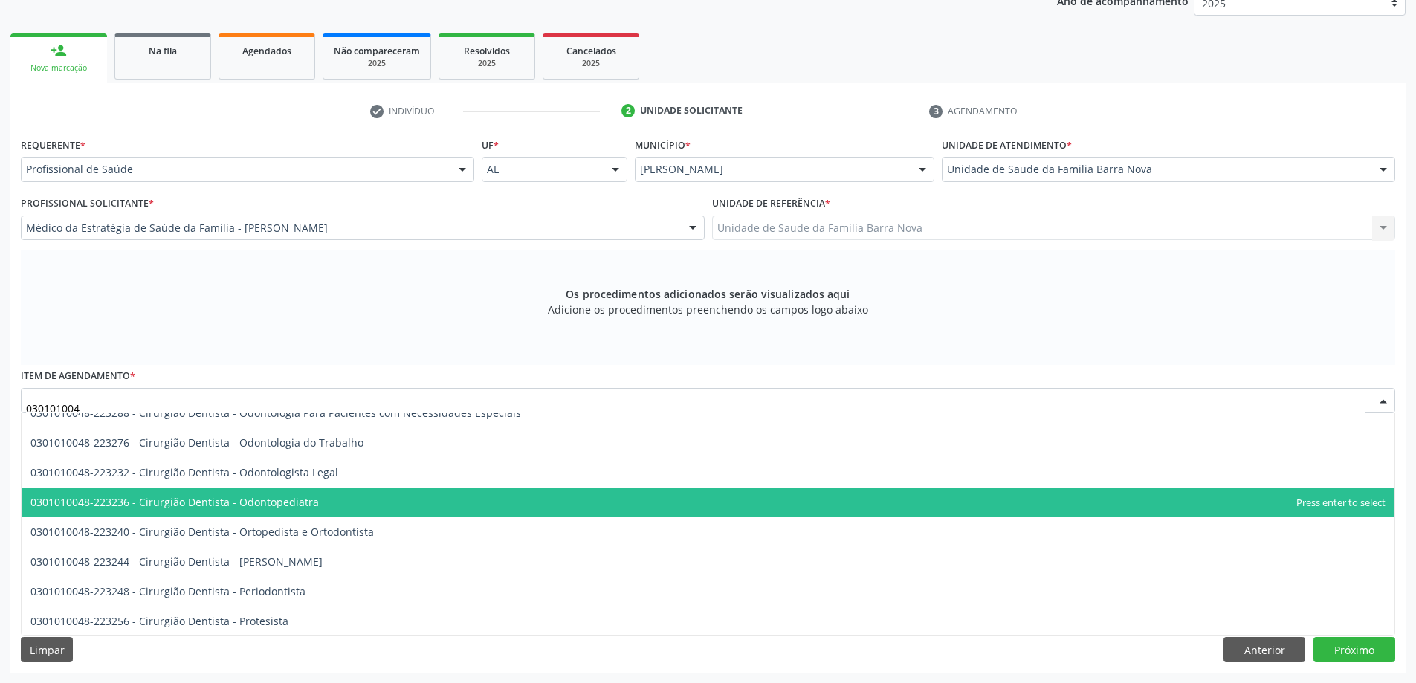
type input "0301010048"
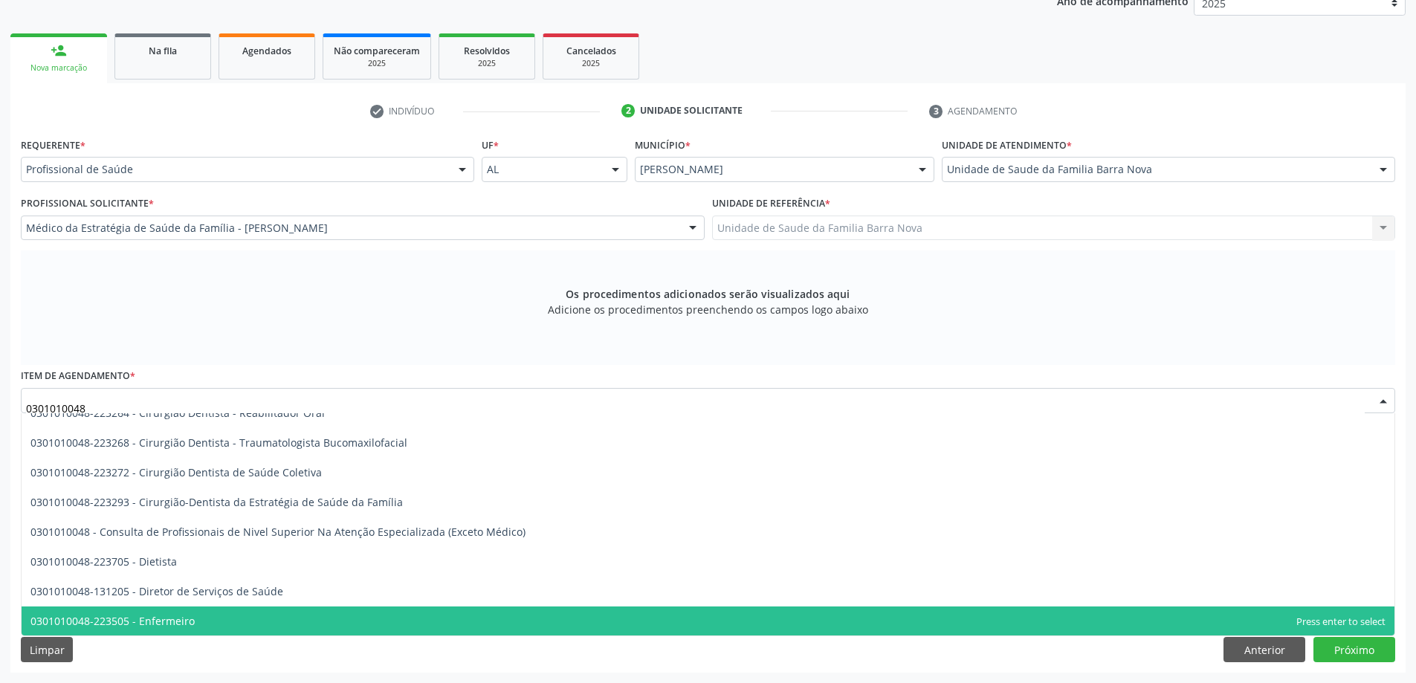
scroll to position [595, 0]
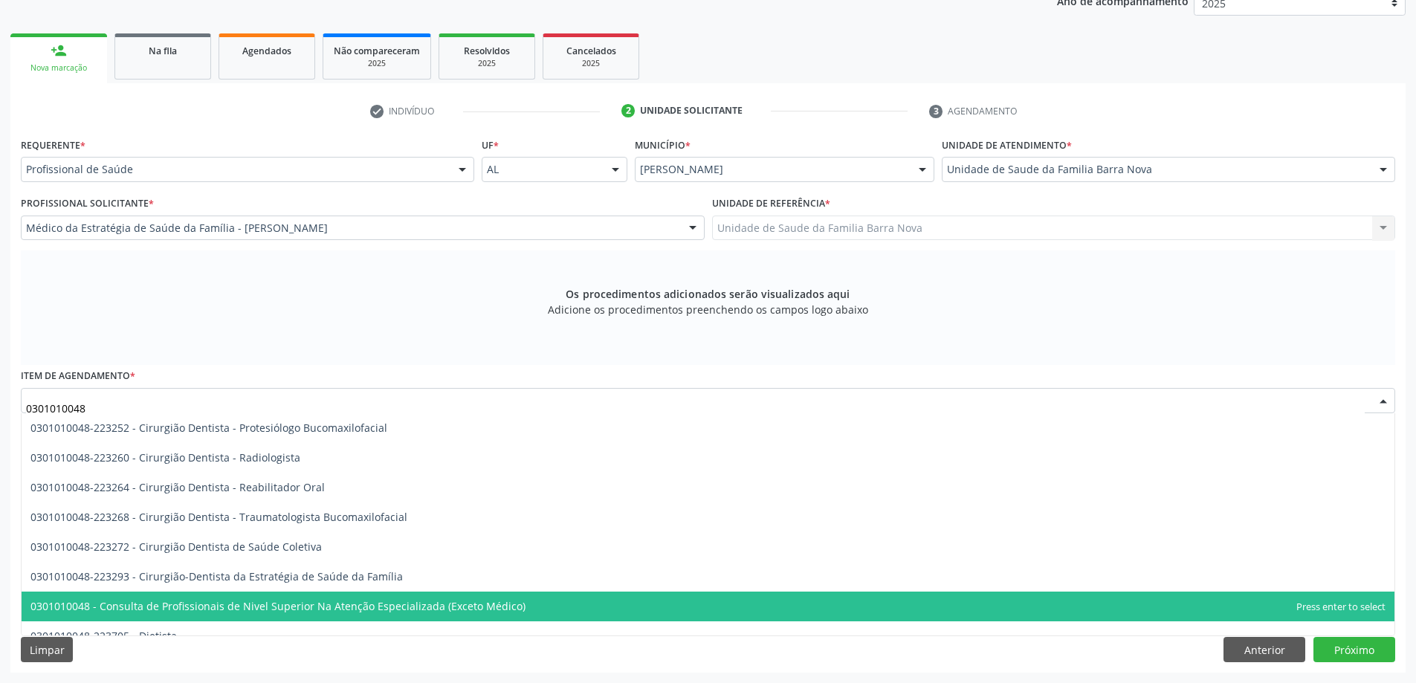
click at [466, 608] on span "0301010048 - Consulta de Profissionais de Nivel Superior Na Atenção Especializa…" at bounding box center [277, 606] width 495 height 14
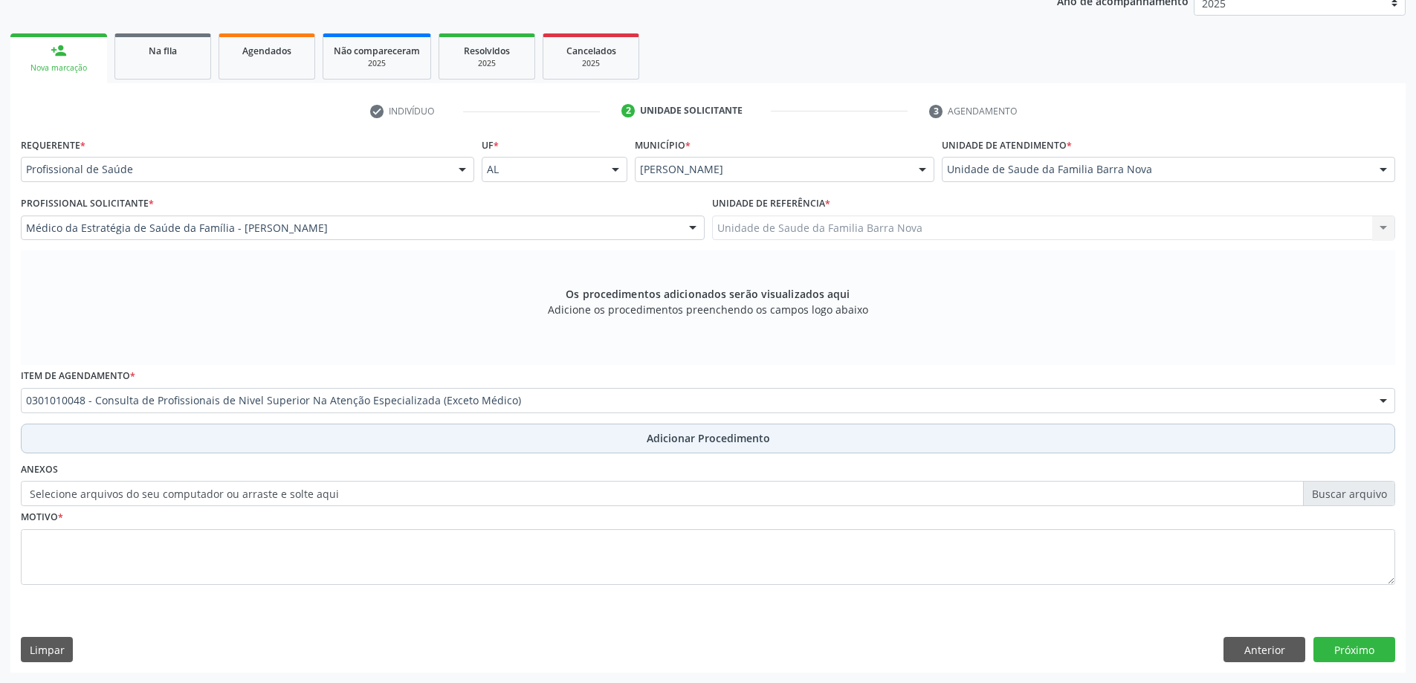
click at [471, 438] on button "Adicionar Procedimento" at bounding box center [708, 439] width 1375 height 30
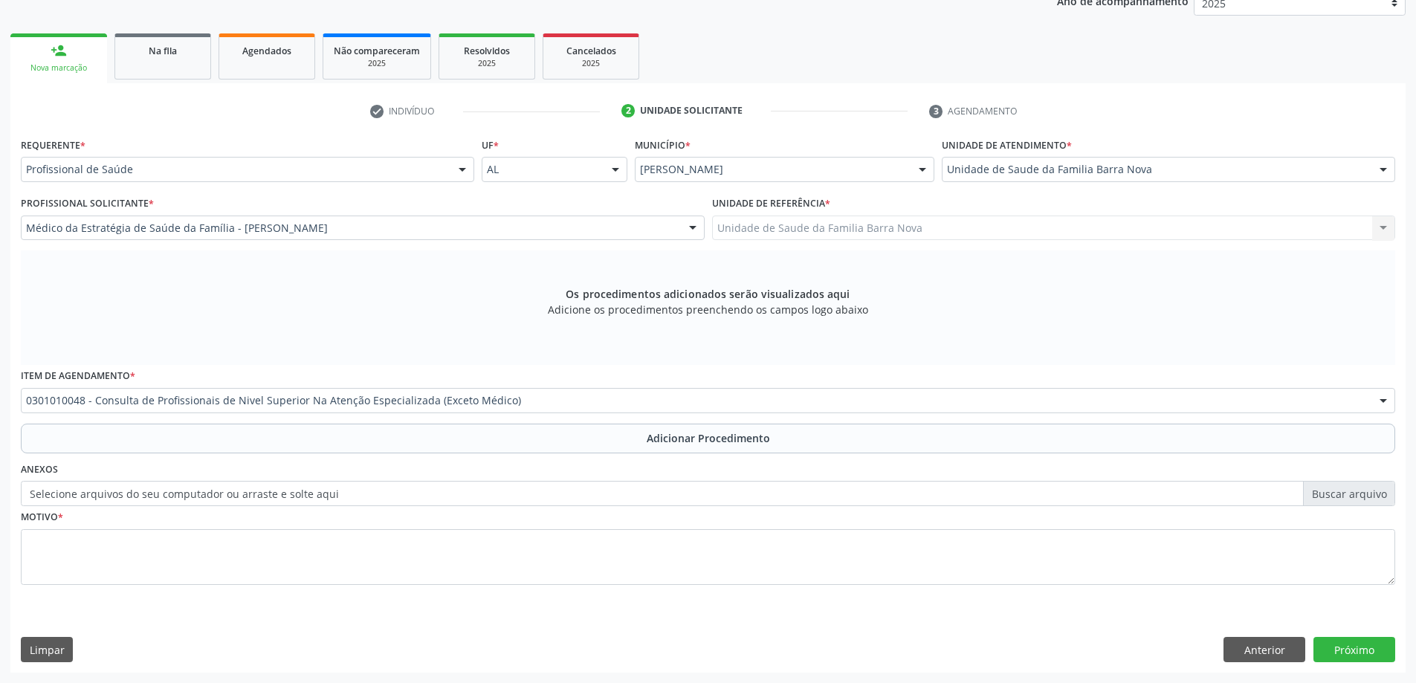
scroll to position [153, 0]
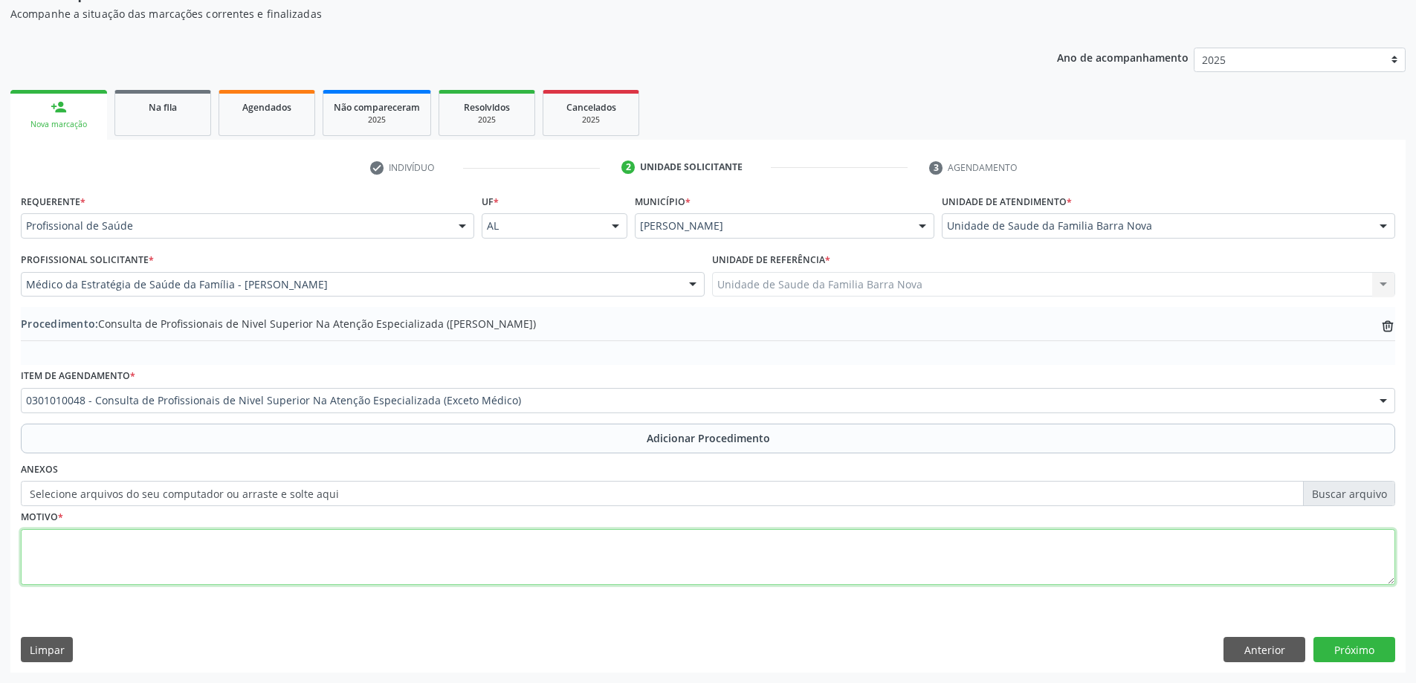
click at [465, 567] on textarea at bounding box center [708, 557] width 1375 height 57
type textarea "O"
type textarea "PACIENTE EM USO DE CLONAZEPAN 2MG. COM EPISÓDIOS RECORRENTES DE TAQUICARDIA, SU…"
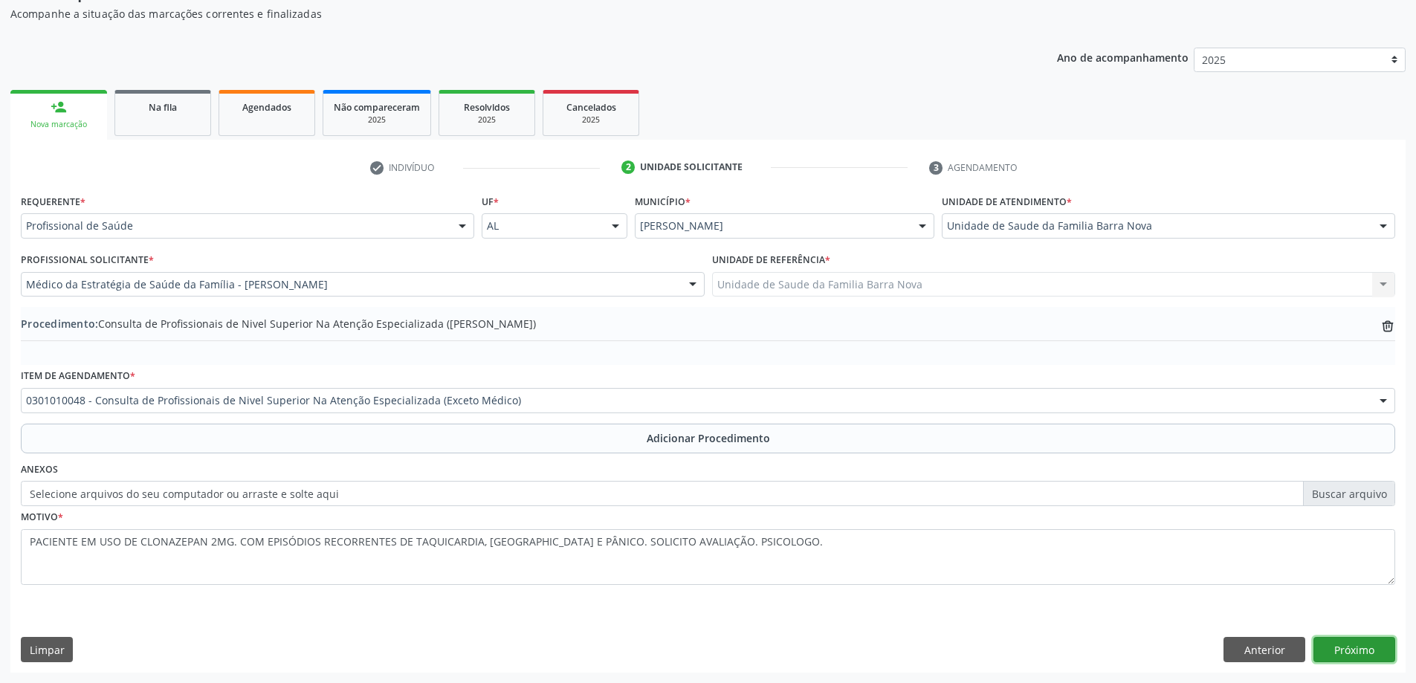
click at [1370, 653] on button "Próximo" at bounding box center [1355, 649] width 82 height 25
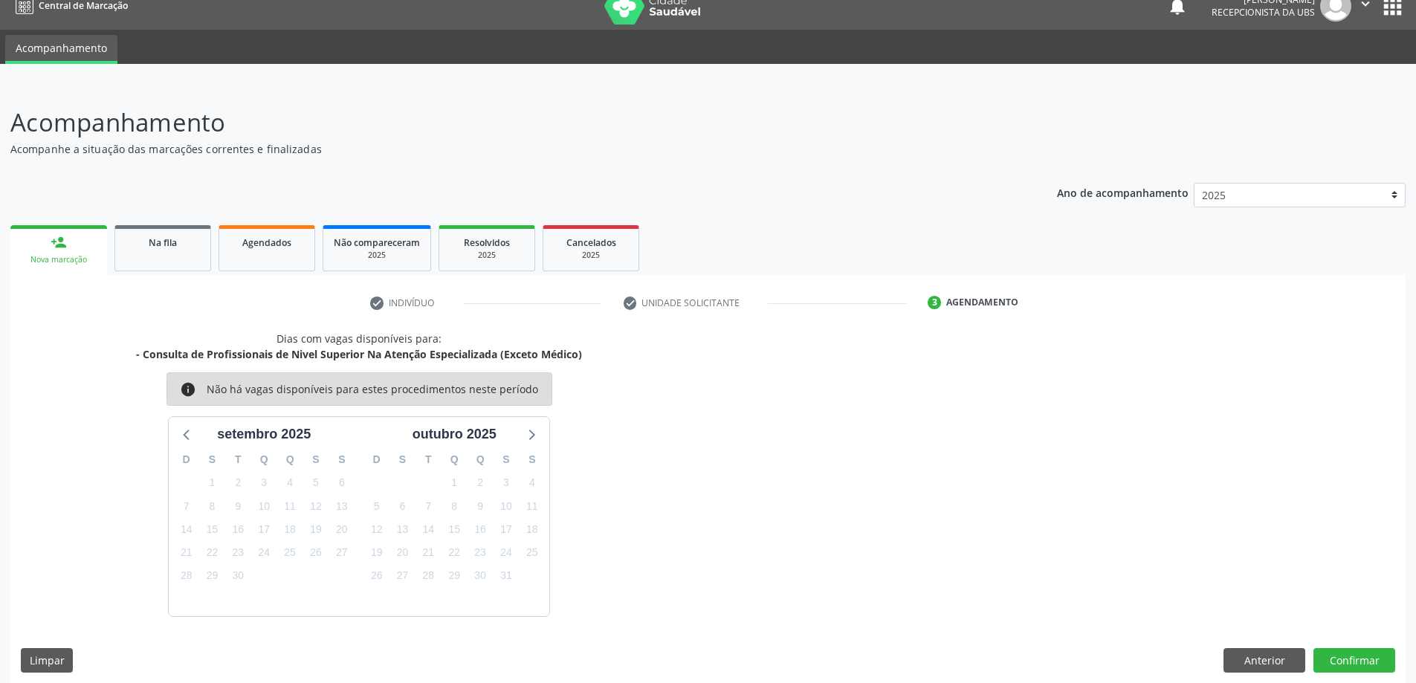
scroll to position [28, 0]
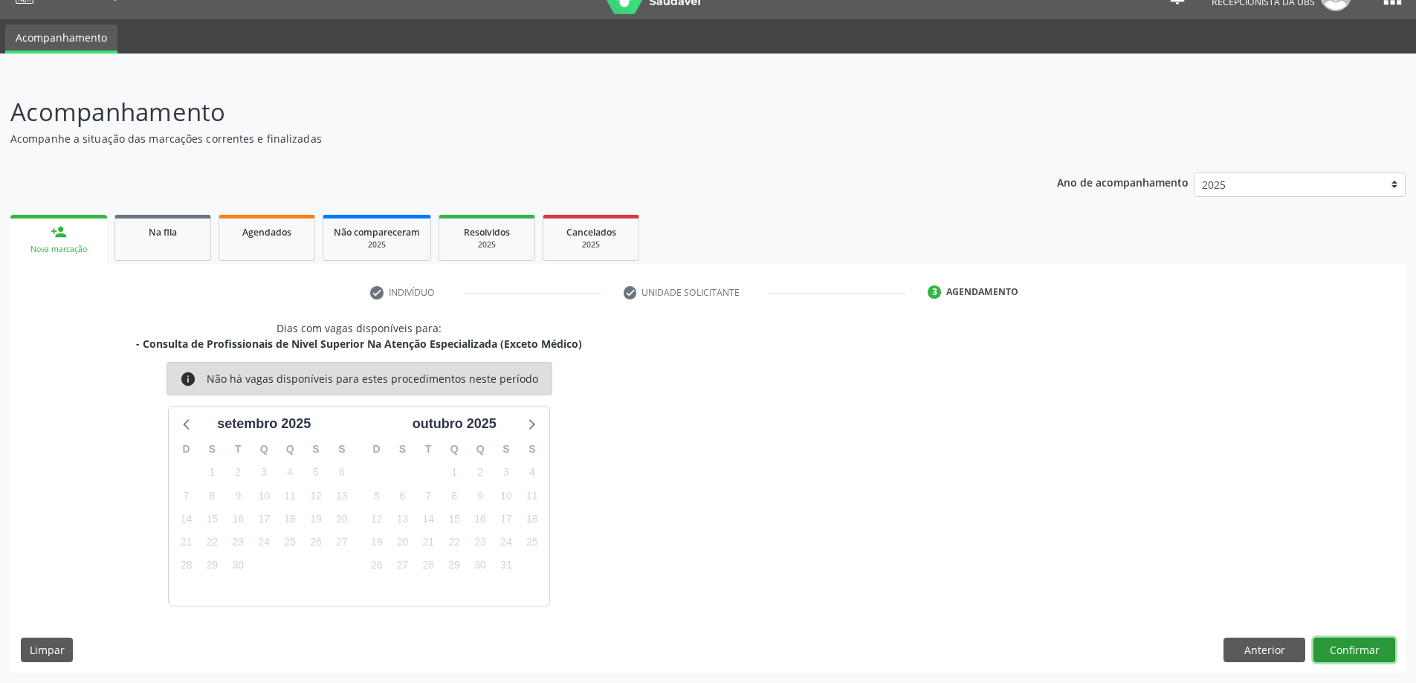
click at [1347, 655] on button "Confirmar" at bounding box center [1355, 650] width 82 height 25
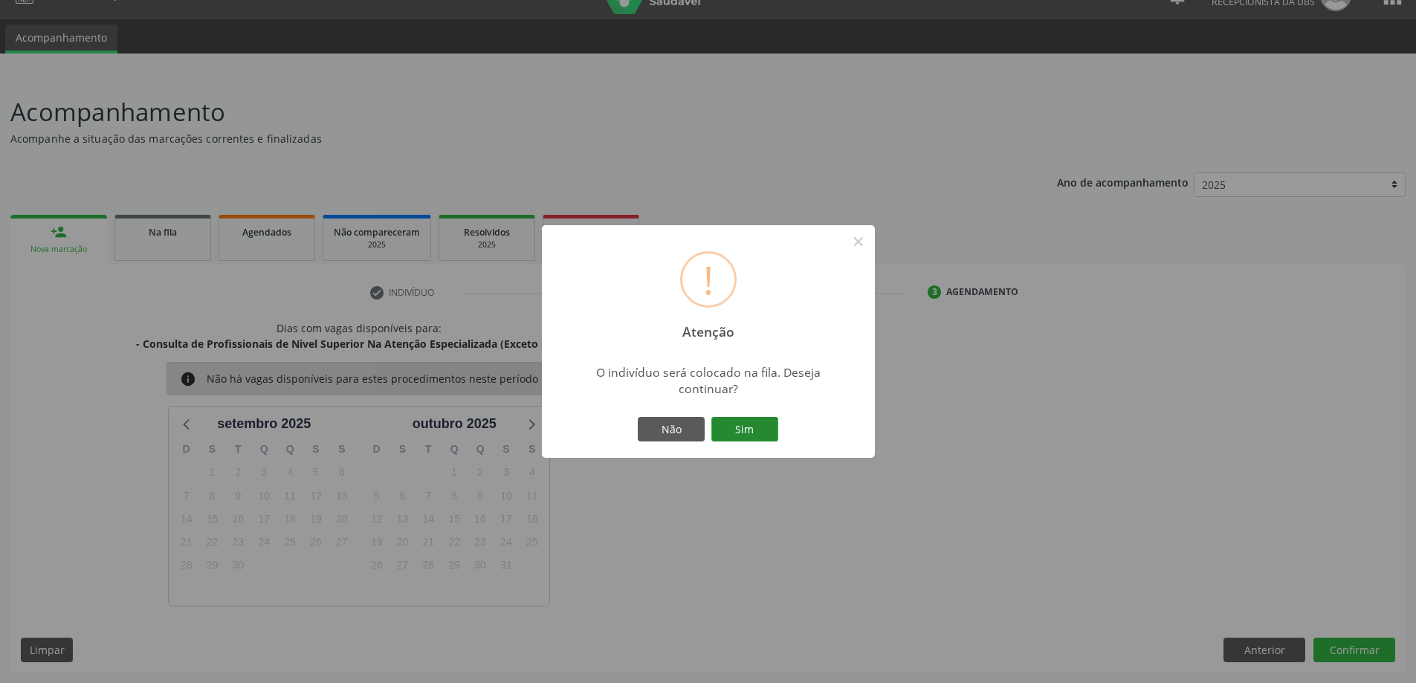
click at [769, 440] on button "Sim" at bounding box center [745, 429] width 67 height 25
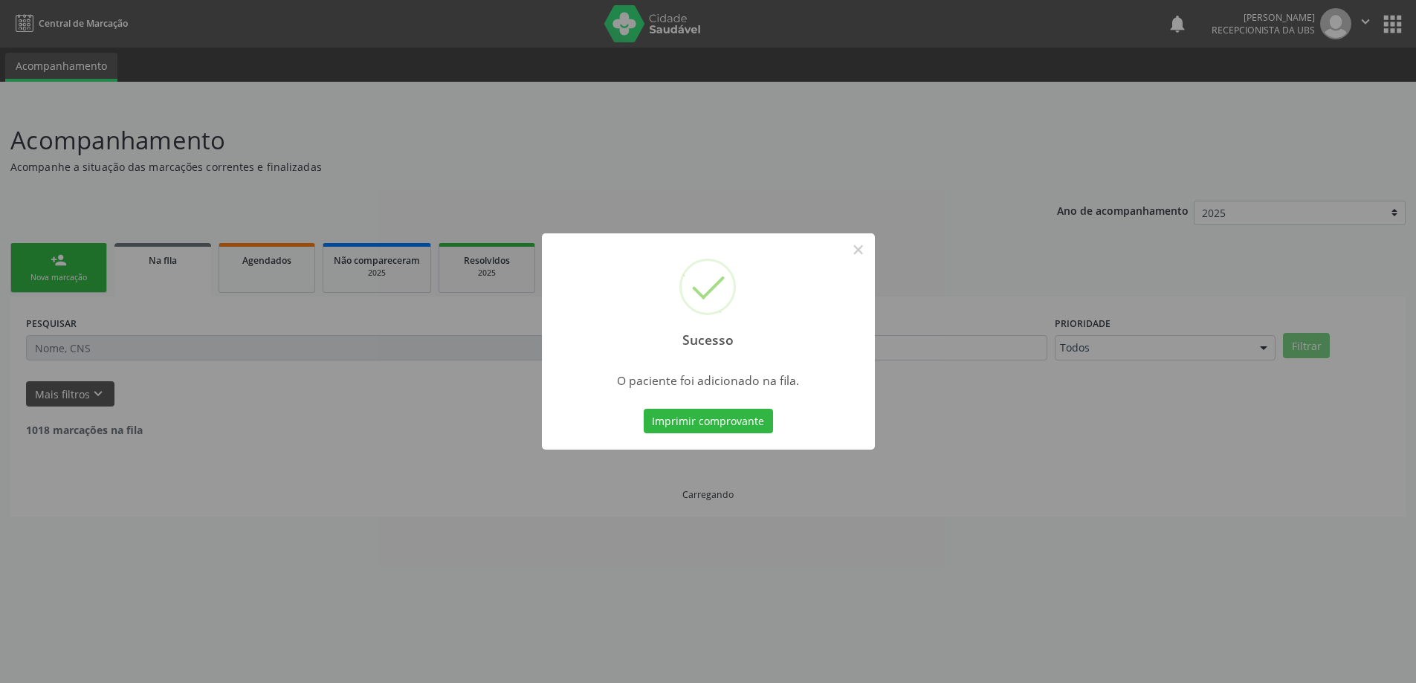
scroll to position [0, 0]
drag, startPoint x: 160, startPoint y: 242, endPoint x: 134, endPoint y: 251, distance: 27.8
click at [161, 242] on div "Sucesso × O paciente foi adicionado na fila. Imprimir comprovante Cancel" at bounding box center [714, 341] width 1428 height 683
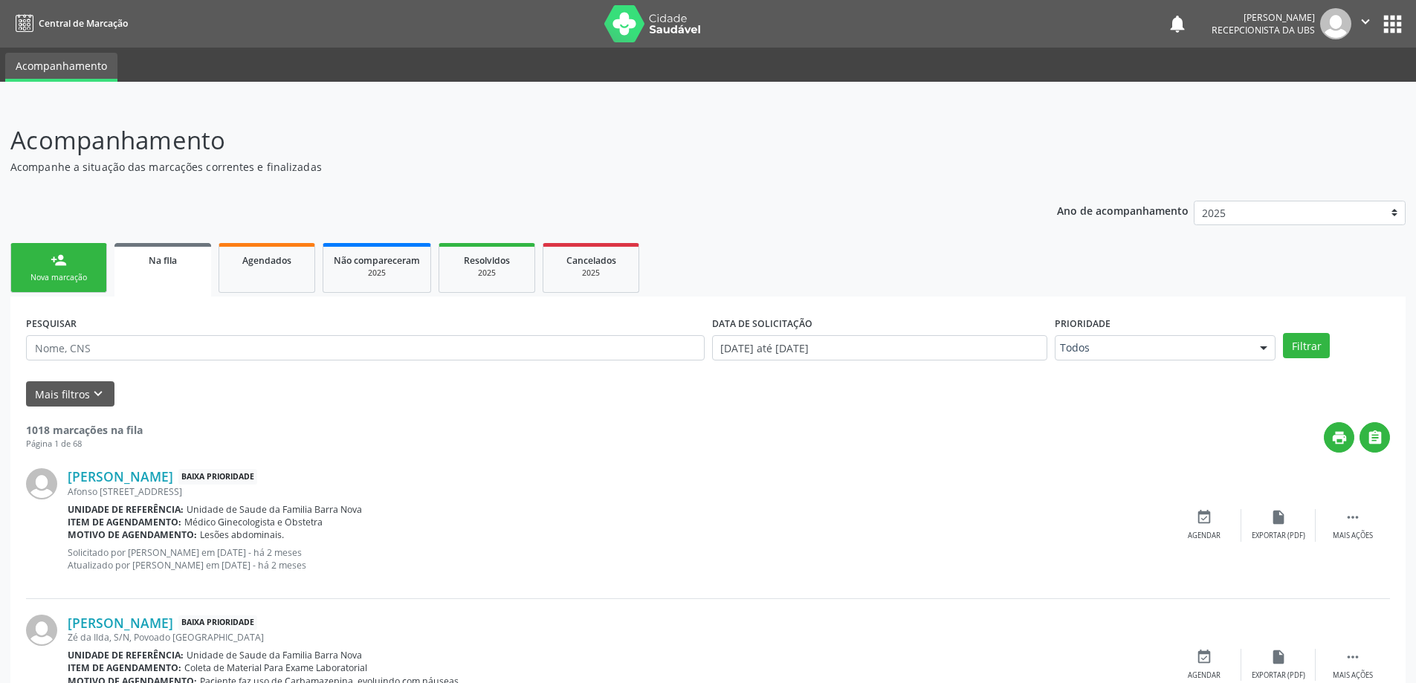
click at [25, 267] on link "person_add Nova marcação" at bounding box center [58, 268] width 97 height 50
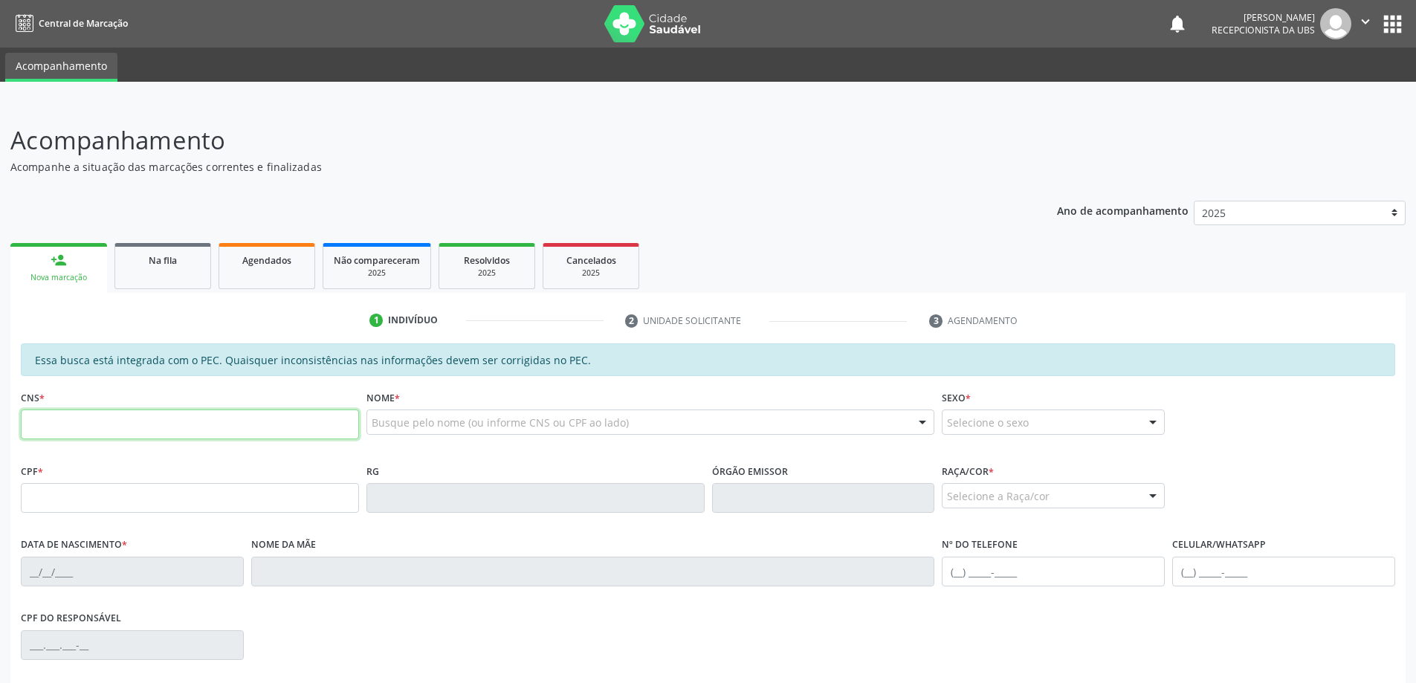
drag, startPoint x: 173, startPoint y: 417, endPoint x: 182, endPoint y: 417, distance: 8.9
click at [182, 417] on input "text" at bounding box center [190, 425] width 338 height 30
paste input "700 6049 4672 7166"
type input "700 6049 4672 7166"
type input "066.144.534-83"
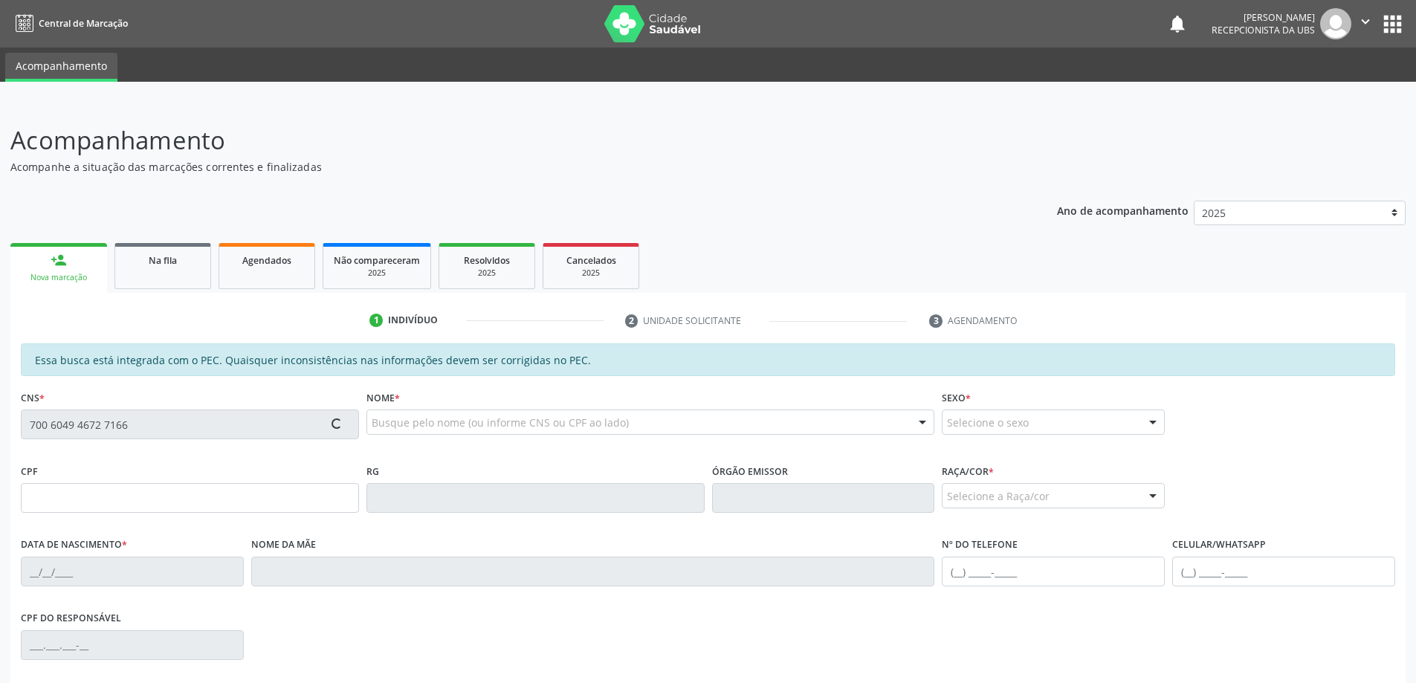
type input "22/10/1985"
type input "Flávia Maria de Barros Alexandre"
type input "(82) 99159-4830"
type input "03"
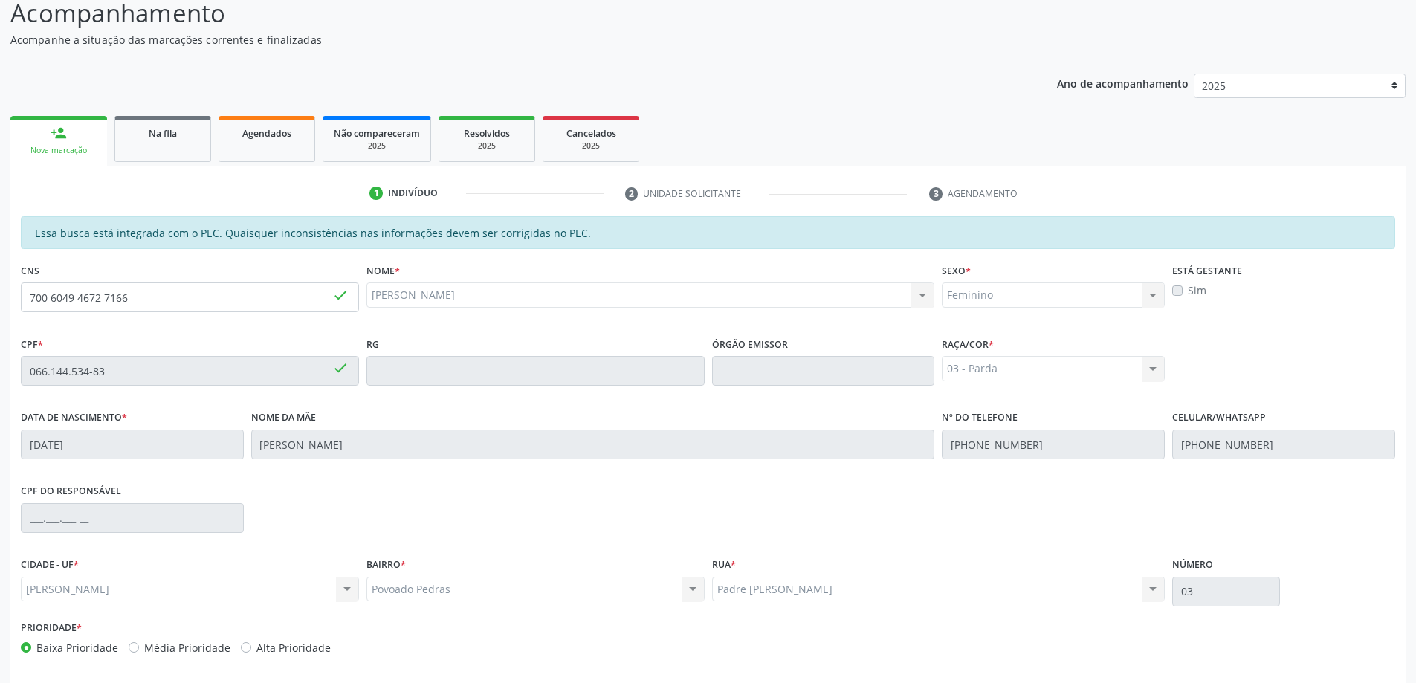
scroll to position [187, 0]
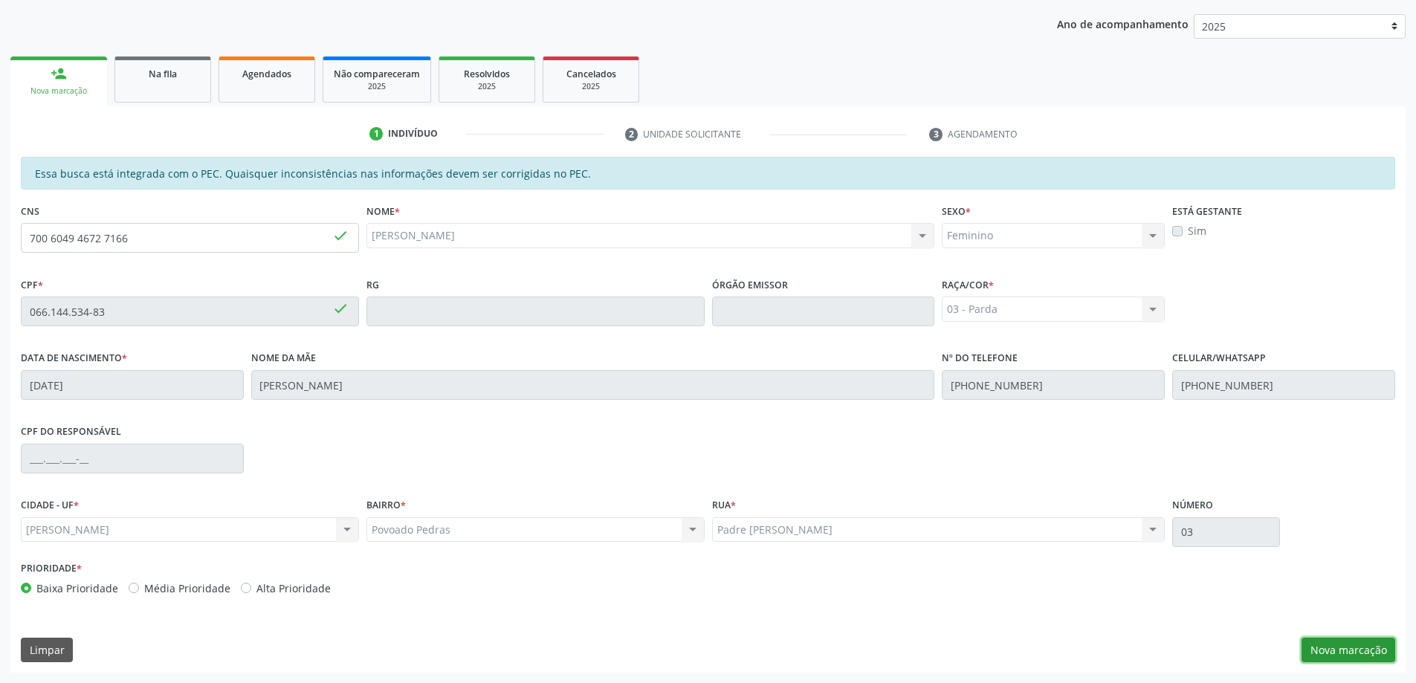
click at [1370, 638] on button "Nova marcação" at bounding box center [1349, 650] width 94 height 25
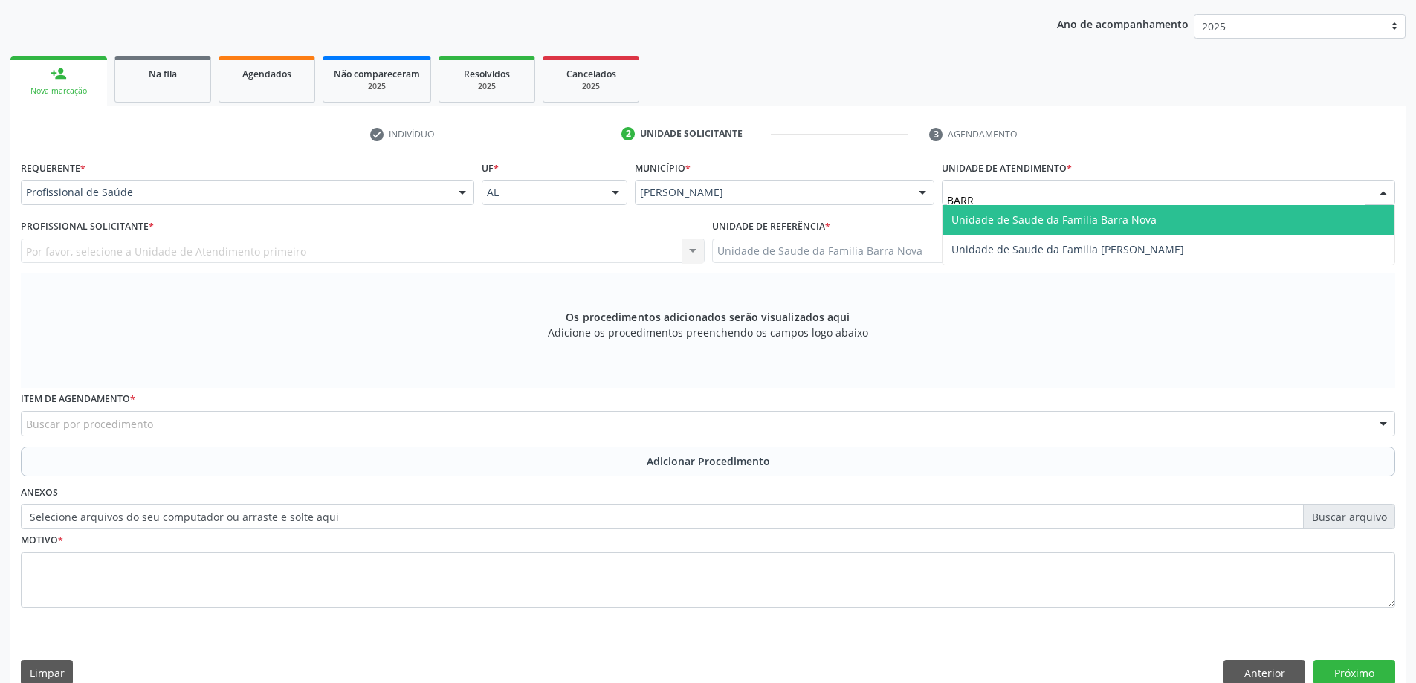
type input "BARRA"
click at [1054, 209] on span "Unidade de Saude da Familia Barra Nova" at bounding box center [1169, 220] width 452 height 30
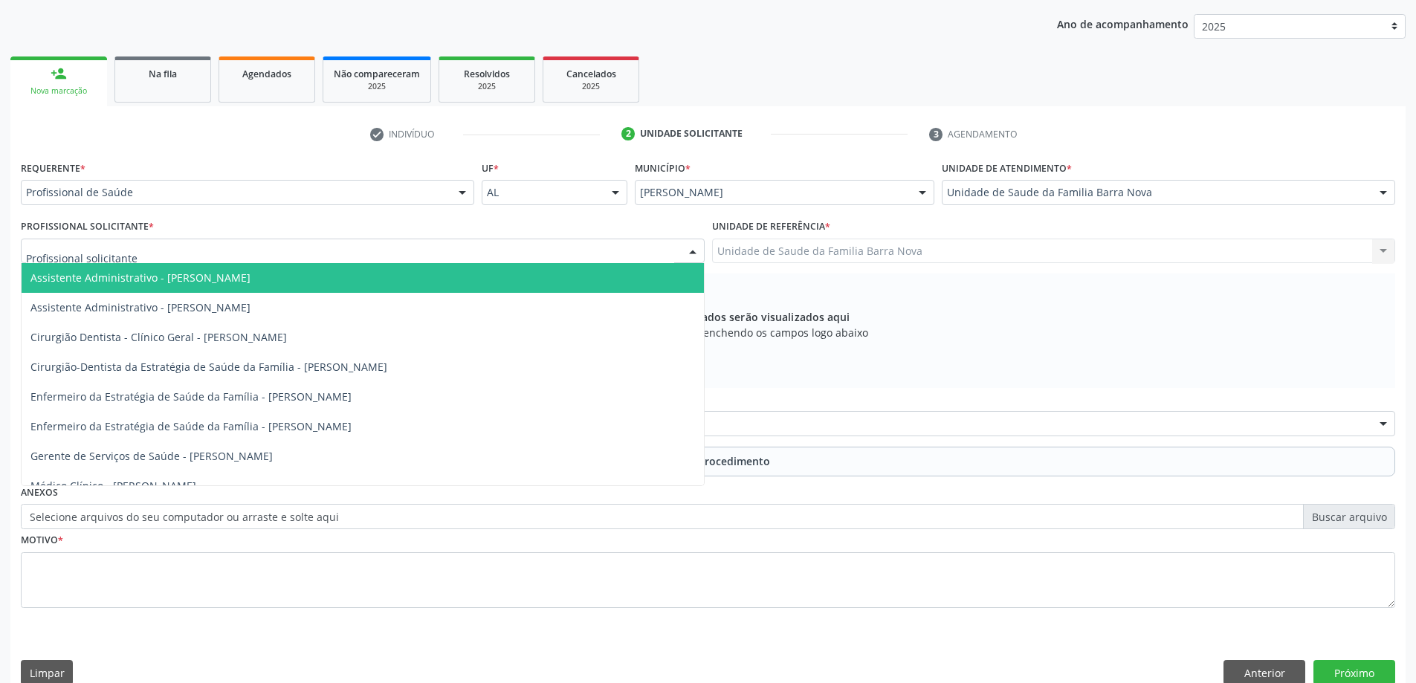
click at [259, 242] on div at bounding box center [363, 251] width 684 height 25
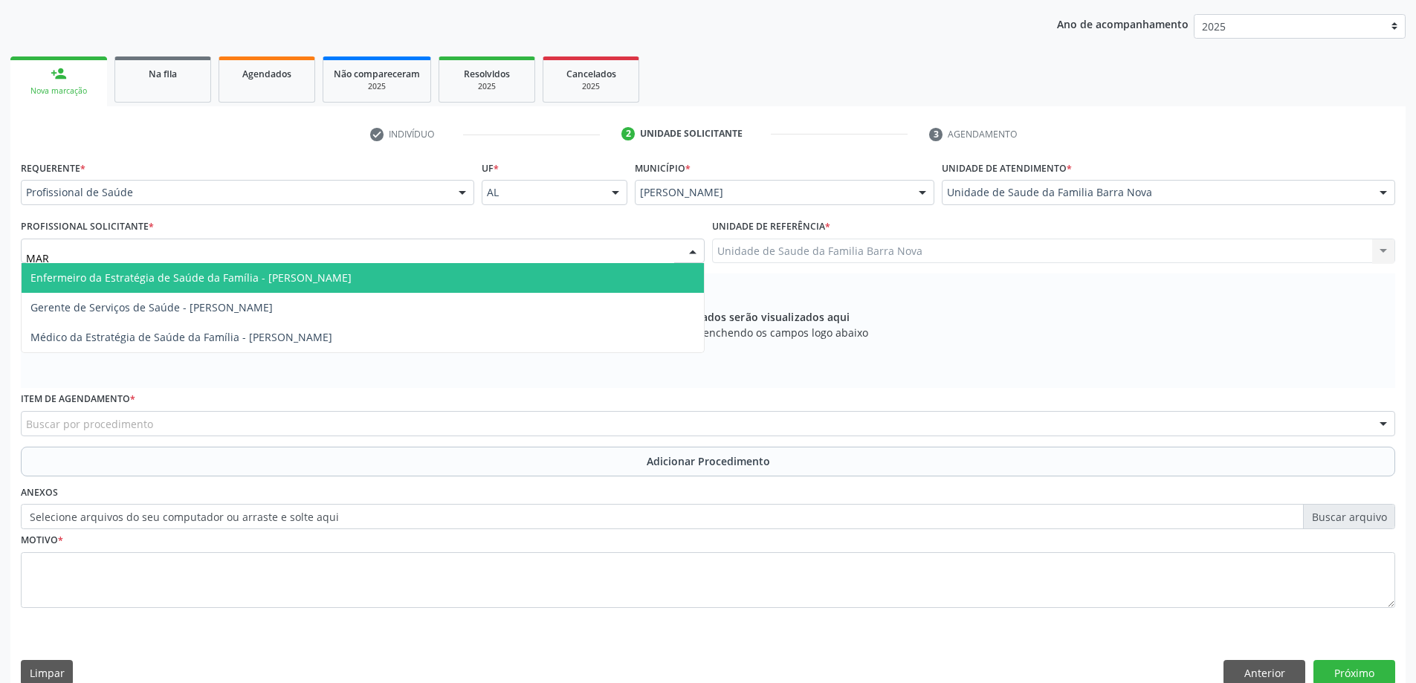
type input "MARI"
click at [237, 264] on span "Médico da Estratégia de Saúde da Família - [PERSON_NAME]" at bounding box center [363, 278] width 683 height 30
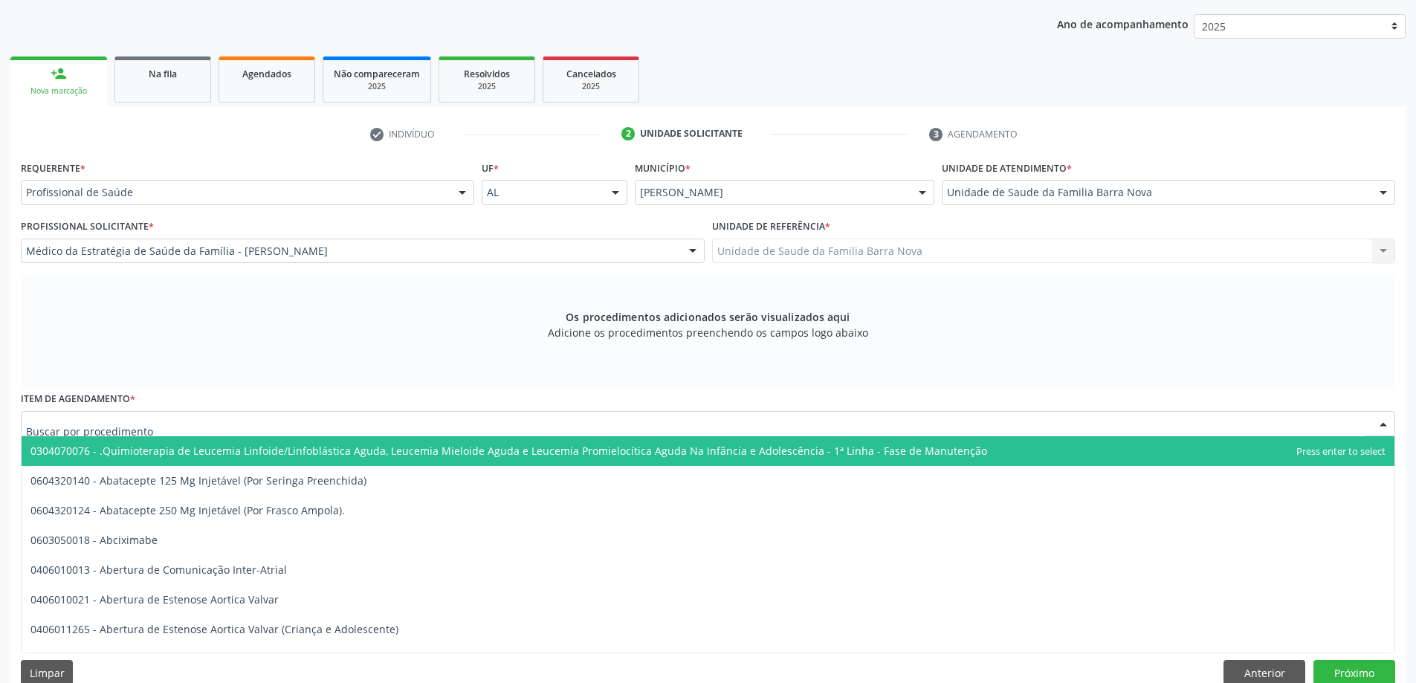
click at [283, 436] on div "0304070076 - .Quimioterapia de Leucemia Linfoide/Linfoblástica Aguda, Leucemia …" at bounding box center [708, 423] width 1375 height 25
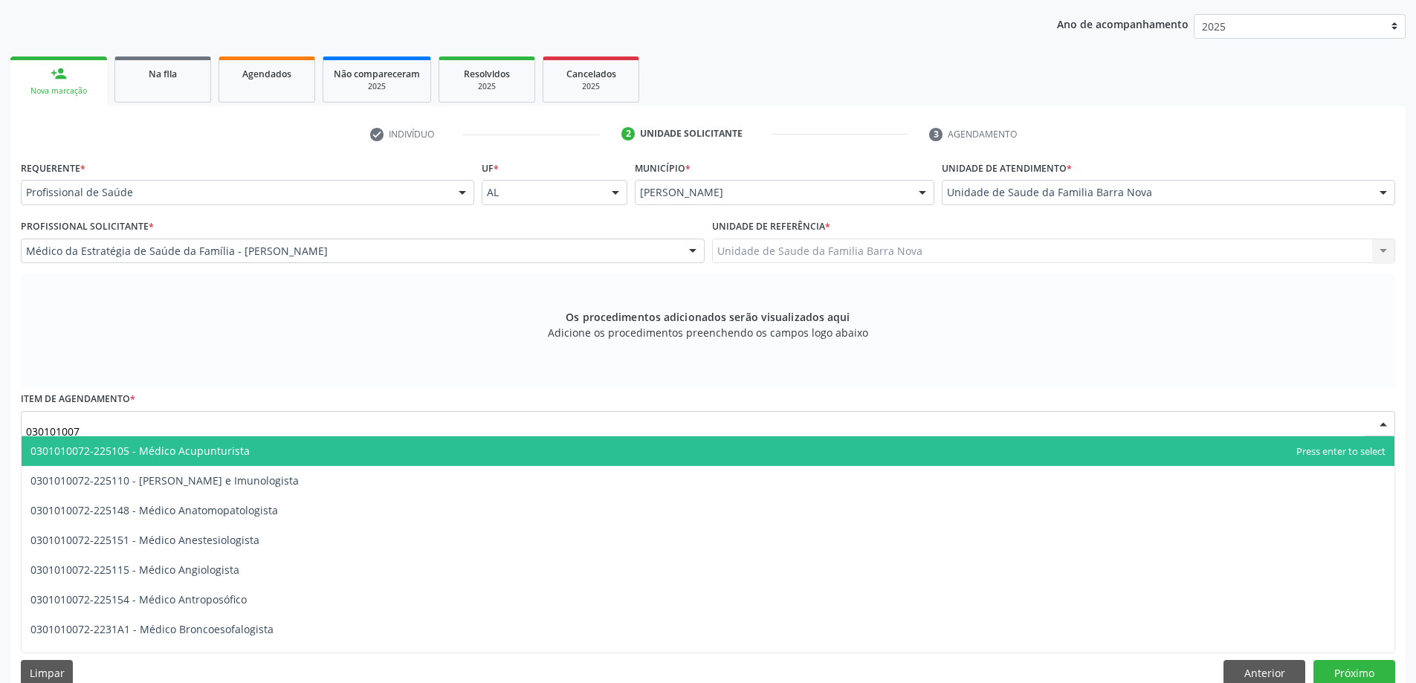
type input "0301010072"
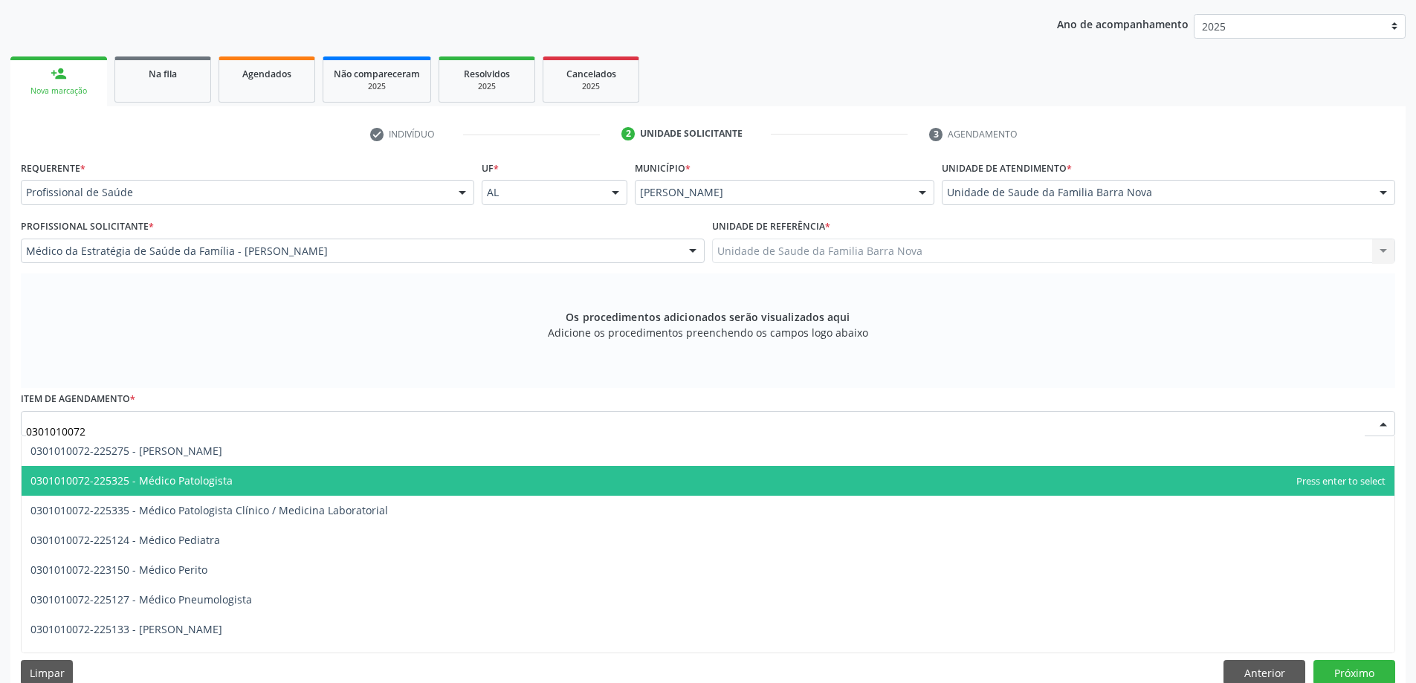
scroll to position [1413, 0]
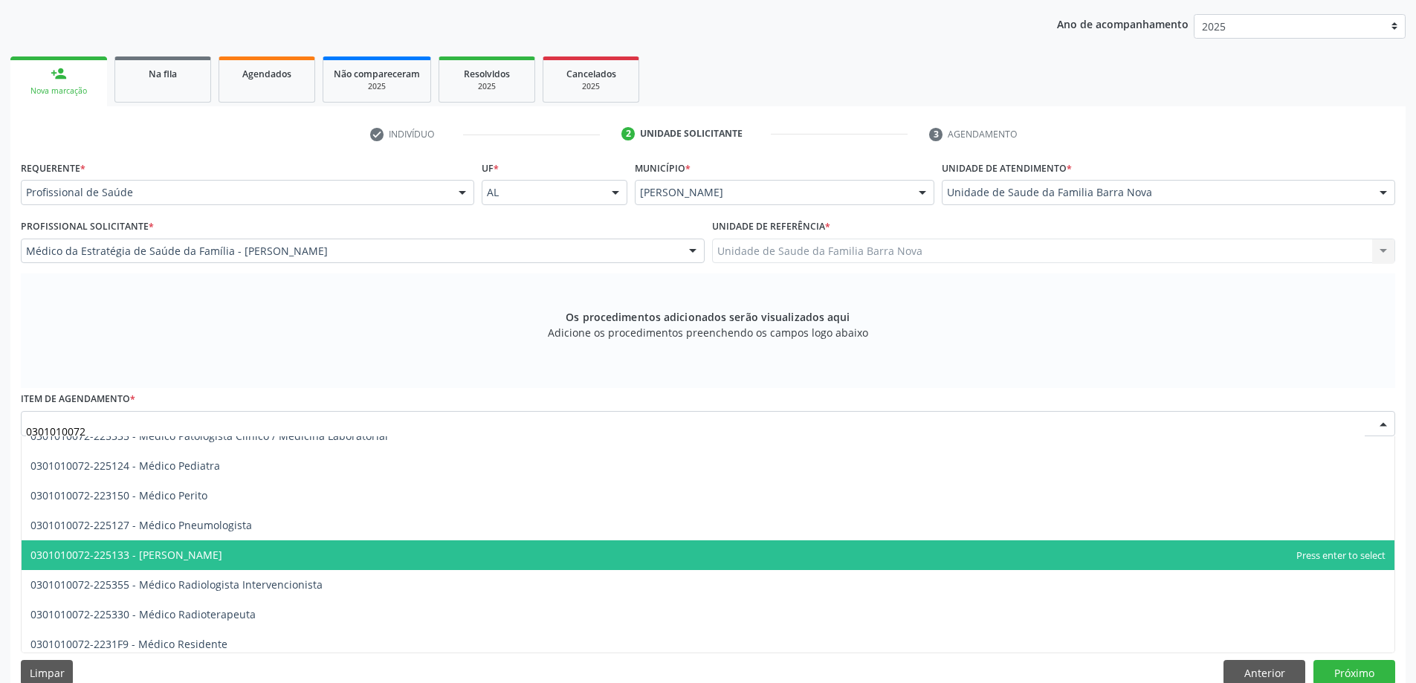
click at [248, 558] on span "0301010072-225133 - Médico Psiquiatra" at bounding box center [708, 556] width 1373 height 30
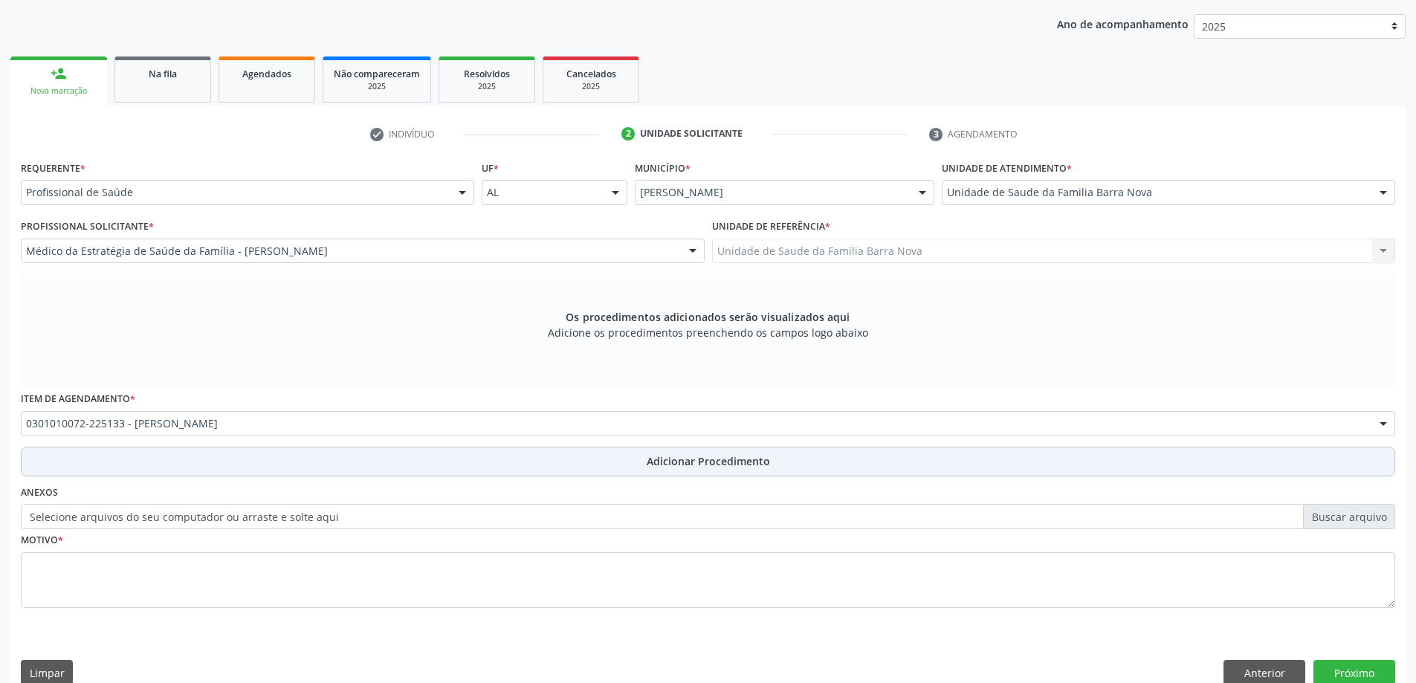
click at [258, 458] on button "Adicionar Procedimento" at bounding box center [708, 462] width 1375 height 30
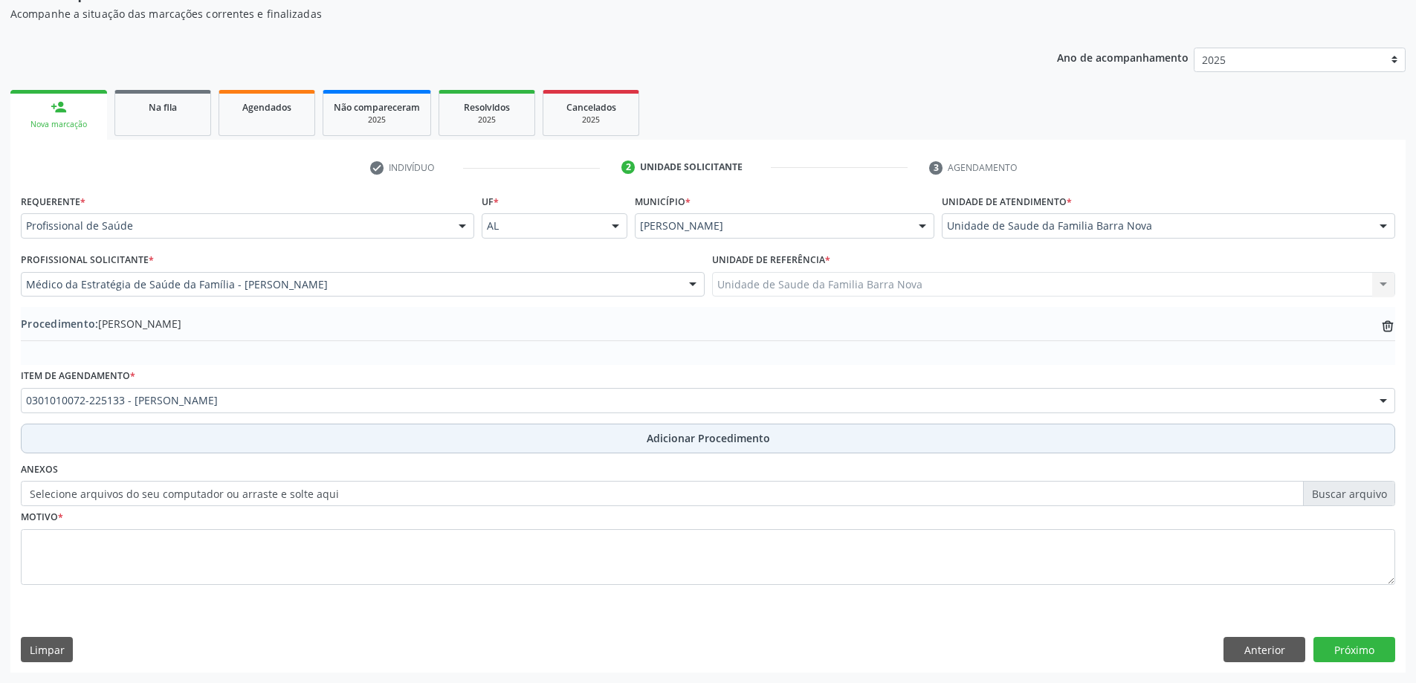
scroll to position [153, 0]
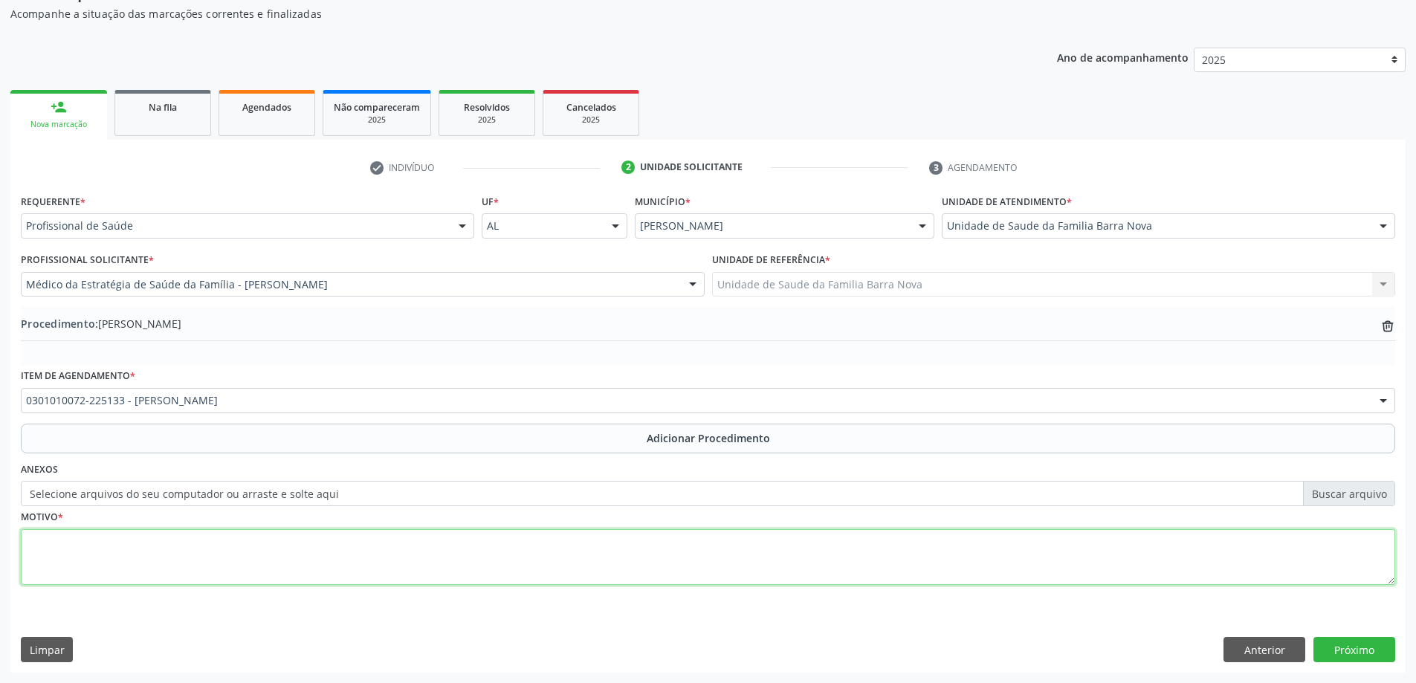
click at [241, 532] on textarea at bounding box center [708, 557] width 1375 height 57
type textarea "PACIENTE EM USO DE CLONAZEPAN 2MG. COM EPISÓDIOS RECORRENTES DE TAQUICARDIA, SU…"
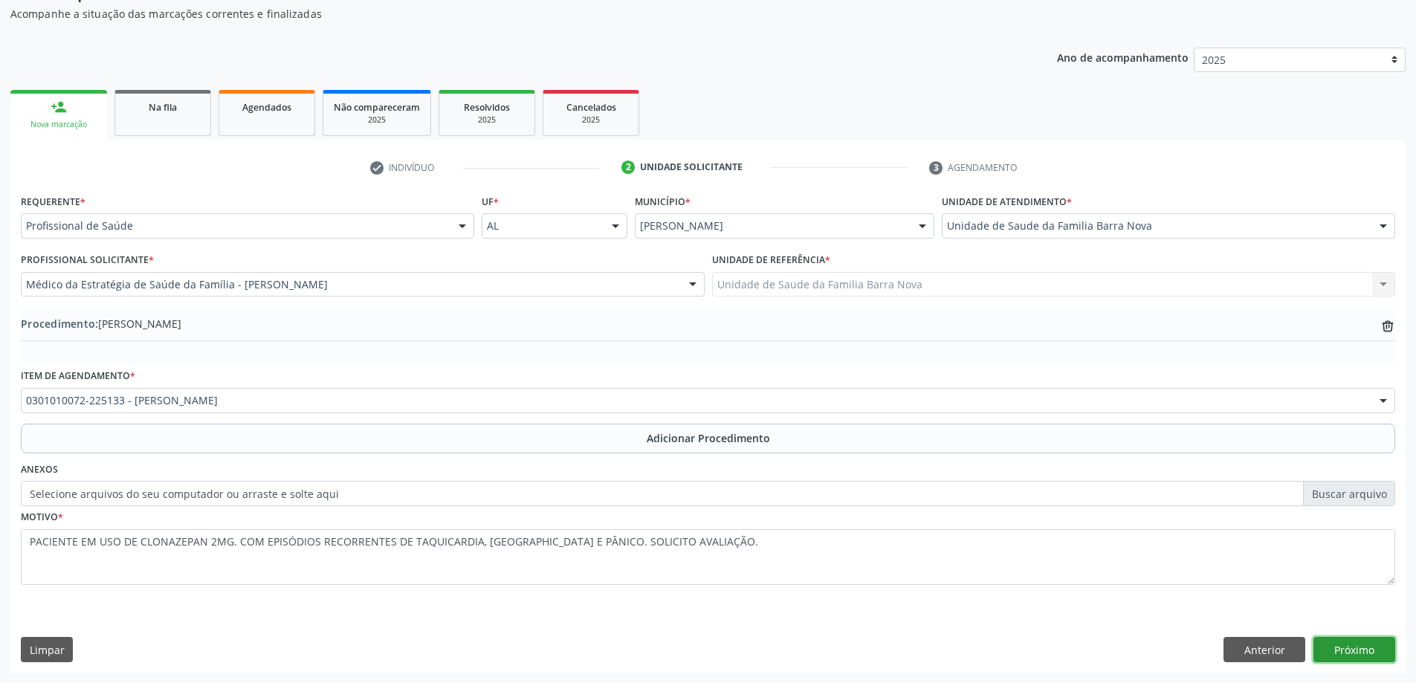
click at [1356, 658] on button "Próximo" at bounding box center [1355, 649] width 82 height 25
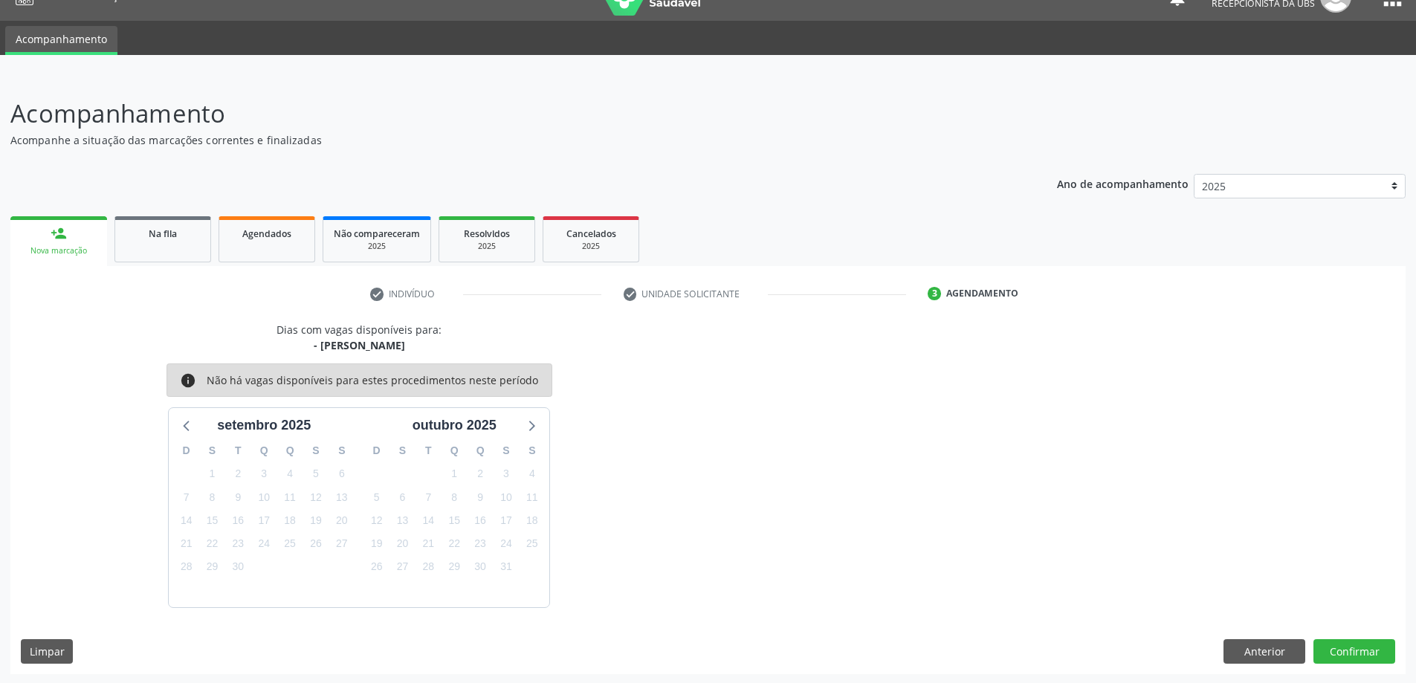
scroll to position [28, 0]
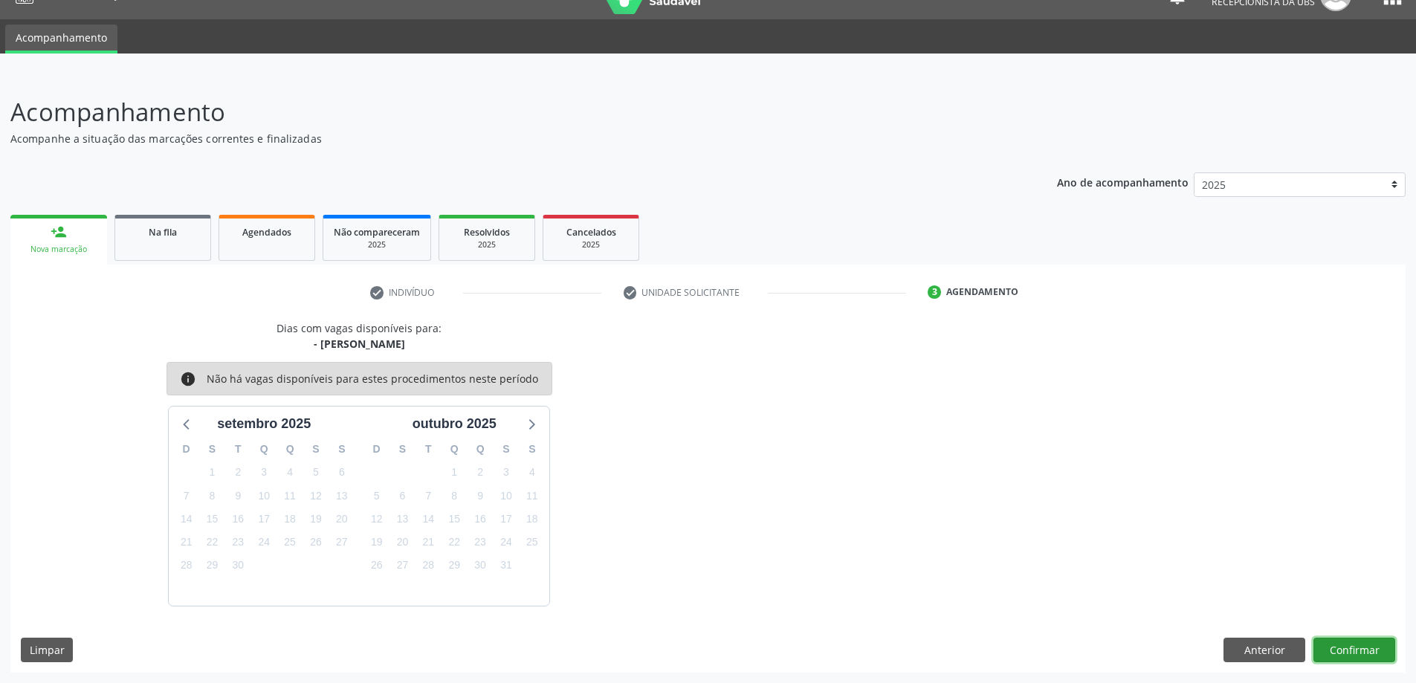
click at [1367, 654] on button "Confirmar" at bounding box center [1355, 650] width 82 height 25
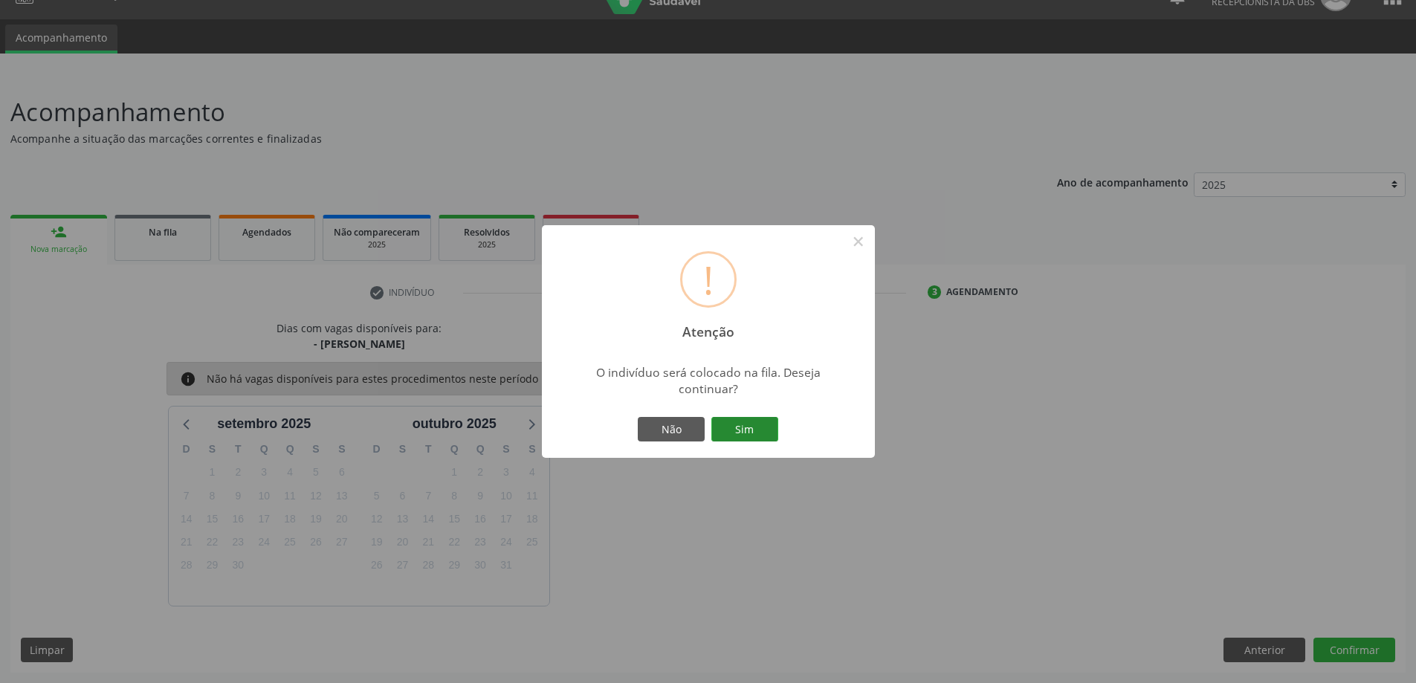
click at [761, 439] on button "Sim" at bounding box center [745, 429] width 67 height 25
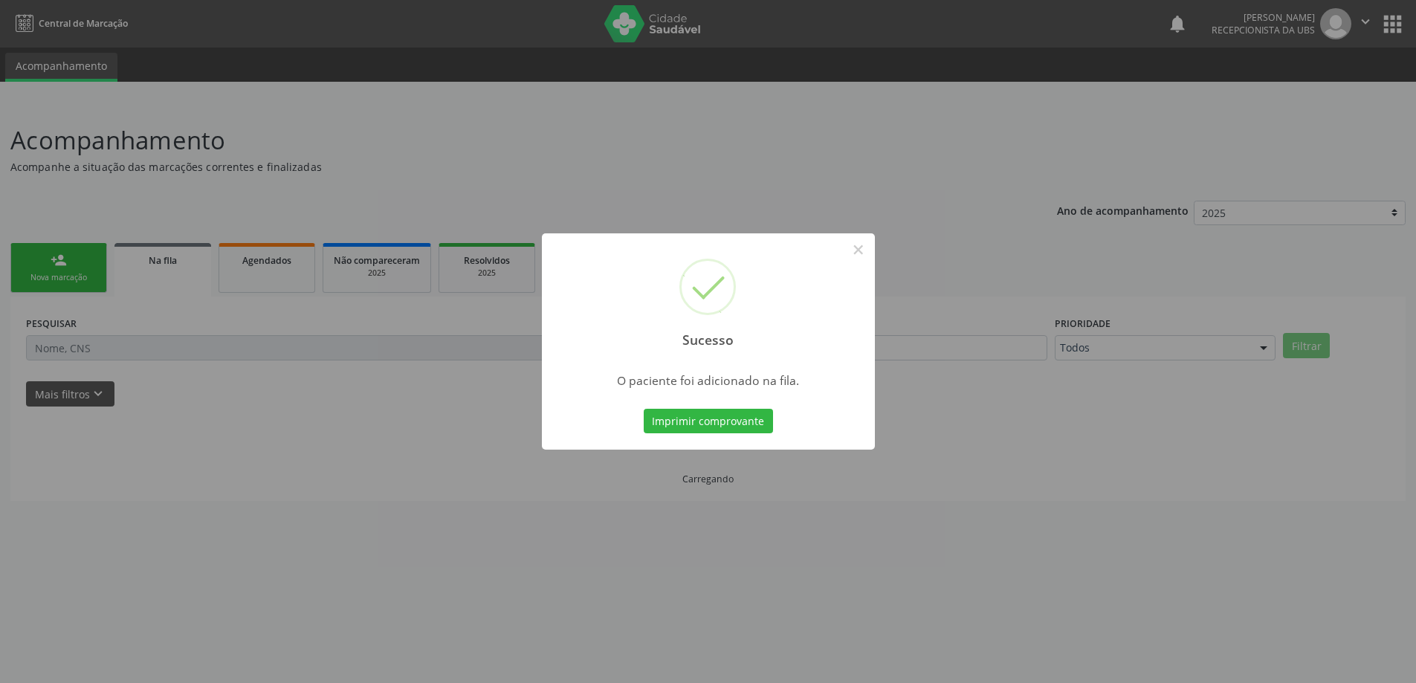
scroll to position [0, 0]
click at [186, 305] on div "Sucesso × O paciente foi adicionado na fila. Imprimir comprovante Cancel" at bounding box center [714, 341] width 1428 height 683
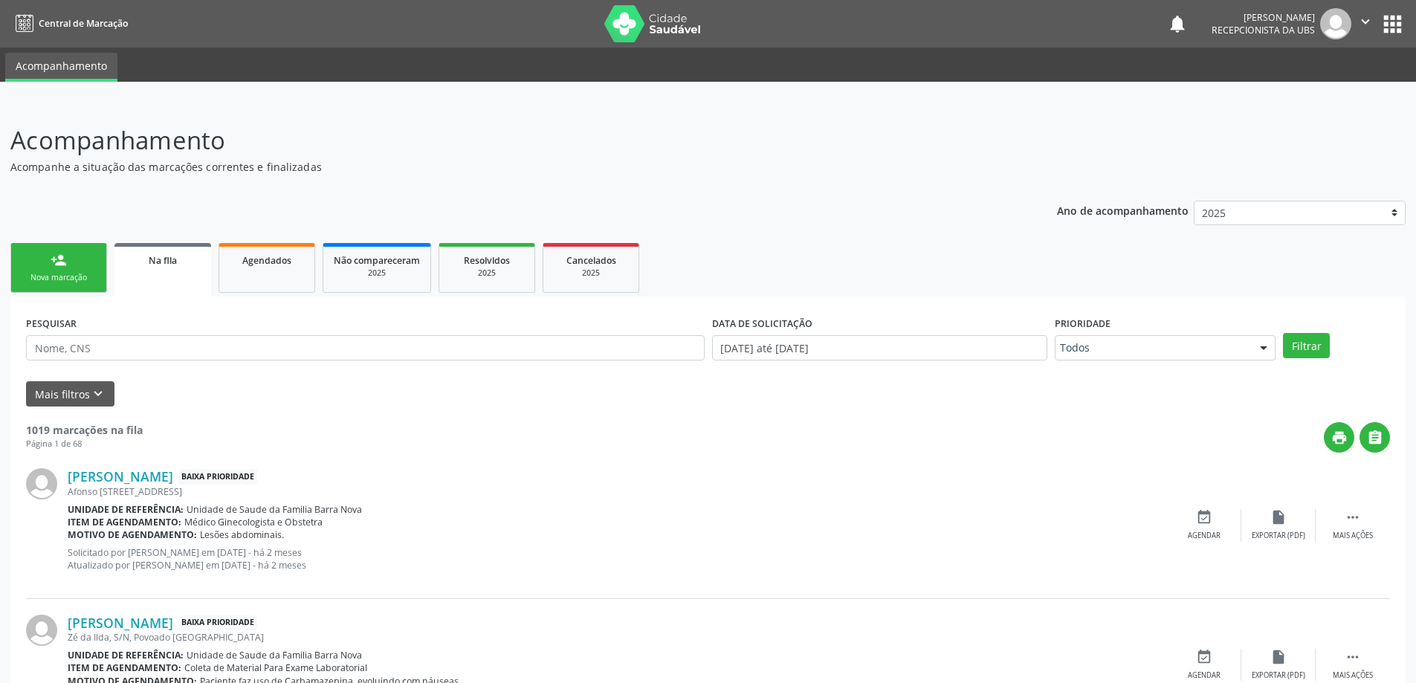
click at [11, 272] on link "person_add Nova marcação" at bounding box center [58, 268] width 97 height 50
click at [58, 272] on div "Nova marcação" at bounding box center [59, 277] width 74 height 11
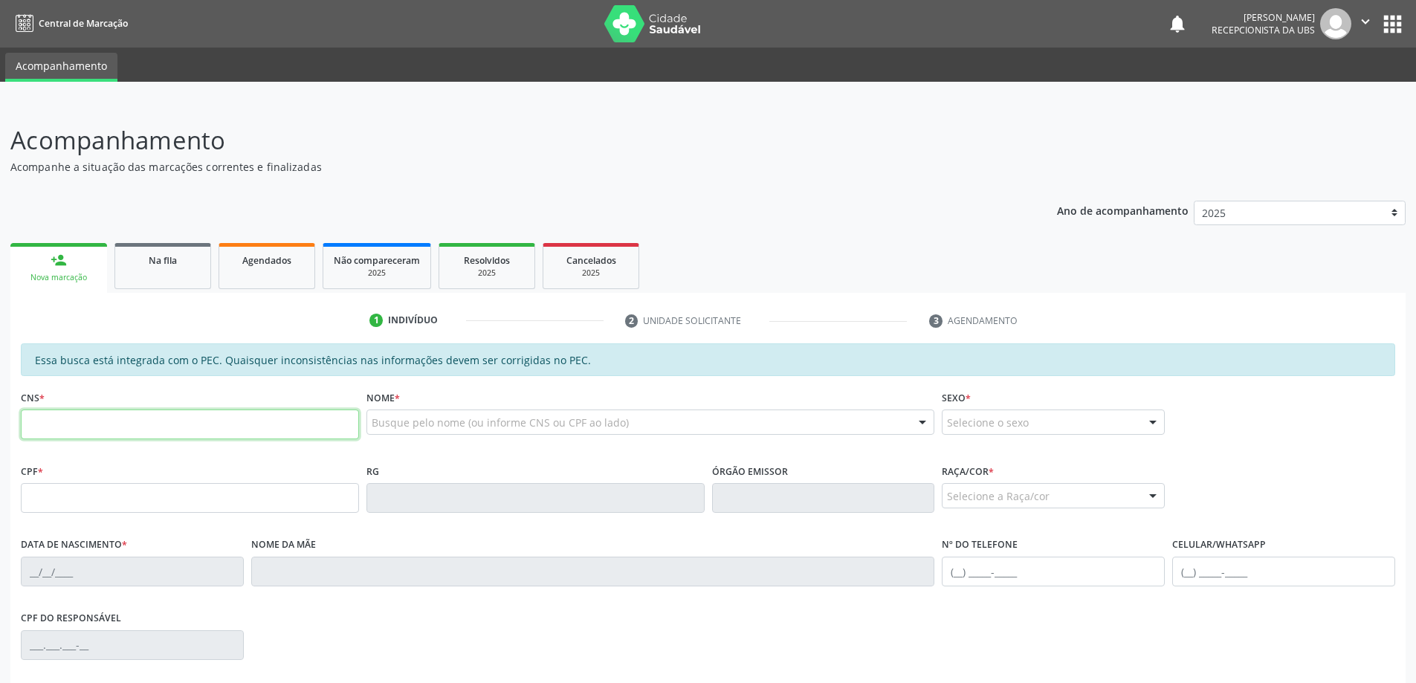
click at [149, 416] on input "text" at bounding box center [190, 425] width 338 height 30
type input "706 9001 9820 2534"
type input "150.246.174-95"
type input "26/03/2007"
type input "Maria Jenilda Silva dos Santos"
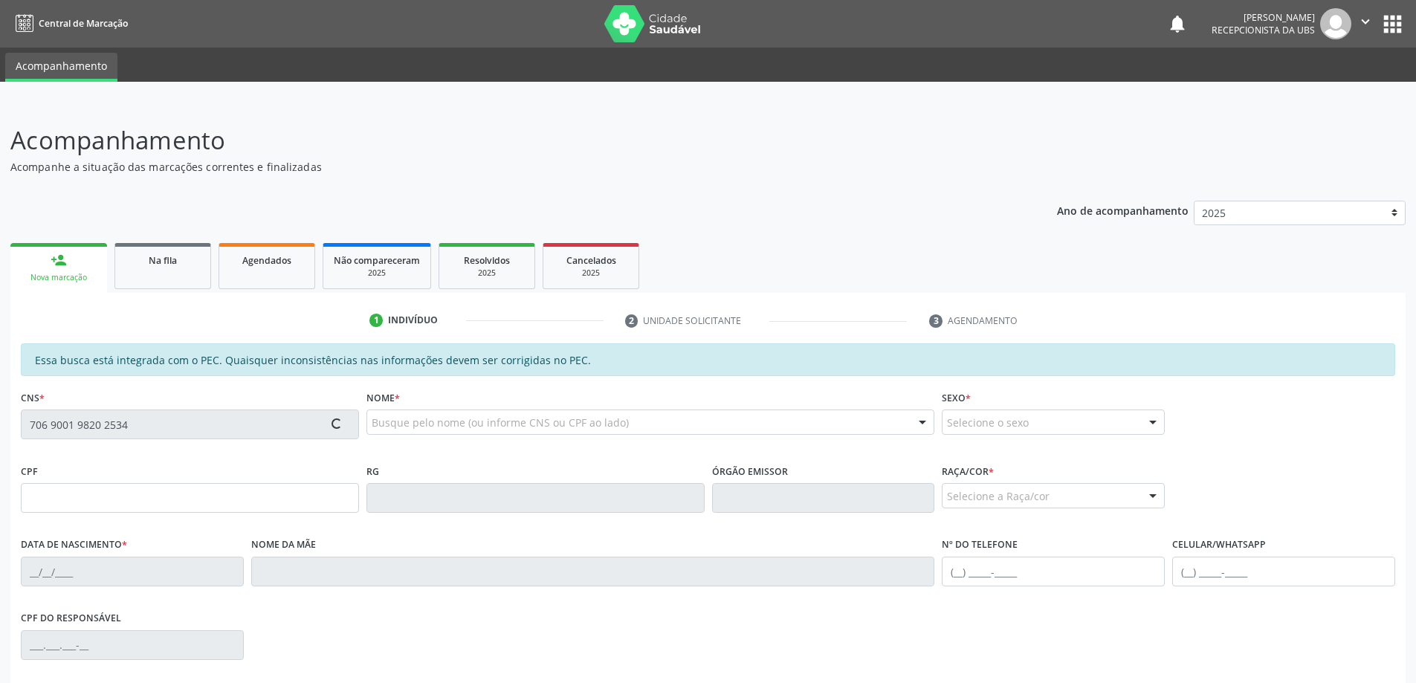
type input "(82) 99377-2183"
type input "491"
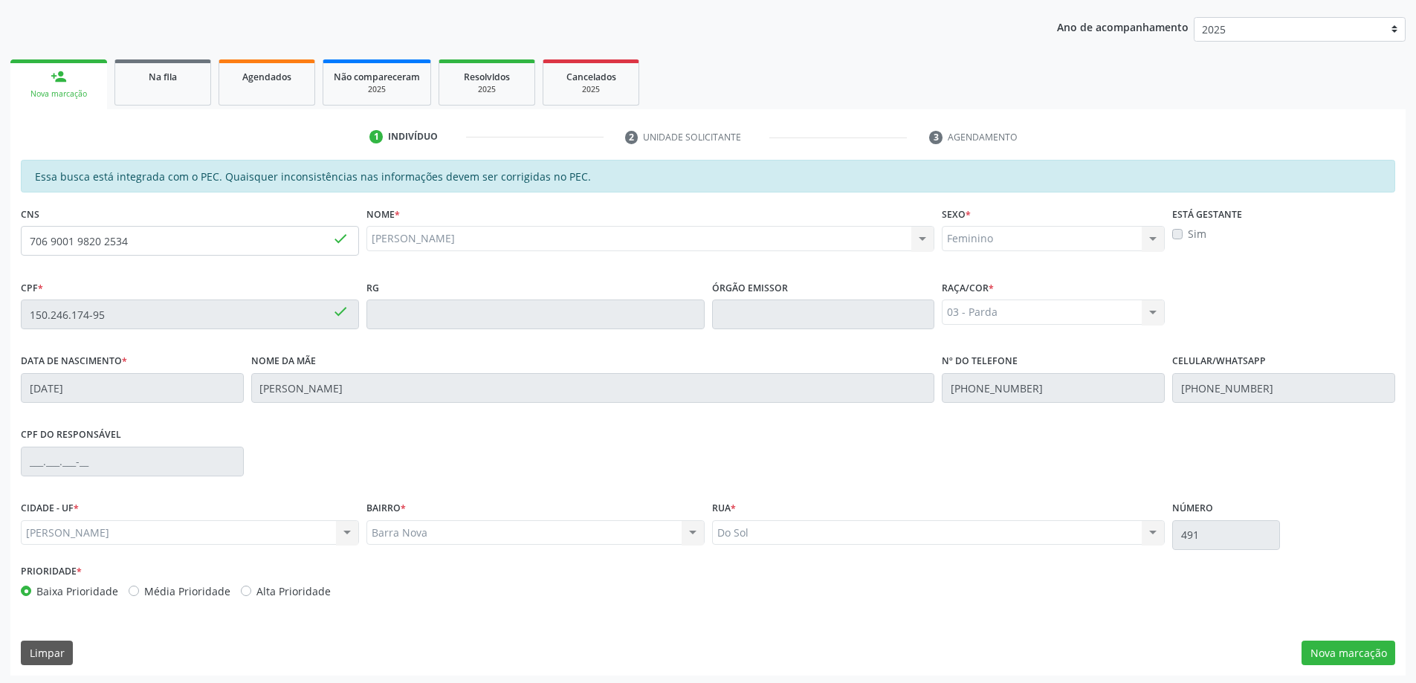
scroll to position [187, 0]
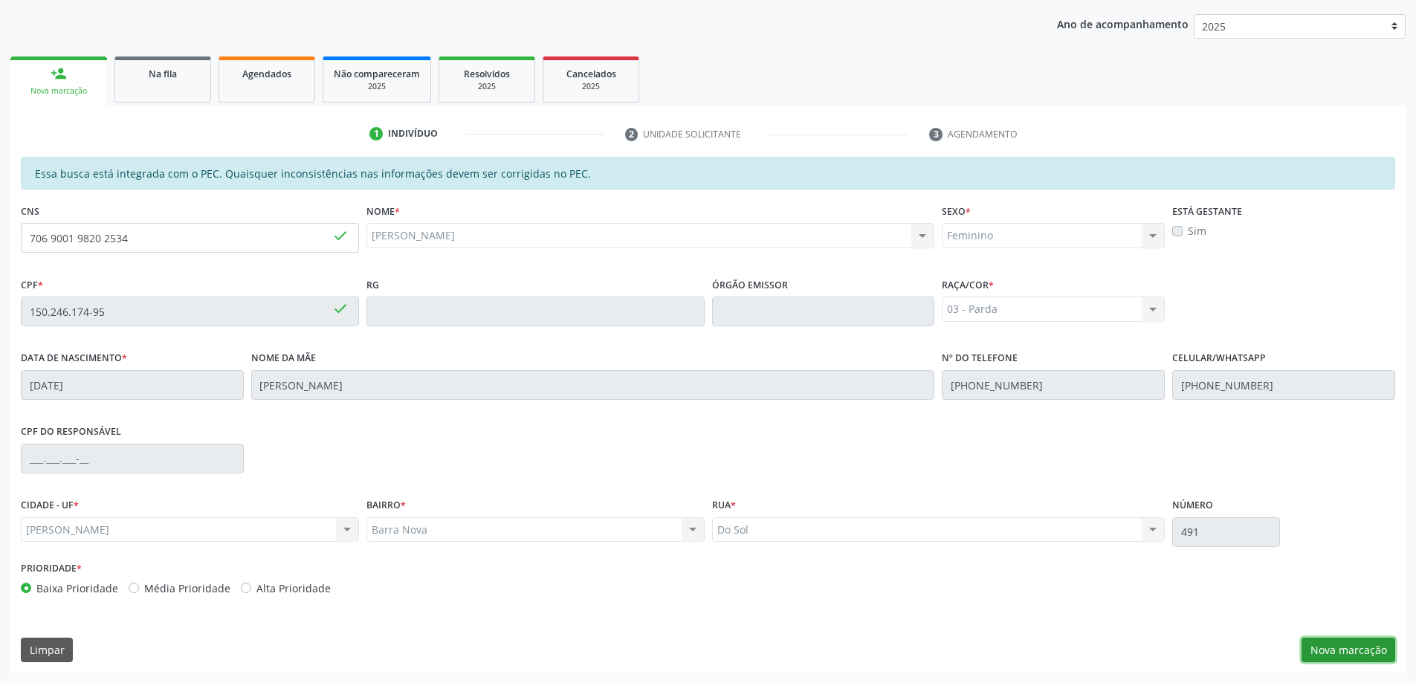
click at [1331, 648] on button "Nova marcação" at bounding box center [1349, 650] width 94 height 25
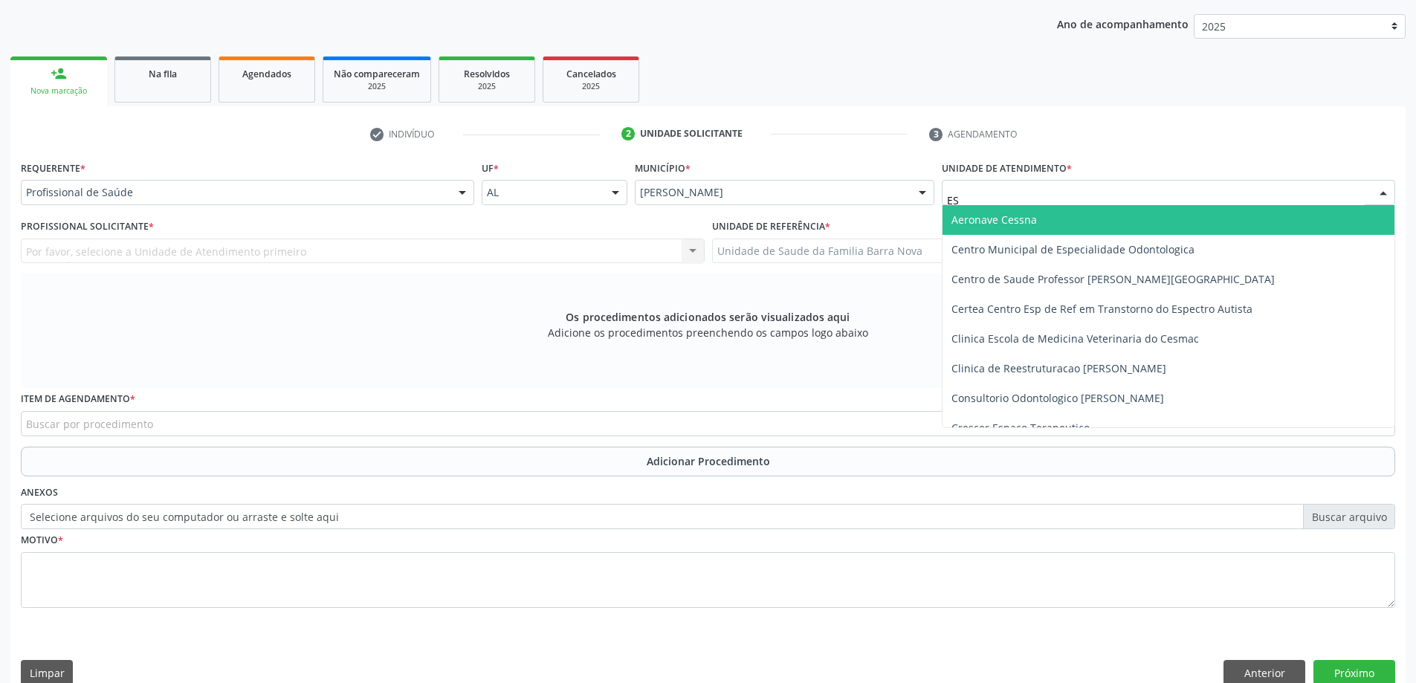
type input "EST"
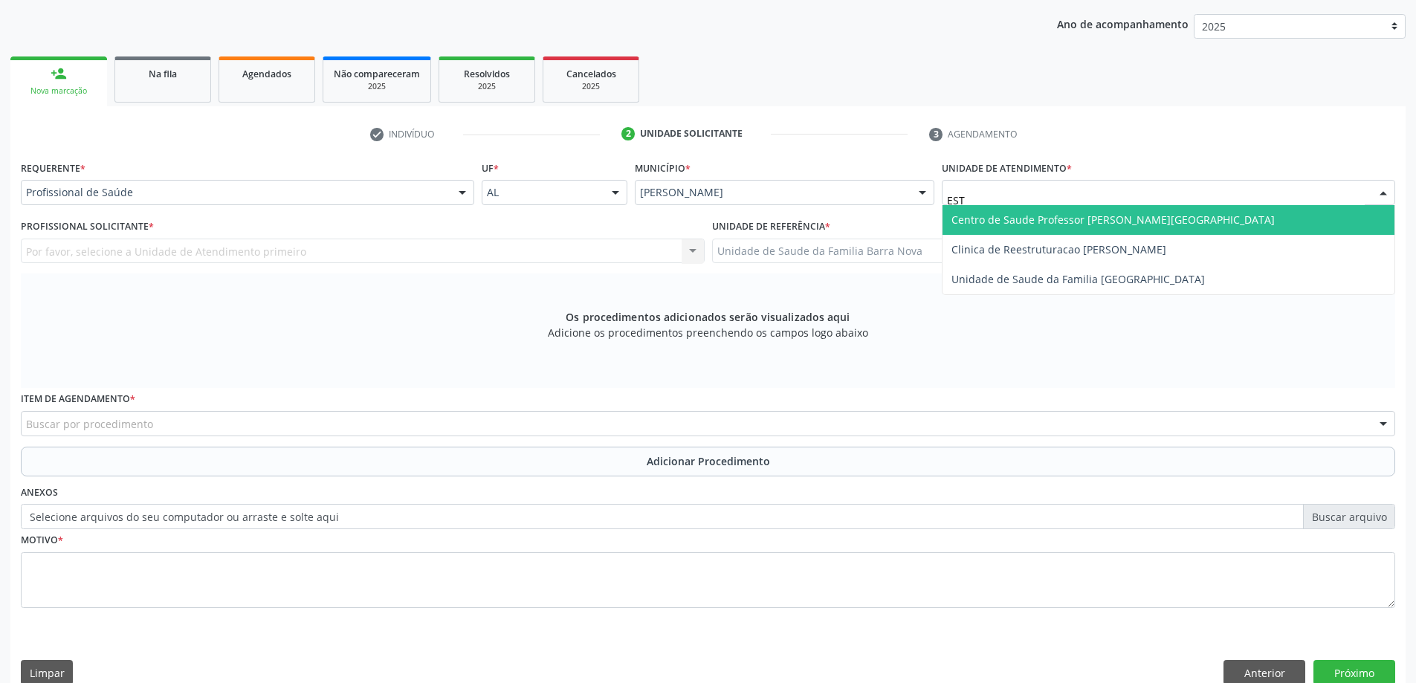
click at [981, 210] on span "Centro de Saude Professor [PERSON_NAME][GEOGRAPHIC_DATA]" at bounding box center [1169, 220] width 452 height 30
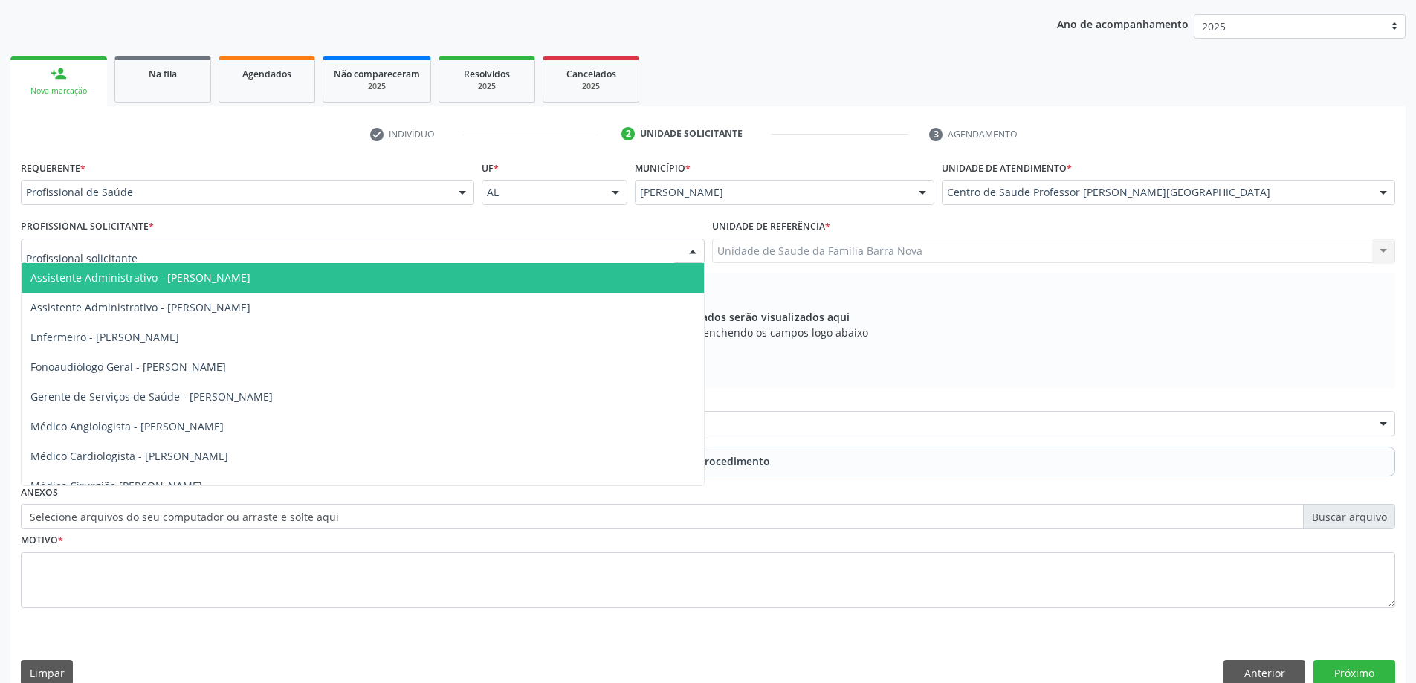
click at [559, 248] on div at bounding box center [363, 251] width 684 height 25
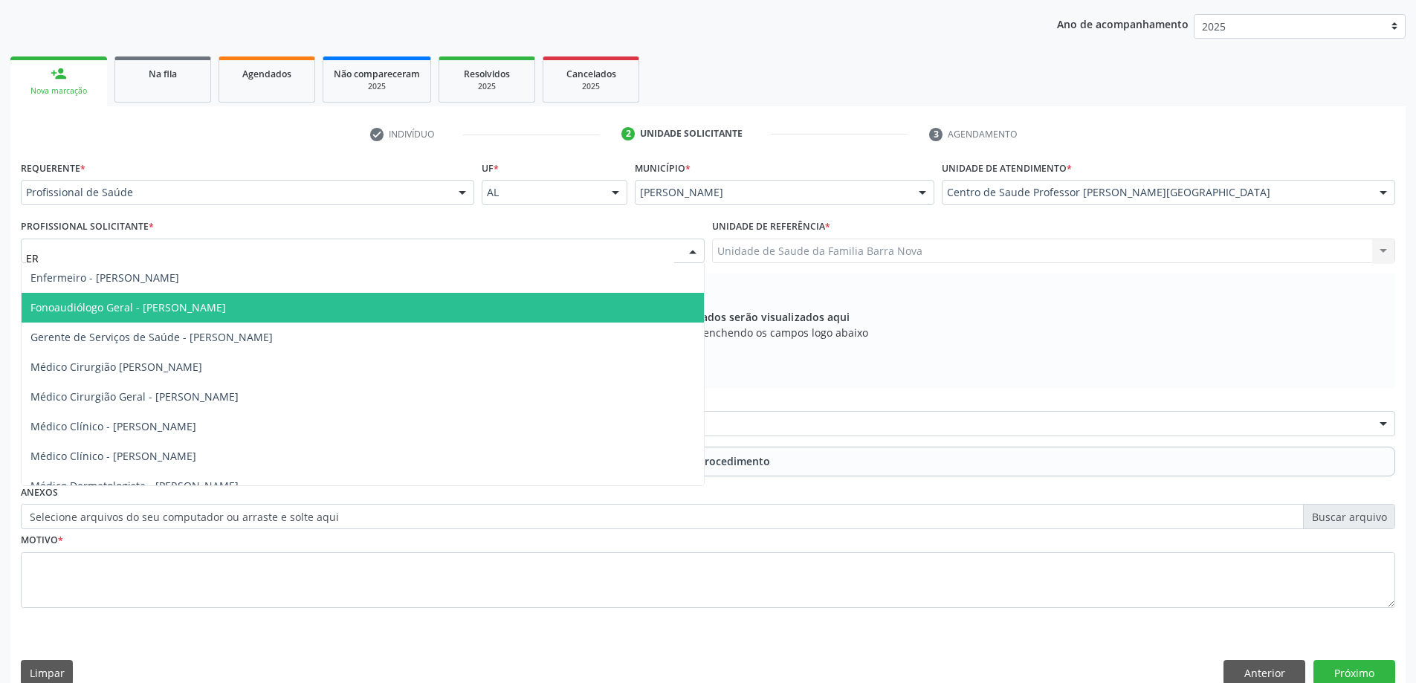
type input "E"
type input "[PERSON_NAME]"
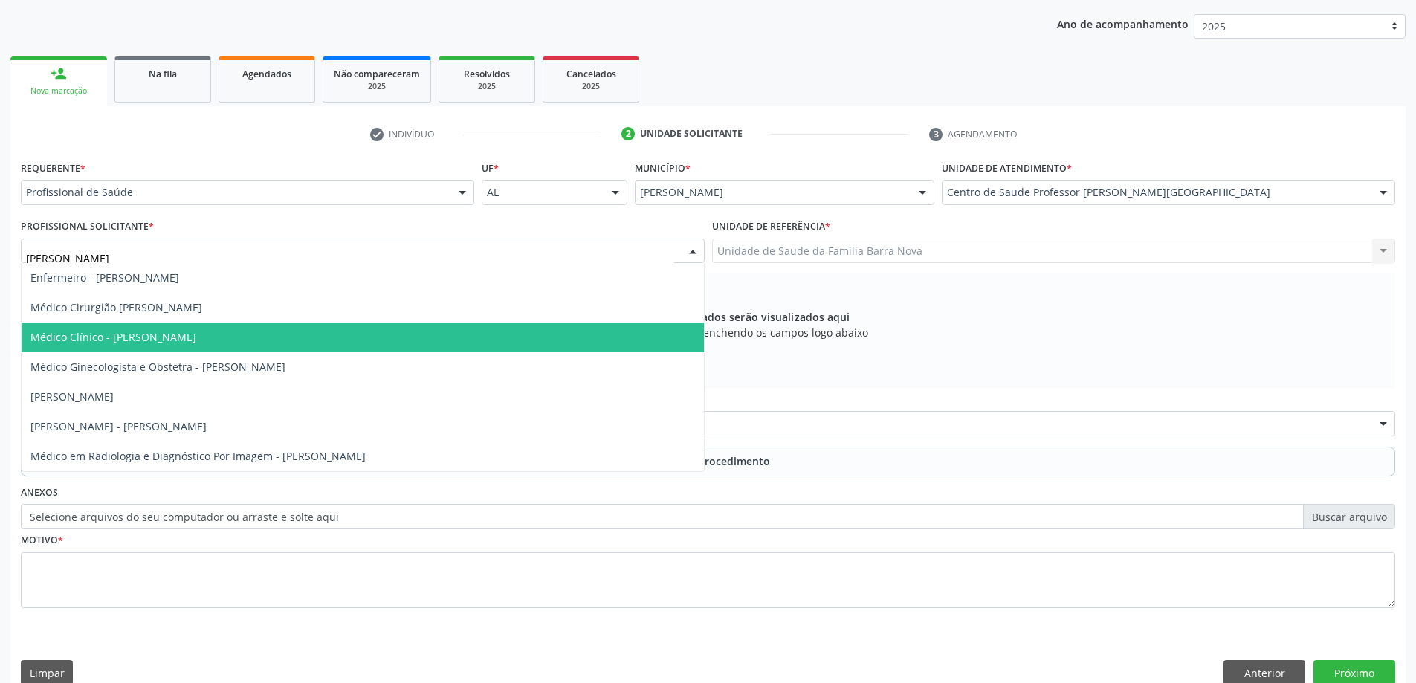
click at [355, 335] on span "Médico Clínico - Jose Everaldo Souto" at bounding box center [363, 338] width 683 height 30
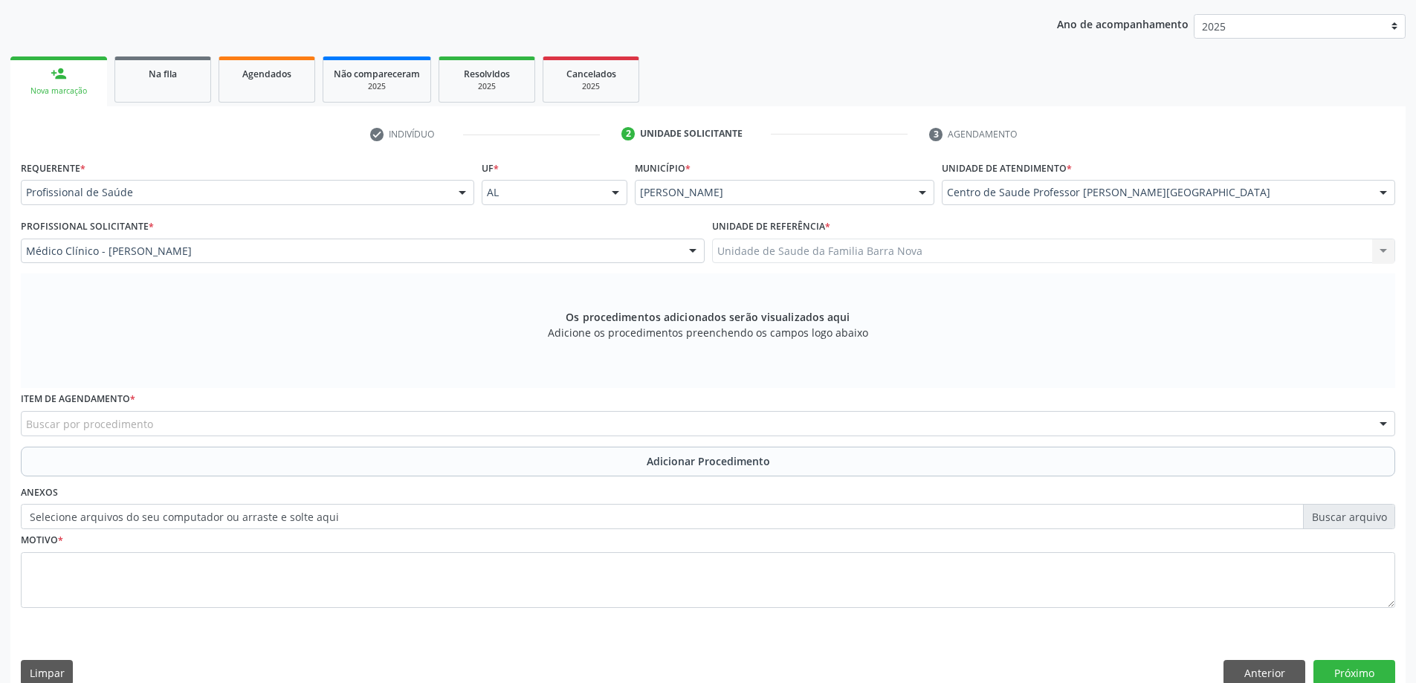
click at [615, 423] on div "Buscar por procedimento" at bounding box center [708, 423] width 1375 height 25
click at [183, 433] on div "Item de agendamento * Buscar por procedimento 0304070076 - .Quimioterapia de Le…" at bounding box center [708, 417] width 1382 height 58
click at [187, 430] on div "Buscar por procedimento" at bounding box center [708, 423] width 1375 height 25
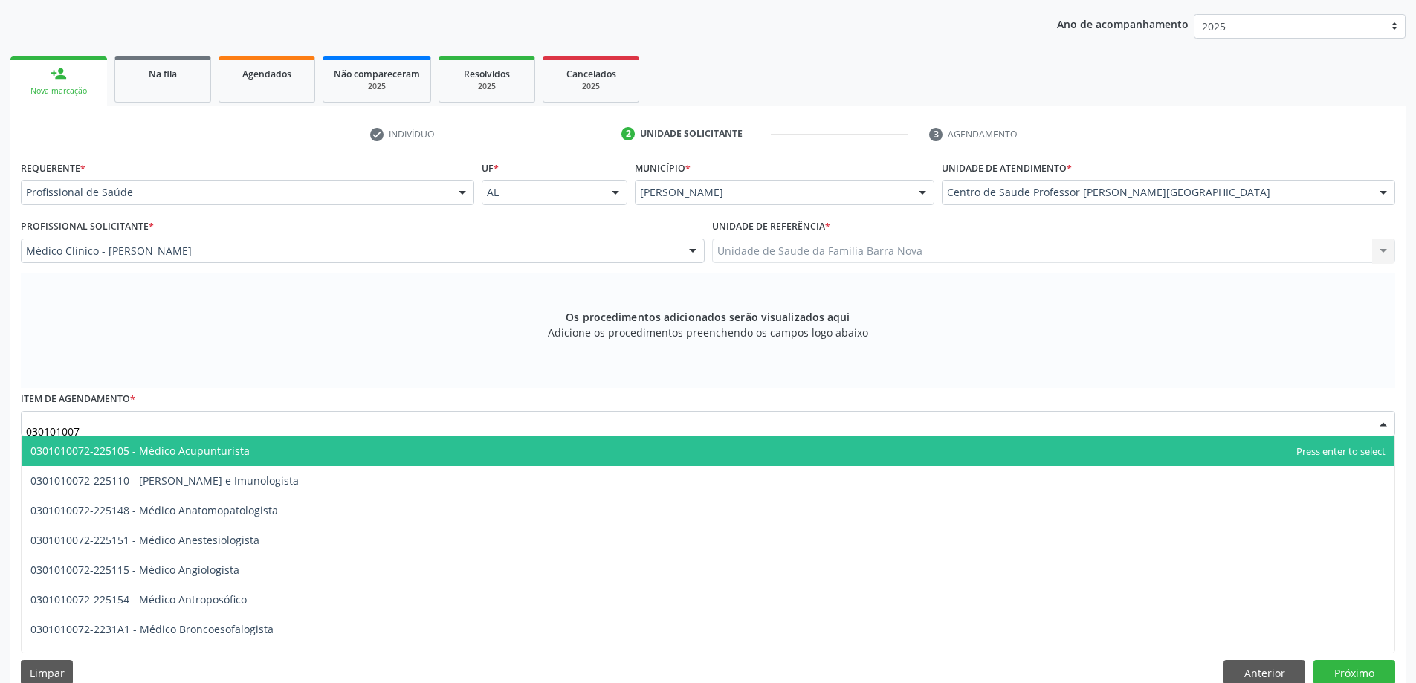
type input "0301010072"
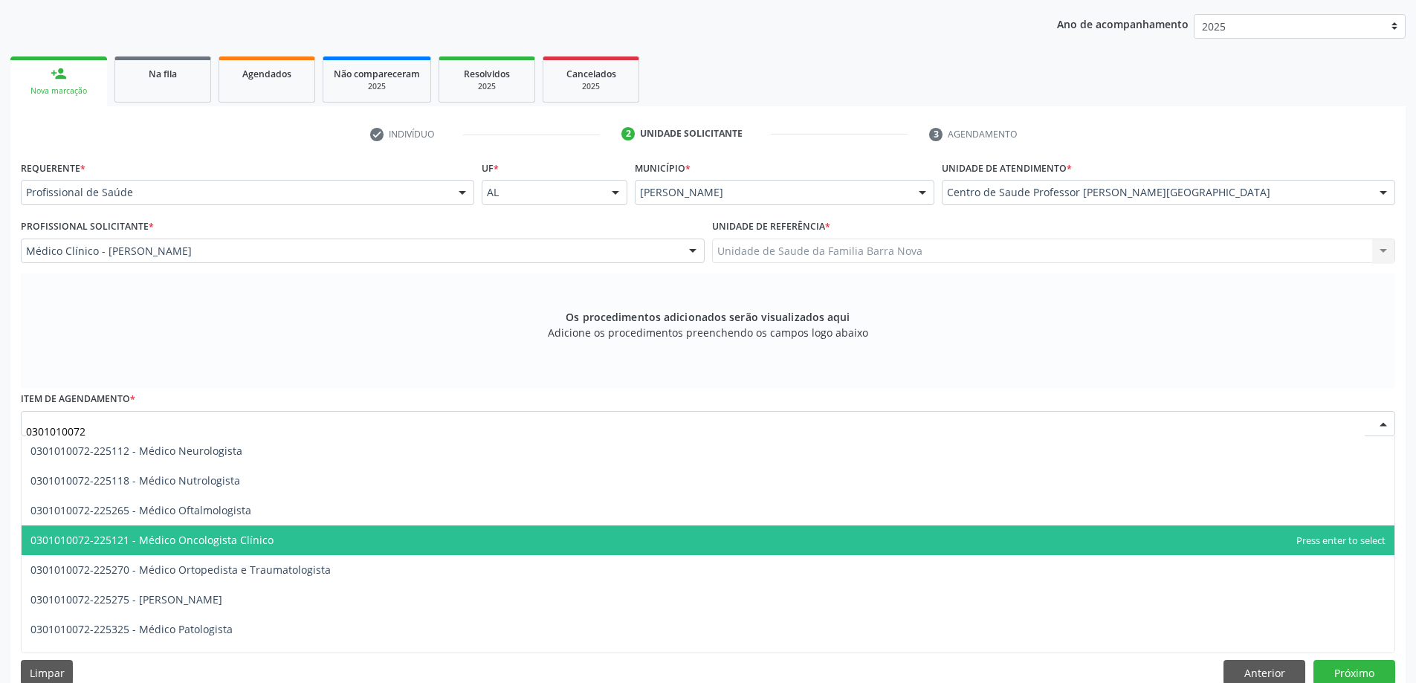
scroll to position [1115, 0]
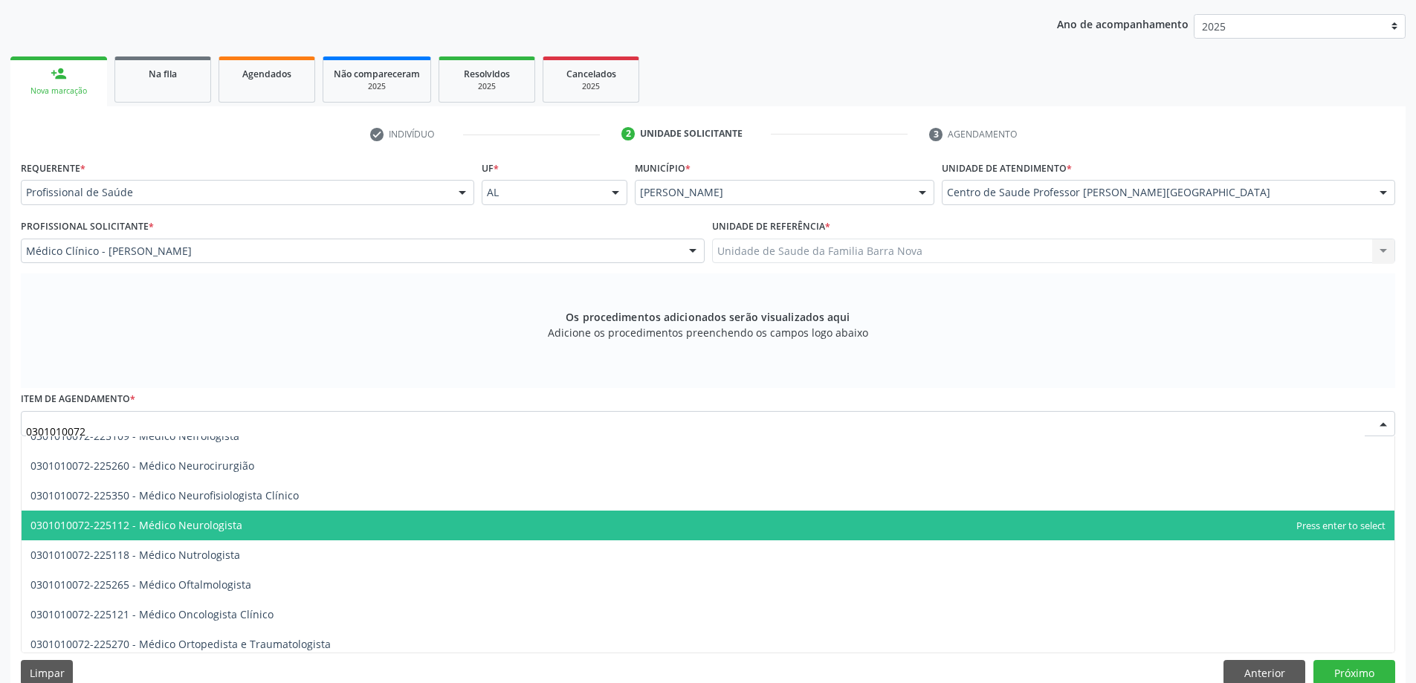
click at [291, 522] on span "0301010072-225112 - Médico Neurologista" at bounding box center [708, 526] width 1373 height 30
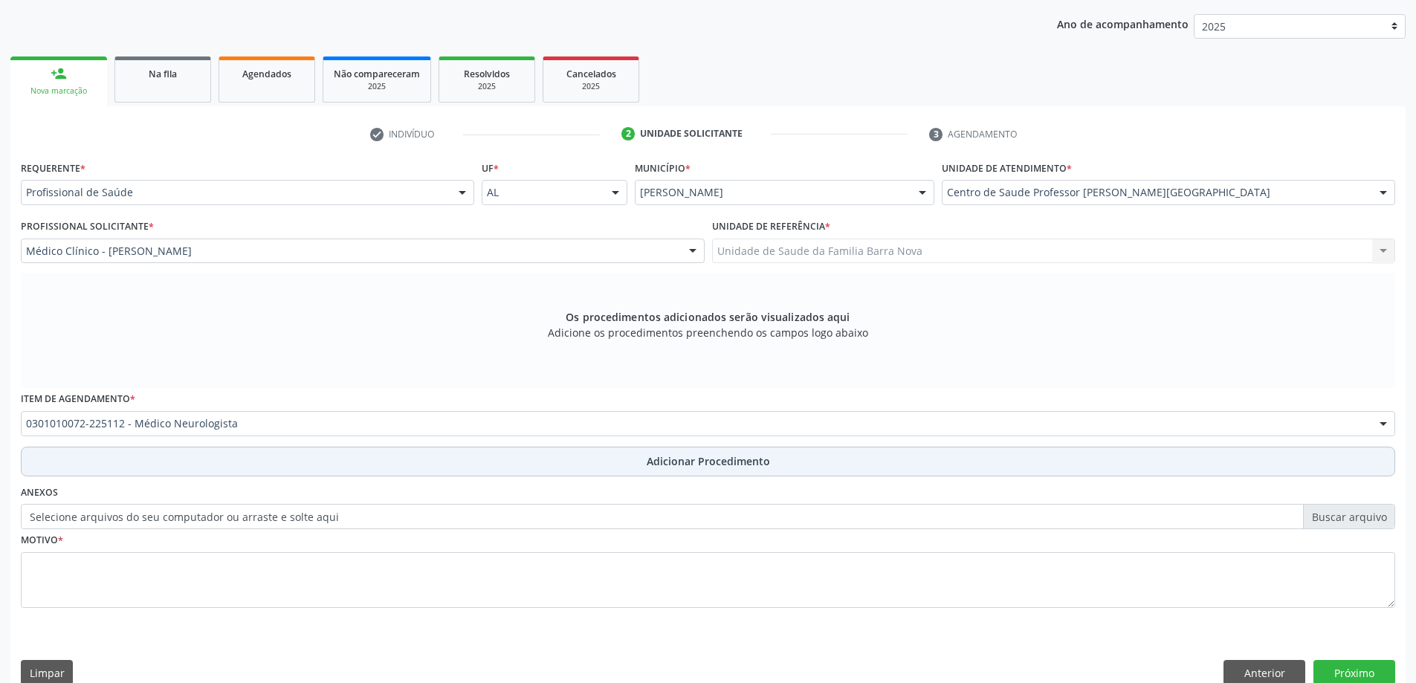
click at [297, 469] on button "Adicionar Procedimento" at bounding box center [708, 462] width 1375 height 30
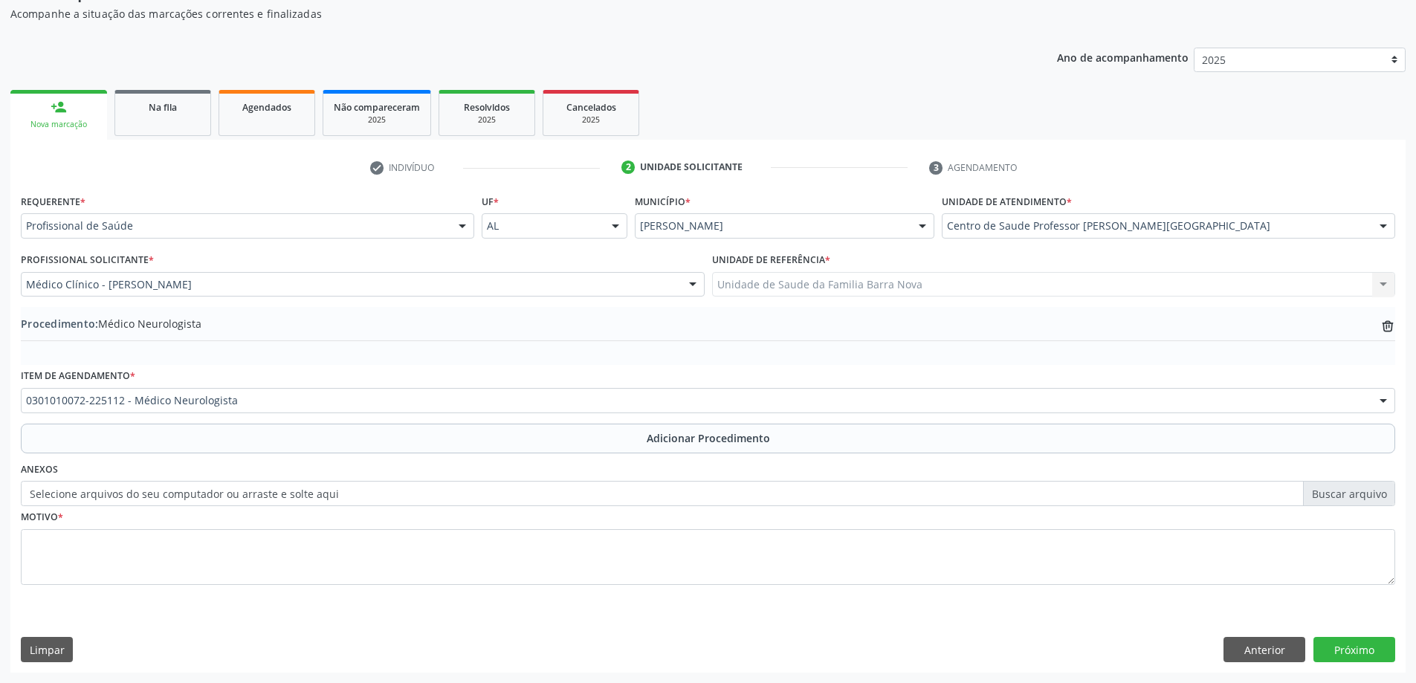
scroll to position [153, 0]
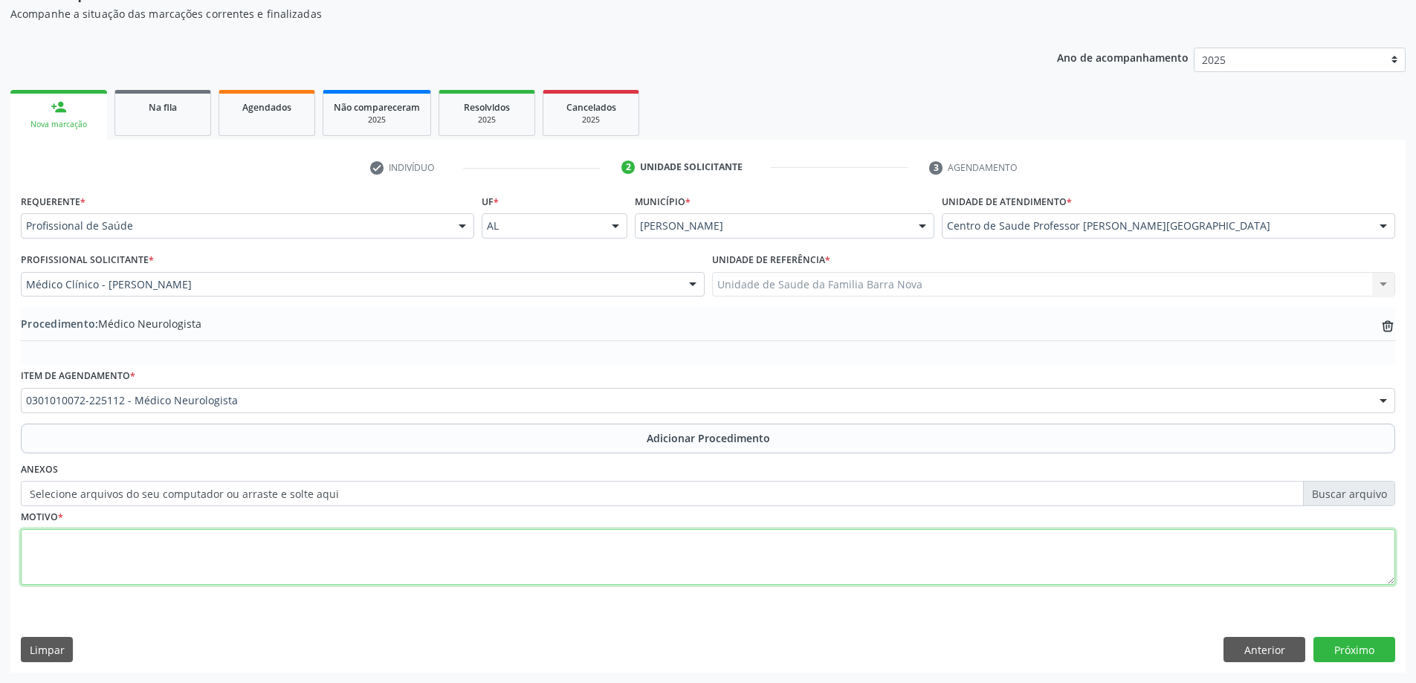
click at [294, 535] on textarea at bounding box center [708, 557] width 1375 height 57
type textarea "AVALIAÇÃO NEURO."
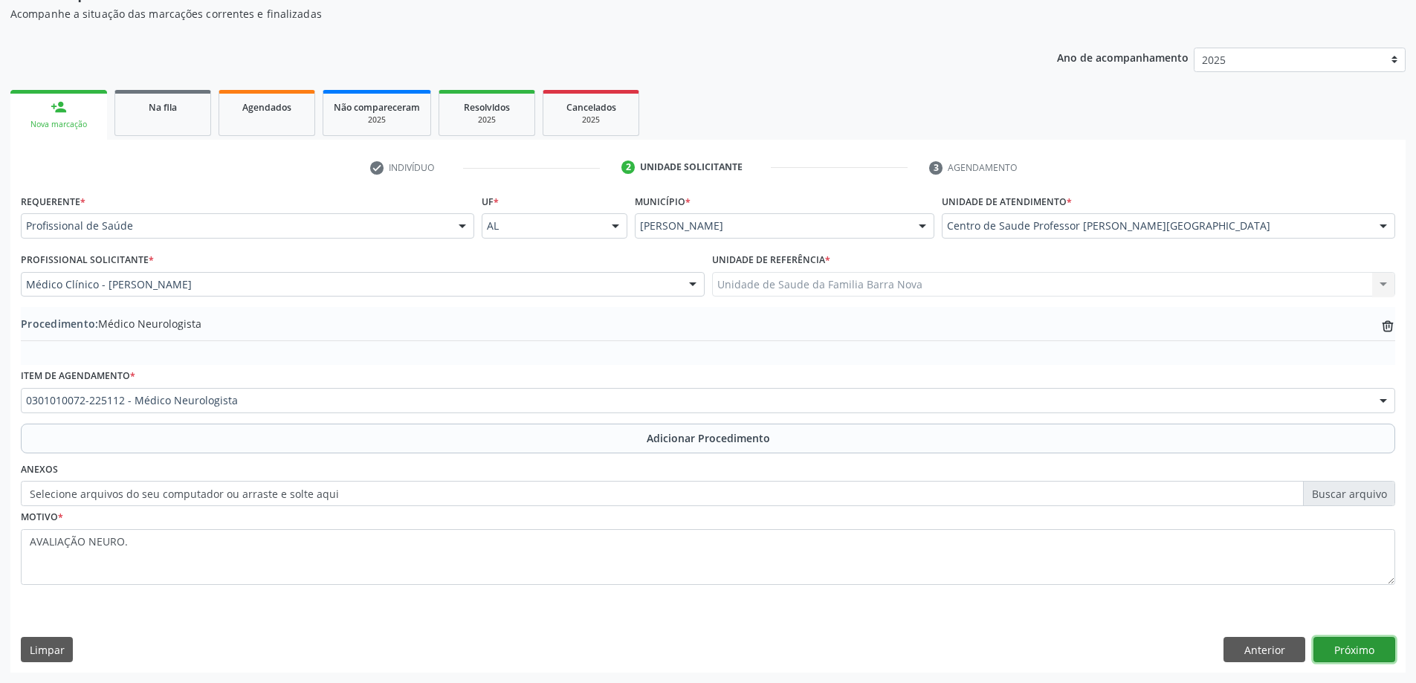
click at [1339, 645] on button "Próximo" at bounding box center [1355, 649] width 82 height 25
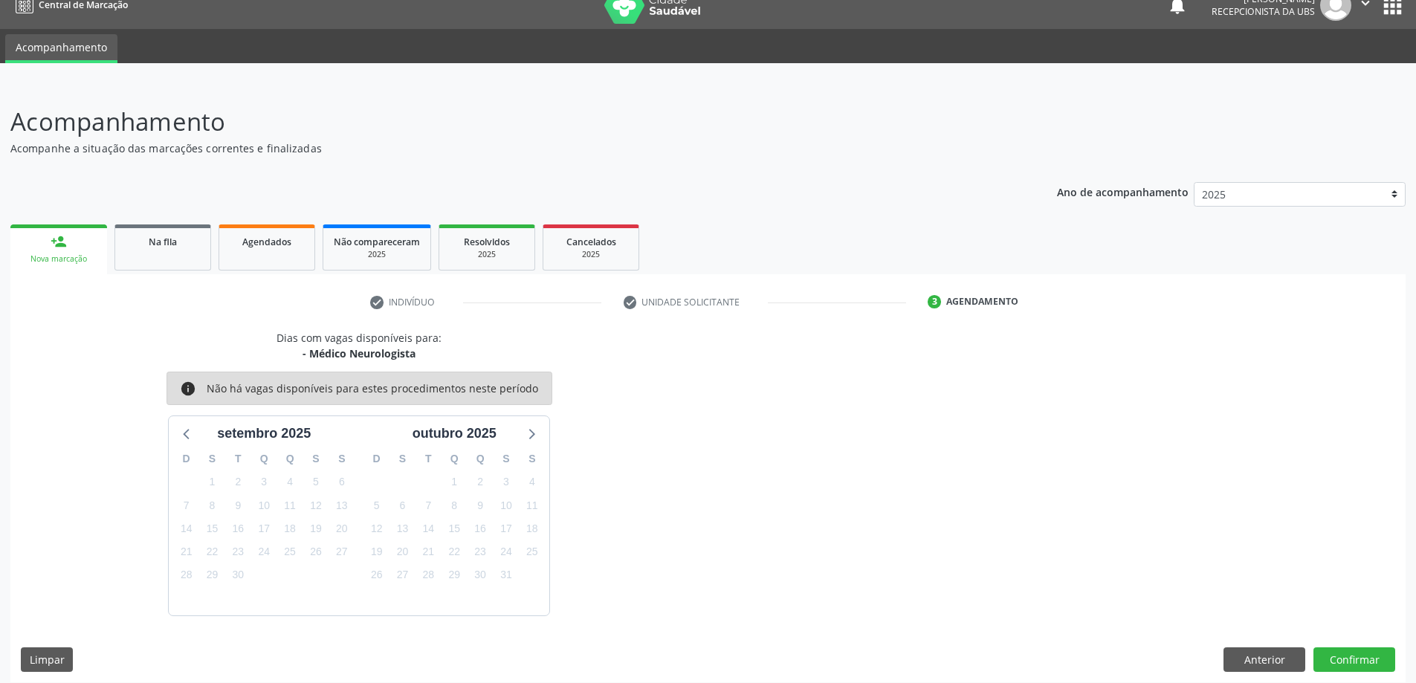
scroll to position [28, 0]
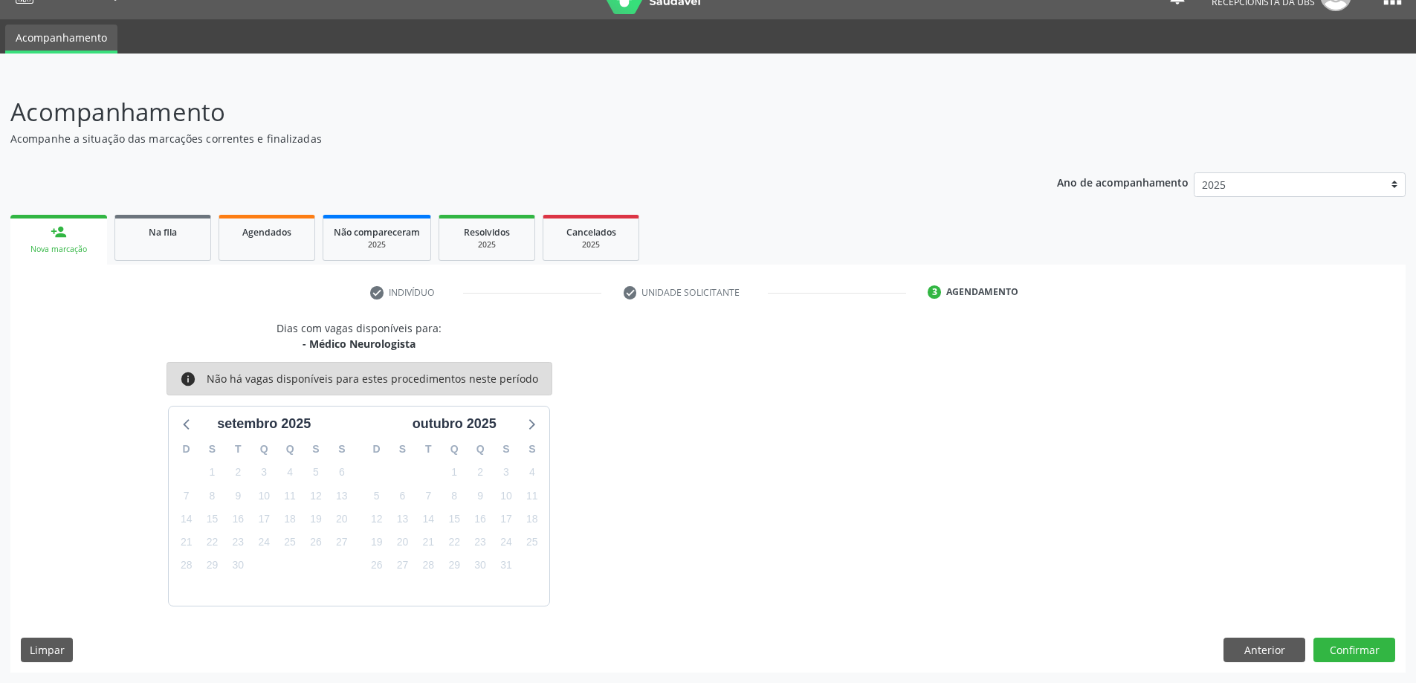
click at [1319, 662] on div "Dias com vagas disponíveis para: - Médico Neurologista info Não há vagas dispon…" at bounding box center [708, 496] width 1396 height 352
click at [1317, 633] on div "Dias com vagas disponíveis para: - Médico Neurologista info Não há vagas dispon…" at bounding box center [708, 496] width 1396 height 352
click at [1319, 648] on button "Confirmar" at bounding box center [1355, 650] width 82 height 25
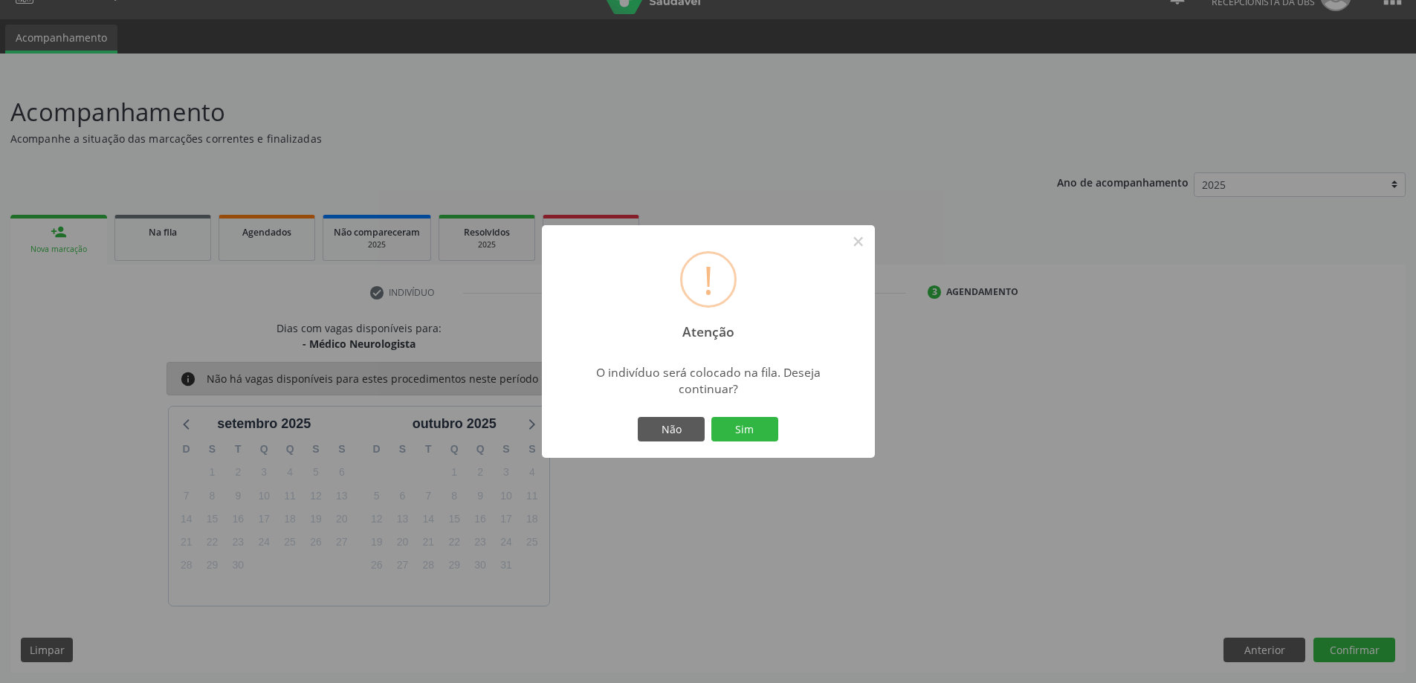
click at [788, 440] on div "! Atenção × O indivíduo será colocado na fila. Deseja continuar? Não Sim" at bounding box center [708, 341] width 333 height 233
click at [729, 416] on div "Não Sim" at bounding box center [708, 429] width 147 height 31
click at [736, 444] on div "Não Sim" at bounding box center [708, 429] width 147 height 31
click at [745, 437] on button "Sim" at bounding box center [745, 429] width 67 height 25
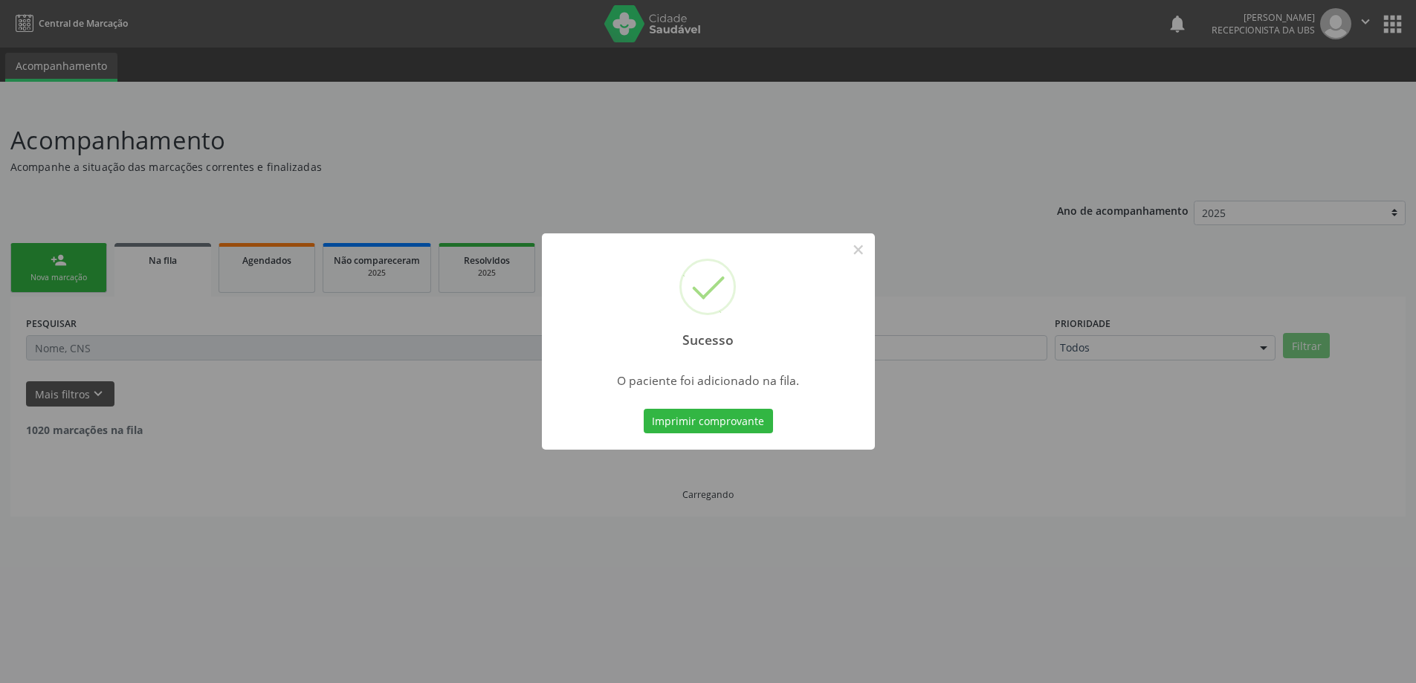
scroll to position [0, 0]
drag, startPoint x: 168, startPoint y: 242, endPoint x: 53, endPoint y: 240, distance: 115.3
click at [53, 240] on div "Sucesso × O paciente foi adicionado na fila. Imprimir comprovante Cancel" at bounding box center [714, 341] width 1428 height 683
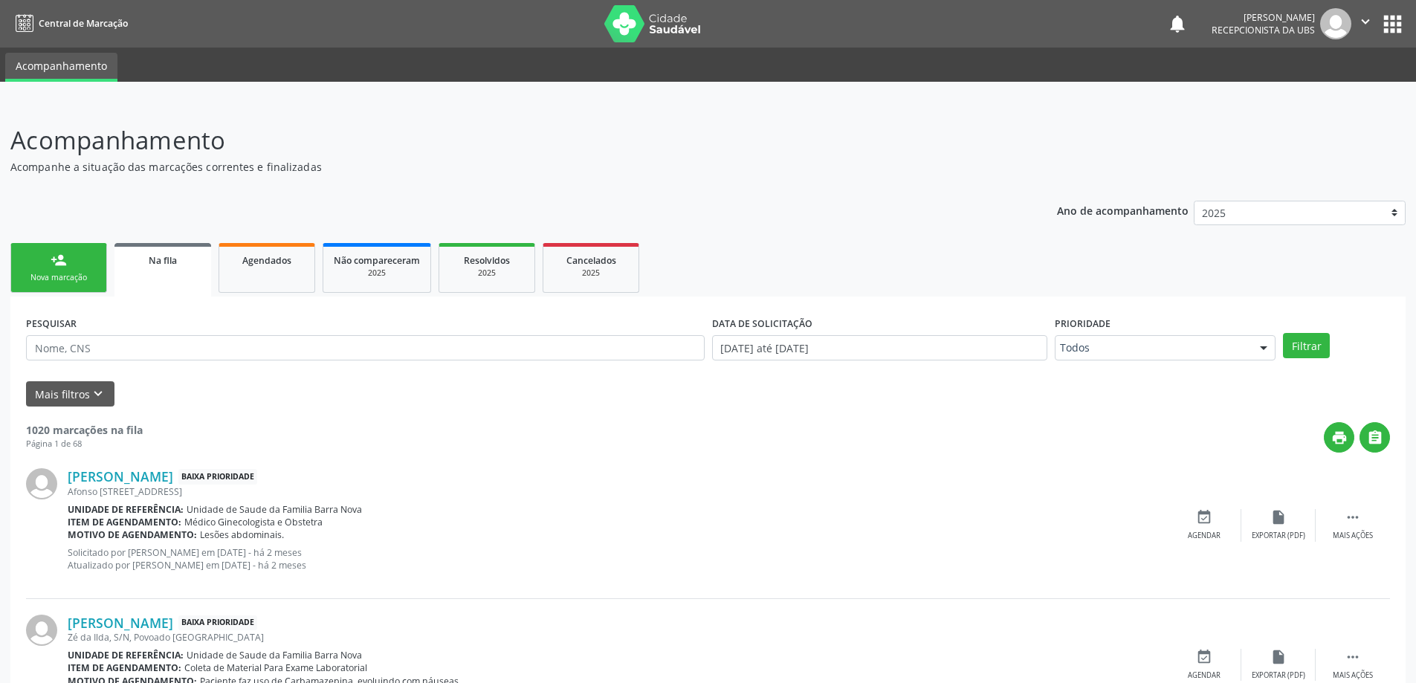
click at [80, 275] on div "Nova marcação" at bounding box center [59, 277] width 74 height 11
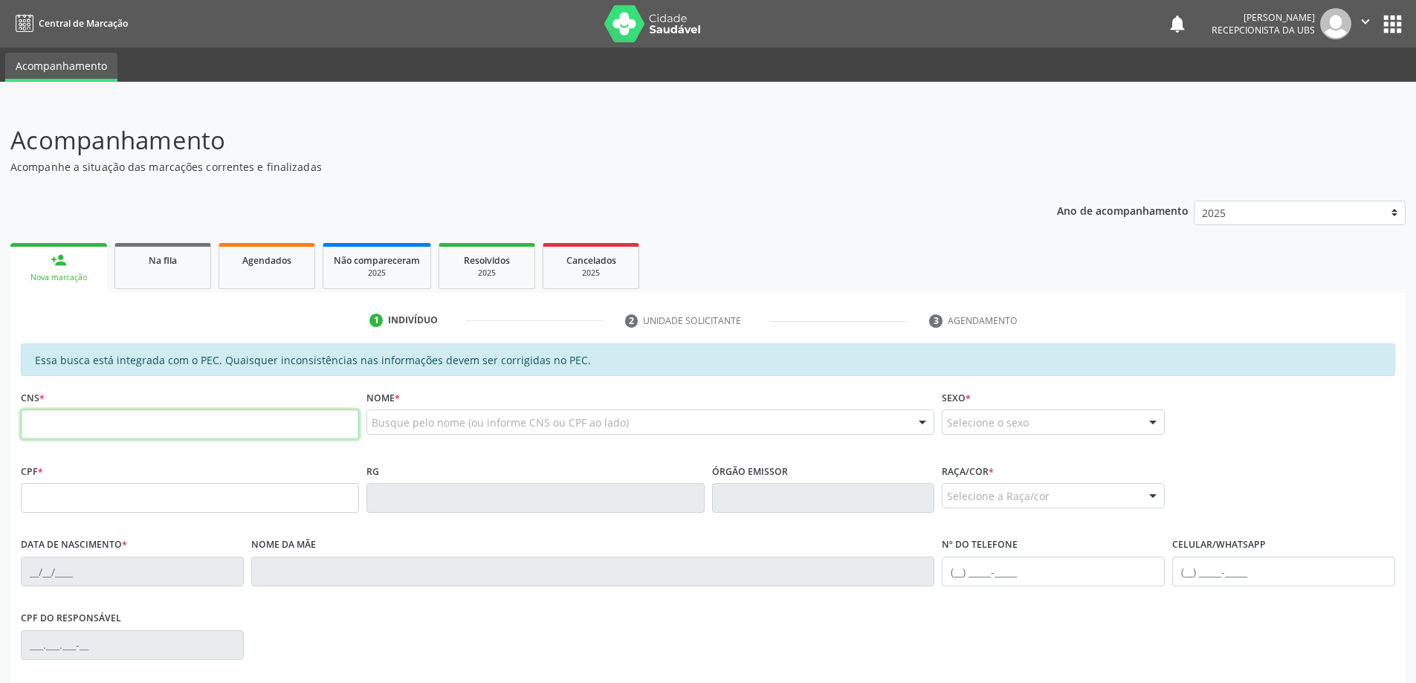
click at [205, 427] on input "text" at bounding box center [190, 425] width 338 height 30
paste input "708 4083 8318 3670"
type input "708 4083 8318 3670"
type input "154.258.605-44"
type input "[DATE]"
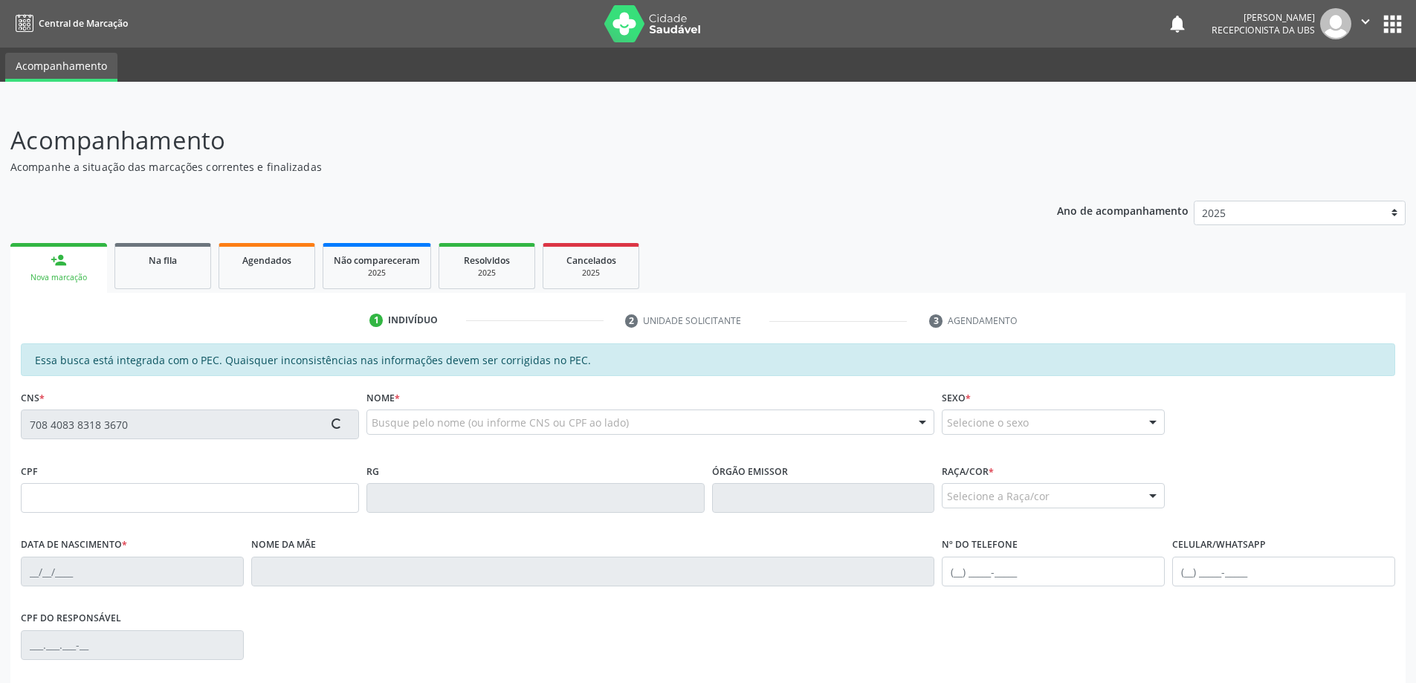
type input "[PERSON_NAME]"
type input "[PHONE_NUMBER]"
type input "52"
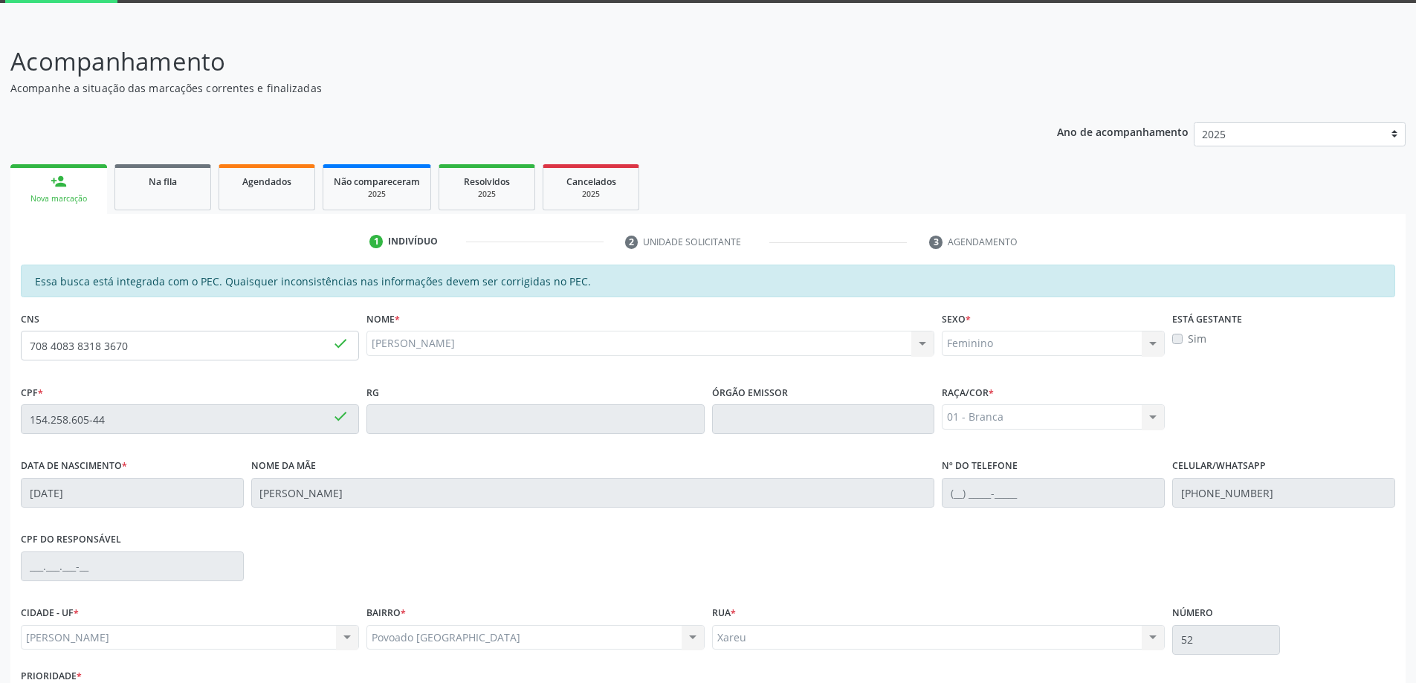
scroll to position [187, 0]
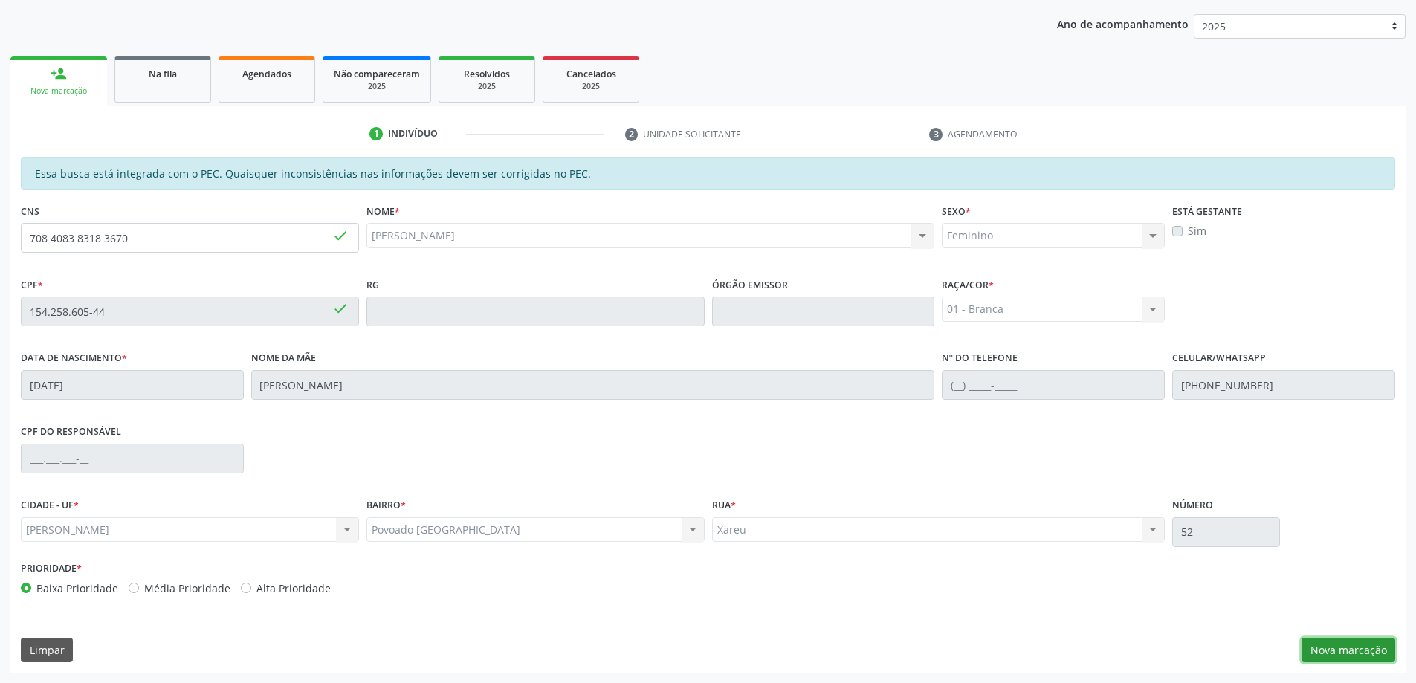
click at [1387, 647] on button "Nova marcação" at bounding box center [1349, 650] width 94 height 25
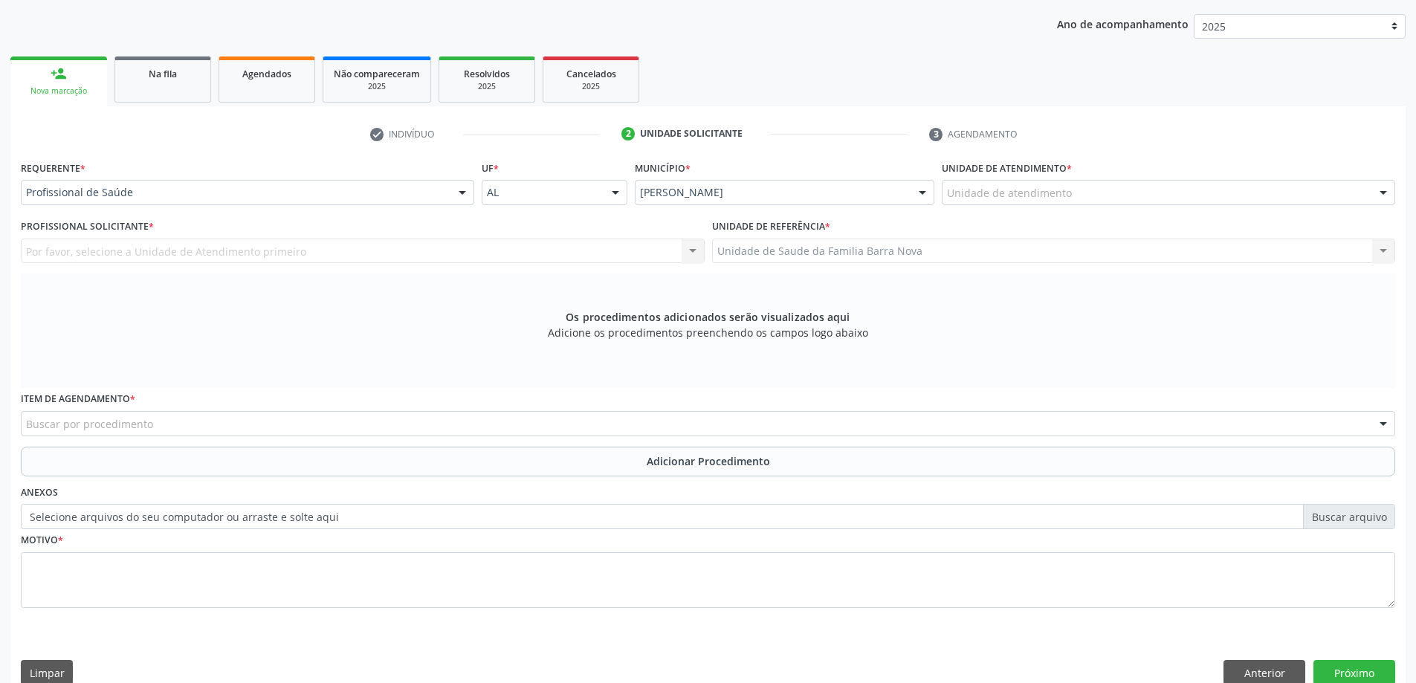
click at [1061, 181] on div "Unidade de atendimento" at bounding box center [1169, 192] width 454 height 25
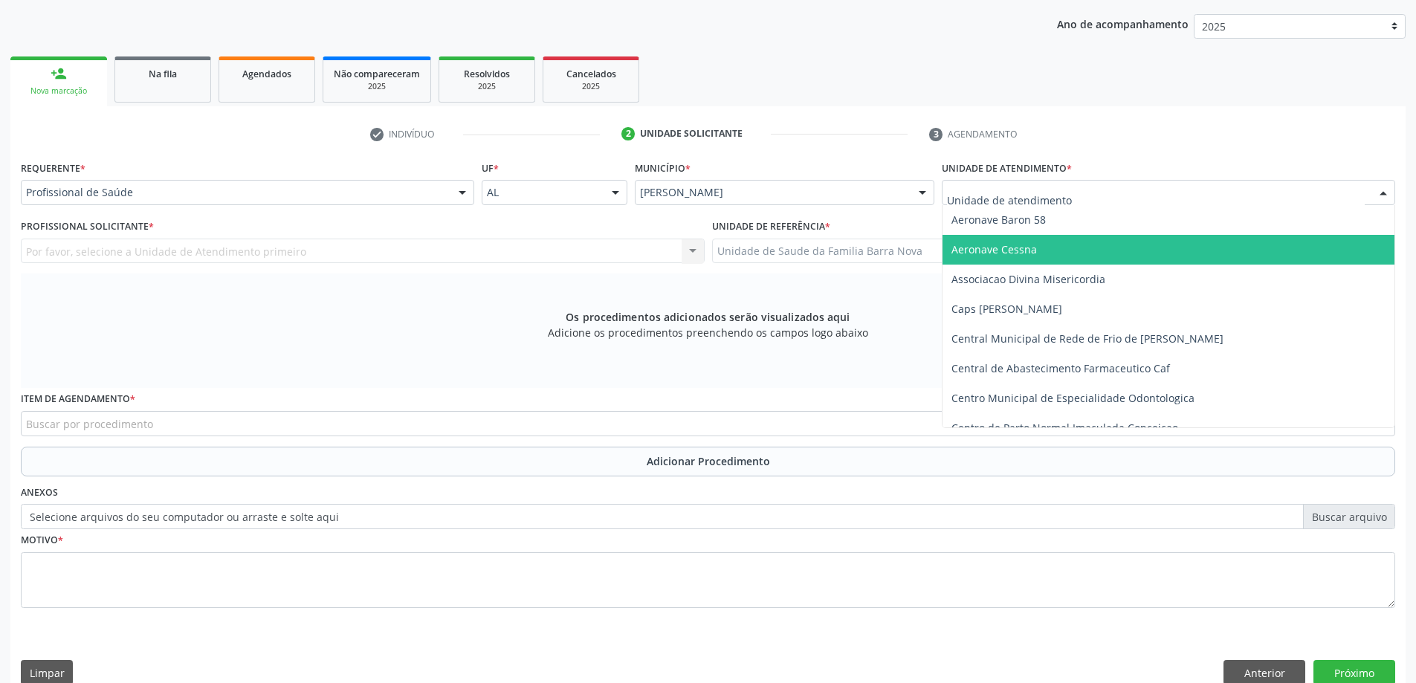
type input "B"
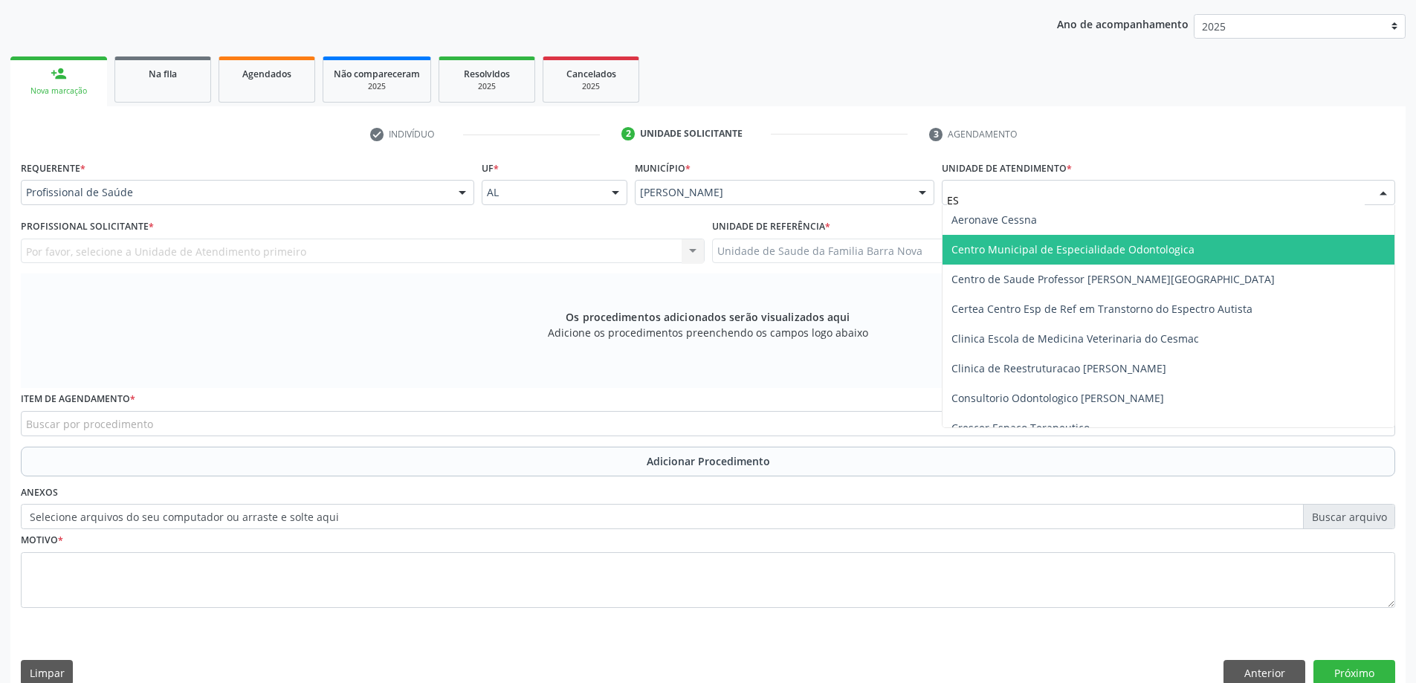
type input "EST"
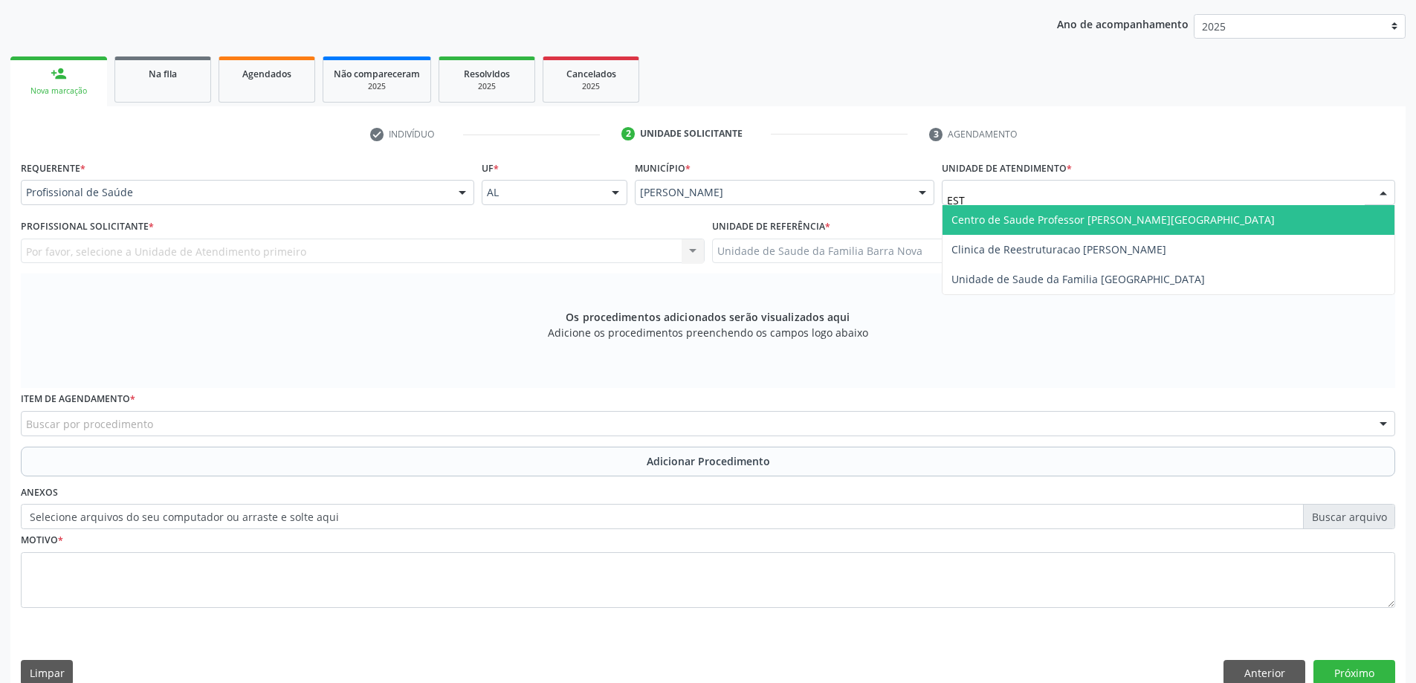
click at [1181, 215] on span "Centro de Saude Professor [PERSON_NAME][GEOGRAPHIC_DATA]" at bounding box center [1169, 220] width 452 height 30
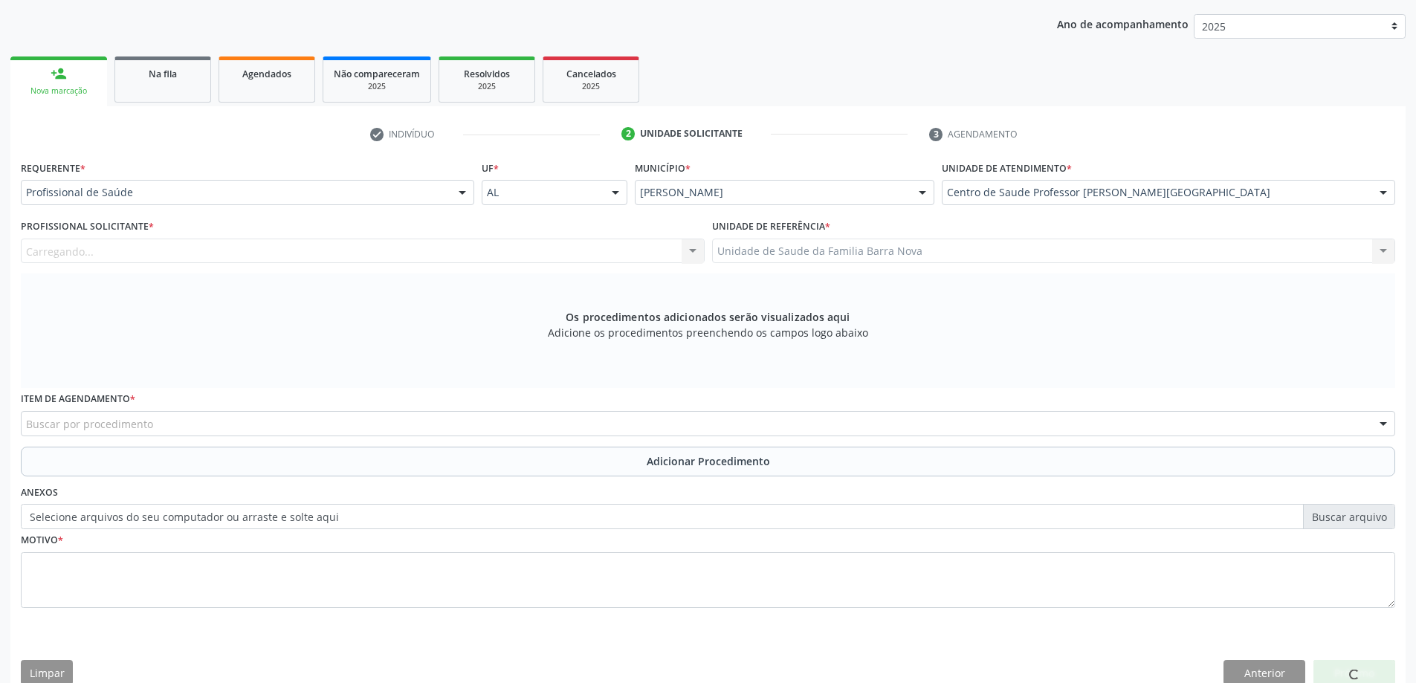
click at [502, 262] on div "Carregando... Nenhum resultado encontrado para: " " Não há nenhuma opção para s…" at bounding box center [363, 251] width 684 height 25
click at [499, 258] on div "Carregando... Nenhum resultado encontrado para: " " Não há nenhuma opção para s…" at bounding box center [363, 251] width 684 height 25
click at [499, 254] on div "Profissional solicitante" at bounding box center [363, 251] width 684 height 25
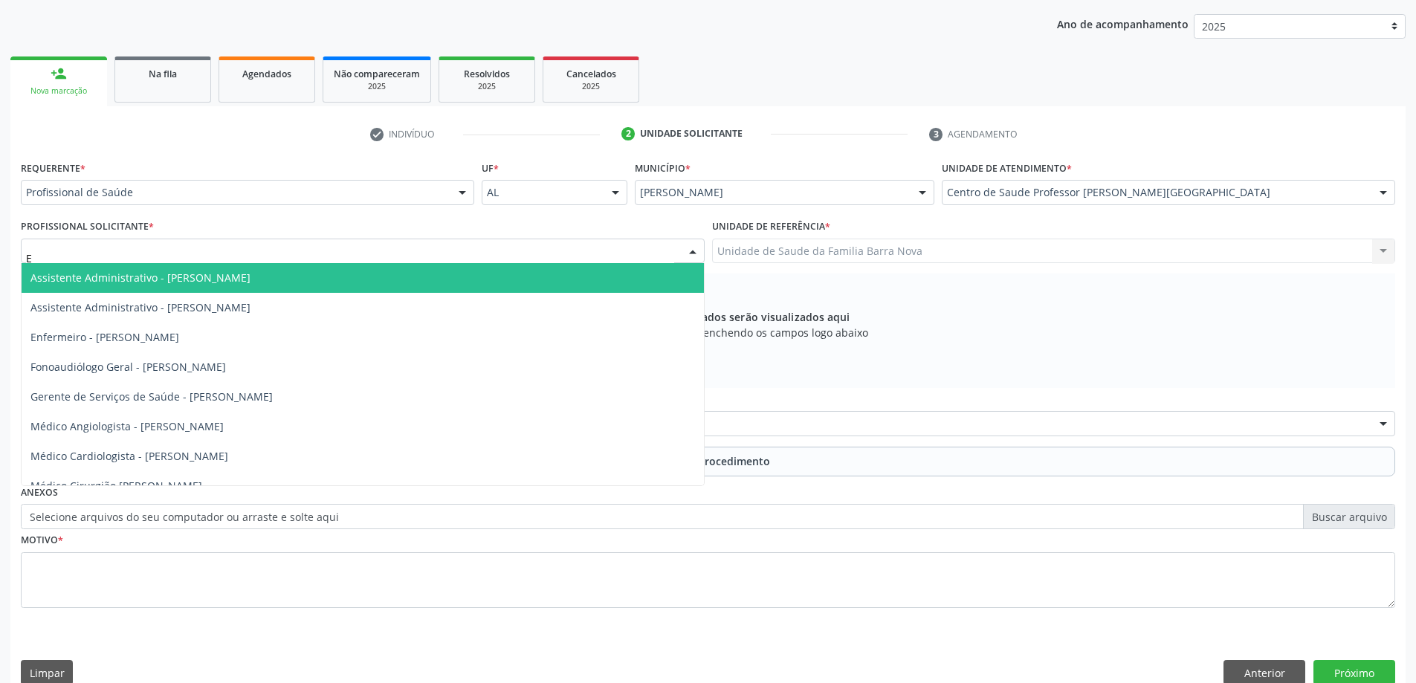
type input "ED"
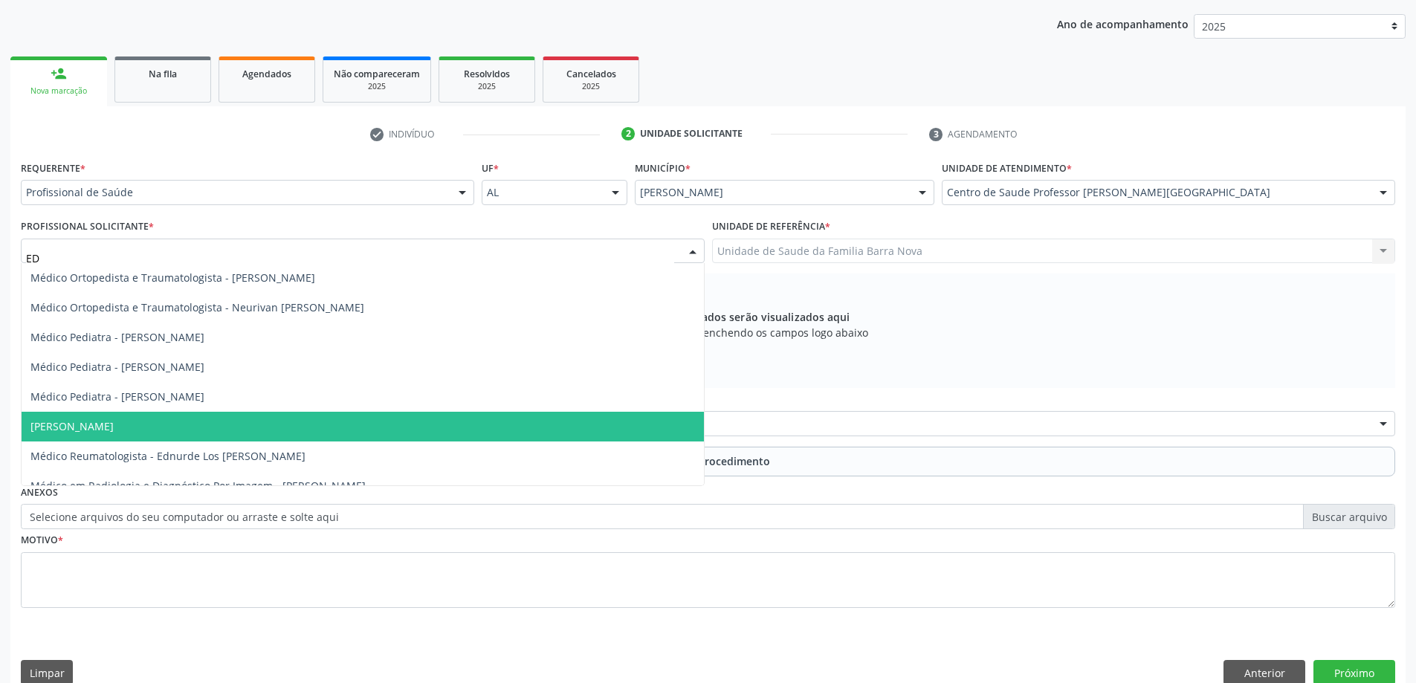
scroll to position [16, 0]
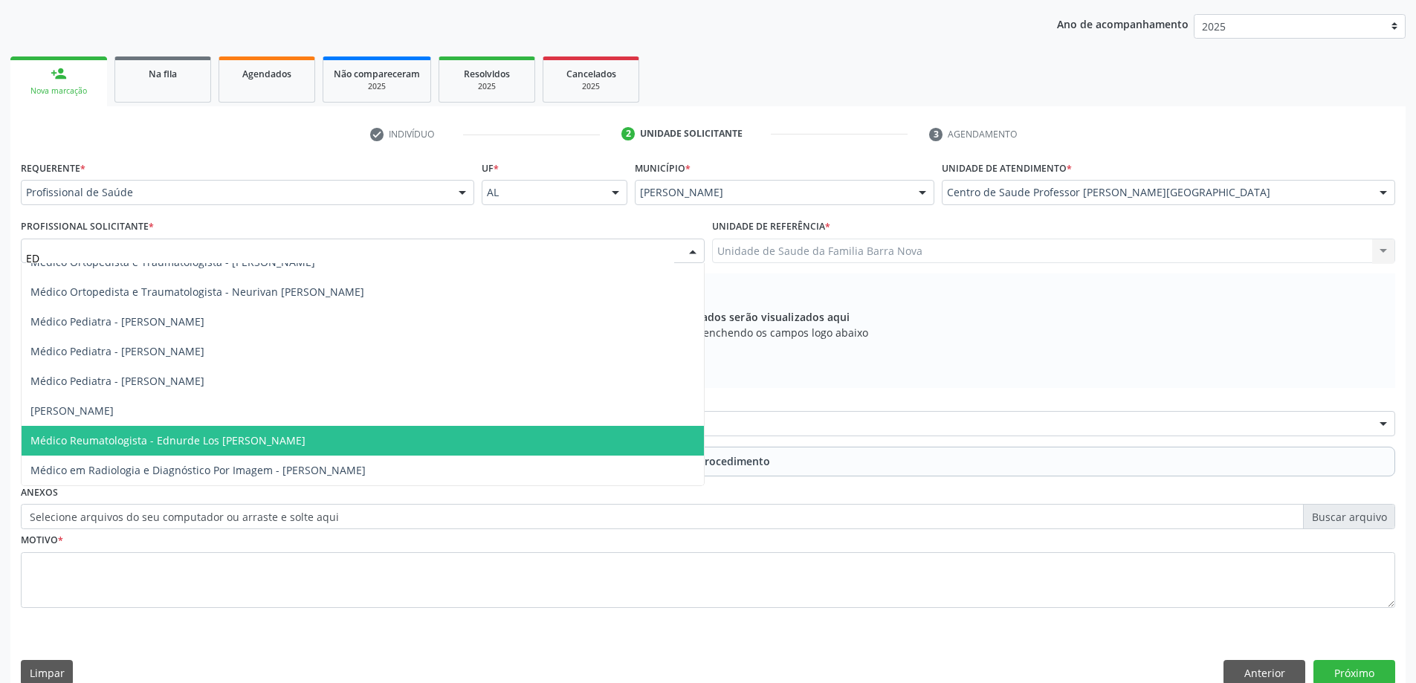
click at [297, 434] on span "Médico Reumatologista - Ednurde Los Menezes Lopes" at bounding box center [363, 441] width 683 height 30
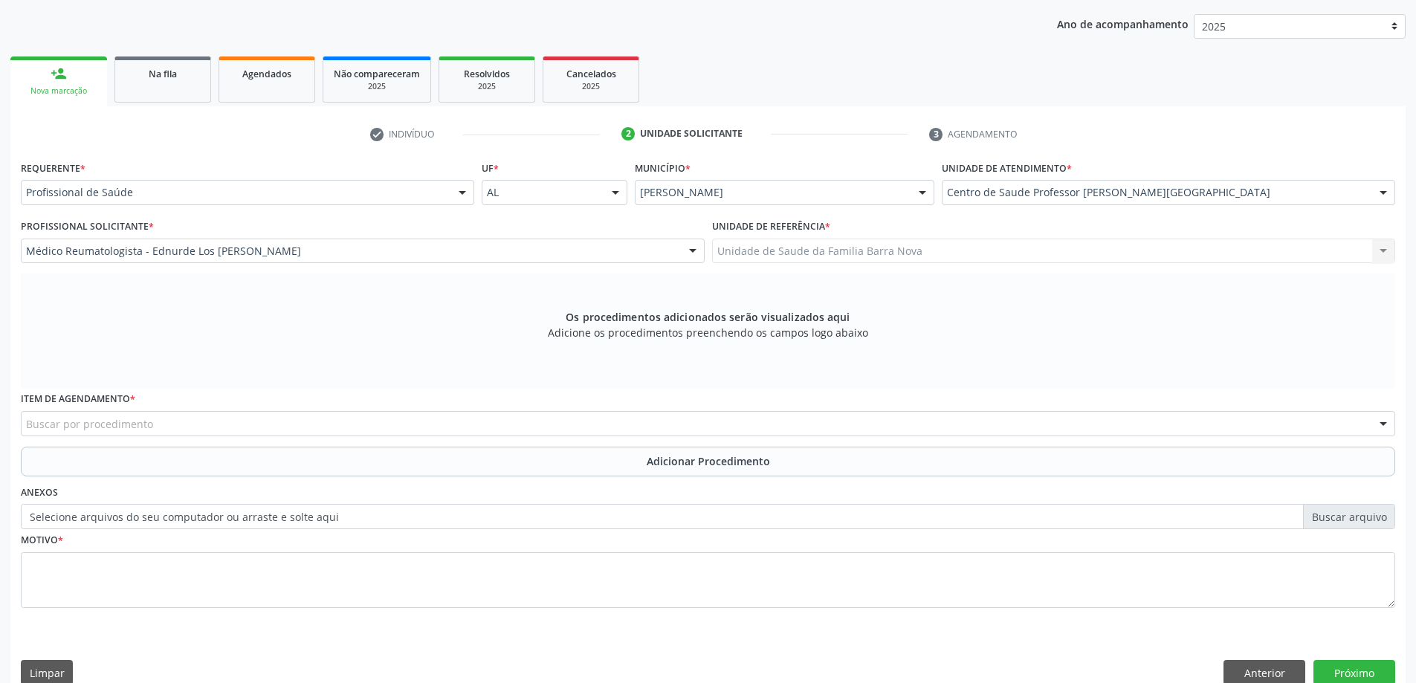
click at [300, 422] on div "Buscar por procedimento" at bounding box center [708, 423] width 1375 height 25
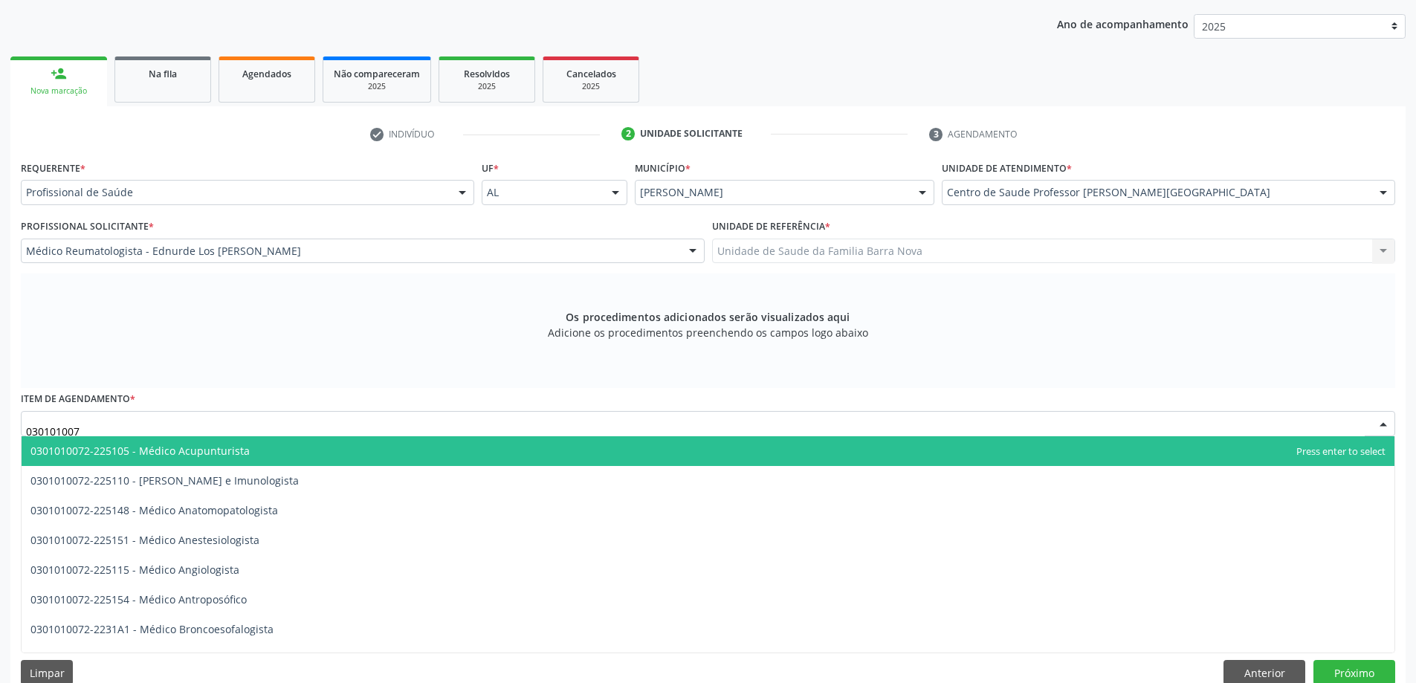
type input "0301010072"
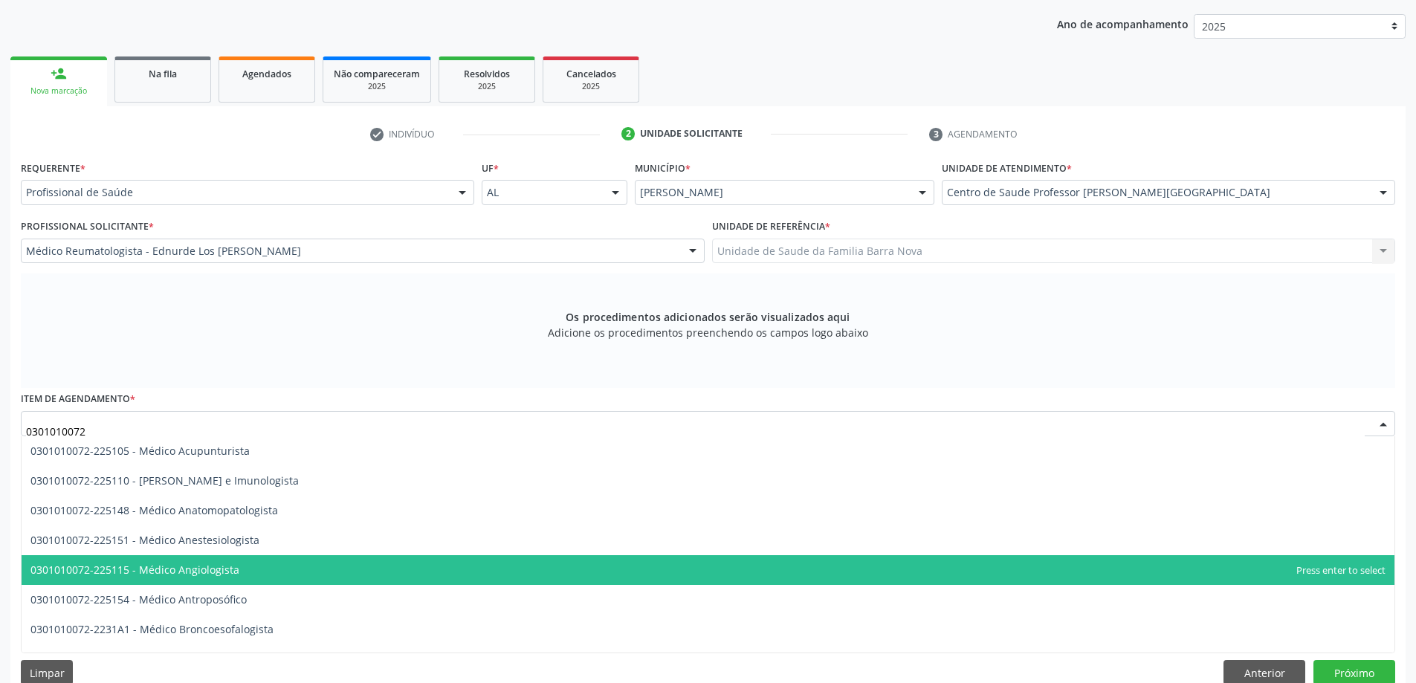
click at [258, 571] on span "0301010072-225115 - Médico Angiologista" at bounding box center [708, 570] width 1373 height 30
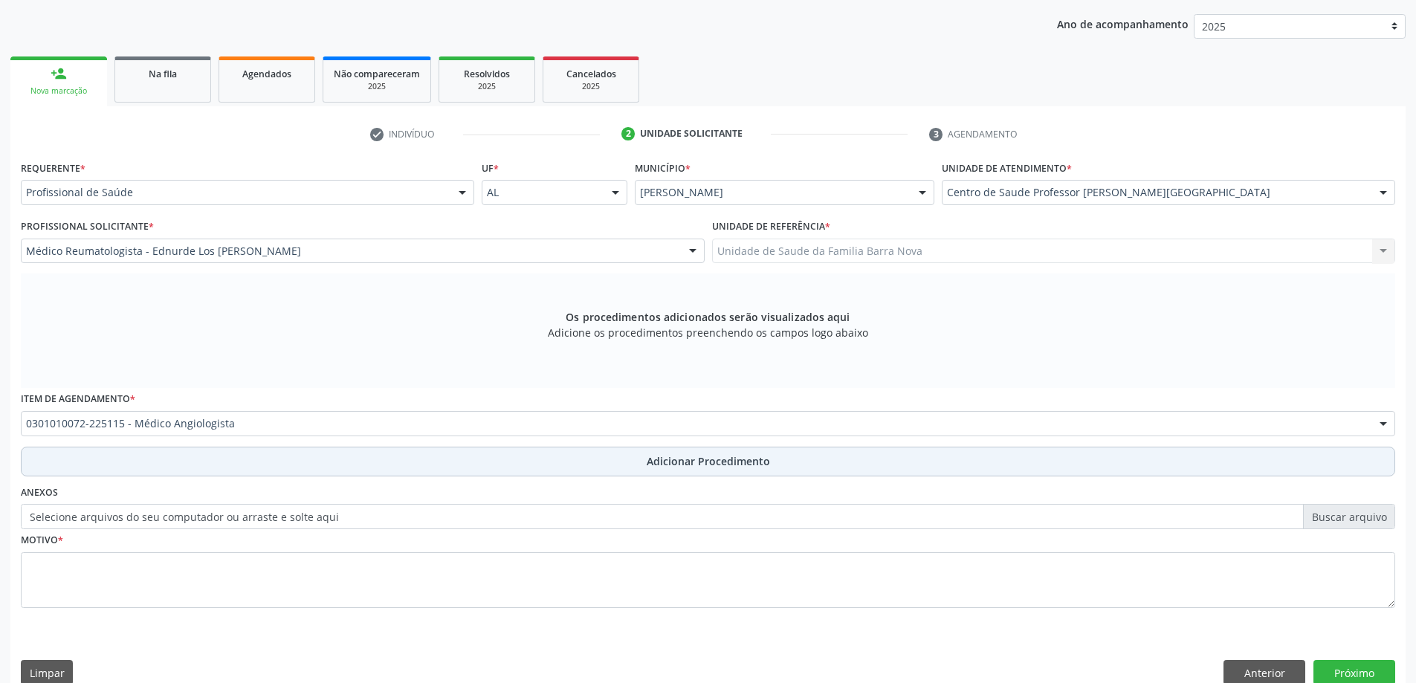
click at [245, 459] on button "Adicionar Procedimento" at bounding box center [708, 462] width 1375 height 30
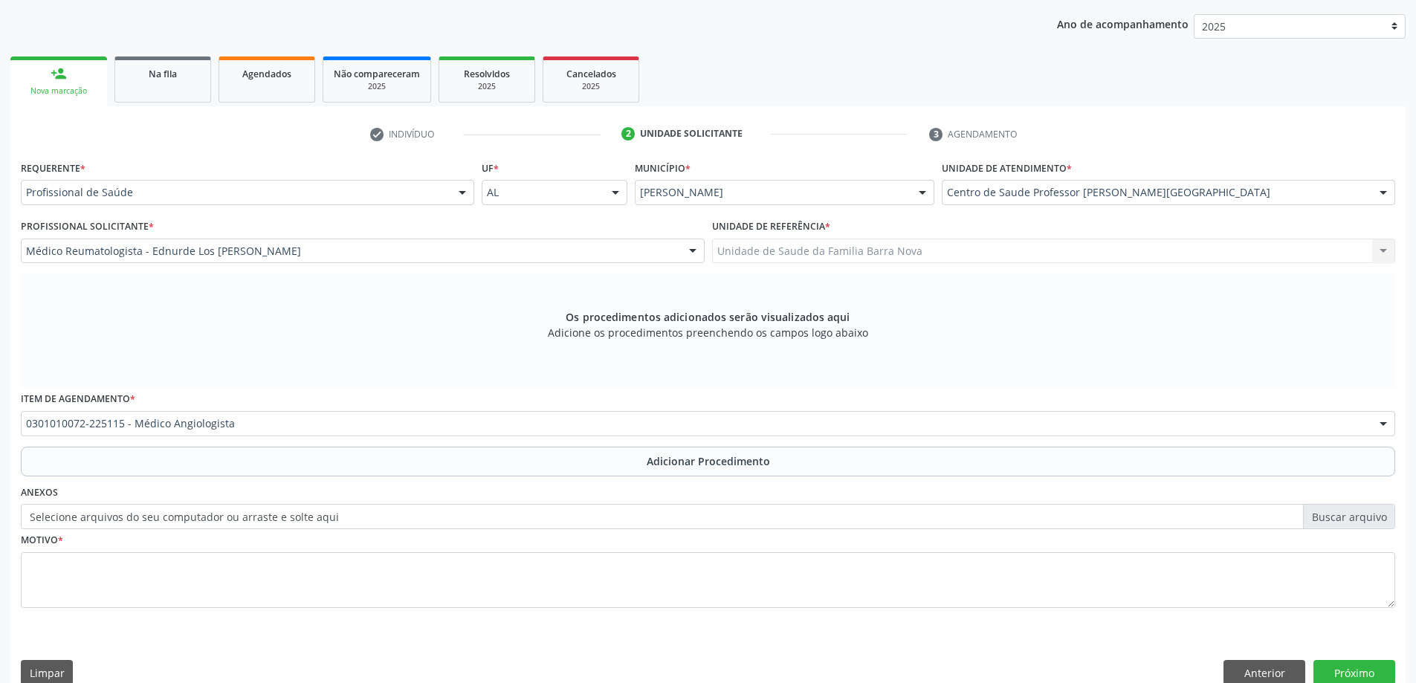
scroll to position [153, 0]
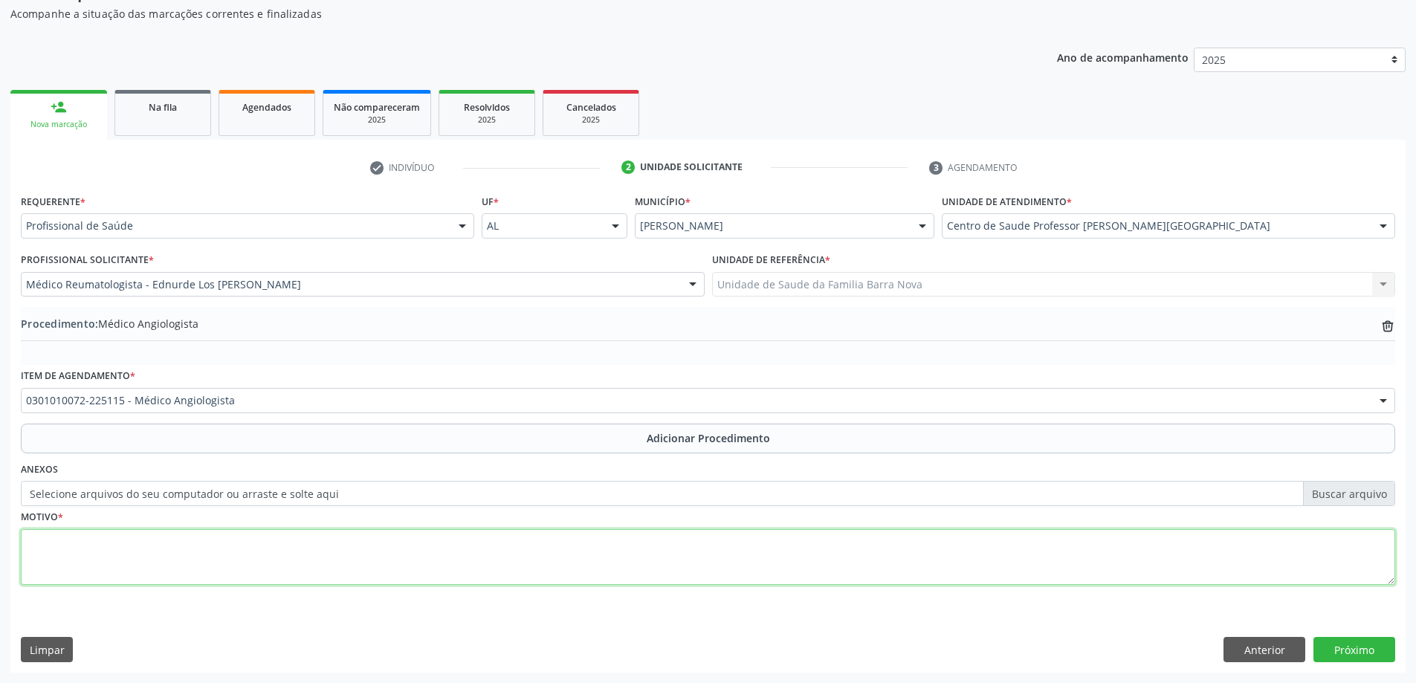
click at [289, 552] on textarea at bounding box center [708, 557] width 1375 height 57
type textarea "DOR EM MEMBROS INFERIORES."
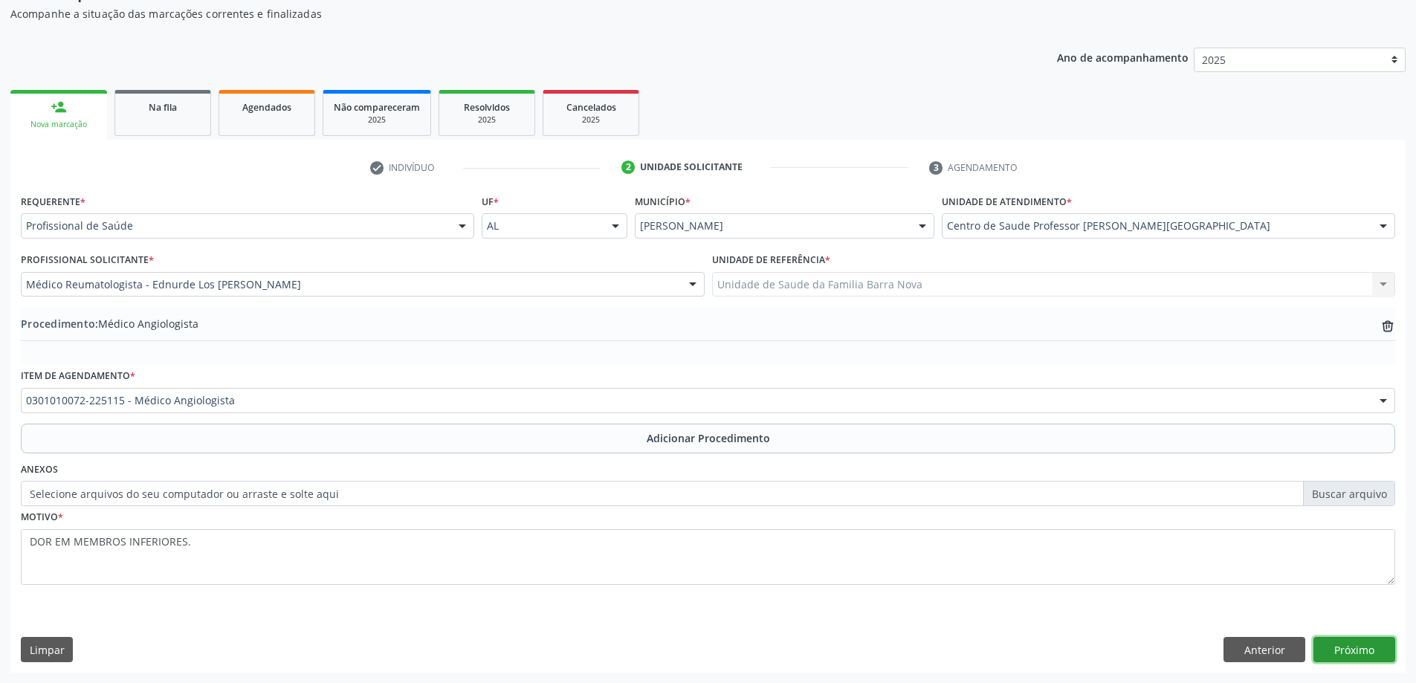
click at [1350, 649] on button "Próximo" at bounding box center [1355, 649] width 82 height 25
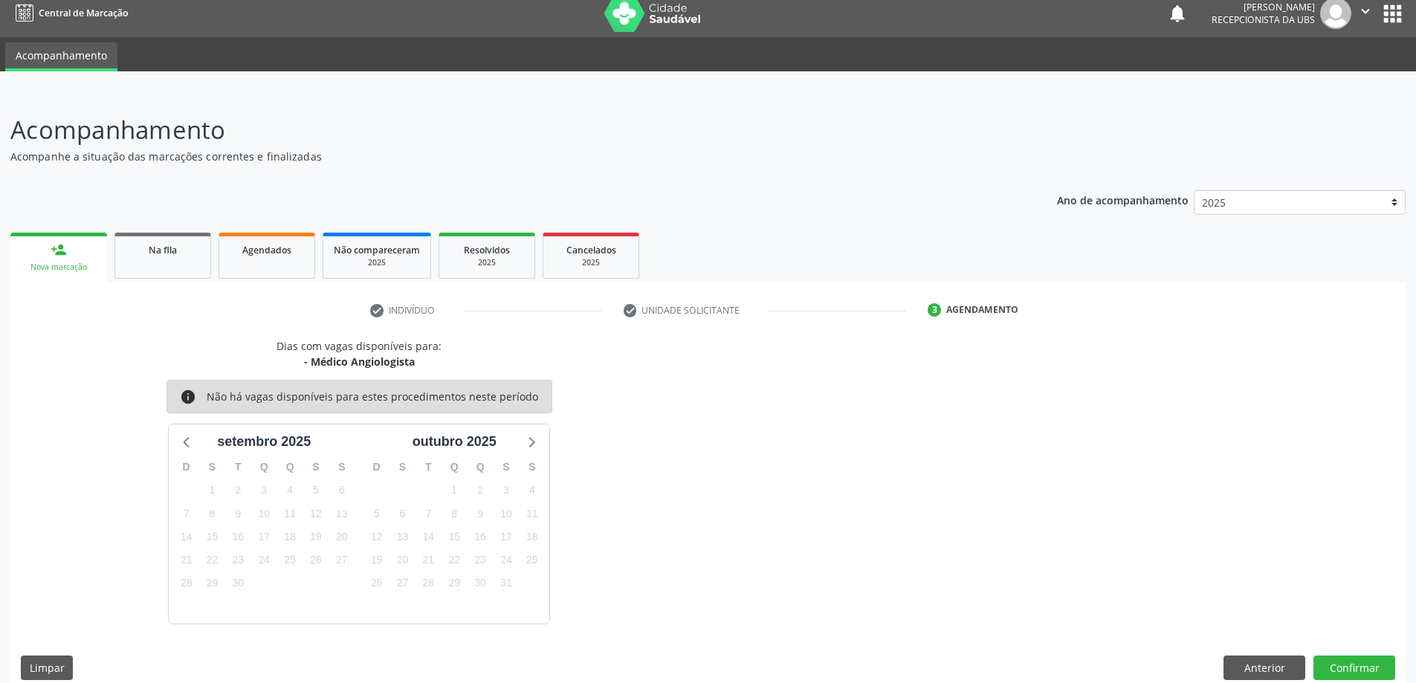
scroll to position [28, 0]
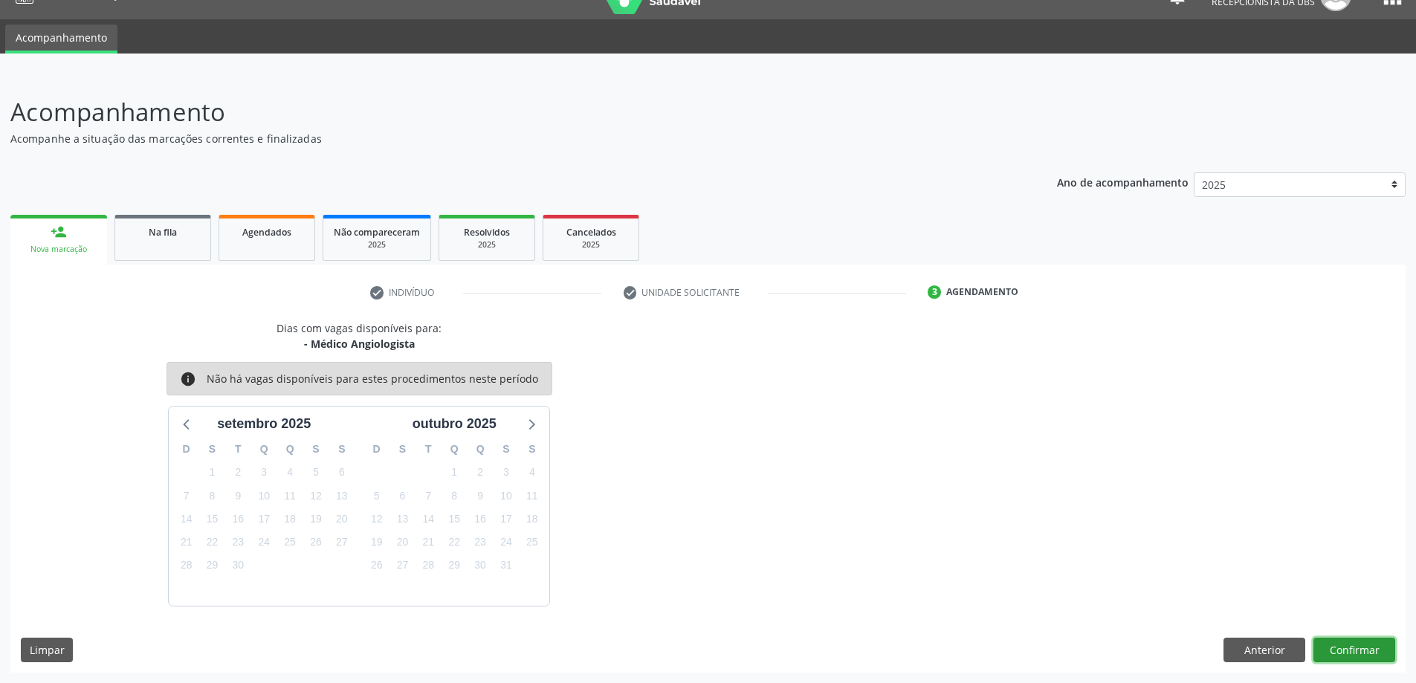
click at [1357, 646] on button "Confirmar" at bounding box center [1355, 650] width 82 height 25
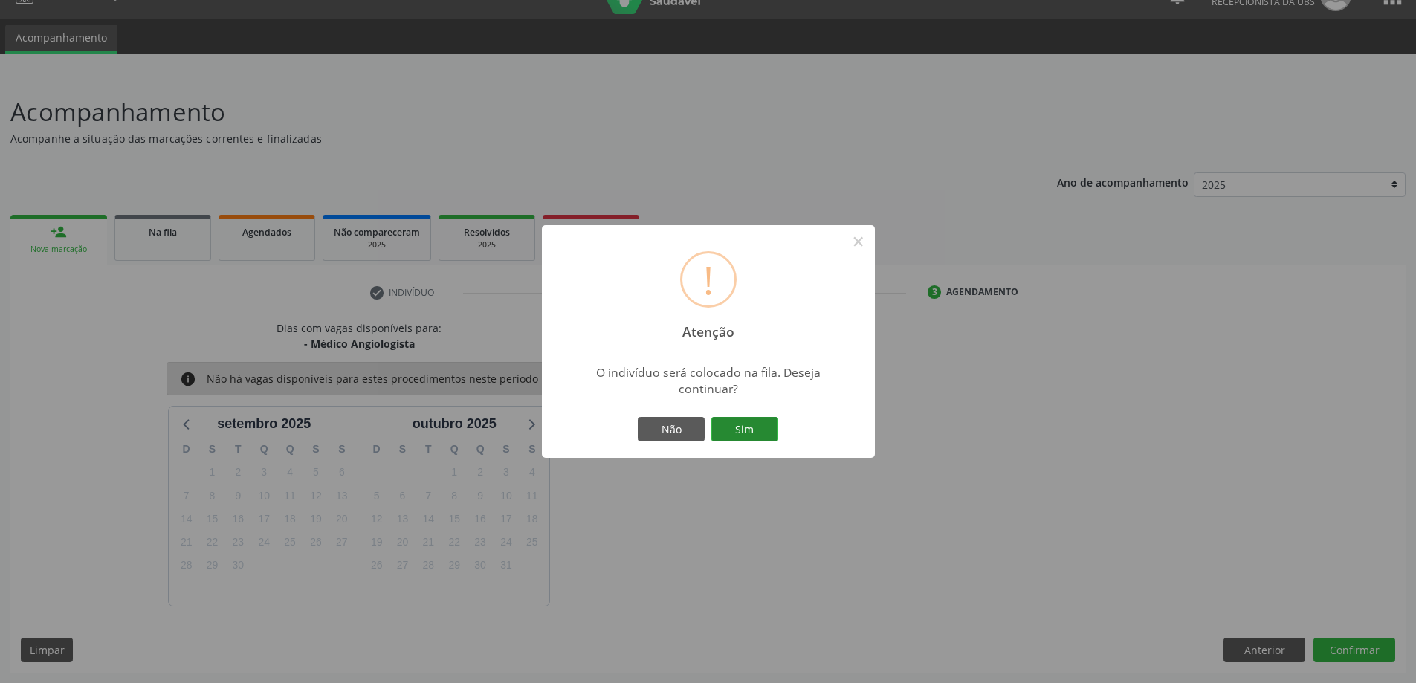
click at [743, 442] on button "Sim" at bounding box center [745, 429] width 67 height 25
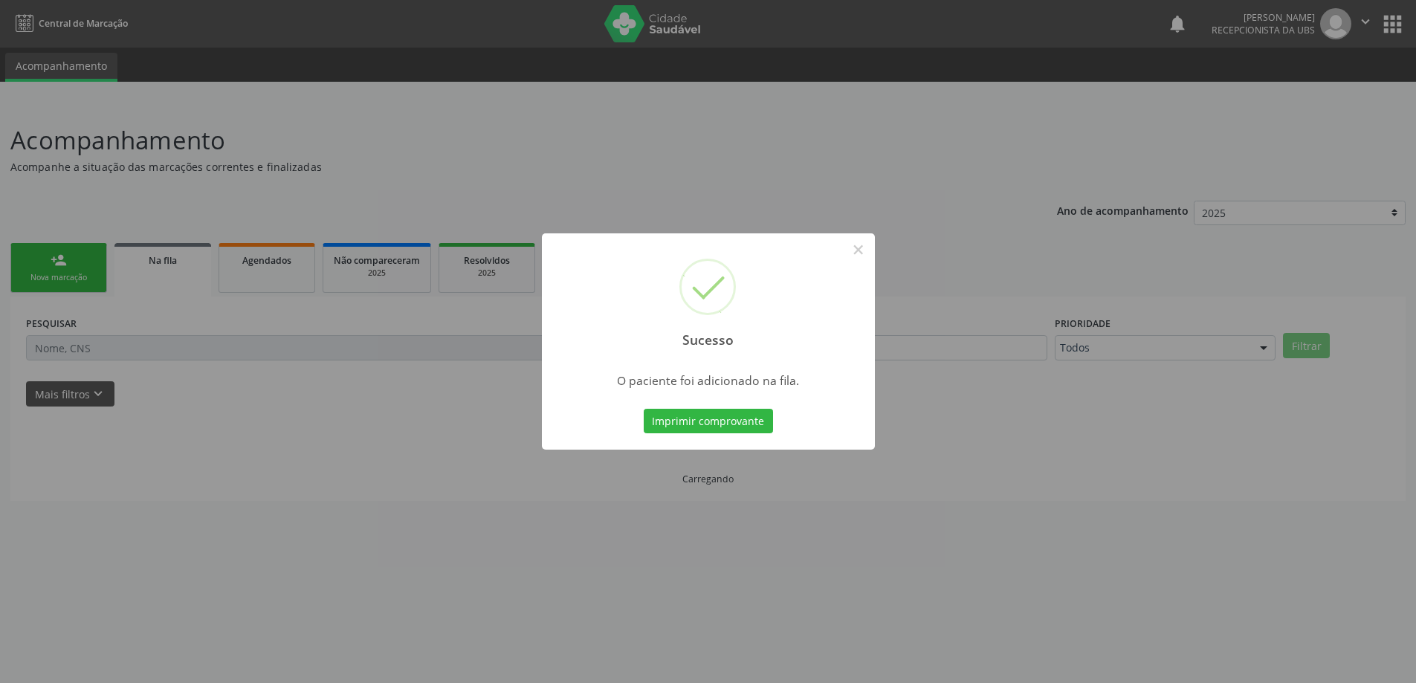
scroll to position [0, 0]
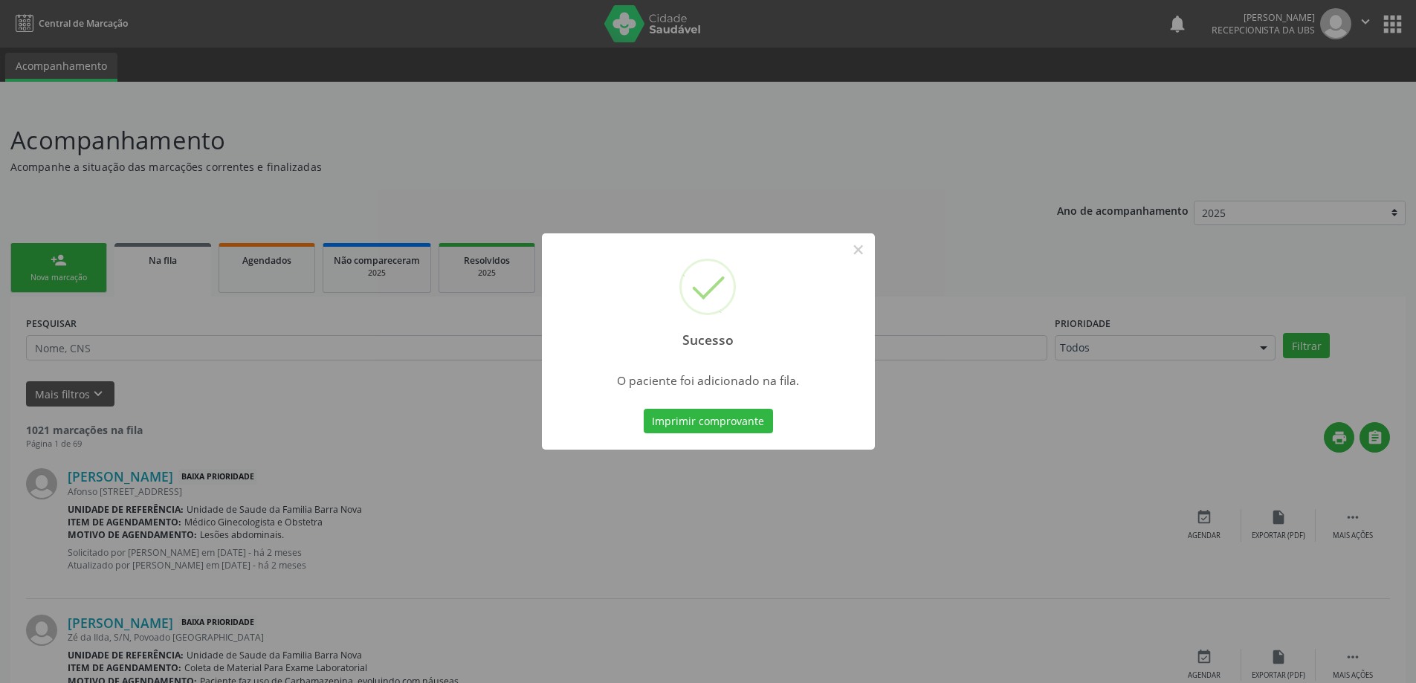
click at [439, 373] on div "Sucesso × O paciente foi adicionado na fila. Imprimir comprovante Cancel" at bounding box center [708, 341] width 1416 height 683
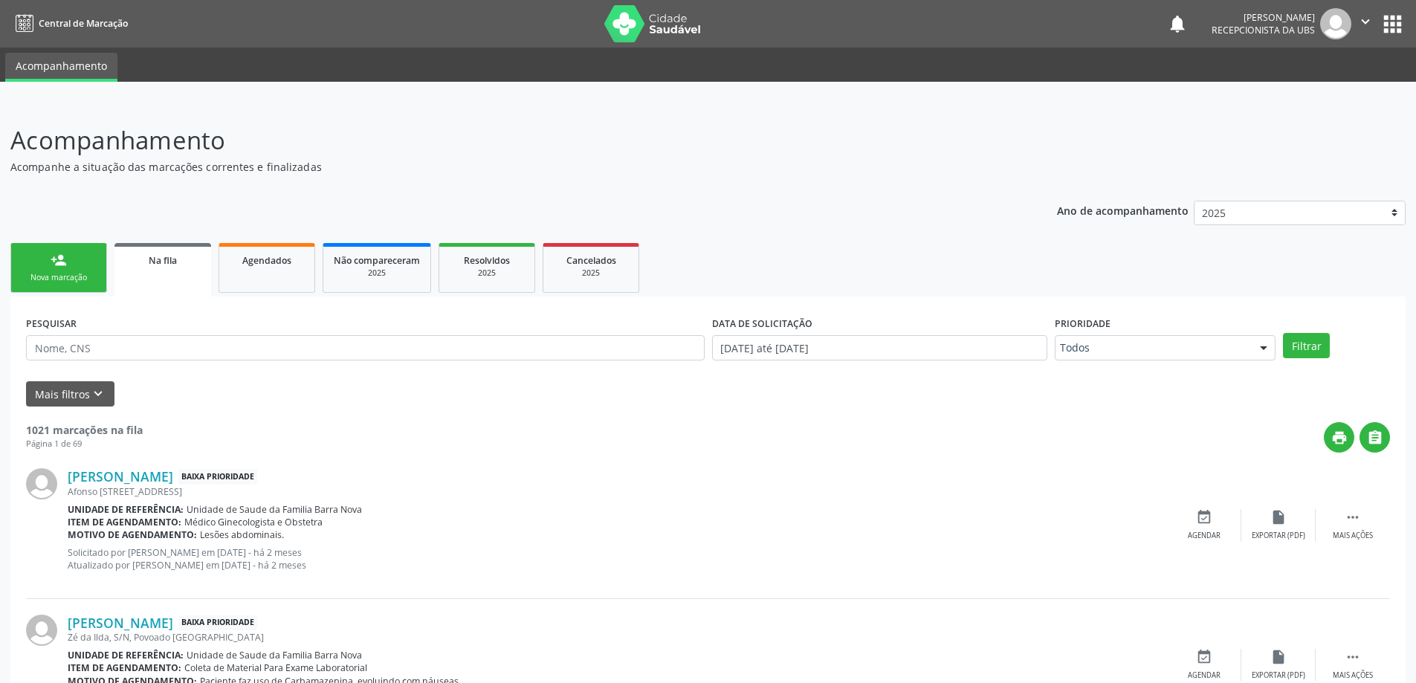
click at [88, 277] on div "Nova marcação" at bounding box center [59, 277] width 74 height 11
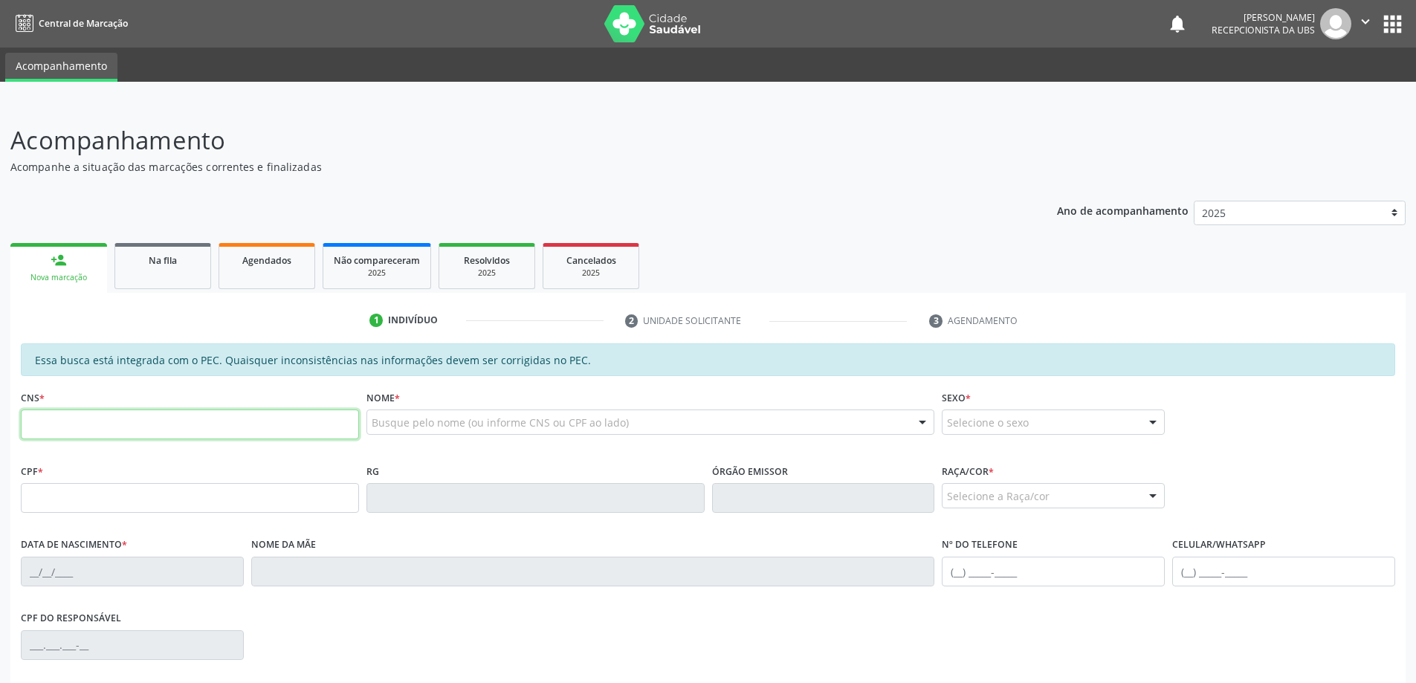
click at [212, 412] on input "text" at bounding box center [190, 425] width 338 height 30
click at [177, 264] on span "Na fila" at bounding box center [163, 260] width 28 height 13
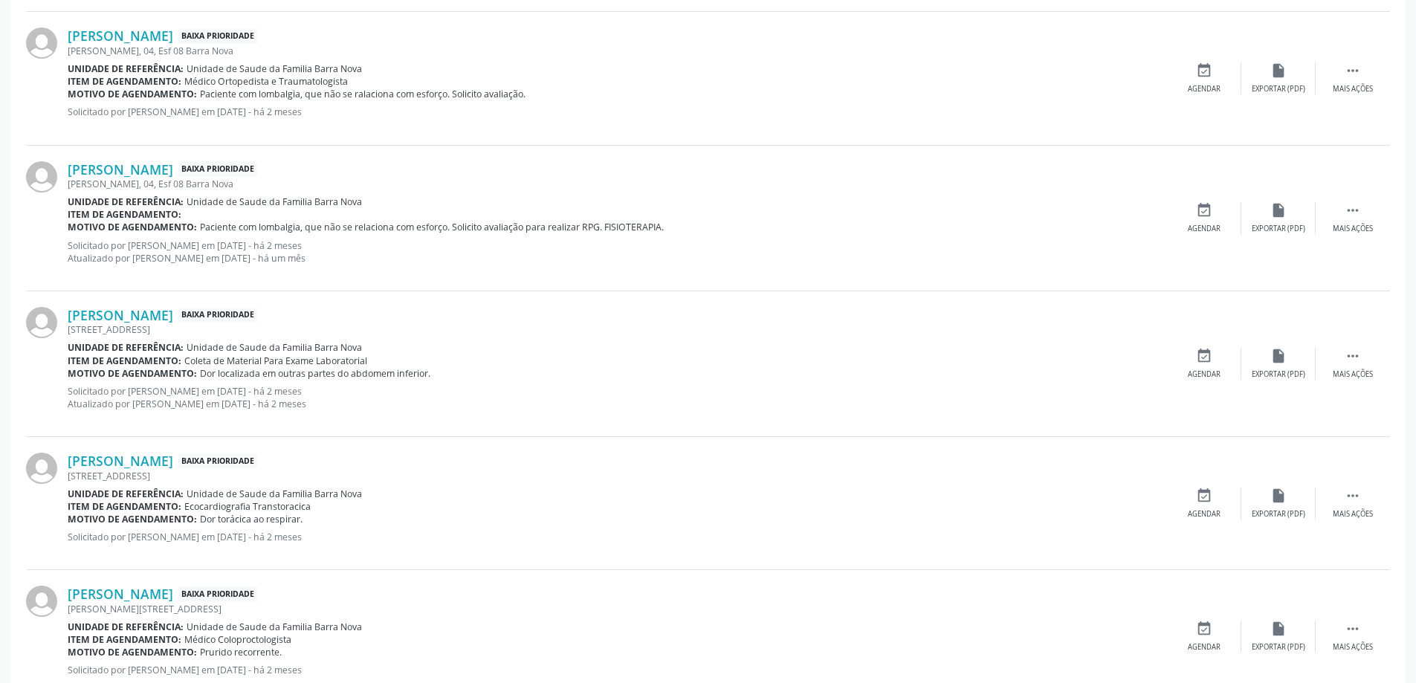
scroll to position [1874, 0]
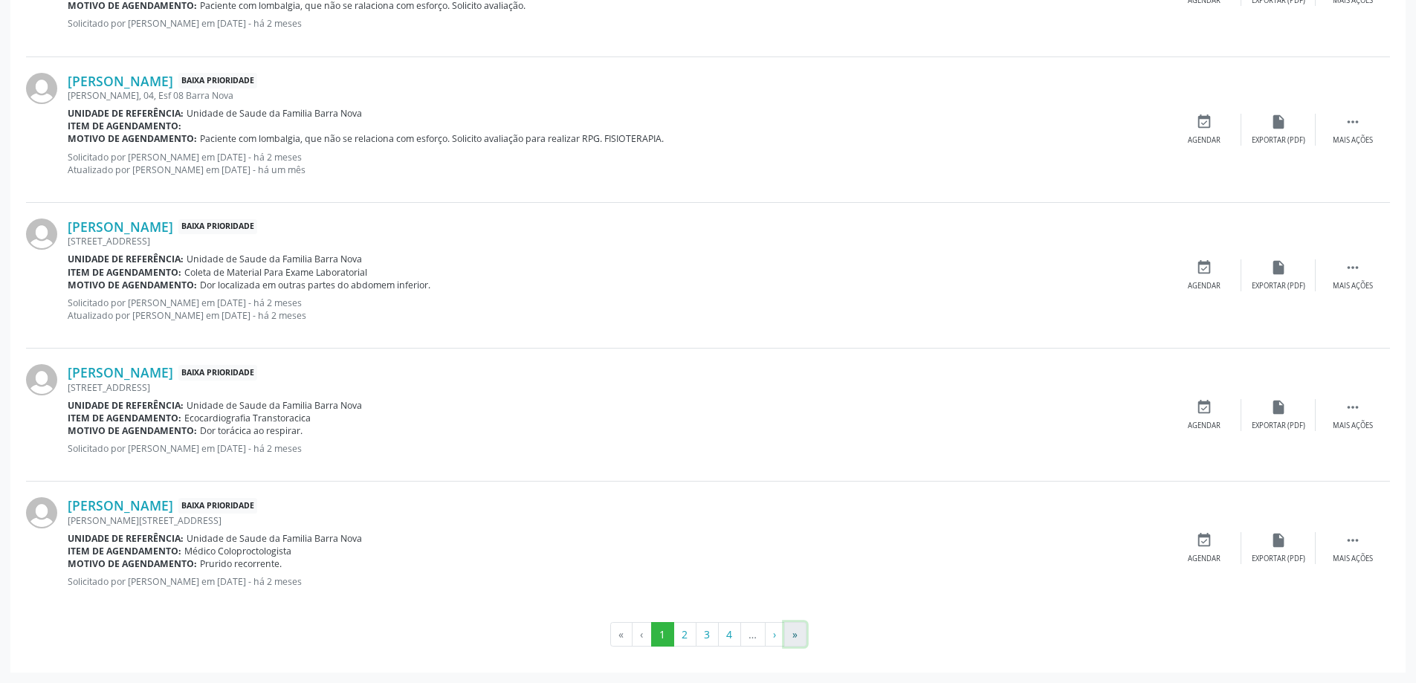
click at [793, 636] on button "»" at bounding box center [795, 634] width 22 height 25
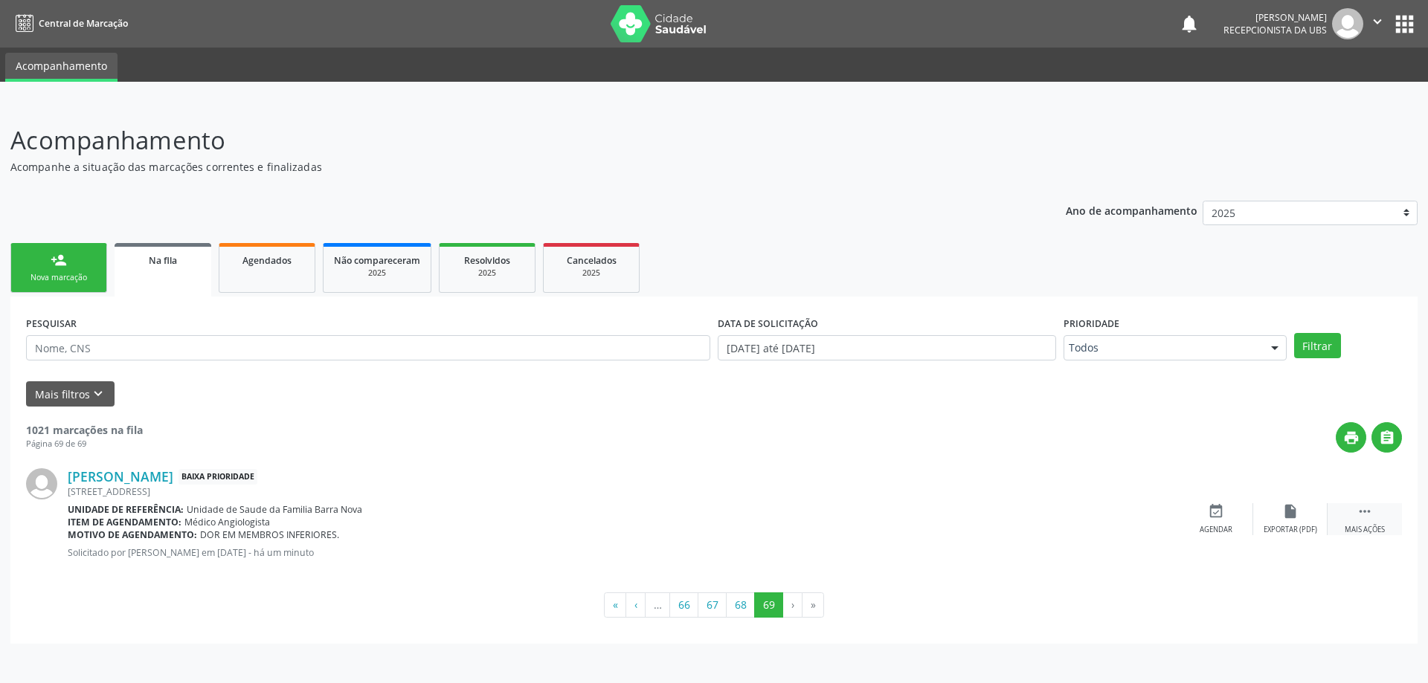
drag, startPoint x: 1377, startPoint y: 532, endPoint x: 1359, endPoint y: 519, distance: 21.9
click at [1372, 528] on div "Mais ações" at bounding box center [1364, 530] width 40 height 10
click at [1279, 526] on div "Editar" at bounding box center [1290, 530] width 24 height 10
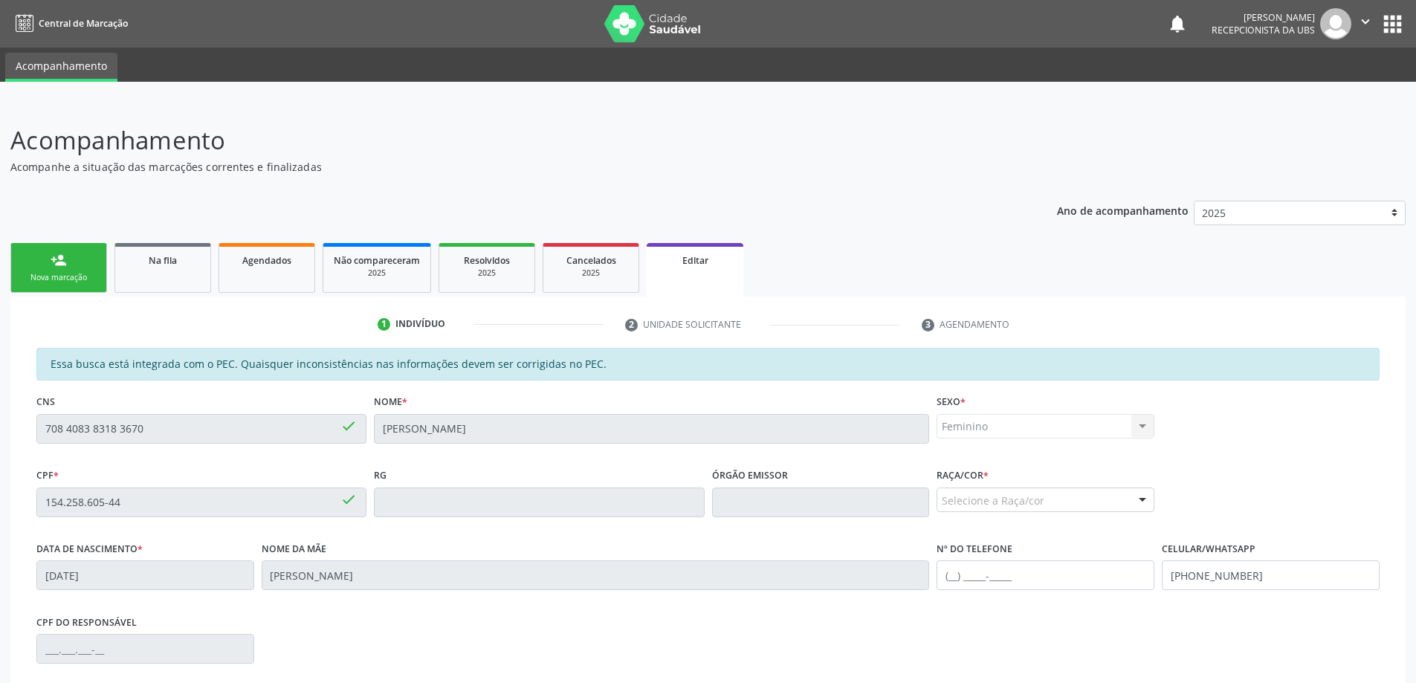
click at [1052, 416] on div "Feminino Masculino Feminino Nenhum resultado encontrado para: " " Não há nenhum…" at bounding box center [1046, 426] width 218 height 25
click at [1037, 504] on div "Selecione a Raça/cor" at bounding box center [1046, 500] width 218 height 25
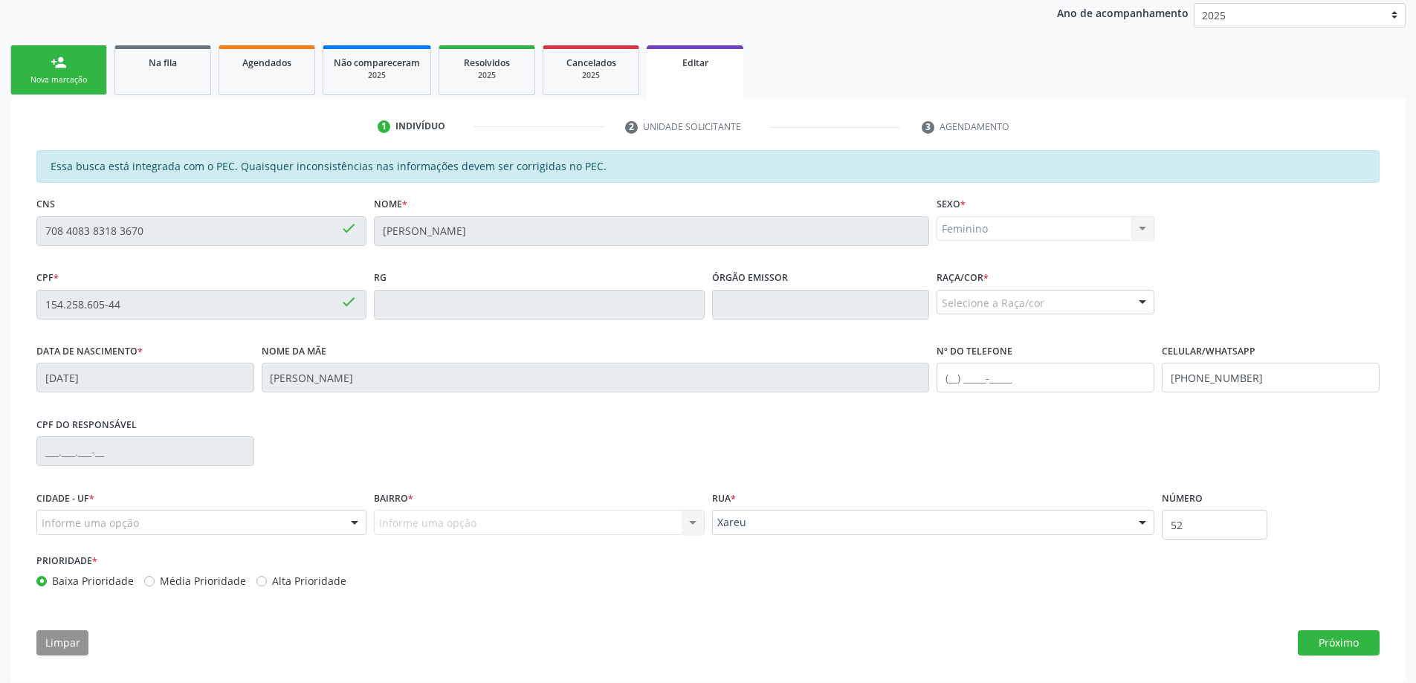
scroll to position [207, 0]
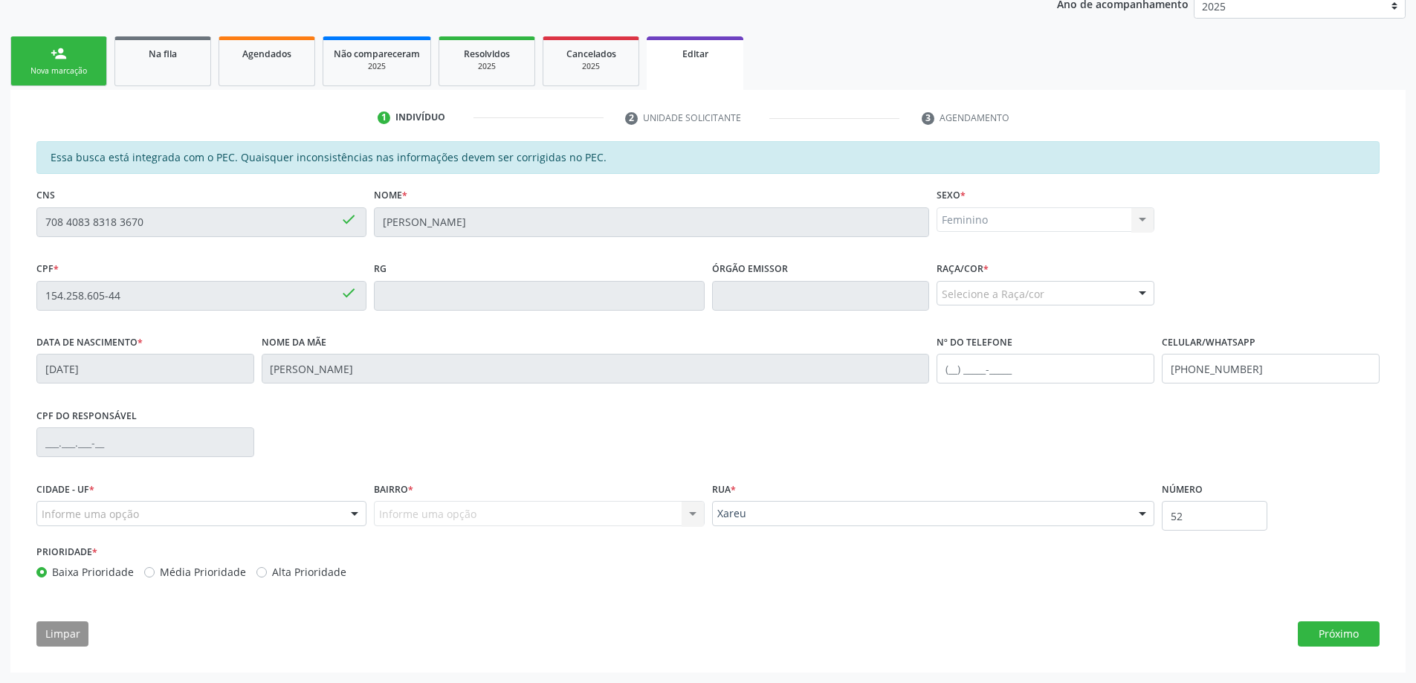
click at [1010, 277] on div "Raça/cor * Selecione a Raça/cor 01 - Branca 02 - Preta 04 - Amarela 03 - Parda …" at bounding box center [1046, 282] width 218 height 48
click at [1007, 299] on div "Selecione a Raça/cor" at bounding box center [1046, 293] width 218 height 25
click at [993, 320] on span "01 - Branca" at bounding box center [974, 320] width 57 height 14
click at [200, 516] on div "Informe uma opção" at bounding box center [201, 513] width 330 height 25
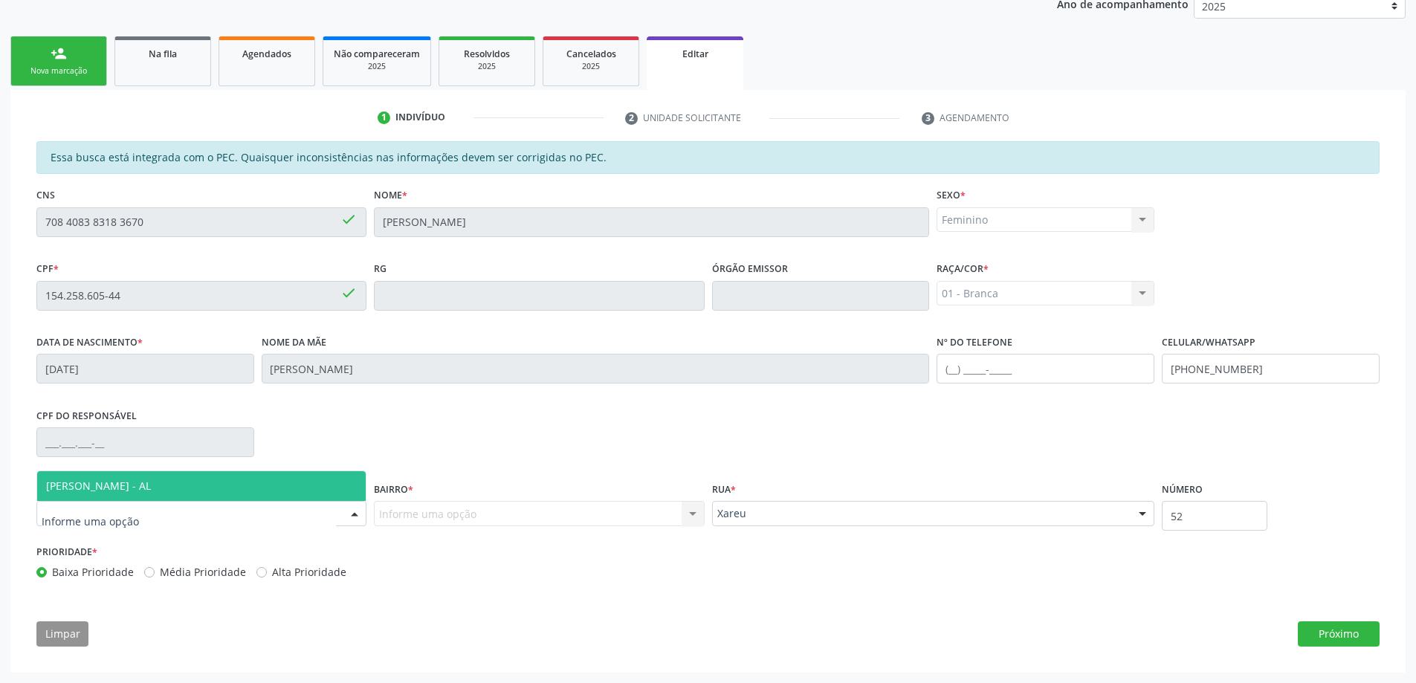
click at [257, 489] on span "[PERSON_NAME] - AL" at bounding box center [201, 486] width 329 height 30
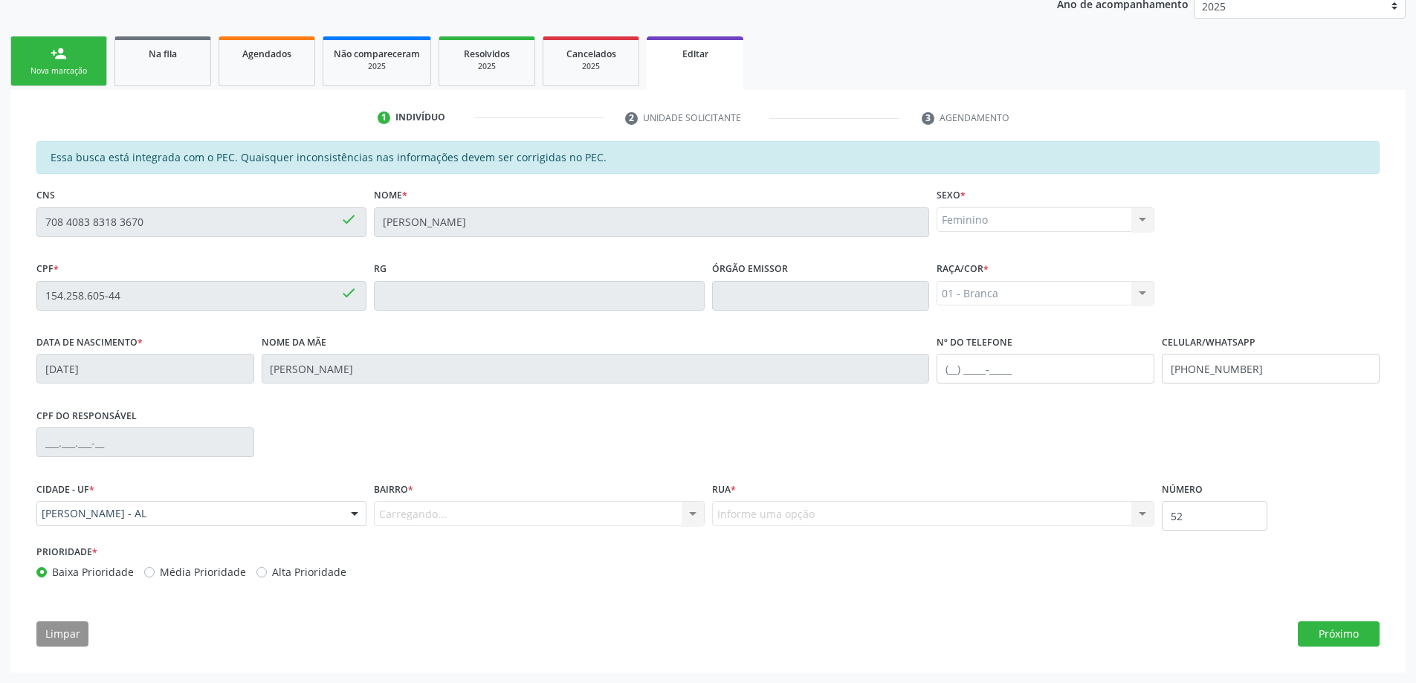
click at [487, 514] on div "Carregando... Nenhum resultado encontrado para: " " Nenhuma opção encontrada. D…" at bounding box center [539, 513] width 330 height 25
click at [489, 509] on div "Informe uma opção" at bounding box center [539, 513] width 330 height 25
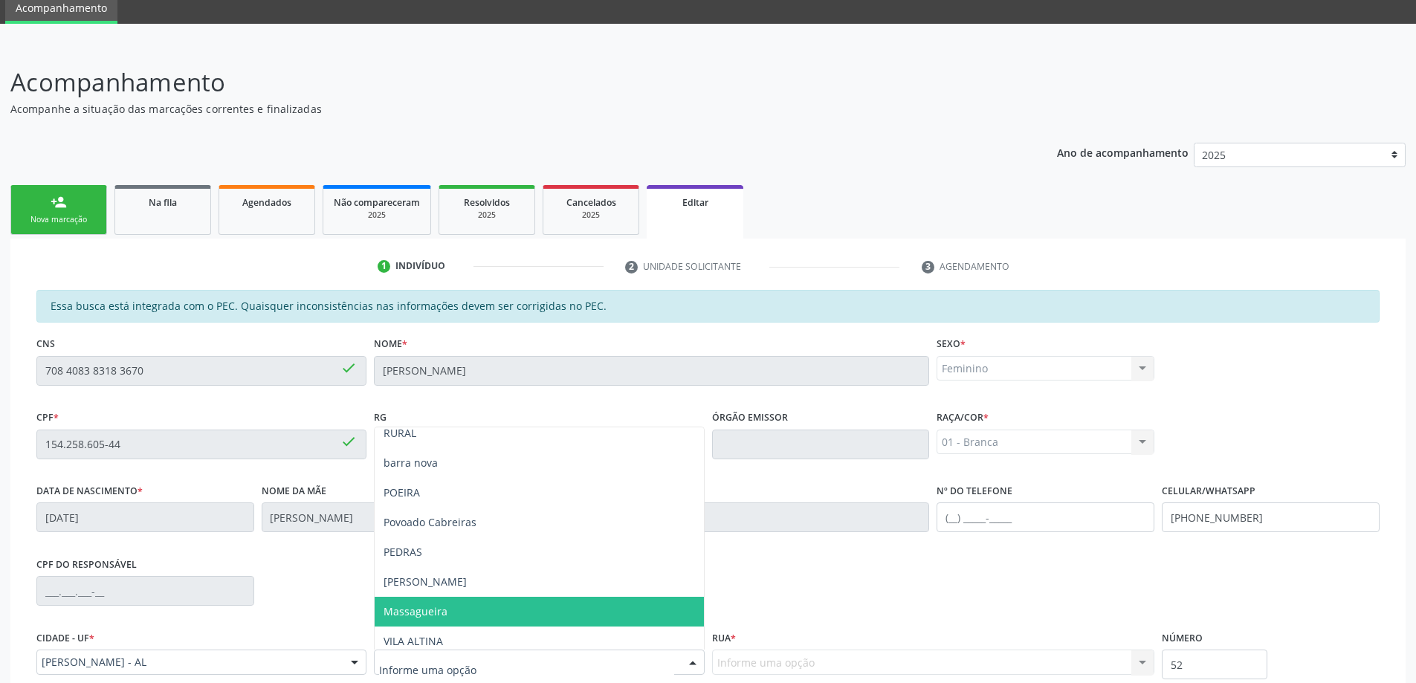
scroll to position [149, 0]
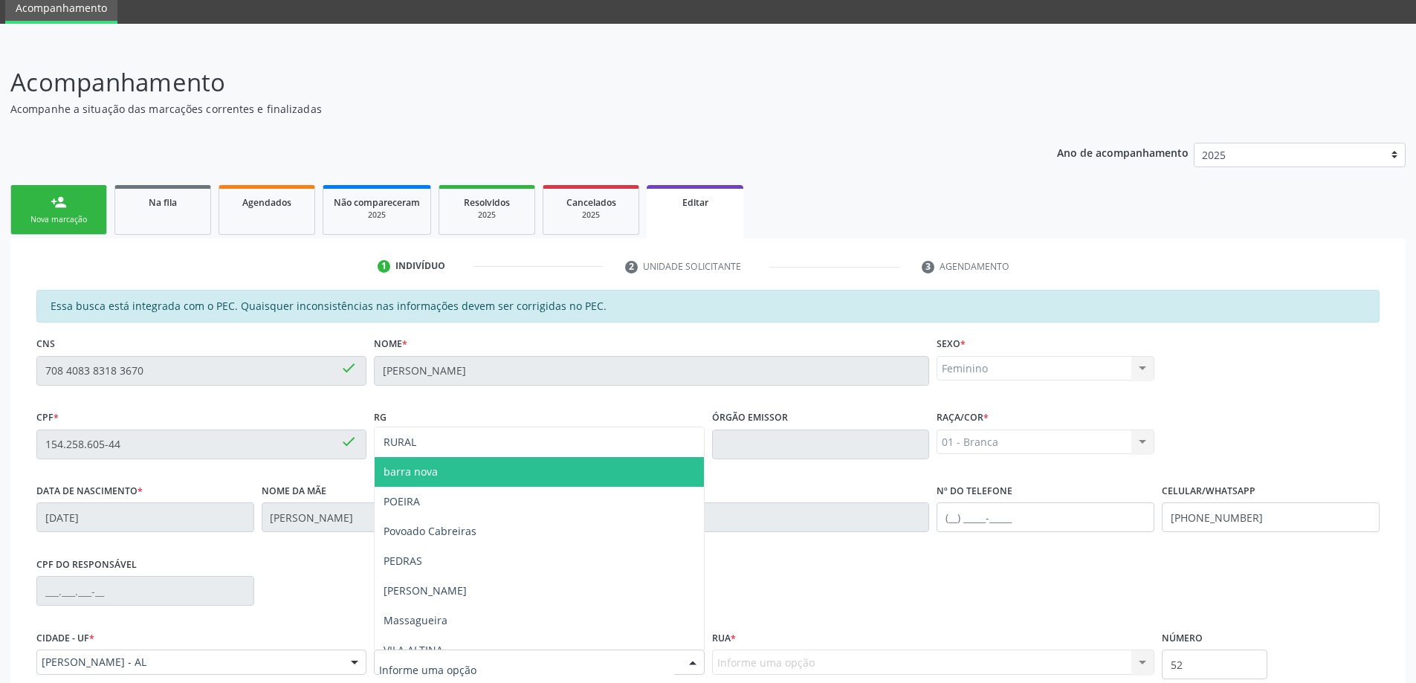
click at [445, 478] on span "barra nova" at bounding box center [539, 472] width 329 height 30
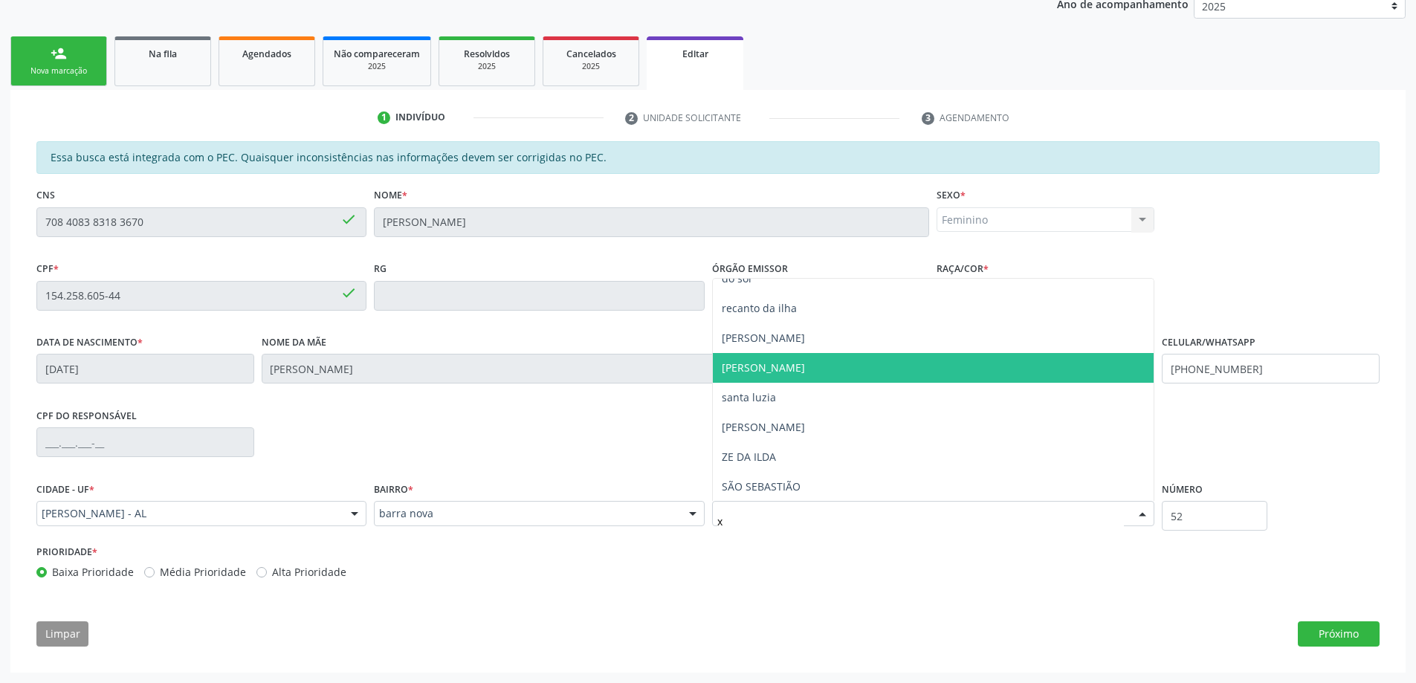
scroll to position [0, 0]
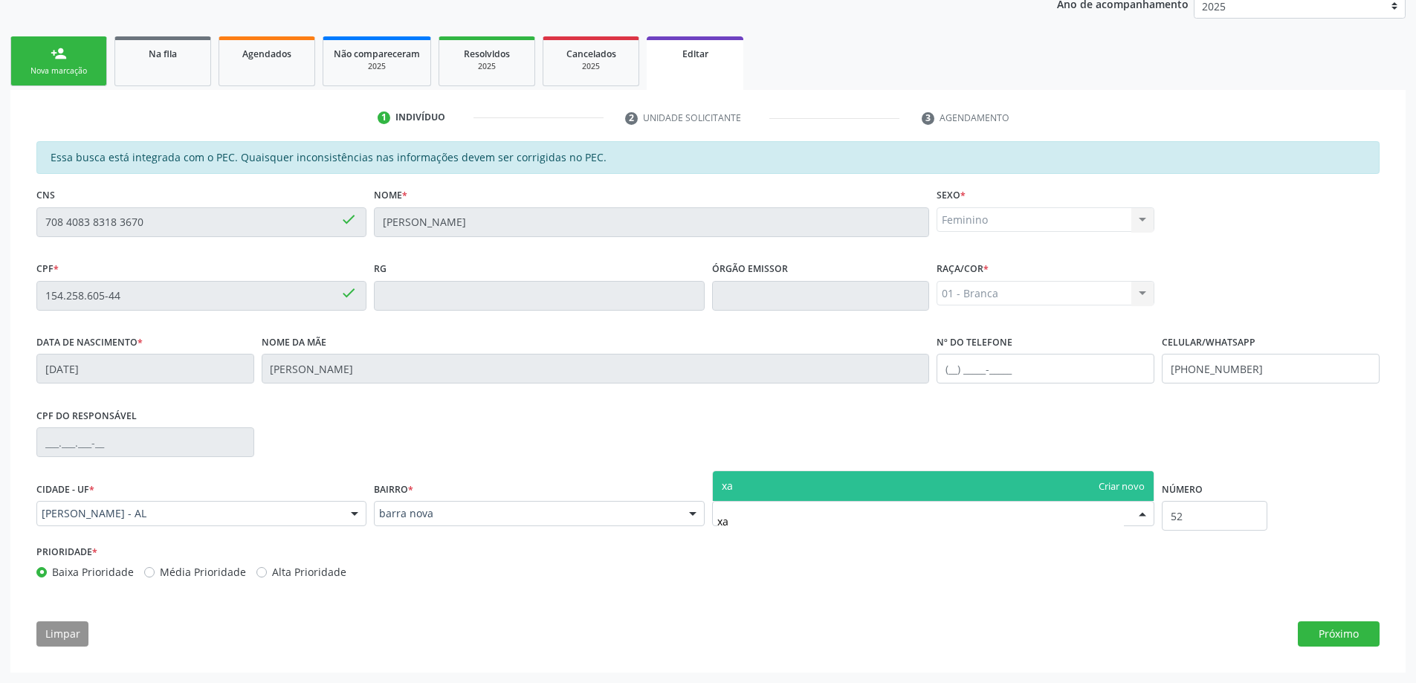
type input "x"
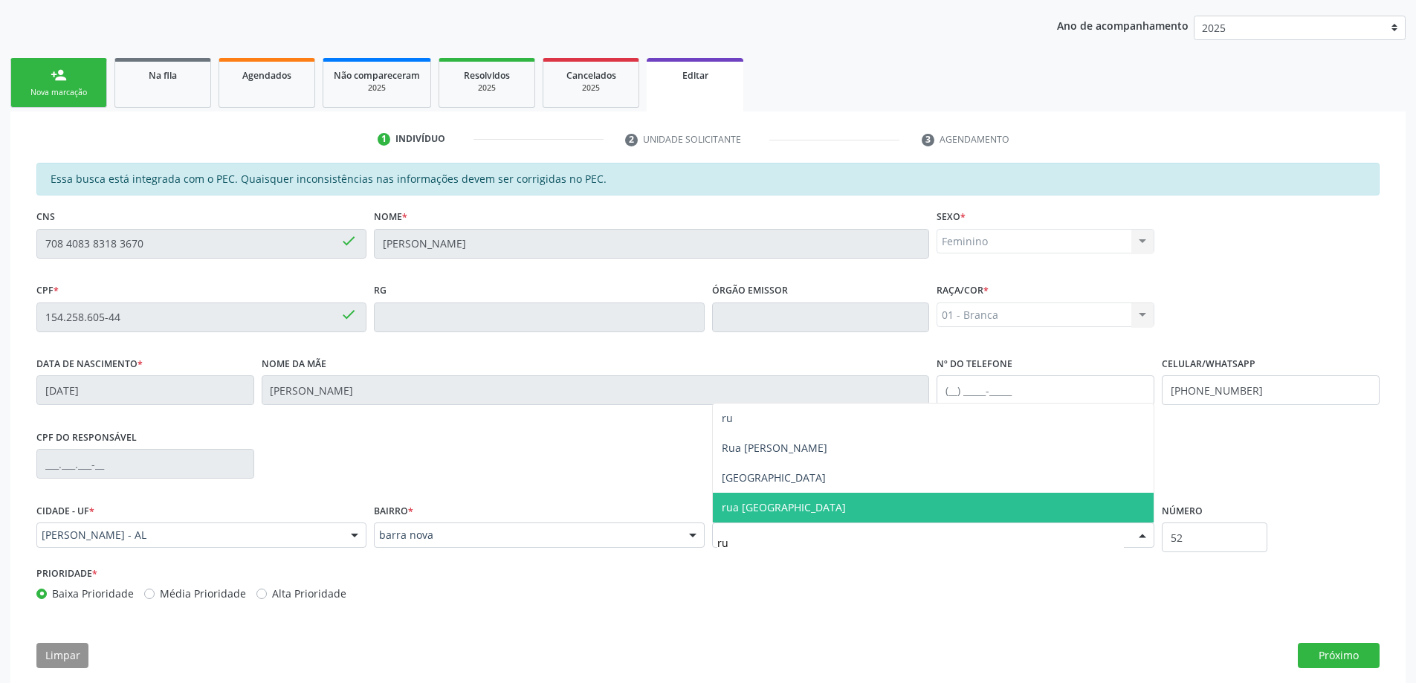
scroll to position [207, 0]
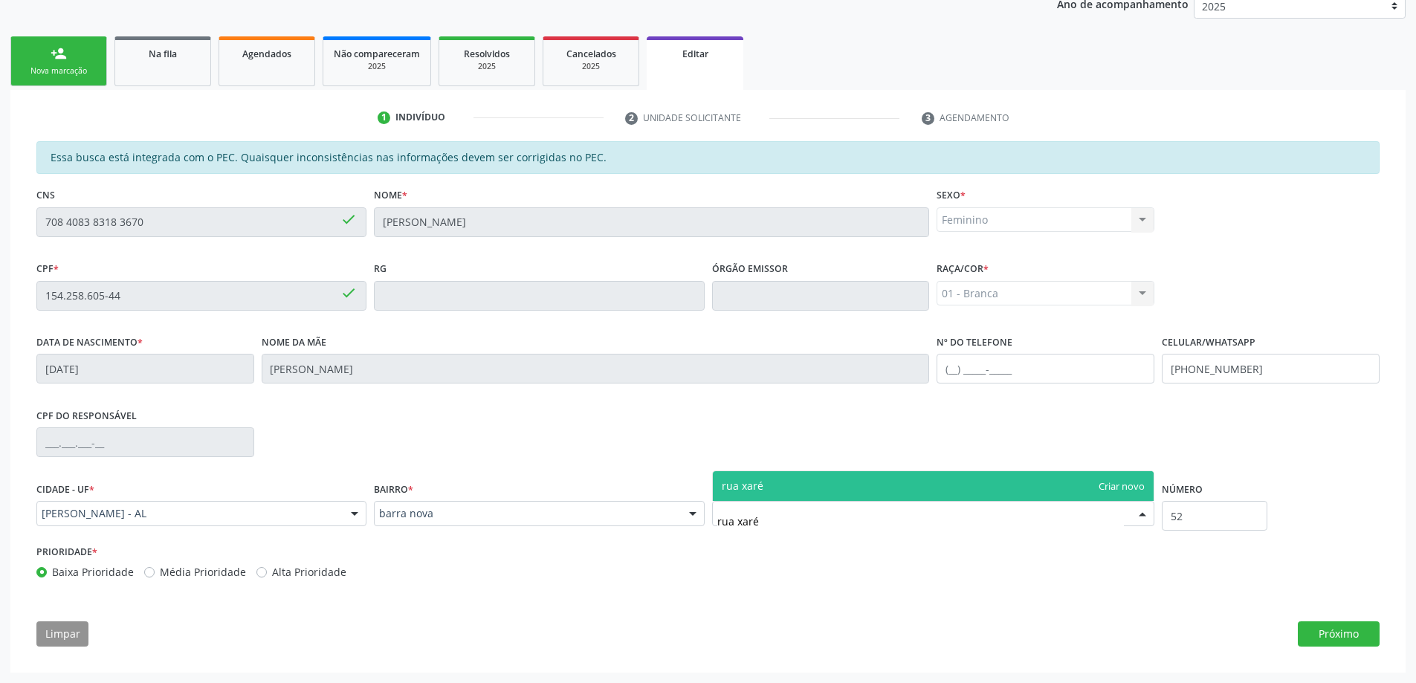
type input "rua xaréu"
click at [1117, 486] on span "rua xaréu" at bounding box center [934, 486] width 442 height 30
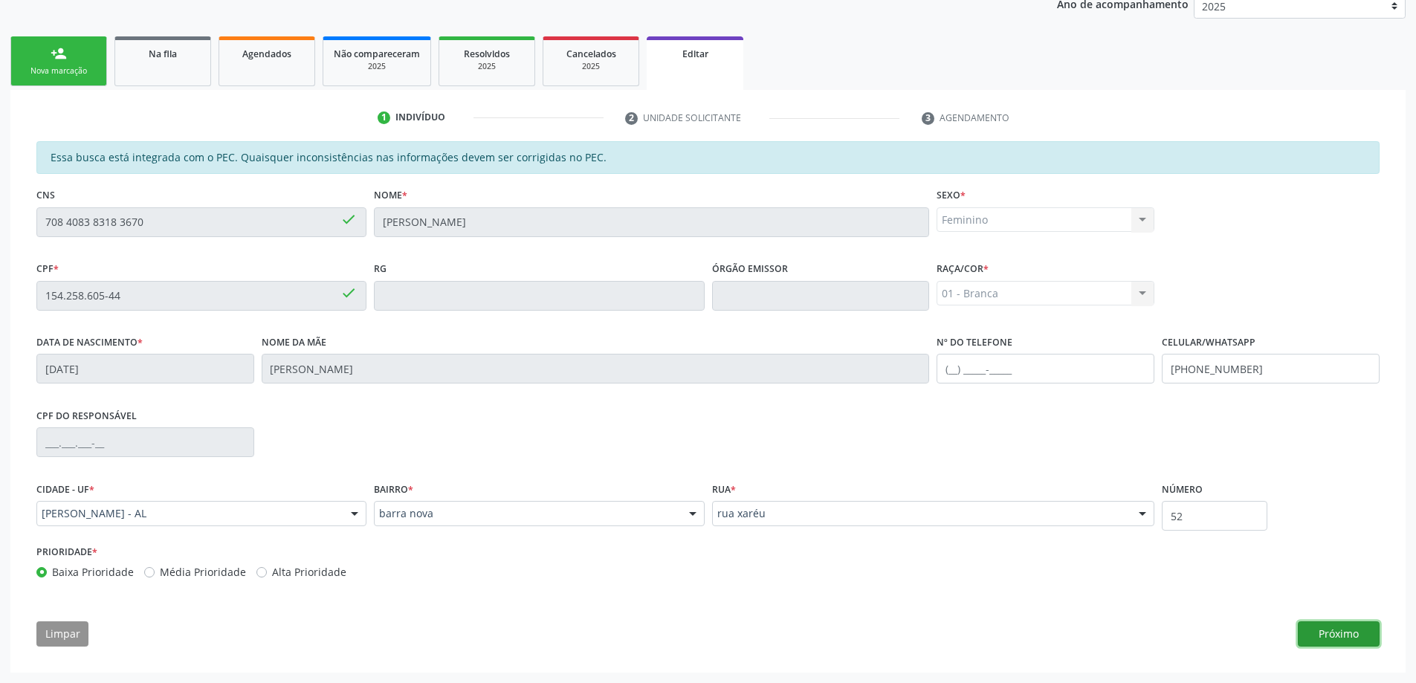
click at [1379, 629] on button "Próximo" at bounding box center [1339, 634] width 82 height 25
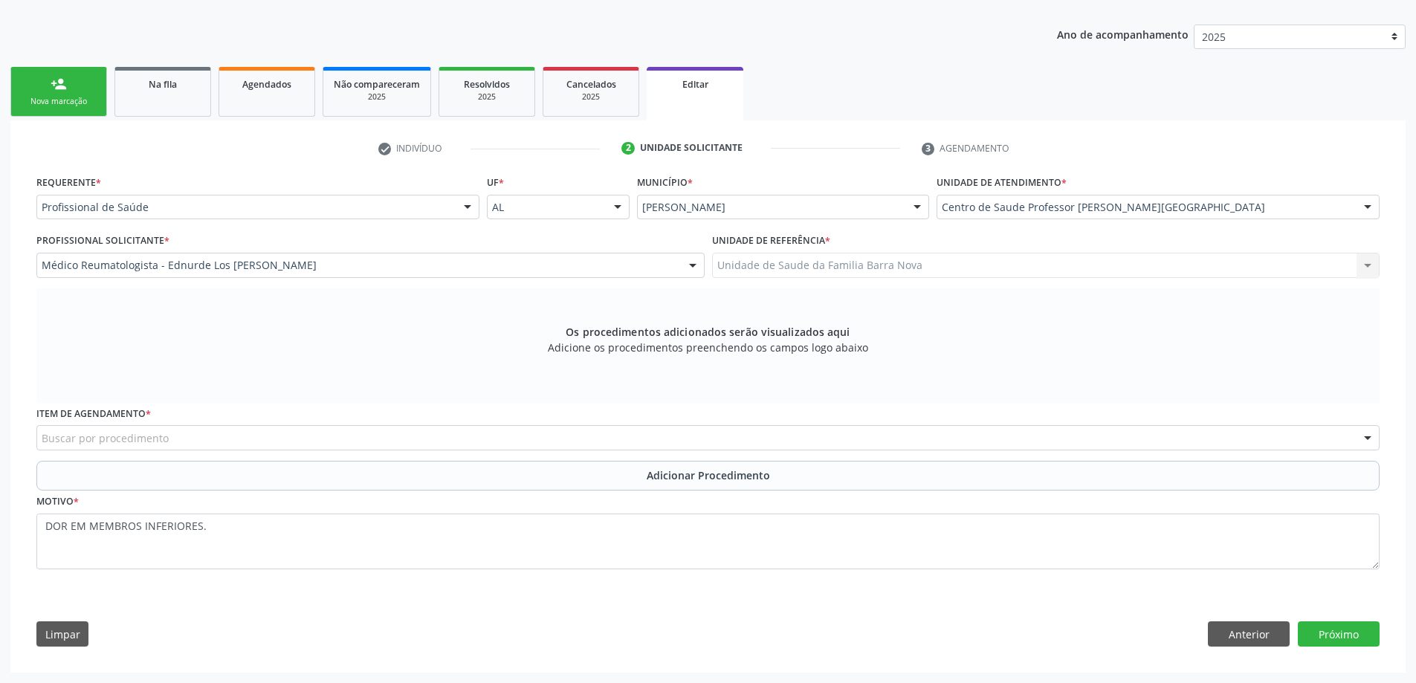
scroll to position [176, 0]
click at [442, 446] on div "Buscar por procedimento" at bounding box center [707, 437] width 1343 height 25
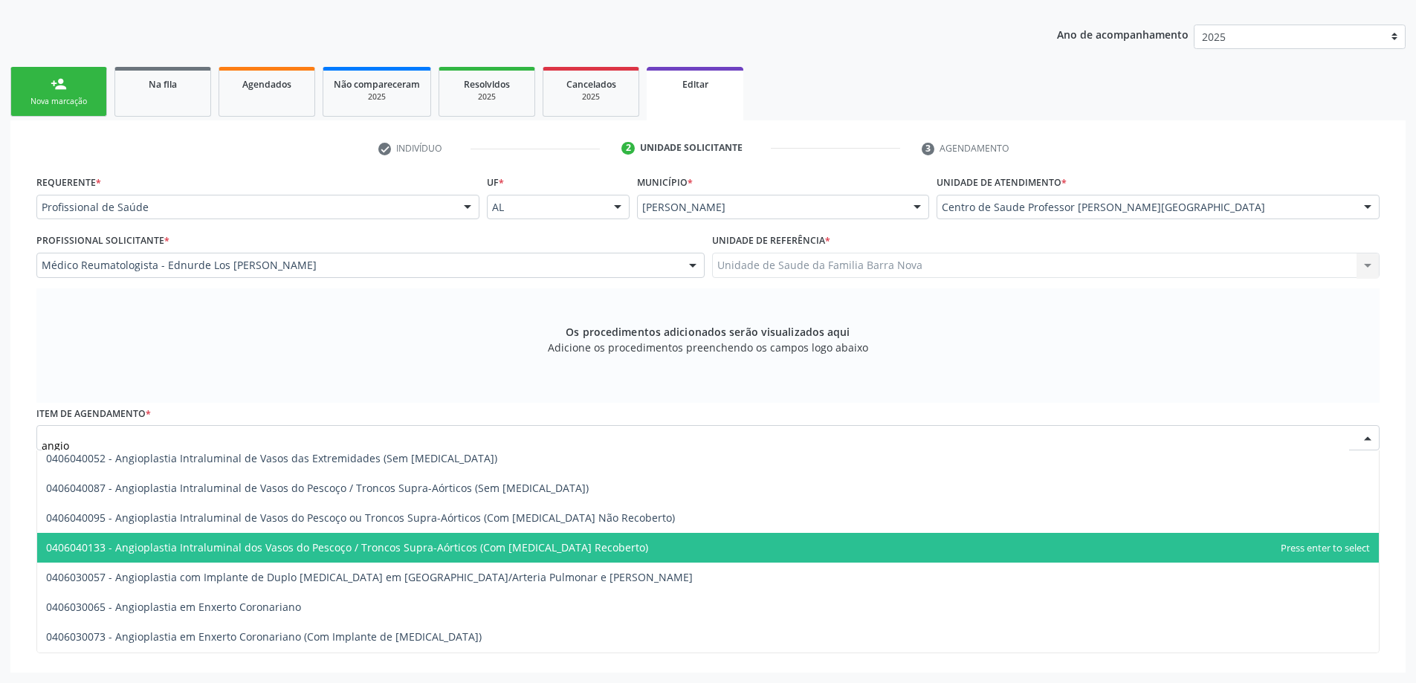
scroll to position [520, 0]
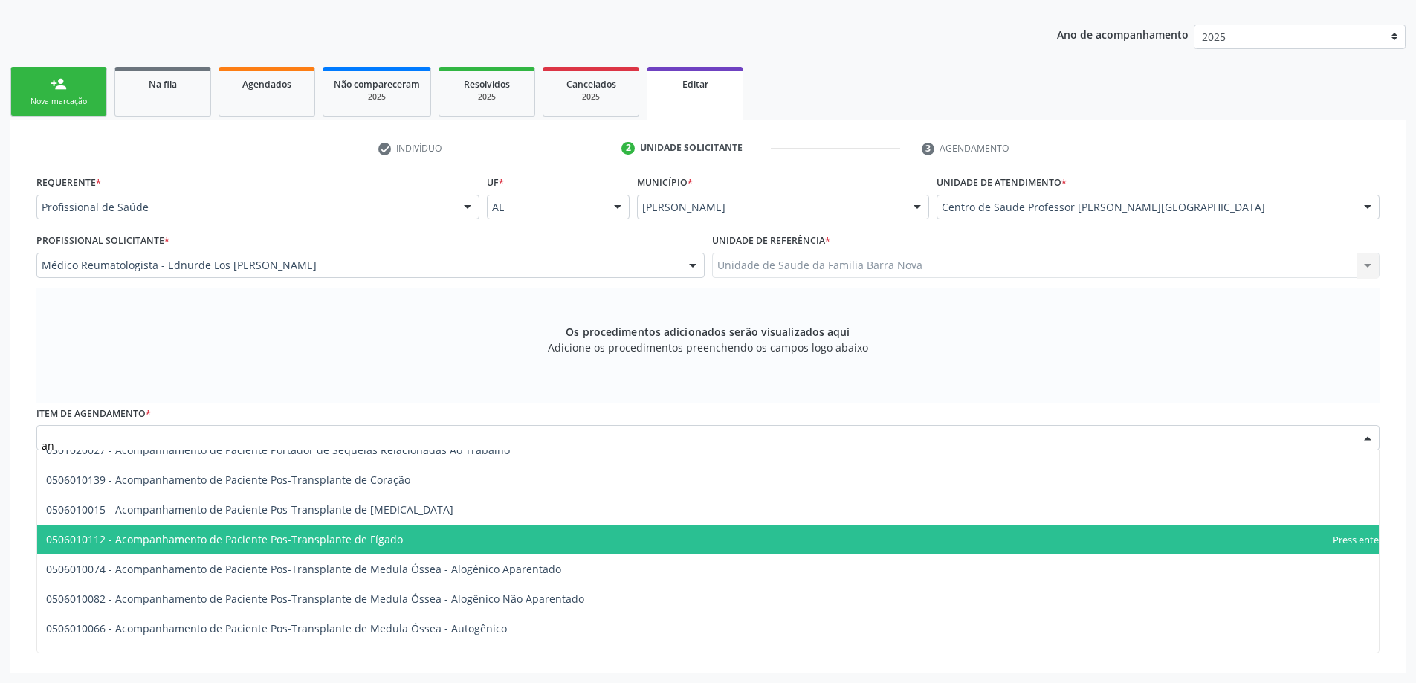
type input "a"
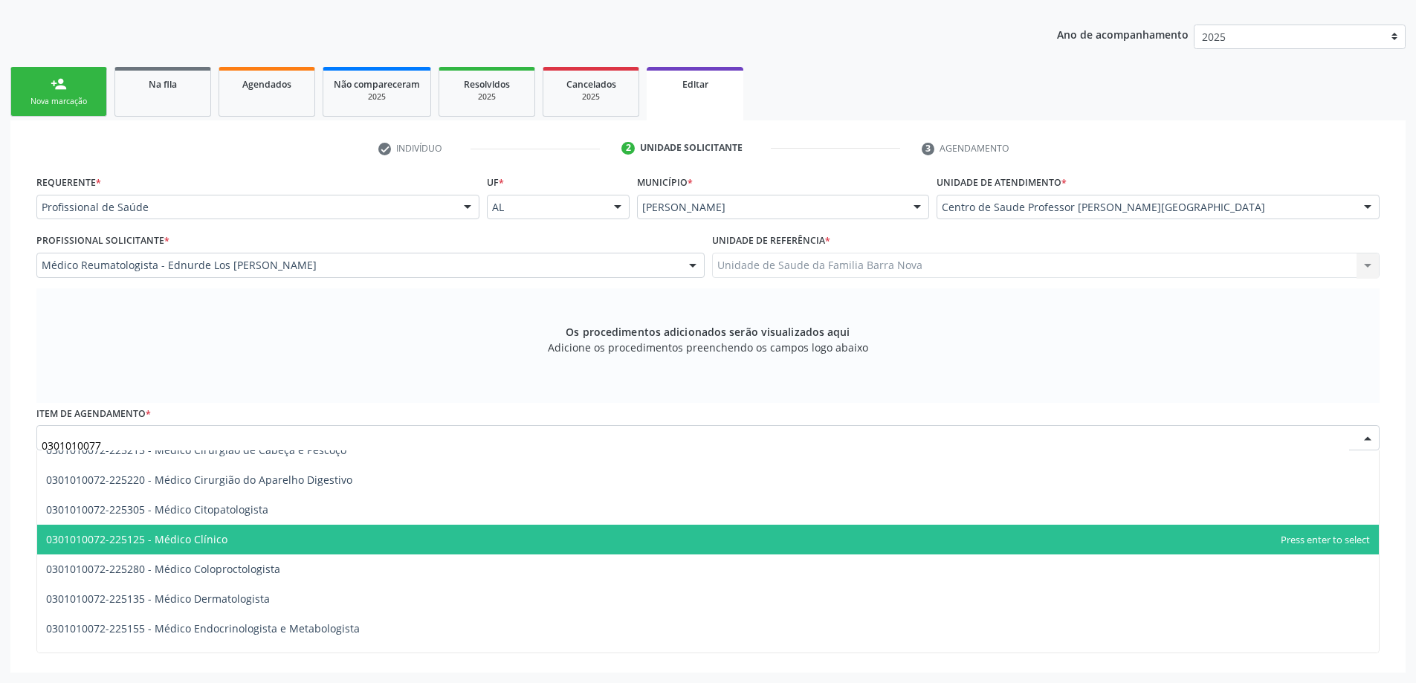
scroll to position [0, 0]
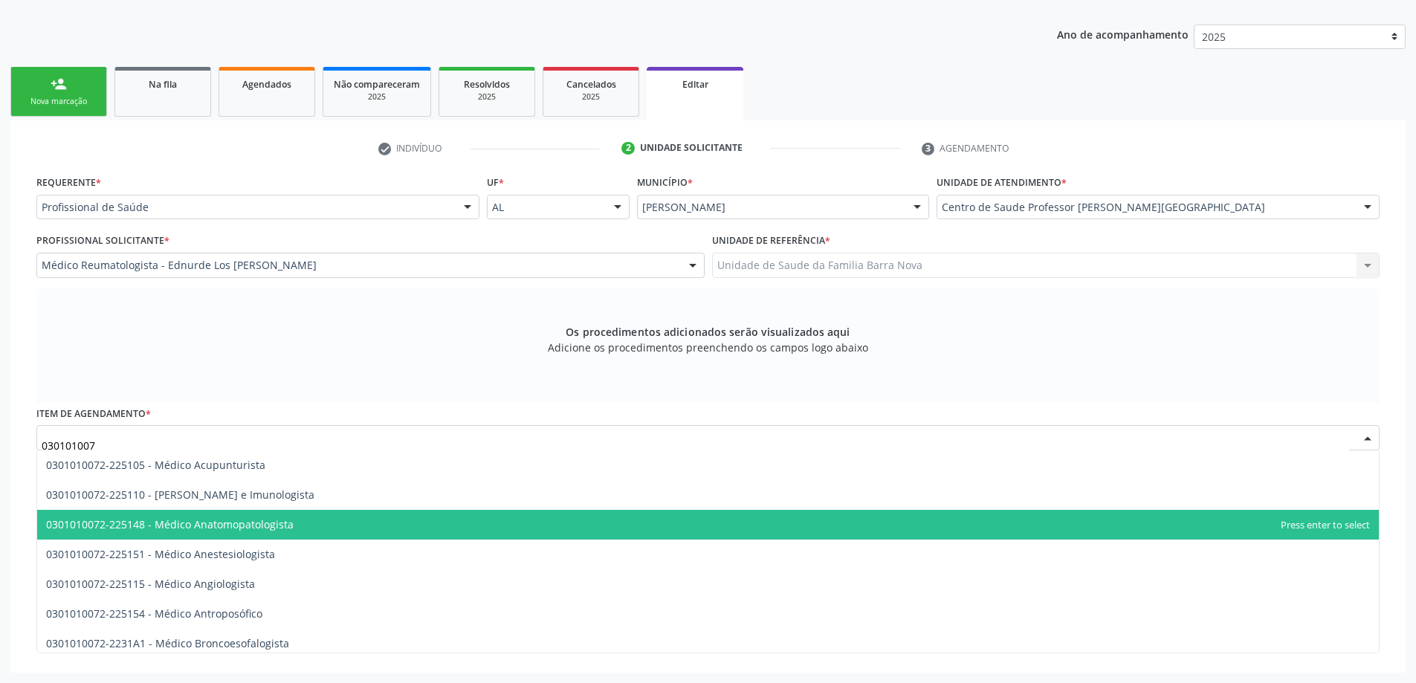
type input "0301010072"
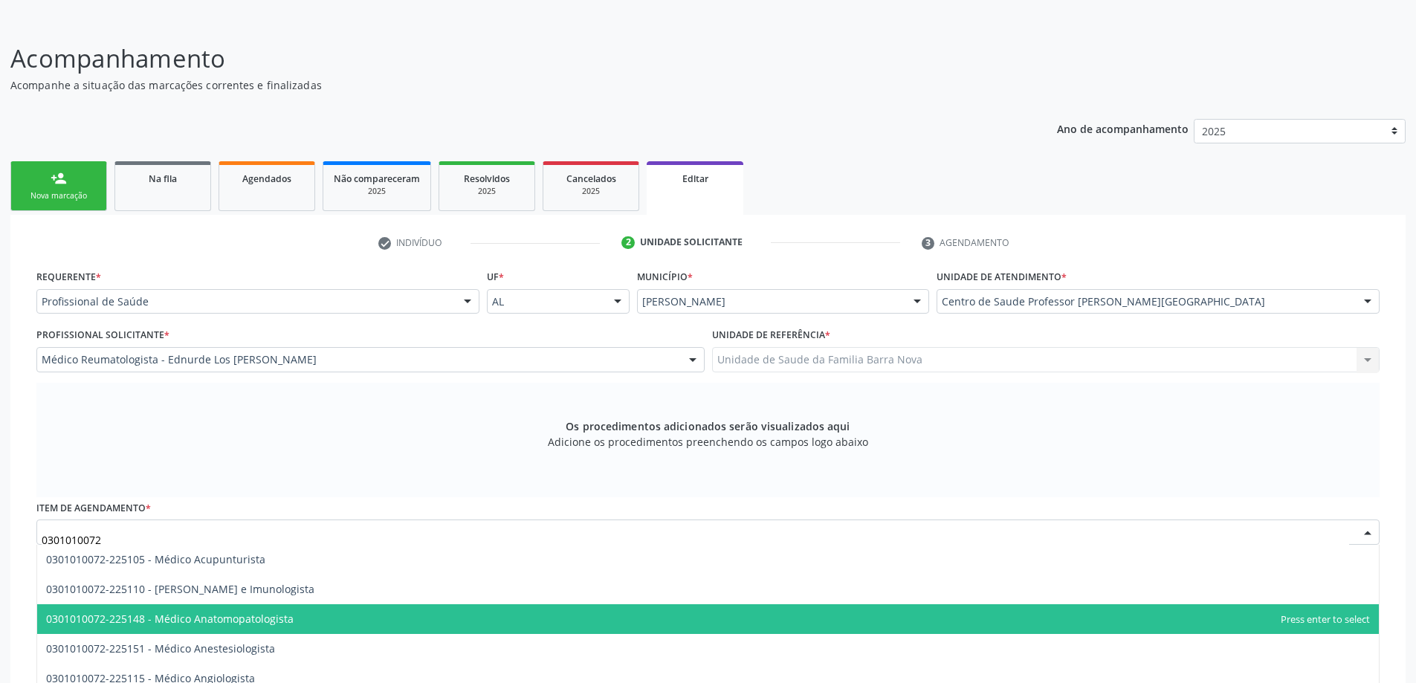
scroll to position [176, 0]
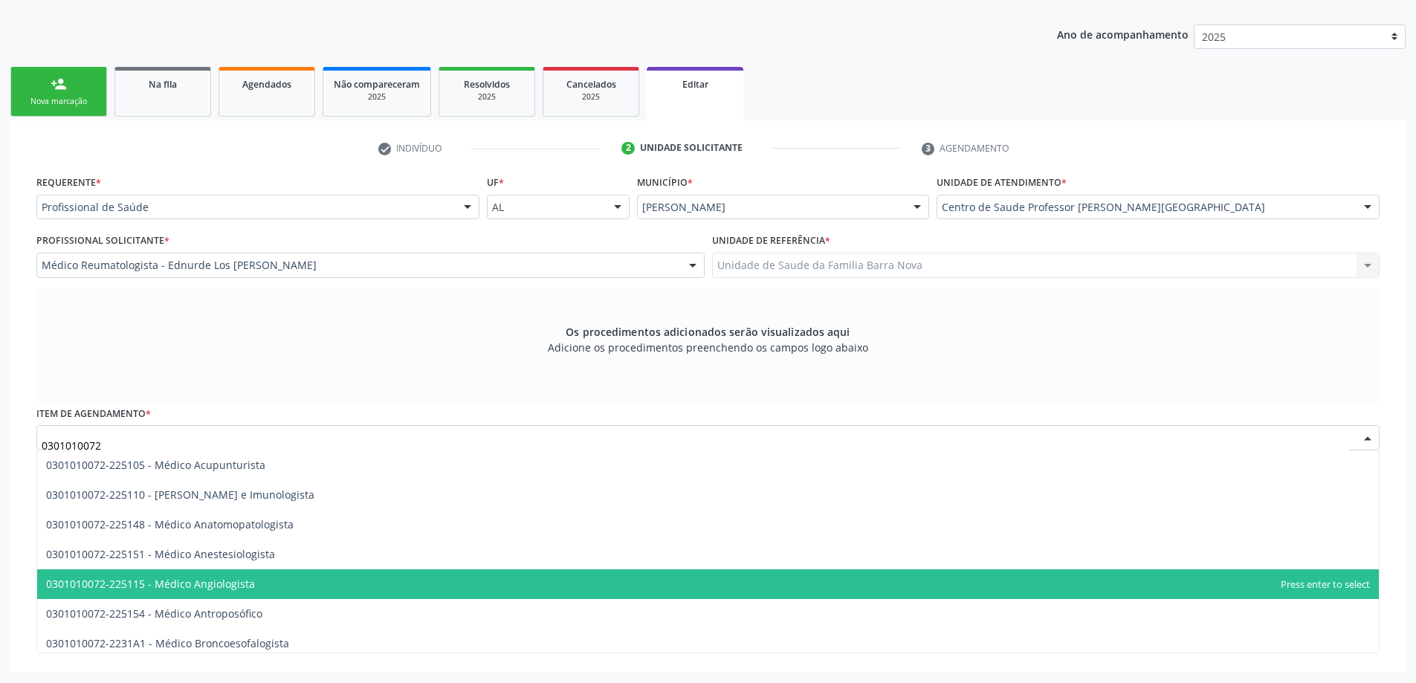
click at [261, 592] on span "0301010072-225115 - Médico Angiologista" at bounding box center [708, 585] width 1342 height 30
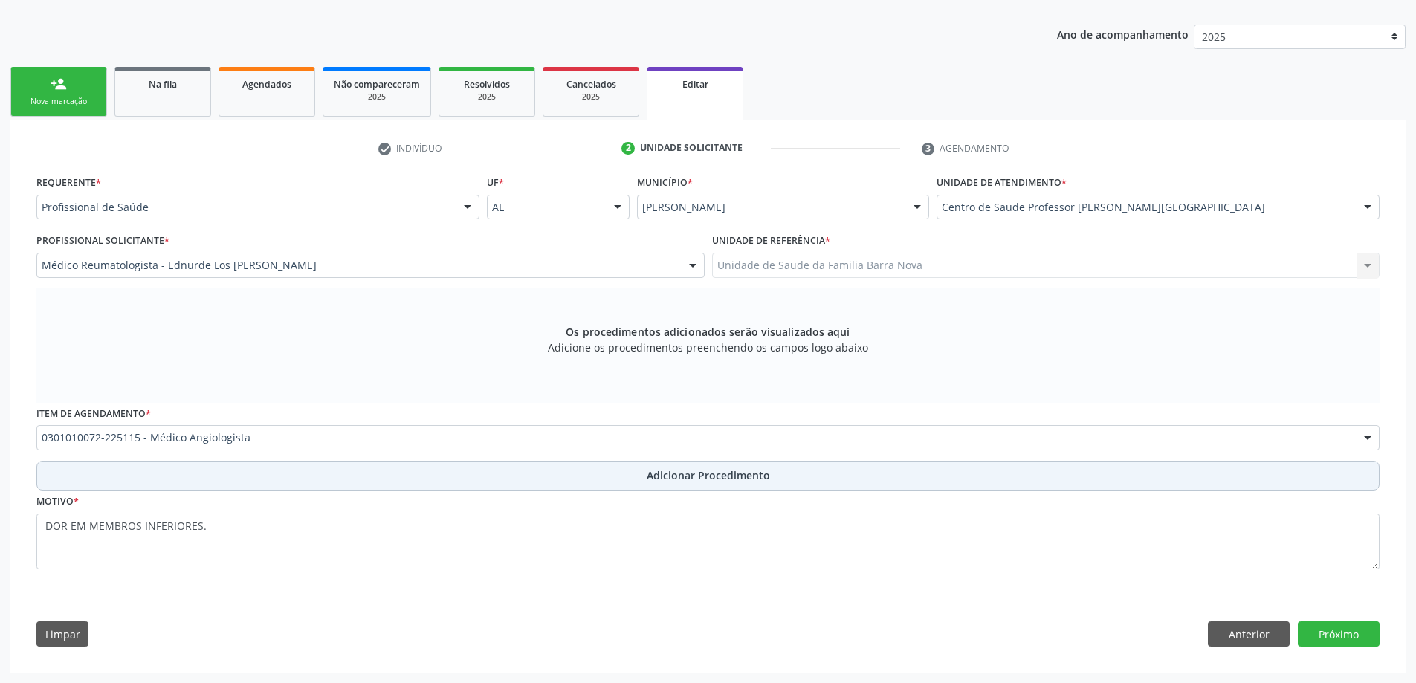
click at [257, 474] on button "Adicionar Procedimento" at bounding box center [707, 476] width 1343 height 30
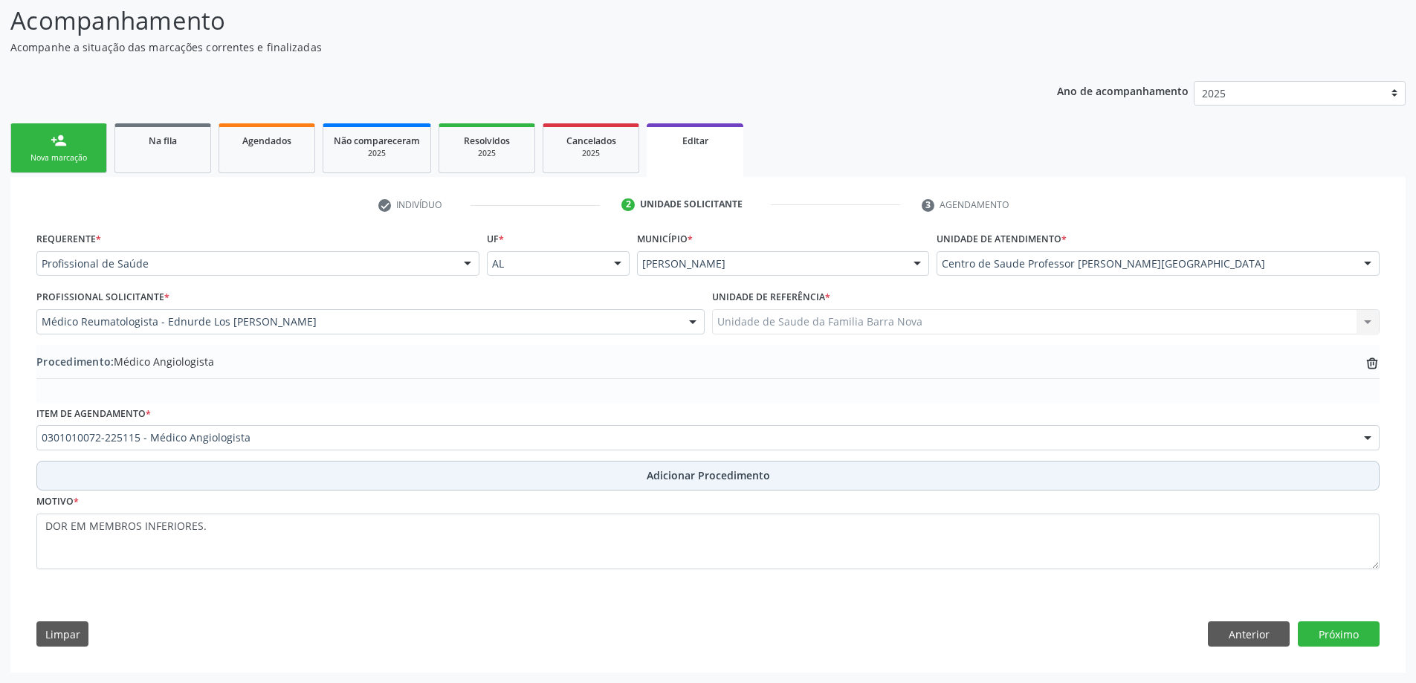
scroll to position [120, 0]
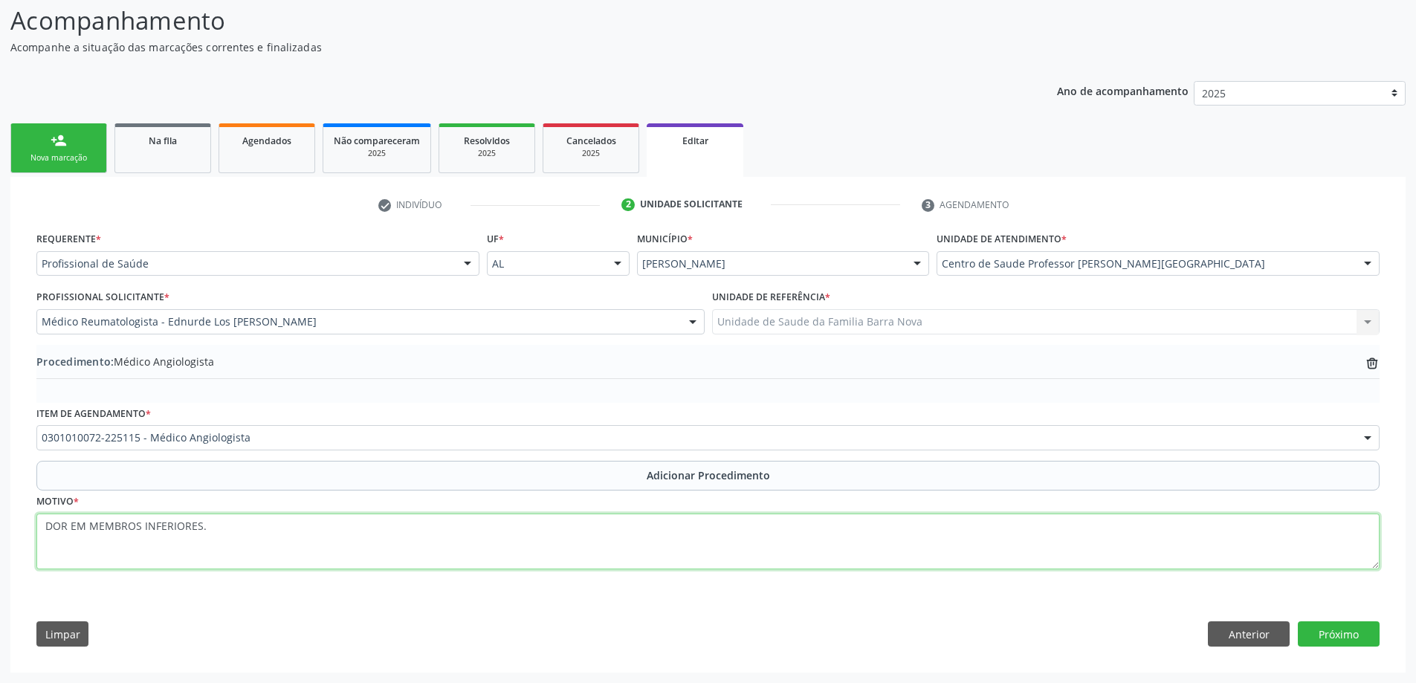
click at [258, 549] on textarea "DOR EM MEMBROS INFERIORES." at bounding box center [707, 542] width 1343 height 57
drag, startPoint x: 245, startPoint y: 527, endPoint x: 263, endPoint y: 552, distance: 30.8
click at [250, 533] on textarea "DOR EM MEMBROS INFERIORES. PRIORITÁIO." at bounding box center [707, 542] width 1343 height 57
type textarea "DOR EM MEMBROS INFERIORES. PRIORITÁRIO."
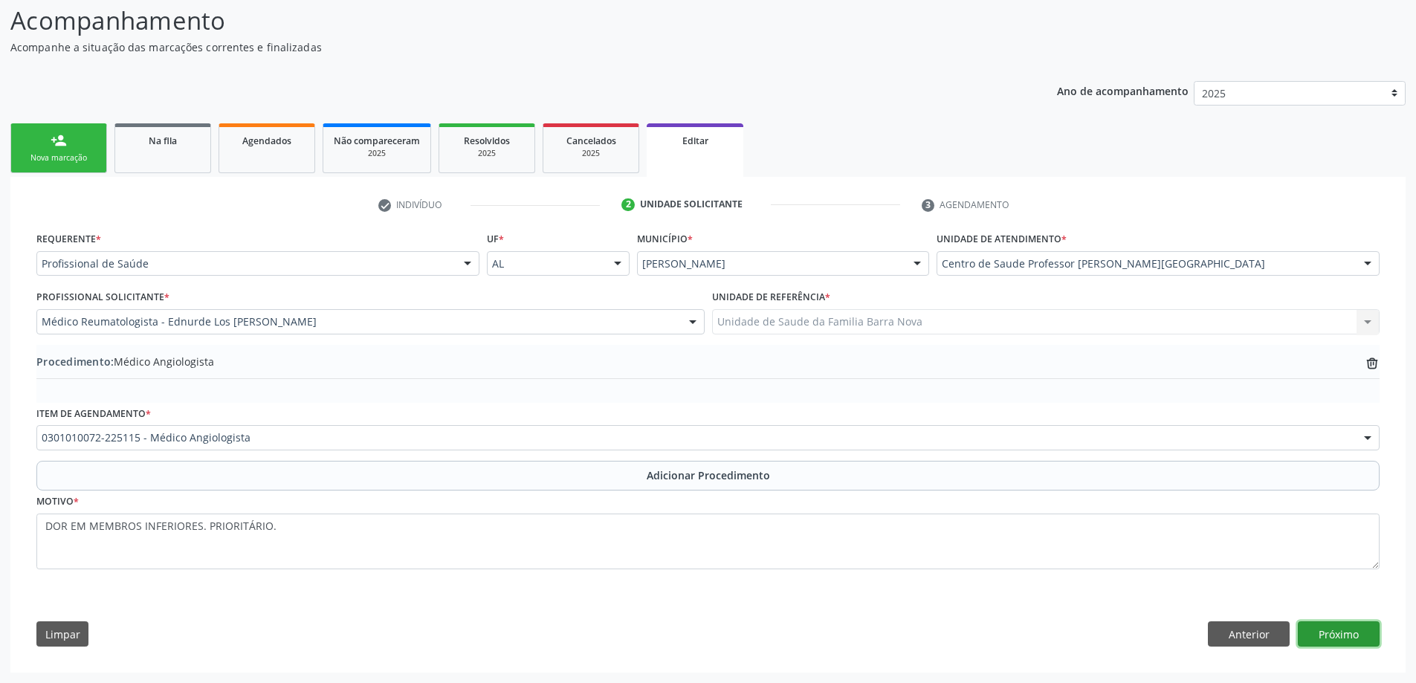
click at [1363, 628] on button "Próximo" at bounding box center [1339, 634] width 82 height 25
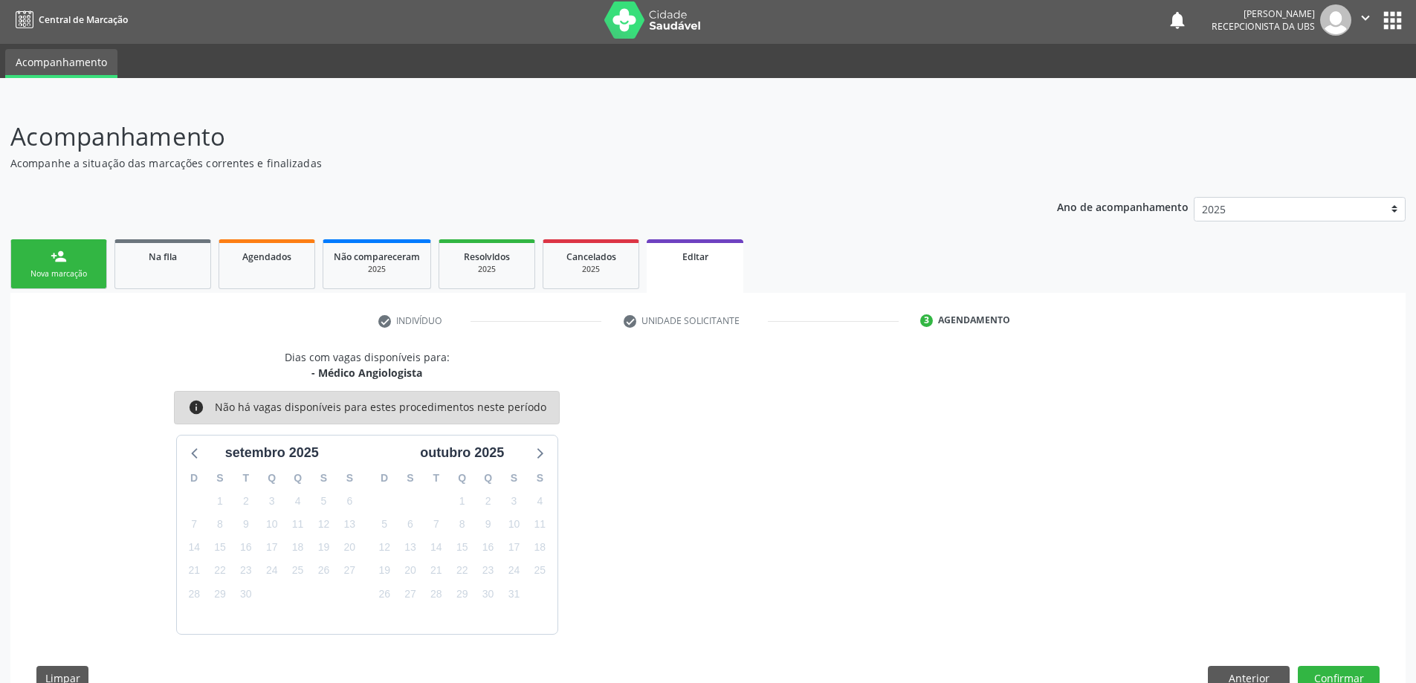
scroll to position [48, 0]
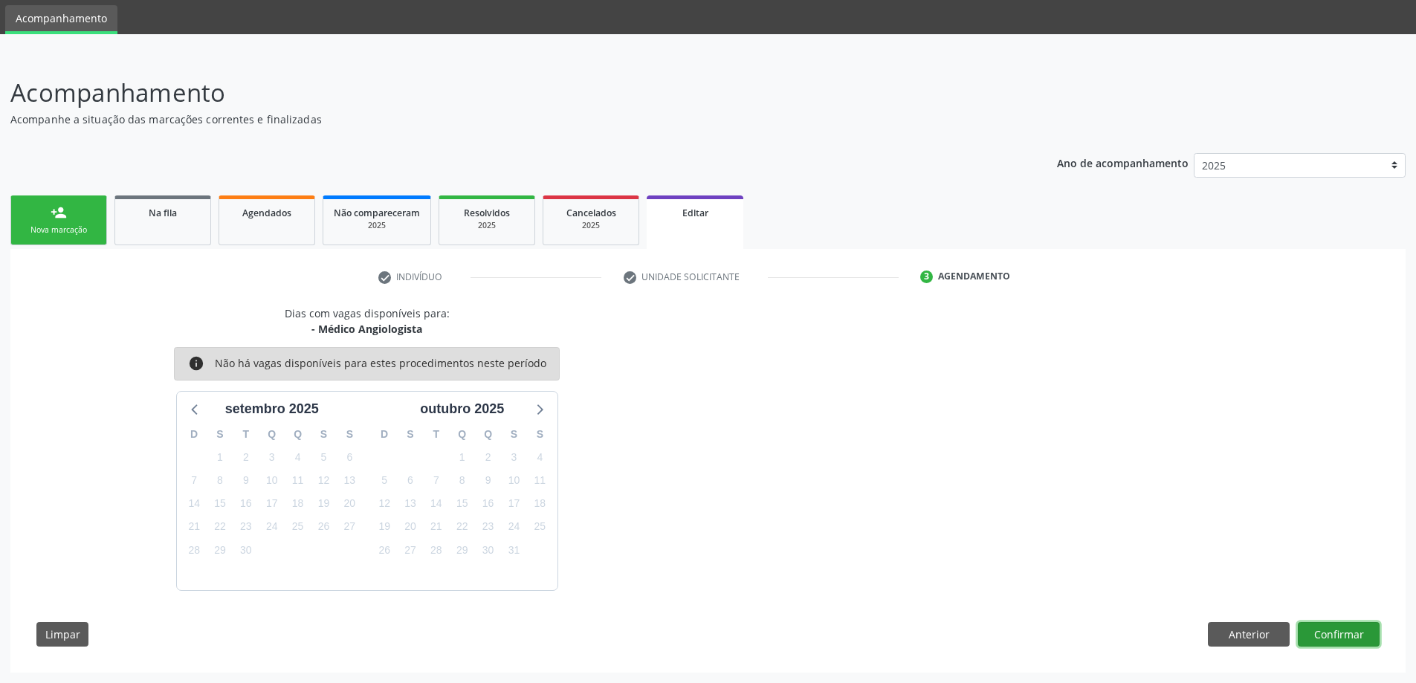
click at [1345, 640] on button "Confirmar" at bounding box center [1339, 634] width 82 height 25
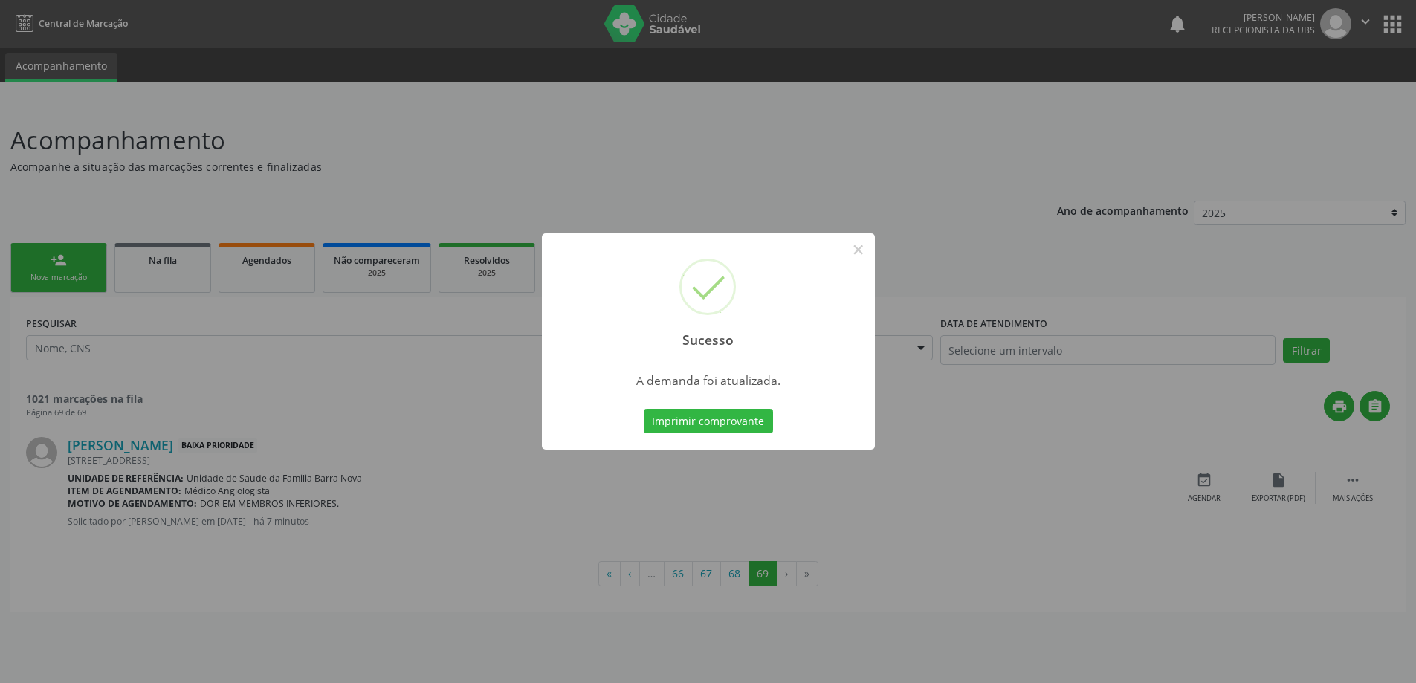
scroll to position [0, 0]
drag, startPoint x: 864, startPoint y: 443, endPoint x: 756, endPoint y: 427, distance: 109.0
click at [816, 433] on div "Sucesso × A demanda foi atualizada. Imprimir comprovante Cancel" at bounding box center [713, 341] width 333 height 217
click at [871, 262] on button "×" at bounding box center [863, 249] width 25 height 25
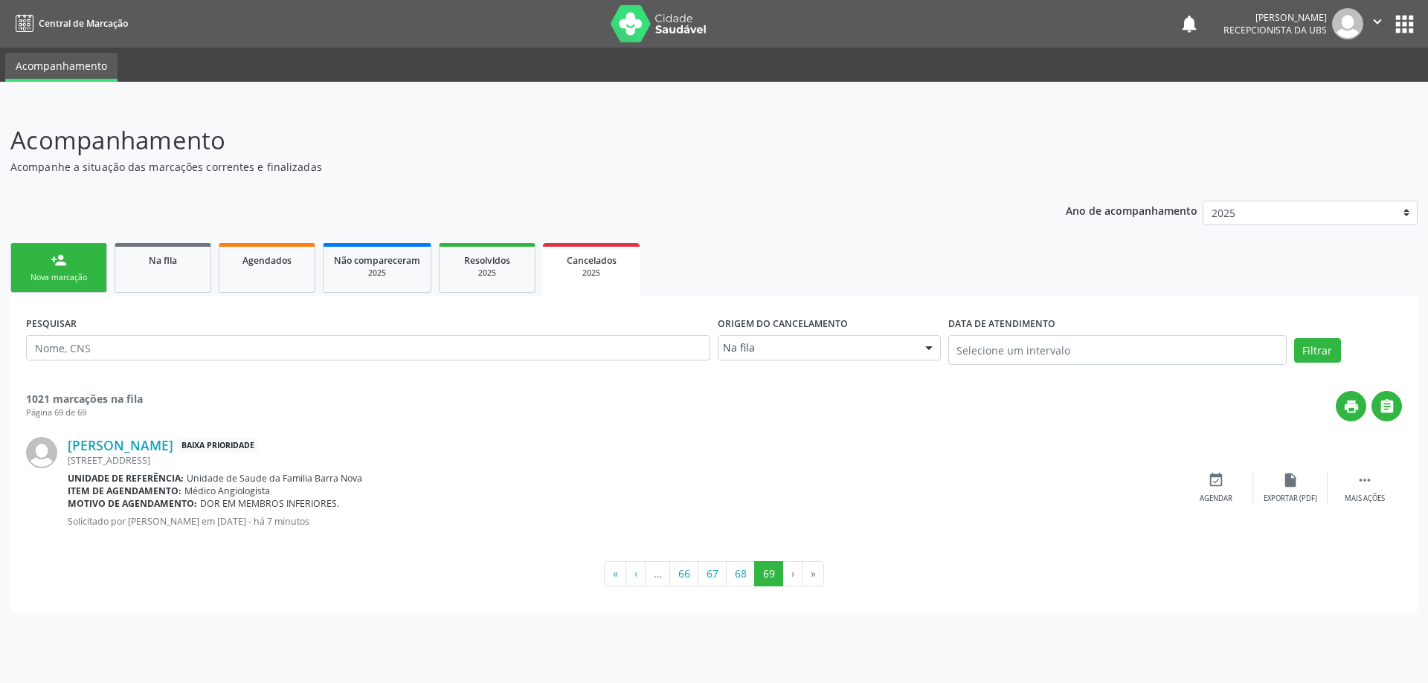
click at [50, 283] on div "Nova marcação" at bounding box center [59, 277] width 74 height 11
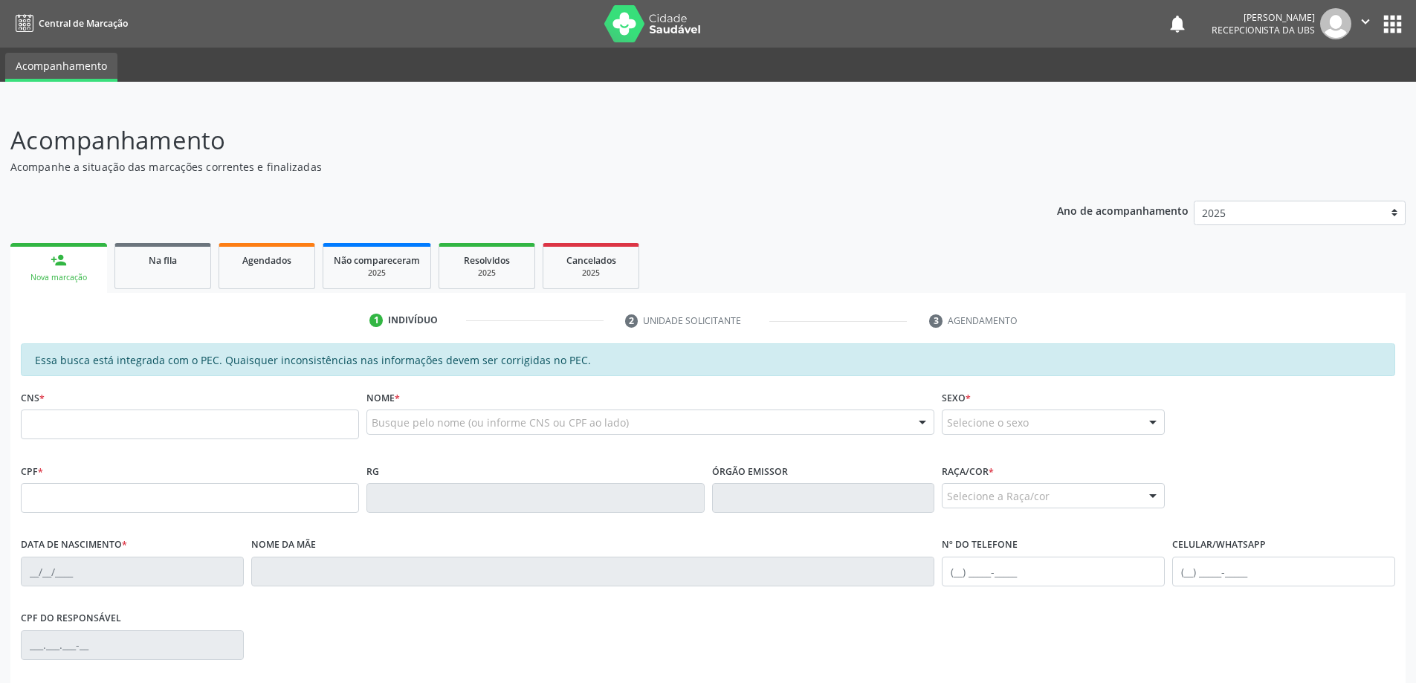
click at [143, 444] on fieldset "CNS *" at bounding box center [190, 418] width 338 height 63
click at [143, 424] on input "text" at bounding box center [190, 425] width 338 height 30
type input "703 2016 6078 0095"
type input "384.613.074-53"
type input "[DATE]"
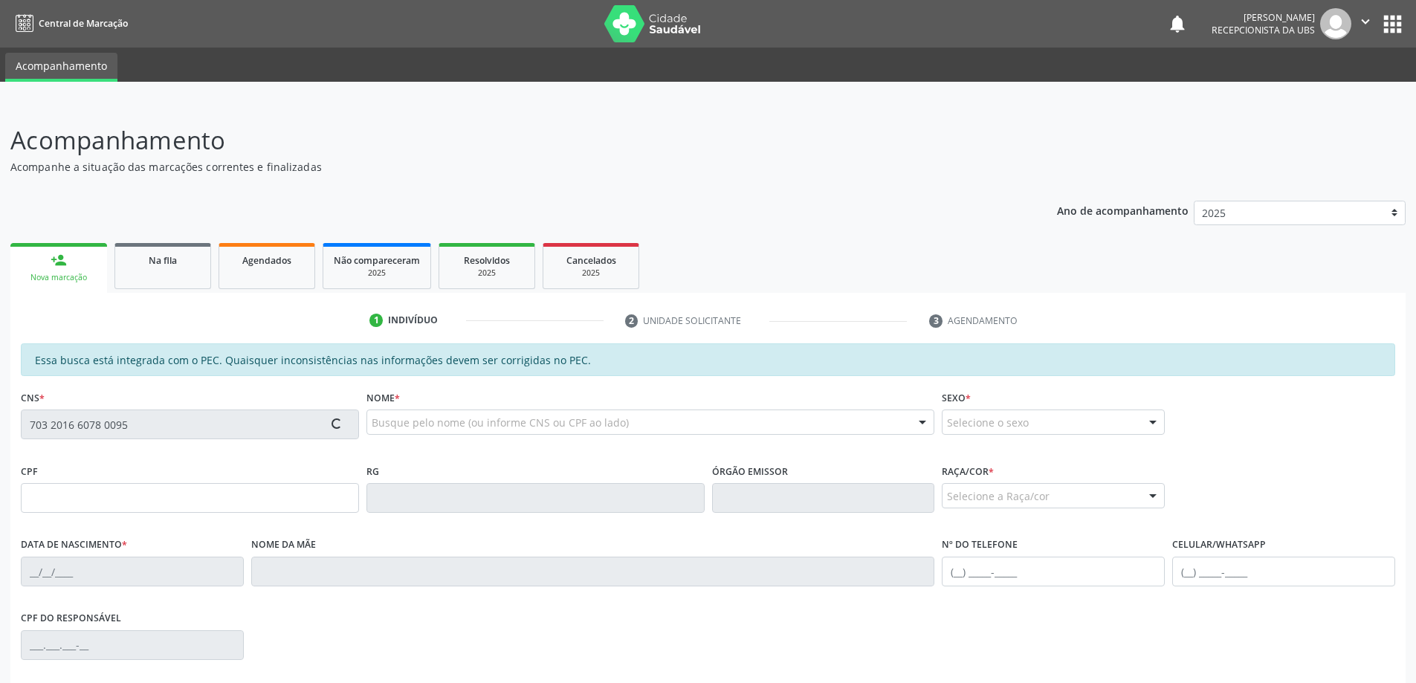
type input "[PERSON_NAME]"
type input "[PHONE_NUMBER]"
type input "S/N"
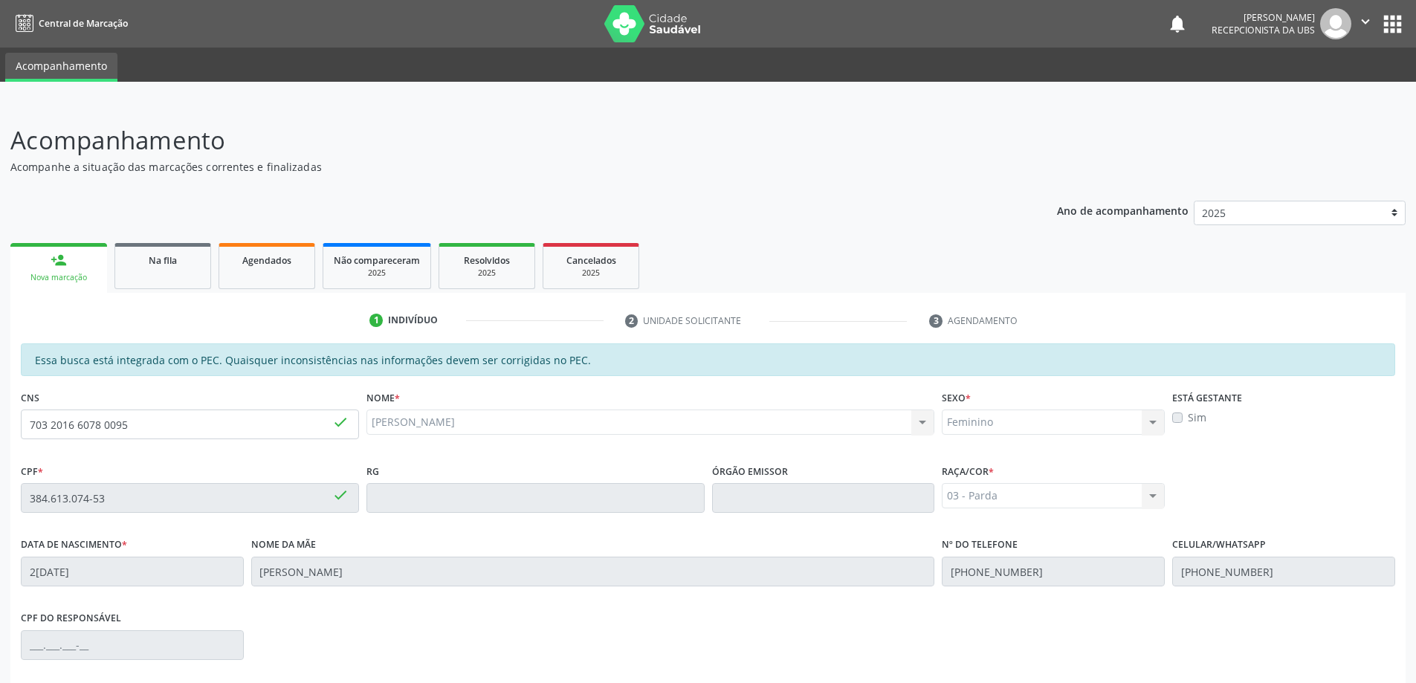
scroll to position [187, 0]
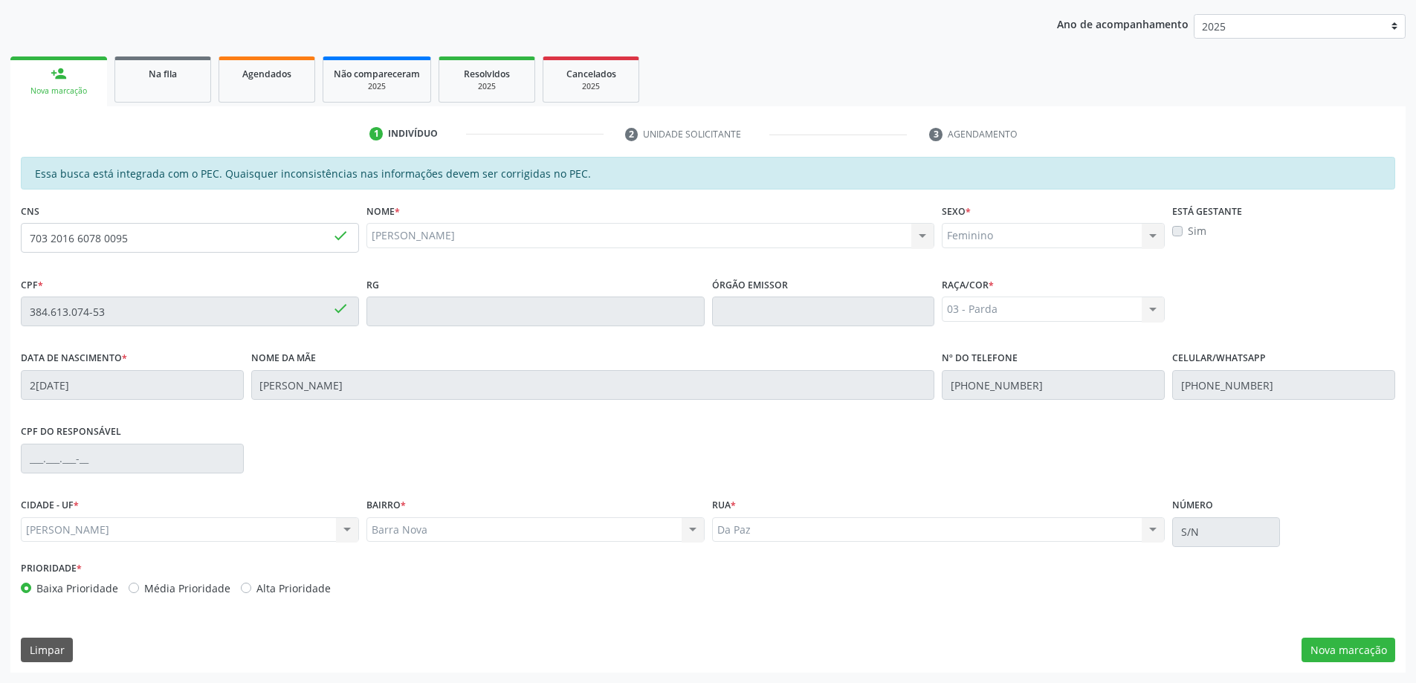
click at [1355, 636] on div "Essa busca está integrada com o PEC. Quaisquer inconsistências nas informações …" at bounding box center [708, 415] width 1396 height 516
click at [1355, 642] on button "Nova marcação" at bounding box center [1349, 650] width 94 height 25
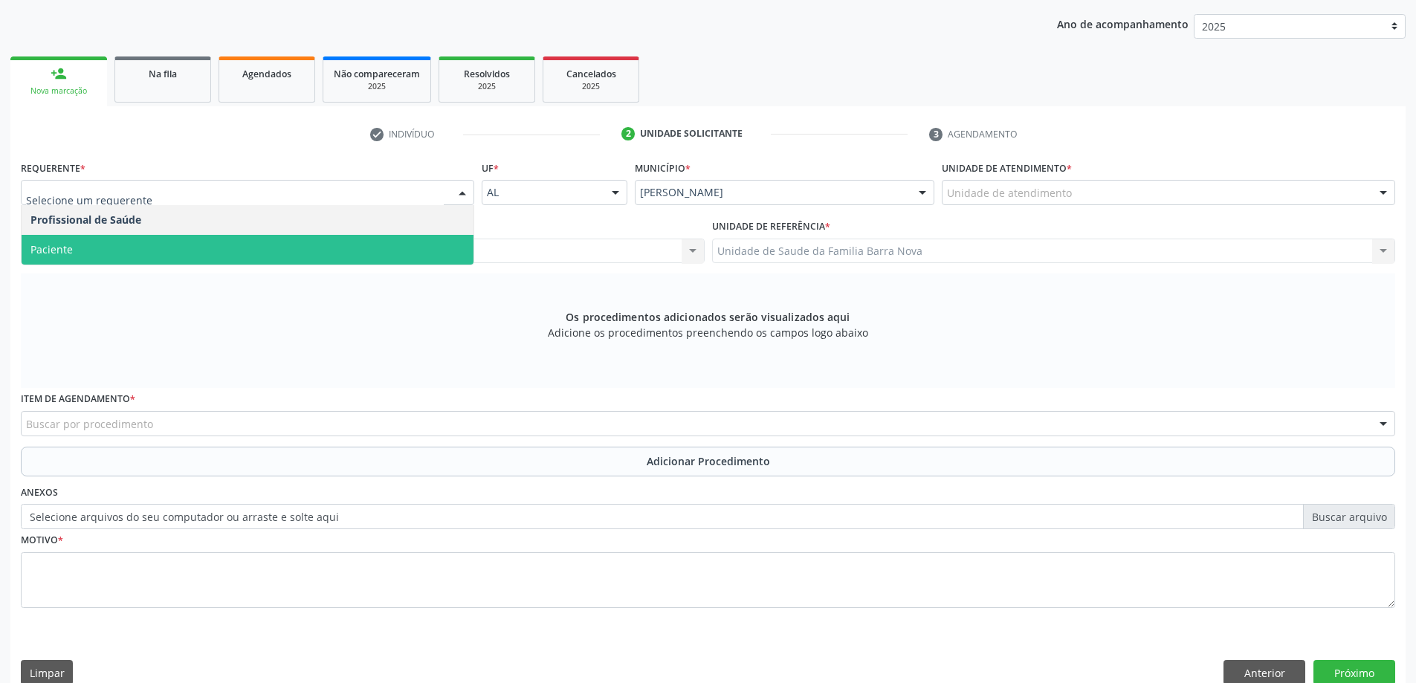
click at [149, 237] on span "Paciente" at bounding box center [248, 250] width 452 height 30
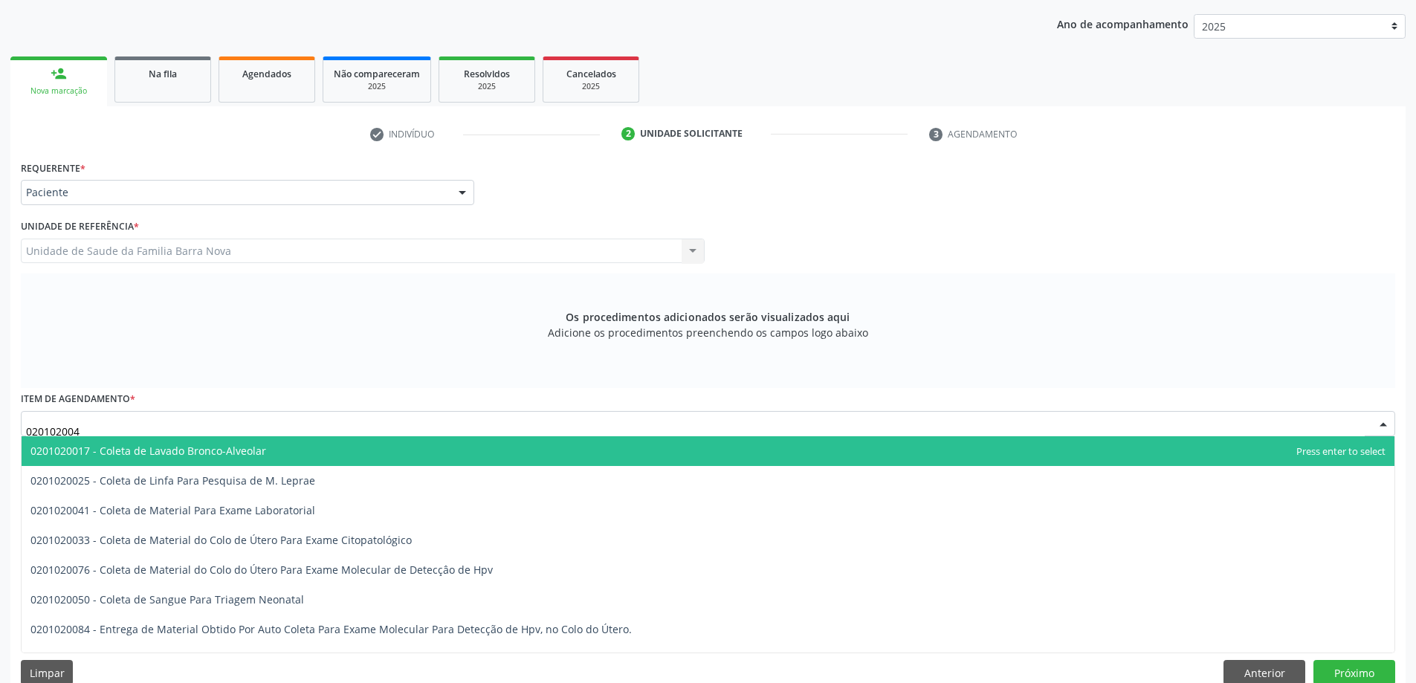
type input "0201020041"
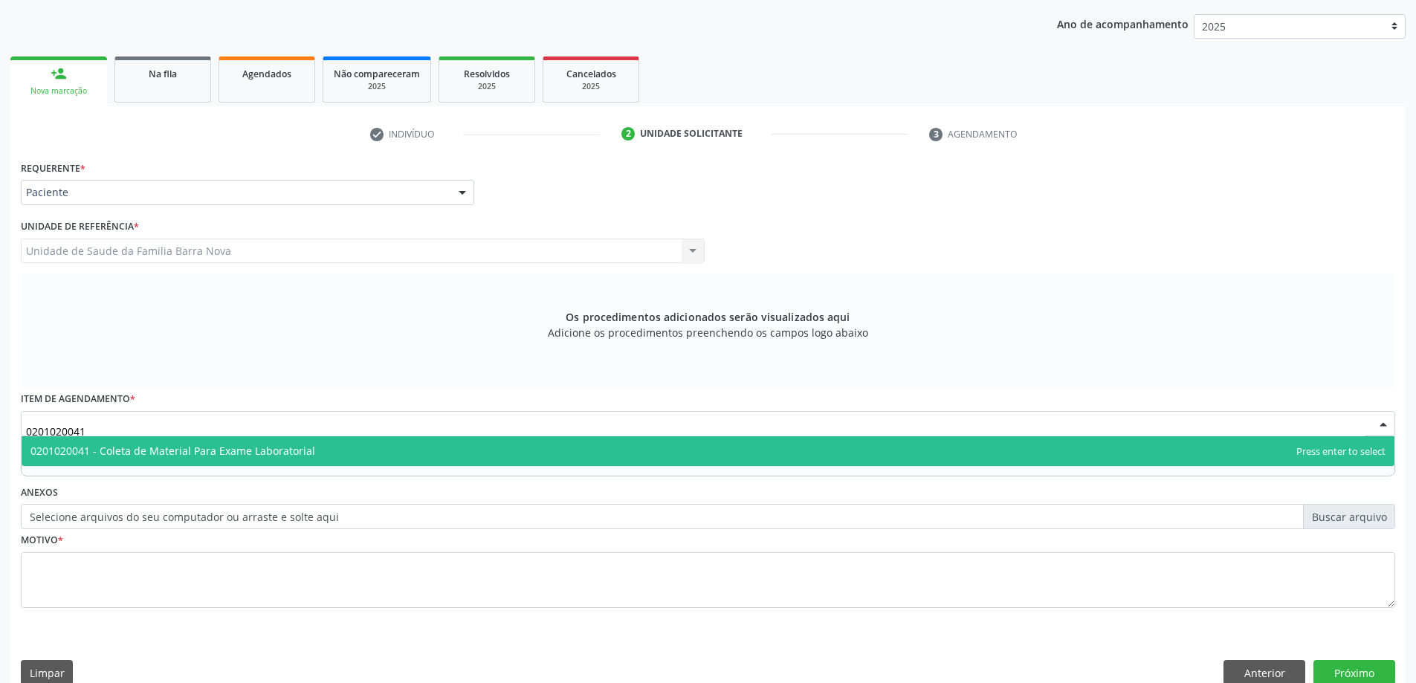
click at [134, 445] on span "0201020041 - Coleta de Material Para Exame Laboratorial" at bounding box center [172, 451] width 285 height 14
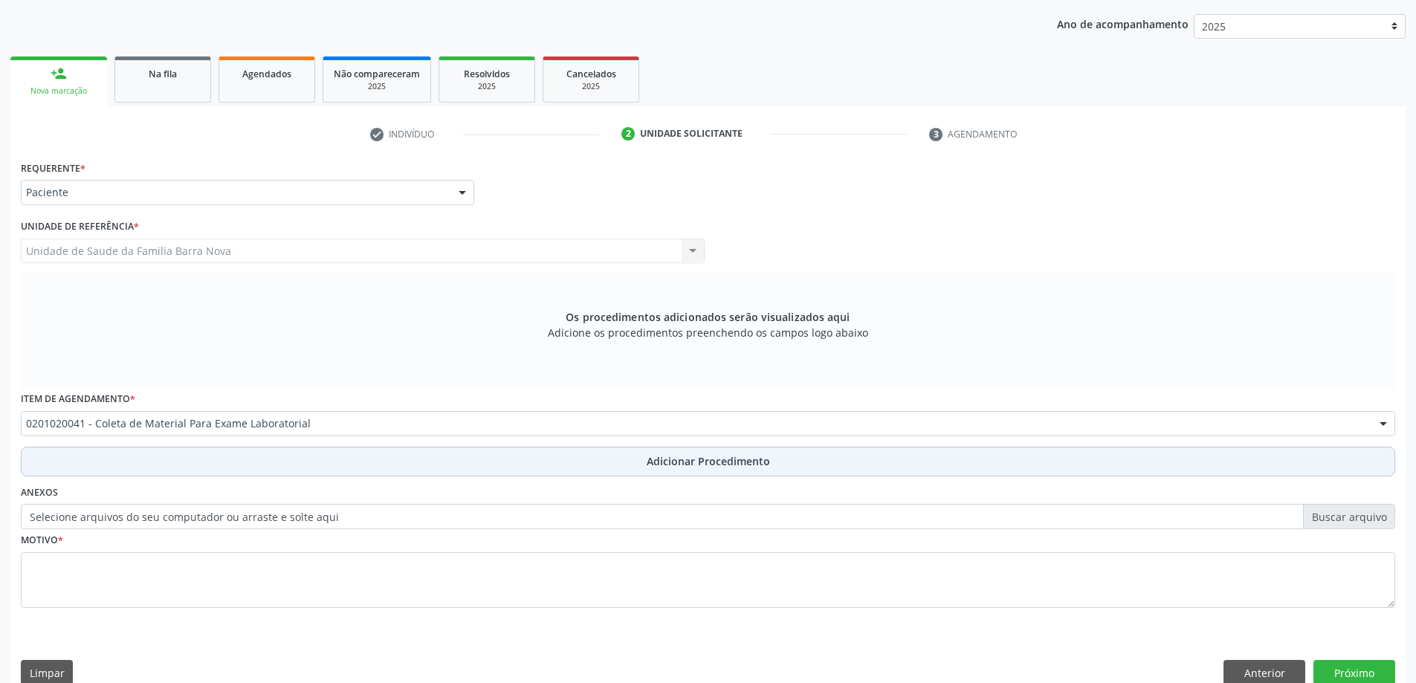
click at [129, 455] on button "Adicionar Procedimento" at bounding box center [708, 462] width 1375 height 30
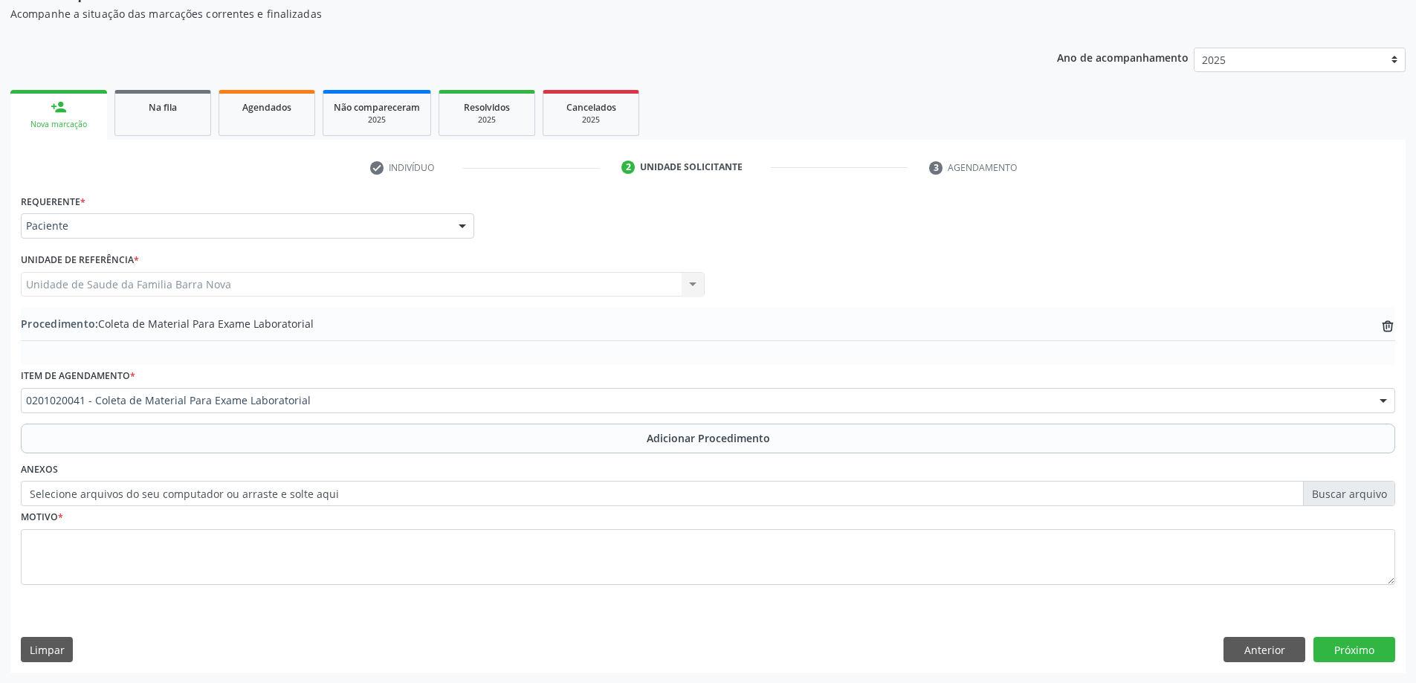
scroll to position [153, 0]
click at [120, 526] on div "Motivo *" at bounding box center [708, 545] width 1375 height 79
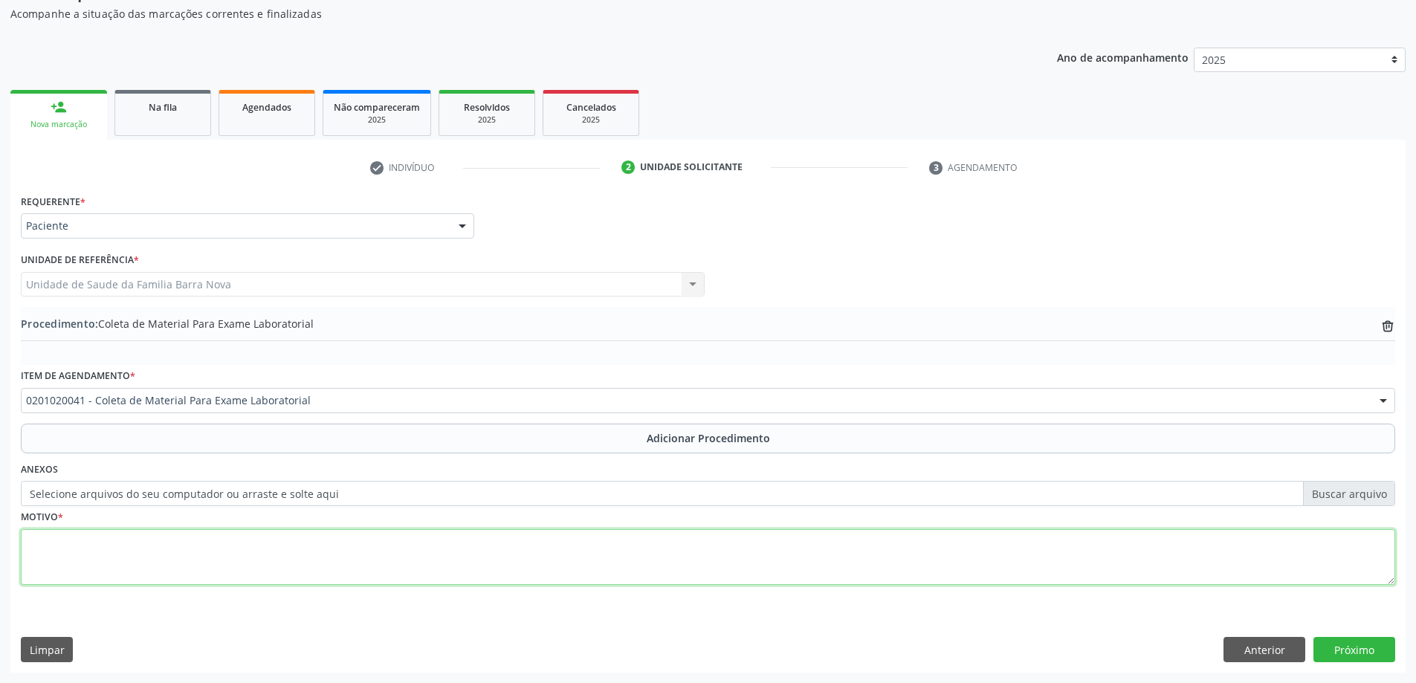
click at [136, 559] on textarea at bounding box center [708, 557] width 1375 height 57
type textarea "OSTEOPOROSE."
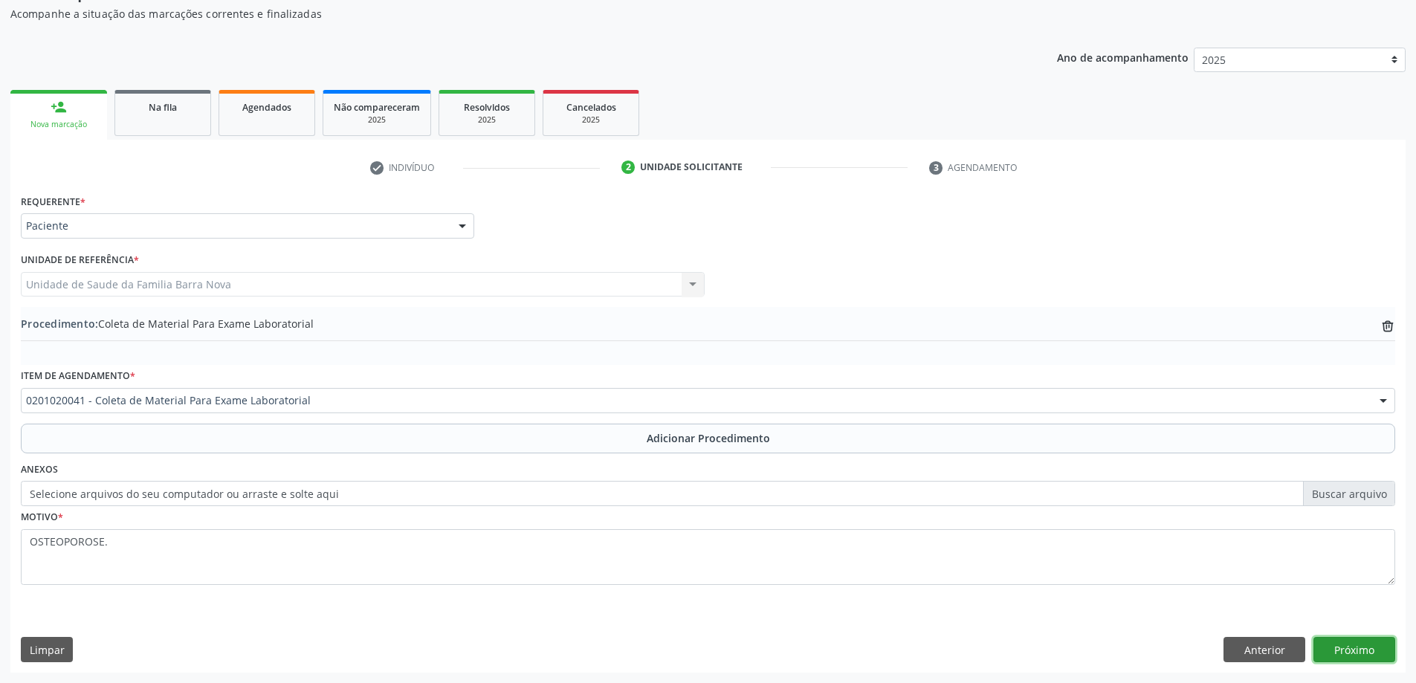
click at [1384, 649] on button "Próximo" at bounding box center [1355, 649] width 82 height 25
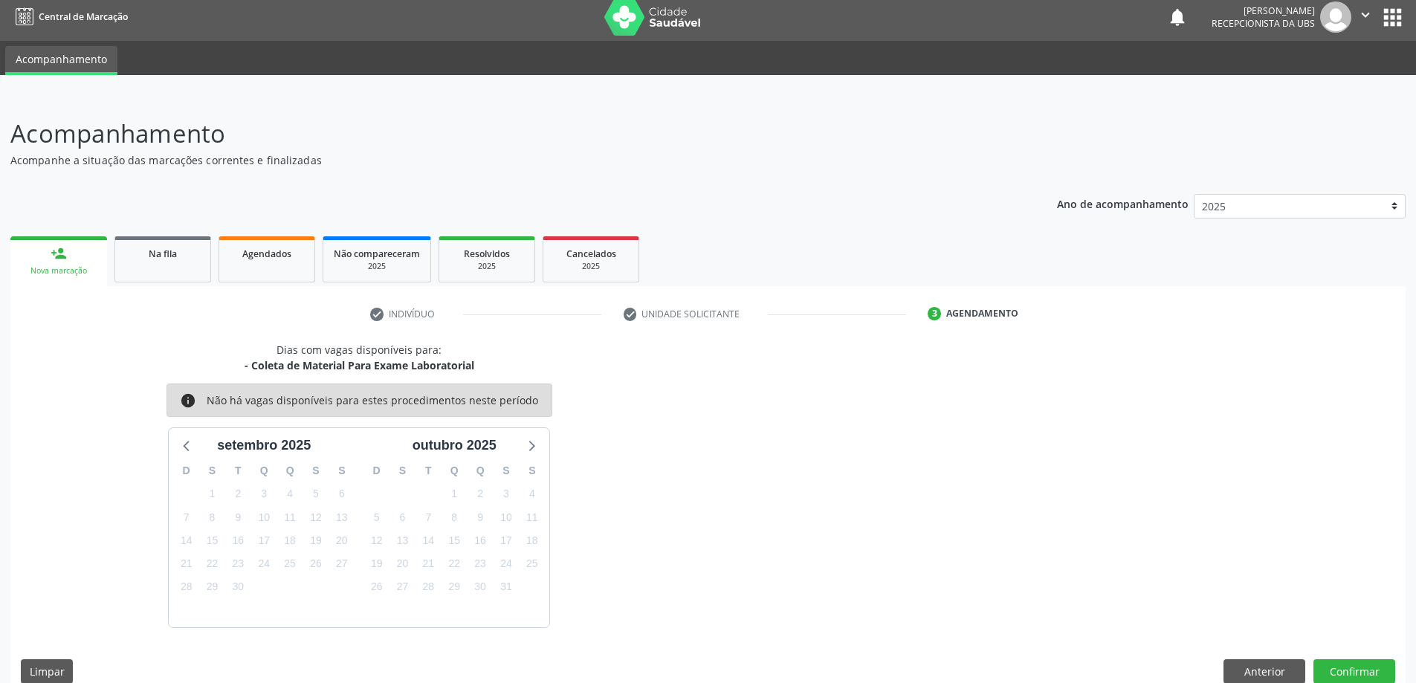
scroll to position [28, 0]
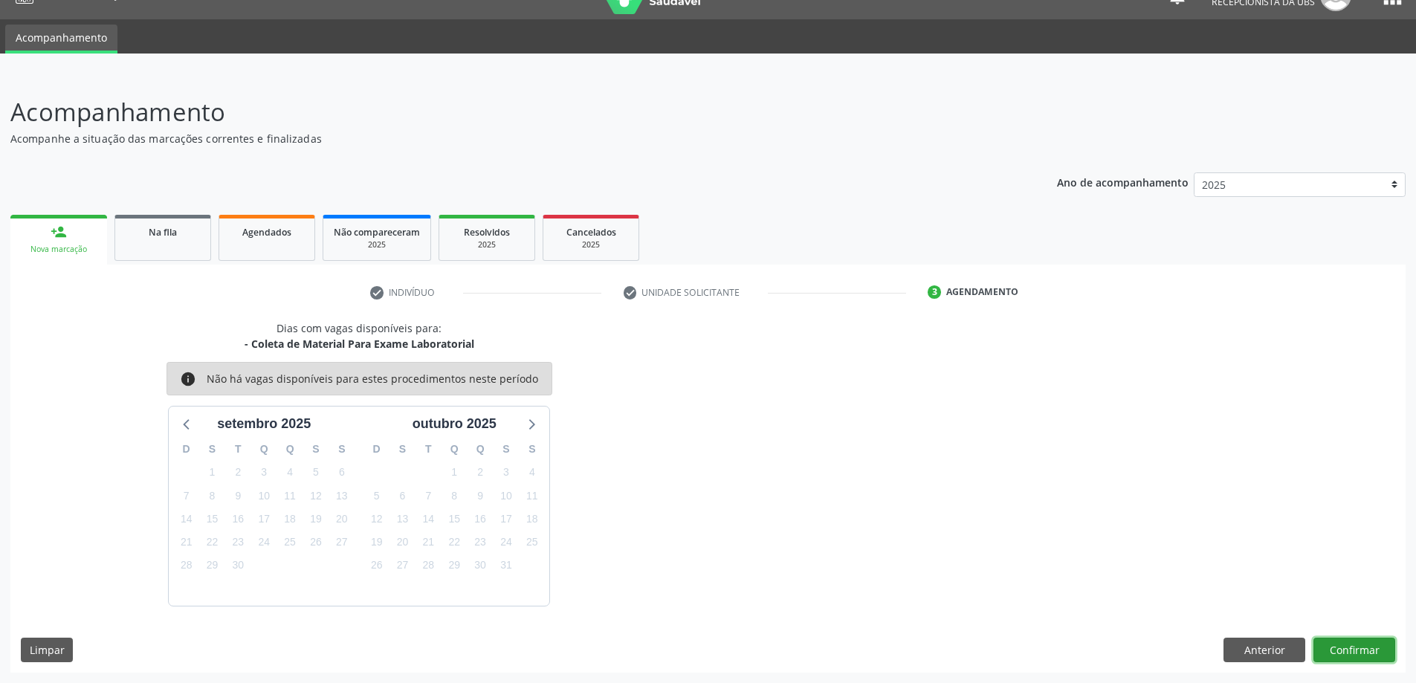
click at [1320, 646] on button "Confirmar" at bounding box center [1355, 650] width 82 height 25
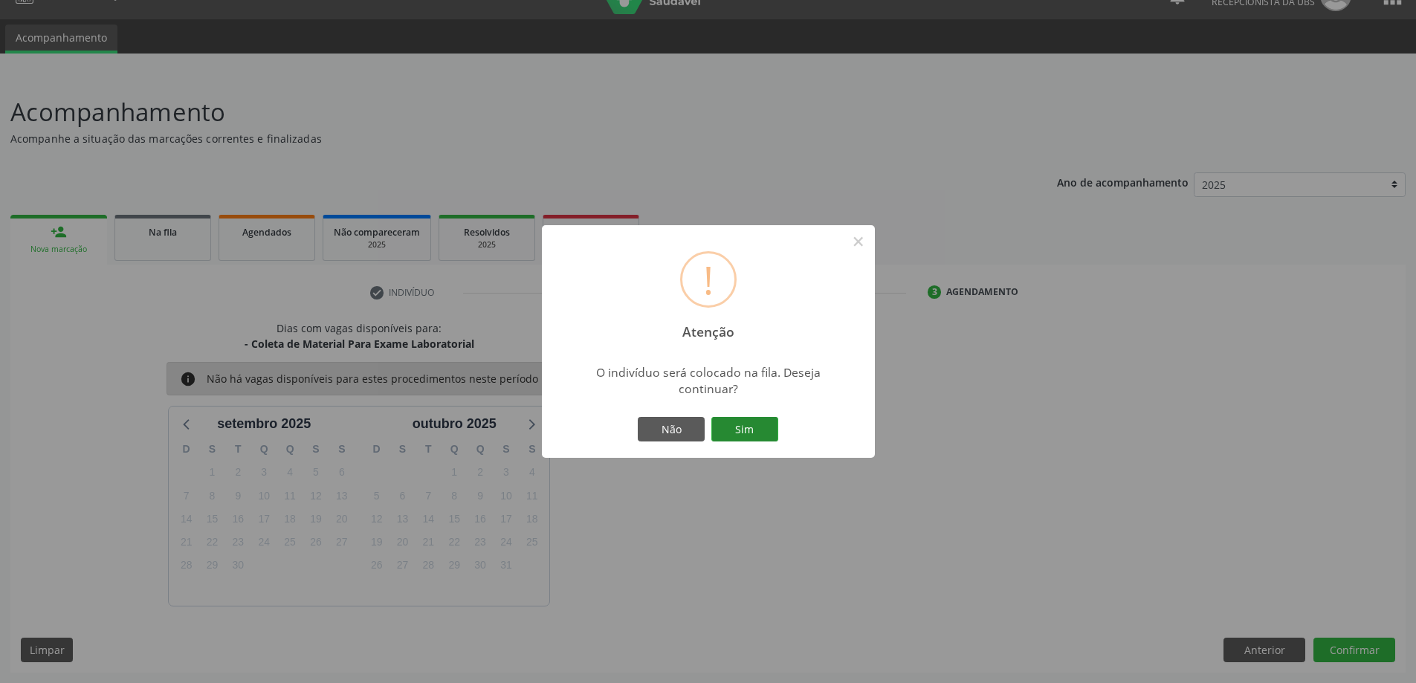
click at [746, 425] on button "Sim" at bounding box center [745, 429] width 67 height 25
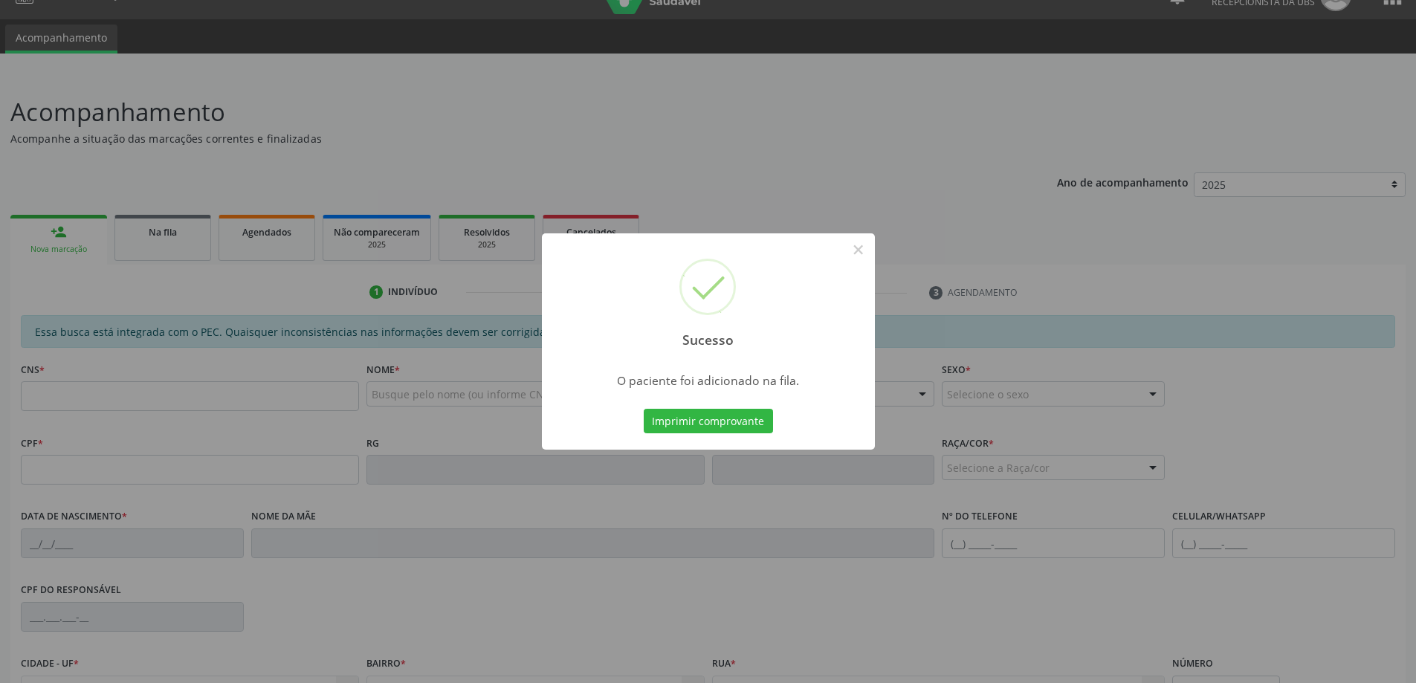
click at [80, 248] on div "Sucesso × O paciente foi adicionado na fila. Imprimir comprovante Cancel" at bounding box center [708, 341] width 1416 height 683
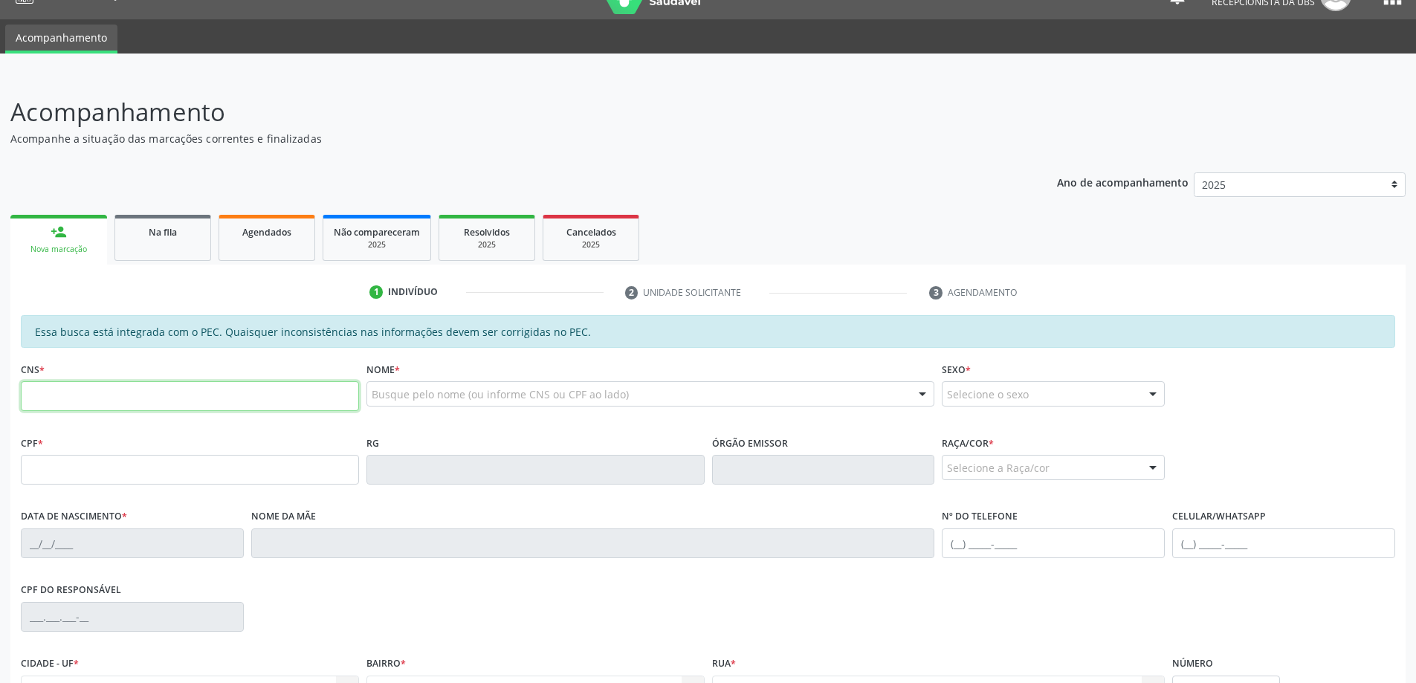
drag, startPoint x: 134, startPoint y: 406, endPoint x: 132, endPoint y: 393, distance: 12.7
click at [134, 404] on input "text" at bounding box center [190, 396] width 338 height 30
type input "703 2016 6078 0095"
type input "384.613.074-53"
type input "[DATE]"
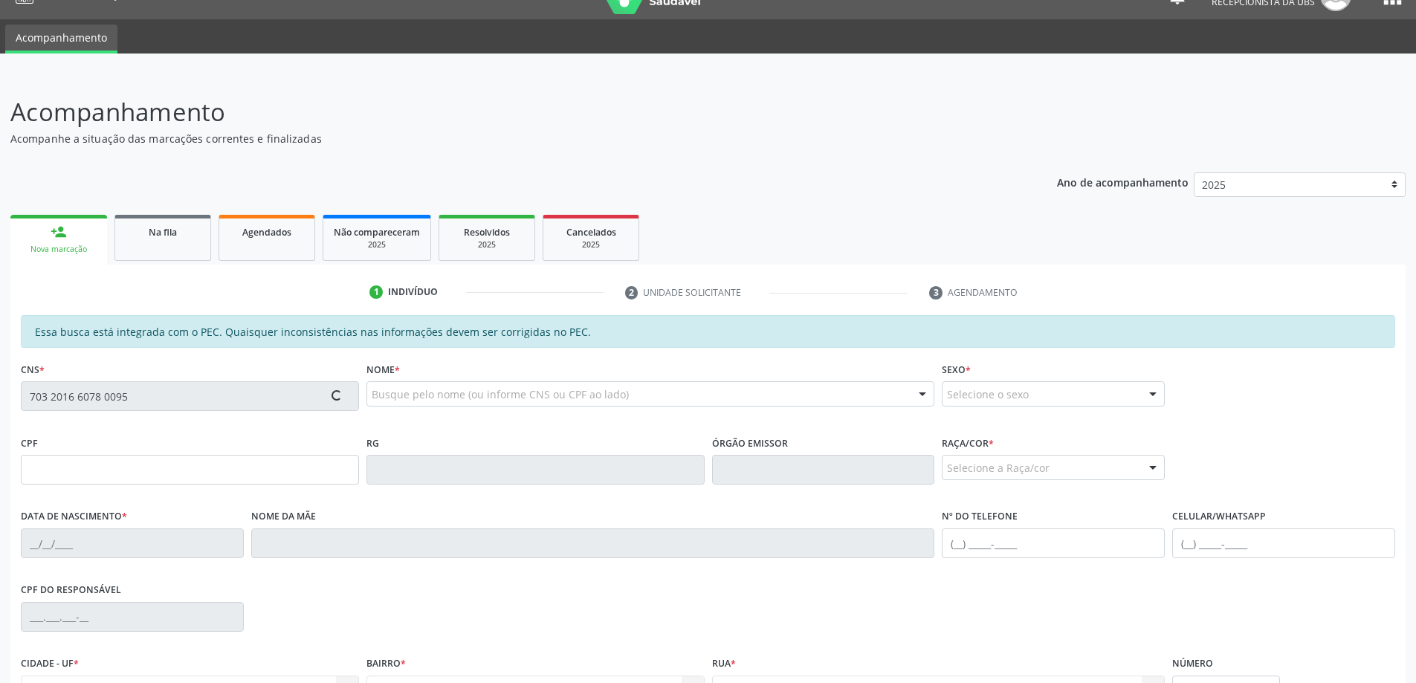
type input "[PERSON_NAME]"
type input "[PHONE_NUMBER]"
type input "S/N"
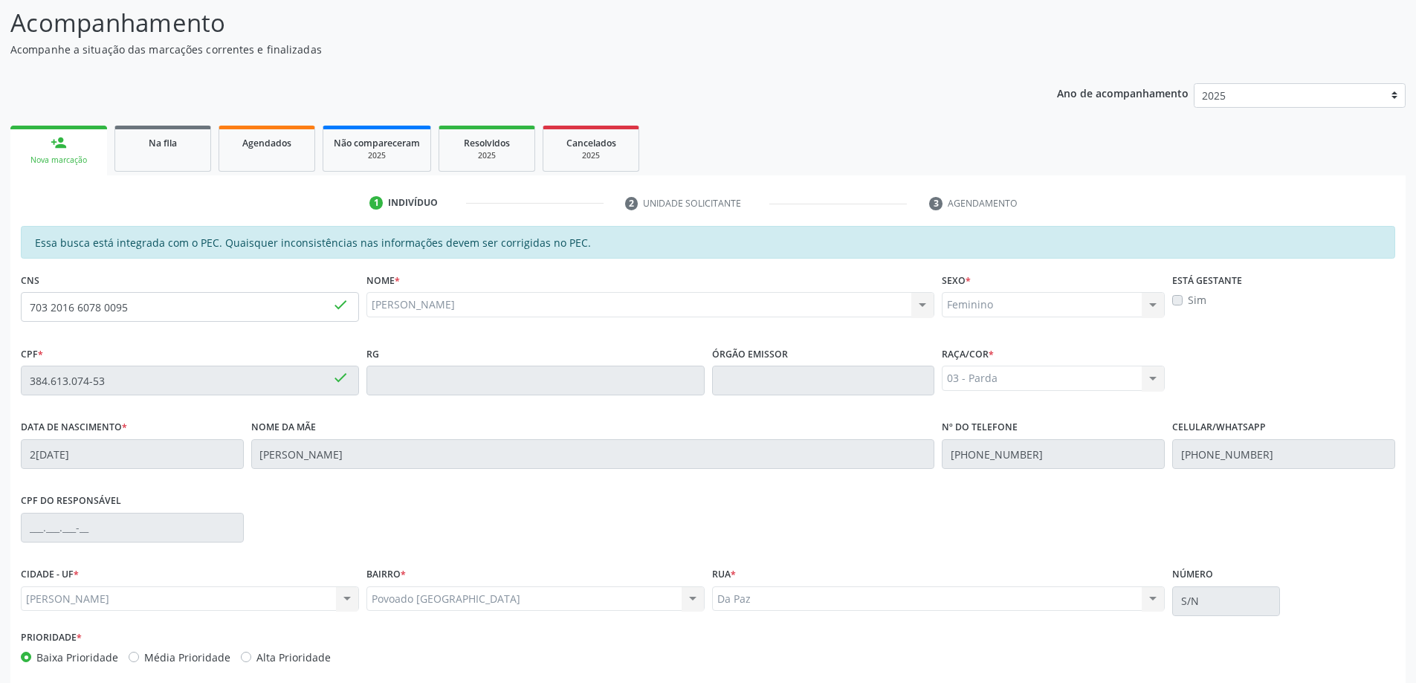
scroll to position [187, 0]
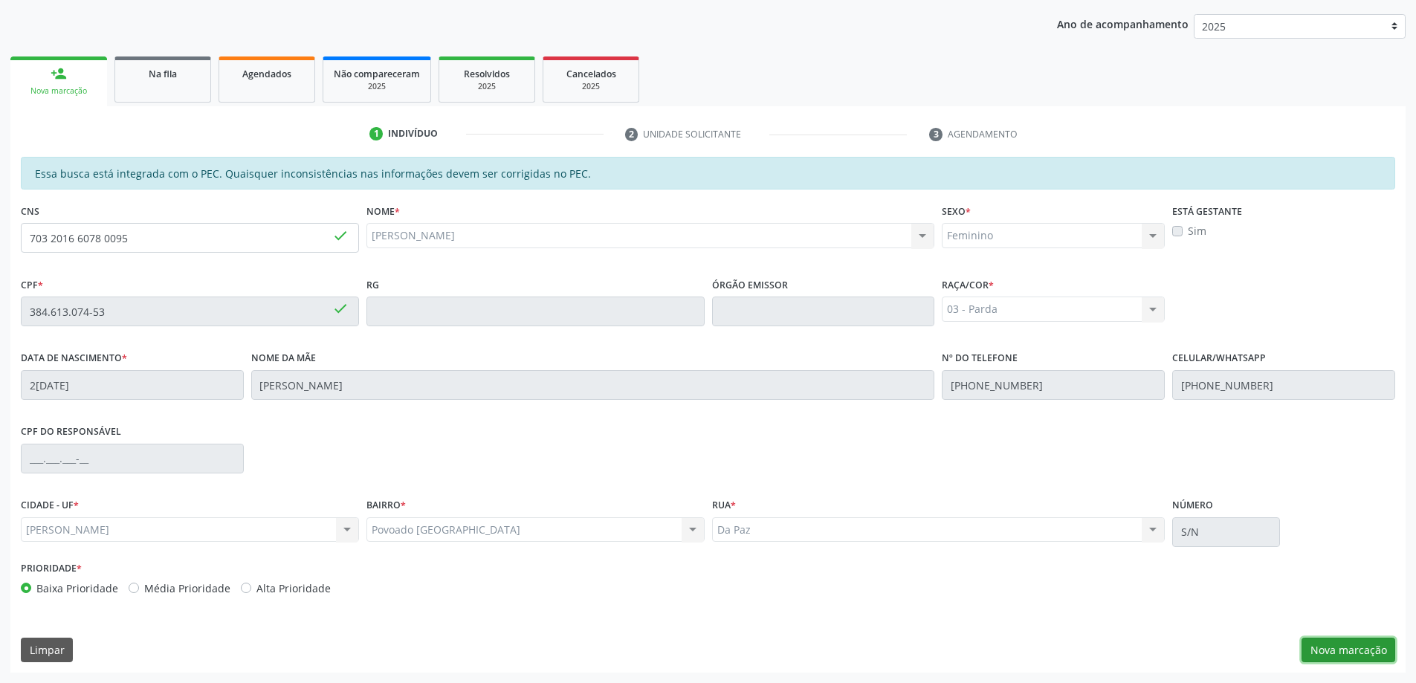
click at [1358, 648] on button "Nova marcação" at bounding box center [1349, 650] width 94 height 25
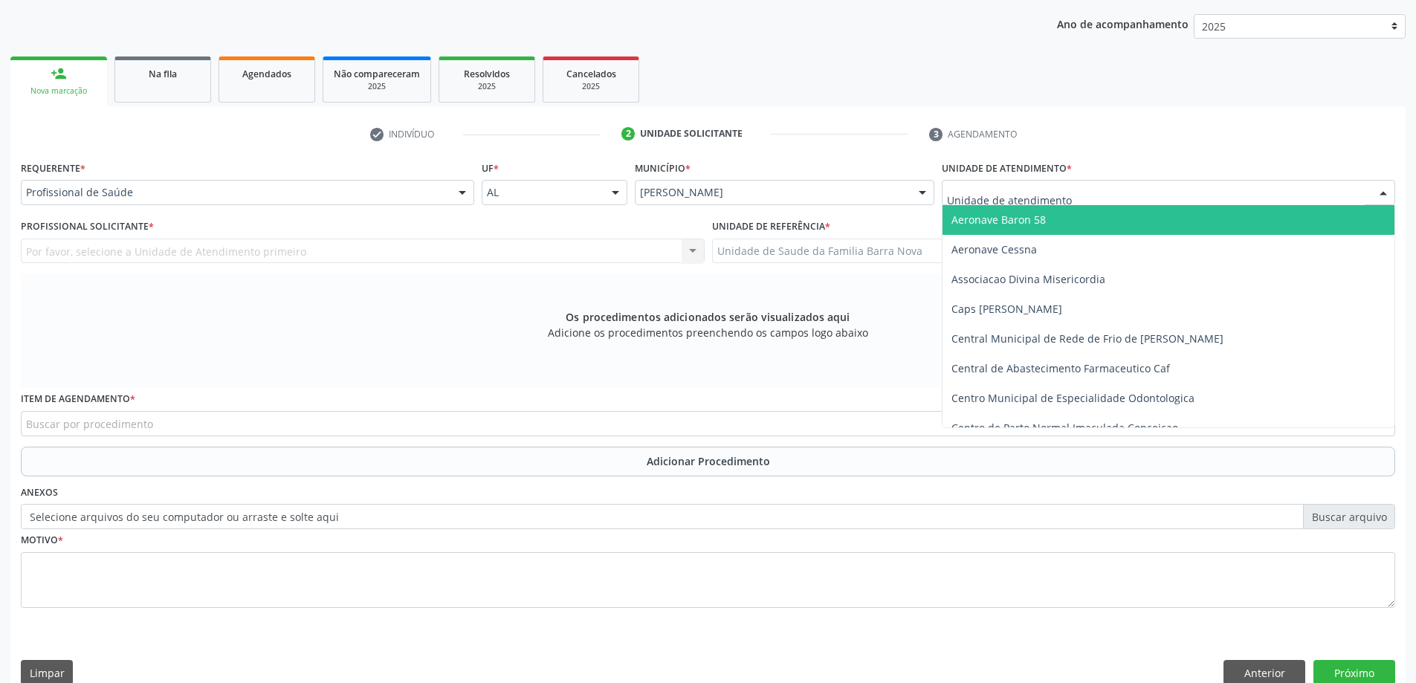
click at [991, 181] on div at bounding box center [1169, 192] width 454 height 25
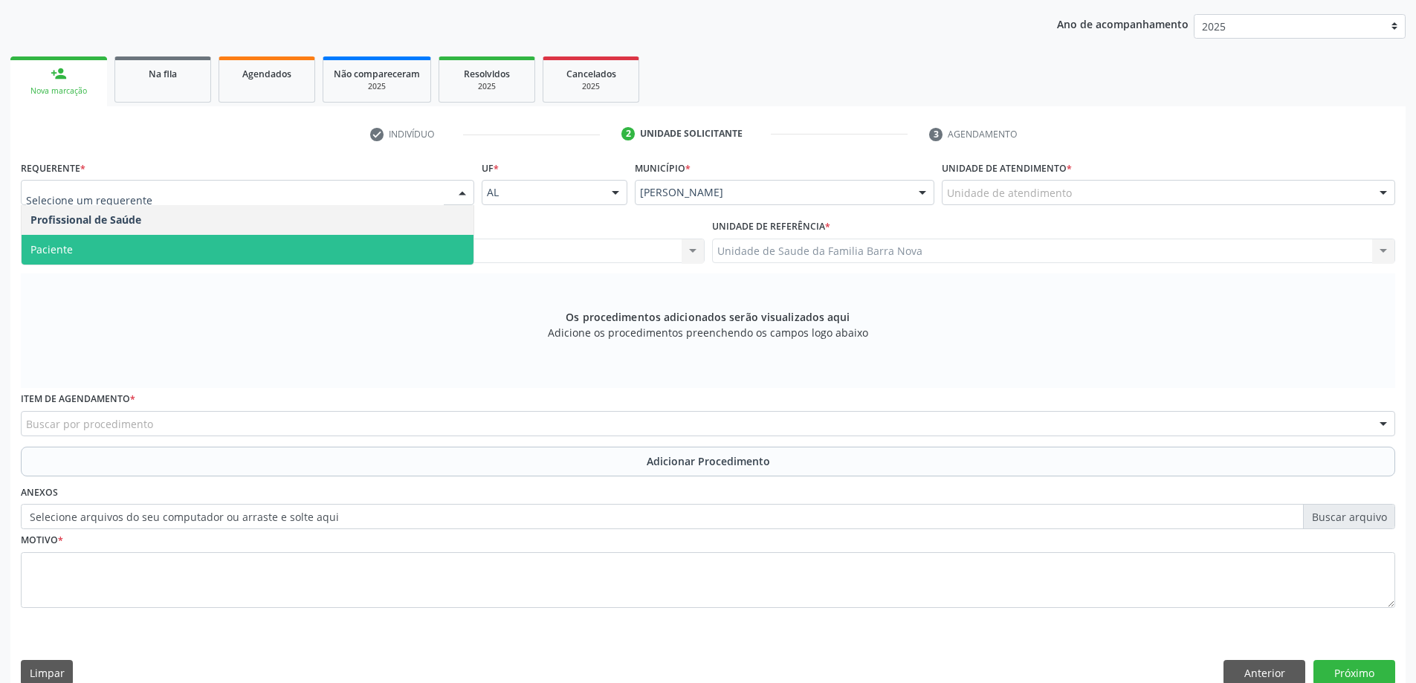
click at [148, 246] on span "Paciente" at bounding box center [248, 250] width 452 height 30
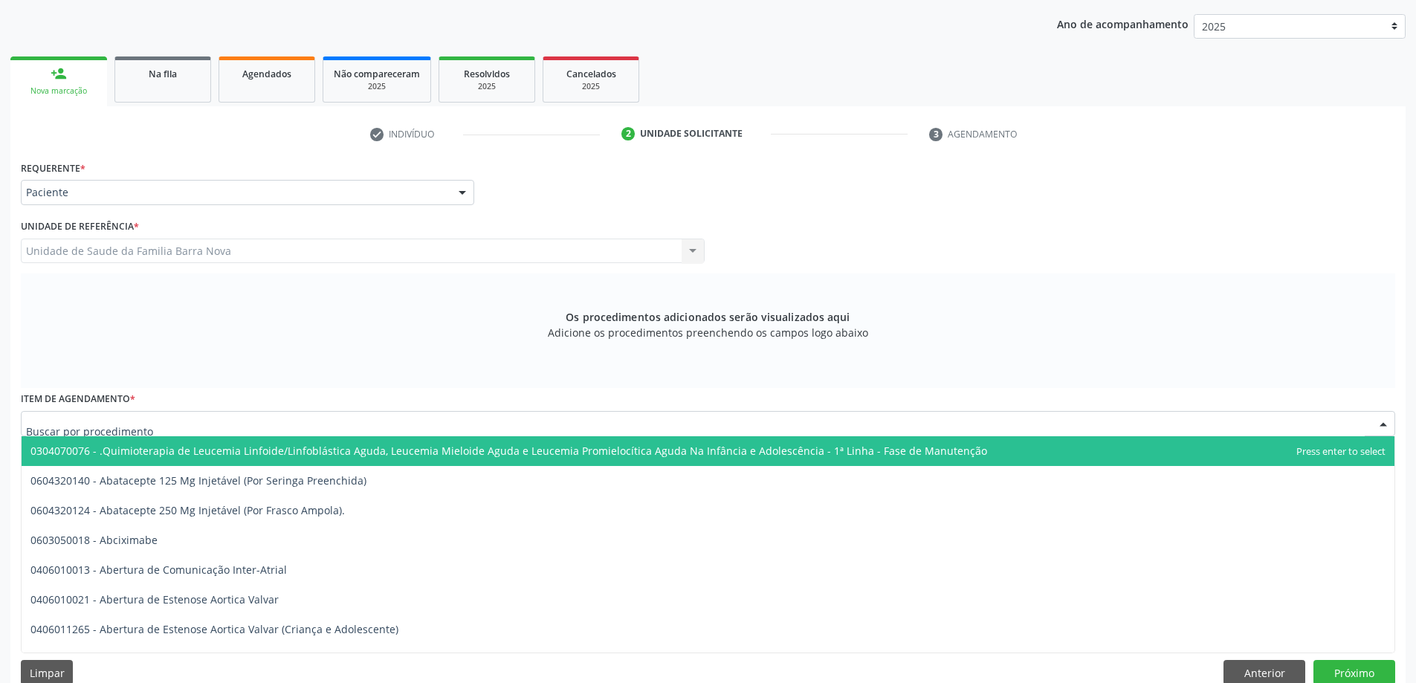
click at [154, 425] on div at bounding box center [708, 423] width 1375 height 25
type input "R"
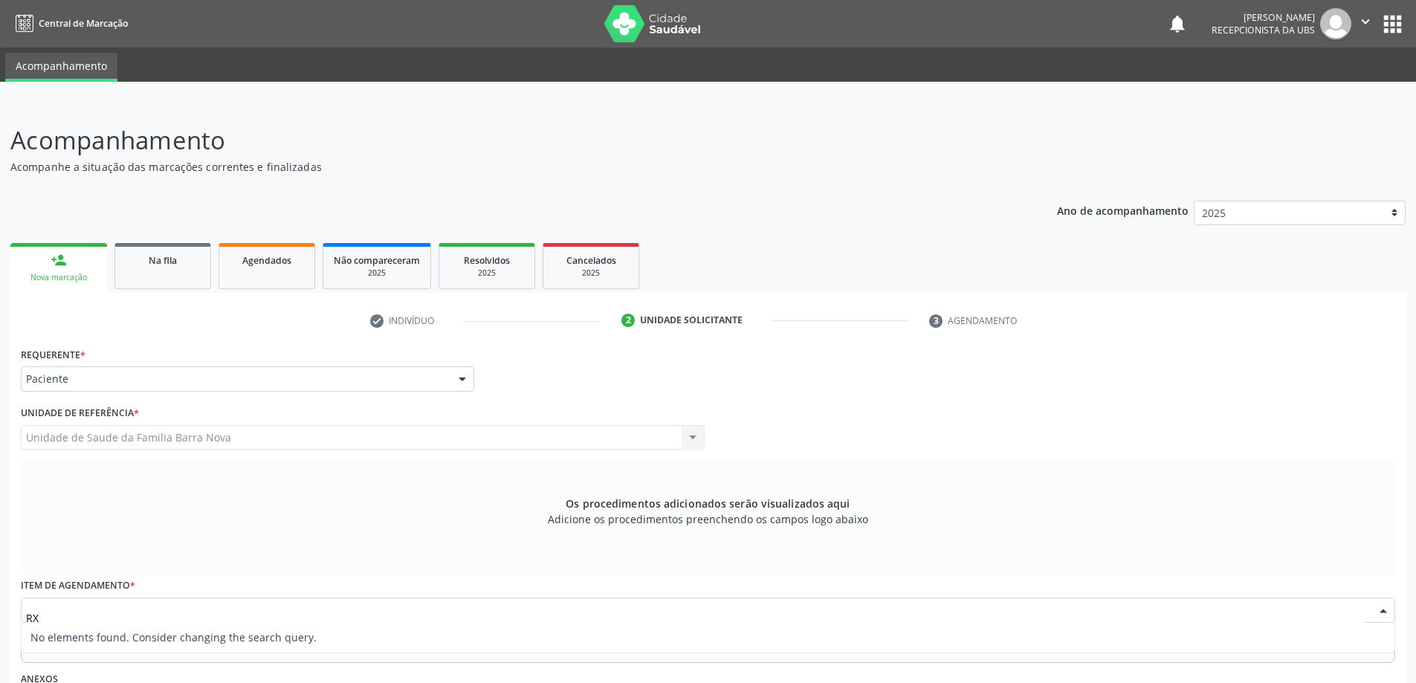
scroll to position [187, 0]
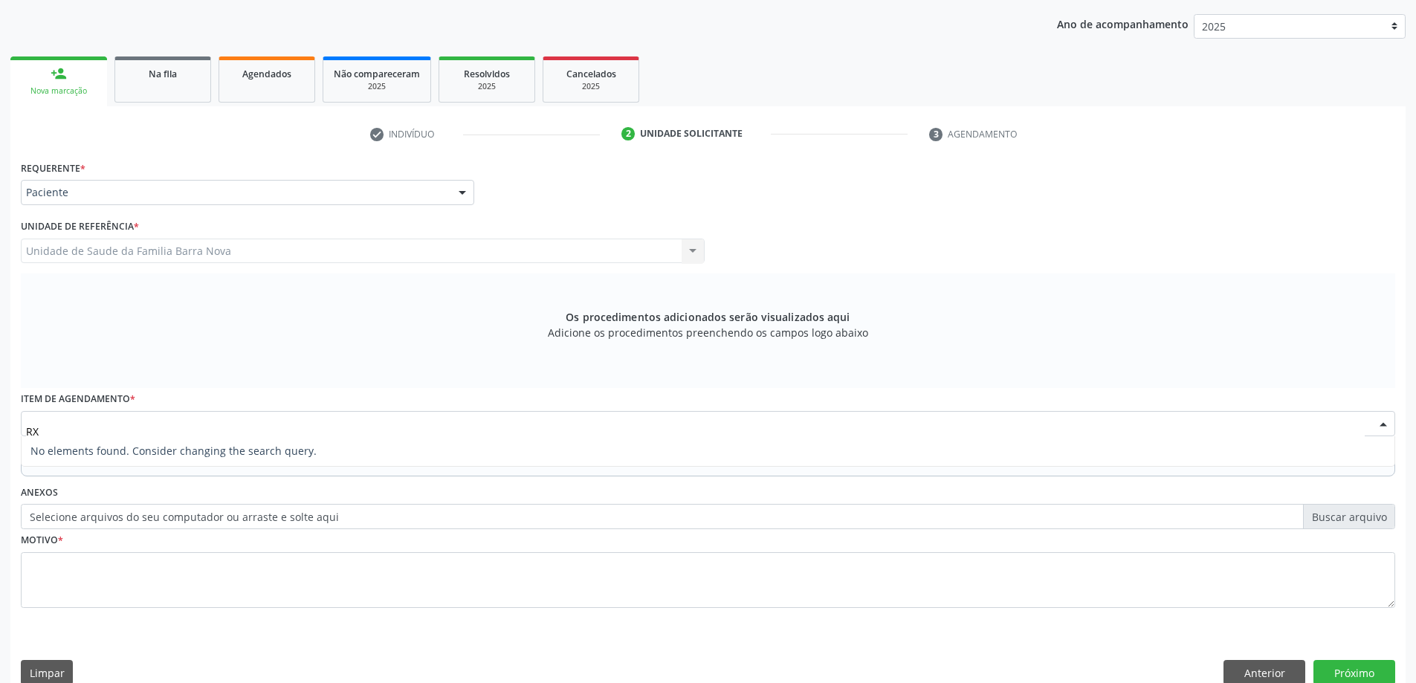
type input "R"
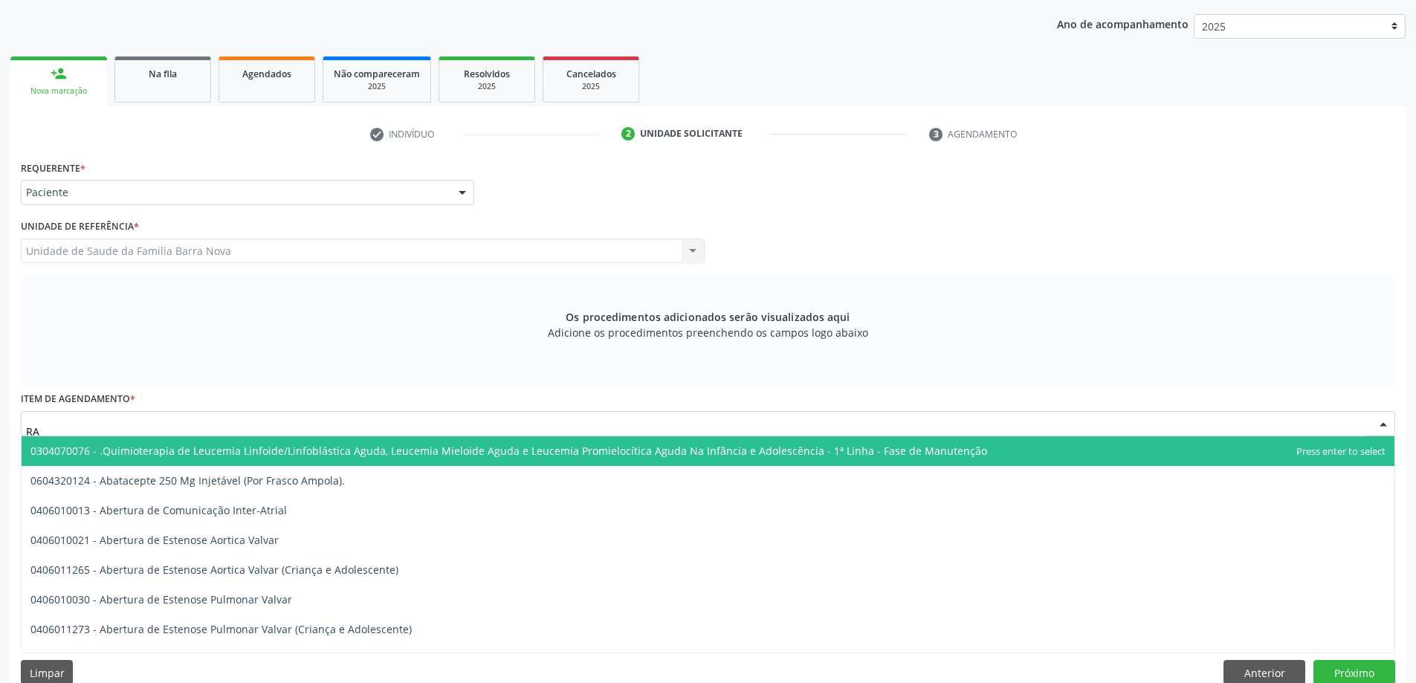
type input "R"
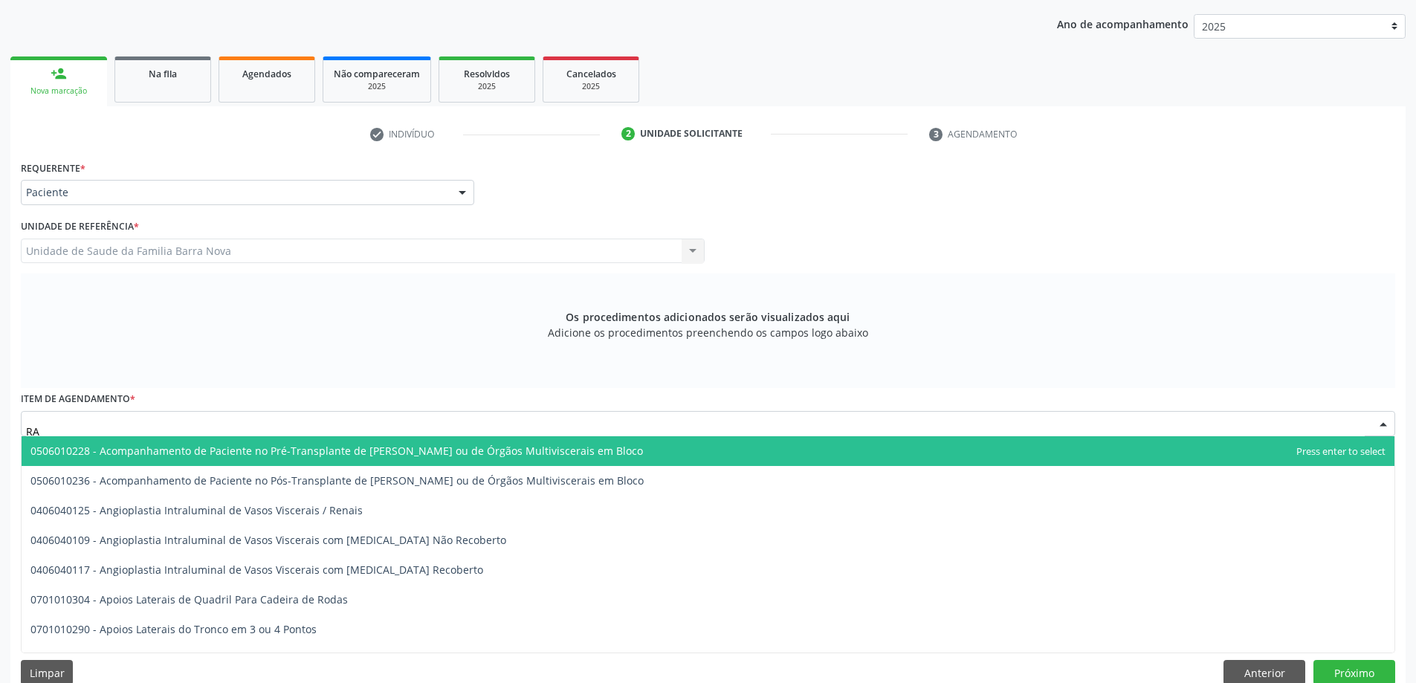
type input "R"
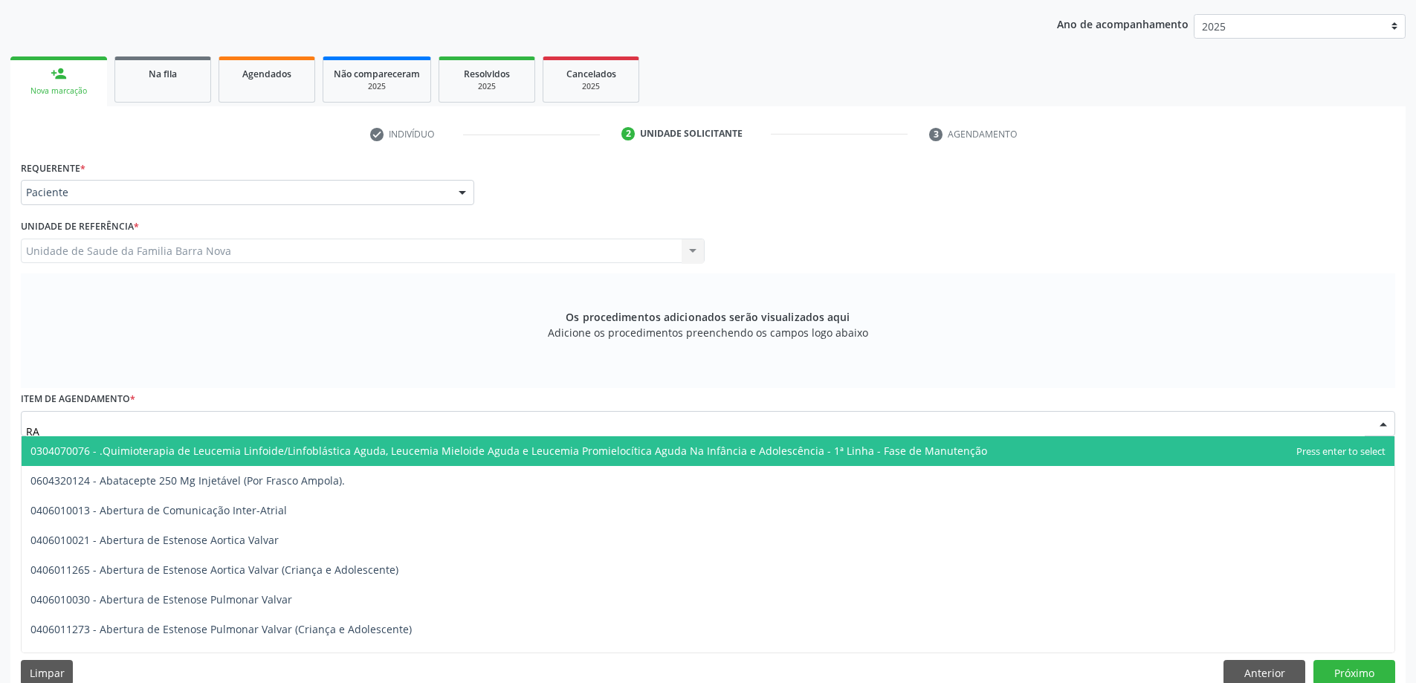
type input "R"
click at [59, 74] on div "person_add" at bounding box center [59, 73] width 16 height 16
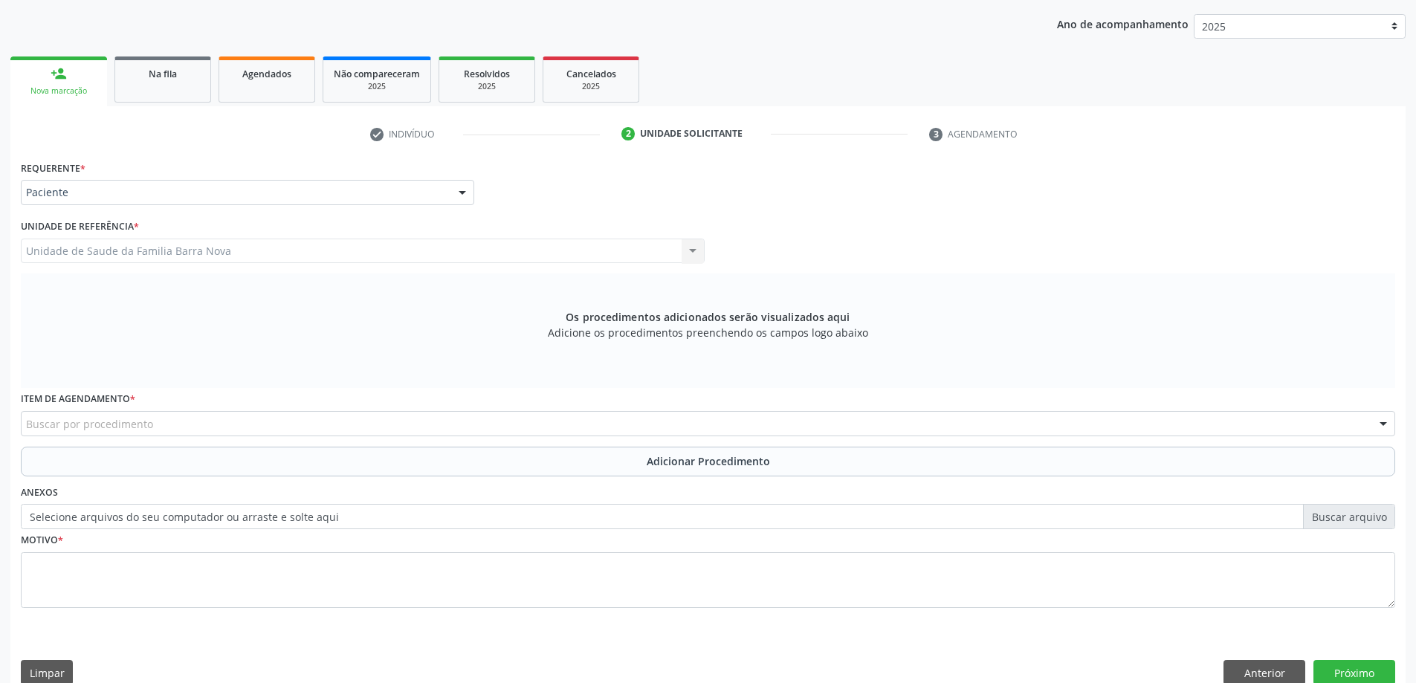
click at [74, 86] on div "Nova marcação" at bounding box center [59, 91] width 76 height 11
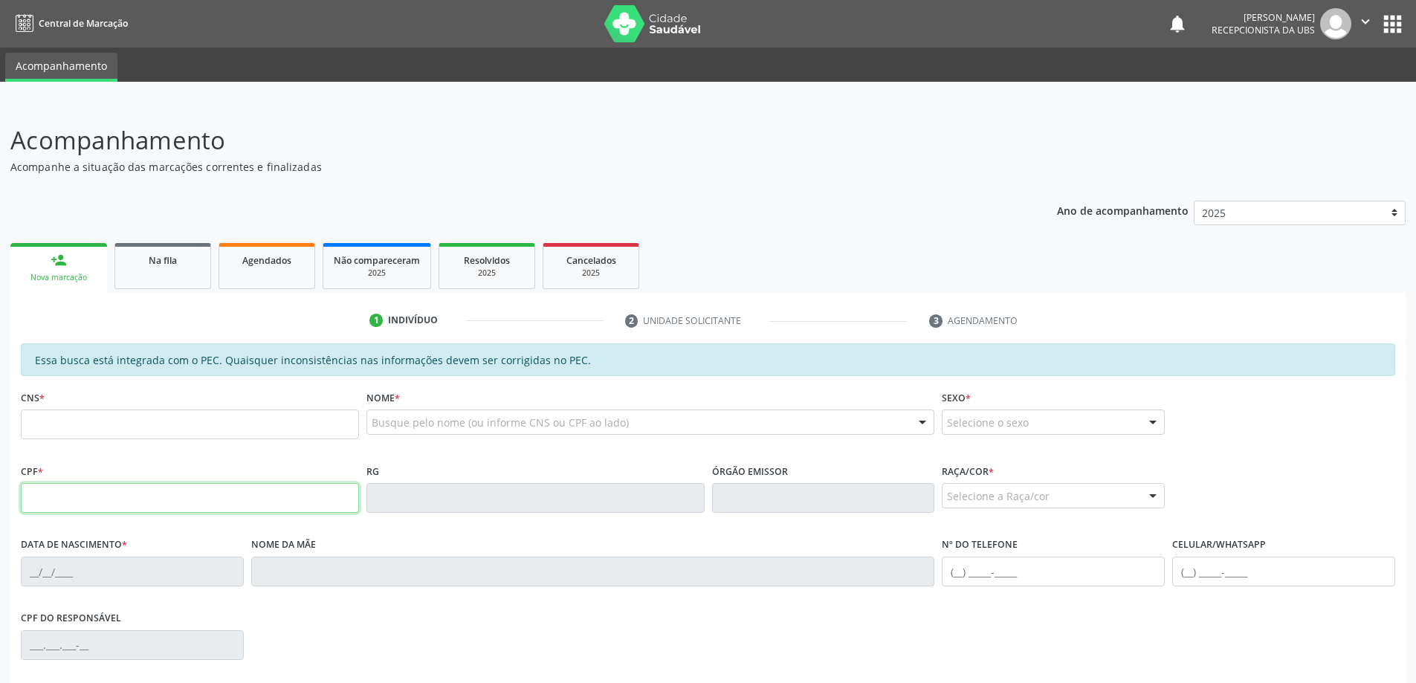
click at [256, 486] on input "text" at bounding box center [190, 498] width 338 height 30
type input "3"
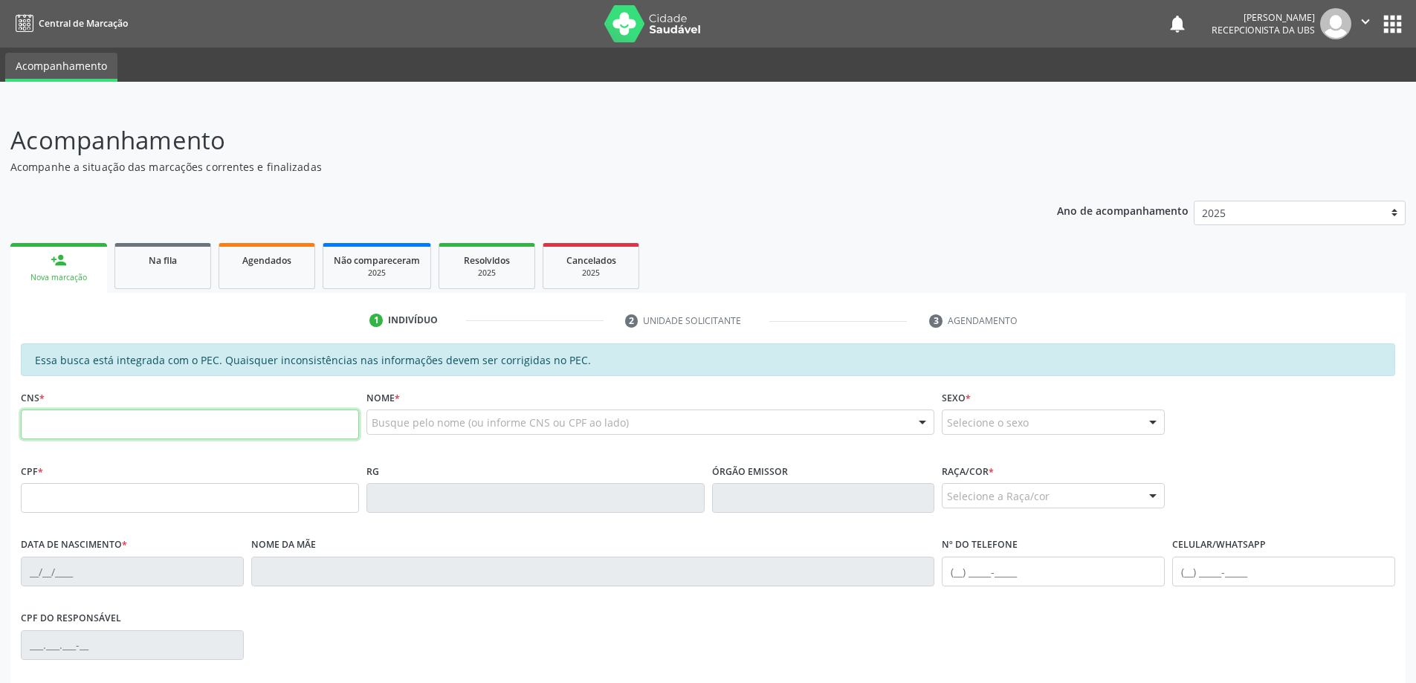
drag, startPoint x: 239, startPoint y: 422, endPoint x: 228, endPoint y: 426, distance: 11.8
click at [228, 426] on input "text" at bounding box center [190, 425] width 338 height 30
paste input "7084"
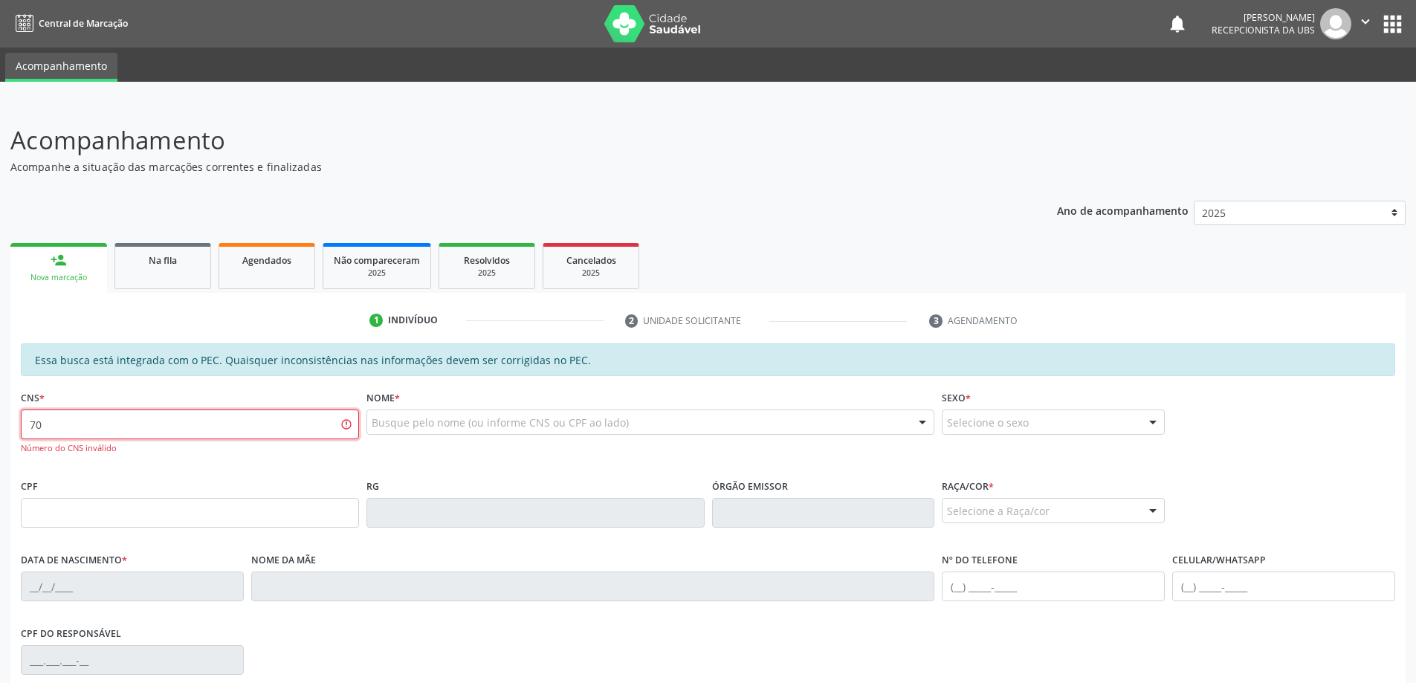
type input "7"
paste input "708 4083 8318 3670"
type input "708 4083 8318 3670"
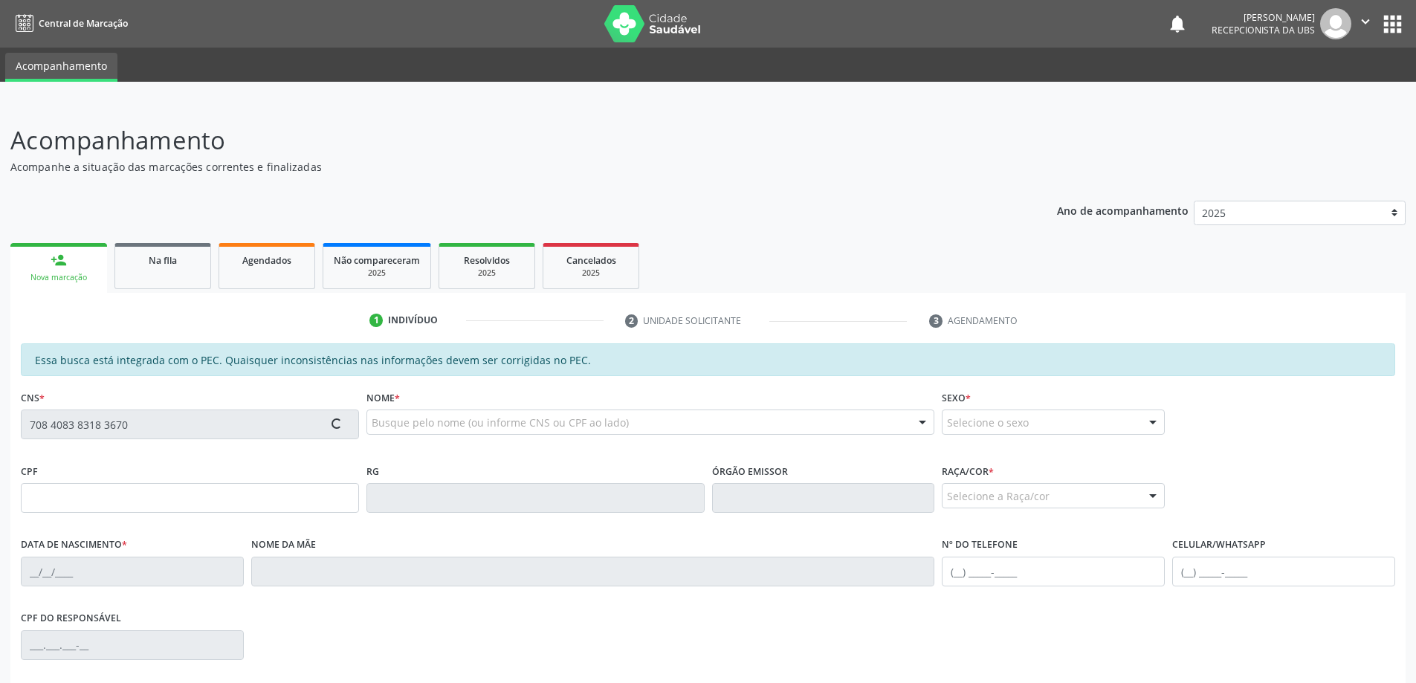
type input "154.258.605-44"
type input "[DATE]"
type input "[PERSON_NAME]"
type input "[PHONE_NUMBER]"
type input "52"
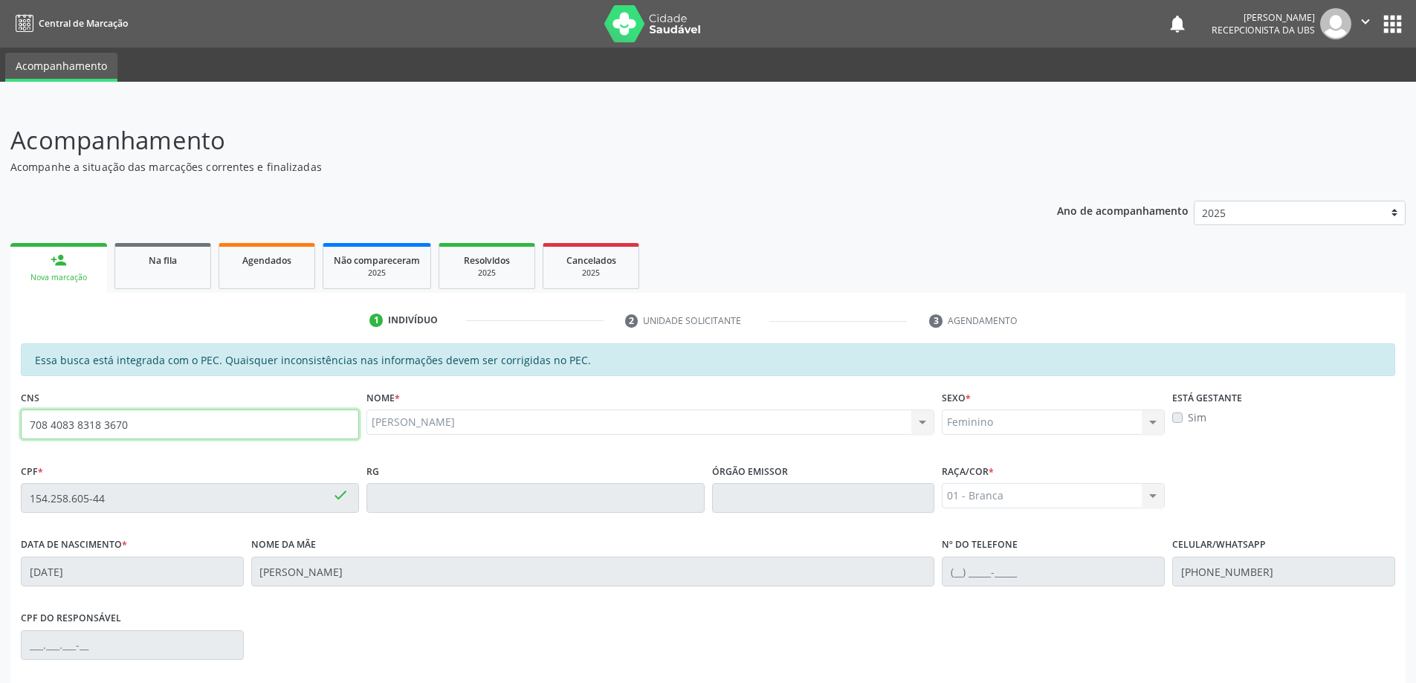
click at [209, 422] on input "708 4083 8318 3670" at bounding box center [190, 425] width 338 height 30
type input "7"
type input "703 2016 6078 0095"
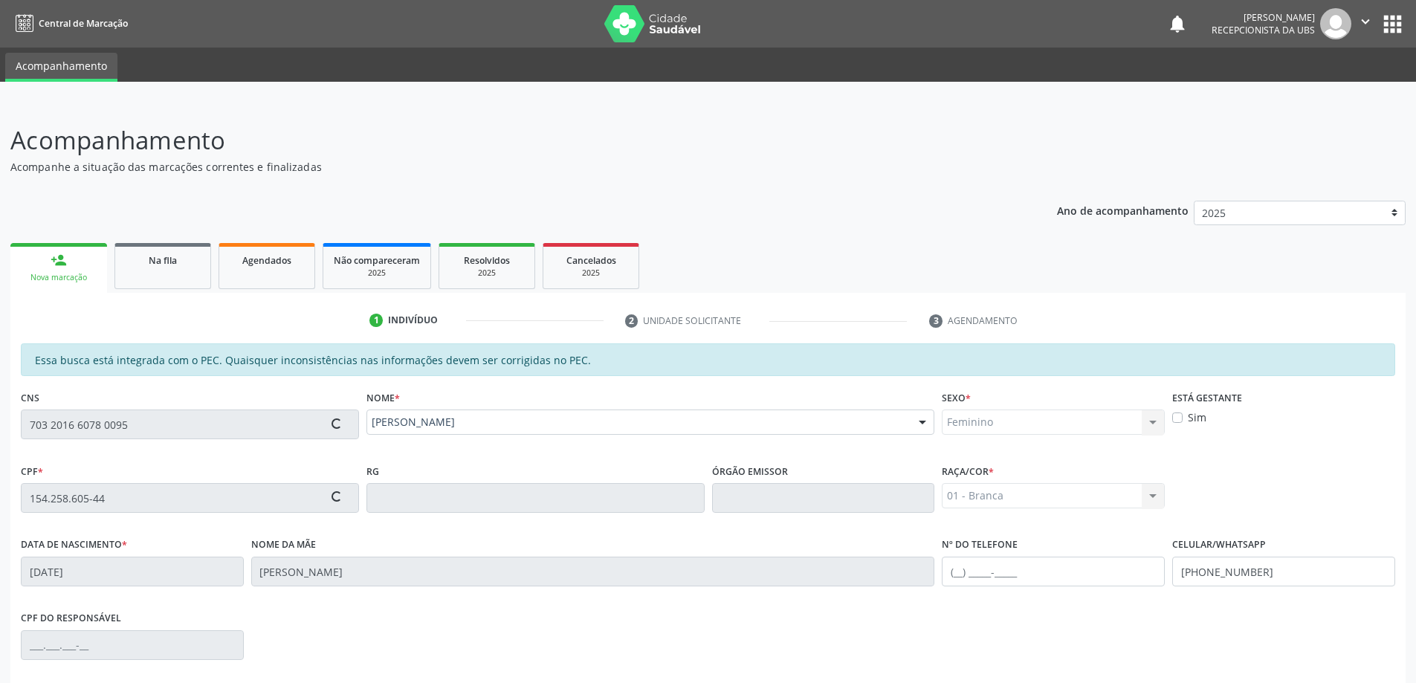
type input "384.613.074-53"
type input "[DATE]"
type input "[PERSON_NAME]"
type input "[PHONE_NUMBER]"
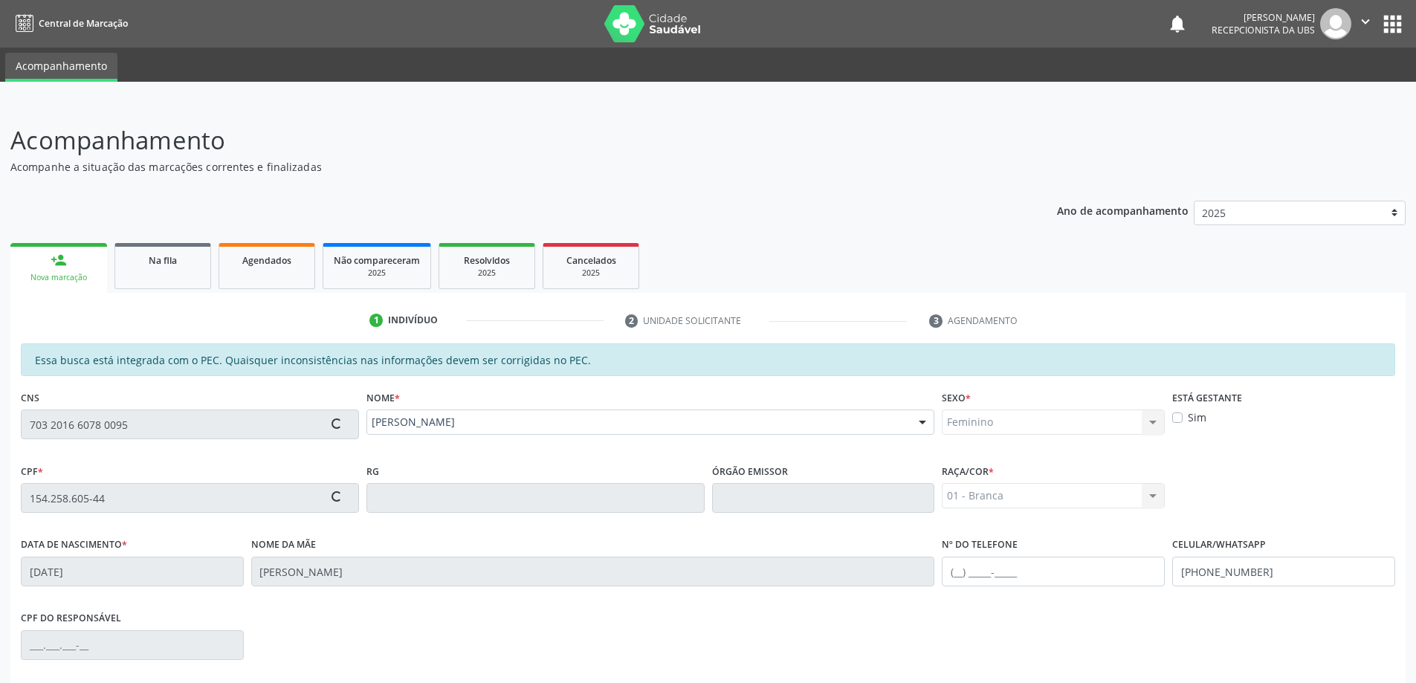
type input "S/N"
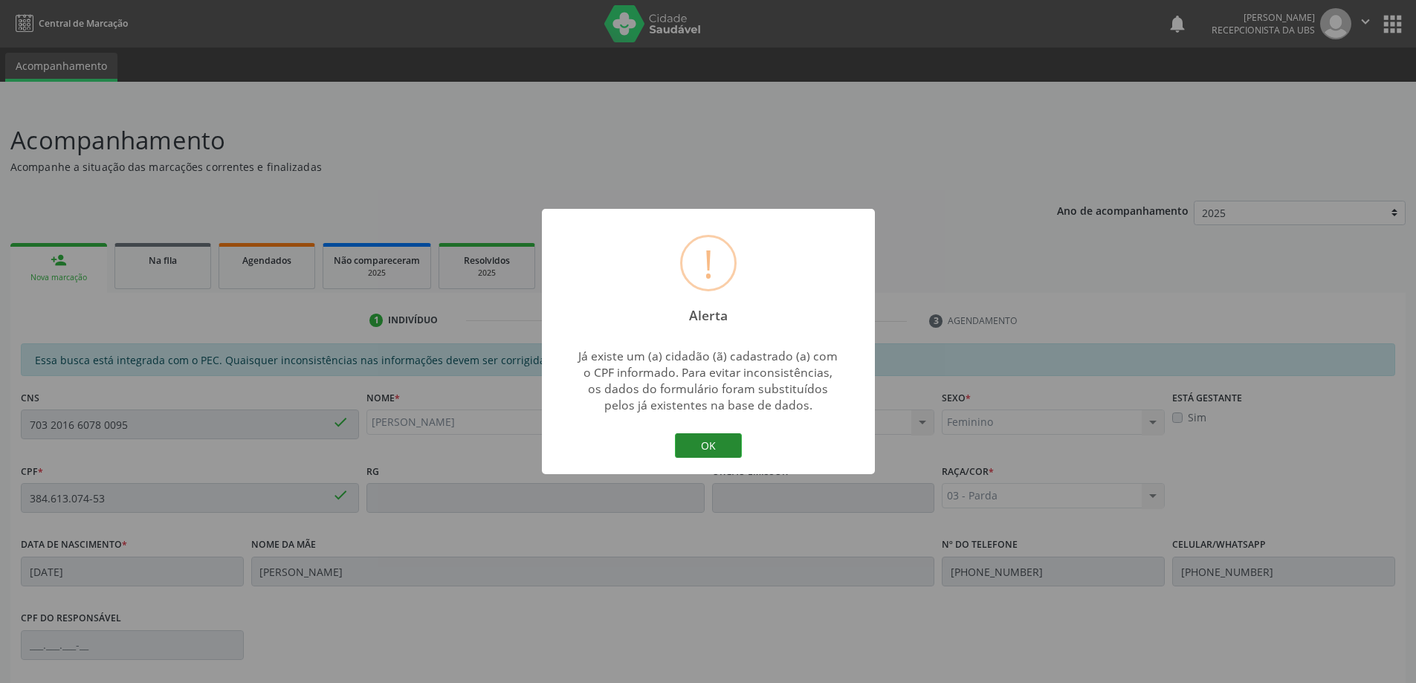
click at [727, 437] on button "OK" at bounding box center [708, 445] width 67 height 25
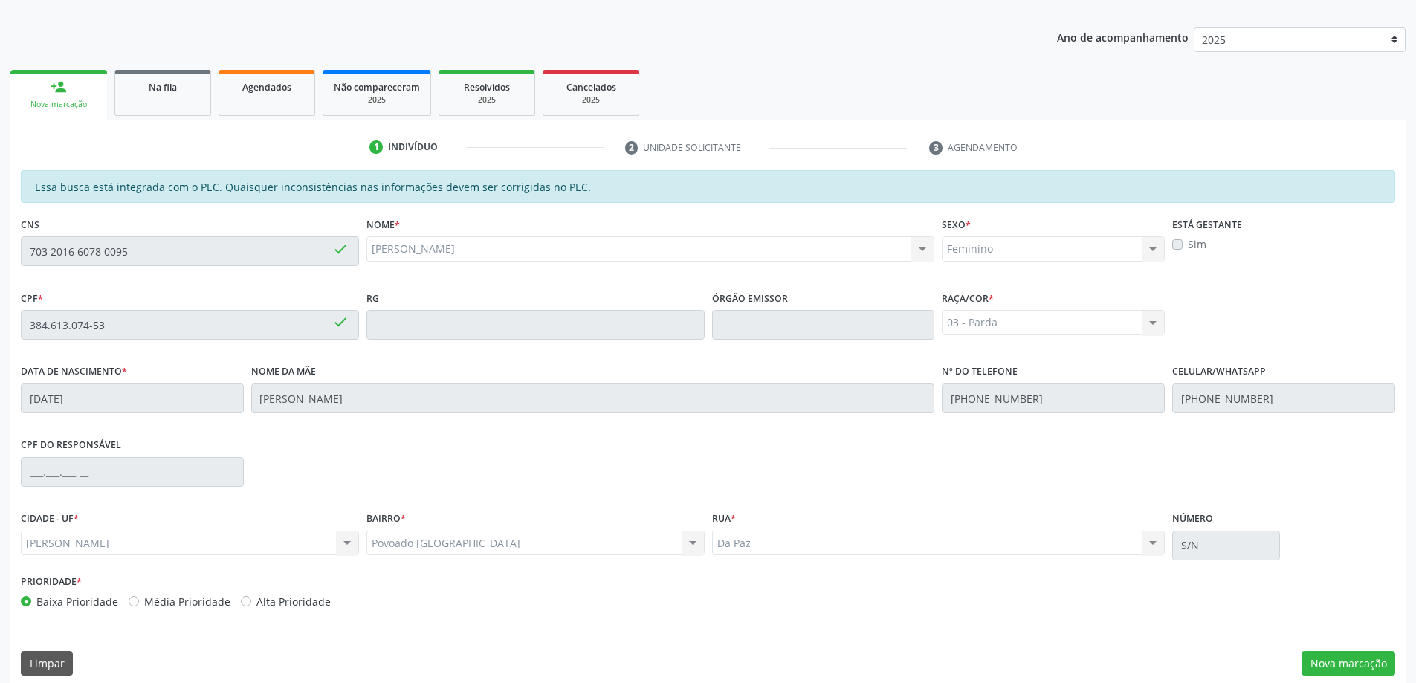
scroll to position [187, 0]
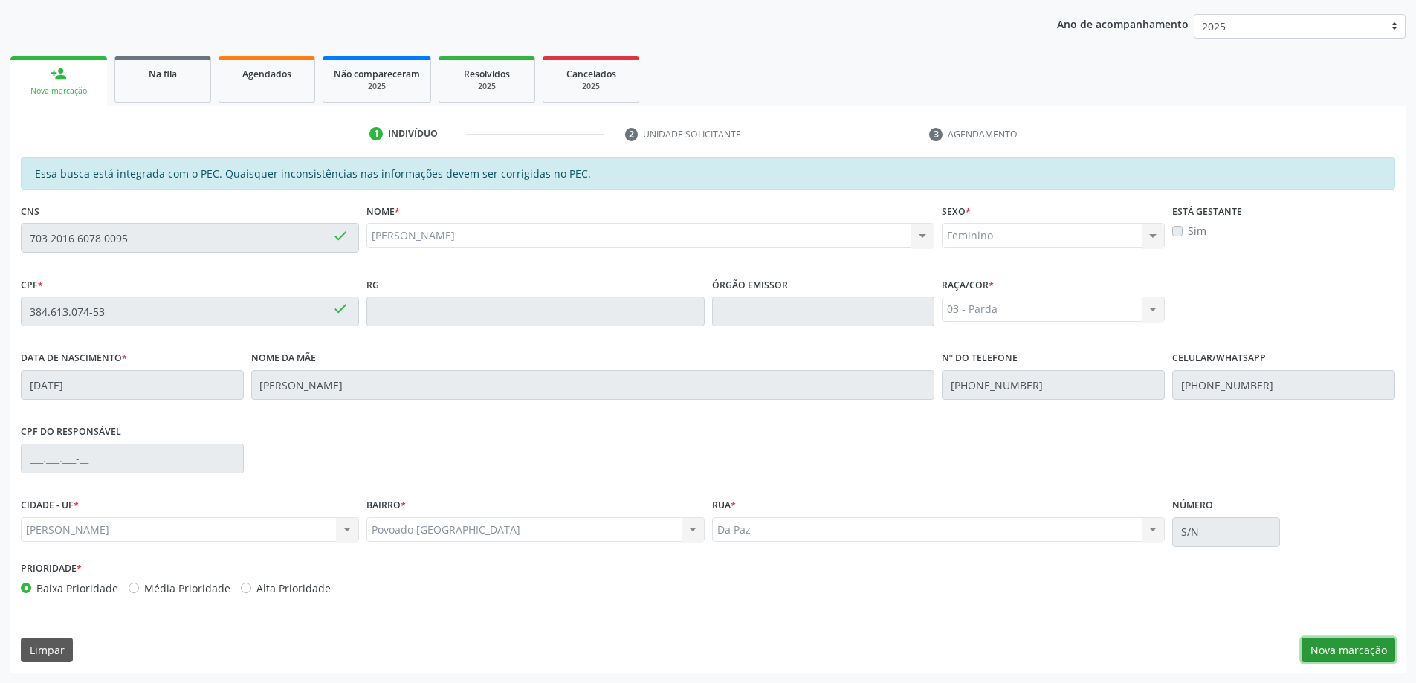
click at [1363, 642] on button "Nova marcação" at bounding box center [1349, 650] width 94 height 25
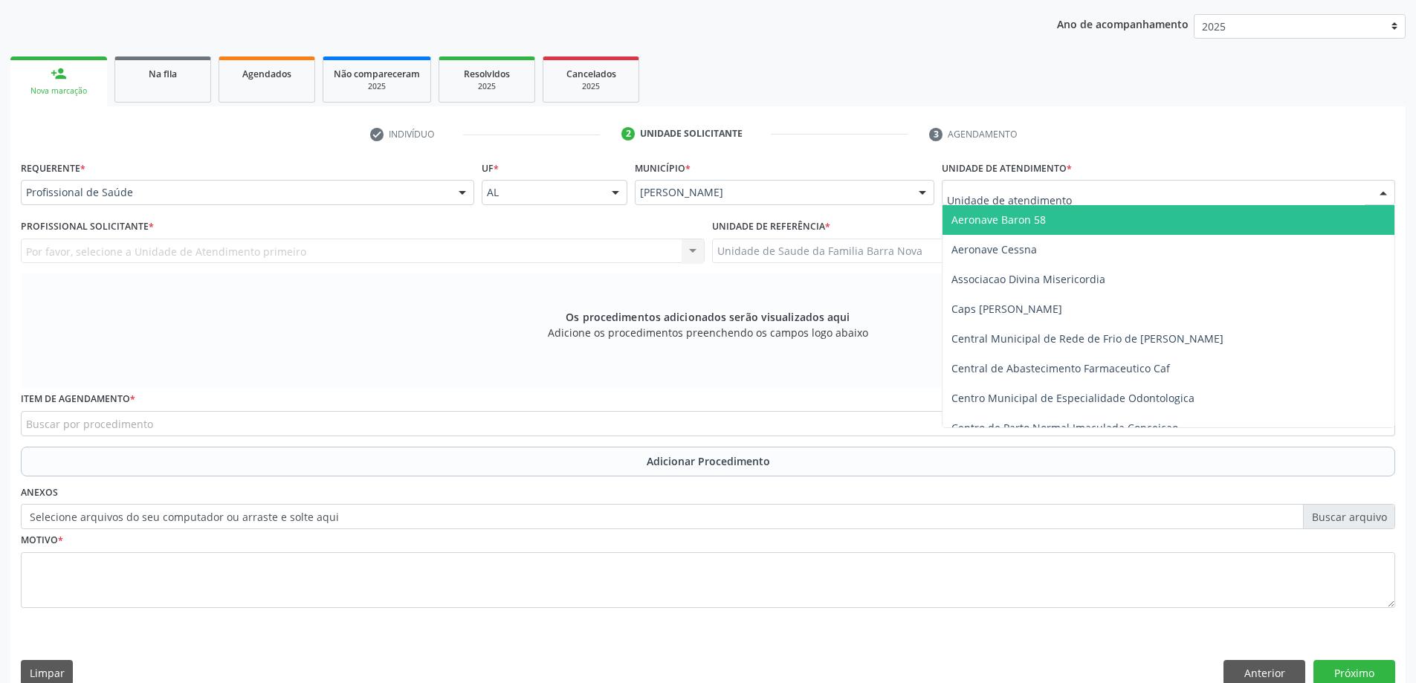
click at [309, 209] on div "Requerente * Profissional de Saúde Profissional de Saúde Paciente Nenhum result…" at bounding box center [247, 186] width 461 height 58
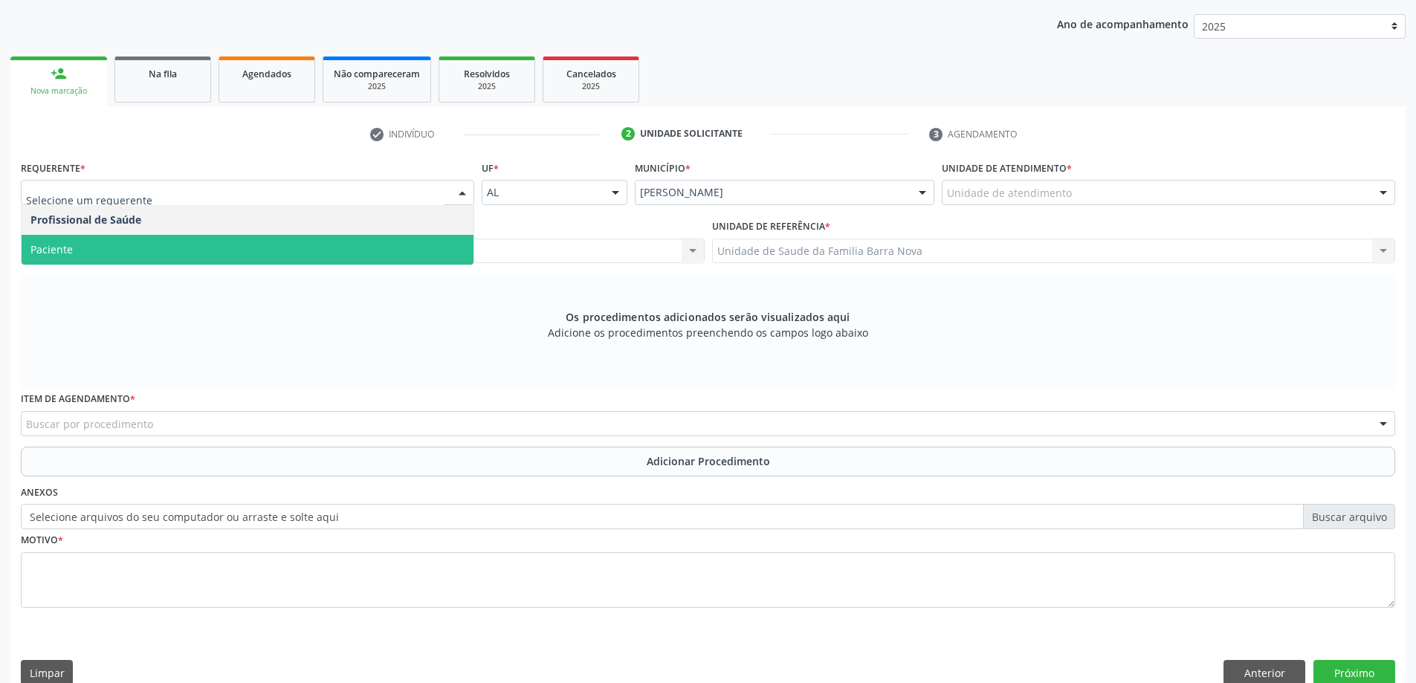
click at [196, 253] on span "Paciente" at bounding box center [248, 250] width 452 height 30
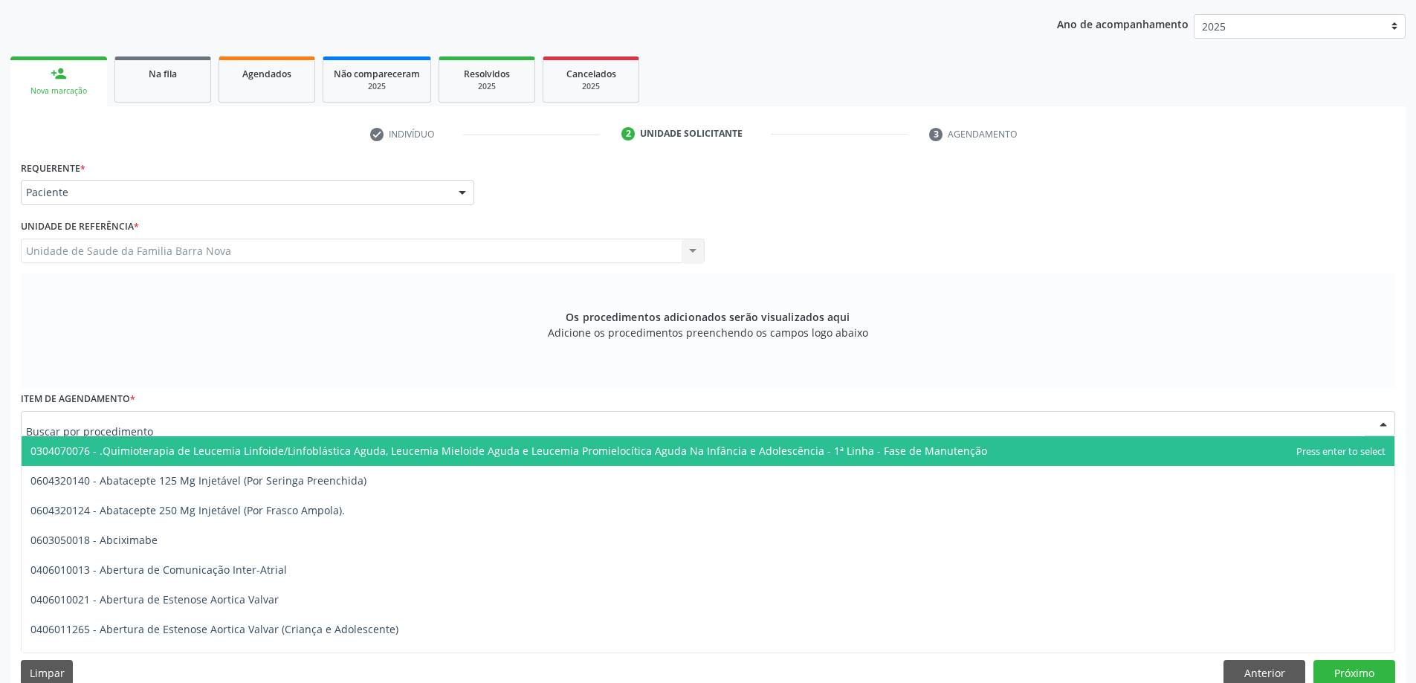
click at [179, 428] on div at bounding box center [708, 423] width 1375 height 25
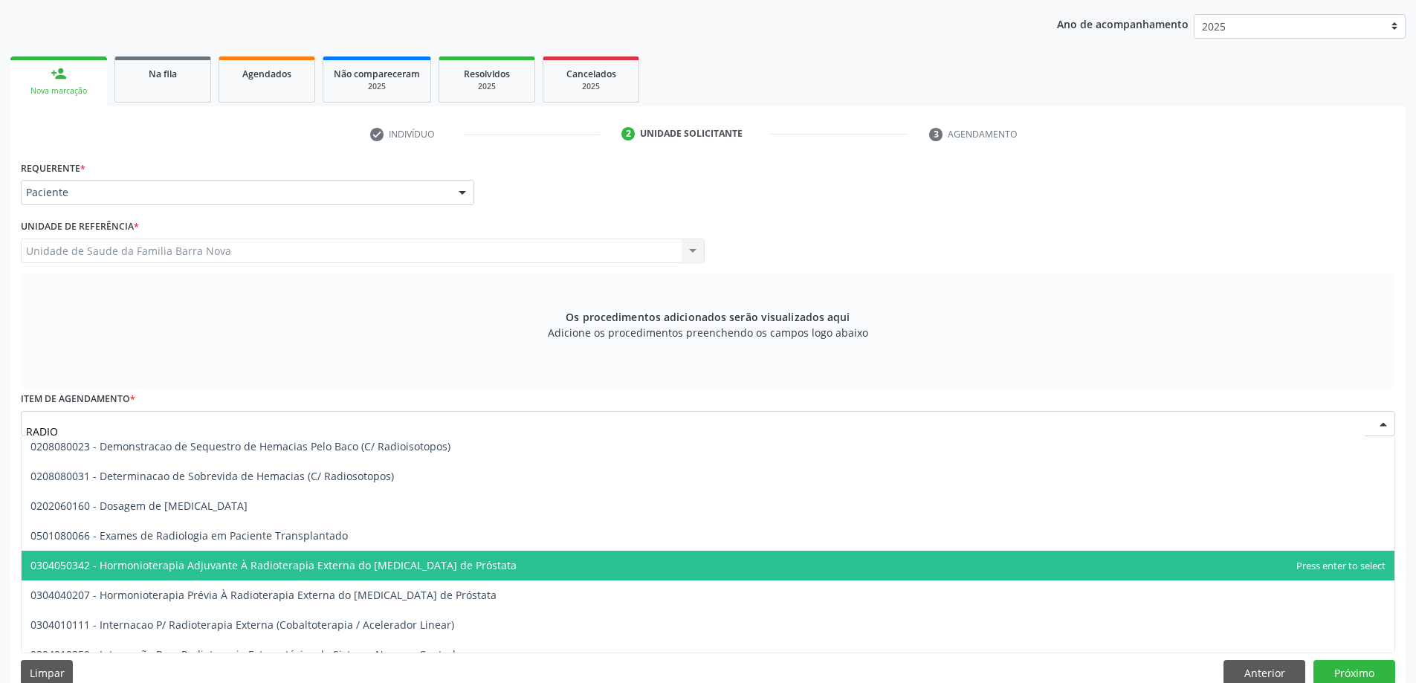
scroll to position [223, 0]
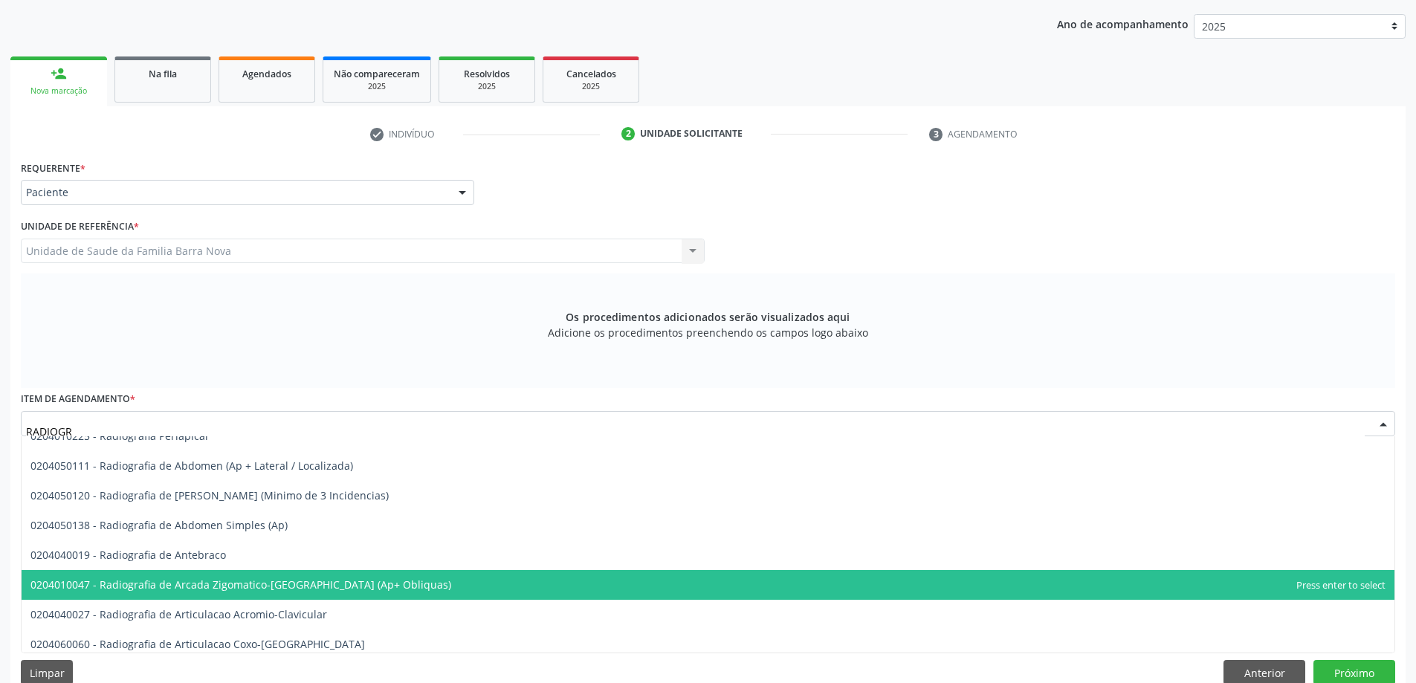
type input "RADIOGRA"
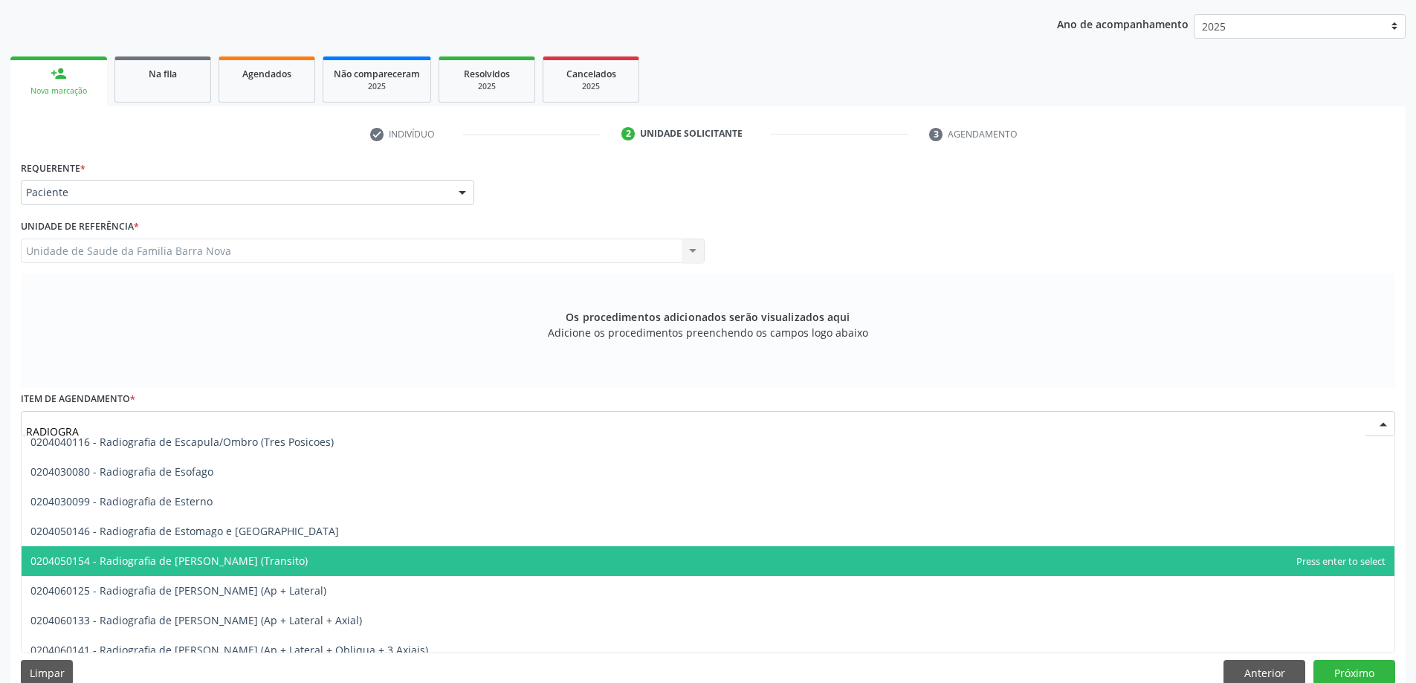
scroll to position [1264, 0]
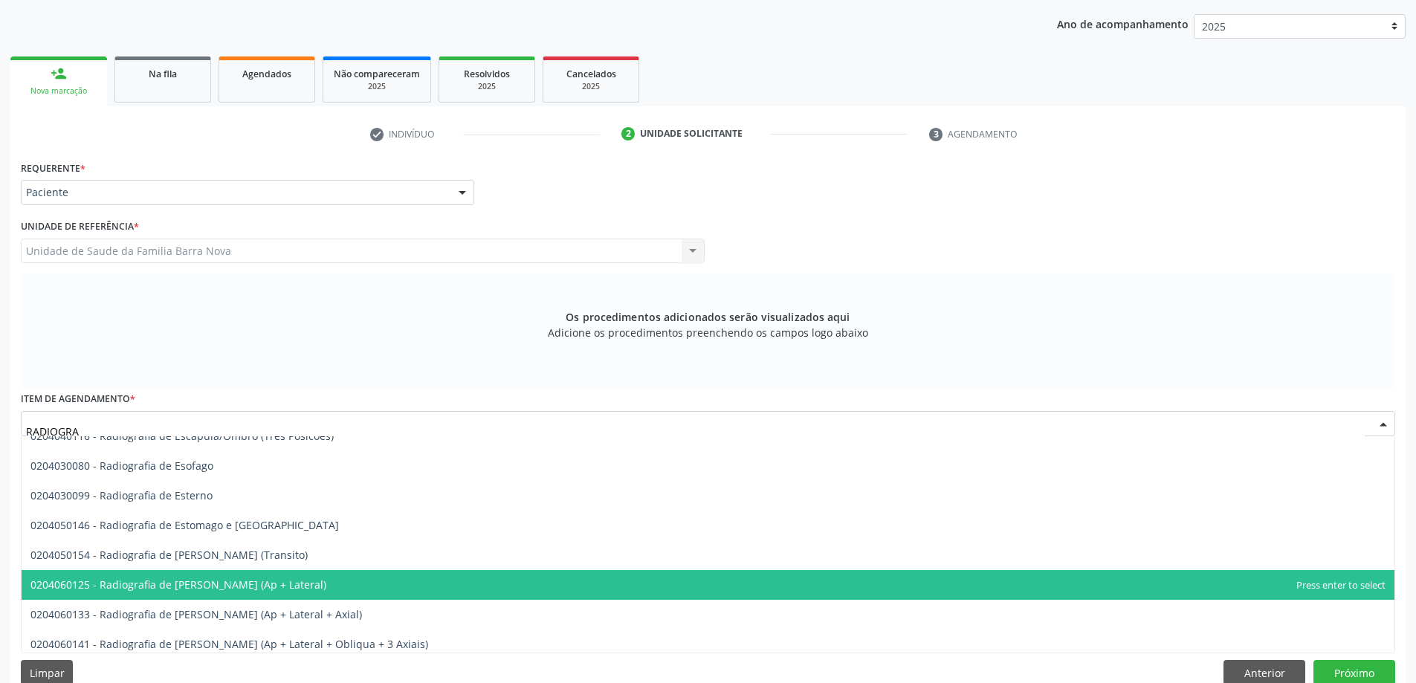
click at [316, 590] on span "0204060125 - Radiografia de [PERSON_NAME] (Ap + Lateral)" at bounding box center [708, 585] width 1373 height 30
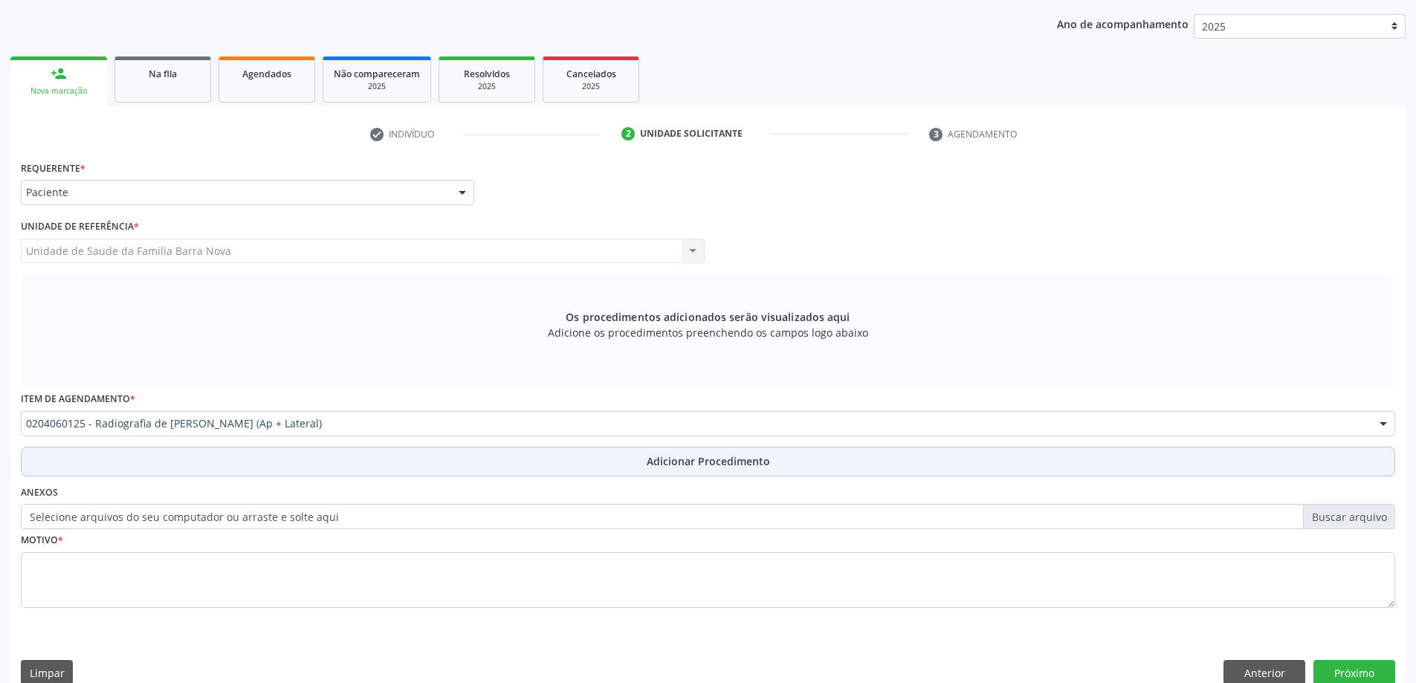
click at [654, 460] on span "Adicionar Procedimento" at bounding box center [708, 462] width 123 height 16
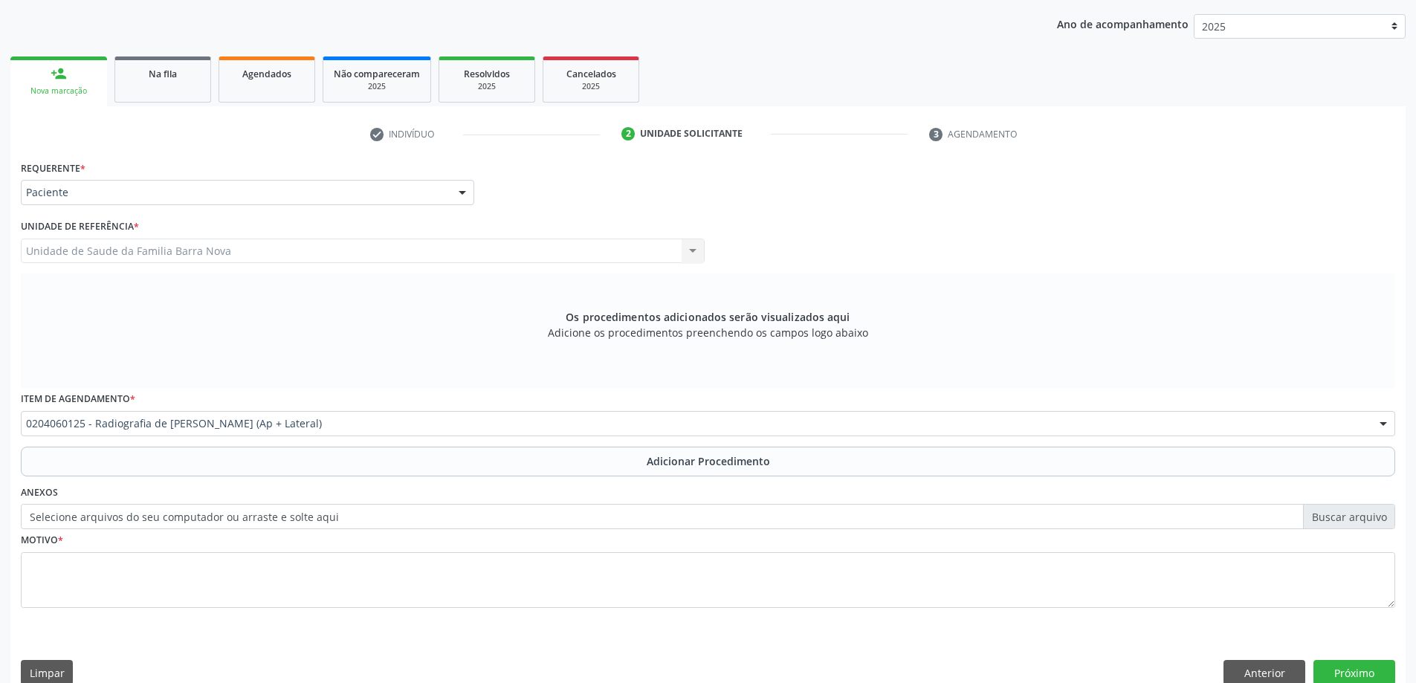
scroll to position [153, 0]
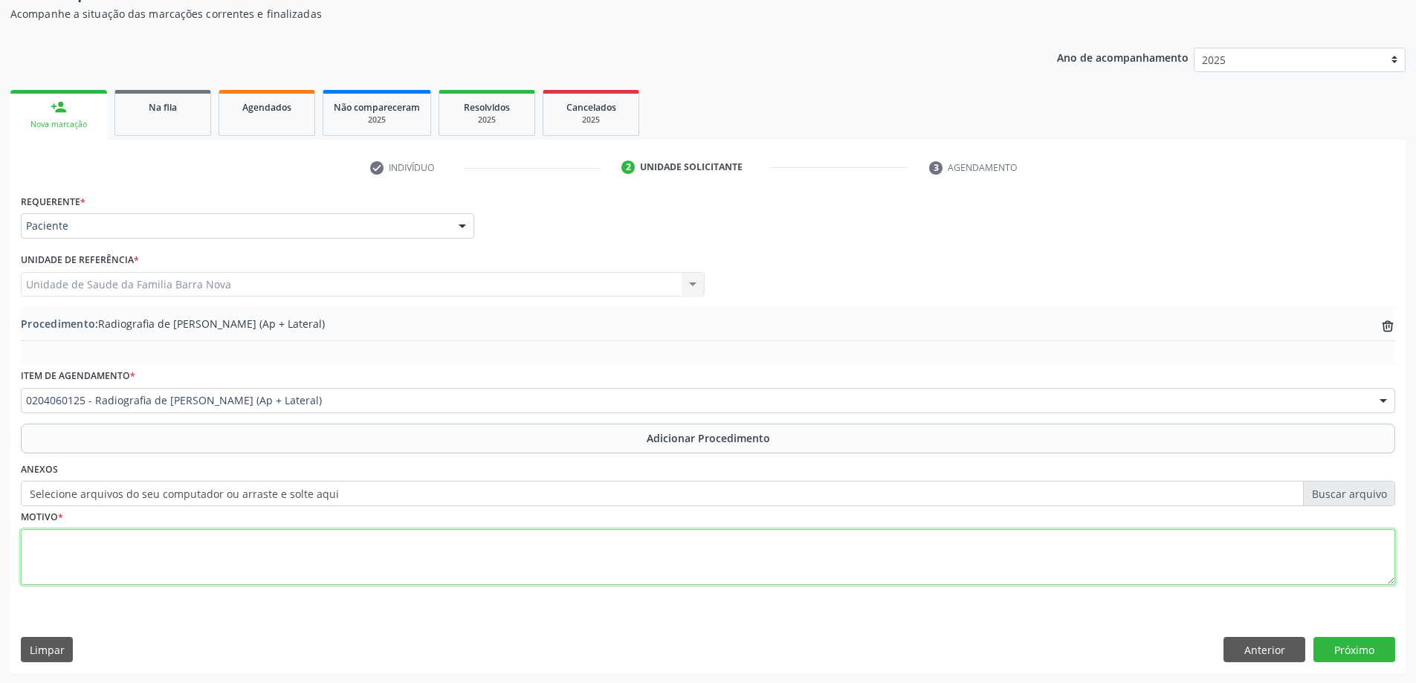
click at [512, 539] on textarea at bounding box center [708, 557] width 1375 height 57
type textarea "ARTROSE?"
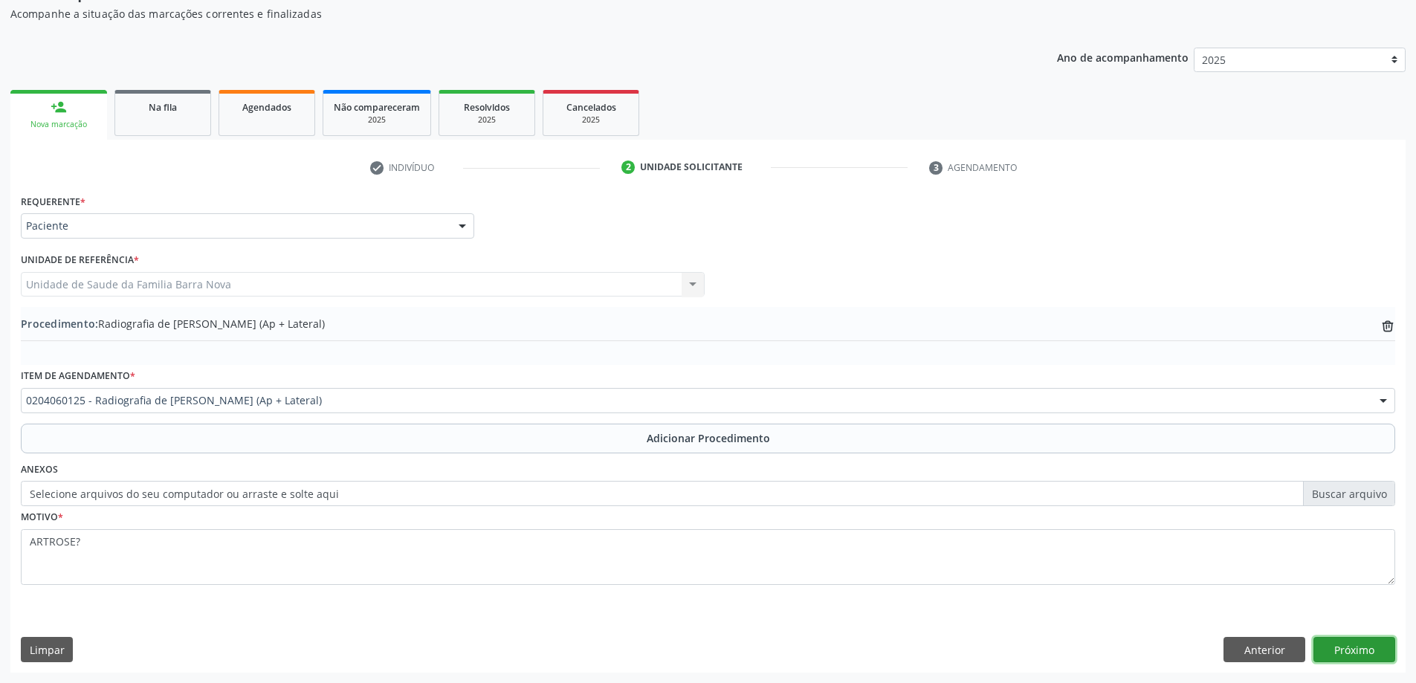
click at [1362, 640] on button "Próximo" at bounding box center [1355, 649] width 82 height 25
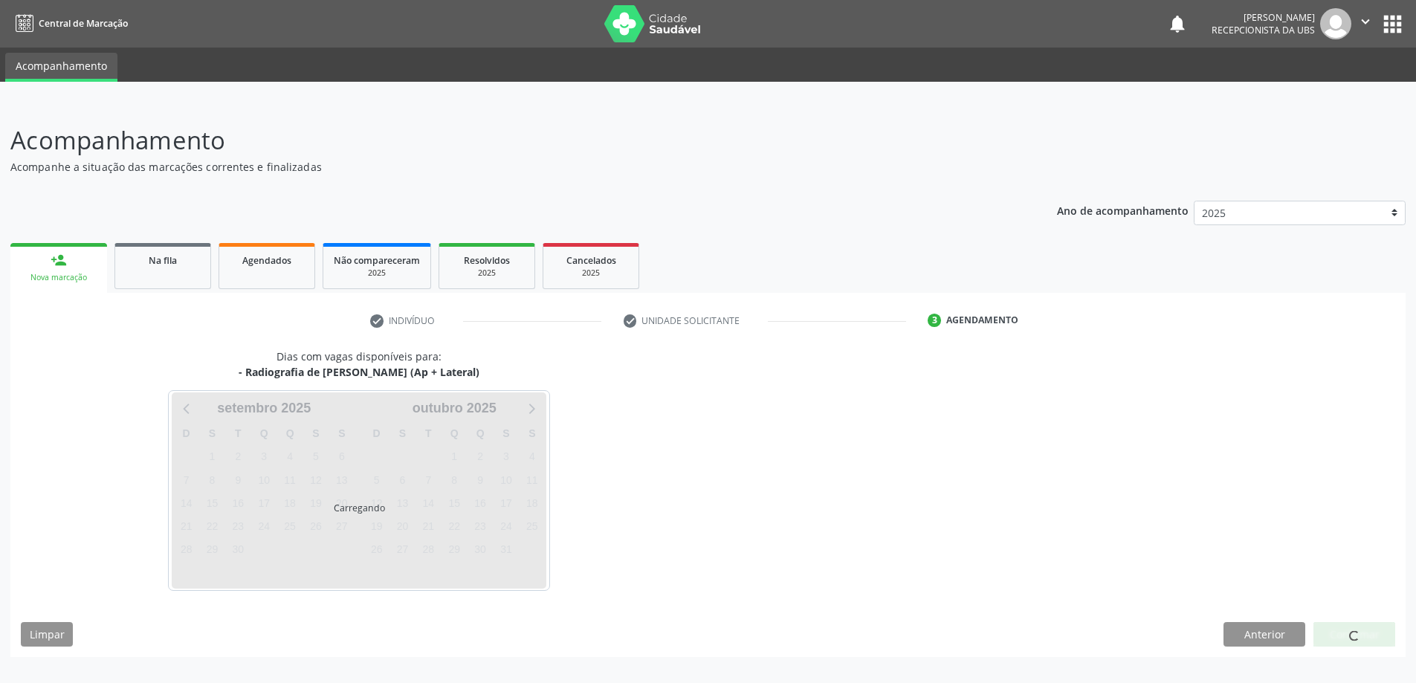
scroll to position [0, 0]
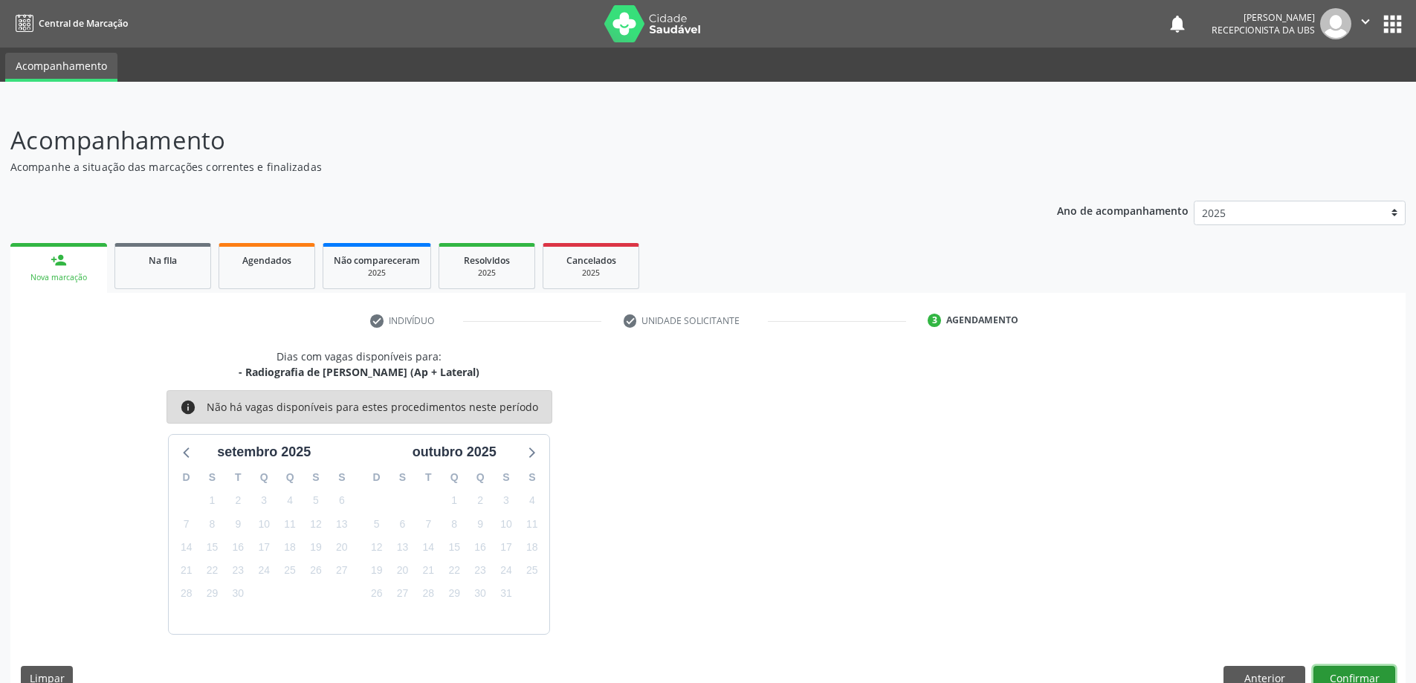
click at [1366, 666] on button "Confirmar" at bounding box center [1355, 678] width 82 height 25
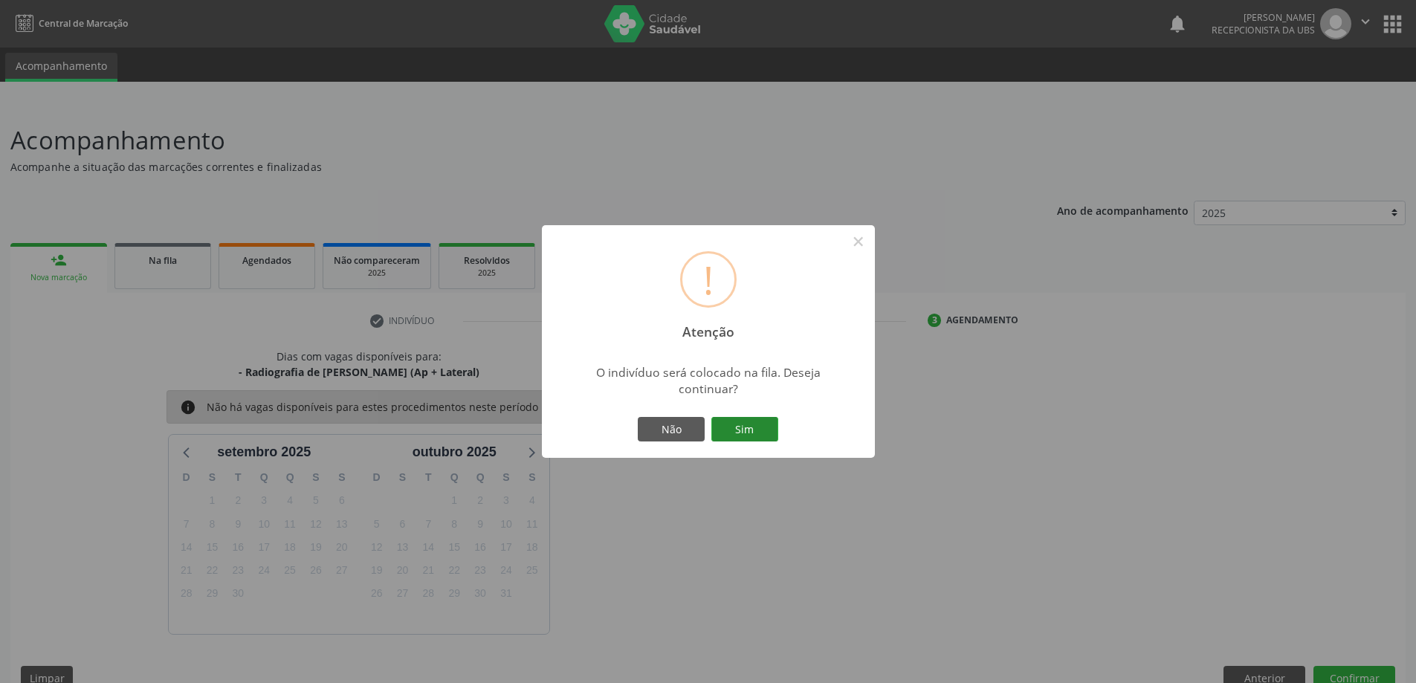
click at [755, 432] on button "Sim" at bounding box center [745, 429] width 67 height 25
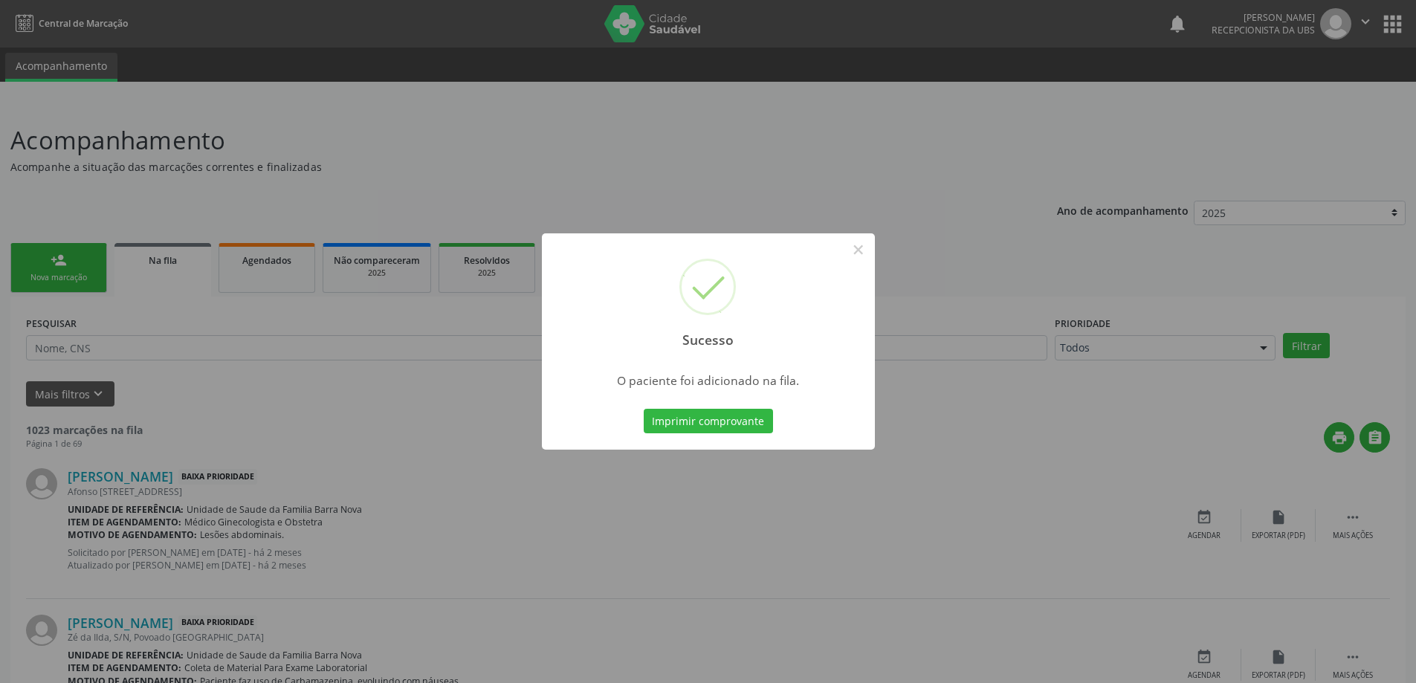
click at [567, 434] on div "Sucesso × O paciente foi adicionado na fila. Imprimir comprovante Cancel" at bounding box center [708, 341] width 333 height 217
click at [369, 373] on div "Sucesso × O paciente foi adicionado na fila. Imprimir comprovante Cancel" at bounding box center [708, 341] width 1416 height 683
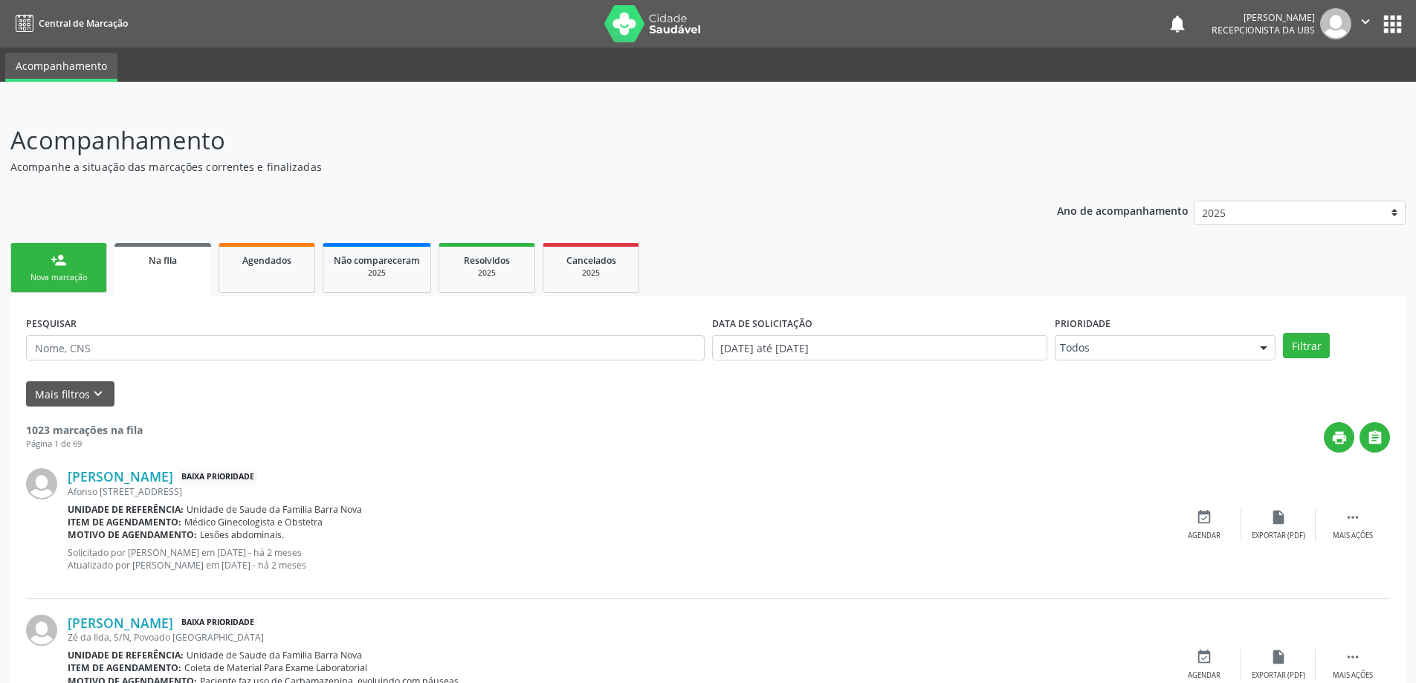
click at [57, 282] on div "Nova marcação" at bounding box center [59, 277] width 74 height 11
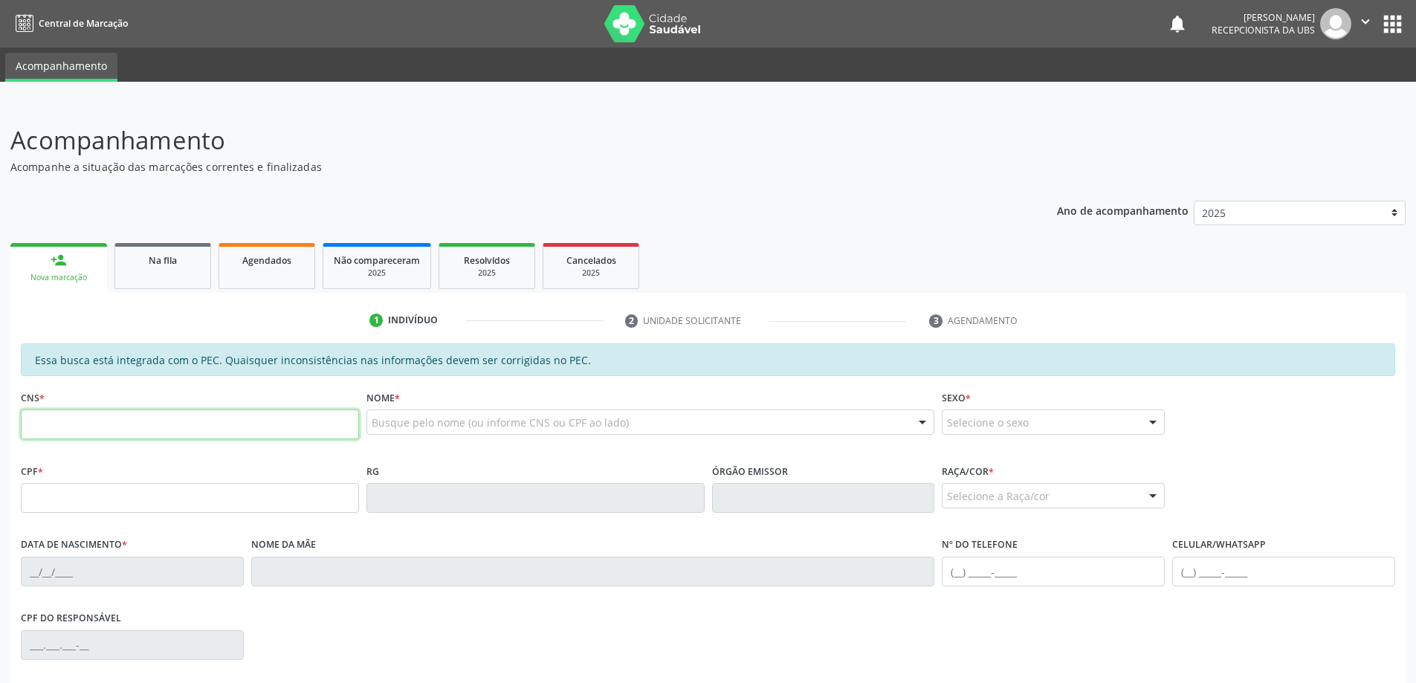
click at [204, 410] on input "text" at bounding box center [190, 425] width 338 height 30
type input "703 2016 6078 0095"
type input "384.613.074-53"
type input "[DATE]"
type input "[PERSON_NAME]"
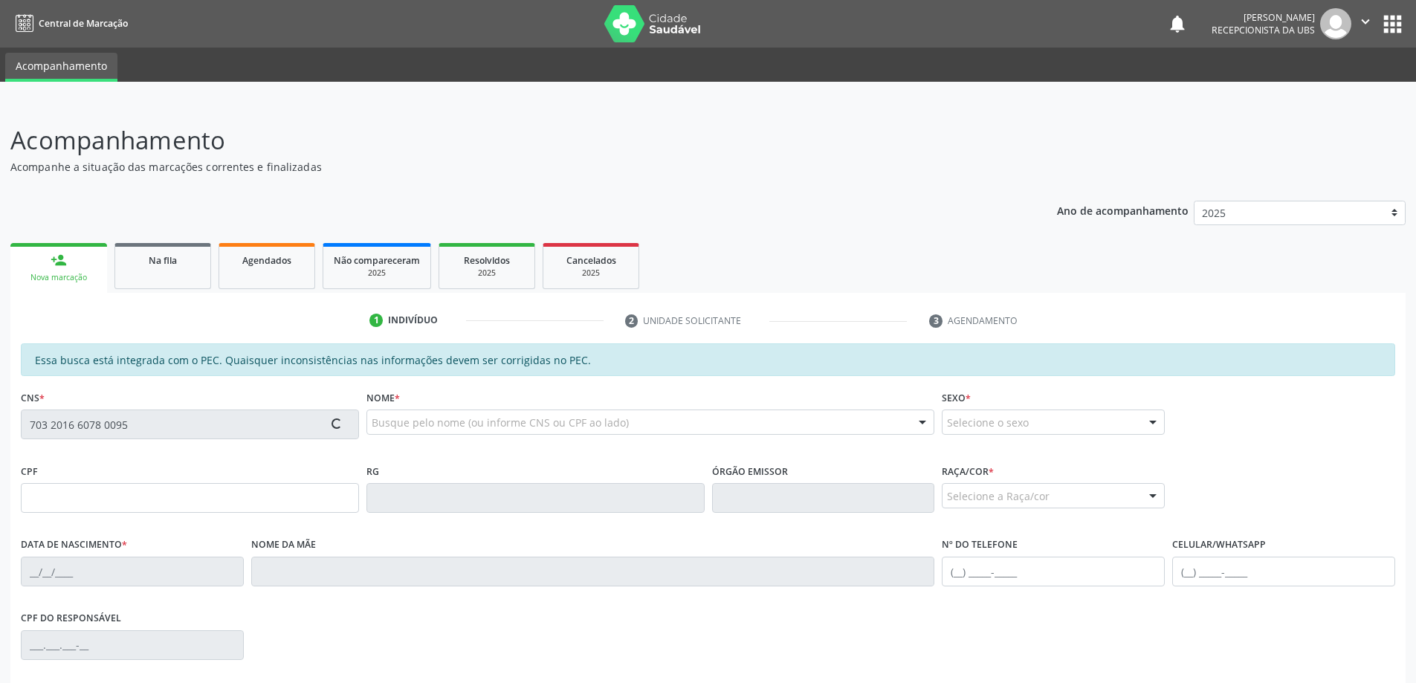
type input "[PHONE_NUMBER]"
type input "S/N"
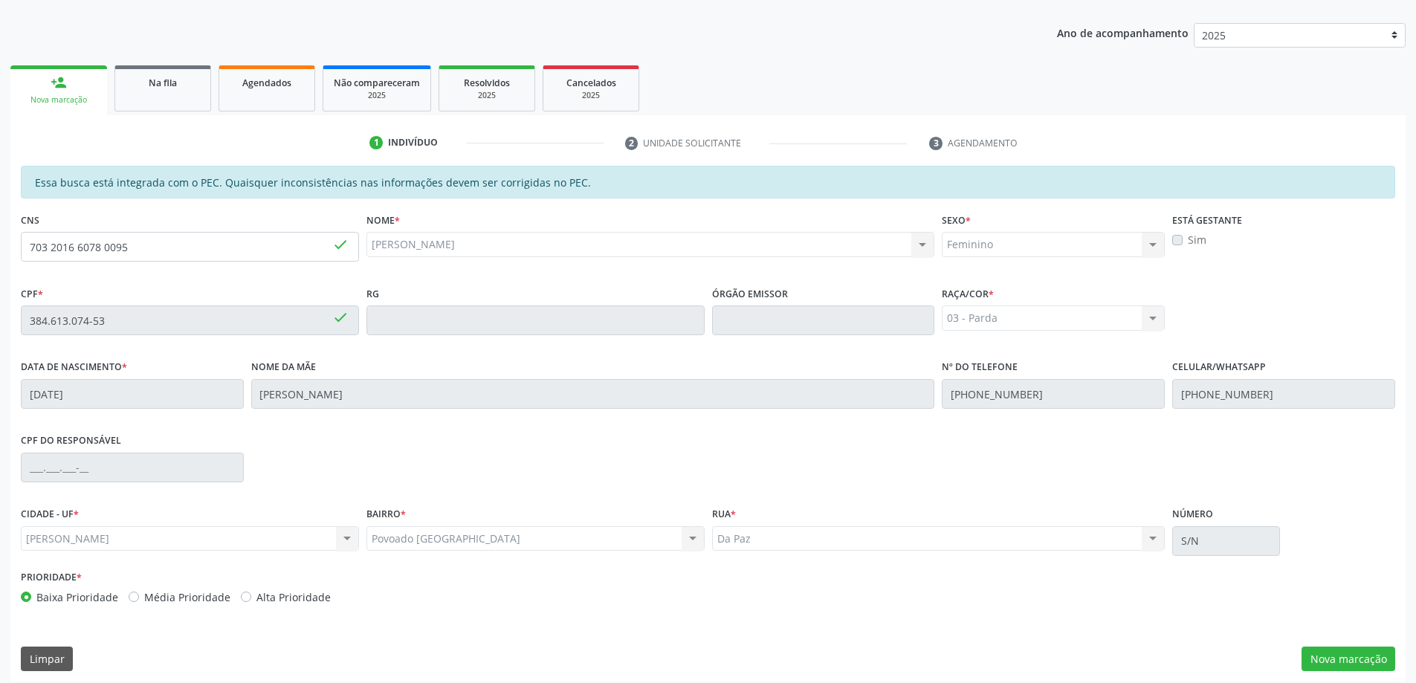
scroll to position [187, 0]
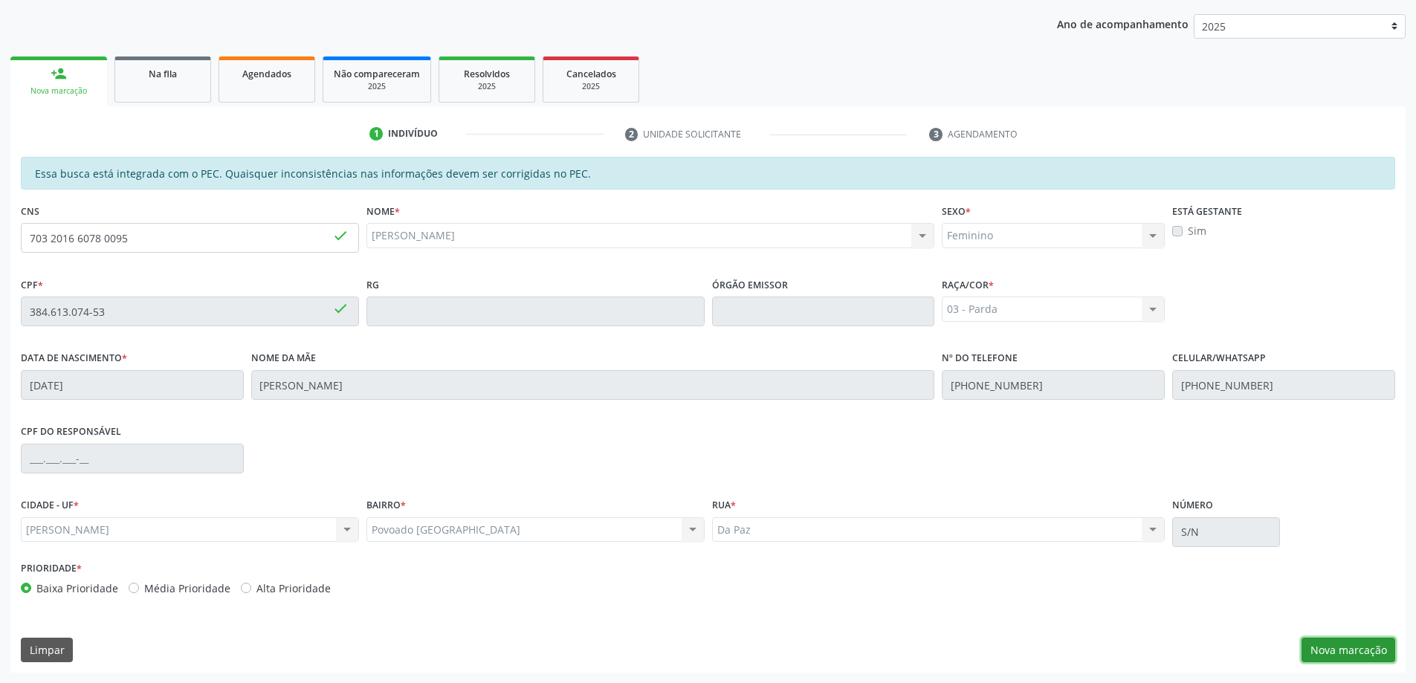
click at [1334, 644] on button "Nova marcação" at bounding box center [1349, 650] width 94 height 25
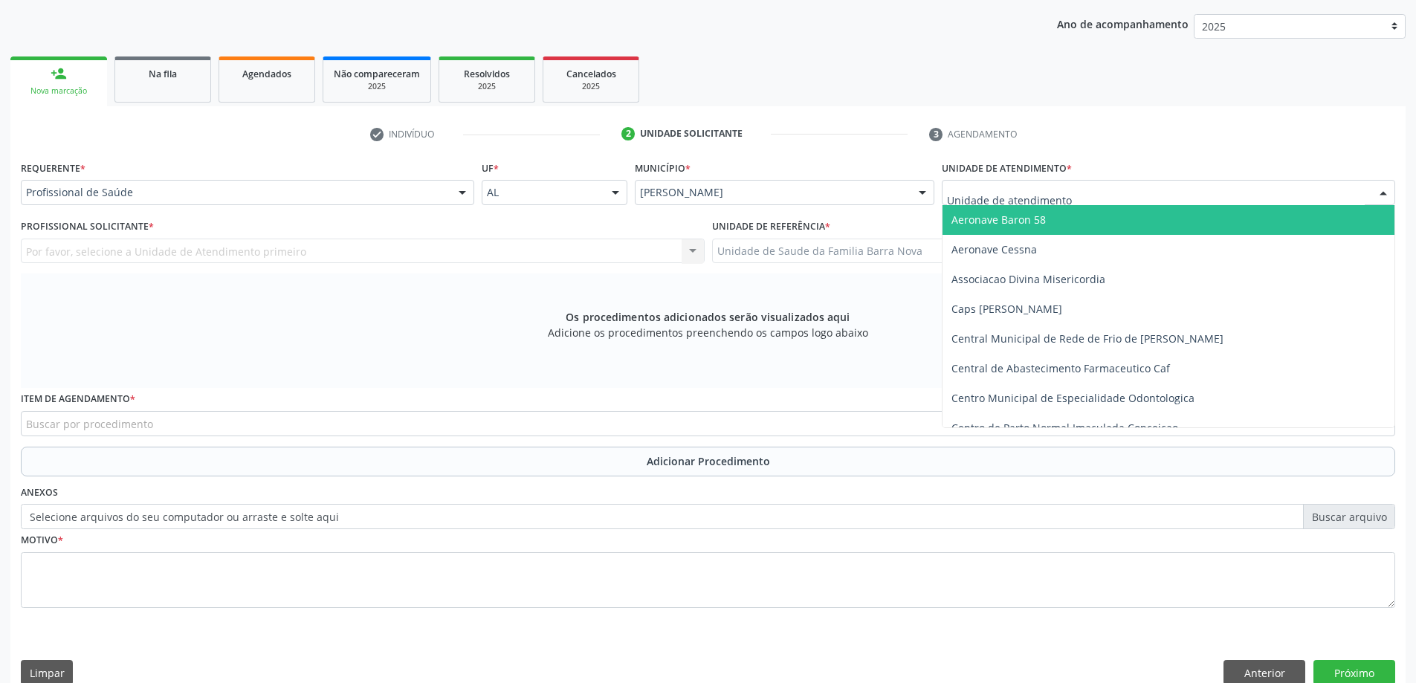
type input "B"
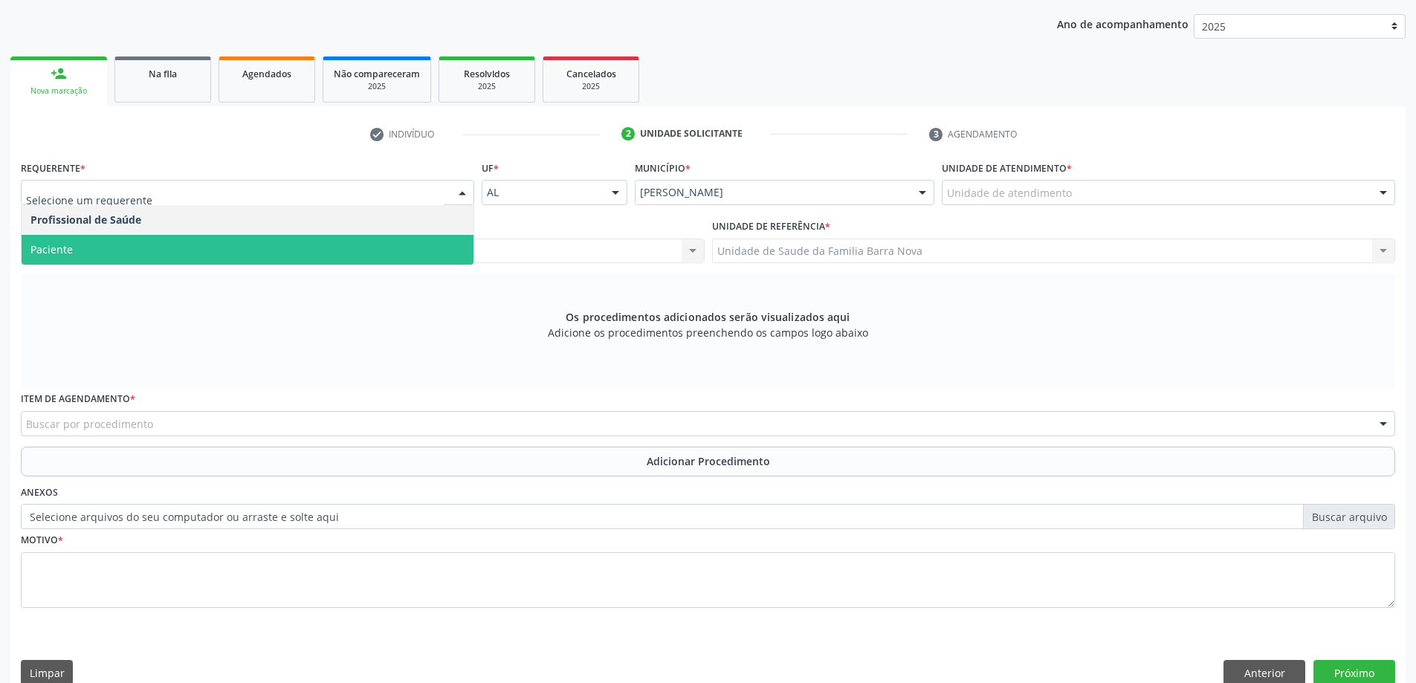
click at [231, 242] on span "Paciente" at bounding box center [248, 250] width 452 height 30
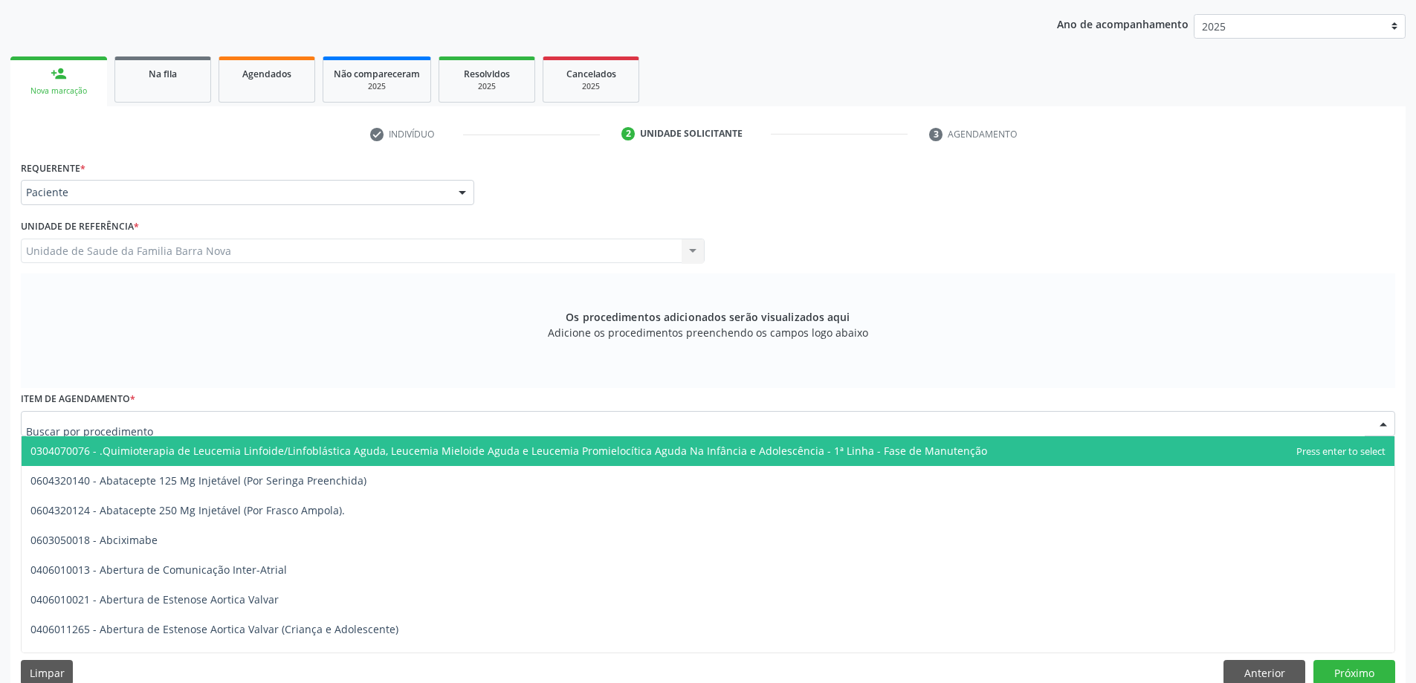
click at [240, 413] on div at bounding box center [708, 423] width 1375 height 25
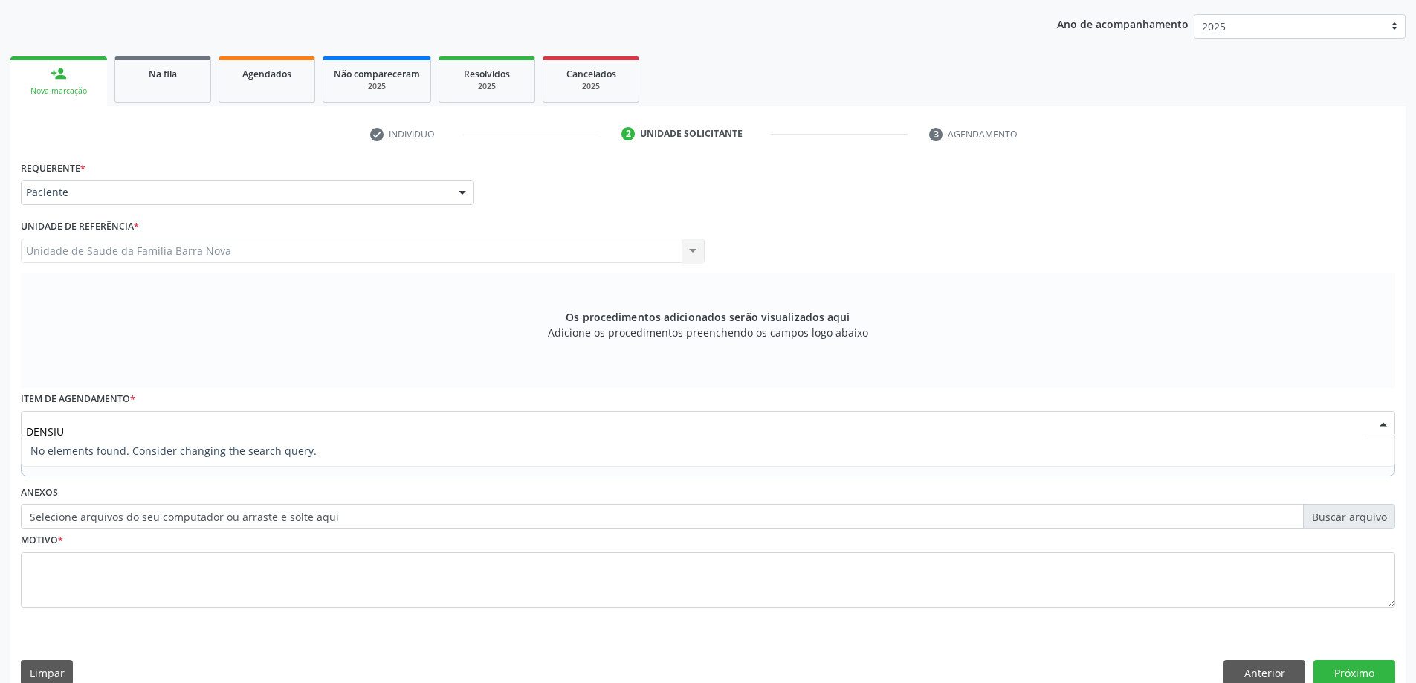
type input "DENSI"
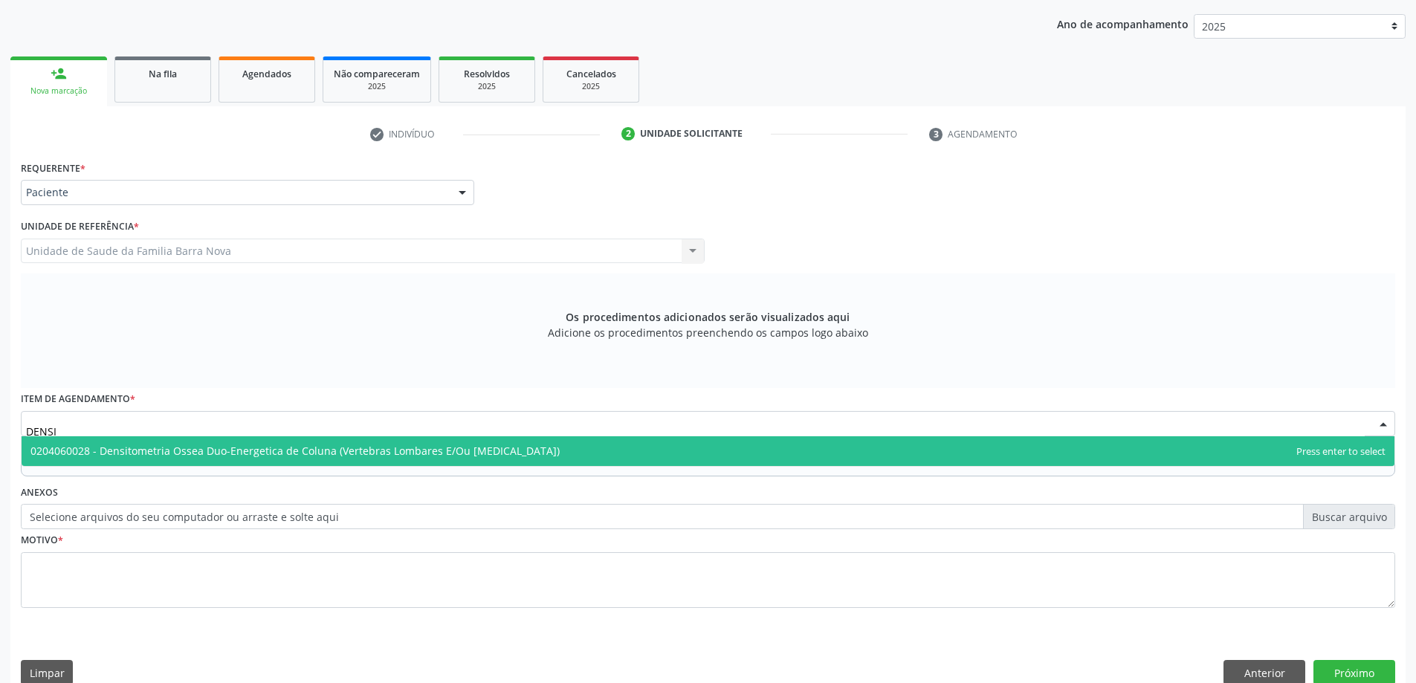
click at [318, 452] on span "0204060028 - Densitometria Ossea Duo-Energetica de Coluna (Vertebras Lombares E…" at bounding box center [294, 451] width 529 height 14
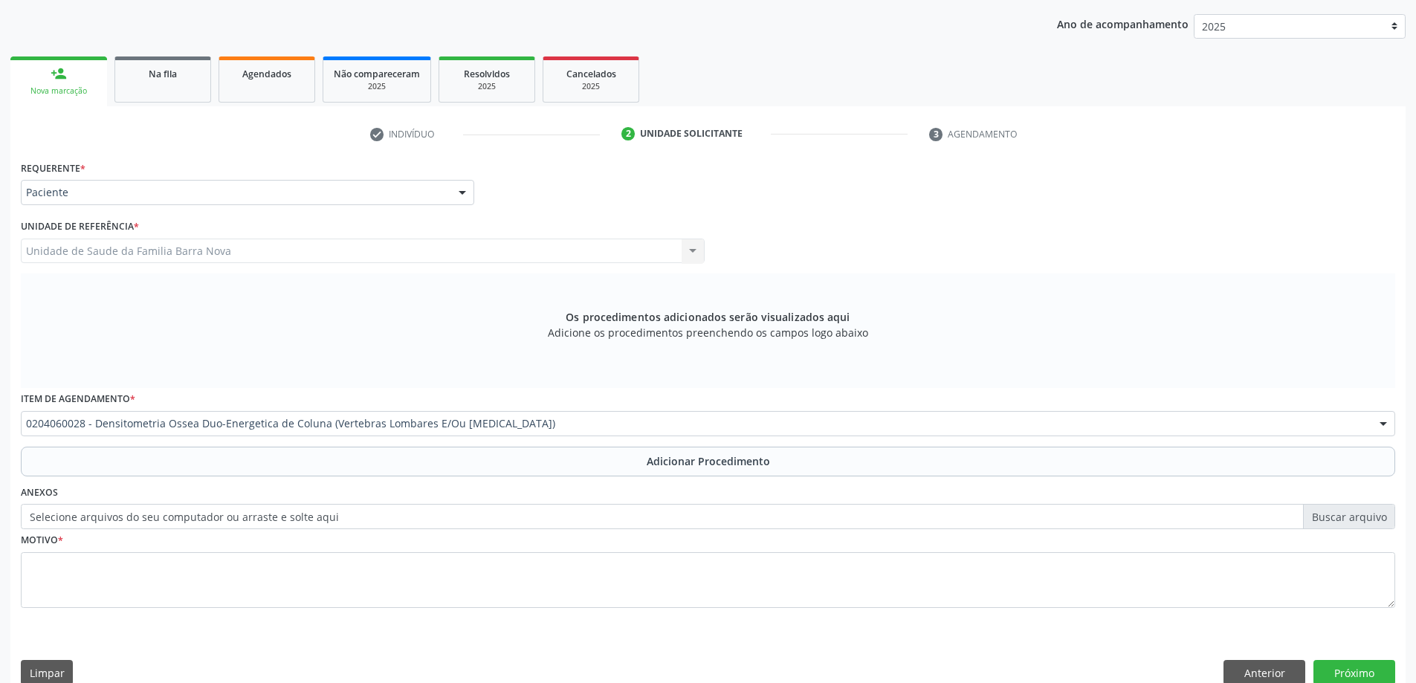
click at [318, 452] on button "Adicionar Procedimento" at bounding box center [708, 462] width 1375 height 30
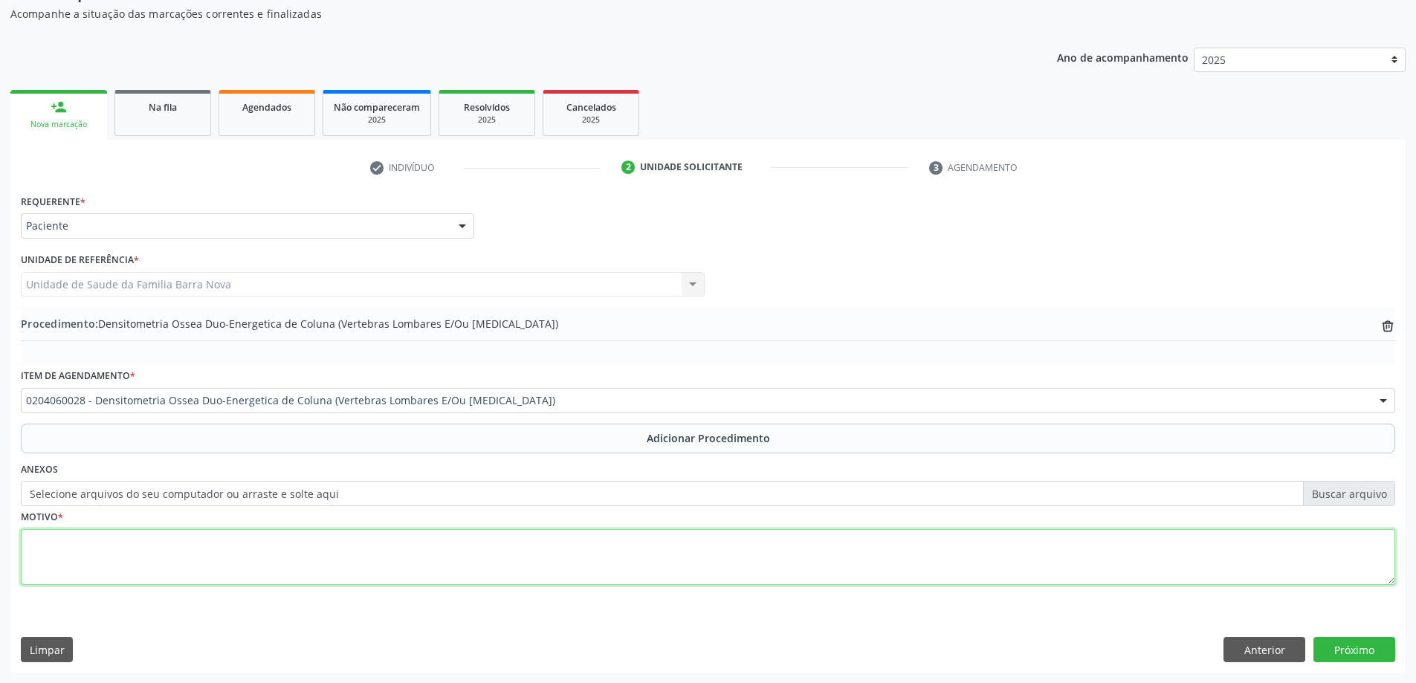
click at [303, 574] on textarea at bounding box center [708, 557] width 1375 height 57
type textarea "L1-L4 E [MEDICAL_DATA]. [GEOGRAPHIC_DATA]."
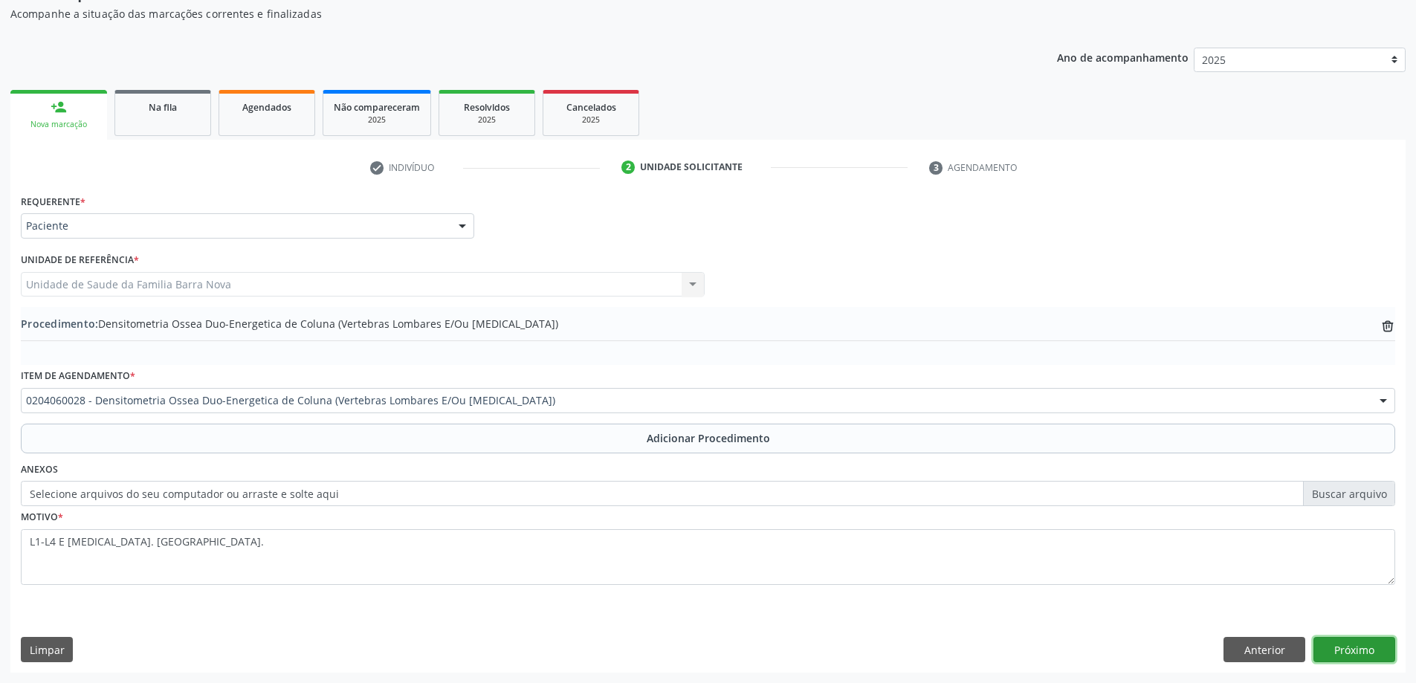
click at [1360, 657] on button "Próximo" at bounding box center [1355, 649] width 82 height 25
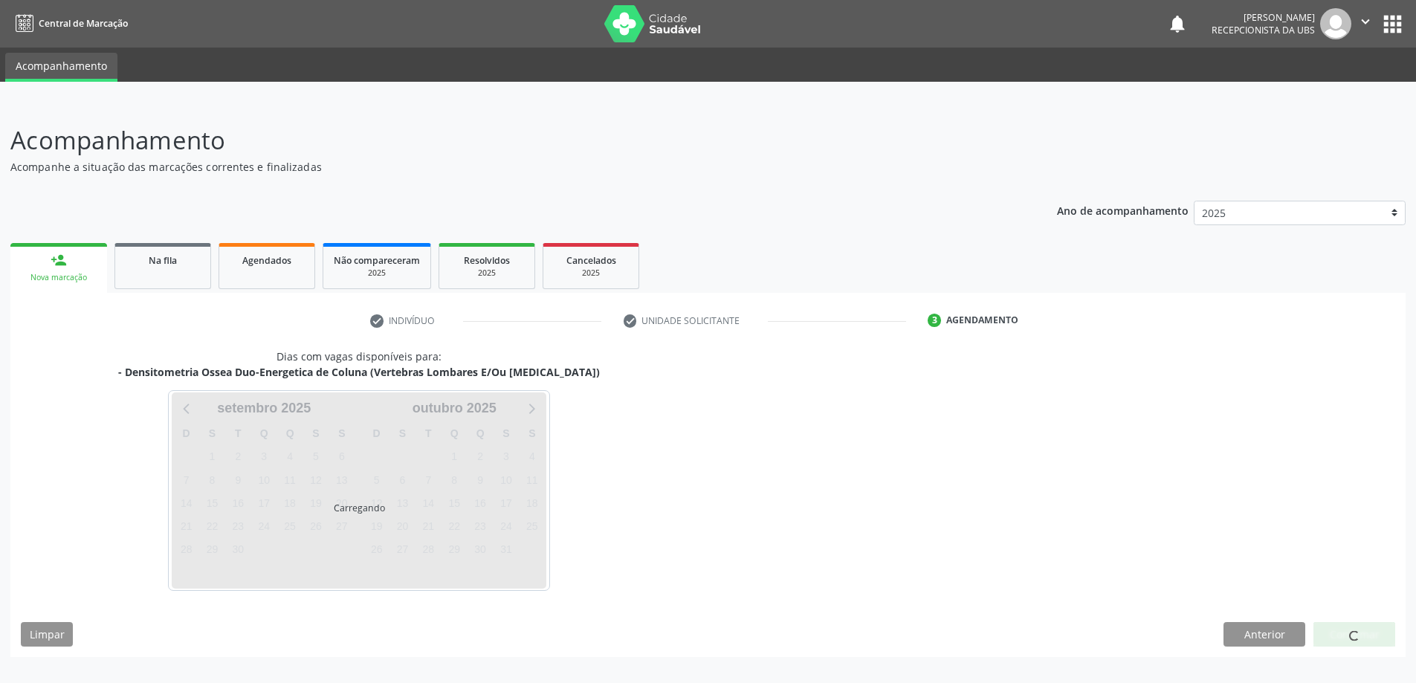
scroll to position [0, 0]
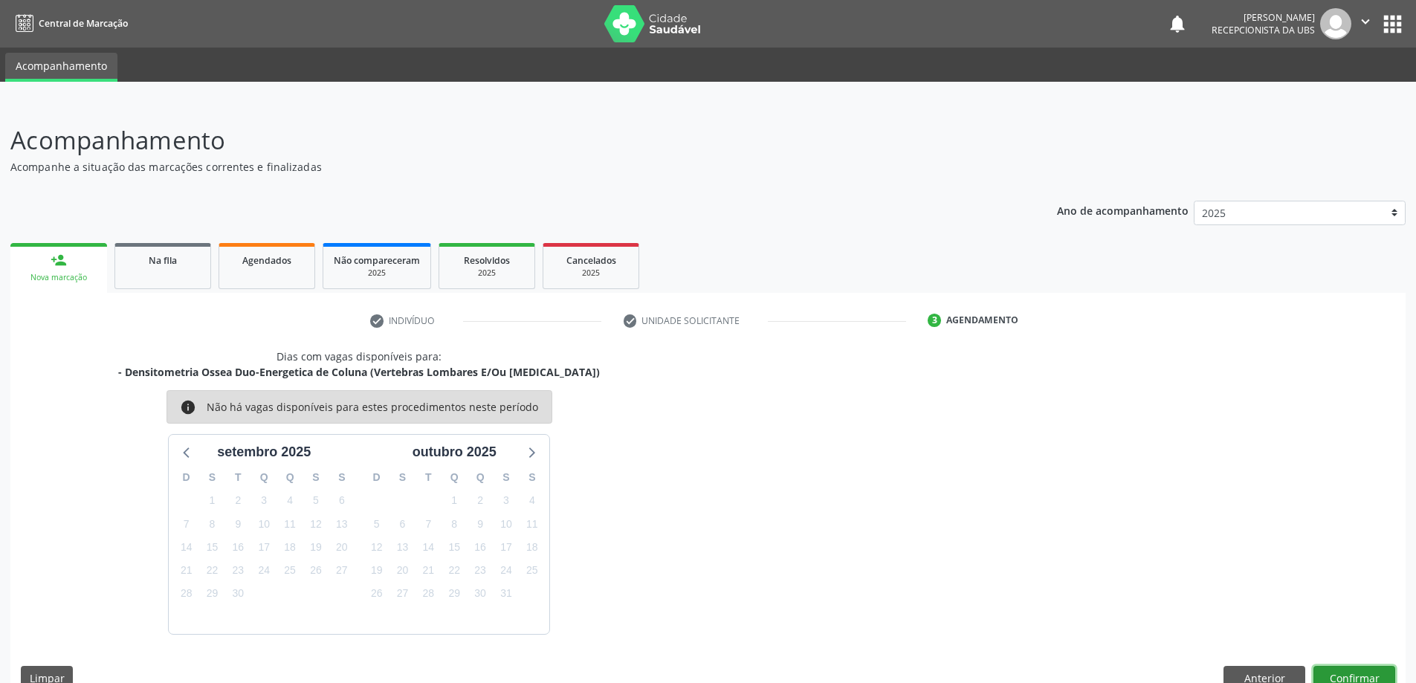
click at [1384, 668] on button "Confirmar" at bounding box center [1355, 678] width 82 height 25
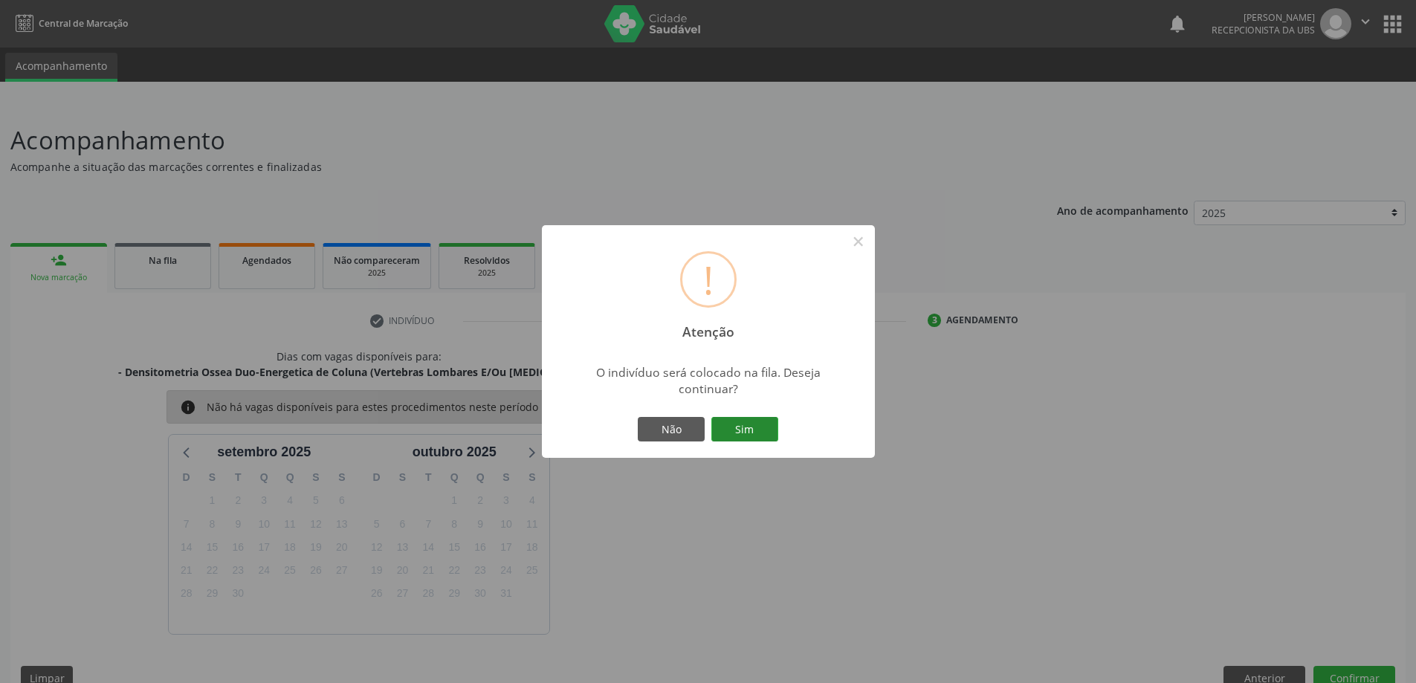
click at [762, 421] on button "Sim" at bounding box center [745, 429] width 67 height 25
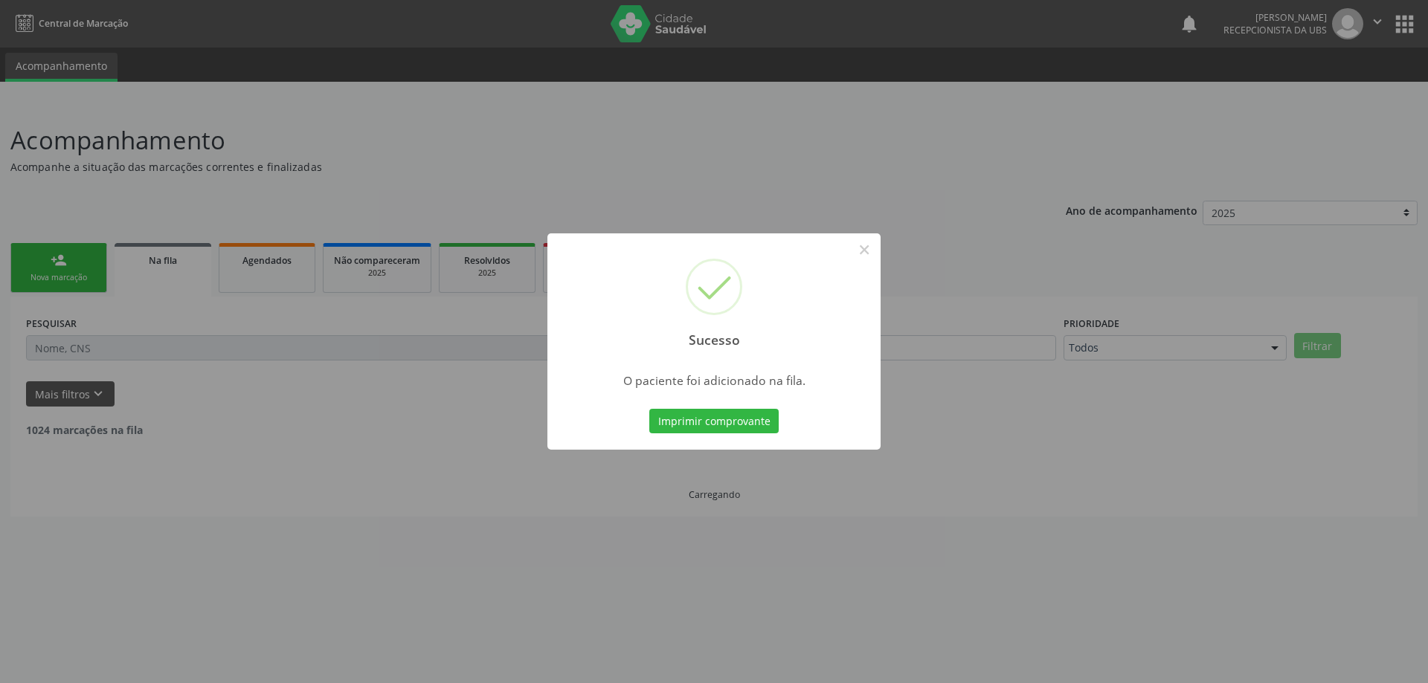
drag, startPoint x: 73, startPoint y: 265, endPoint x: 201, endPoint y: 304, distance: 134.5
click at [73, 265] on div "Sucesso × O paciente foi adicionado na fila. Imprimir comprovante Cancel" at bounding box center [714, 341] width 1428 height 683
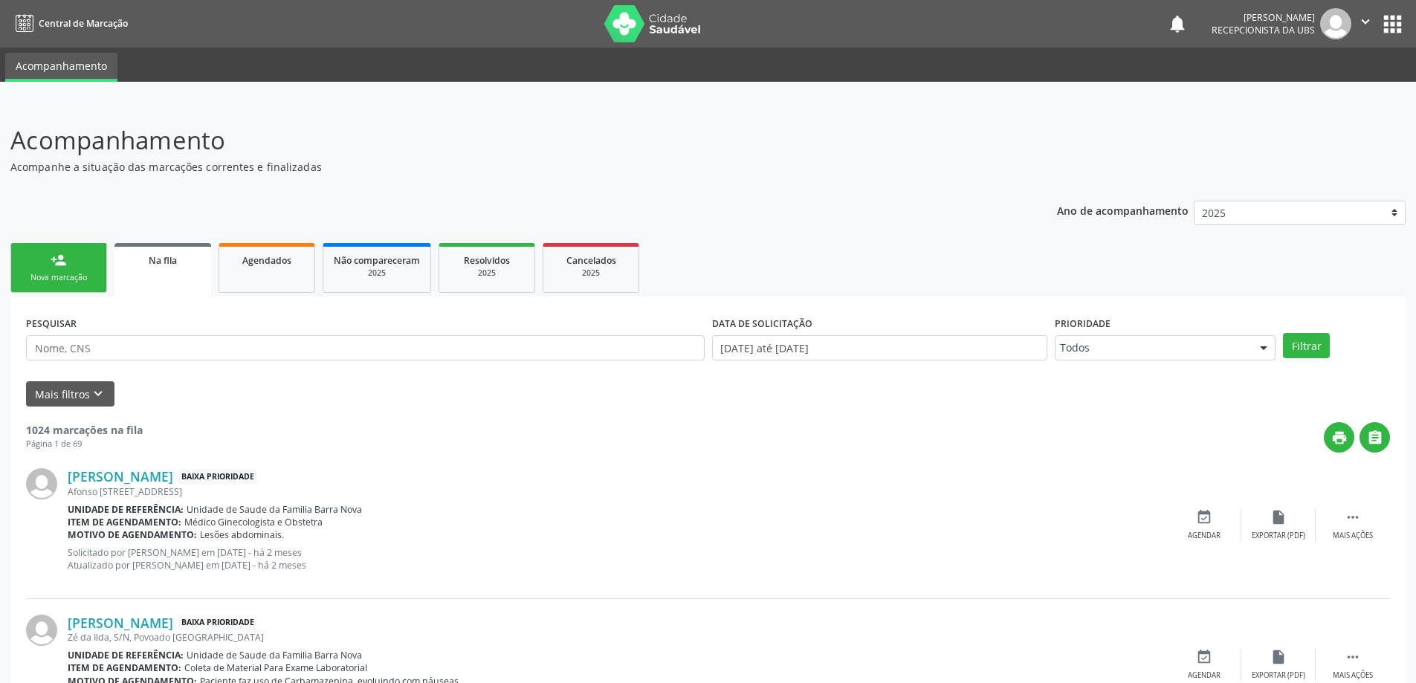
click at [88, 265] on link "person_add Nova marcação" at bounding box center [58, 268] width 97 height 50
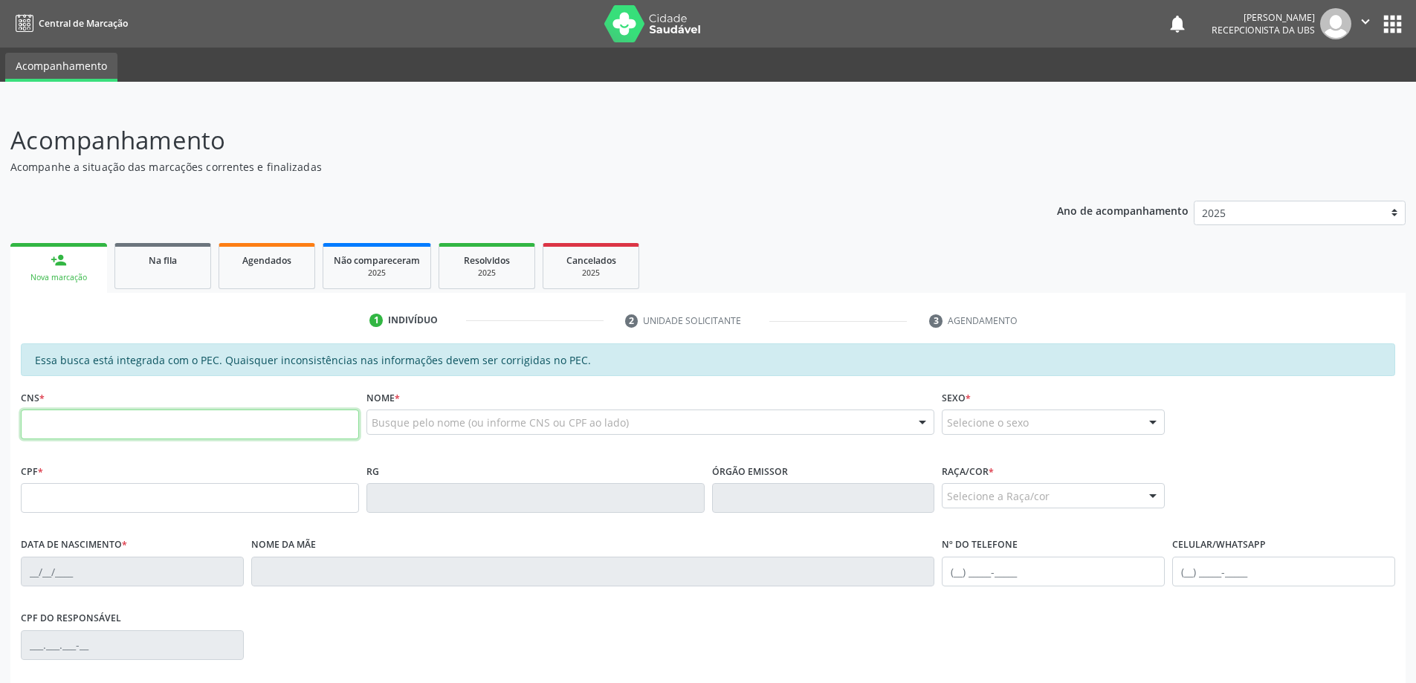
click at [272, 418] on input "text" at bounding box center [190, 425] width 338 height 30
paste input "704 6036 2927 4023"
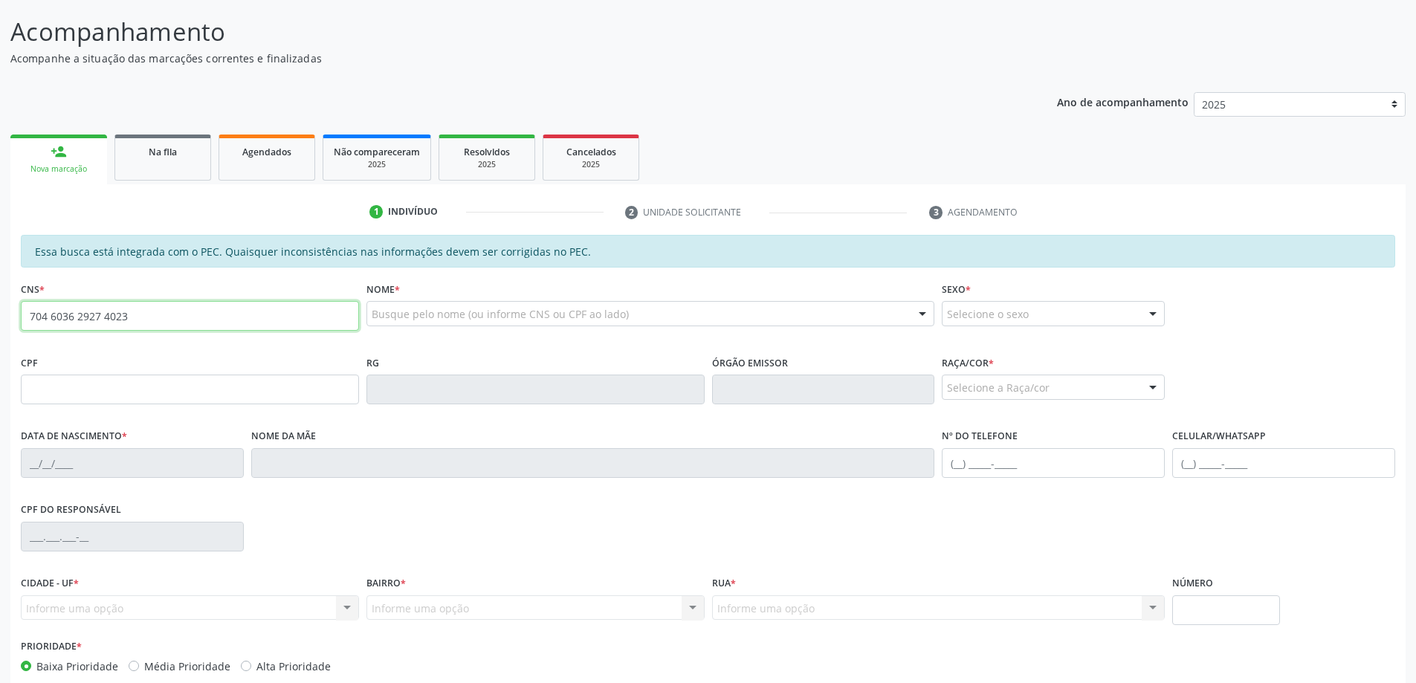
type input "704 6036 2927 4023"
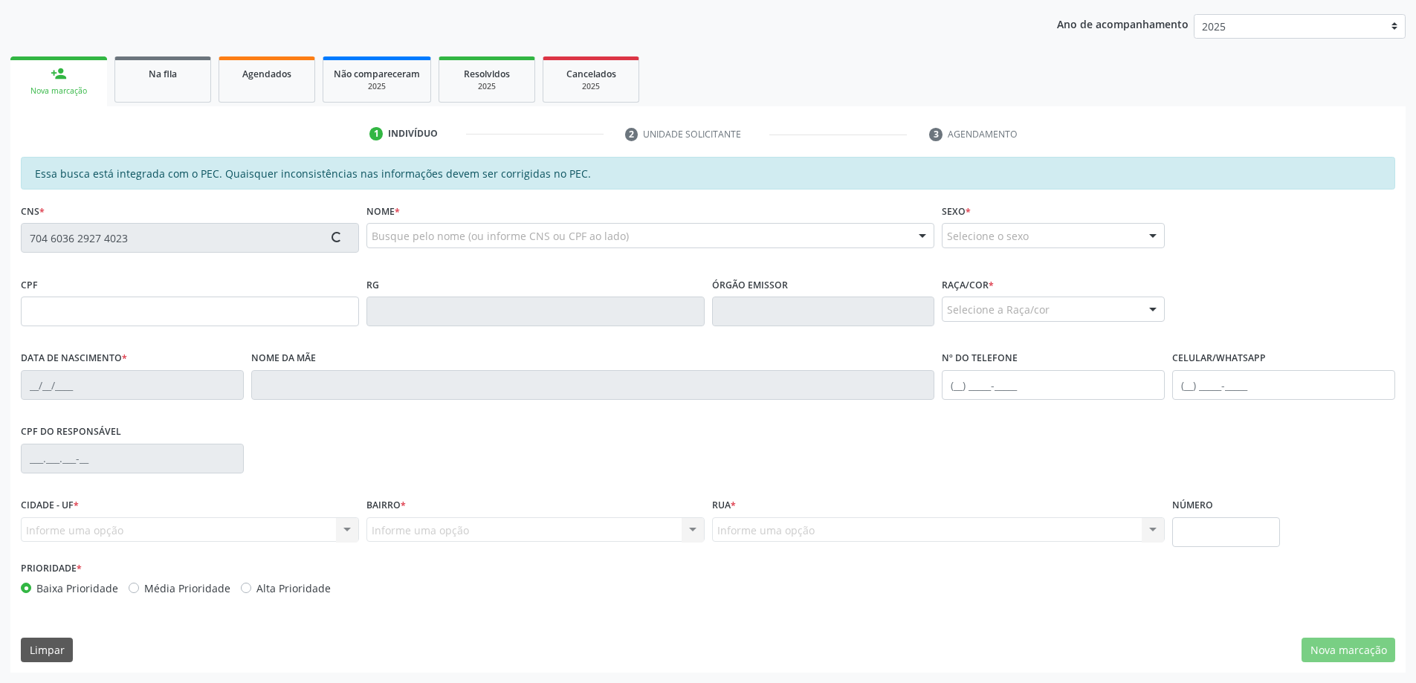
type input "100.084.858-28"
type input "[DATE]"
type input "[PERSON_NAME] da Conceição Goes"
type input "[PHONE_NUMBER]"
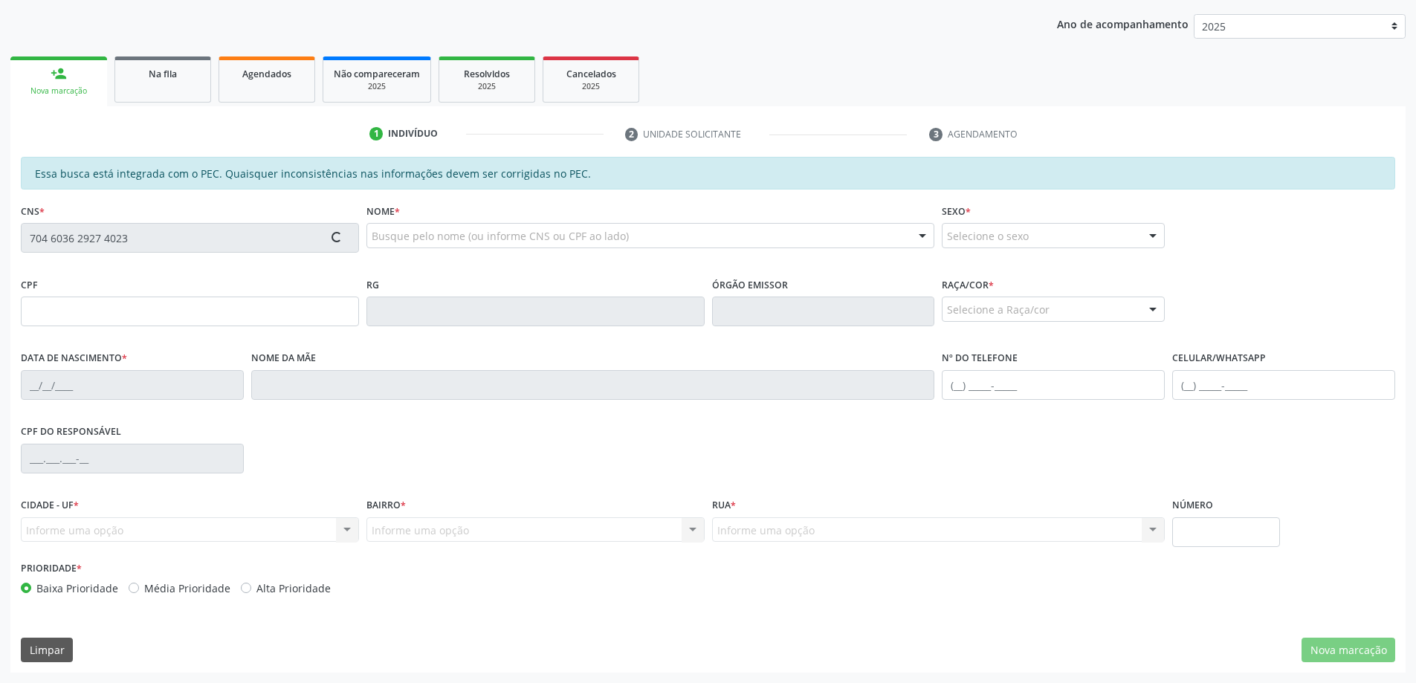
type input "300"
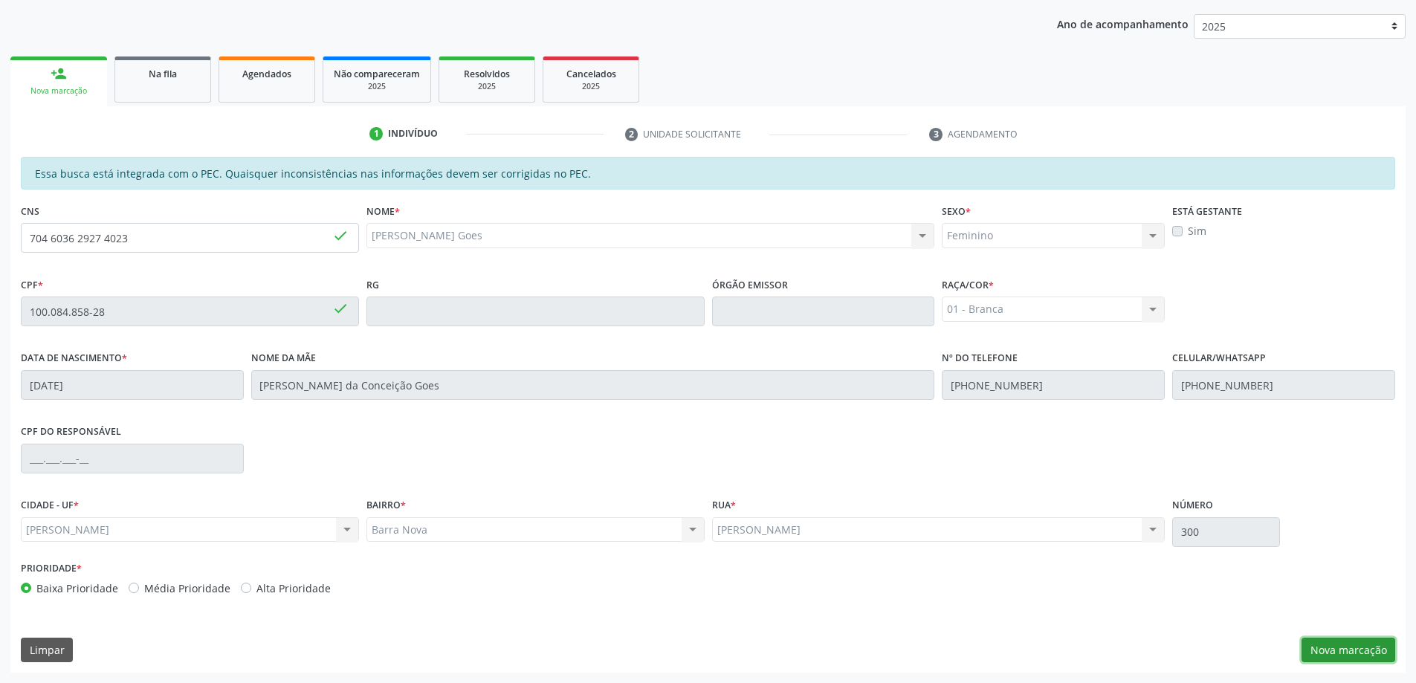
click at [1381, 660] on button "Nova marcação" at bounding box center [1349, 650] width 94 height 25
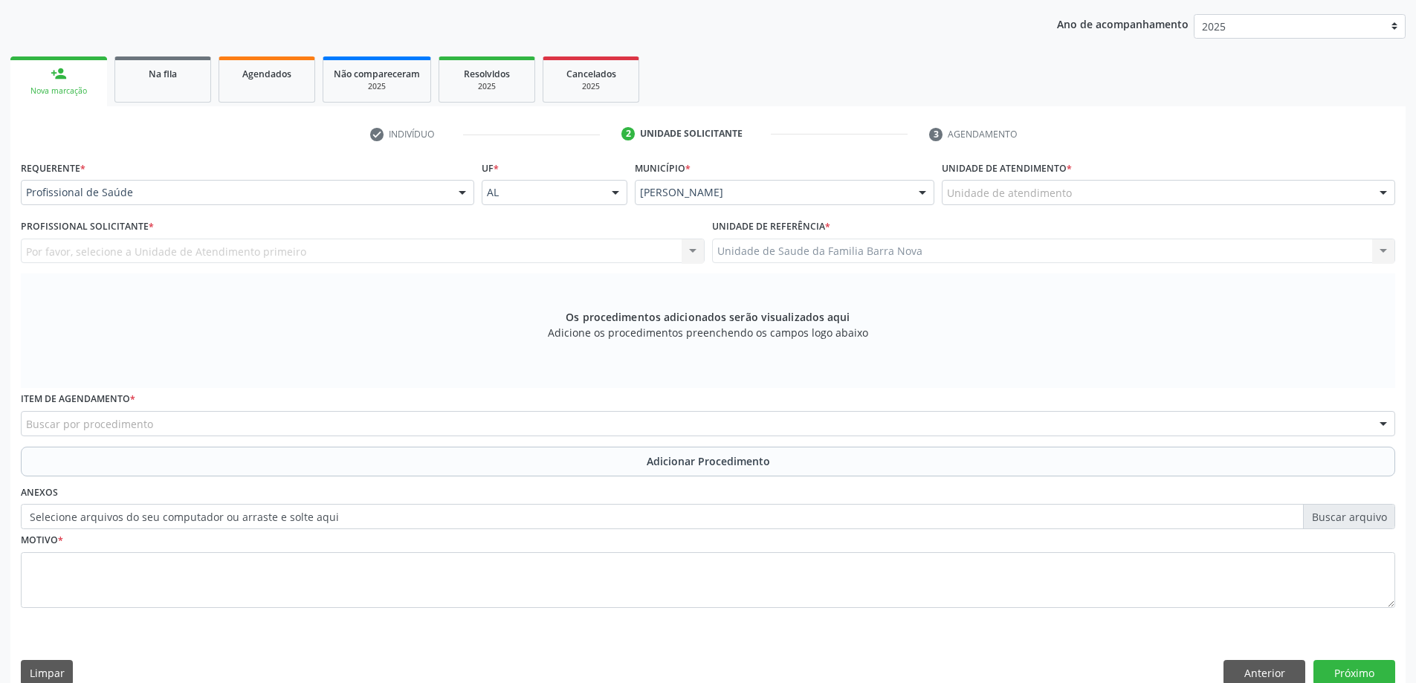
drag, startPoint x: 1092, startPoint y: 212, endPoint x: 1094, endPoint y: 204, distance: 7.8
click at [1092, 210] on div "Unidade de atendimento * Unidade de atendimento Aeronave Baron 58 Aeronave Cess…" at bounding box center [1168, 186] width 461 height 58
click at [1094, 204] on div "Unidade de atendimento Aeronave Baron 58 Aeronave Cessna Associacao Divina Mise…" at bounding box center [1169, 192] width 454 height 25
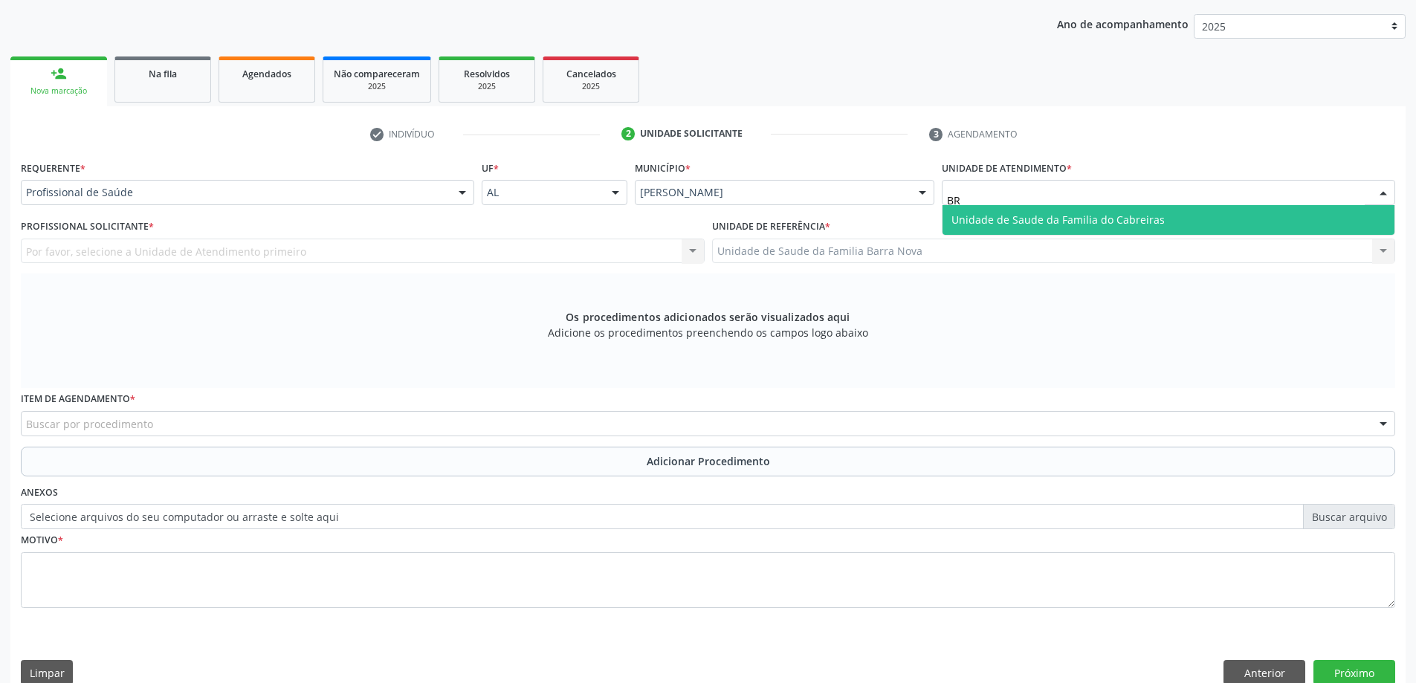
type input "B"
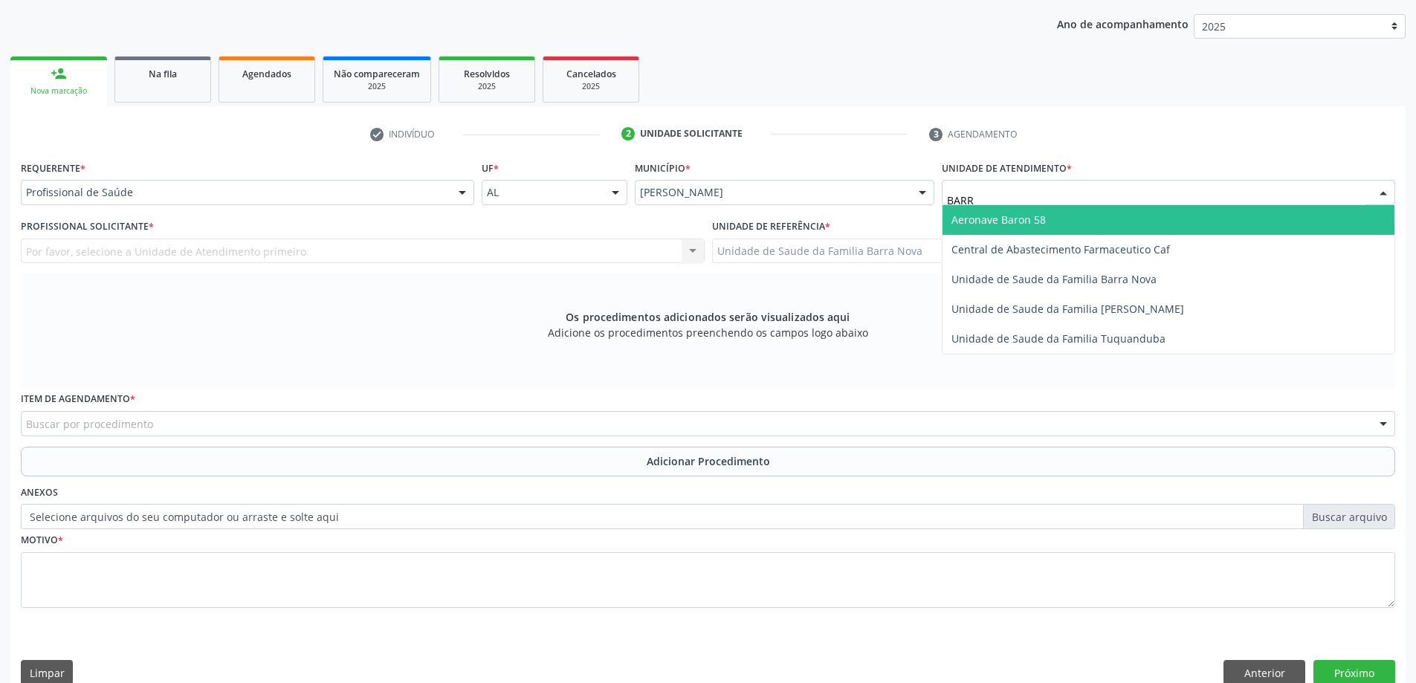
type input "BARRA"
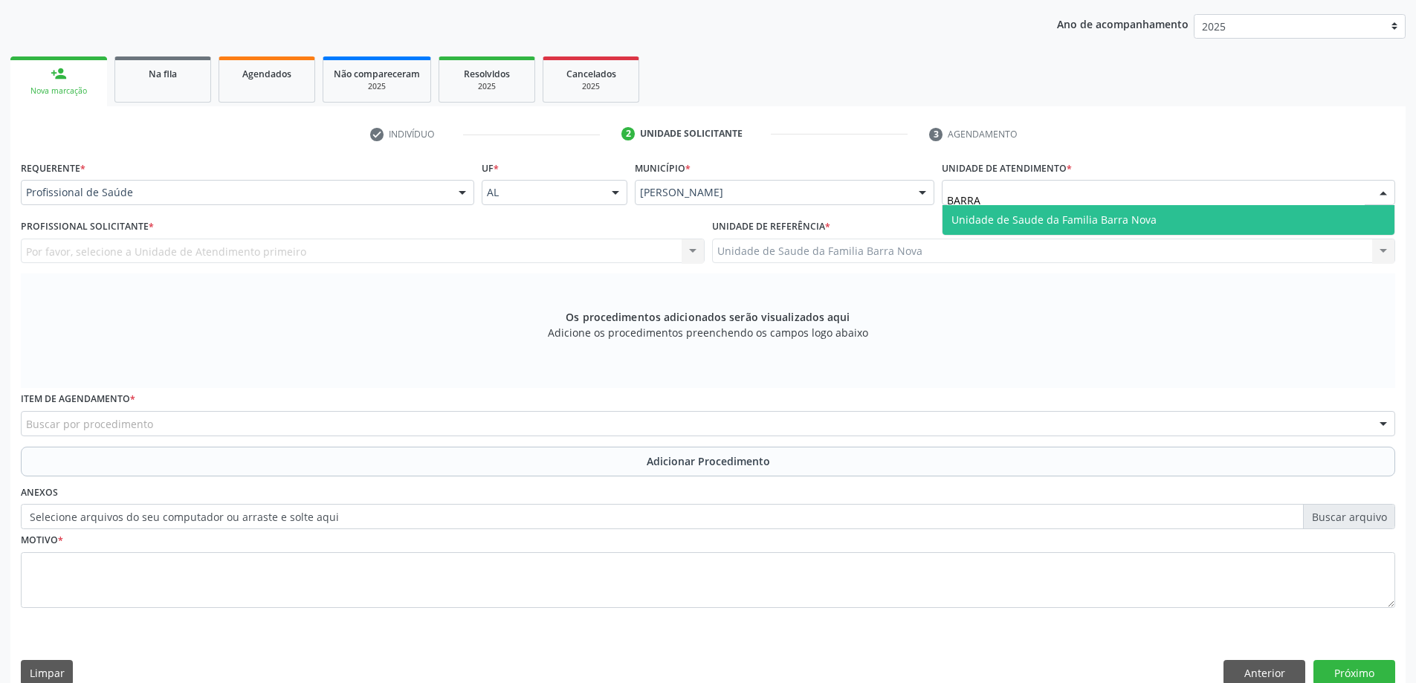
click at [1094, 205] on span "Unidade de Saude da Familia Barra Nova" at bounding box center [1169, 220] width 452 height 30
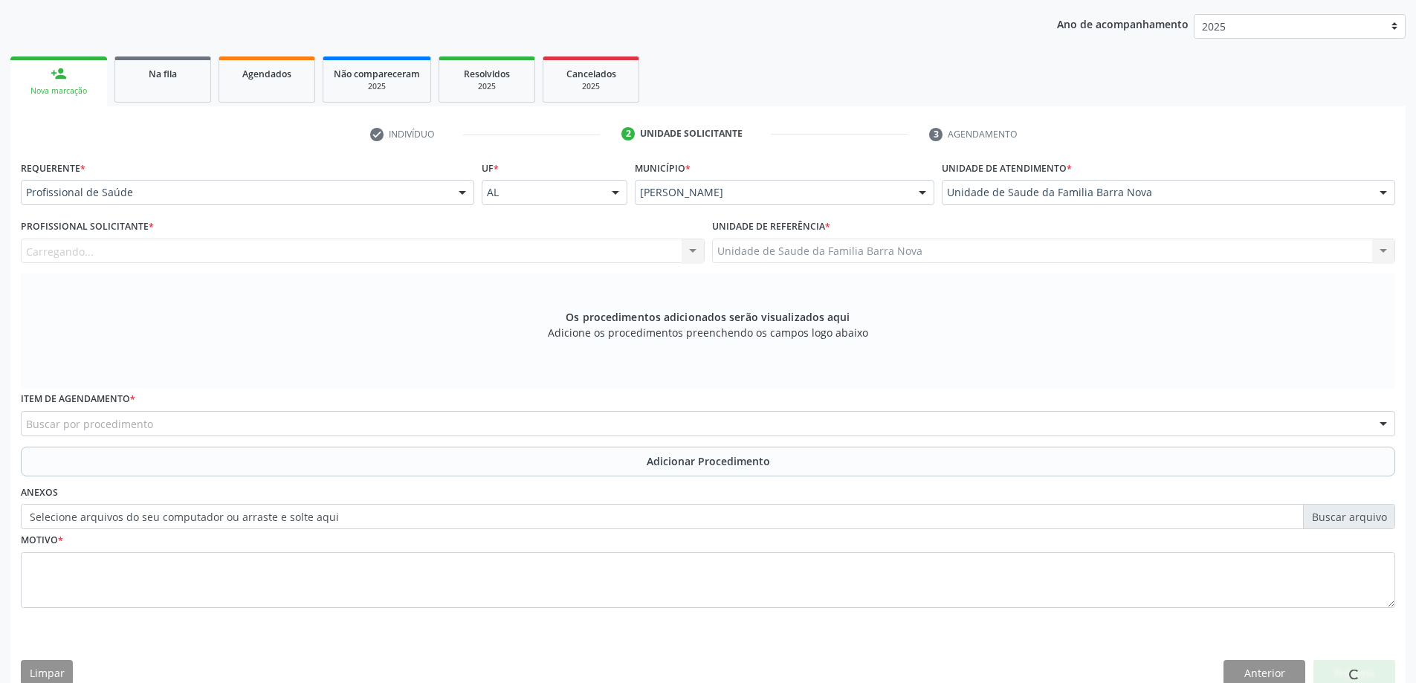
click at [549, 259] on div "Carregando... Nenhum resultado encontrado para: " " Não há nenhuma opção para s…" at bounding box center [363, 251] width 684 height 25
click at [549, 259] on div "Profissional solicitante" at bounding box center [363, 251] width 684 height 25
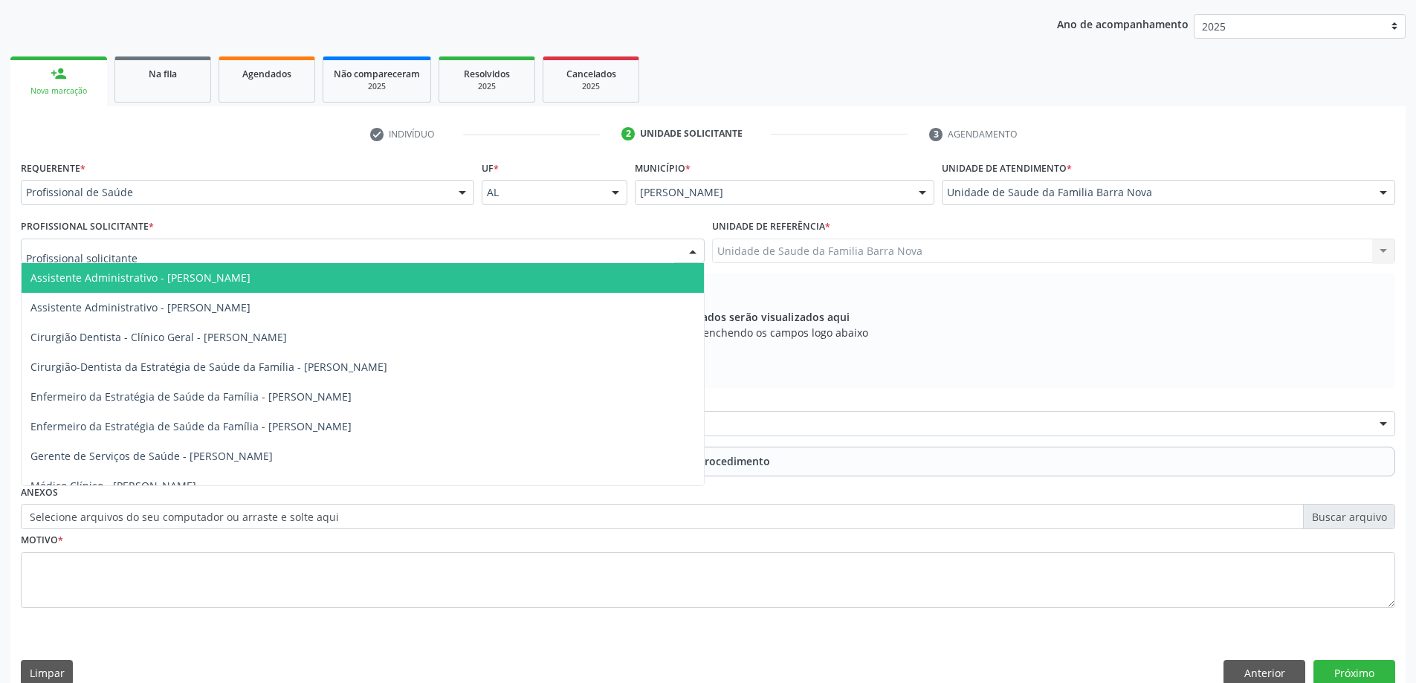
click at [549, 259] on input "text" at bounding box center [350, 259] width 648 height 30
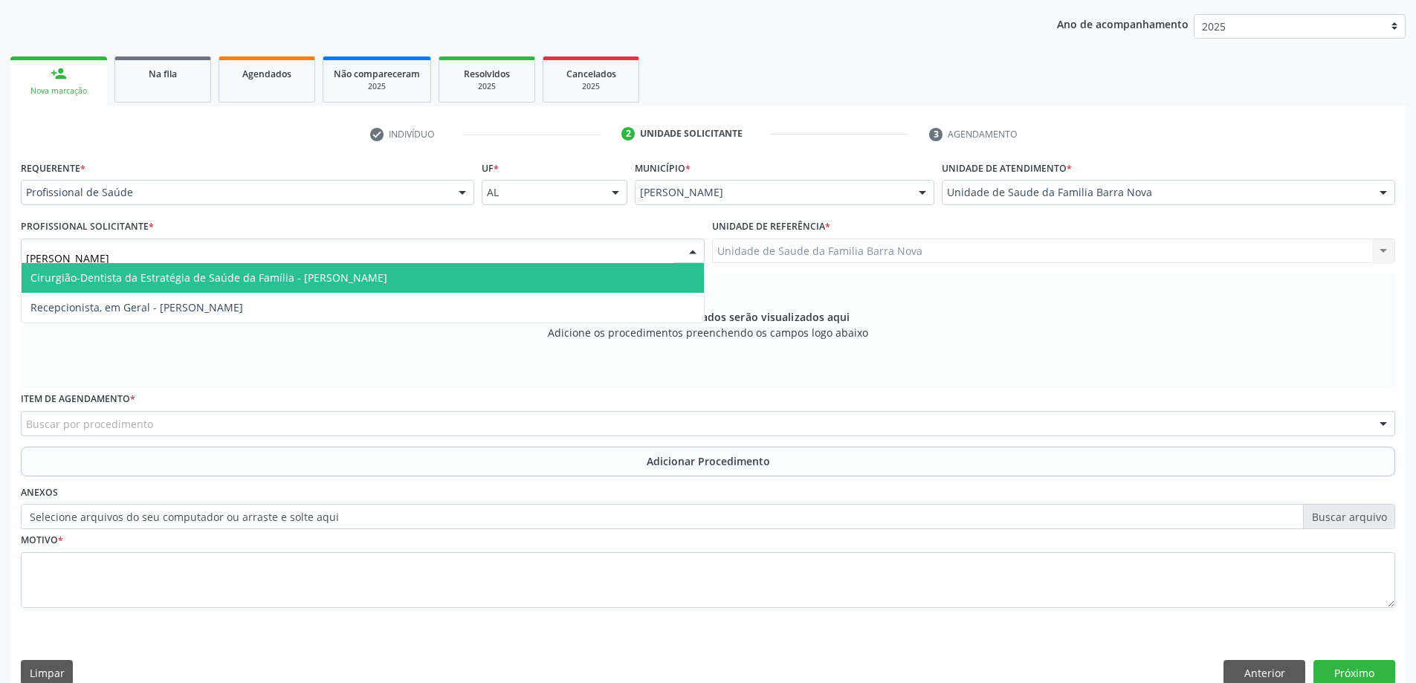
type input "J"
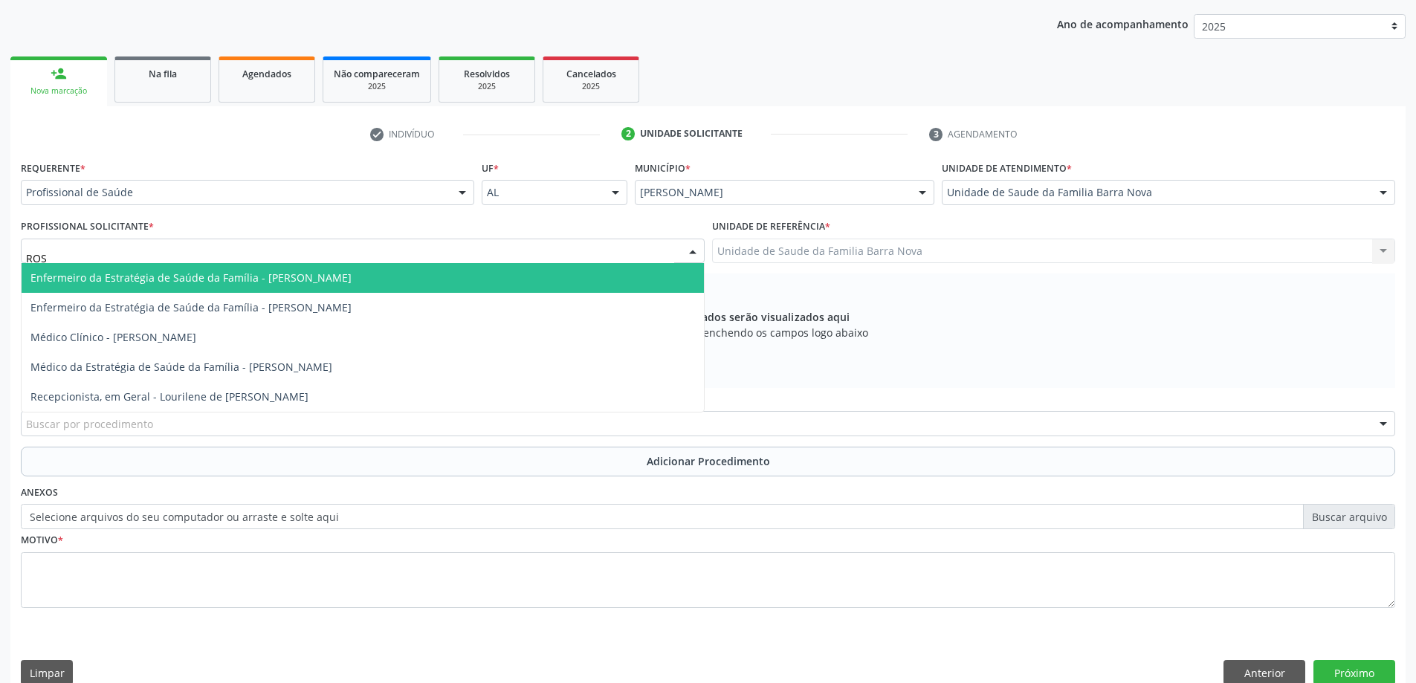
type input "ROSI"
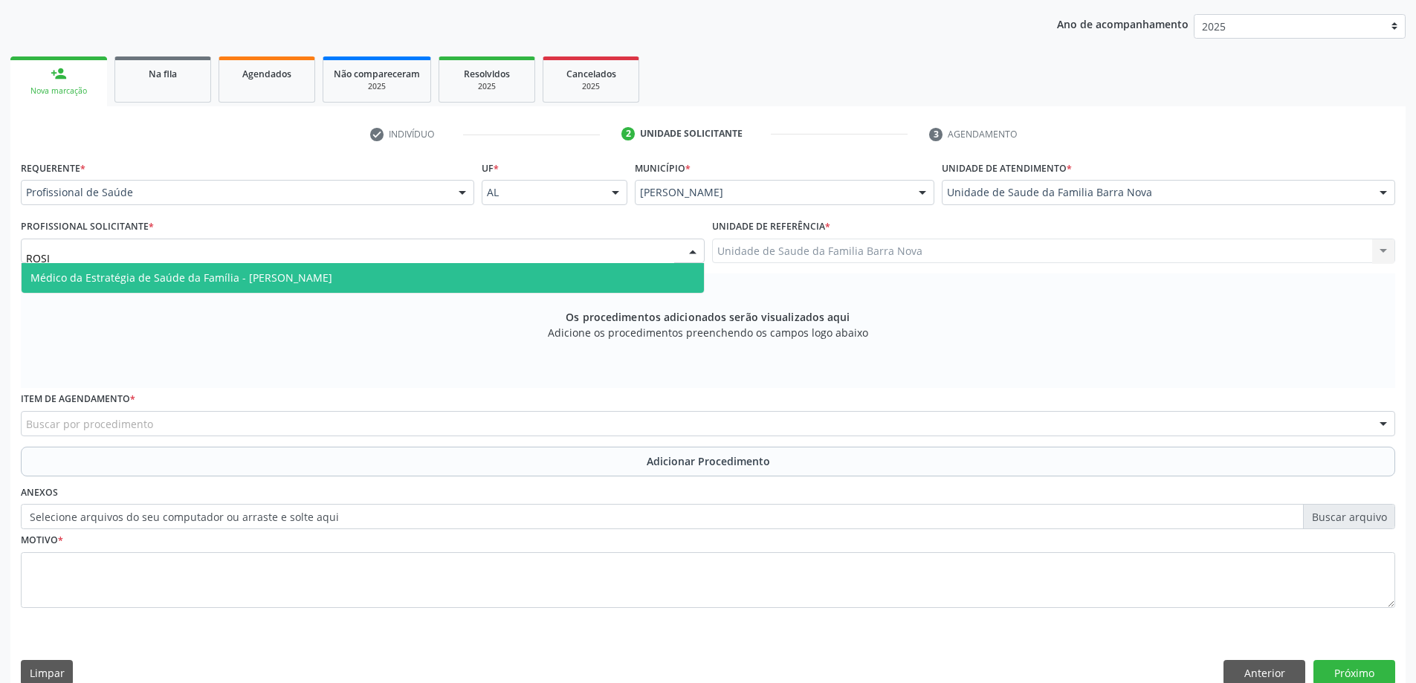
click at [556, 282] on span "Médico da Estratégia de Saúde da Família - [PERSON_NAME]" at bounding box center [363, 278] width 683 height 30
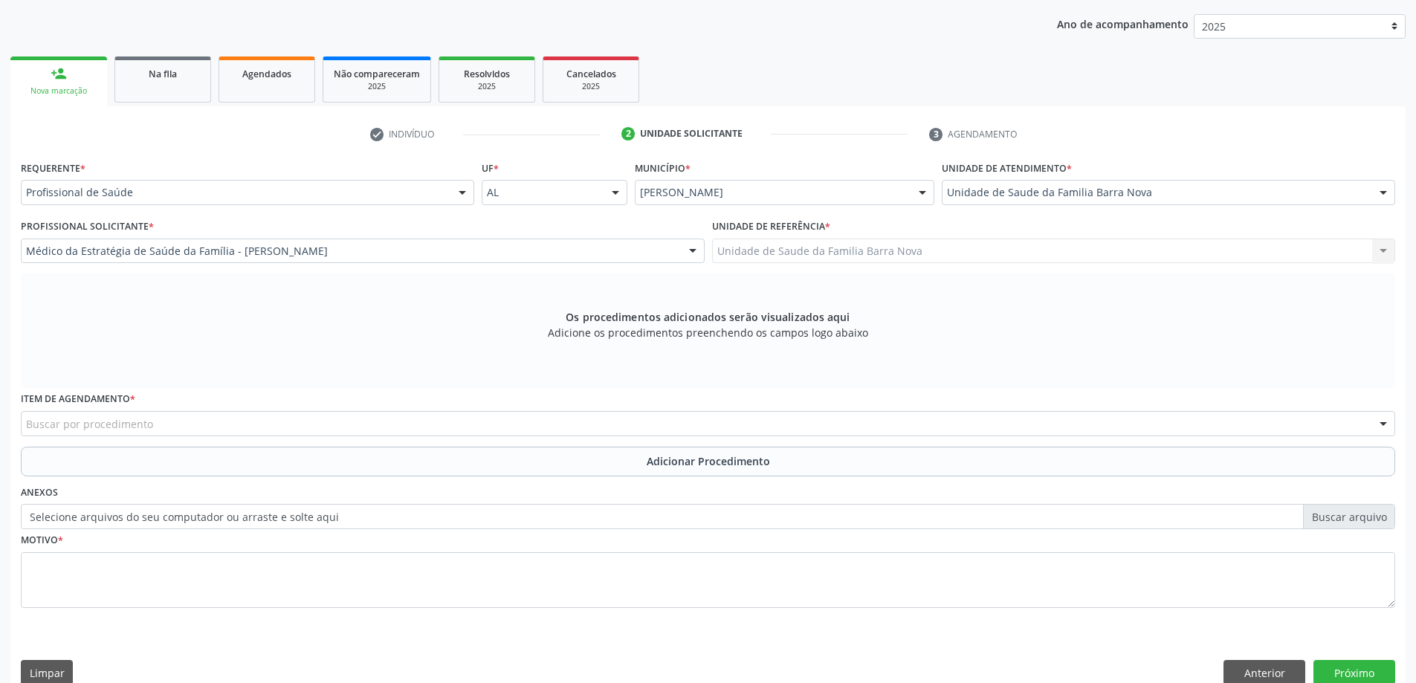
drag, startPoint x: 403, startPoint y: 381, endPoint x: 390, endPoint y: 425, distance: 44.9
click at [399, 398] on div "Requerente * Profissional de Saúde Profissional de Saúde Paciente Nenhum result…" at bounding box center [708, 393] width 1375 height 472
click at [390, 434] on div "Buscar por procedimento" at bounding box center [708, 423] width 1375 height 25
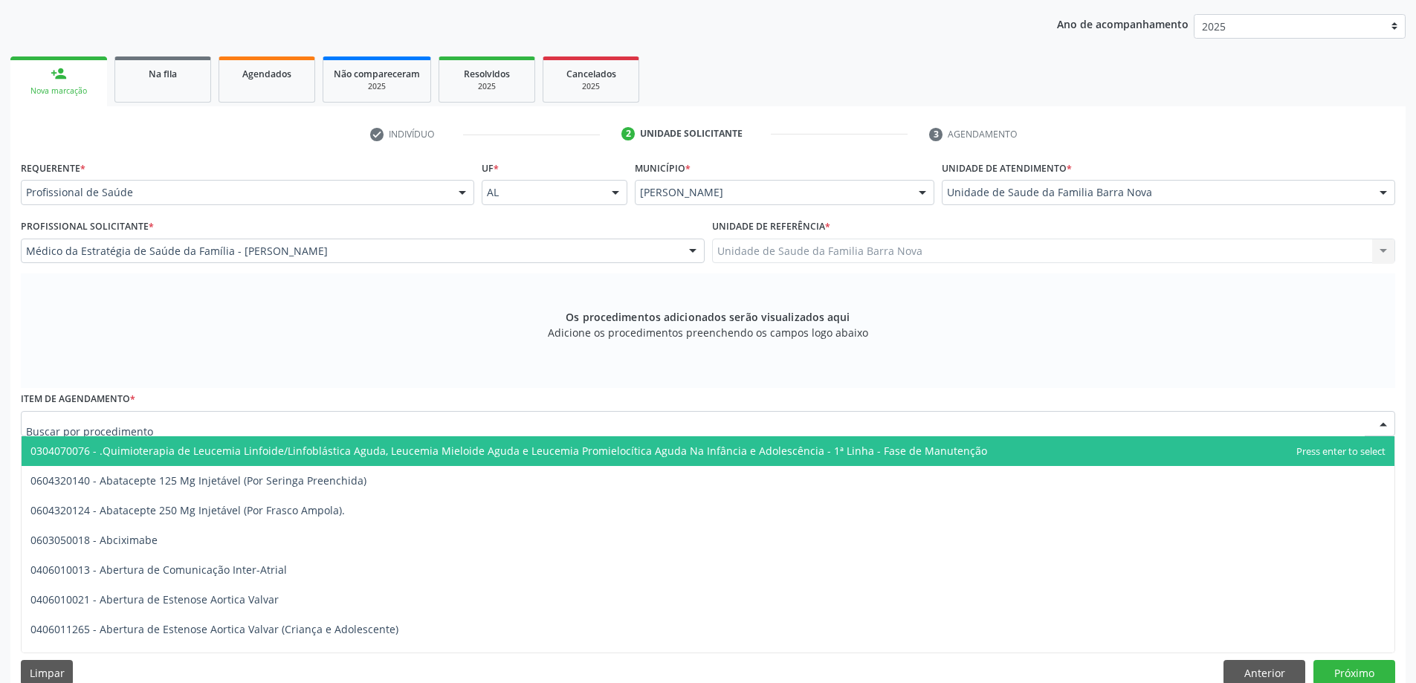
click at [401, 417] on input "text" at bounding box center [695, 431] width 1339 height 30
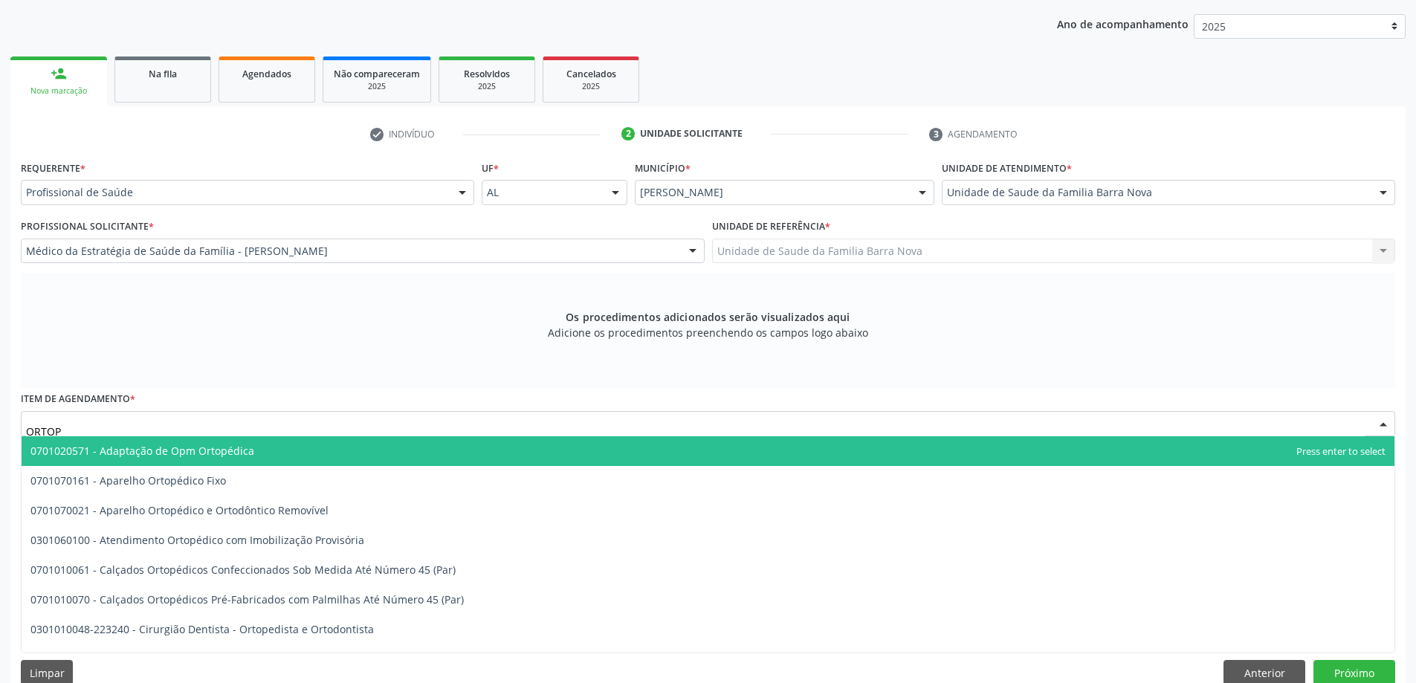
type input "ORTOPE"
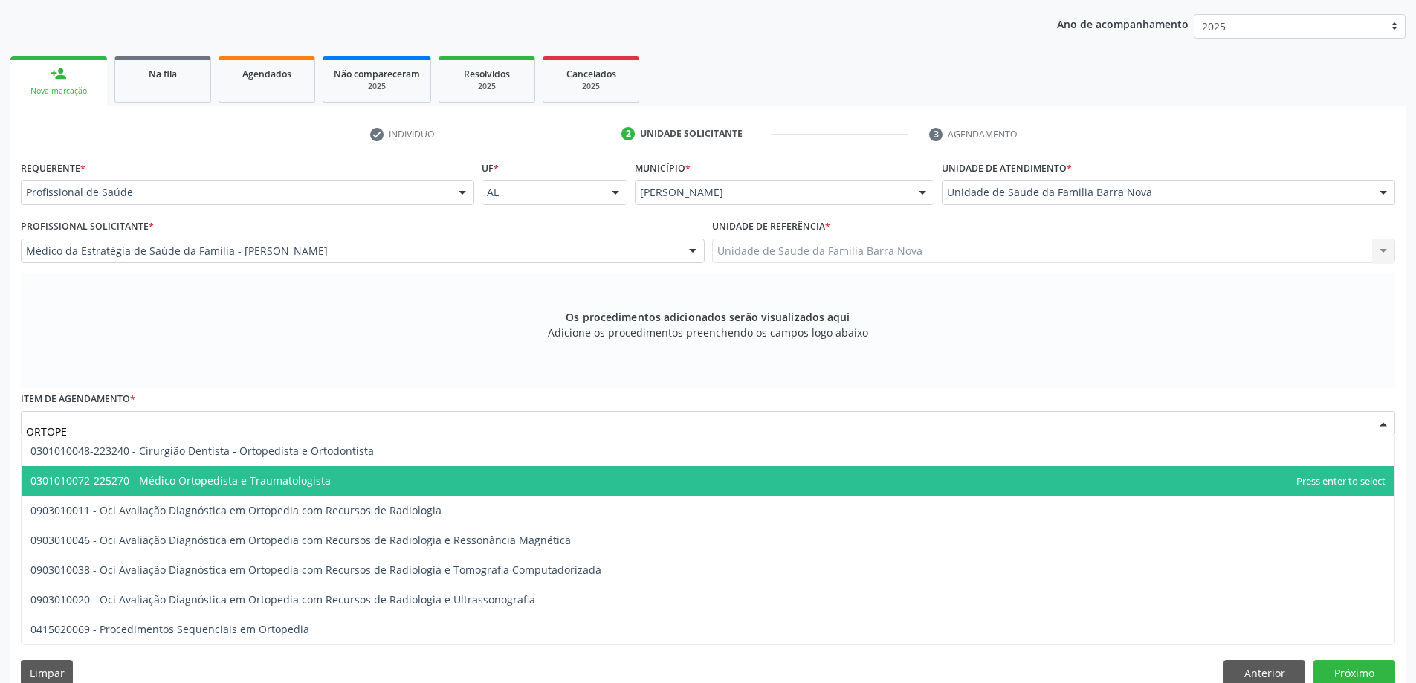
click at [326, 469] on span "0301010072-225270 - Médico Ortopedista e Traumatologista" at bounding box center [708, 481] width 1373 height 30
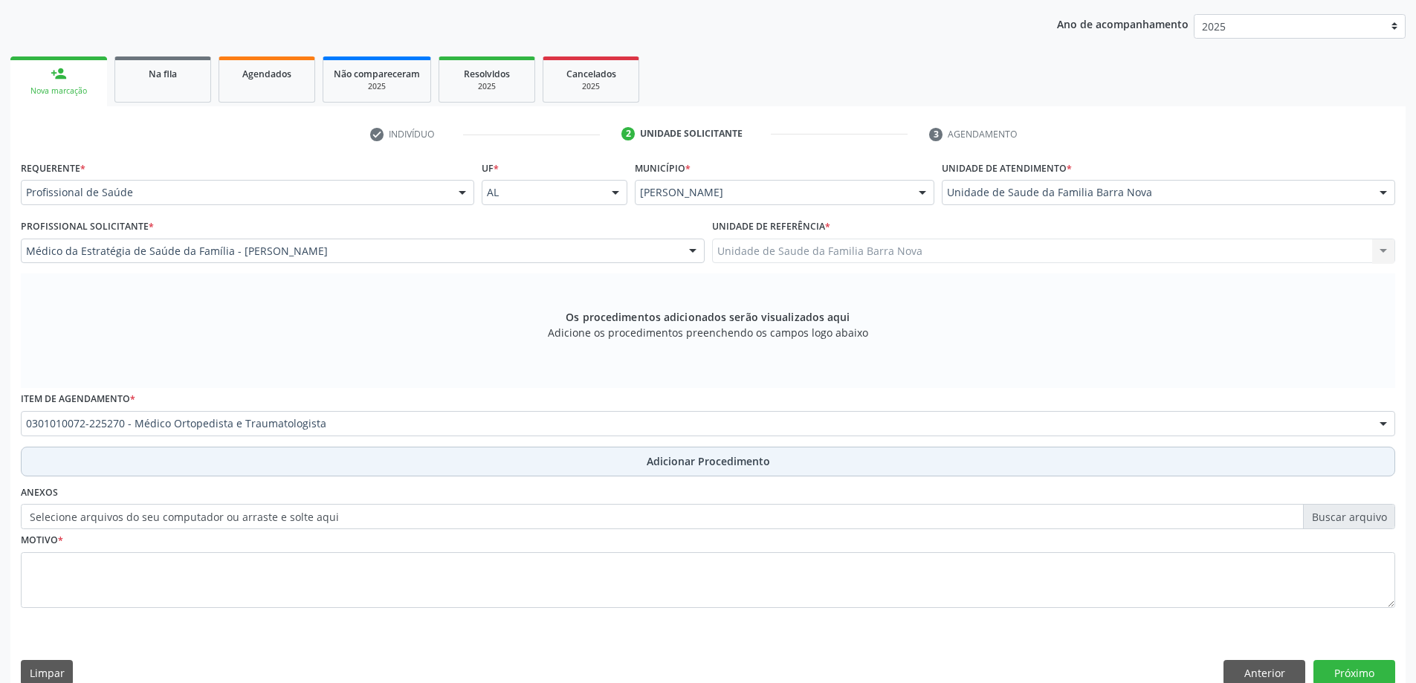
click at [289, 451] on button "Adicionar Procedimento" at bounding box center [708, 462] width 1375 height 30
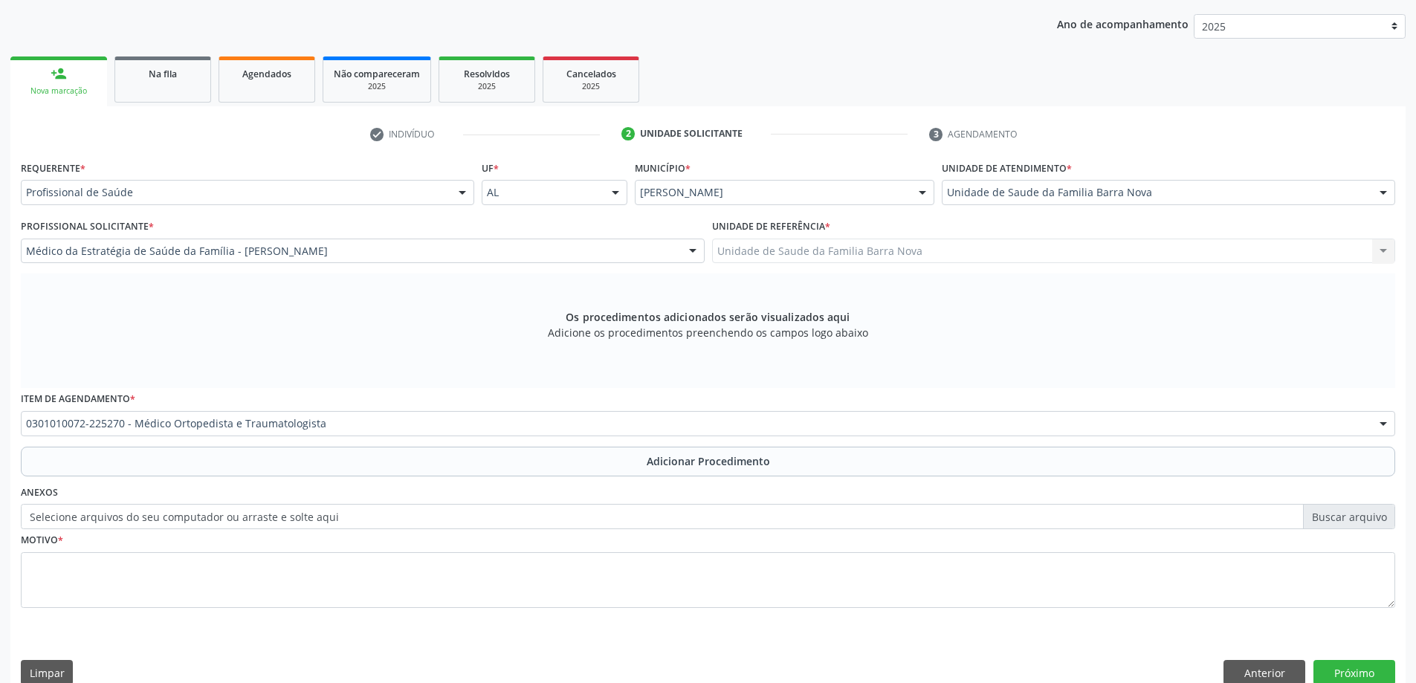
scroll to position [153, 0]
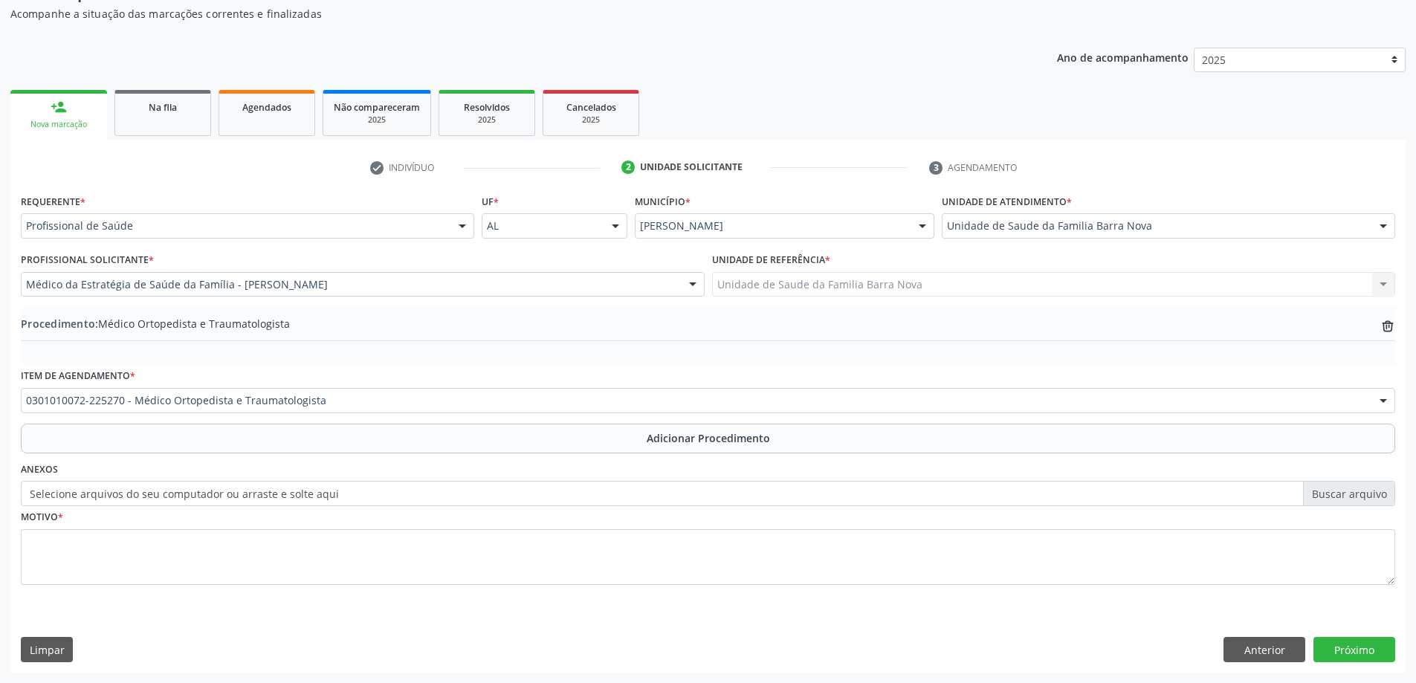
drag, startPoint x: 326, startPoint y: 615, endPoint x: 398, endPoint y: 611, distance: 72.2
click at [369, 613] on div "Requerente * Profissional de Saúde Profissional de Saúde Paciente Nenhum result…" at bounding box center [708, 431] width 1396 height 482
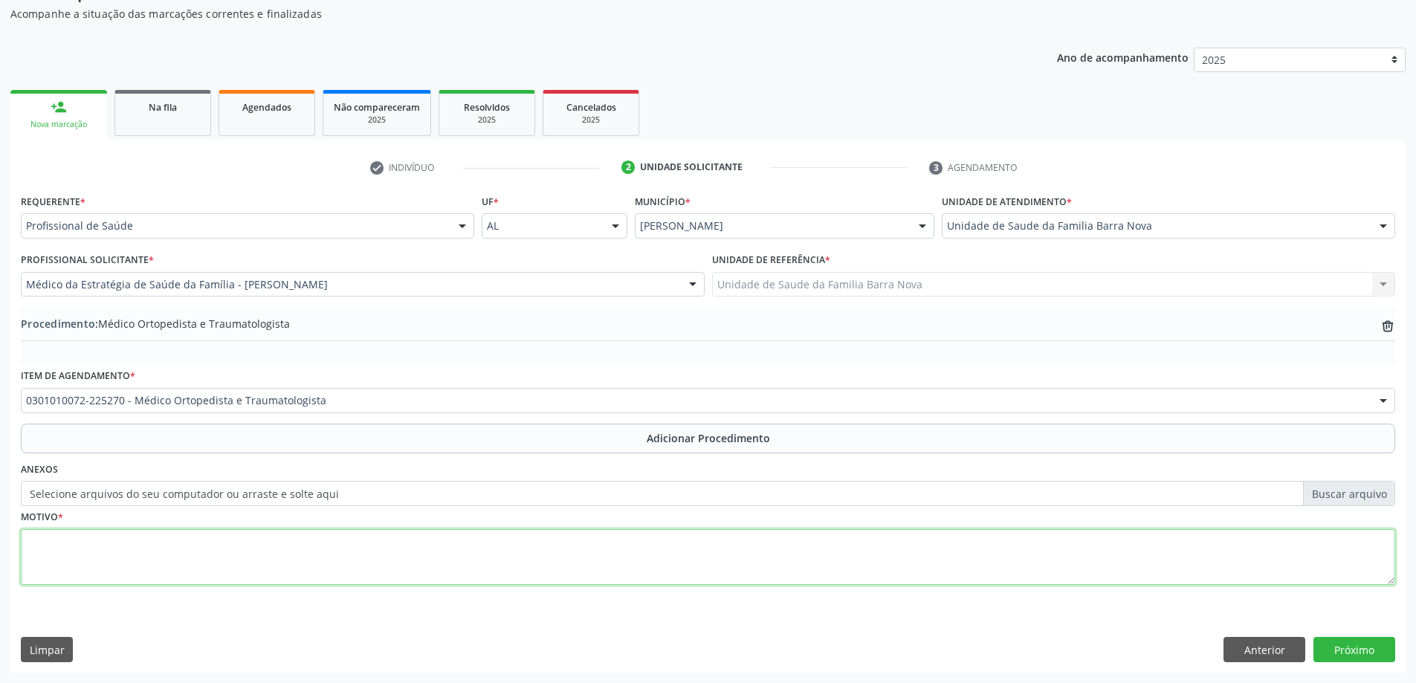
drag, startPoint x: 409, startPoint y: 556, endPoint x: 426, endPoint y: 535, distance: 27.5
click at [409, 551] on textarea at bounding box center [708, 557] width 1375 height 57
type textarea "DOR EM REGIÃO DE [GEOGRAPHIC_DATA] DIREITO, ASSOCIADO A [MEDICAL_DATA] LOCA, CO…"
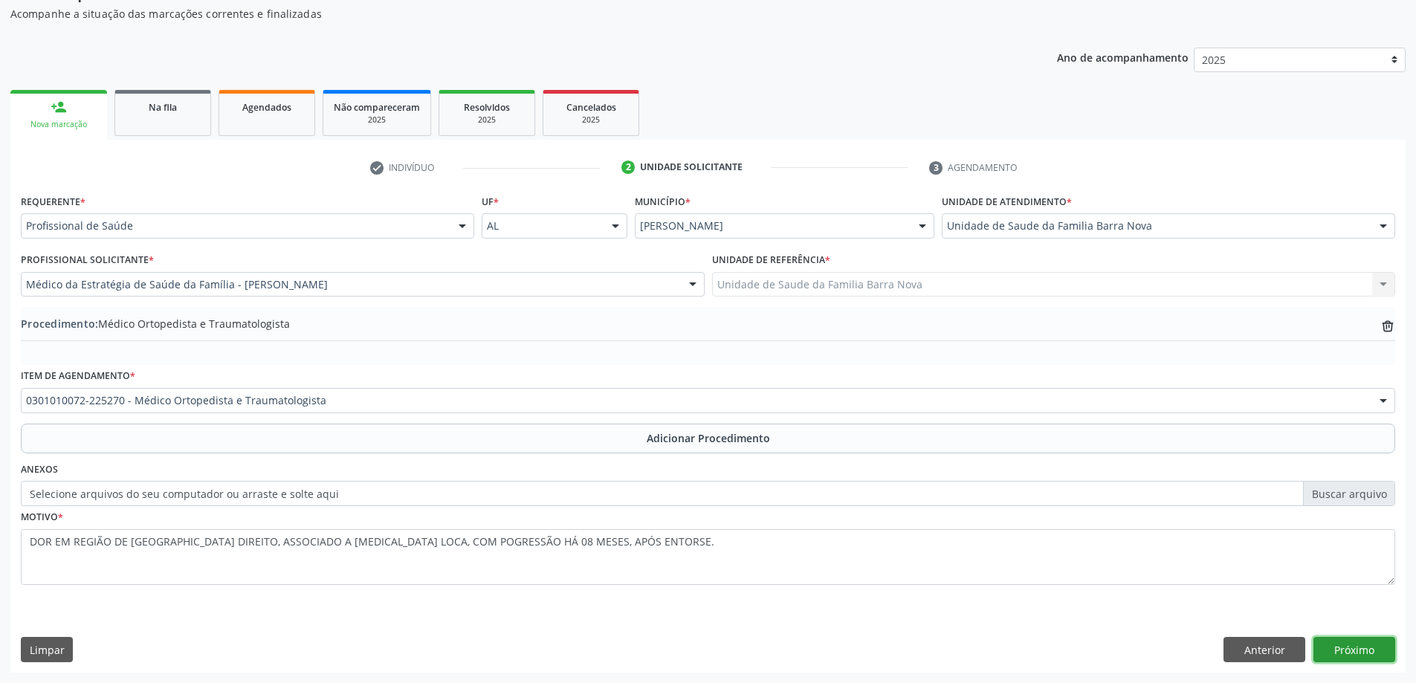
click at [1385, 651] on button "Próximo" at bounding box center [1355, 649] width 82 height 25
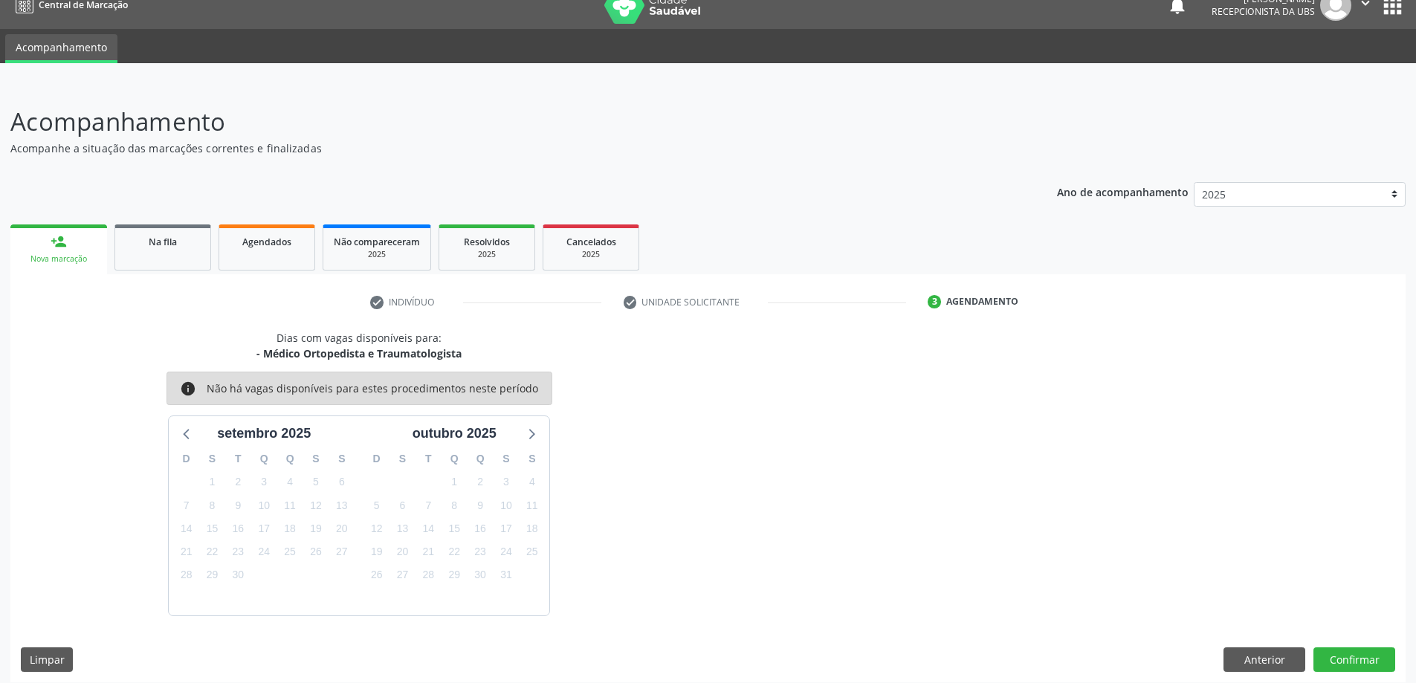
scroll to position [28, 0]
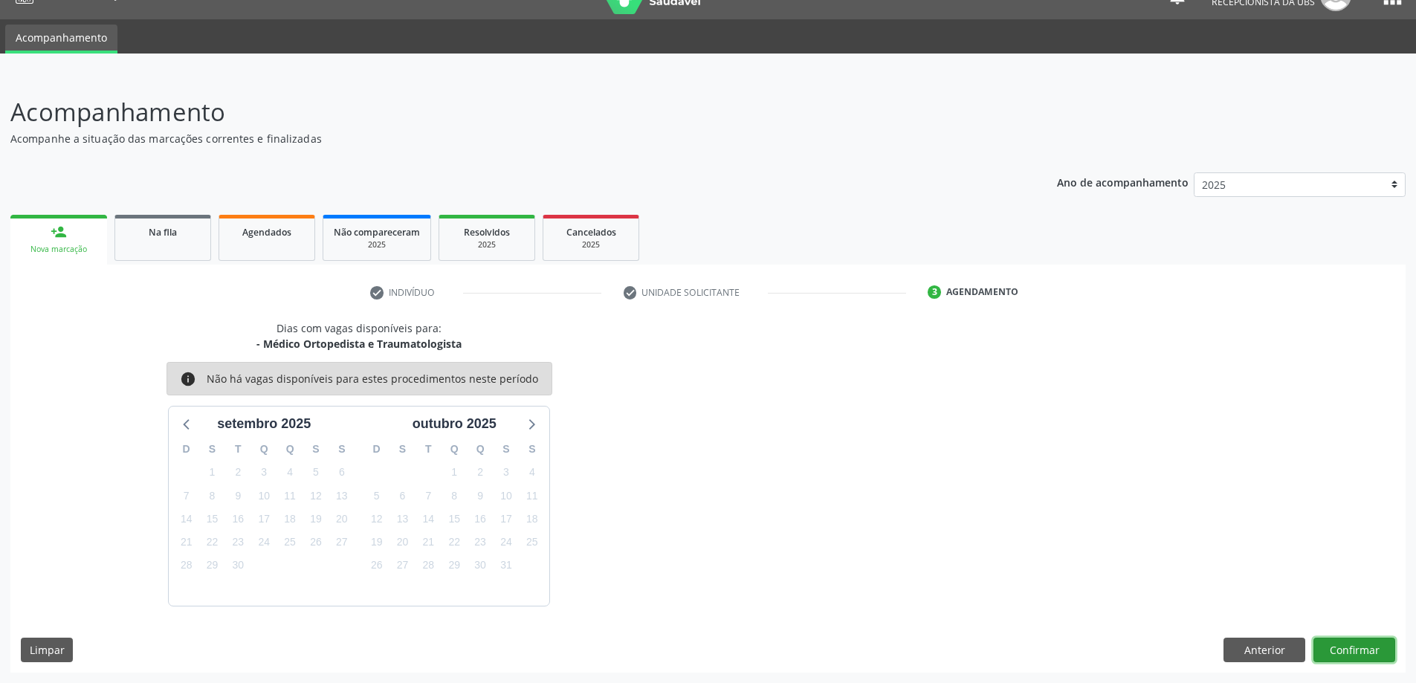
click at [1362, 640] on button "Confirmar" at bounding box center [1355, 650] width 82 height 25
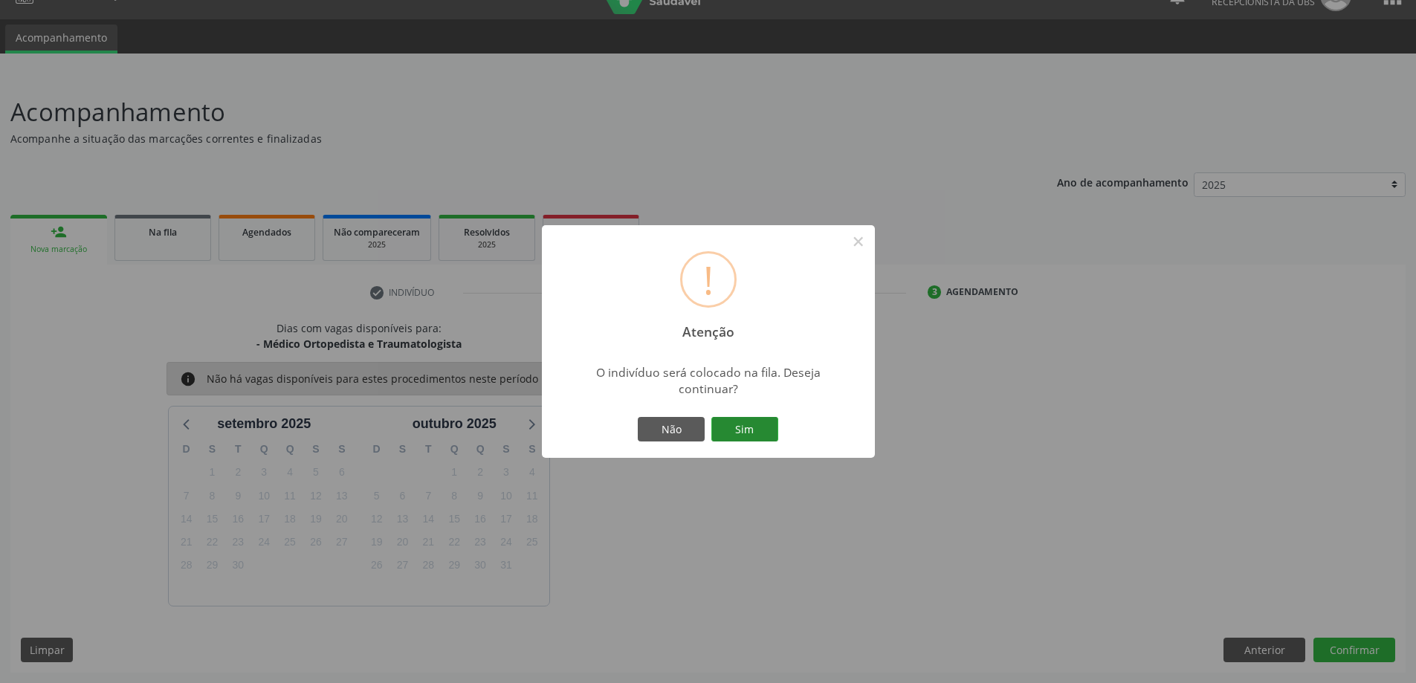
click at [726, 426] on button "Sim" at bounding box center [745, 429] width 67 height 25
